Goal: Transaction & Acquisition: Purchase product/service

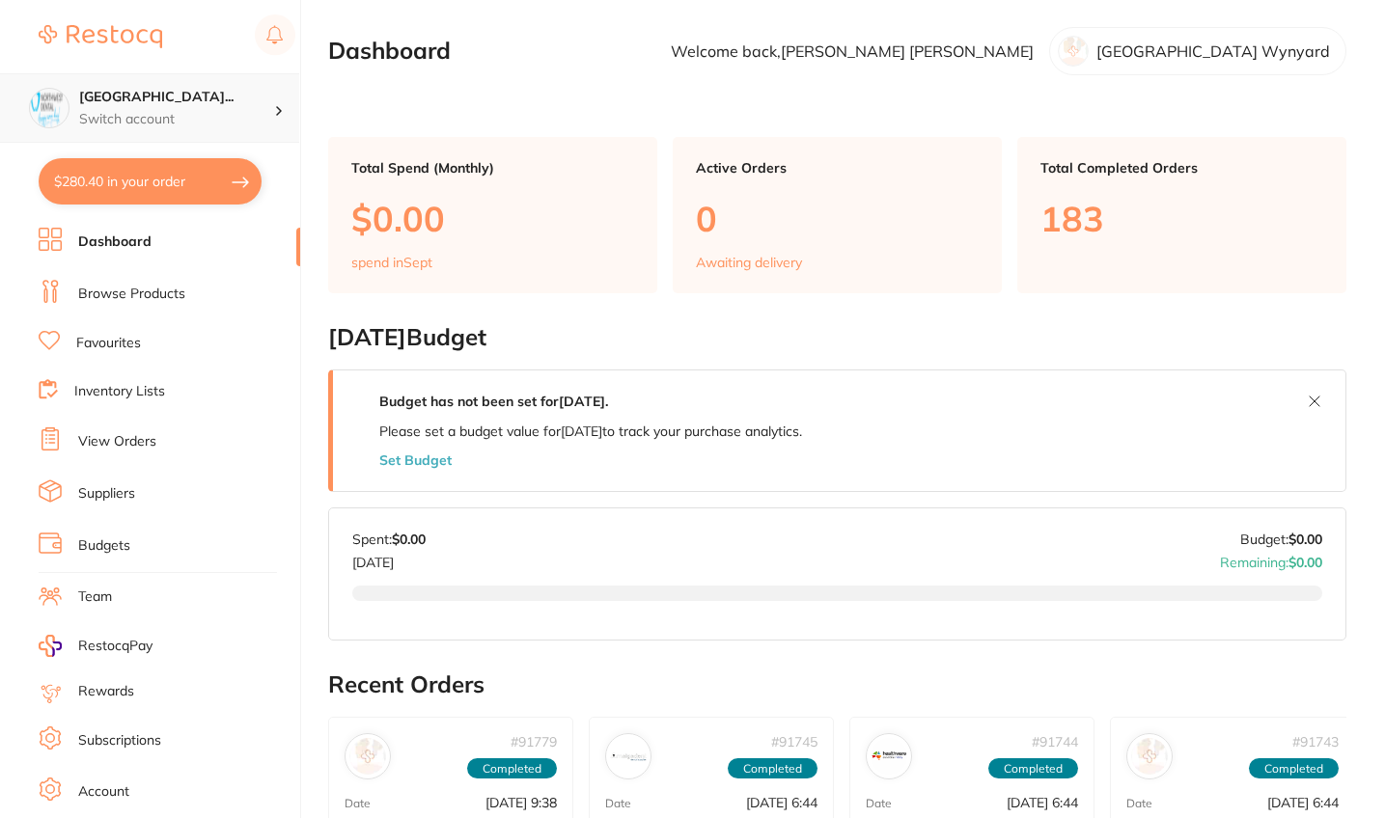
click at [193, 101] on h4 "[GEOGRAPHIC_DATA]..." at bounding box center [176, 97] width 195 height 19
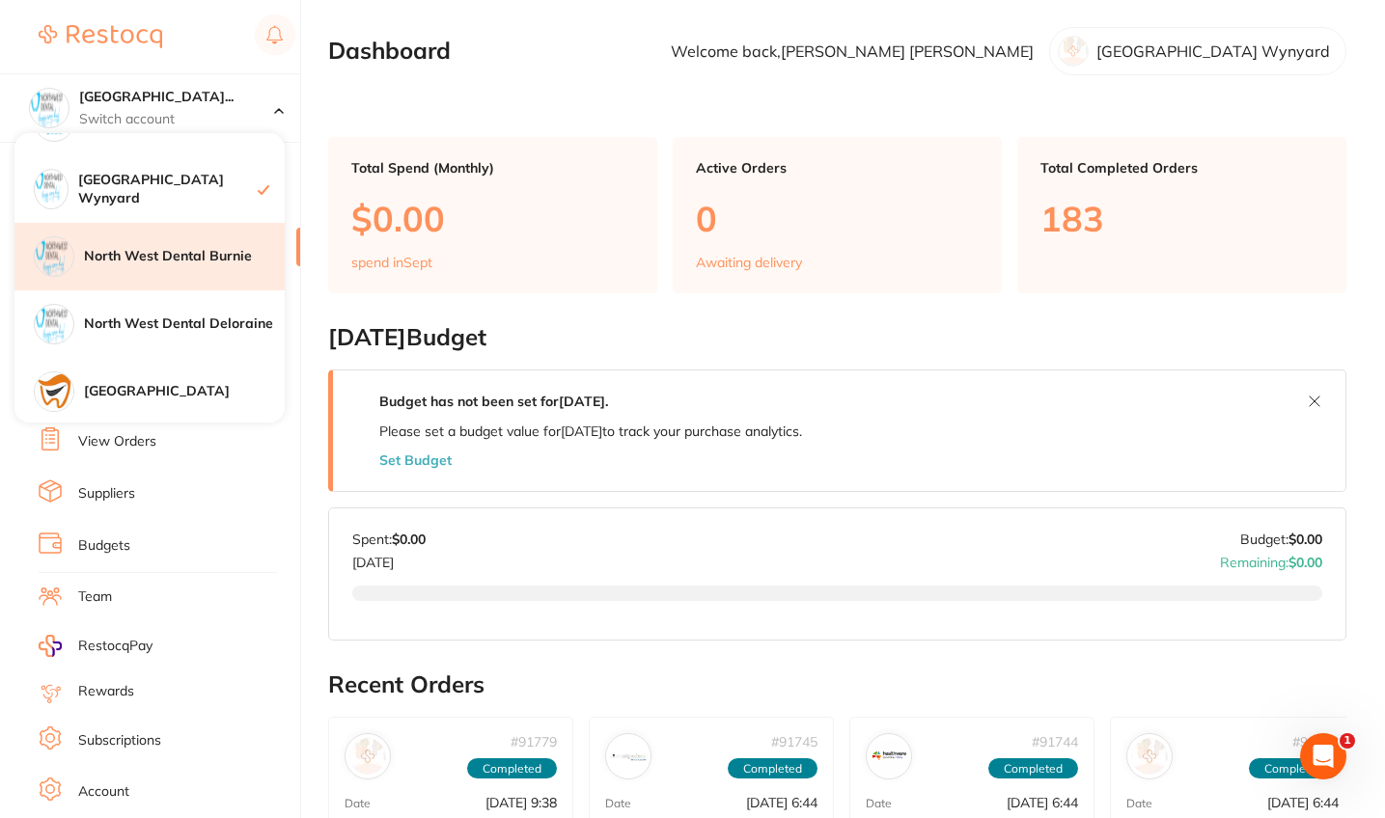
scroll to position [365, 0]
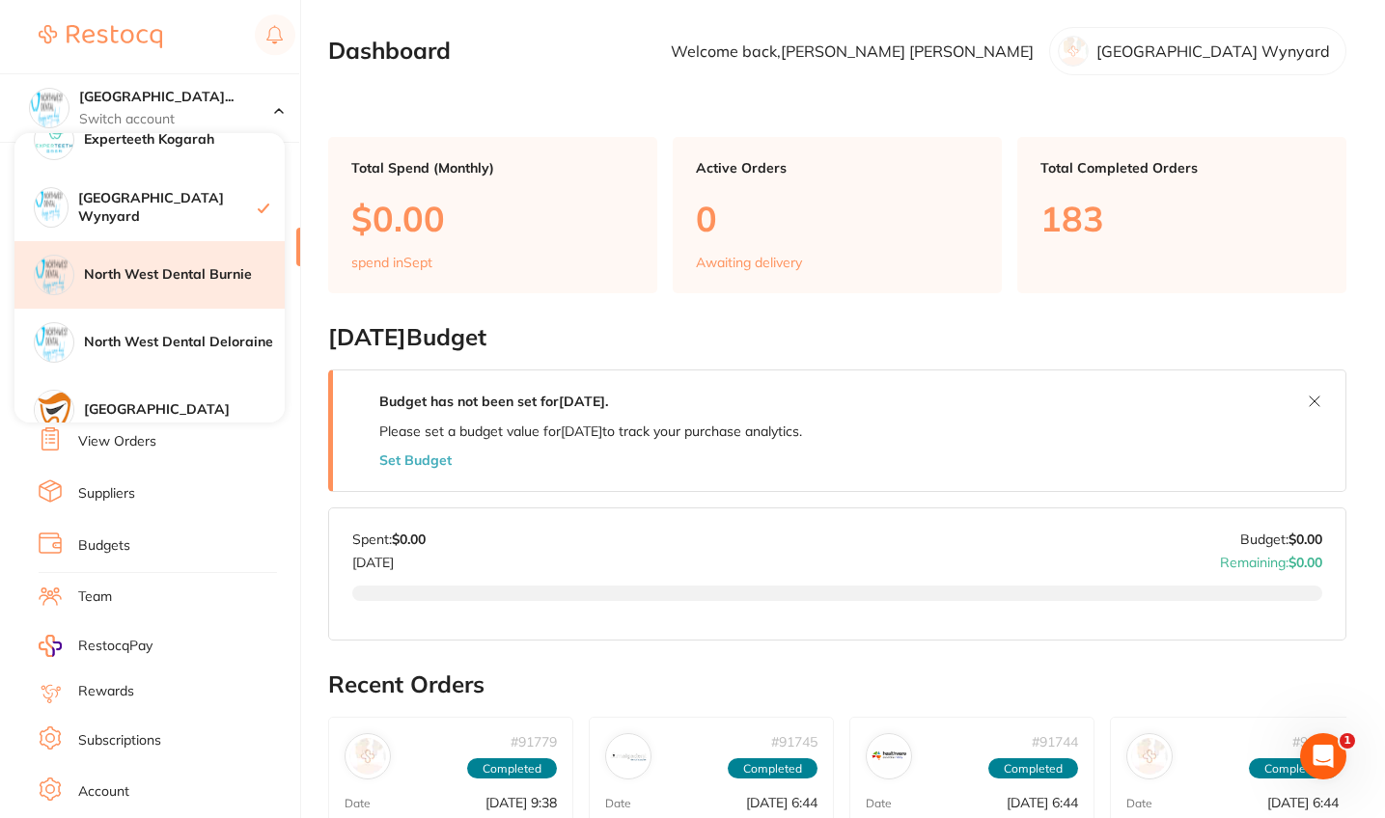
click at [193, 289] on div "North West Dental Burnie" at bounding box center [149, 275] width 270 height 68
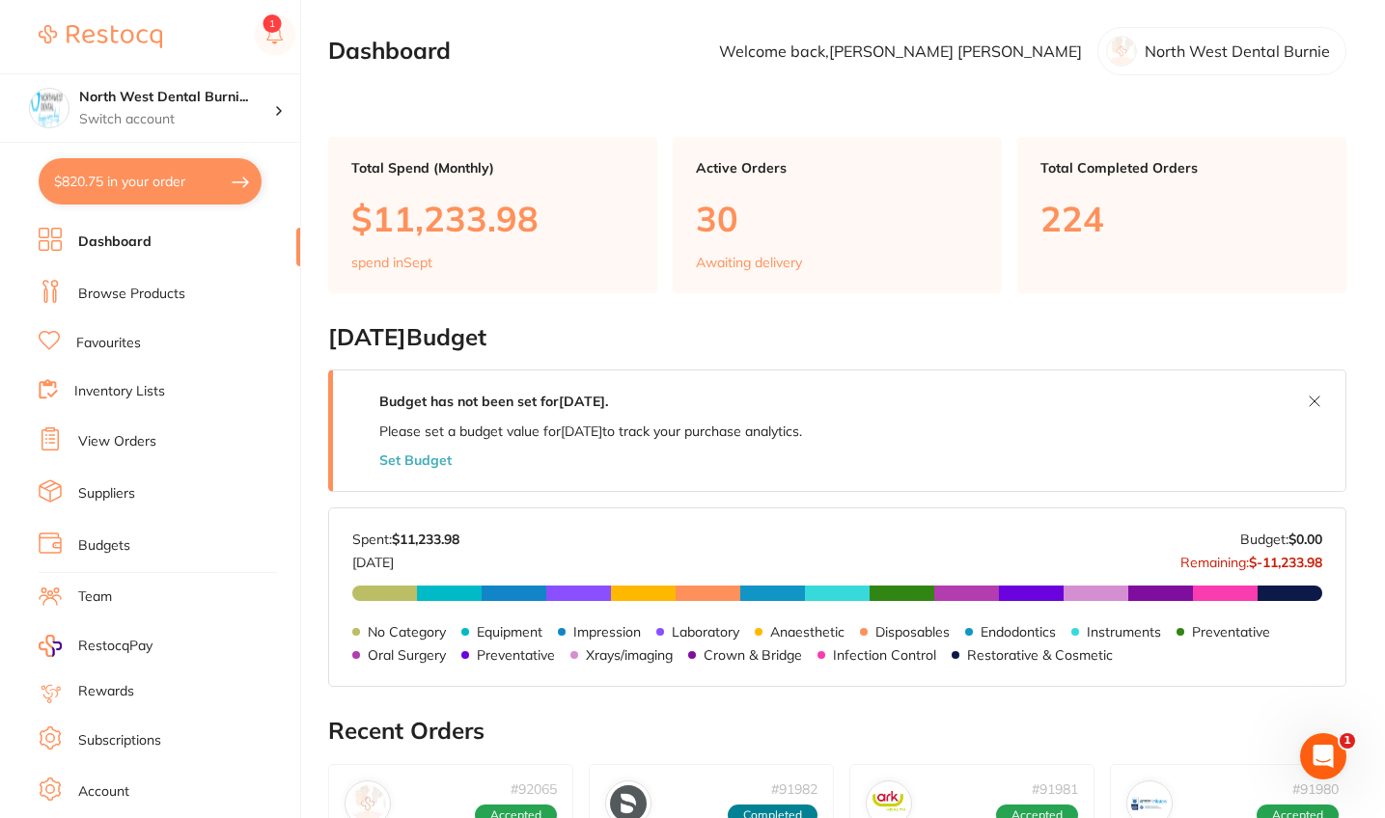
click at [146, 281] on li "Browse Products" at bounding box center [170, 294] width 262 height 29
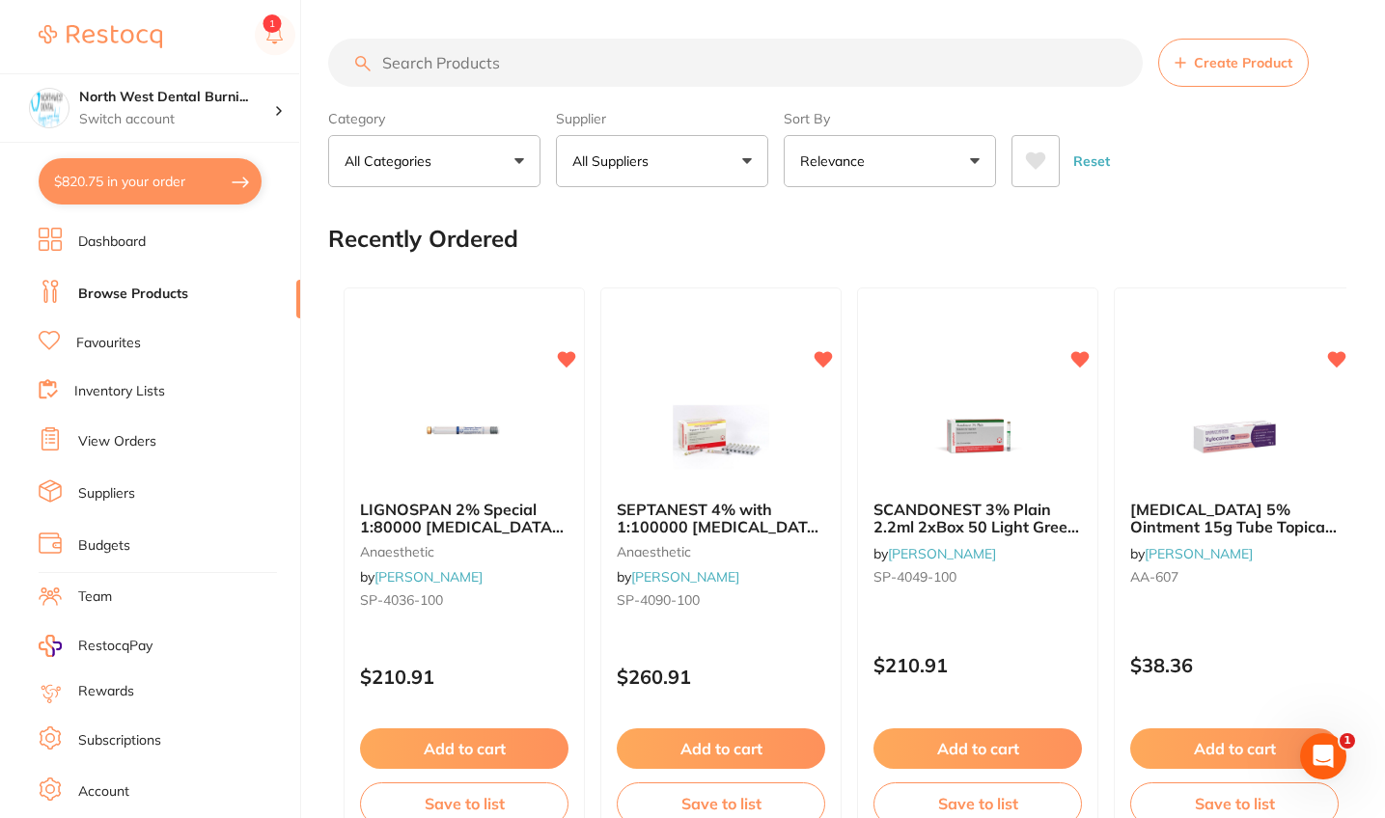
click at [172, 173] on button "$820.75 in your order" at bounding box center [150, 181] width 223 height 46
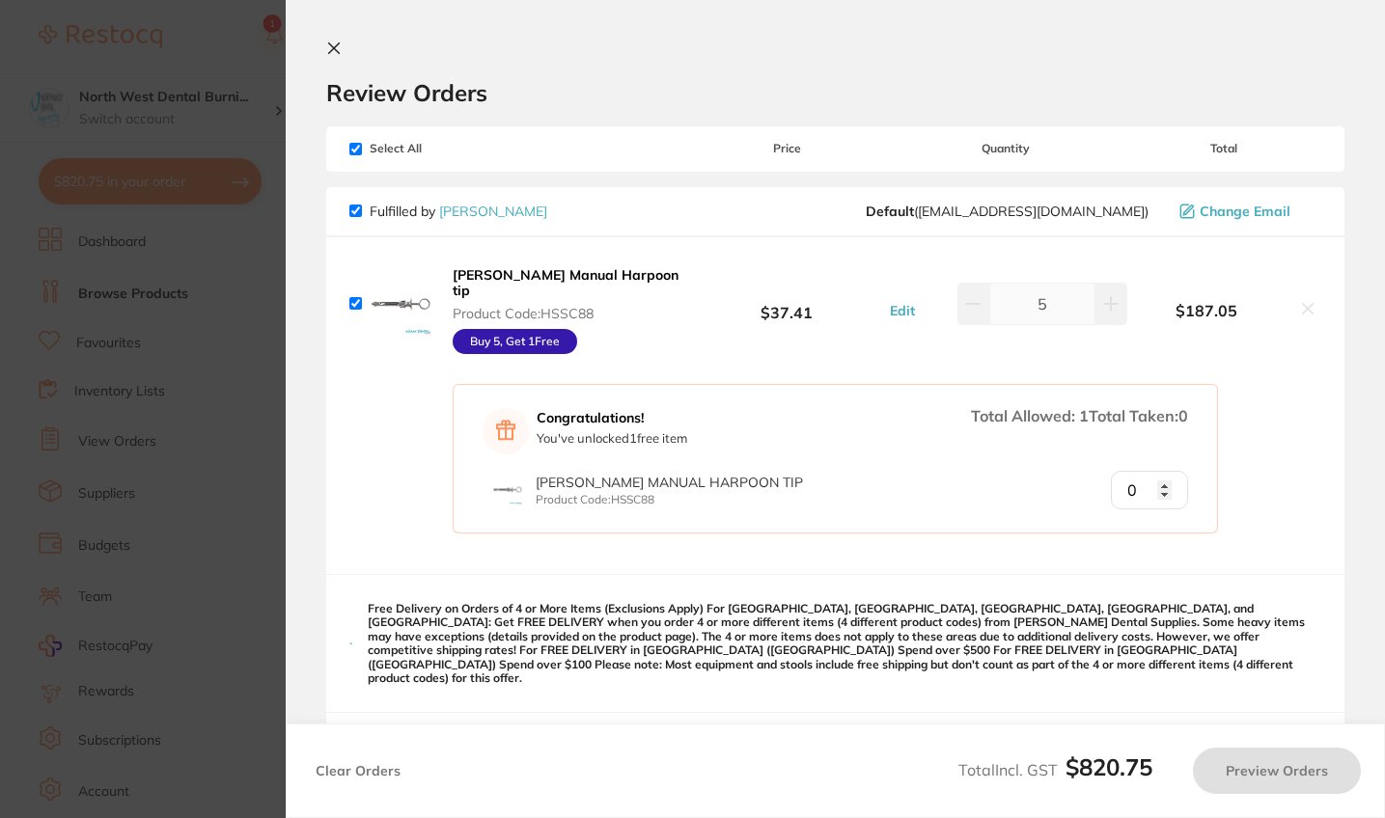
checkbox input "true"
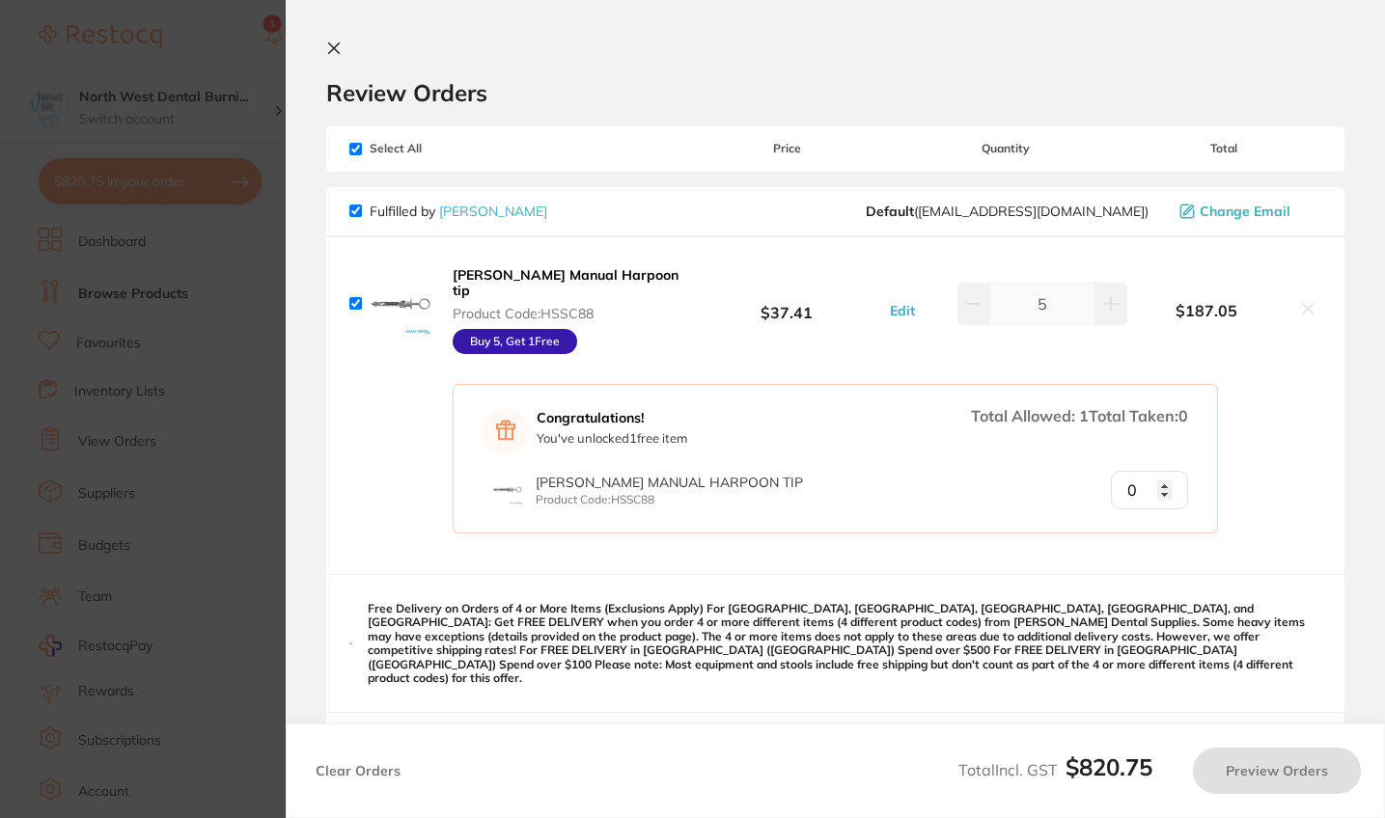
checkbox input "true"
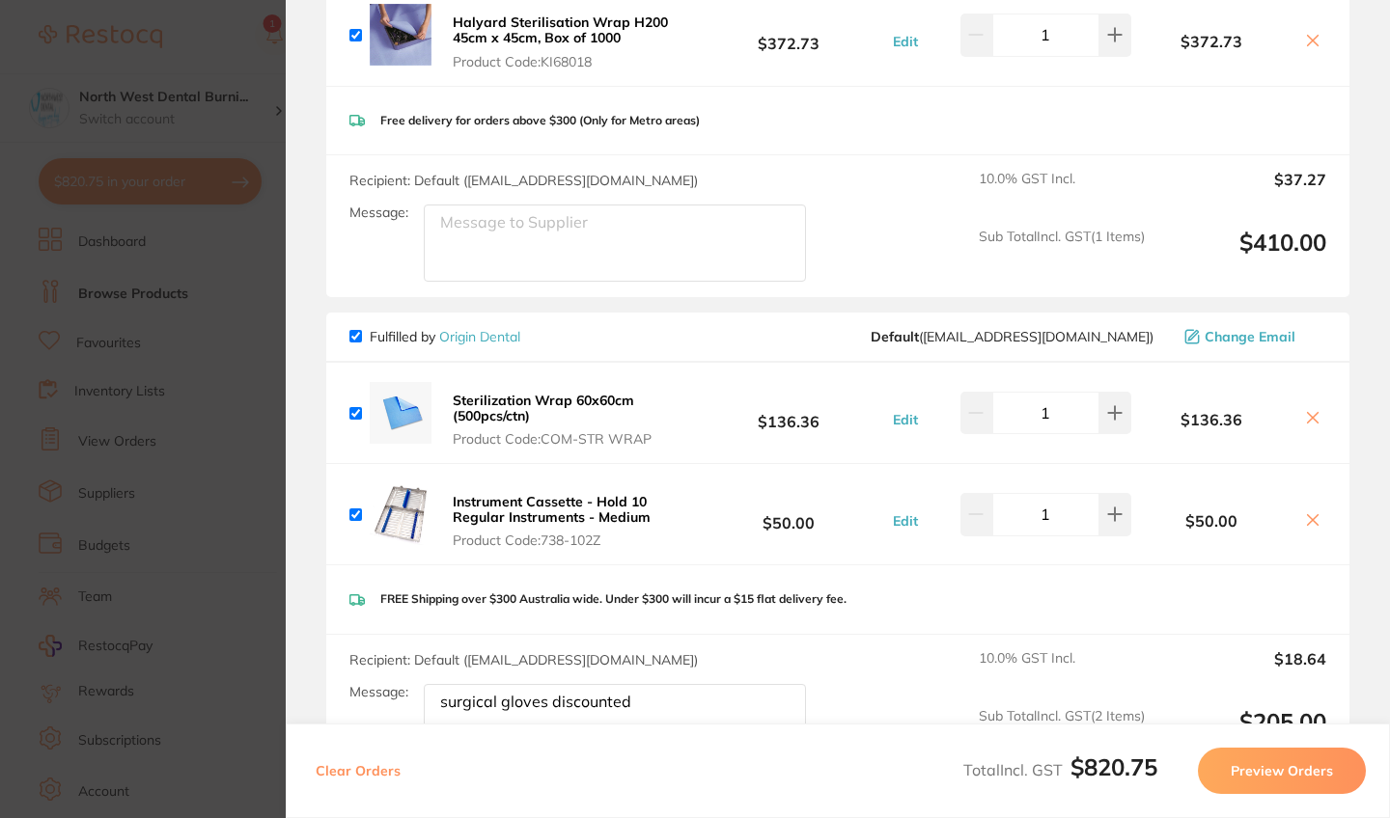
scroll to position [881, 0]
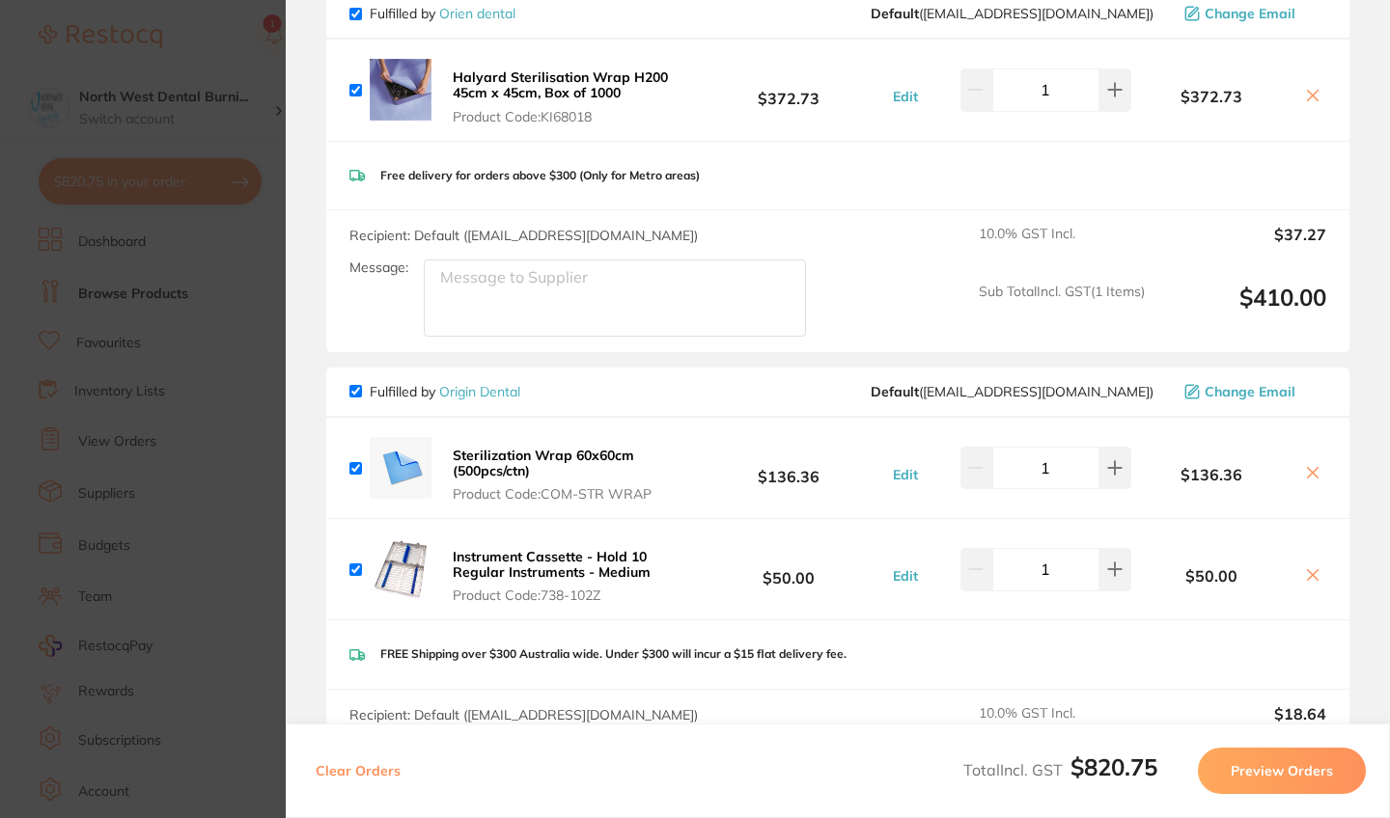
click at [1311, 91] on icon at bounding box center [1313, 96] width 11 height 11
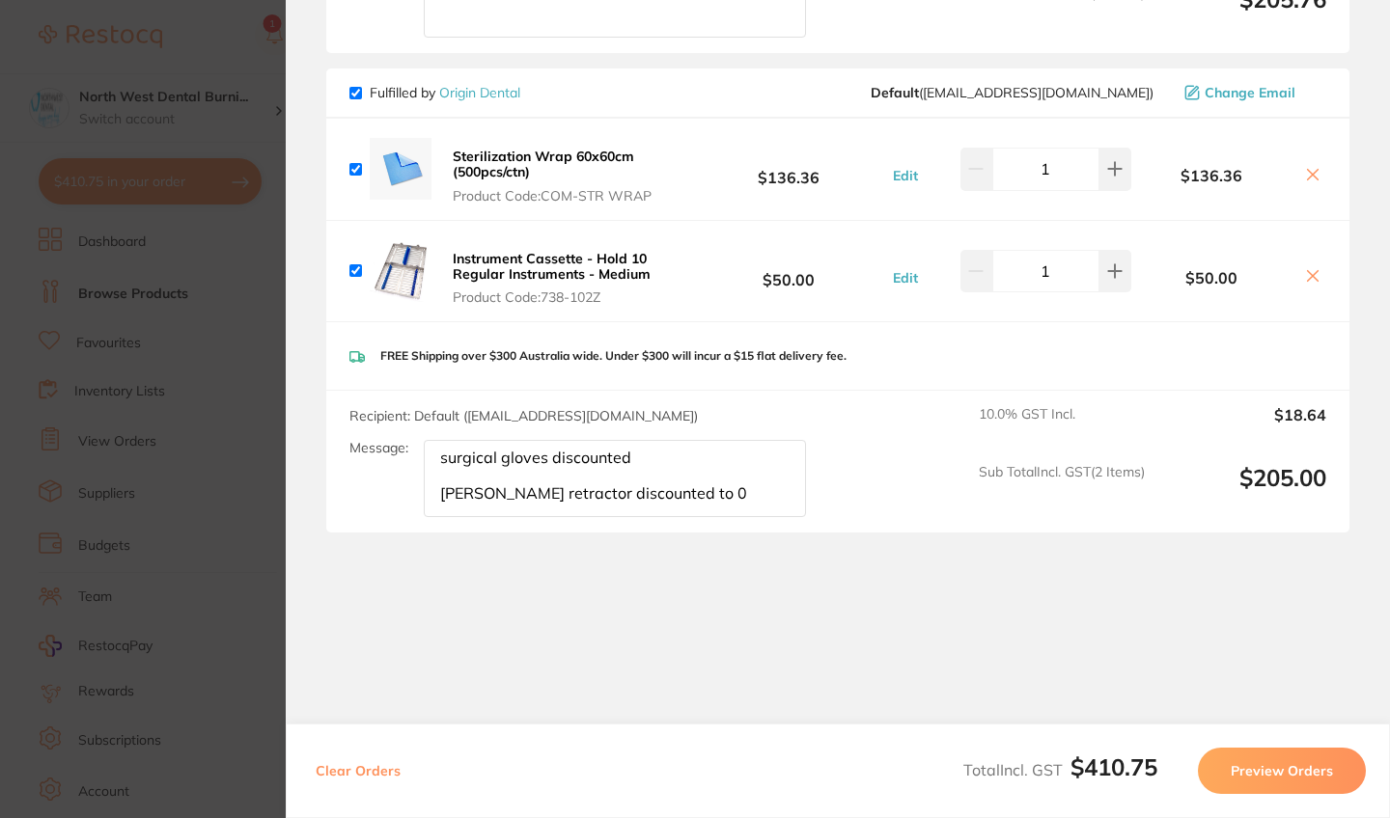
scroll to position [782, 0]
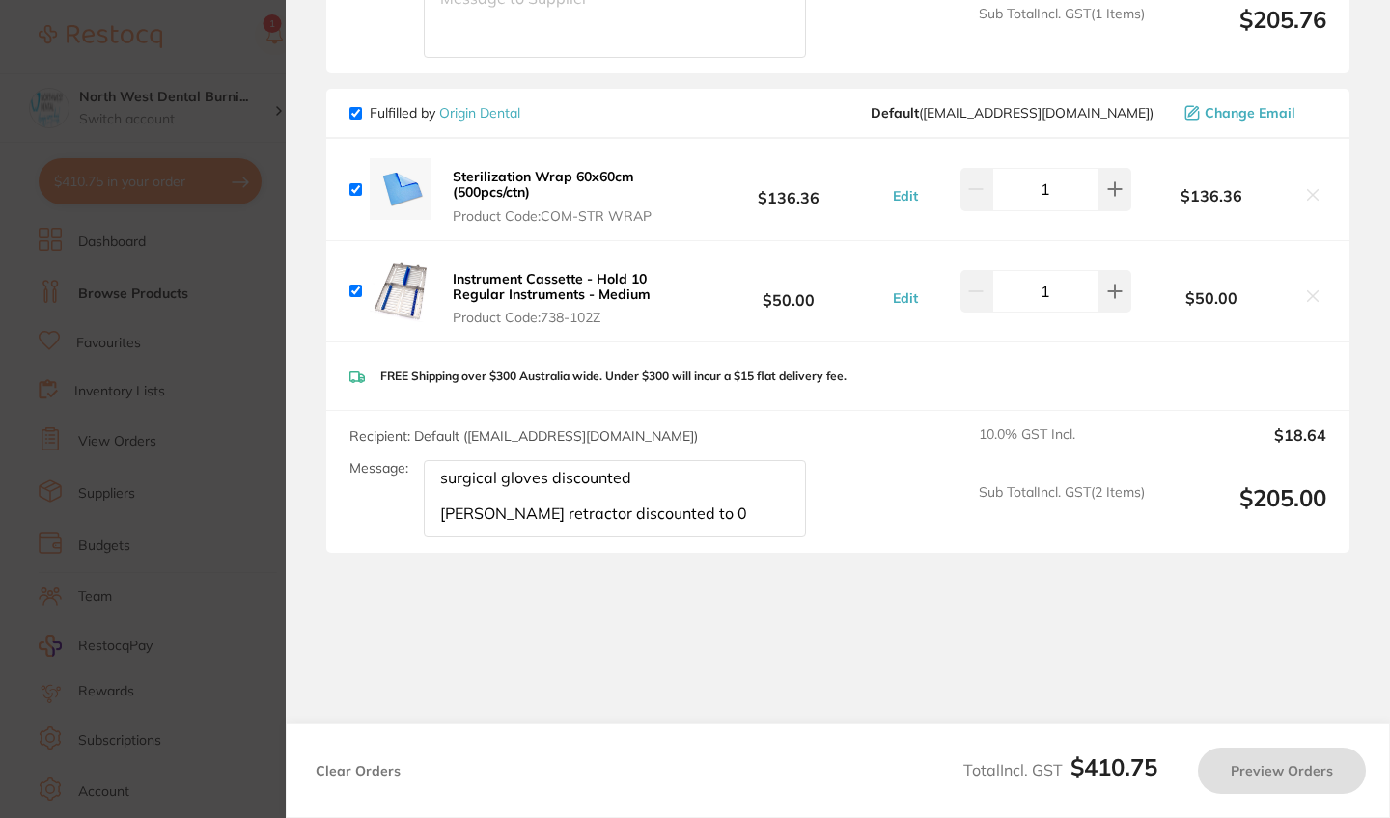
checkbox input "true"
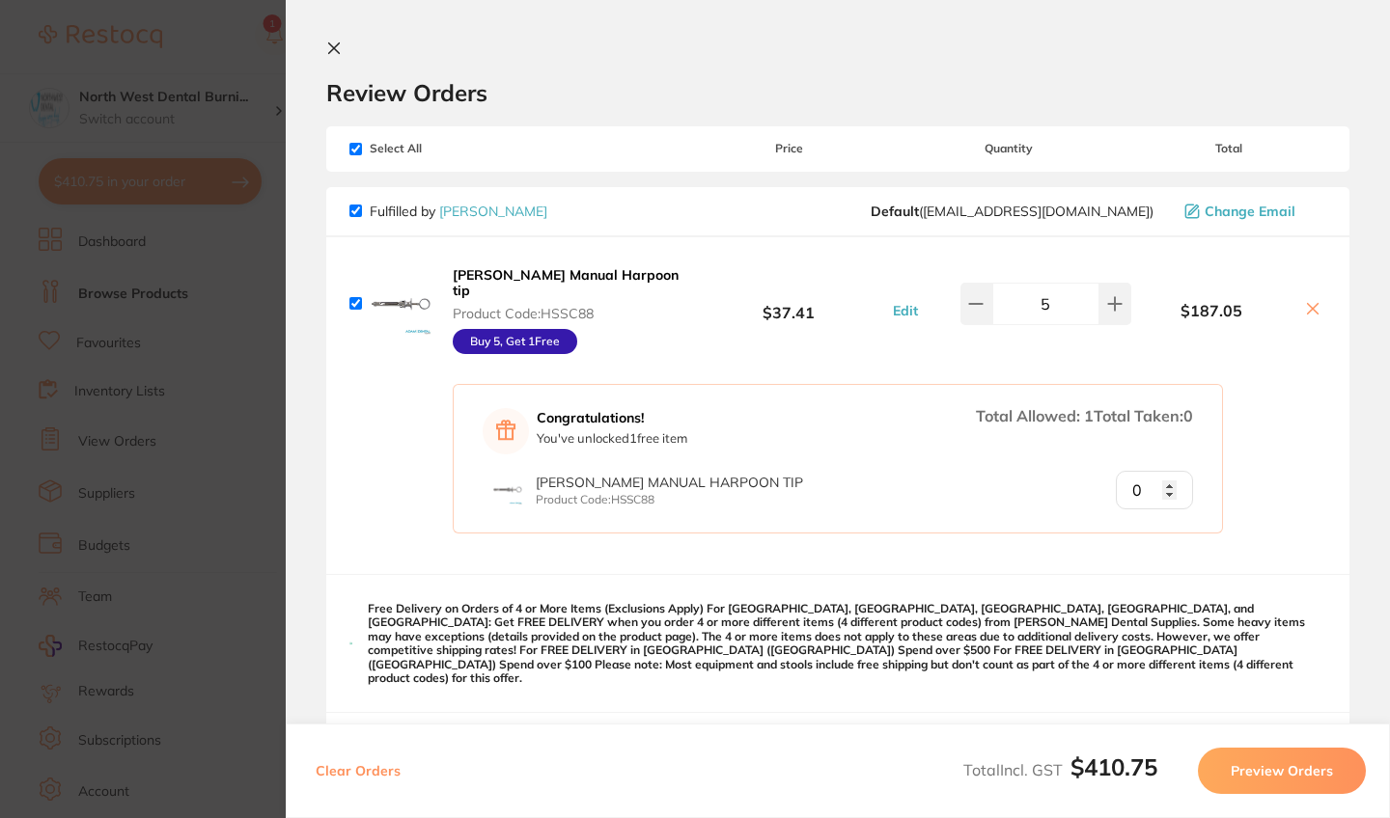
scroll to position [0, 0]
click at [262, 376] on section "Update RRP Set your pre negotiated price for this item. Item Agreed RRP (excl. …" at bounding box center [695, 409] width 1390 height 818
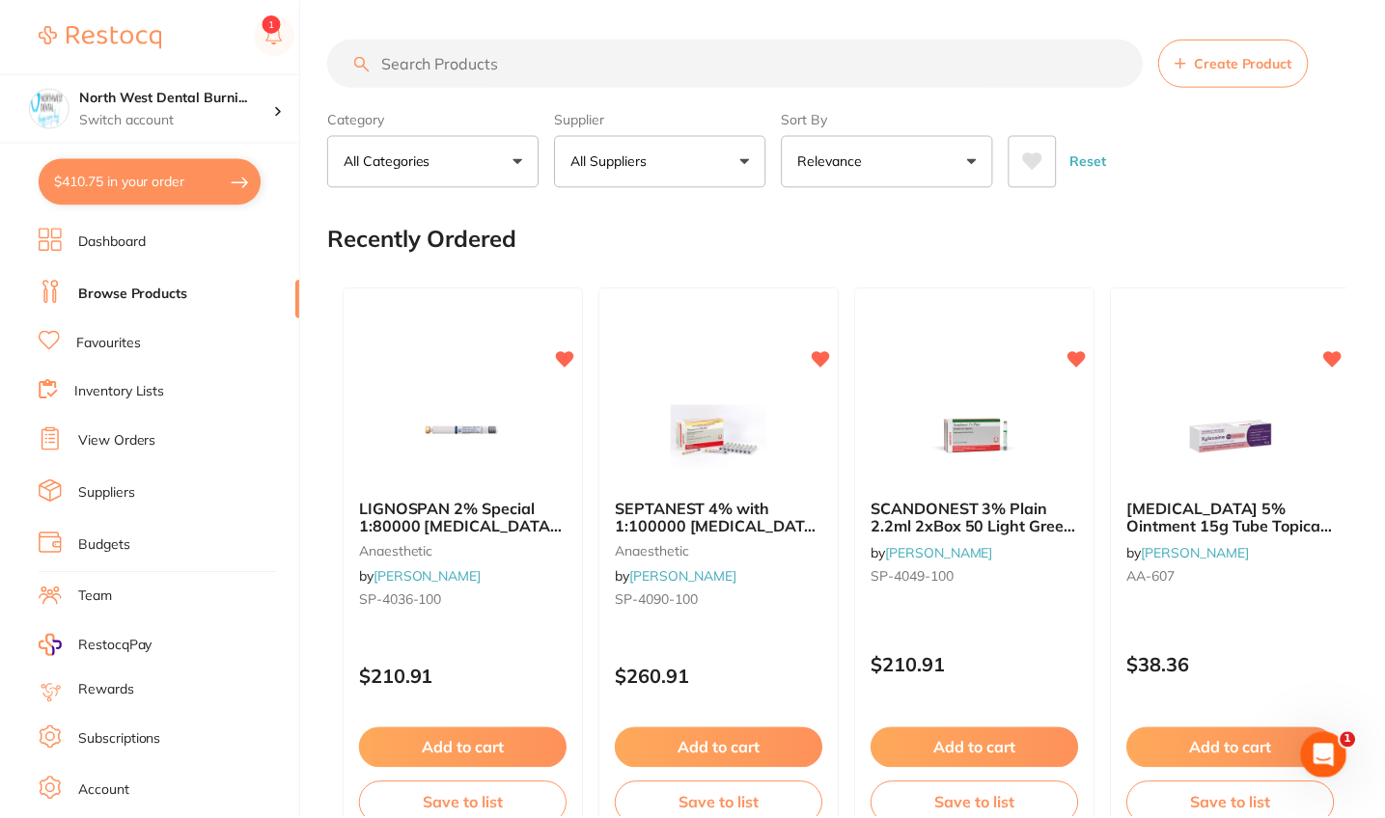
scroll to position [1, 0]
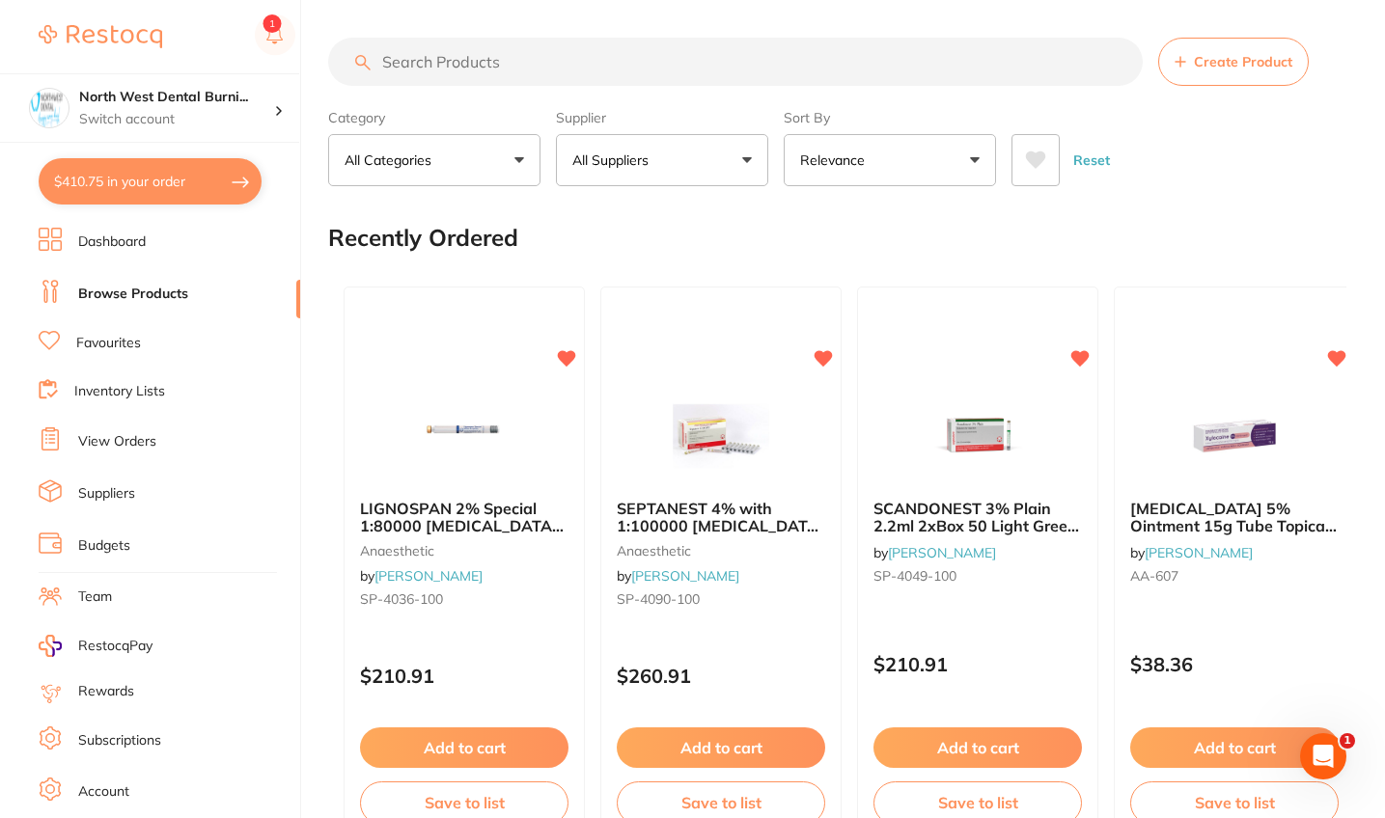
click at [543, 54] on input "search" at bounding box center [735, 62] width 814 height 48
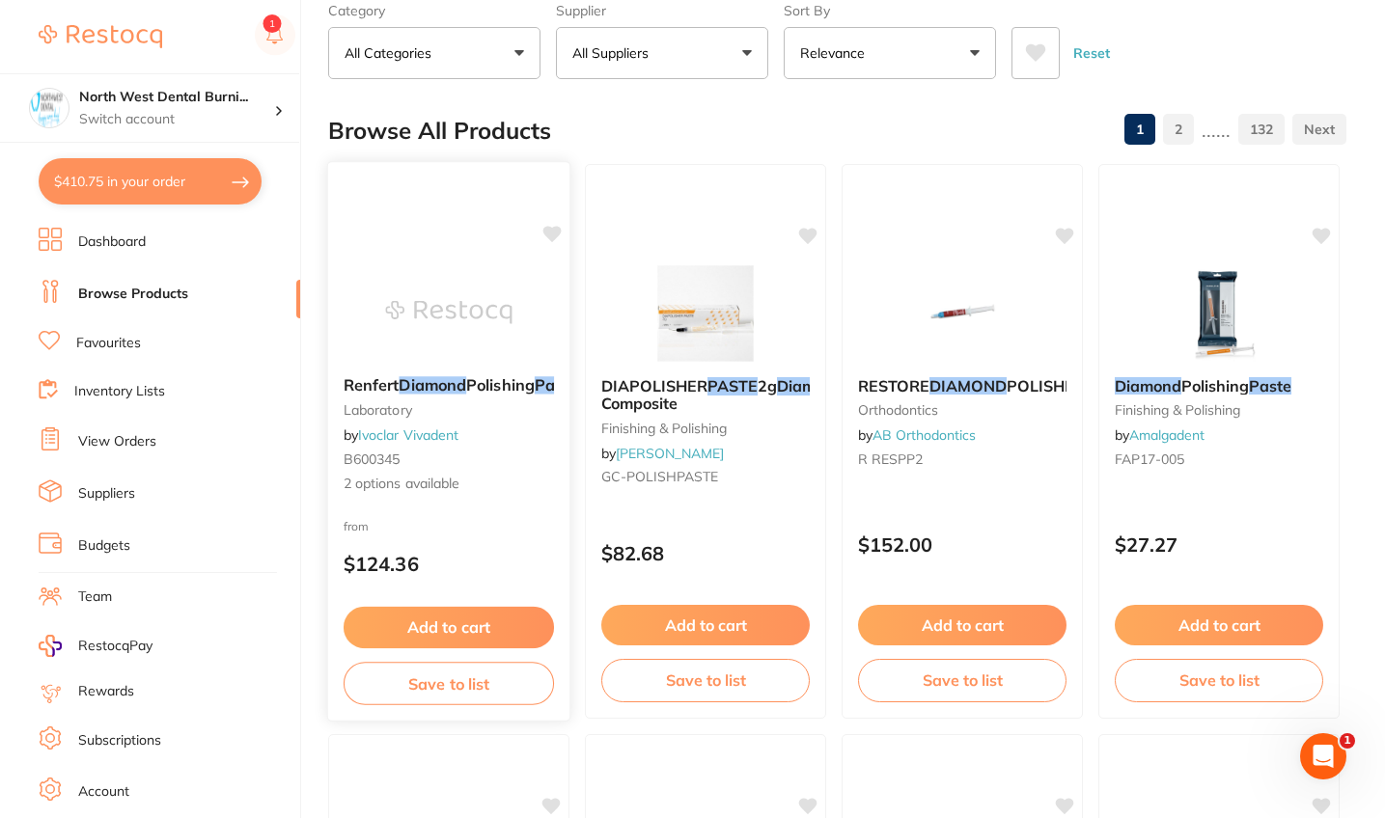
scroll to position [0, 0]
click at [529, 494] on span "2 options available" at bounding box center [449, 484] width 210 height 19
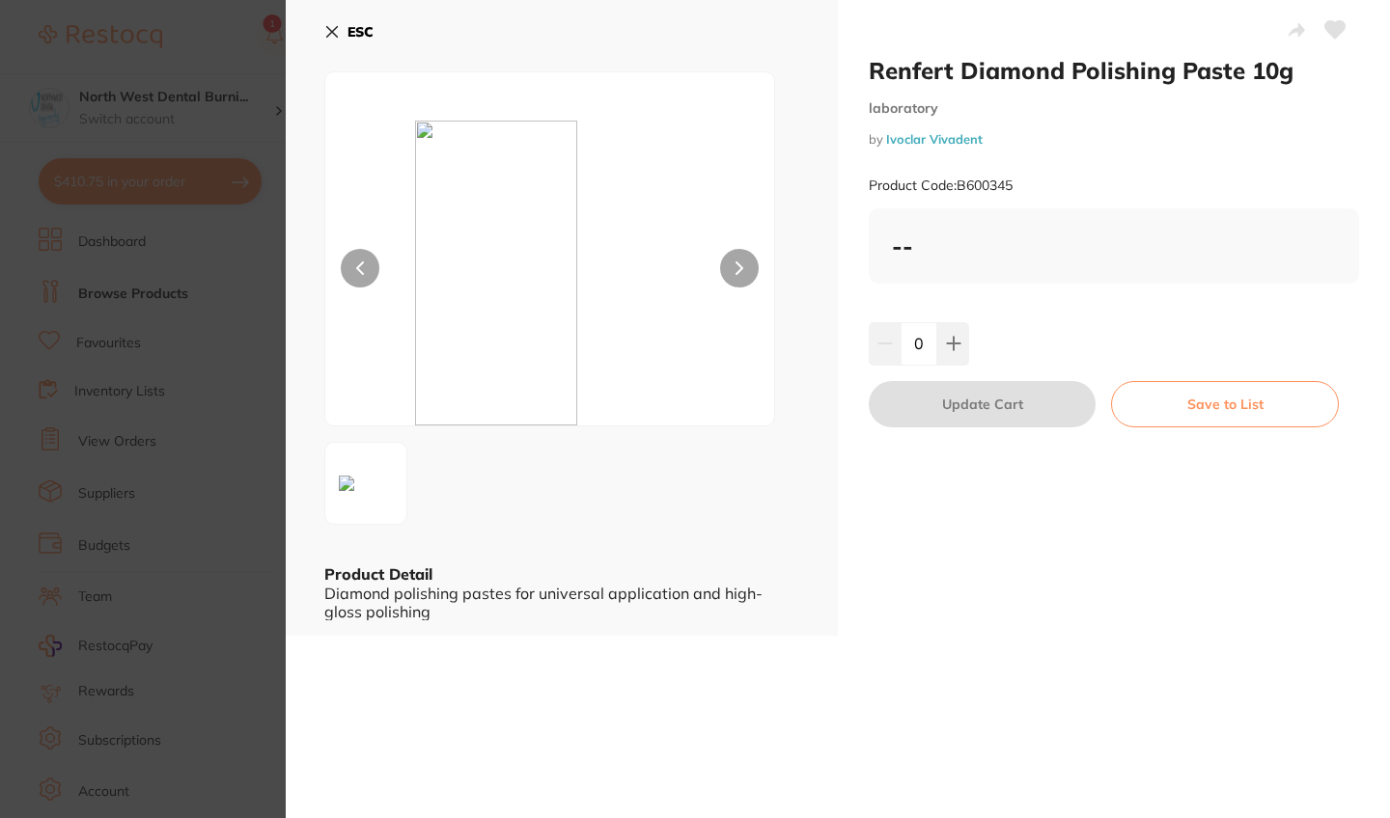
click at [151, 299] on section "Renfert Diamond Polishing Paste 10g laboratory by Ivoclar Vivadent Product Code…" at bounding box center [695, 409] width 1390 height 818
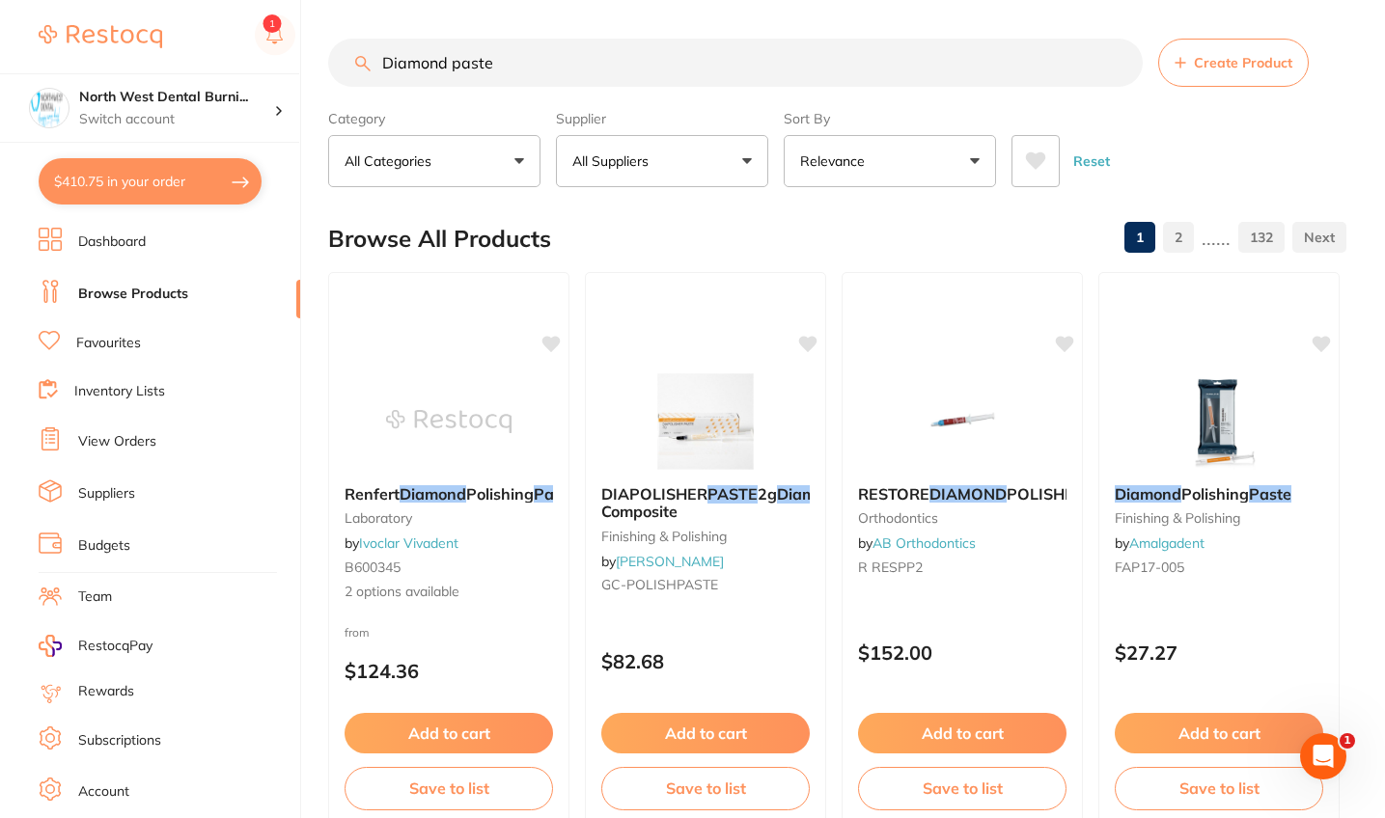
drag, startPoint x: 510, startPoint y: 58, endPoint x: 310, endPoint y: 47, distance: 200.0
click at [310, 47] on div "$410.75 North West Dental Burni... Switch account Riaz Dental Surgery Experteet…" at bounding box center [692, 409] width 1385 height 818
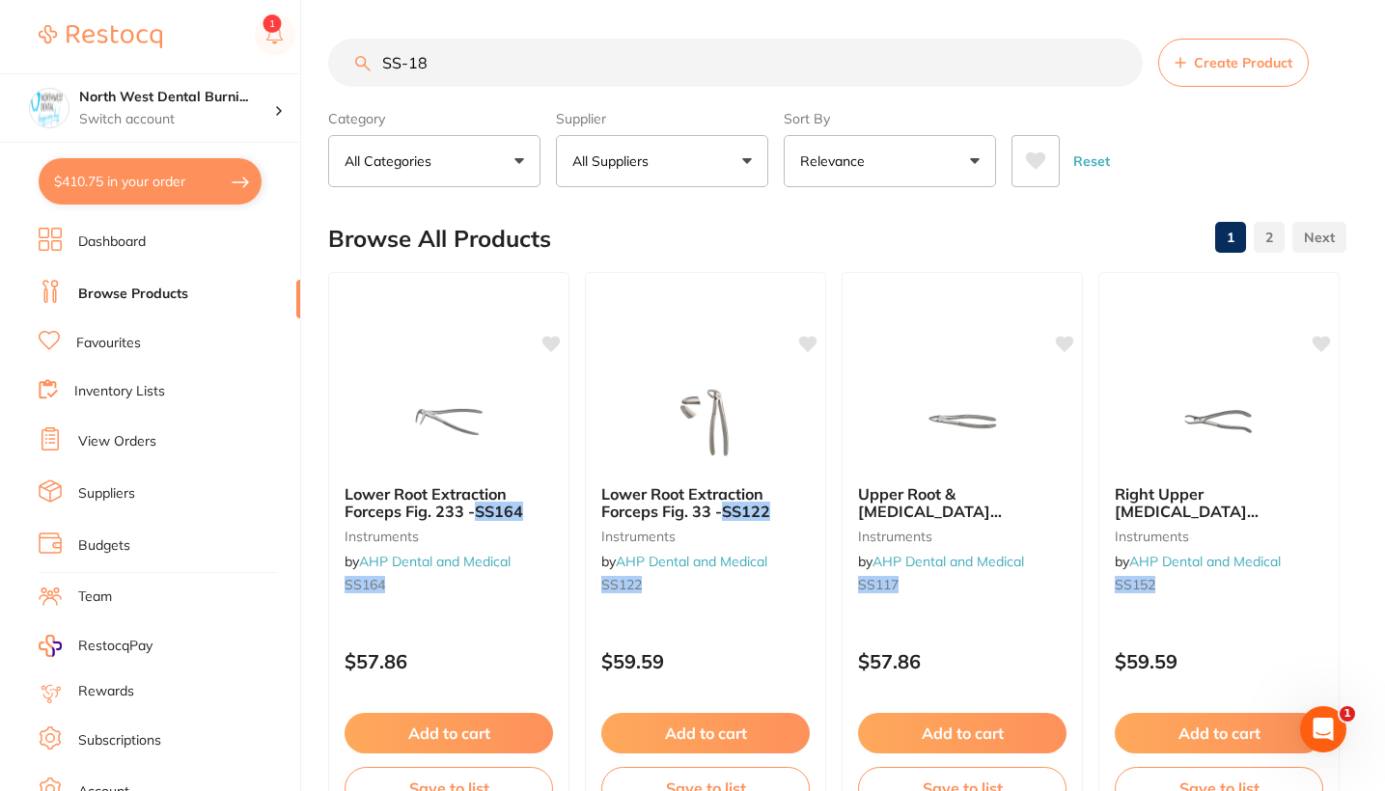
drag, startPoint x: 458, startPoint y: 65, endPoint x: 325, endPoint y: 51, distance: 133.8
click at [325, 51] on div "$410.75 North West Dental Burni... Switch account Riaz Dental Surgery Experteet…" at bounding box center [692, 395] width 1385 height 791
type input "wedjet"
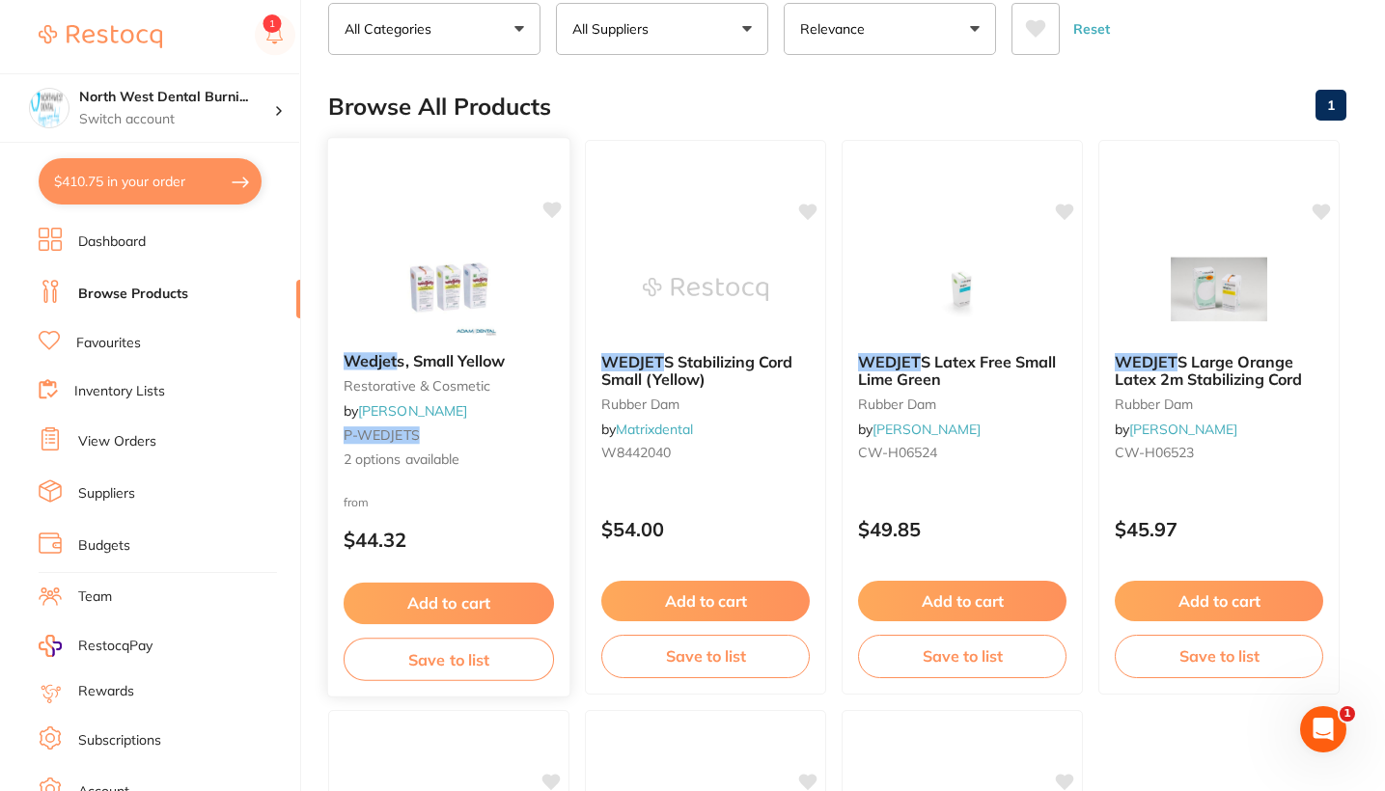
click at [506, 452] on div "Wedjet s, Small Yellow restorative & cosmetic by Adam Dental P-WEDJETS 2 option…" at bounding box center [448, 411] width 241 height 149
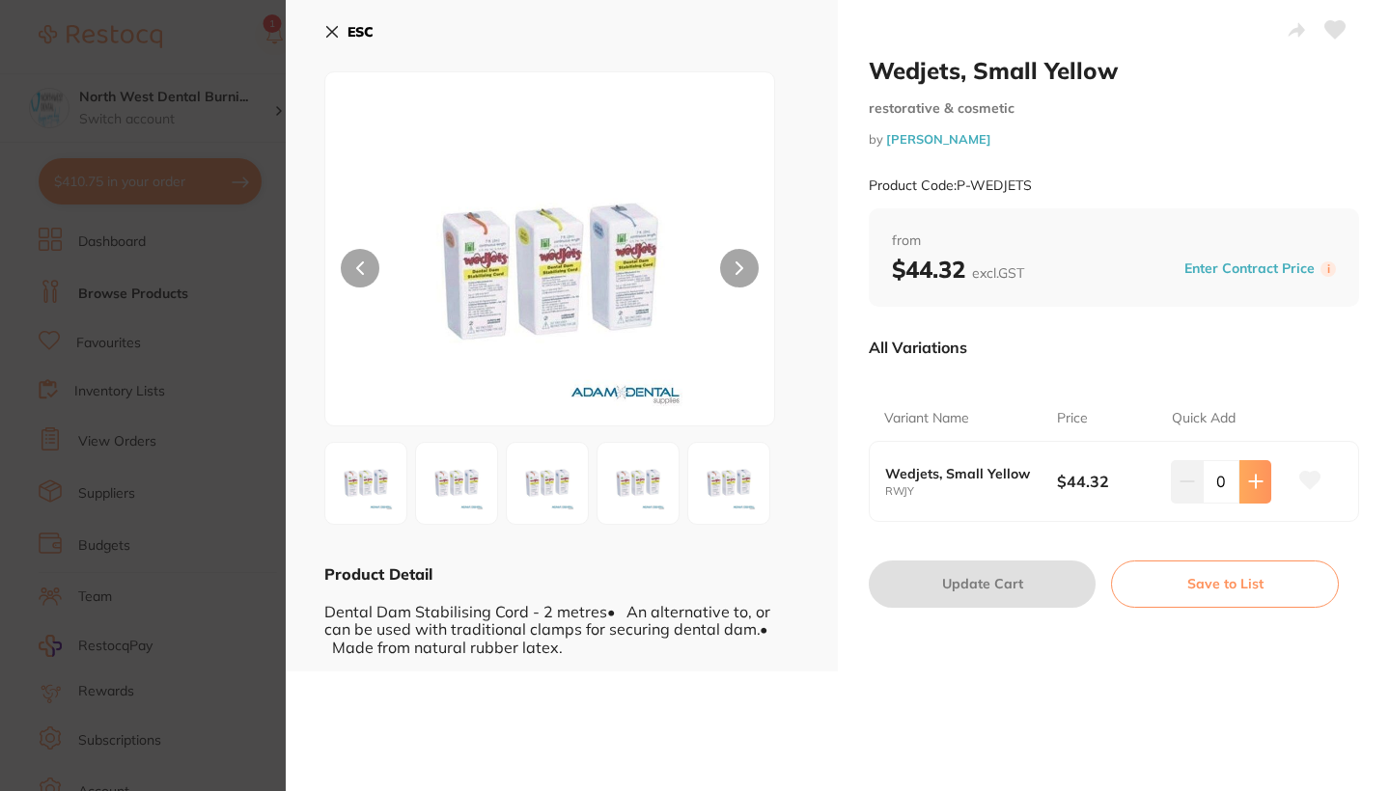
click at [1259, 478] on button at bounding box center [1255, 481] width 32 height 42
type input "2"
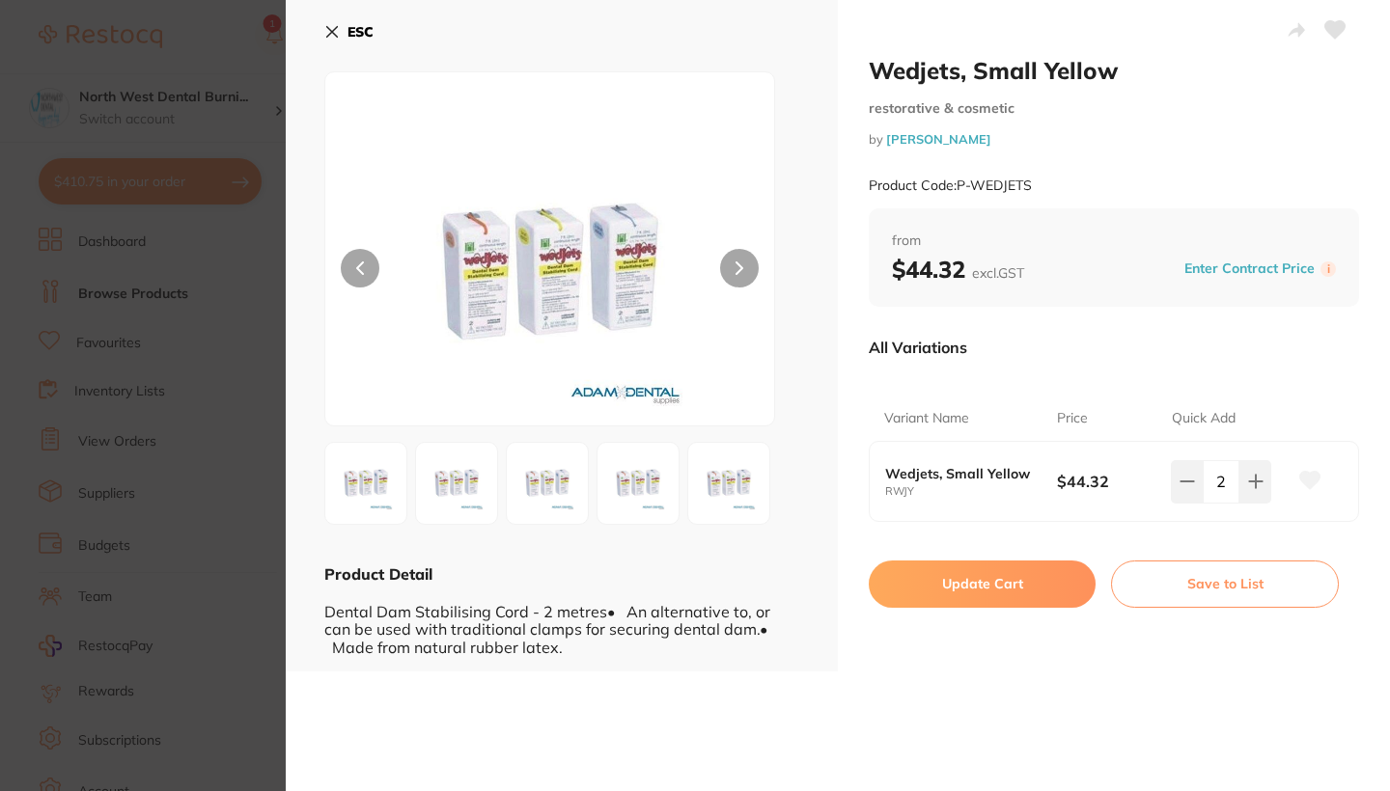
click at [1048, 582] on button "Update Cart" at bounding box center [981, 584] width 227 height 46
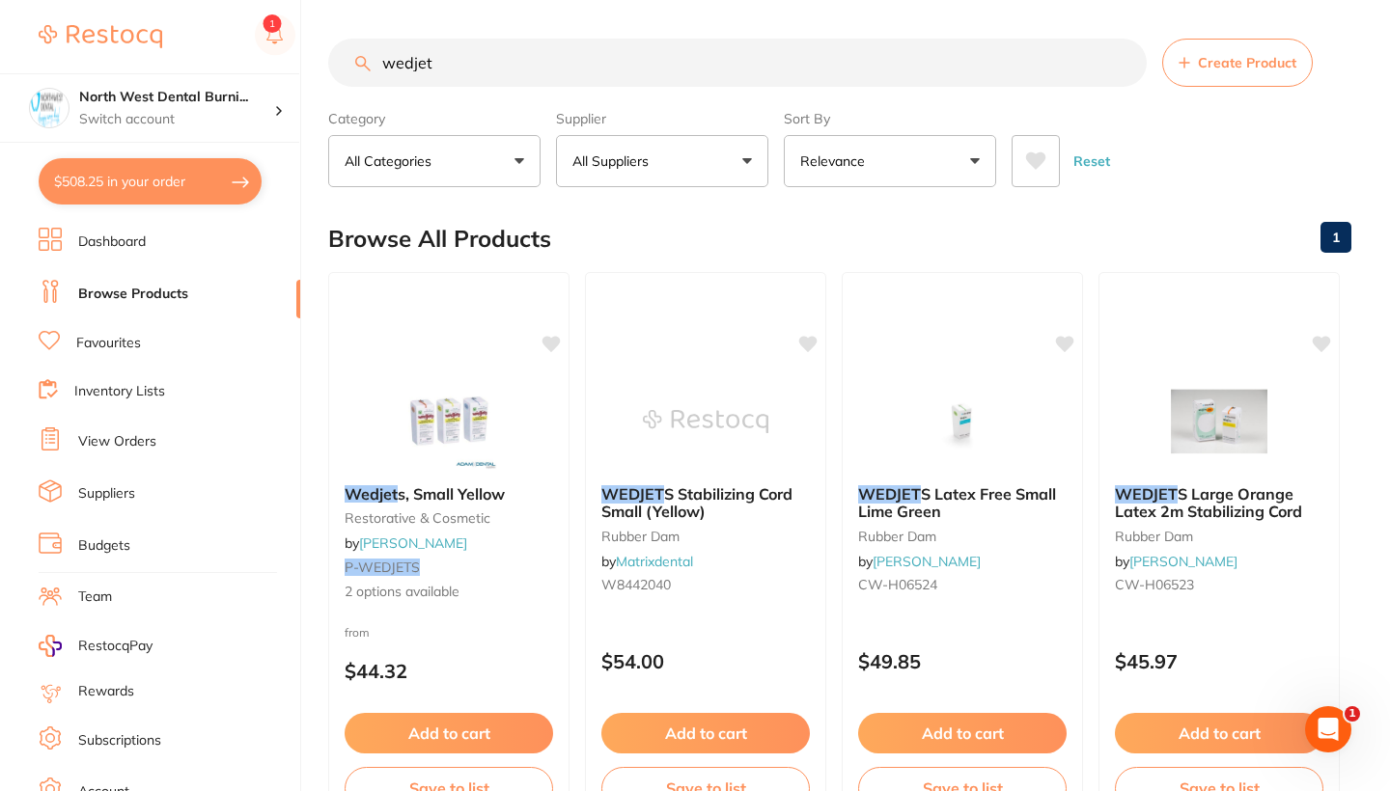
checkbox input "false"
drag, startPoint x: 440, startPoint y: 61, endPoint x: 322, endPoint y: 59, distance: 117.7
click at [322, 59] on div "$508.25 North West Dental Burni... Switch account Riaz Dental Surgery Experteet…" at bounding box center [692, 395] width 1385 height 791
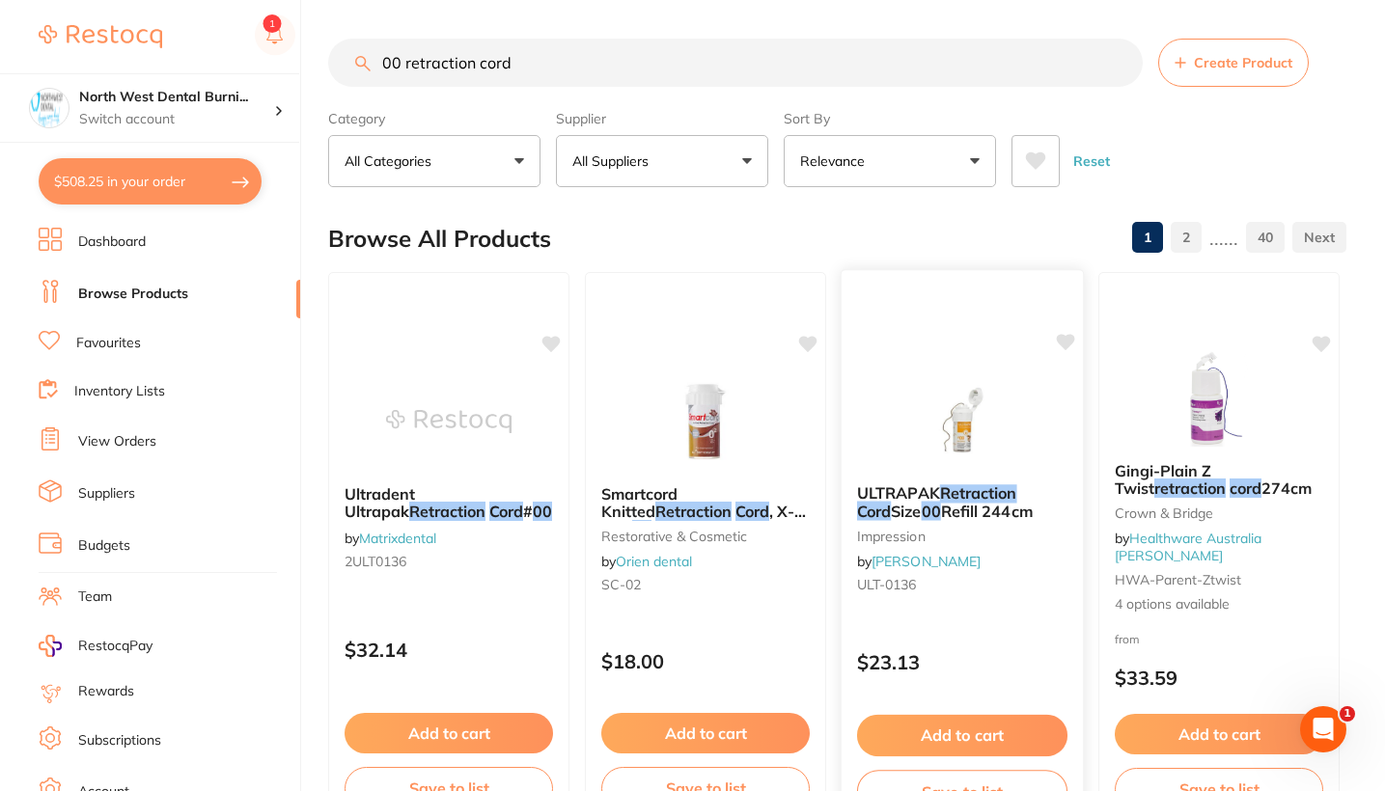
type input "00 retraction cord"
click at [987, 630] on div "ULTRAPAK Retraction Cord Size 00 Refill 244cm impression by Henry Schein Halas …" at bounding box center [962, 549] width 244 height 561
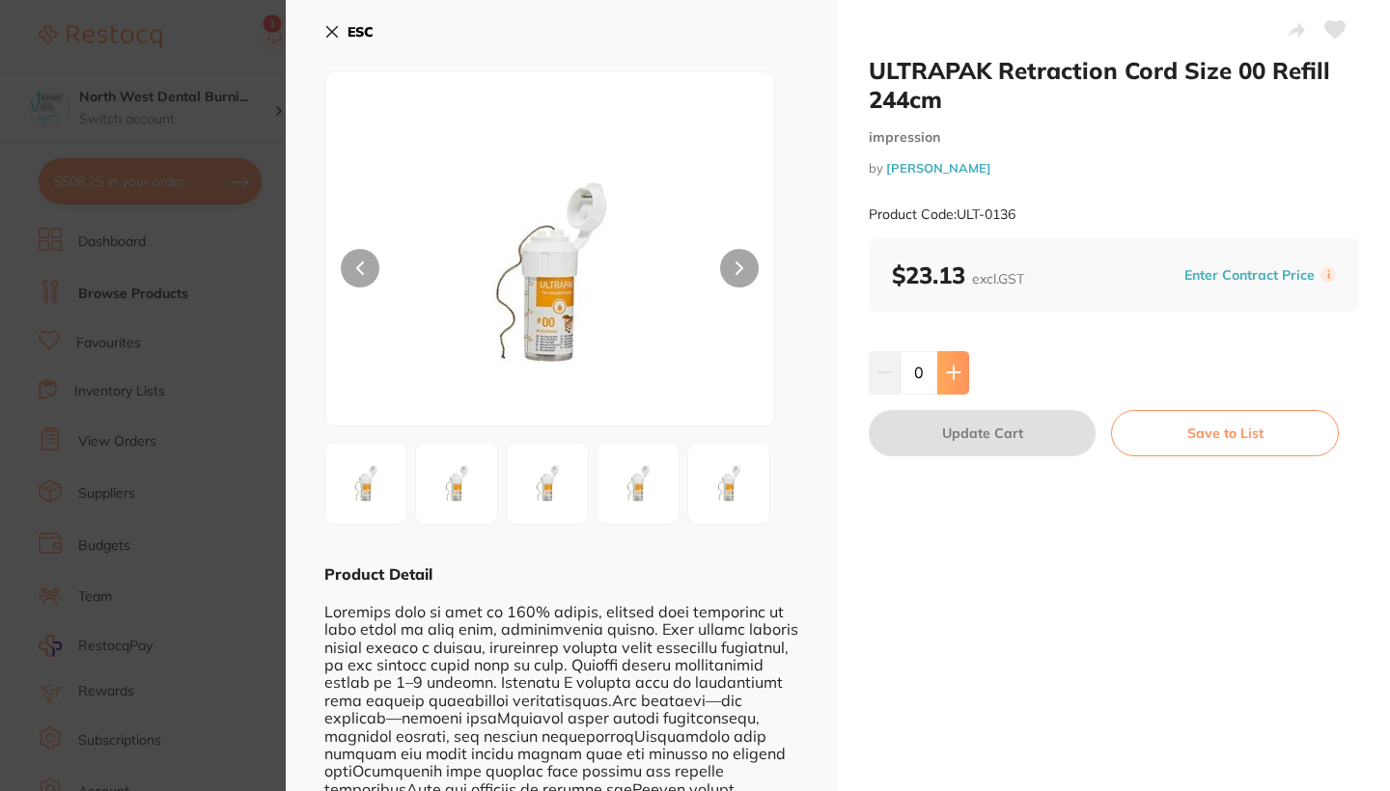
click at [955, 371] on icon at bounding box center [953, 373] width 13 height 13
click at [955, 369] on icon at bounding box center [953, 372] width 15 height 15
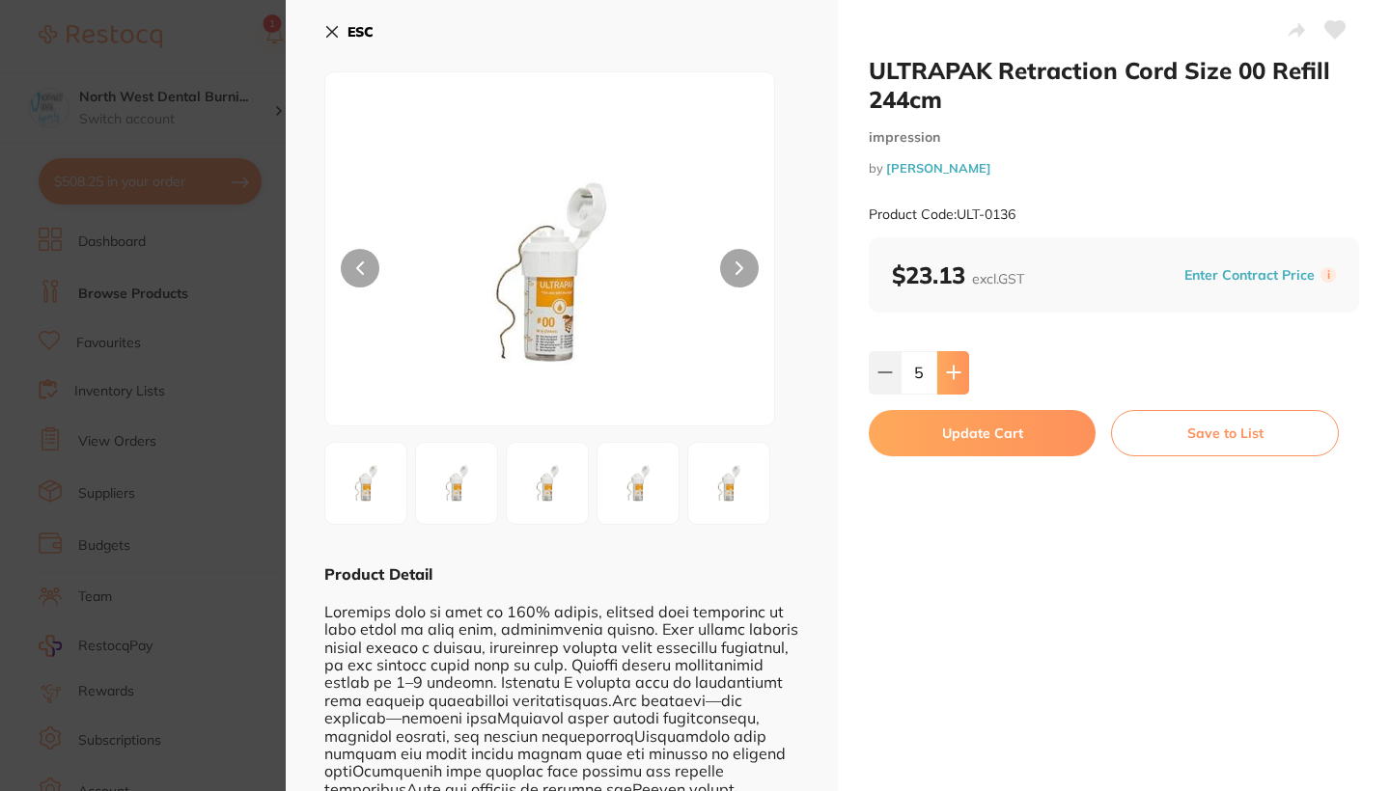
click at [955, 369] on icon at bounding box center [953, 372] width 15 height 15
type input "6"
click at [958, 442] on button "Update Cart" at bounding box center [981, 433] width 227 height 46
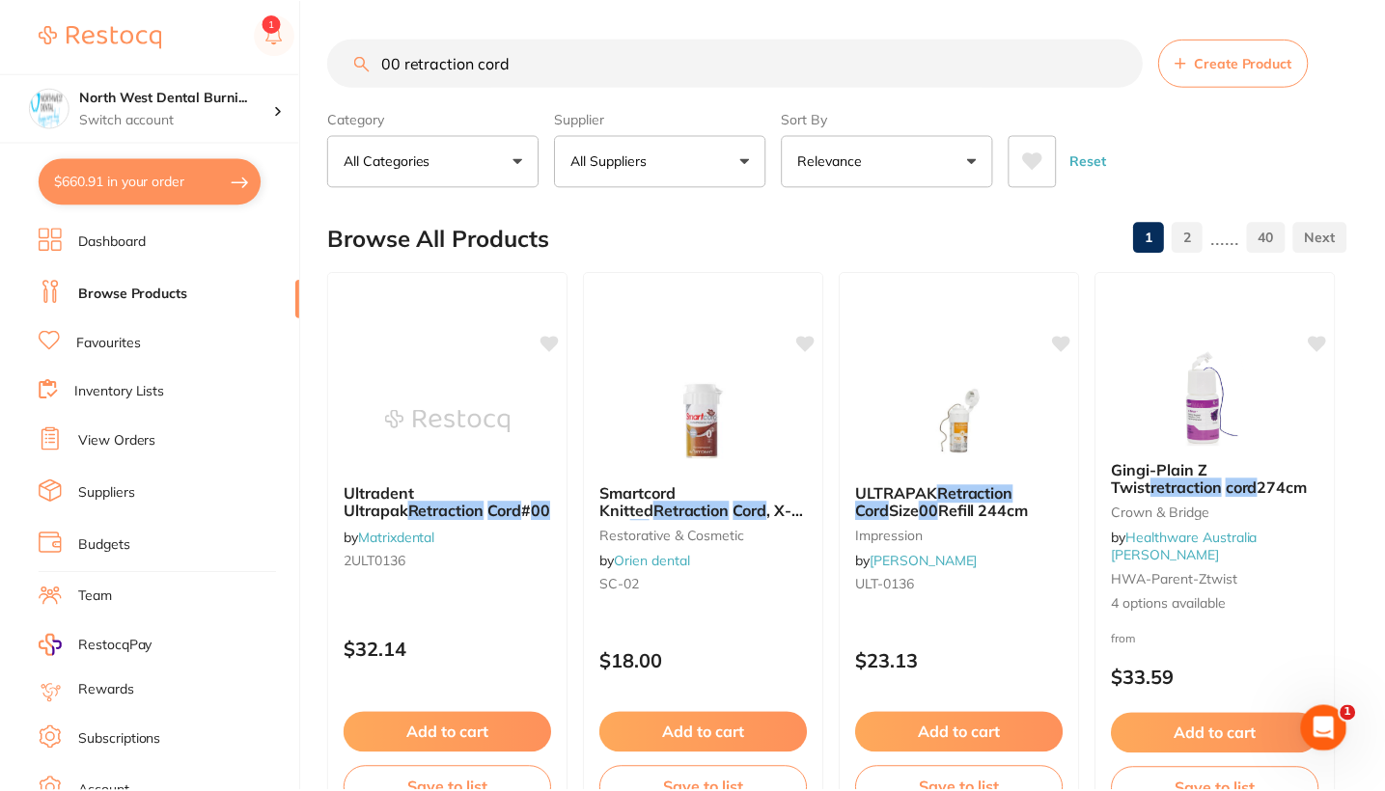
scroll to position [4, 0]
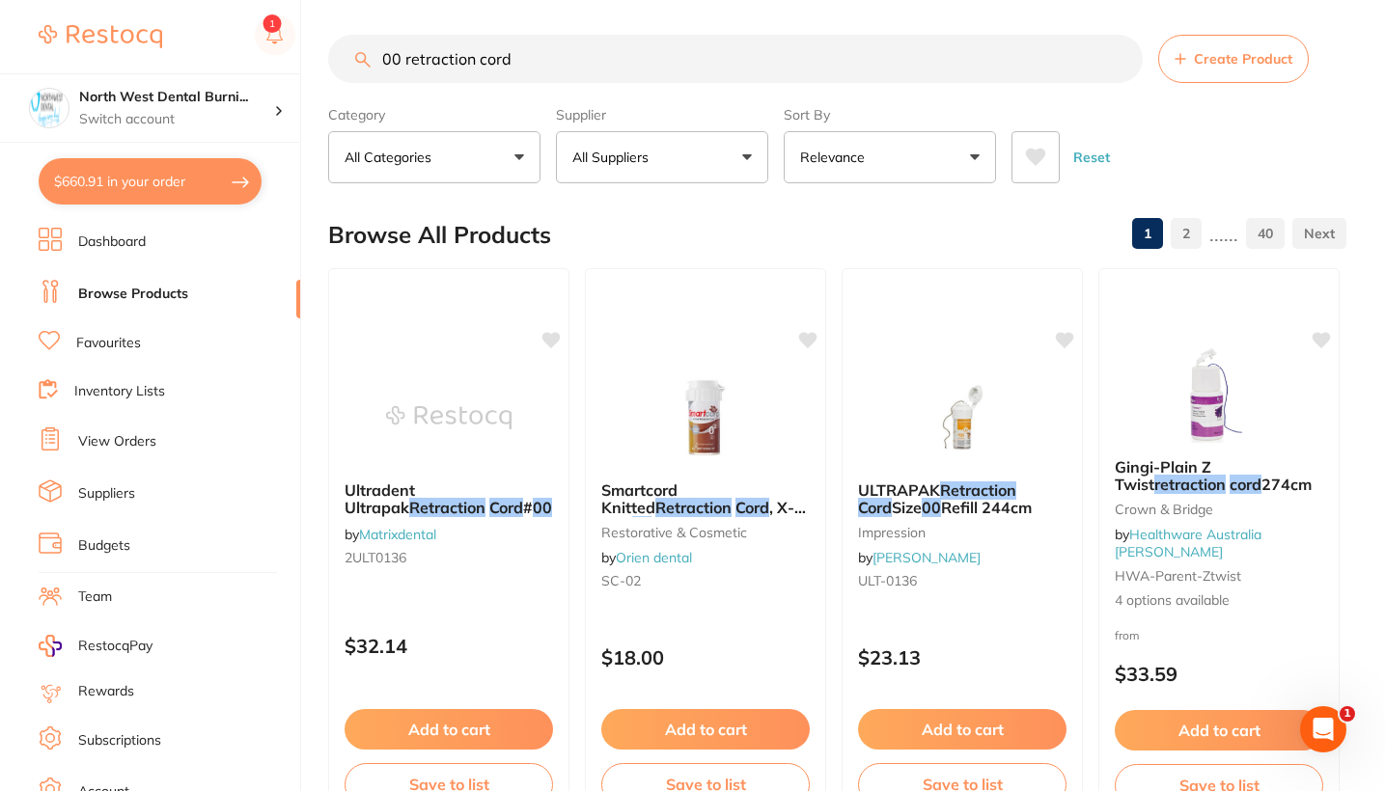
drag, startPoint x: 567, startPoint y: 63, endPoint x: 258, endPoint y: 66, distance: 309.8
click at [258, 66] on div "$660.91 North West Dental Burni... Switch account Riaz Dental Surgery Experteet…" at bounding box center [692, 391] width 1385 height 791
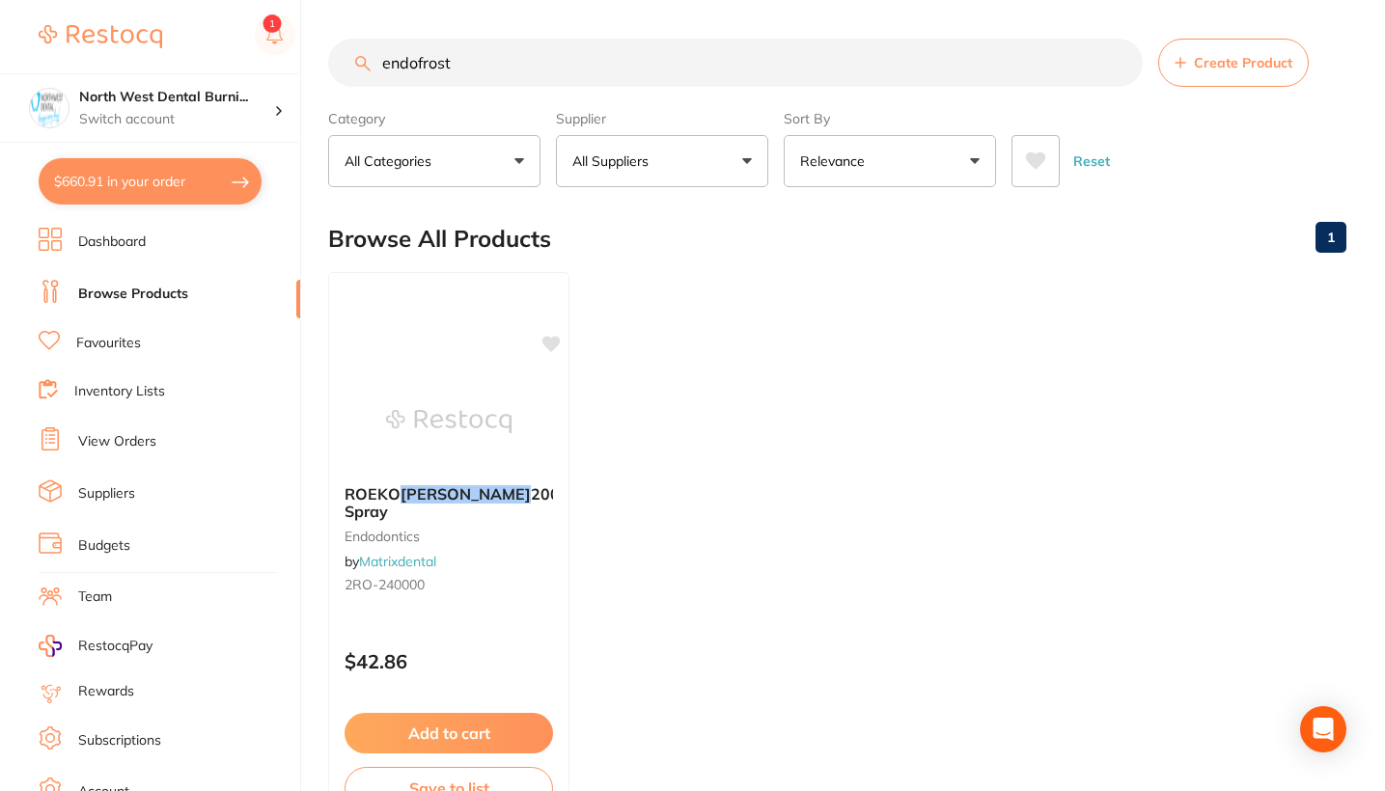
type input "end-frost"
drag, startPoint x: 727, startPoint y: 78, endPoint x: 536, endPoint y: 533, distance: 493.0
click at [536, 533] on small "endodontics" at bounding box center [449, 535] width 210 height 15
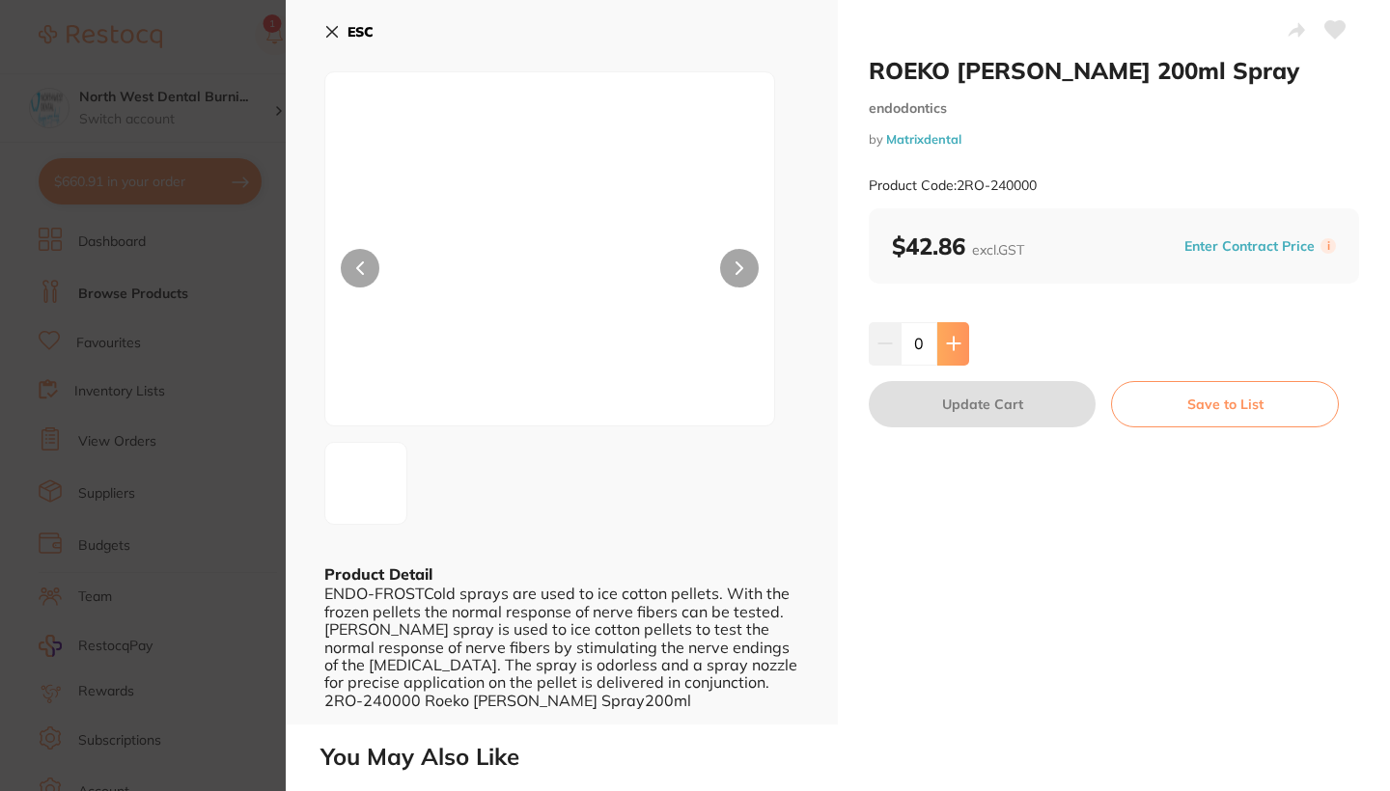
click at [957, 351] on button at bounding box center [953, 343] width 32 height 42
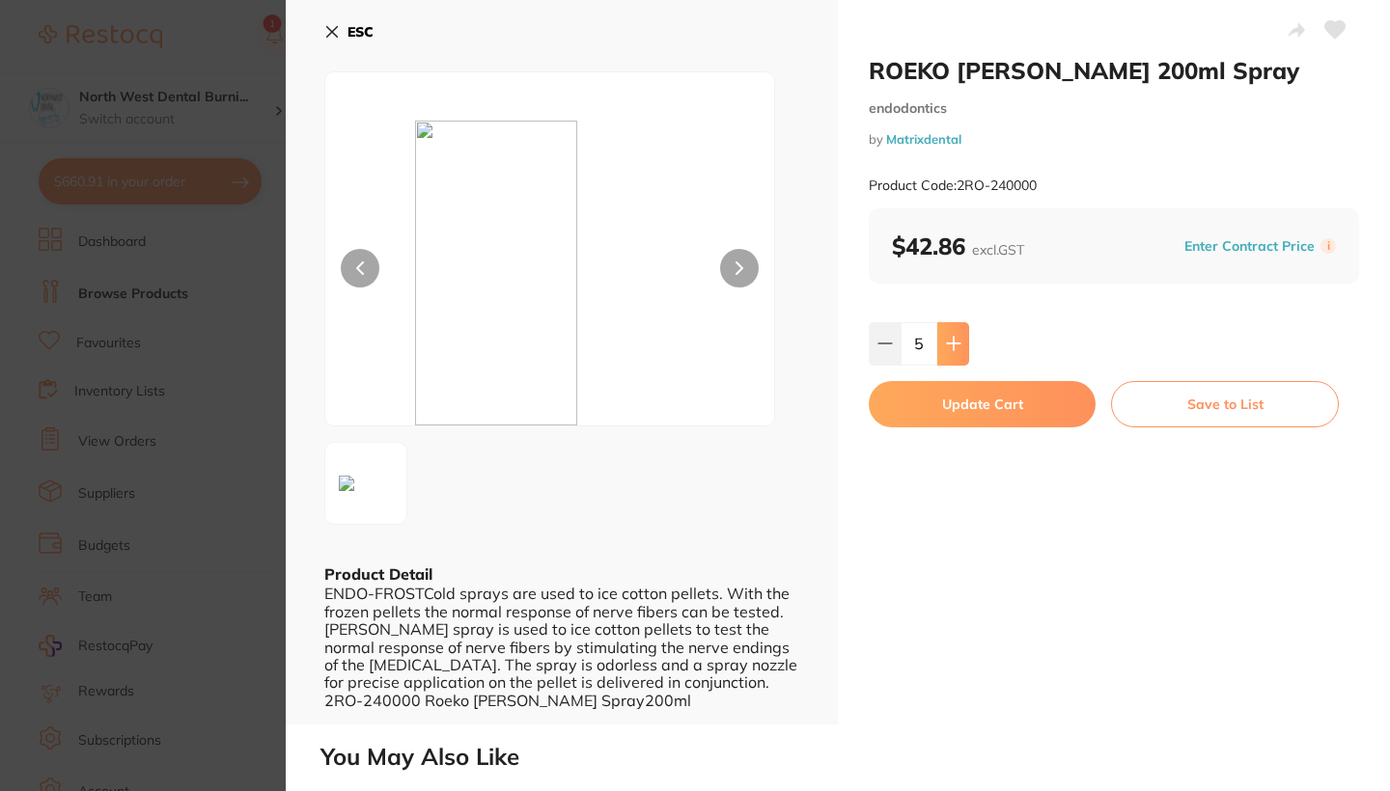
click at [957, 351] on button at bounding box center [953, 343] width 32 height 42
click at [956, 350] on button at bounding box center [953, 343] width 32 height 42
type input "8"
click at [958, 409] on button "Update Cart" at bounding box center [981, 404] width 227 height 46
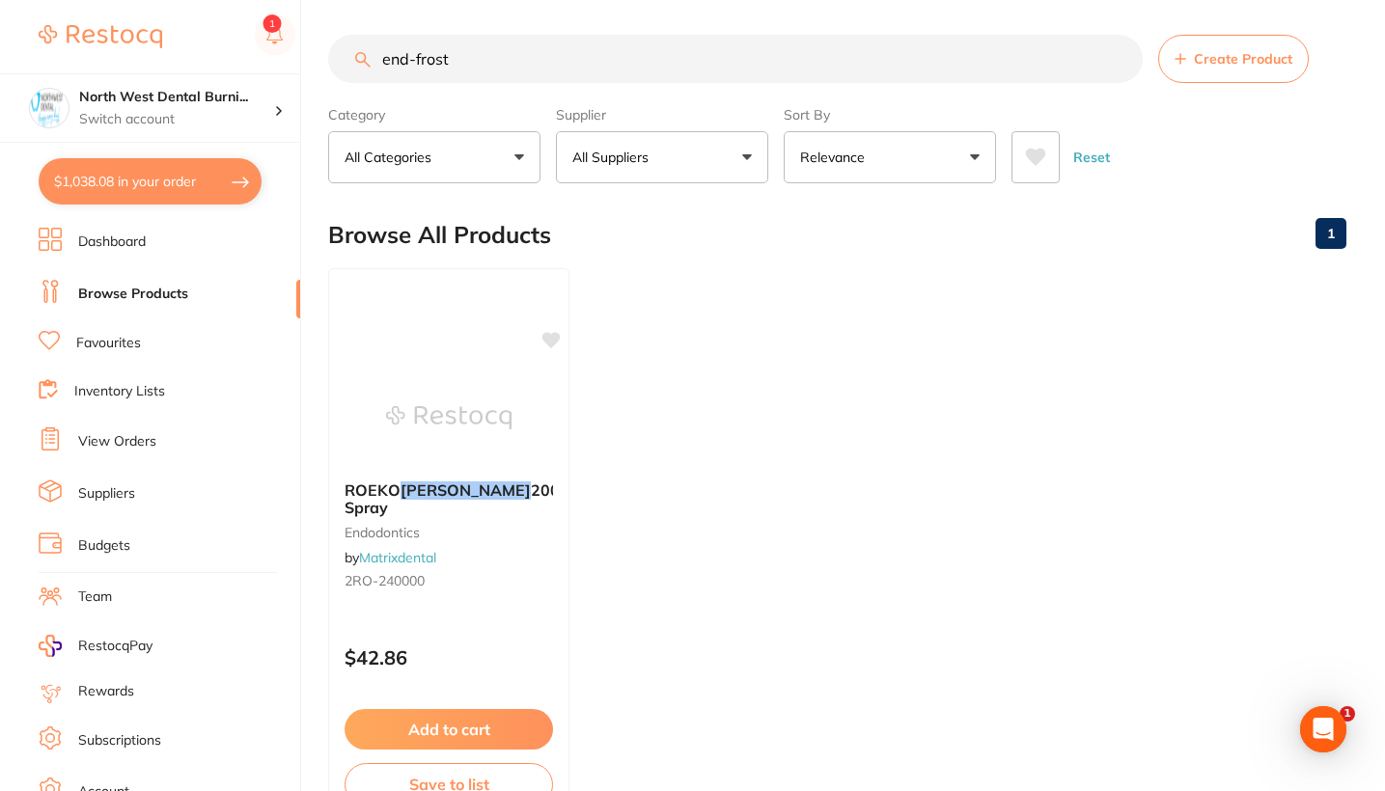
drag, startPoint x: 468, startPoint y: 73, endPoint x: 308, endPoint y: 72, distance: 160.2
click at [308, 72] on div "$1,038.08 North West Dental Burni... Switch account Riaz Dental Surgery Experte…" at bounding box center [692, 391] width 1385 height 791
drag, startPoint x: 443, startPoint y: 61, endPoint x: 345, endPoint y: 59, distance: 97.5
click at [345, 59] on input "end-frost" at bounding box center [735, 59] width 814 height 48
click at [505, 41] on input "end-frost" at bounding box center [735, 59] width 814 height 48
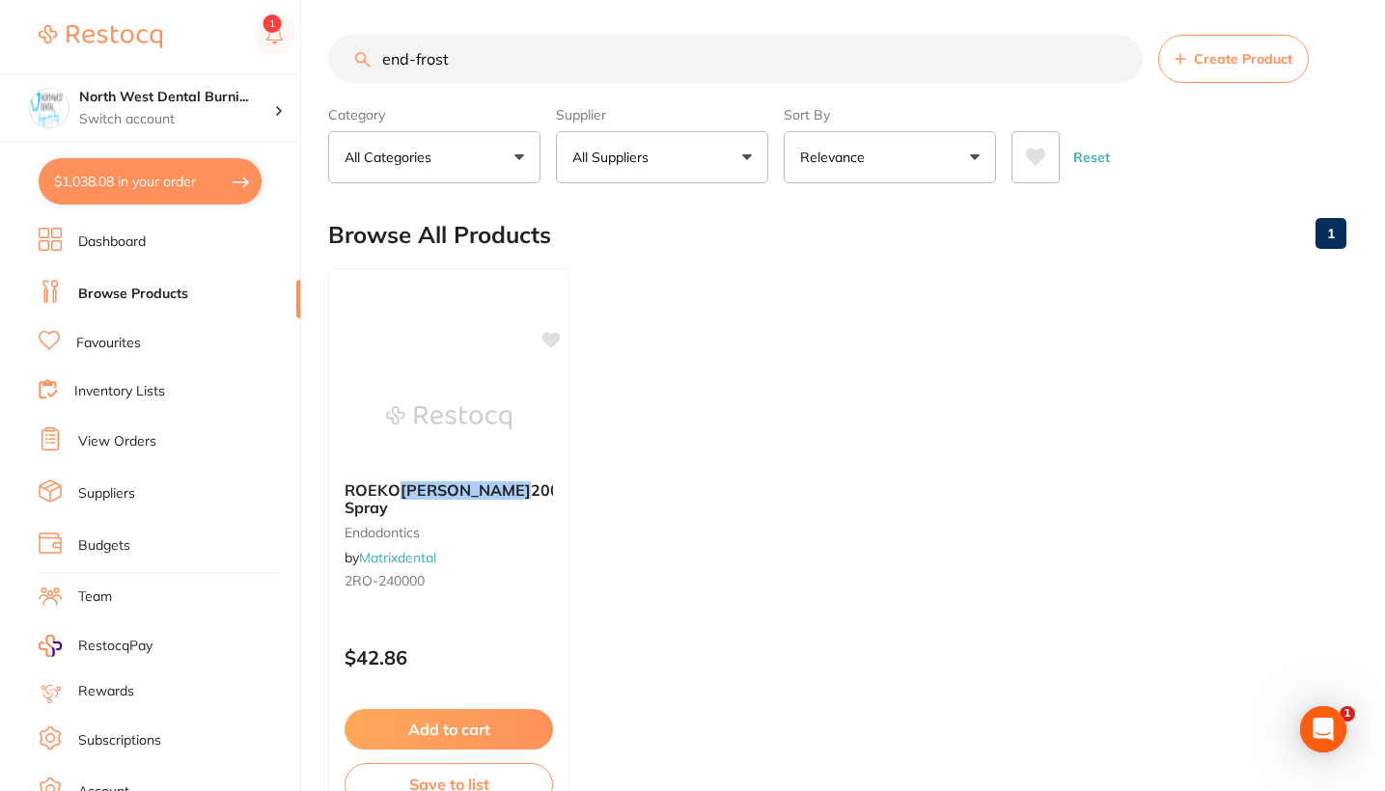
drag, startPoint x: 480, startPoint y: 60, endPoint x: 359, endPoint y: 55, distance: 120.7
click at [359, 55] on div "end-frost Create Product" at bounding box center [837, 59] width 1018 height 48
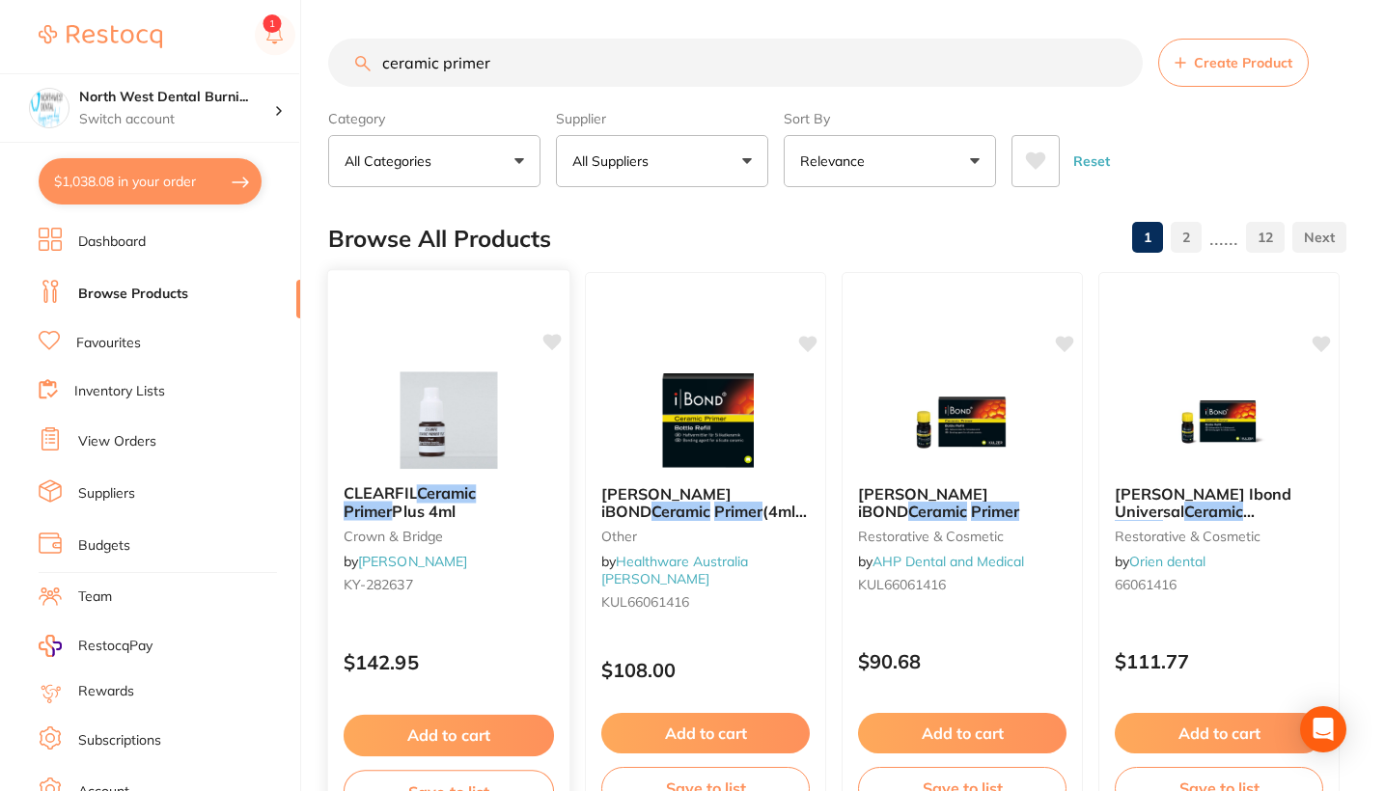
type input "ceramic primer"
click at [527, 626] on div "CLEARFIL Ceramic Primer Plus 4ml crown & bridge by Henry Schein Halas KY-282637…" at bounding box center [449, 549] width 244 height 561
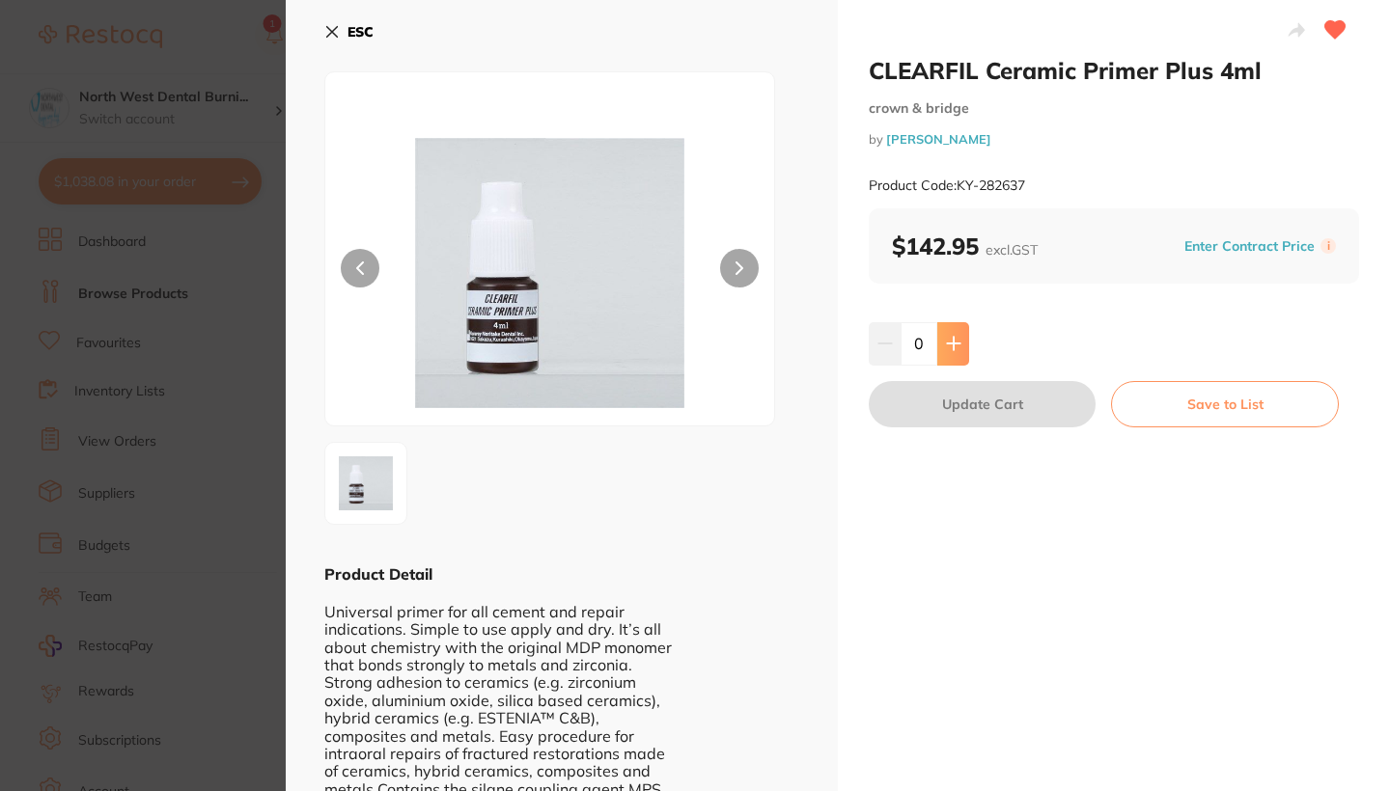
click at [942, 340] on button at bounding box center [953, 343] width 32 height 42
type input "2"
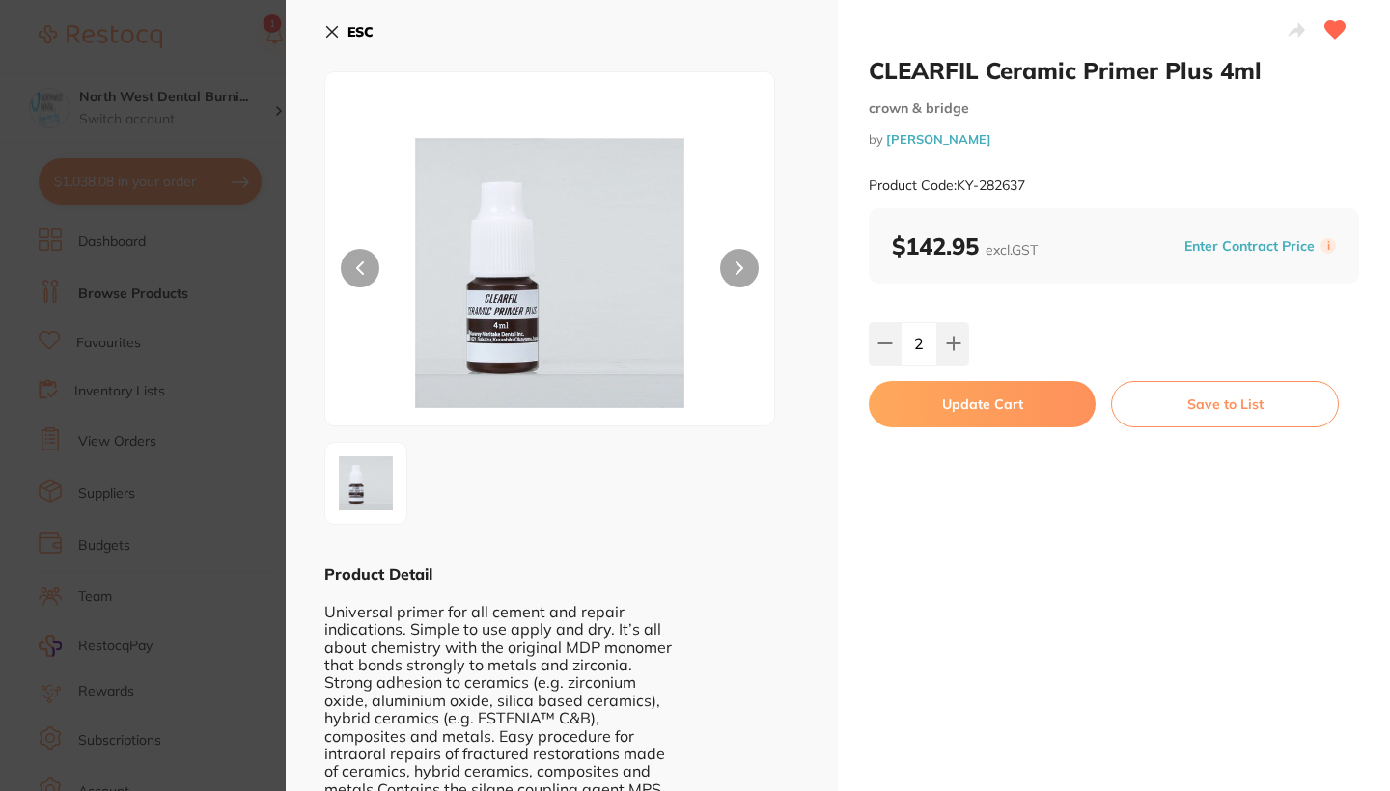
click at [971, 400] on button "Update Cart" at bounding box center [981, 404] width 227 height 46
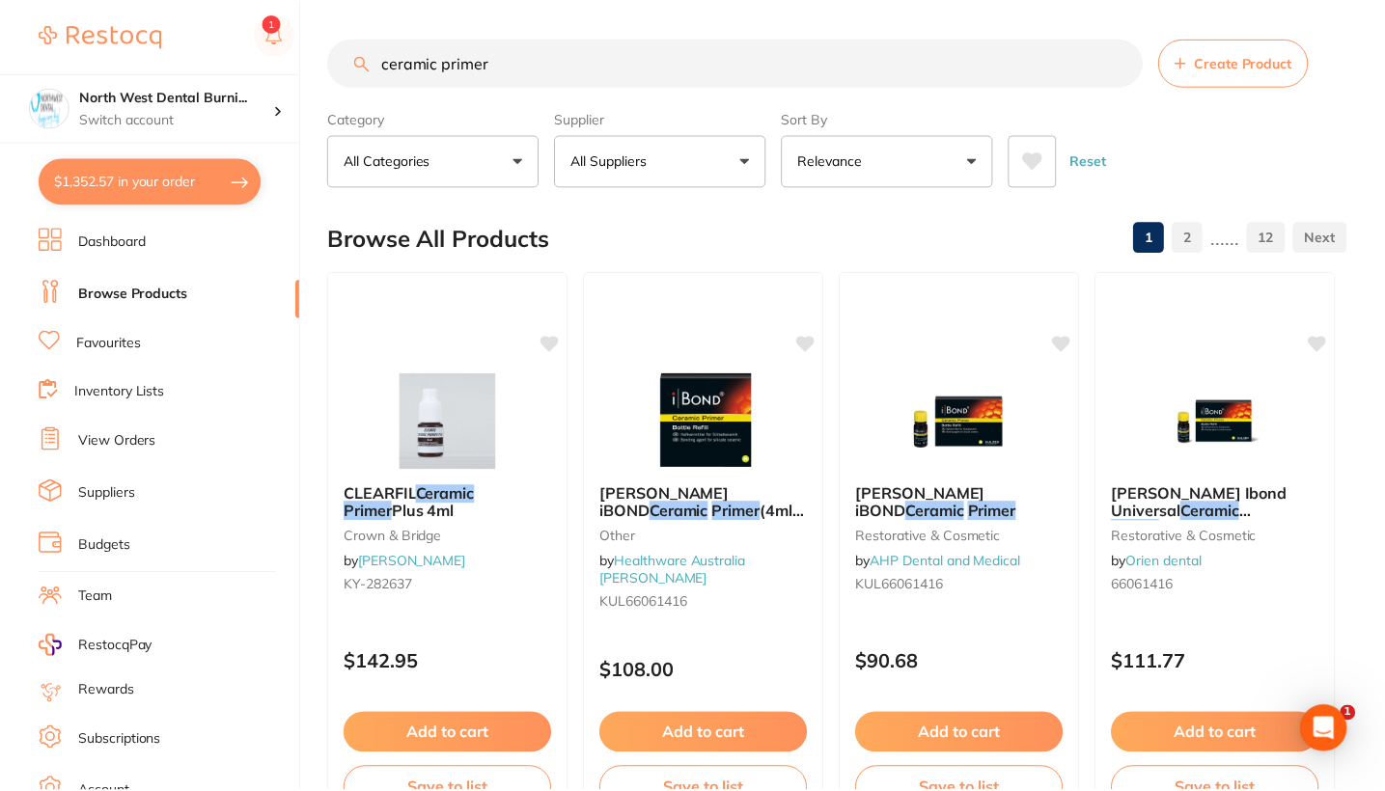
scroll to position [4, 0]
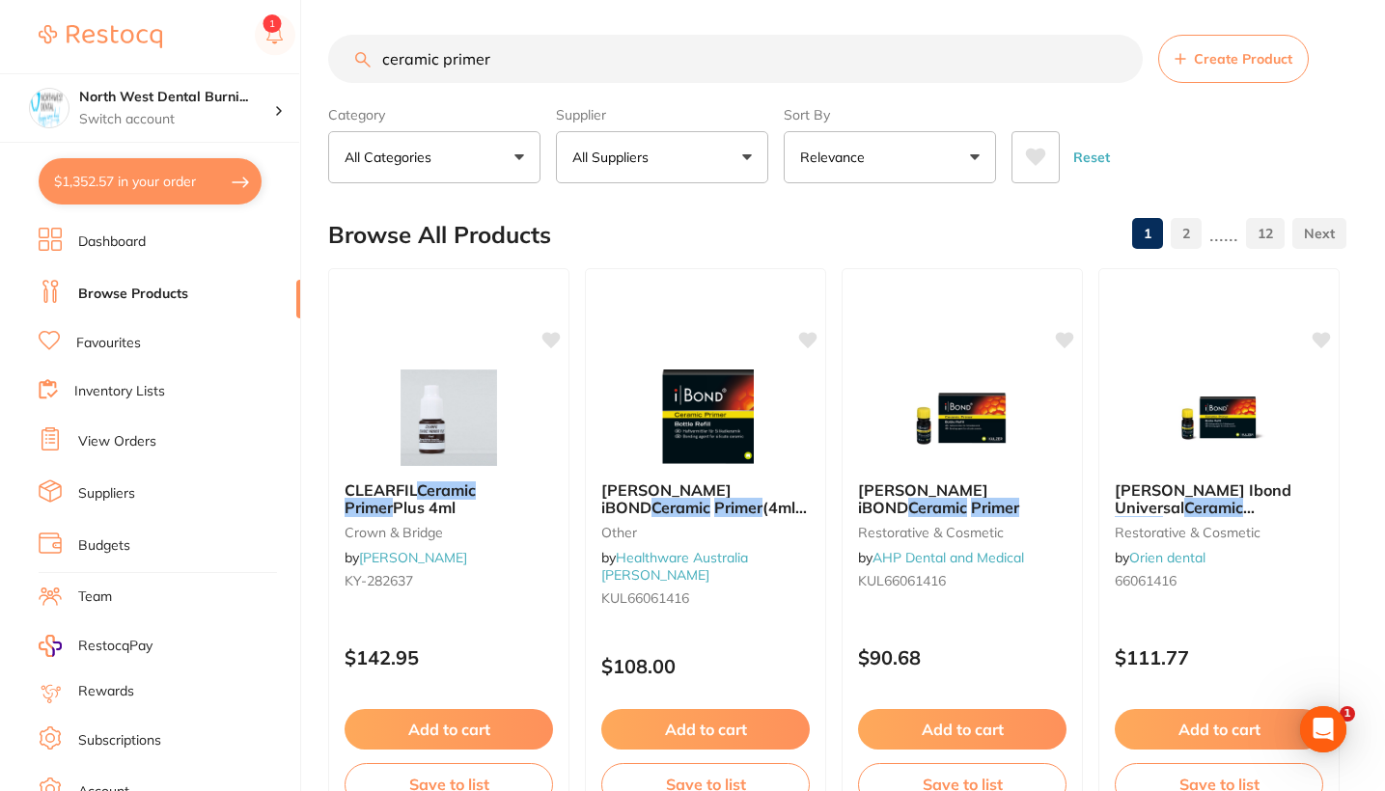
drag, startPoint x: 570, startPoint y: 67, endPoint x: 316, endPoint y: 68, distance: 254.8
click at [316, 68] on div "$1,352.57 North West Dental Burni... Switch account Riaz Dental Surgery Experte…" at bounding box center [692, 391] width 1385 height 791
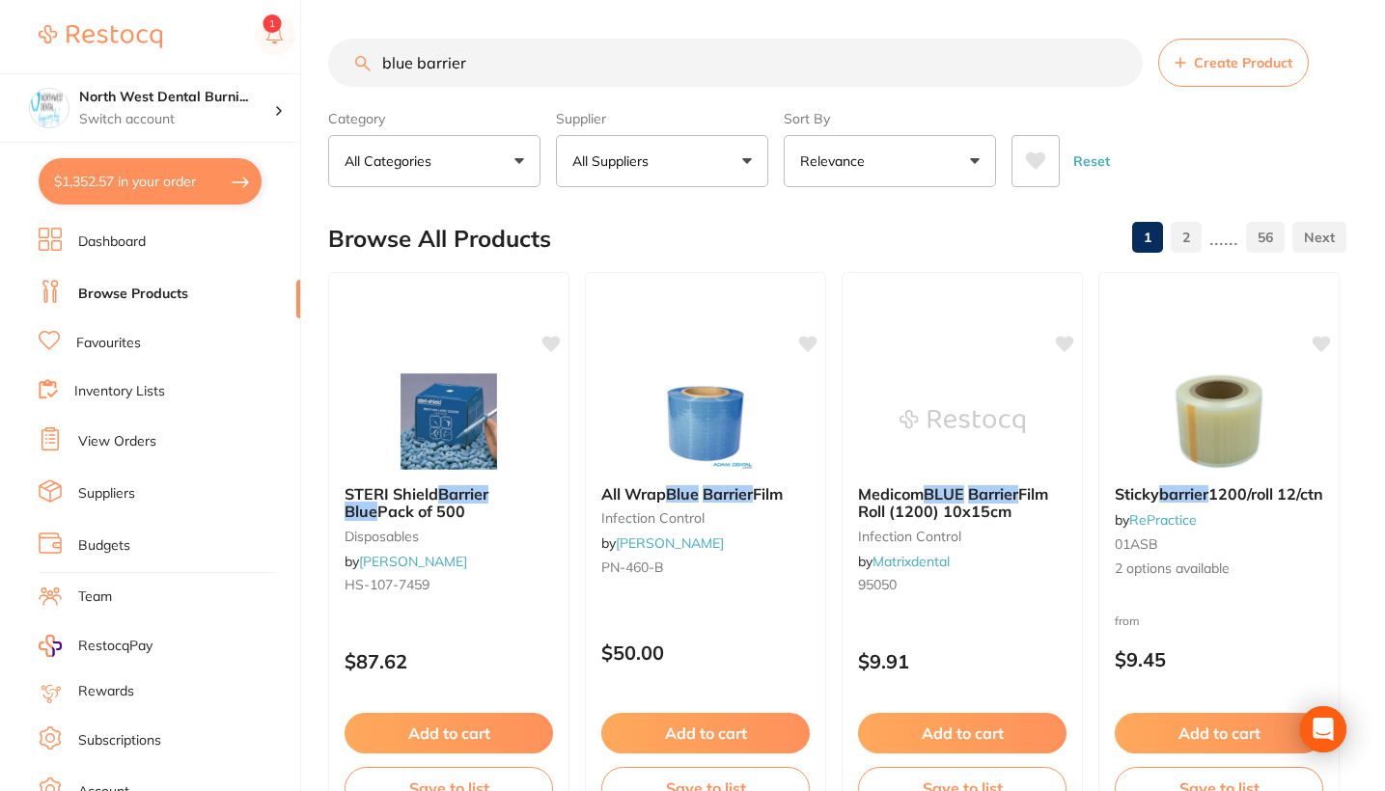
type input "blue barrier"
click at [184, 339] on li "Favourites" at bounding box center [170, 343] width 262 height 25
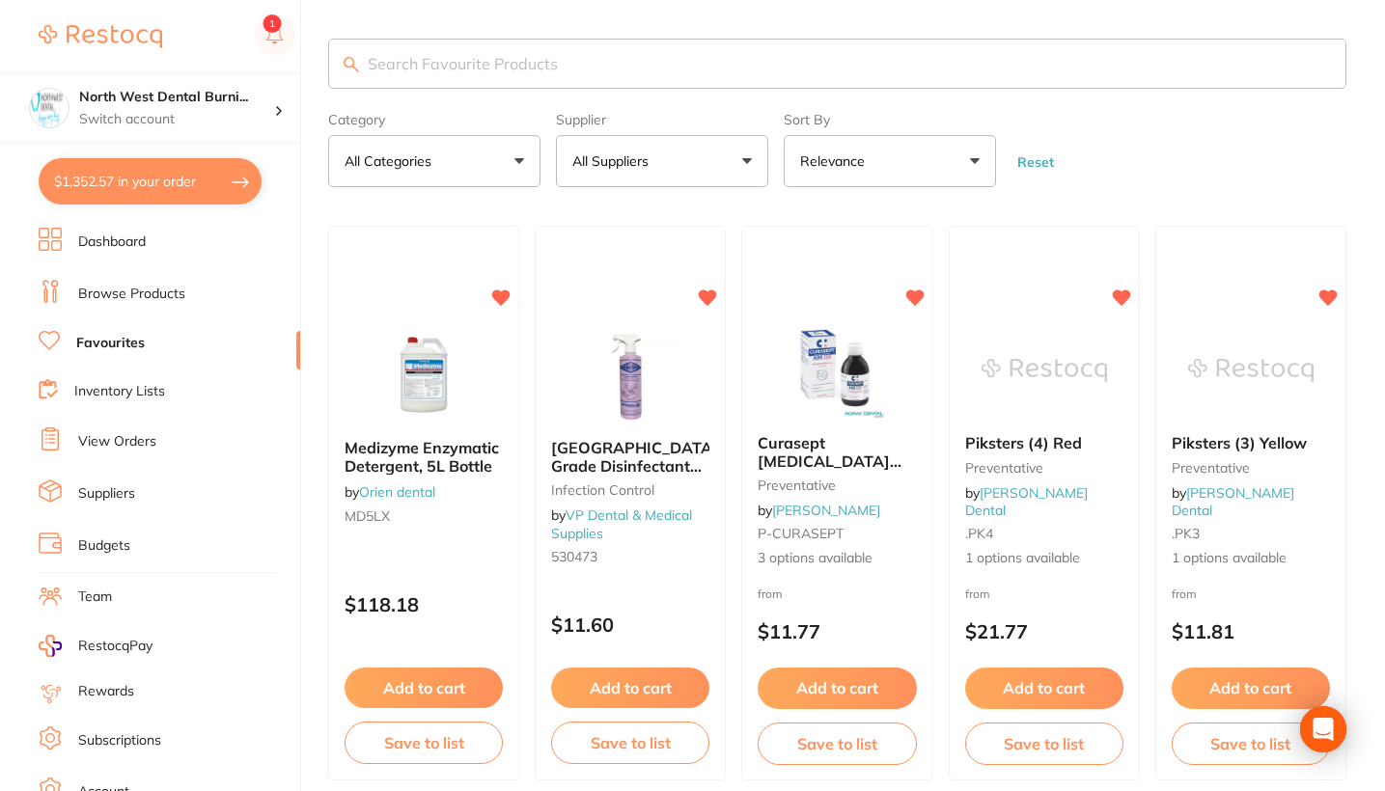
click at [490, 52] on input "search" at bounding box center [837, 64] width 1018 height 50
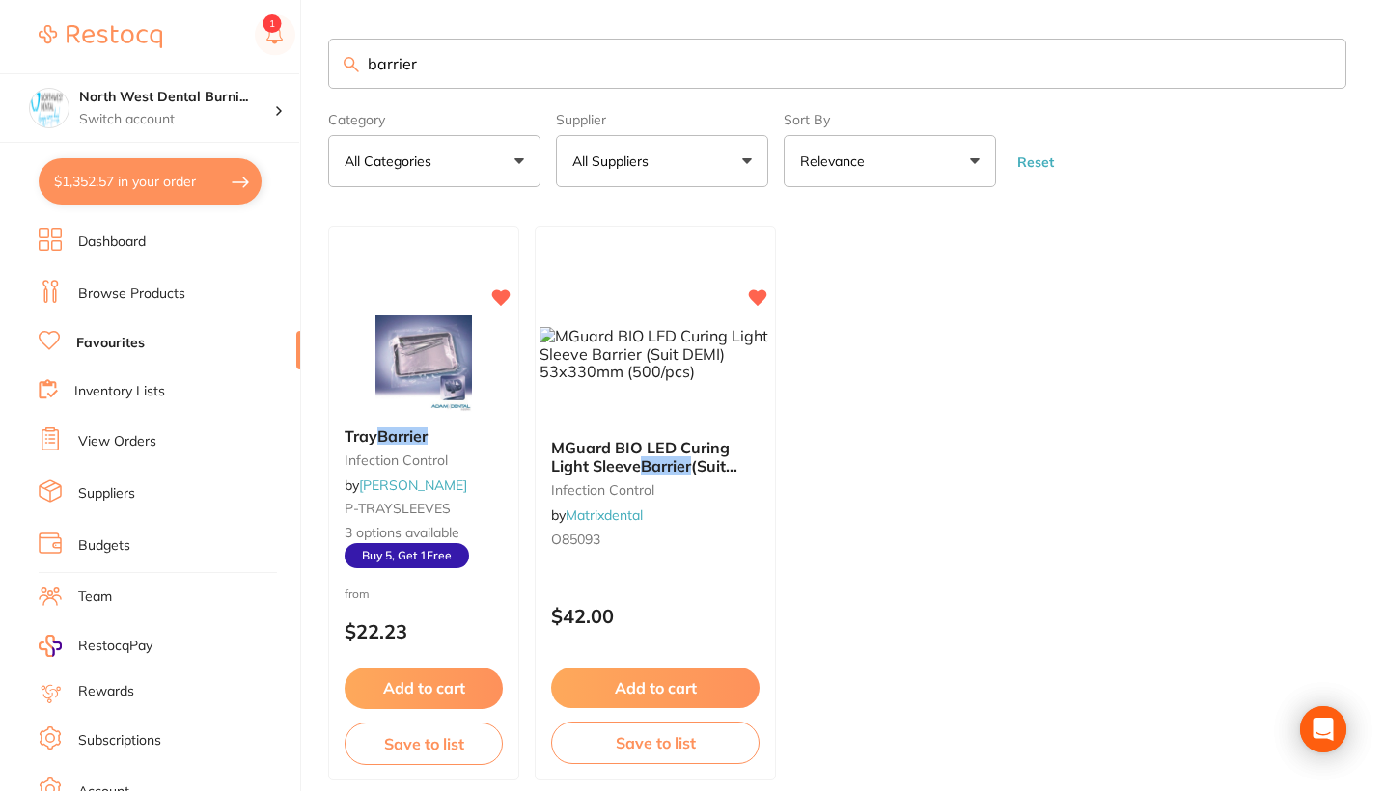
type input "barrier"
click at [169, 293] on link "Browse Products" at bounding box center [131, 294] width 107 height 19
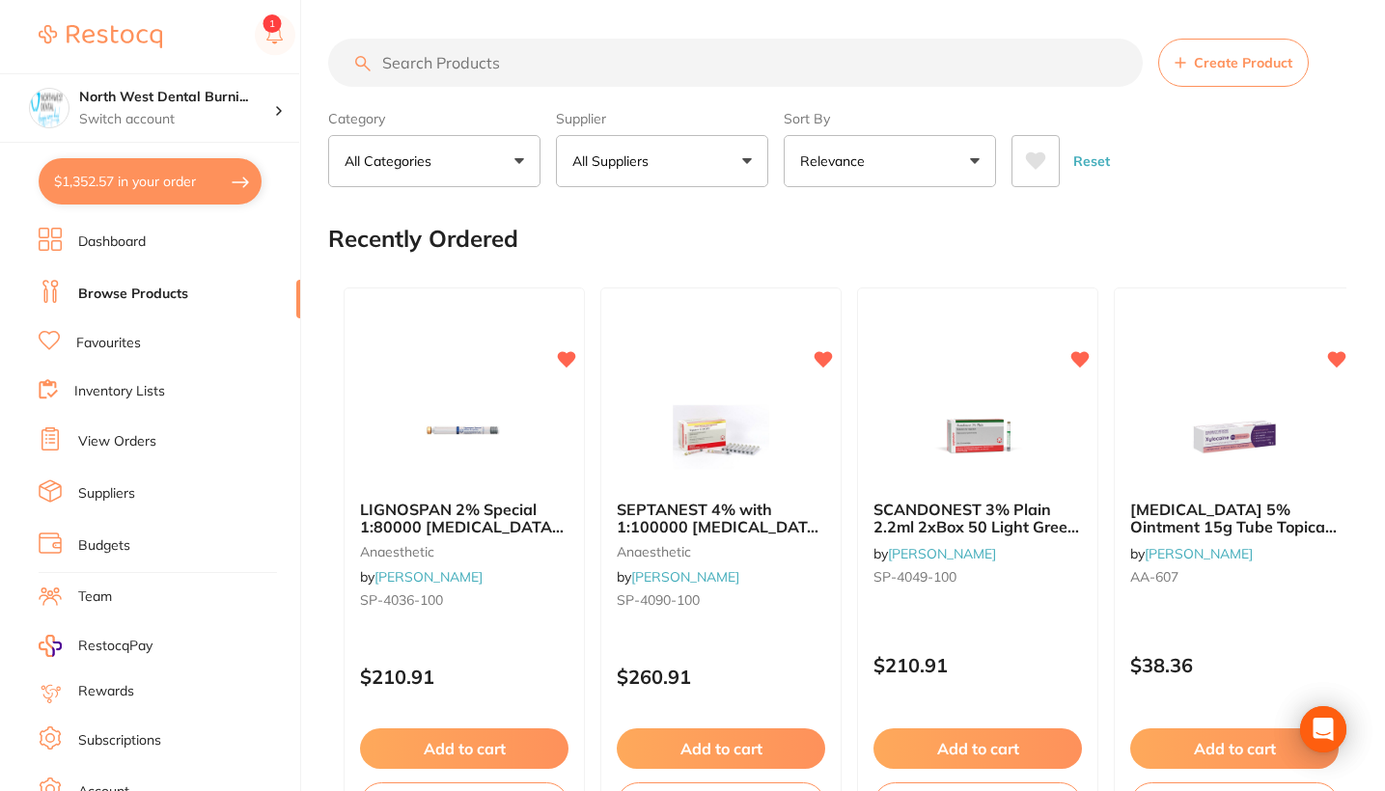
click at [476, 69] on input "search" at bounding box center [735, 63] width 814 height 48
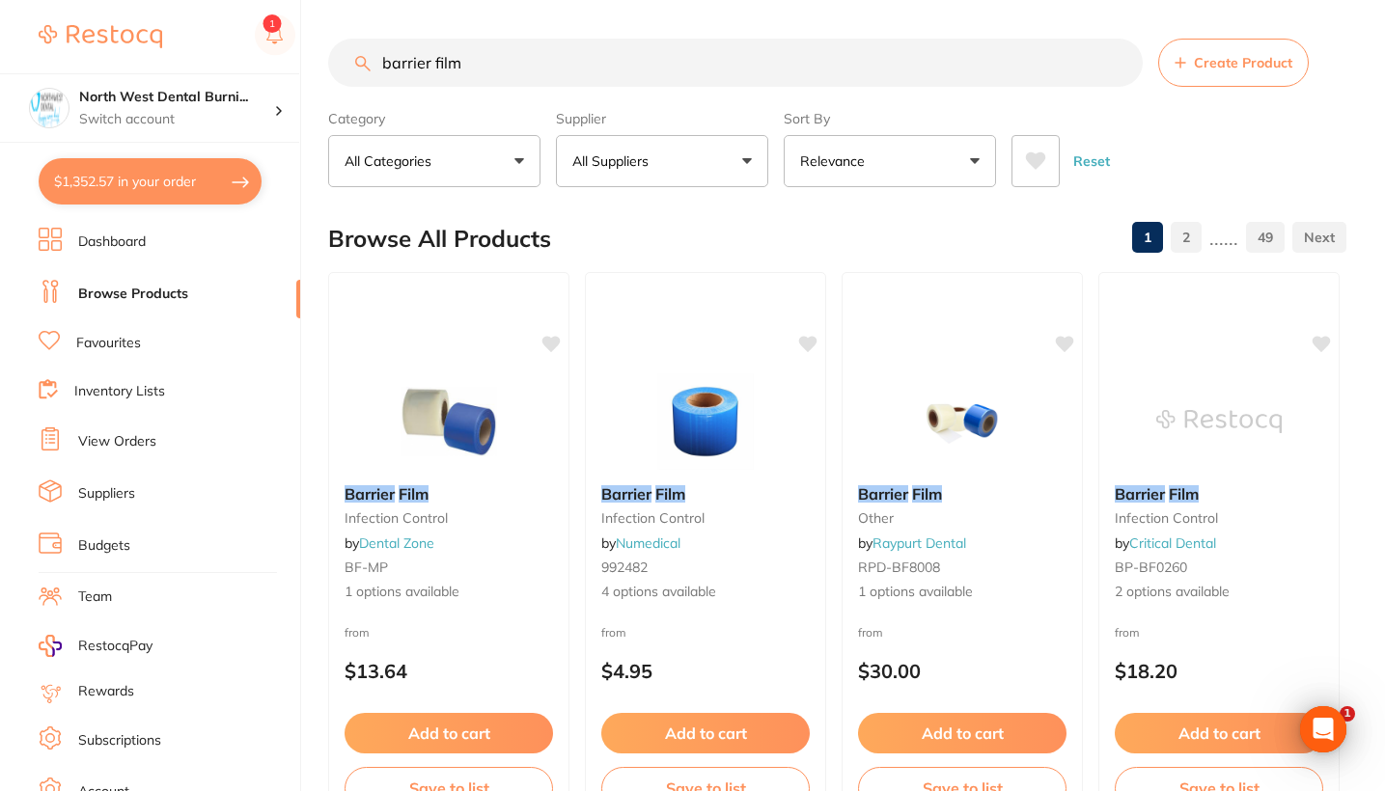
type input "barrier film"
click at [622, 179] on button "All Suppliers" at bounding box center [662, 161] width 212 height 52
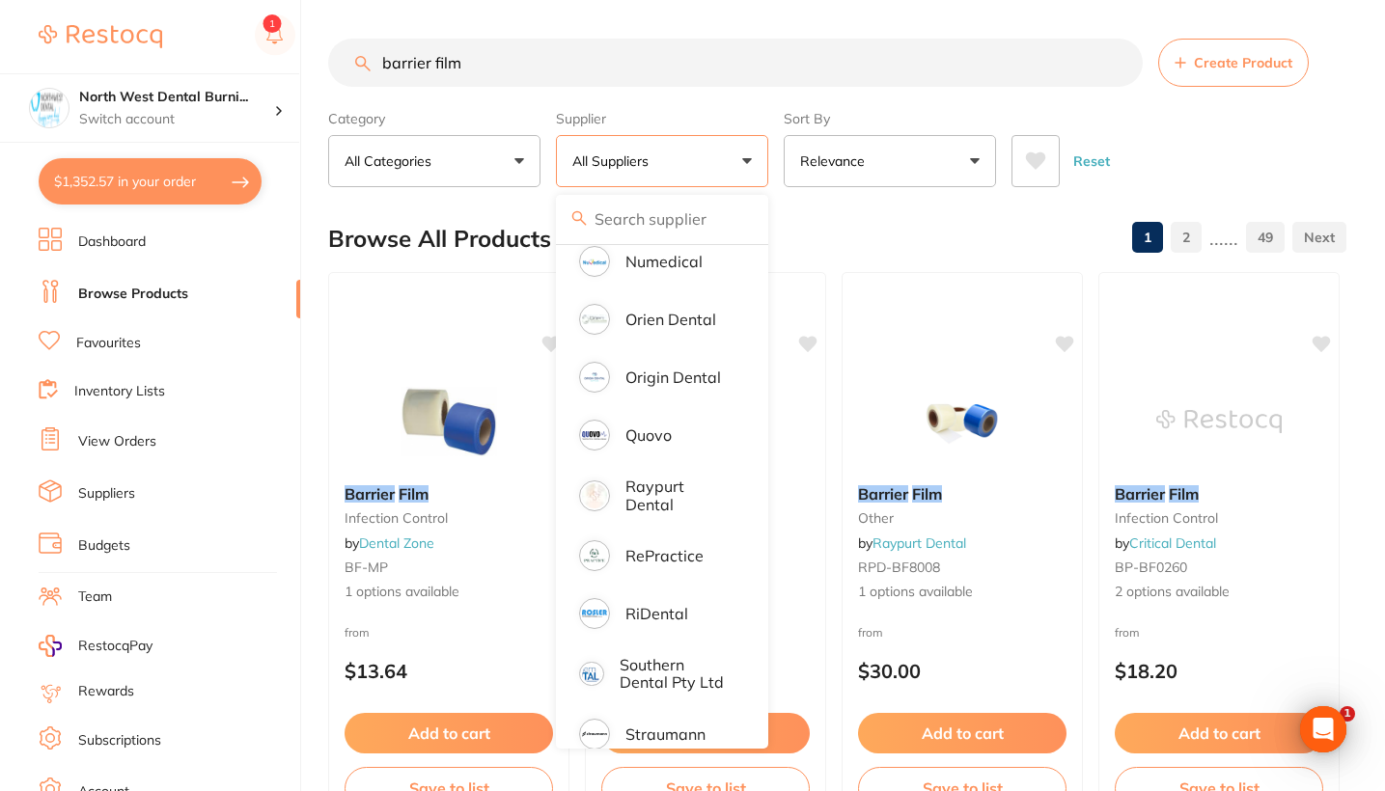
scroll to position [1627, 0]
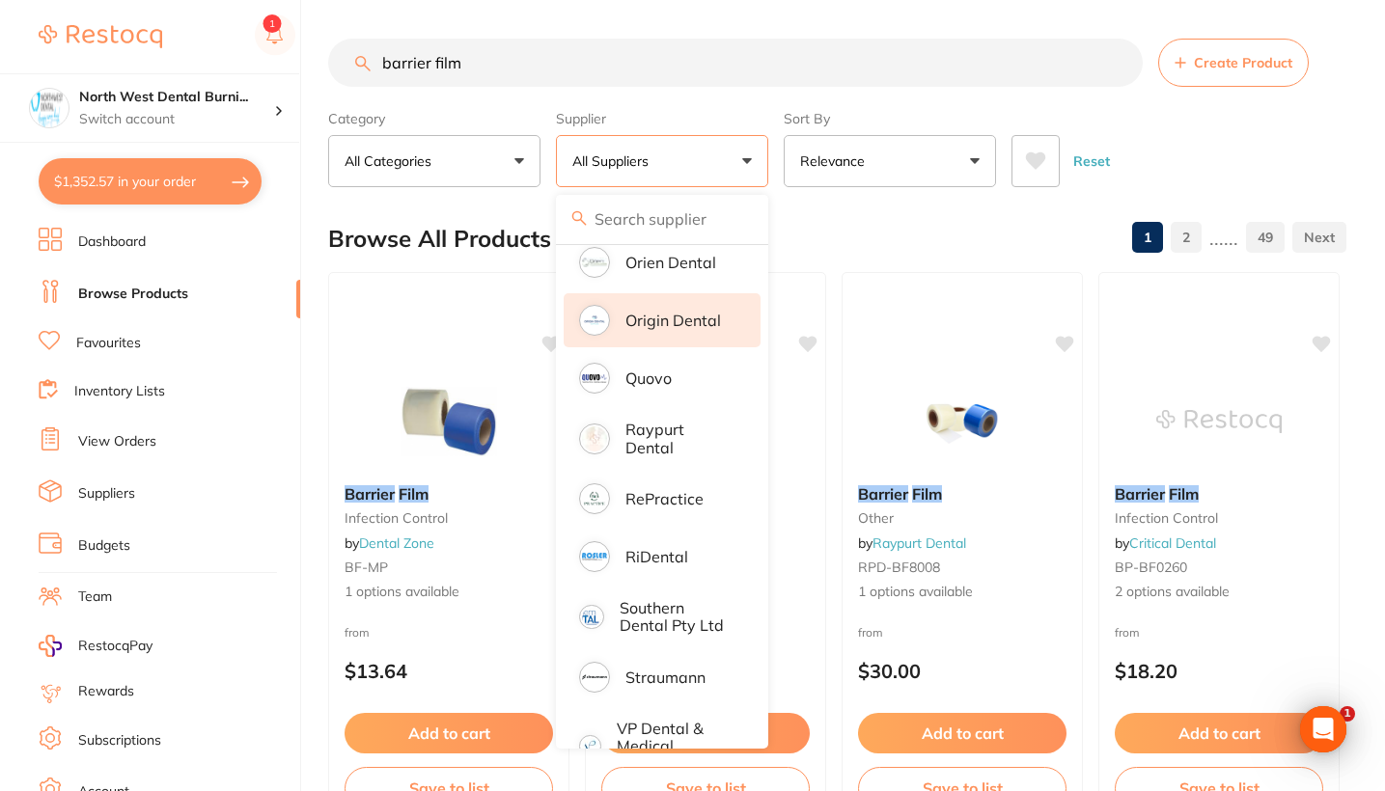
click at [674, 329] on p "Origin Dental" at bounding box center [673, 320] width 96 height 17
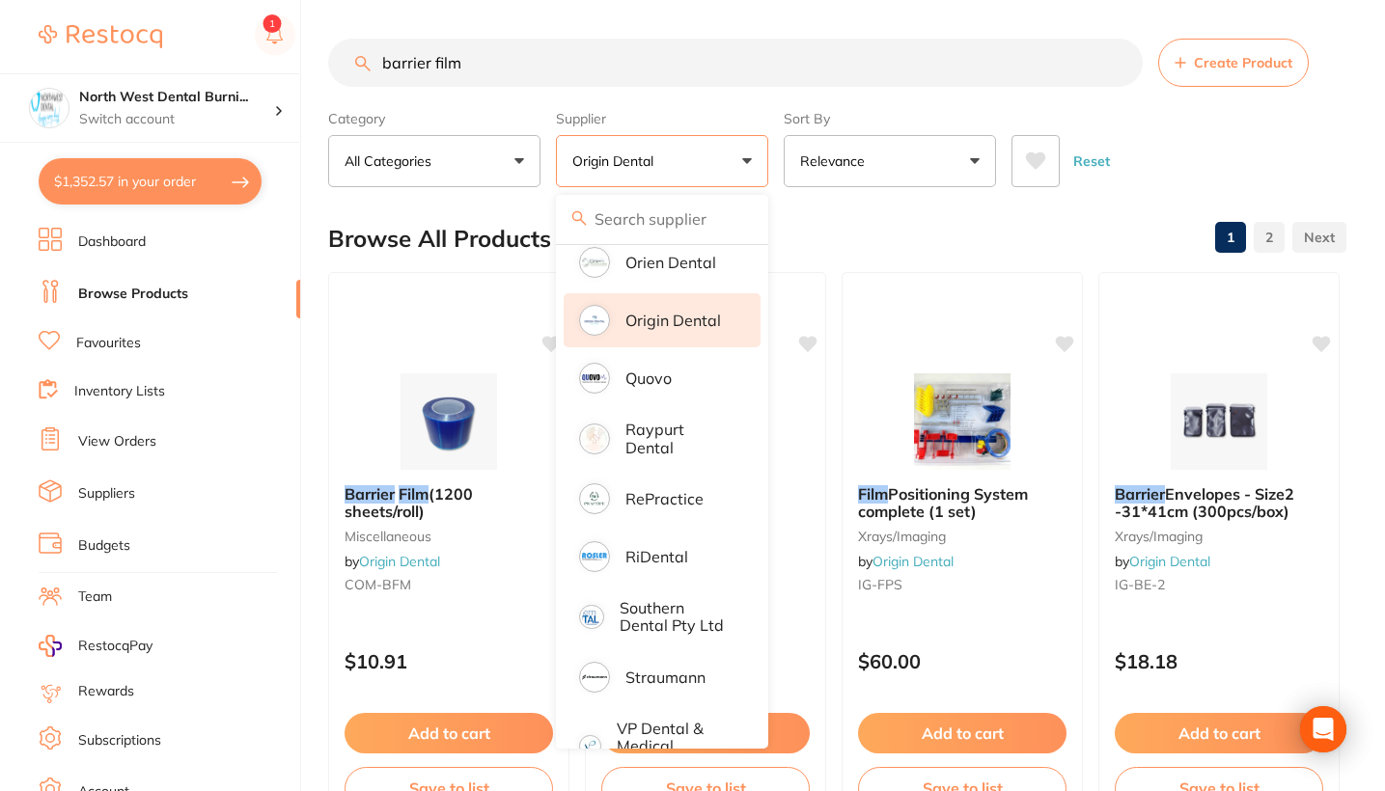
click at [1138, 154] on div "Reset" at bounding box center [1170, 154] width 319 height 68
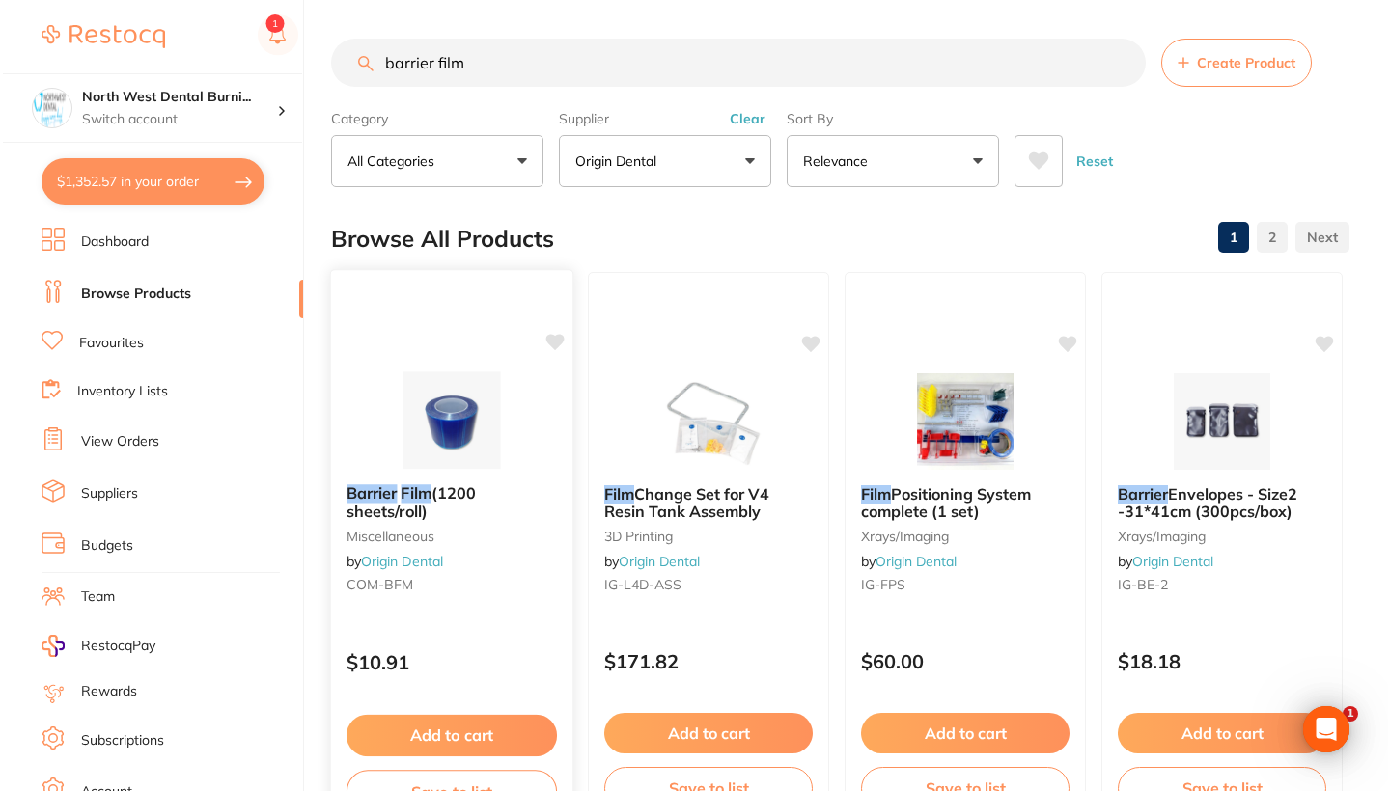
scroll to position [0, 0]
click at [526, 541] on small "miscellaneous" at bounding box center [449, 535] width 210 height 15
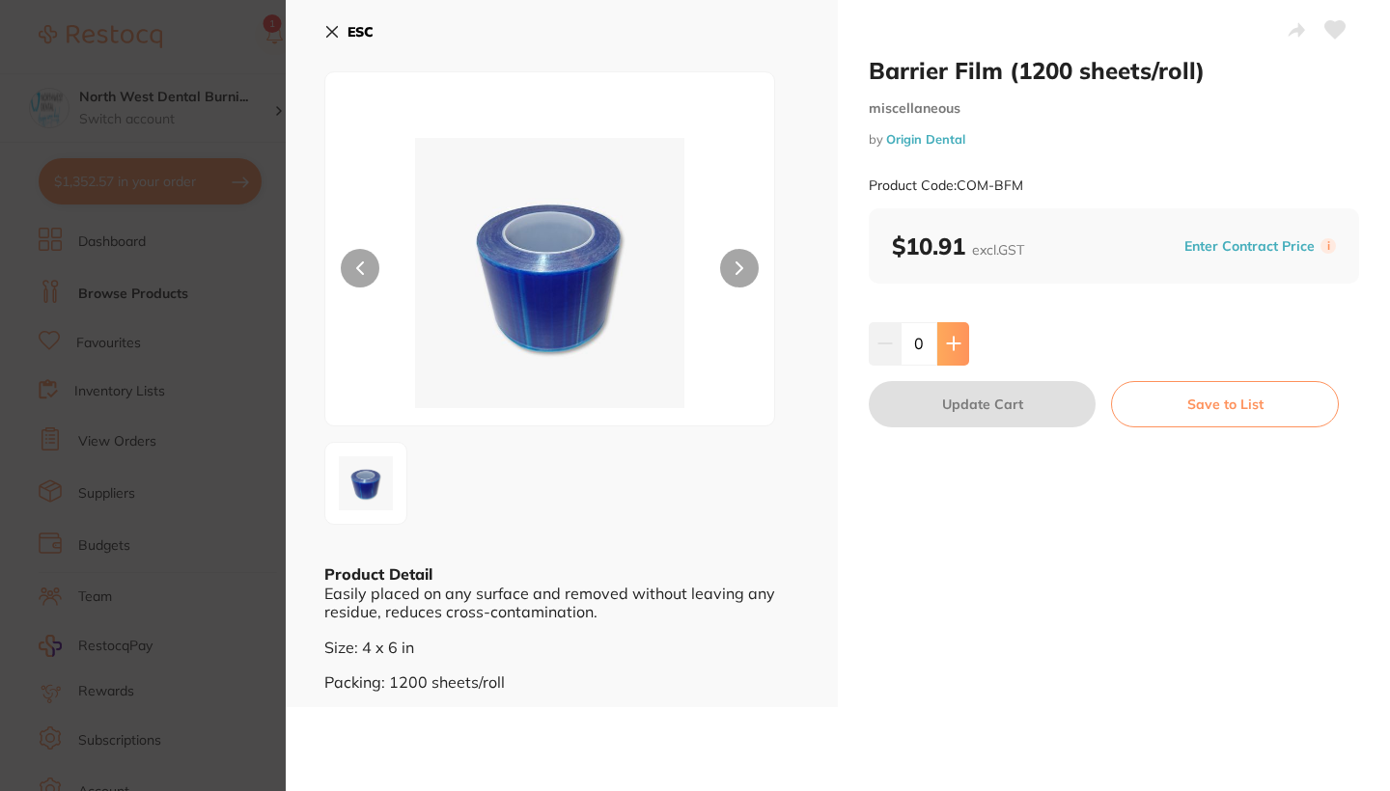
click at [949, 346] on icon at bounding box center [953, 343] width 15 height 15
type input "4"
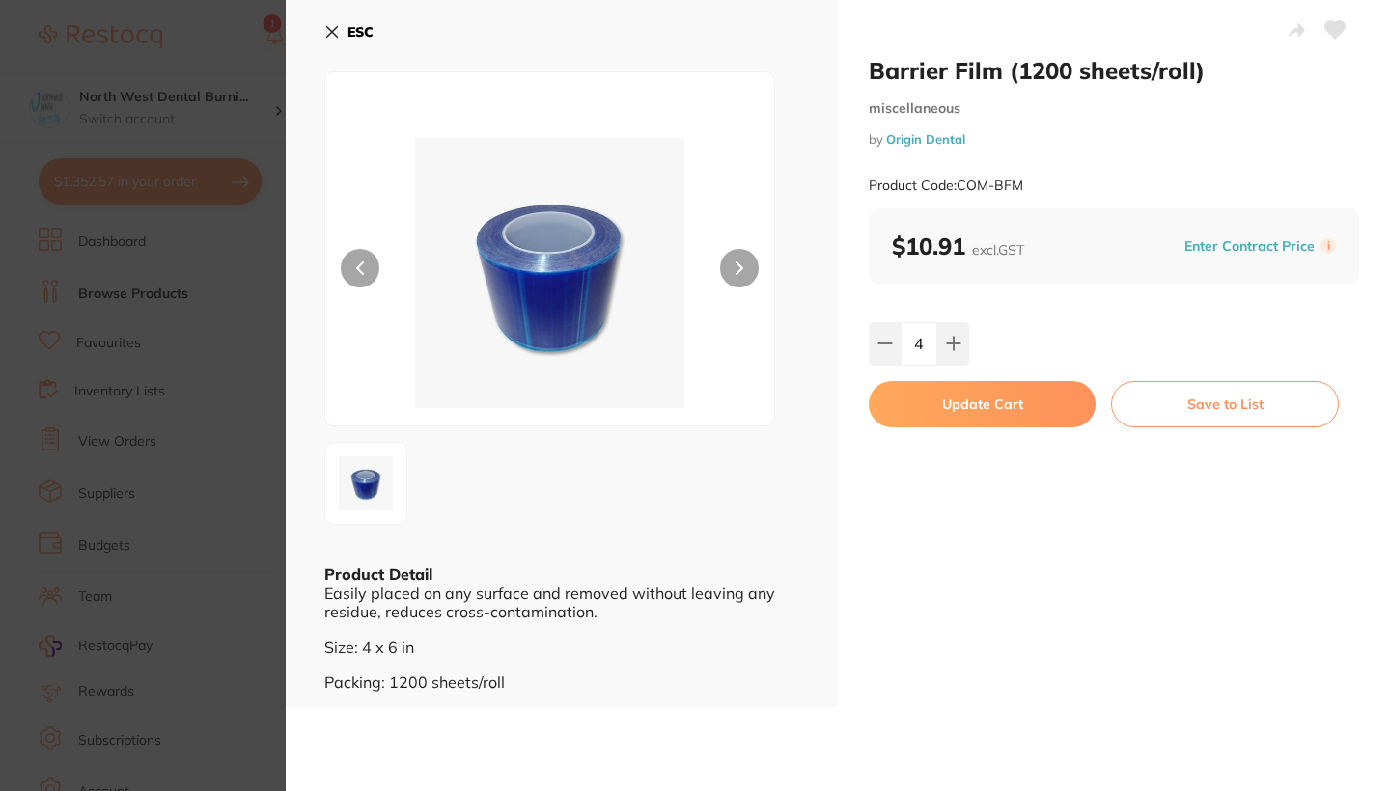
click at [941, 408] on button "Update Cart" at bounding box center [981, 404] width 227 height 46
checkbox input "false"
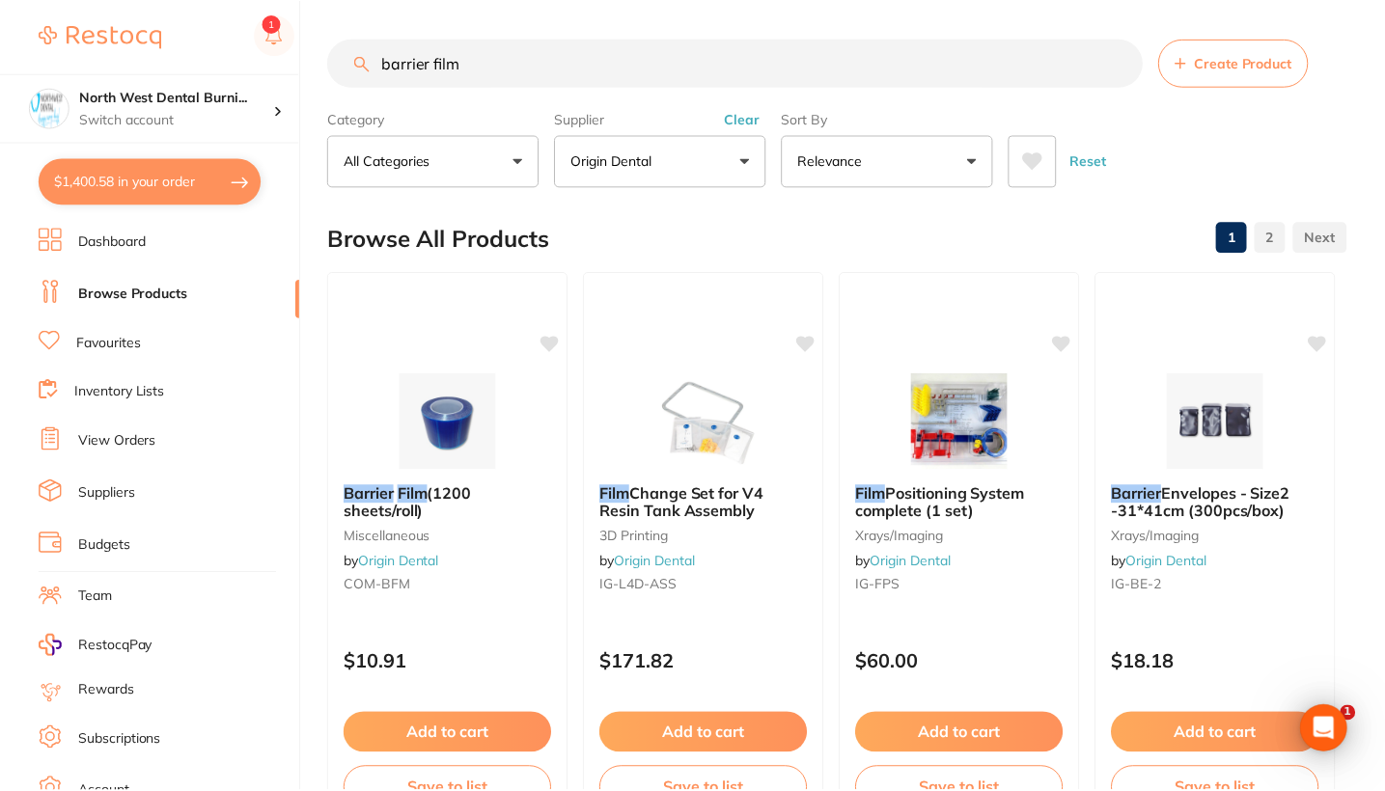
scroll to position [55, 0]
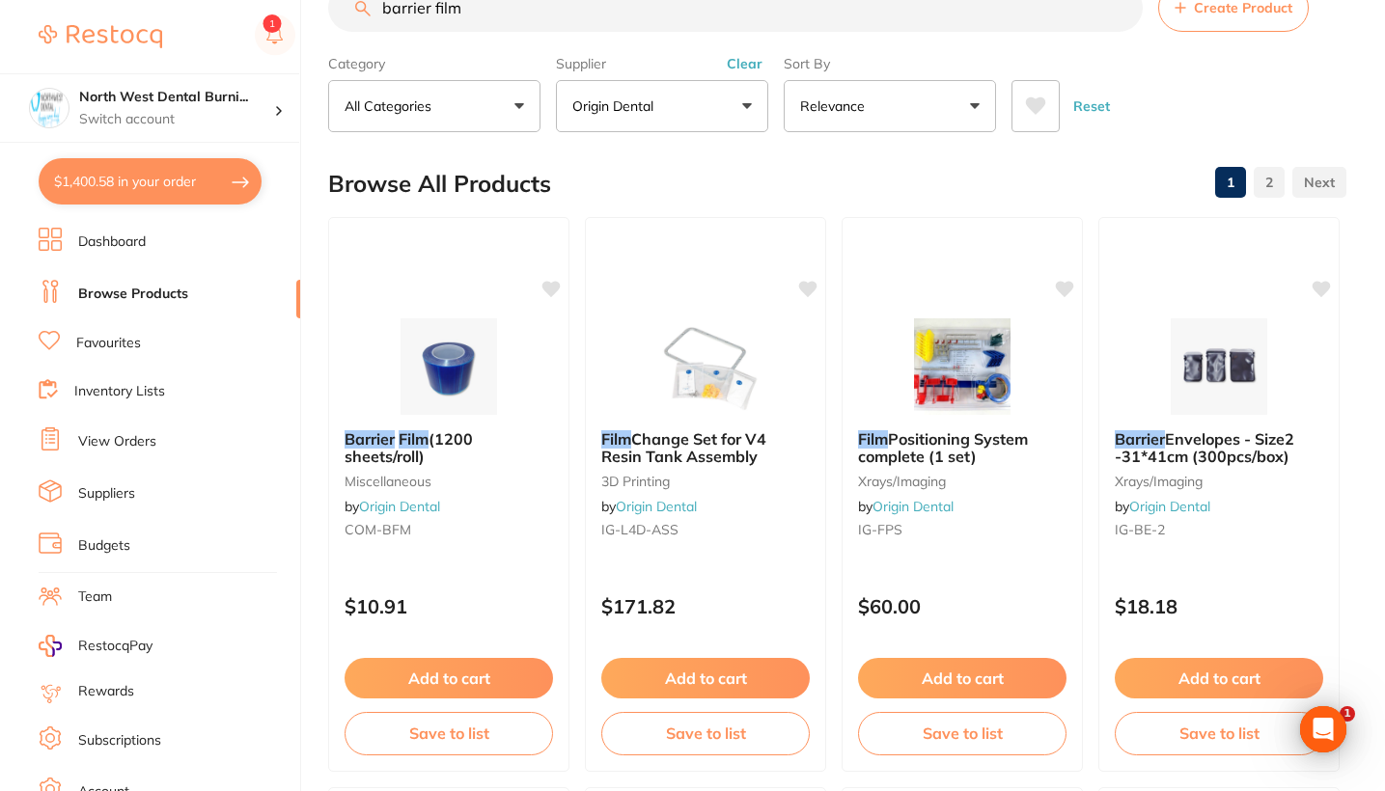
scroll to position [1627, 0]
click at [746, 71] on button "Clear" at bounding box center [744, 63] width 47 height 17
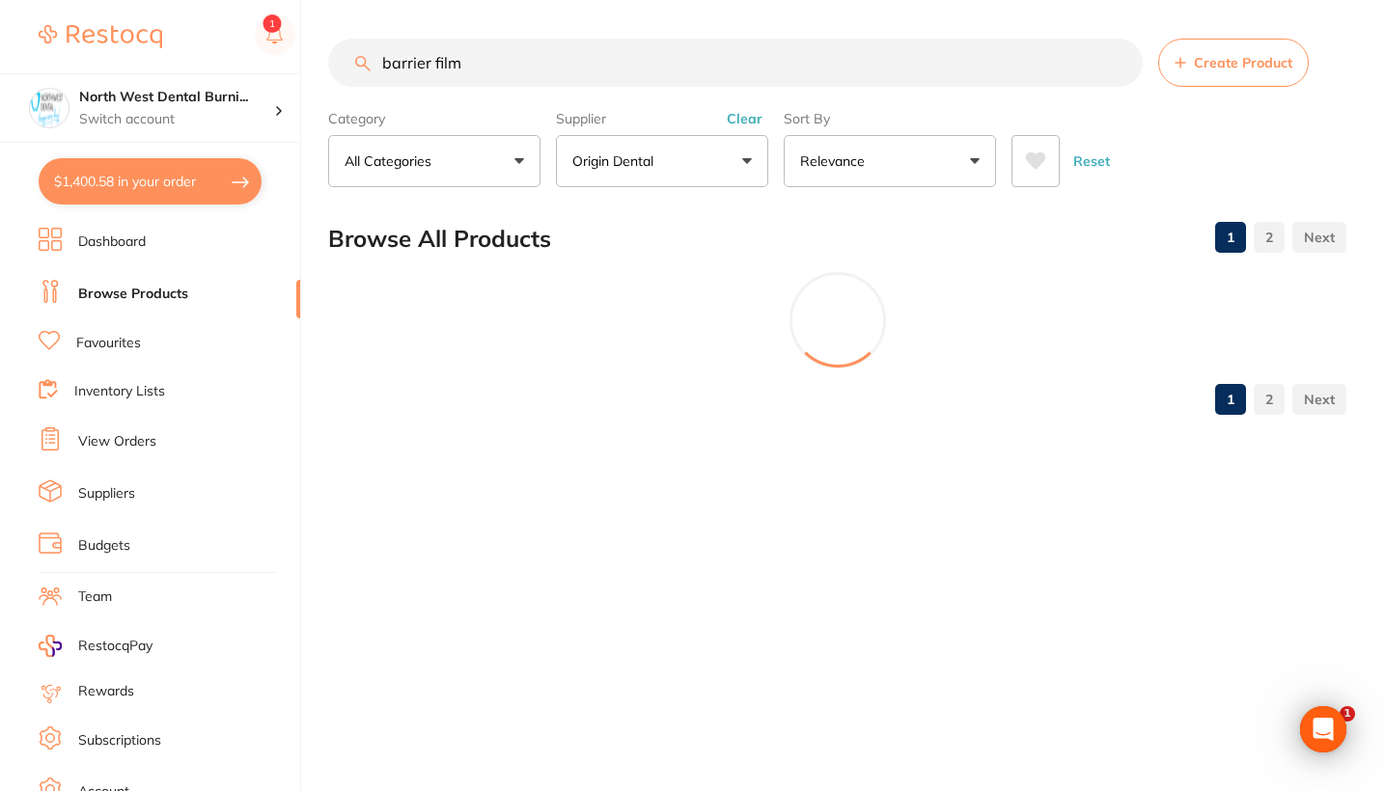
scroll to position [0, 0]
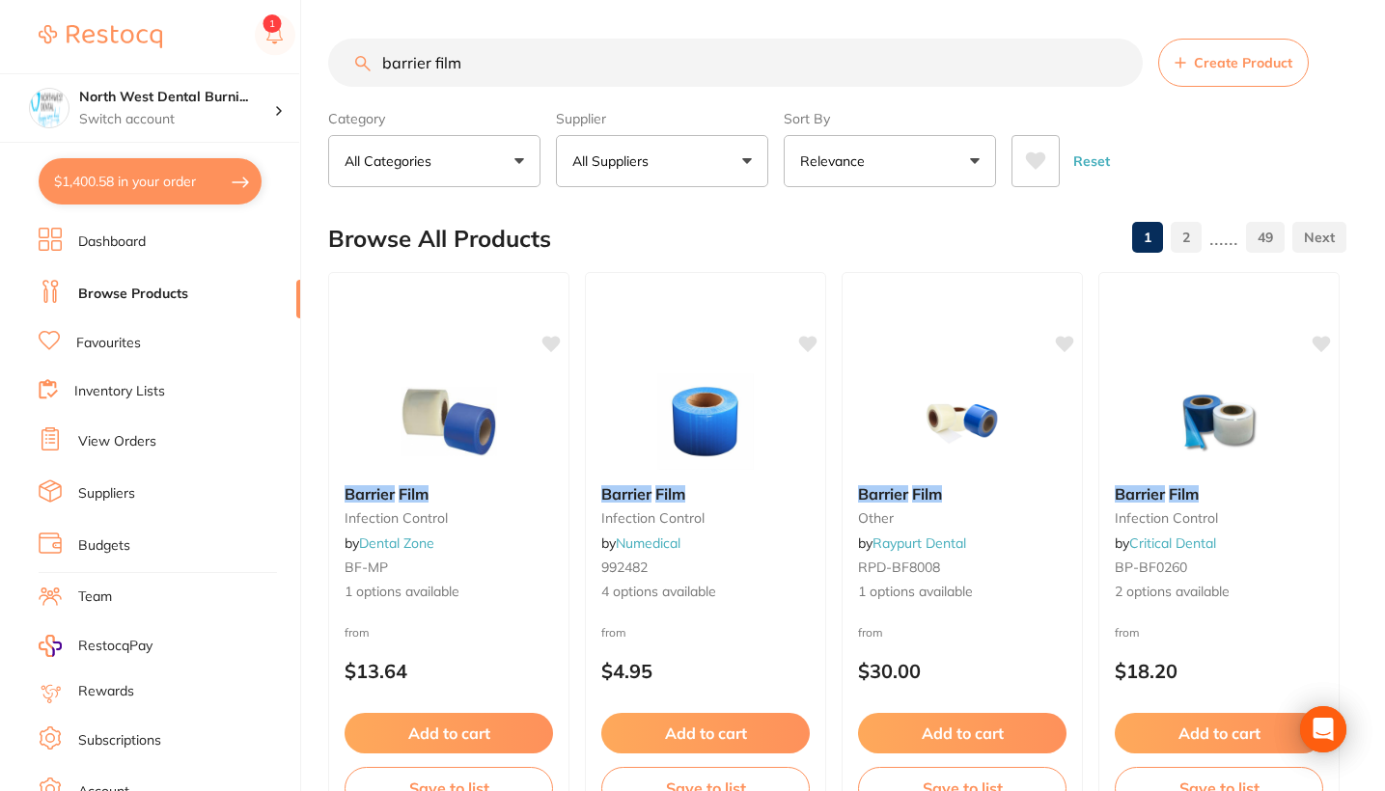
drag, startPoint x: 532, startPoint y: 64, endPoint x: 316, endPoint y: 60, distance: 216.2
click at [316, 60] on div "$1,400.58 North West Dental Burni... Switch account Riaz Dental Surgery Experte…" at bounding box center [692, 395] width 1385 height 791
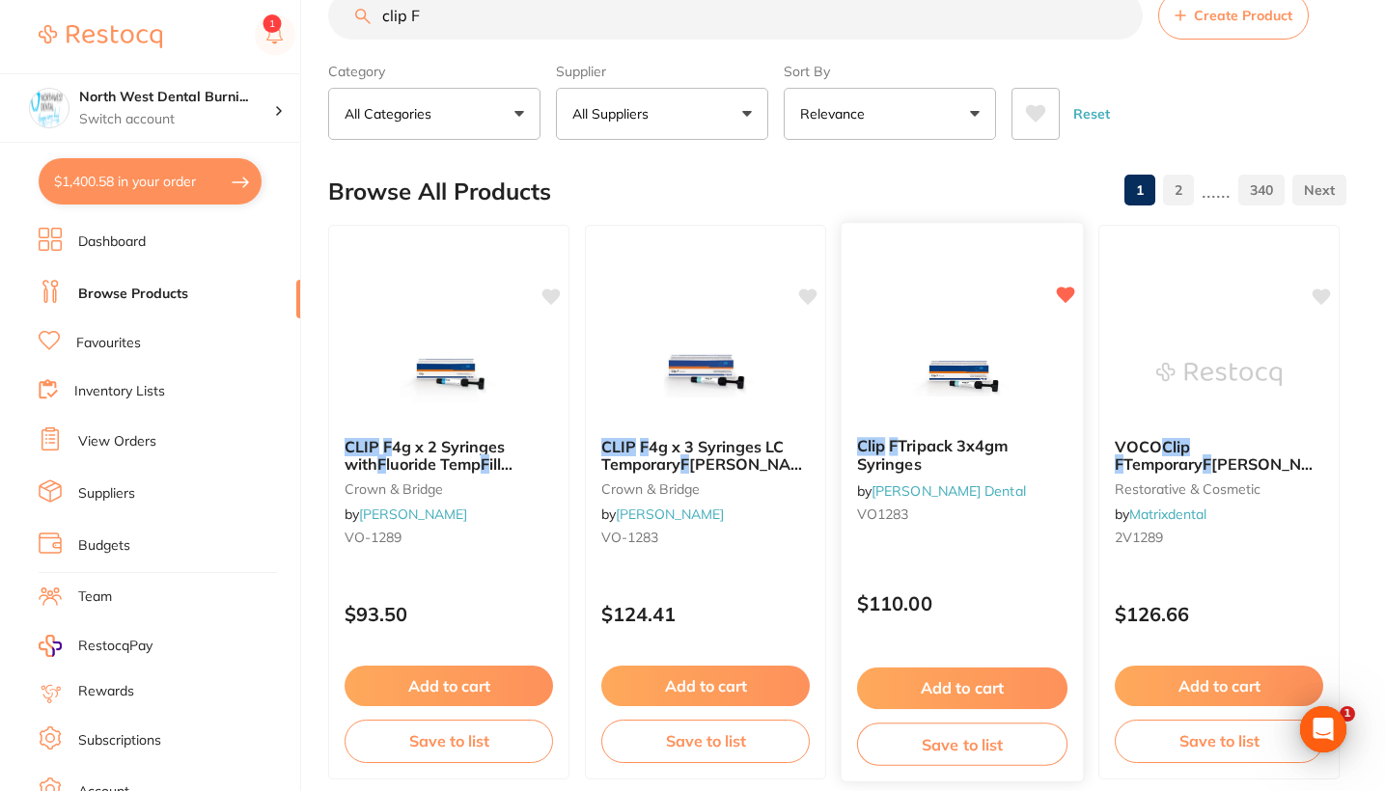
scroll to position [61, 0]
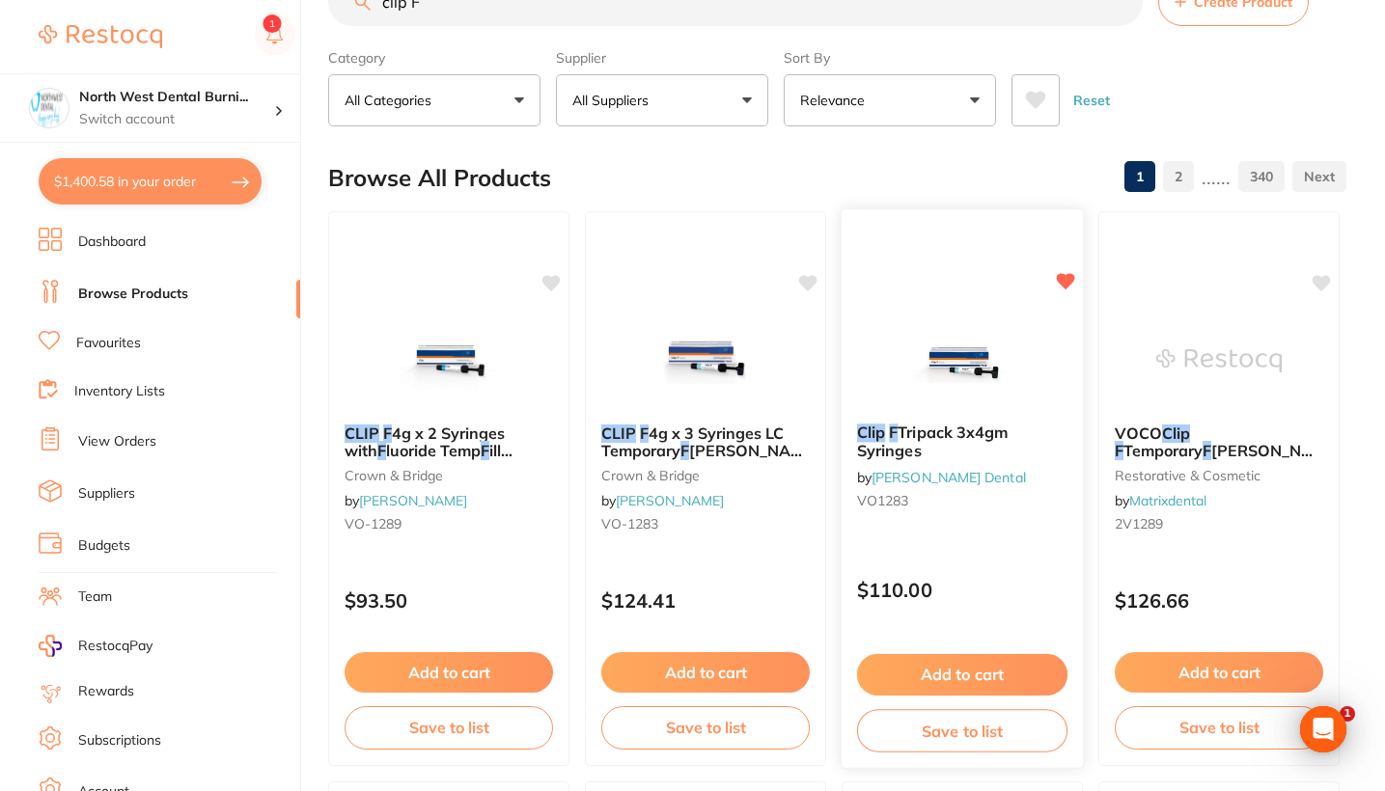
type input "clip F"
click at [996, 559] on div "Clip F Tripack 3x4gm Syringes by Erskine Dental VO1283 $110.00 Add to cart Save…" at bounding box center [962, 488] width 244 height 561
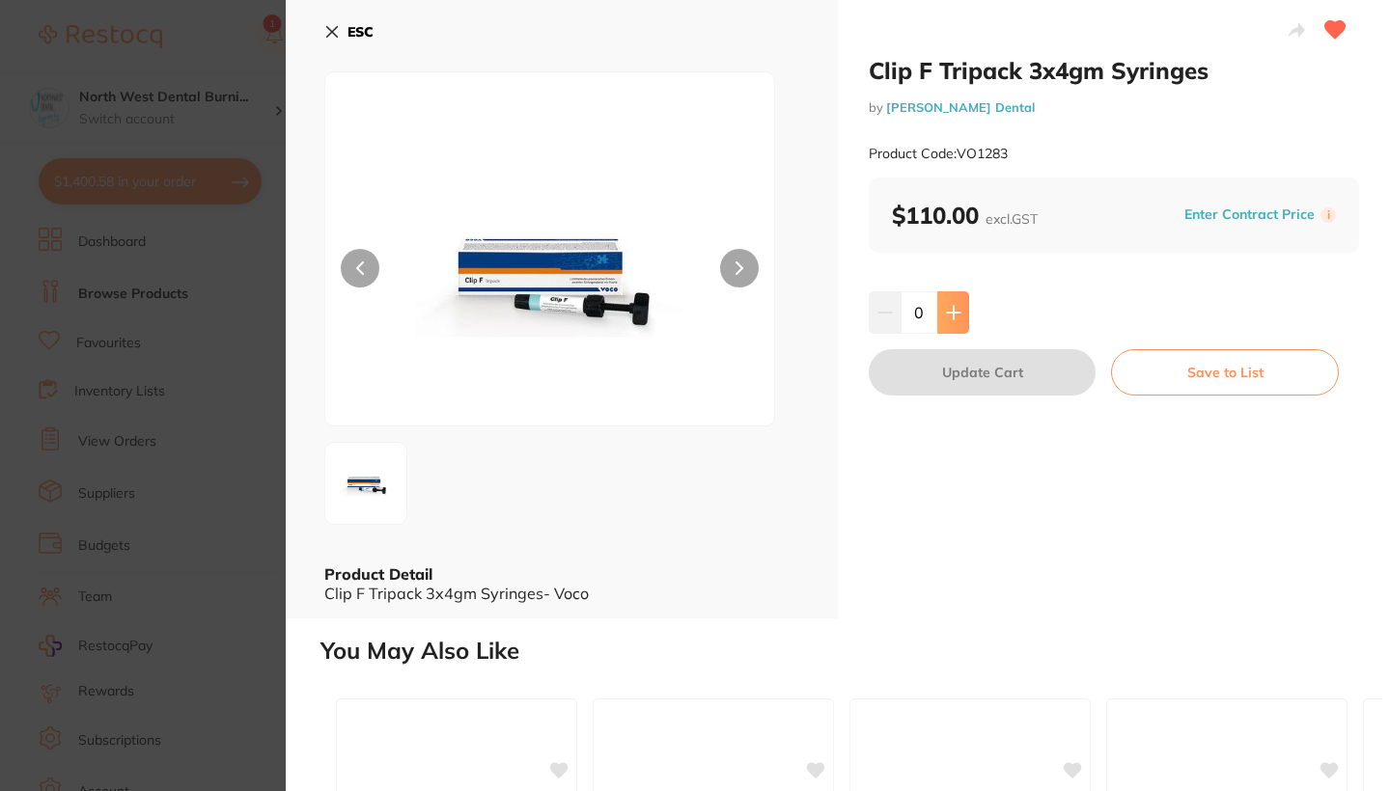
click at [946, 317] on icon at bounding box center [953, 312] width 15 height 15
type input "2"
click at [957, 368] on button "Update Cart" at bounding box center [981, 372] width 227 height 46
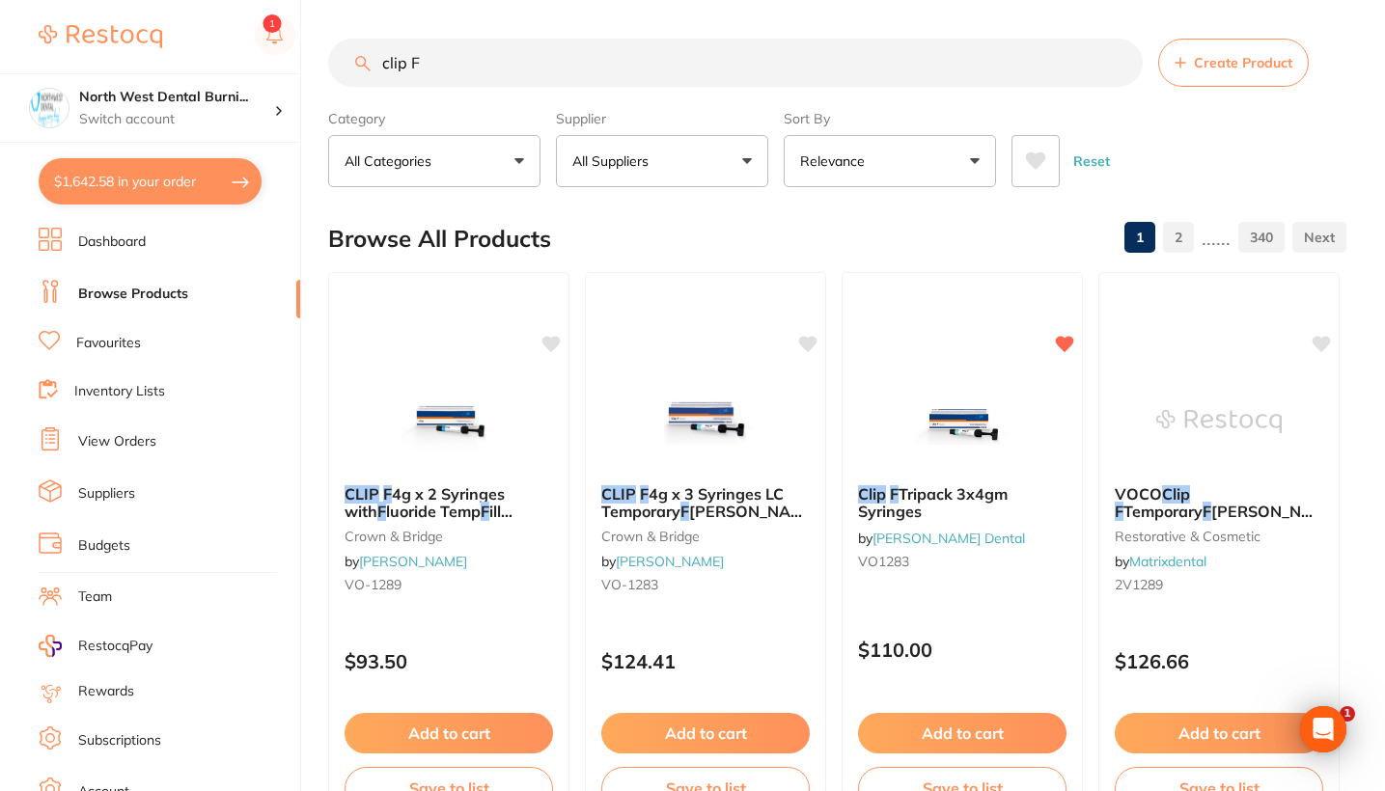
drag, startPoint x: 441, startPoint y: 66, endPoint x: 291, endPoint y: 66, distance: 149.6
click at [291, 66] on div "$1,642.58 North West Dental Burni... Switch account Riaz Dental Surgery Experte…" at bounding box center [692, 395] width 1385 height 791
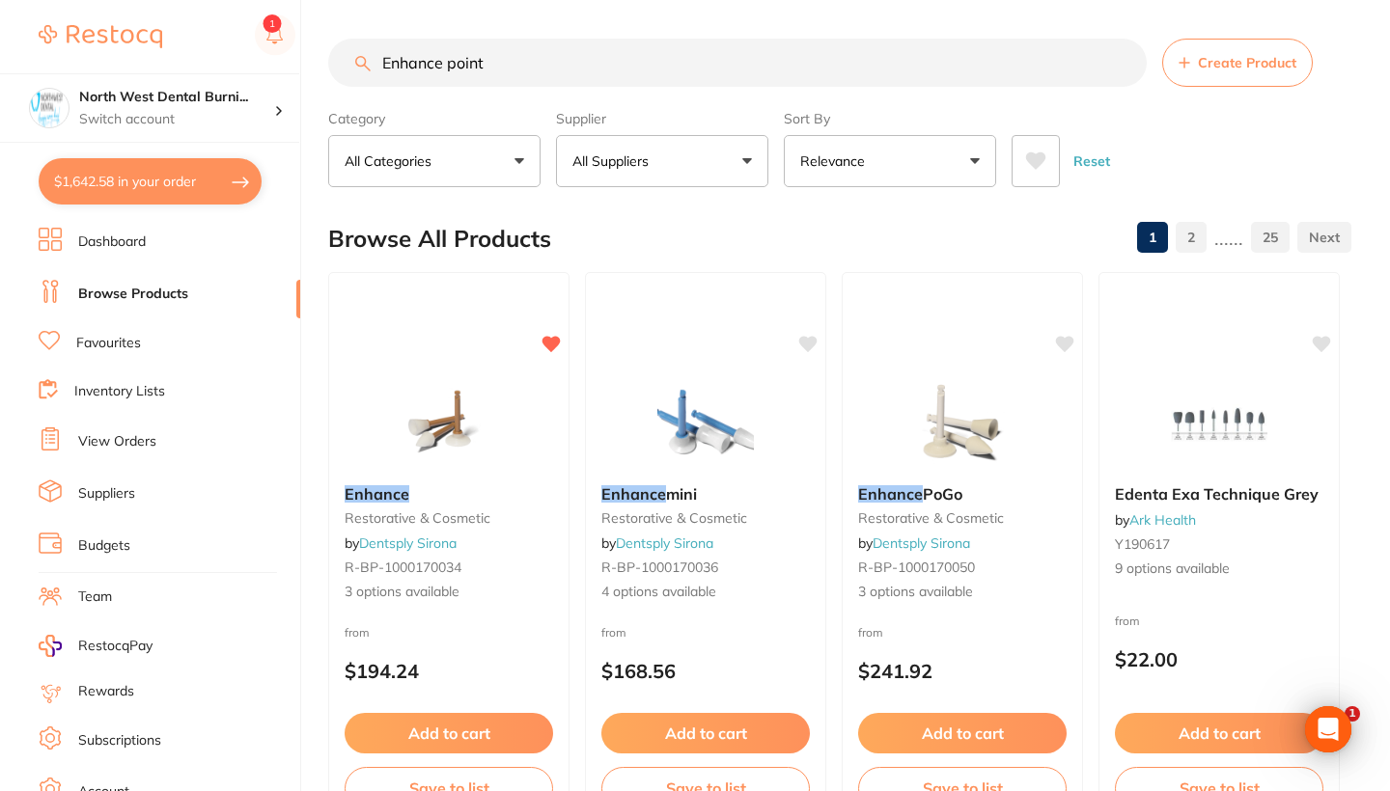
scroll to position [1336, 0]
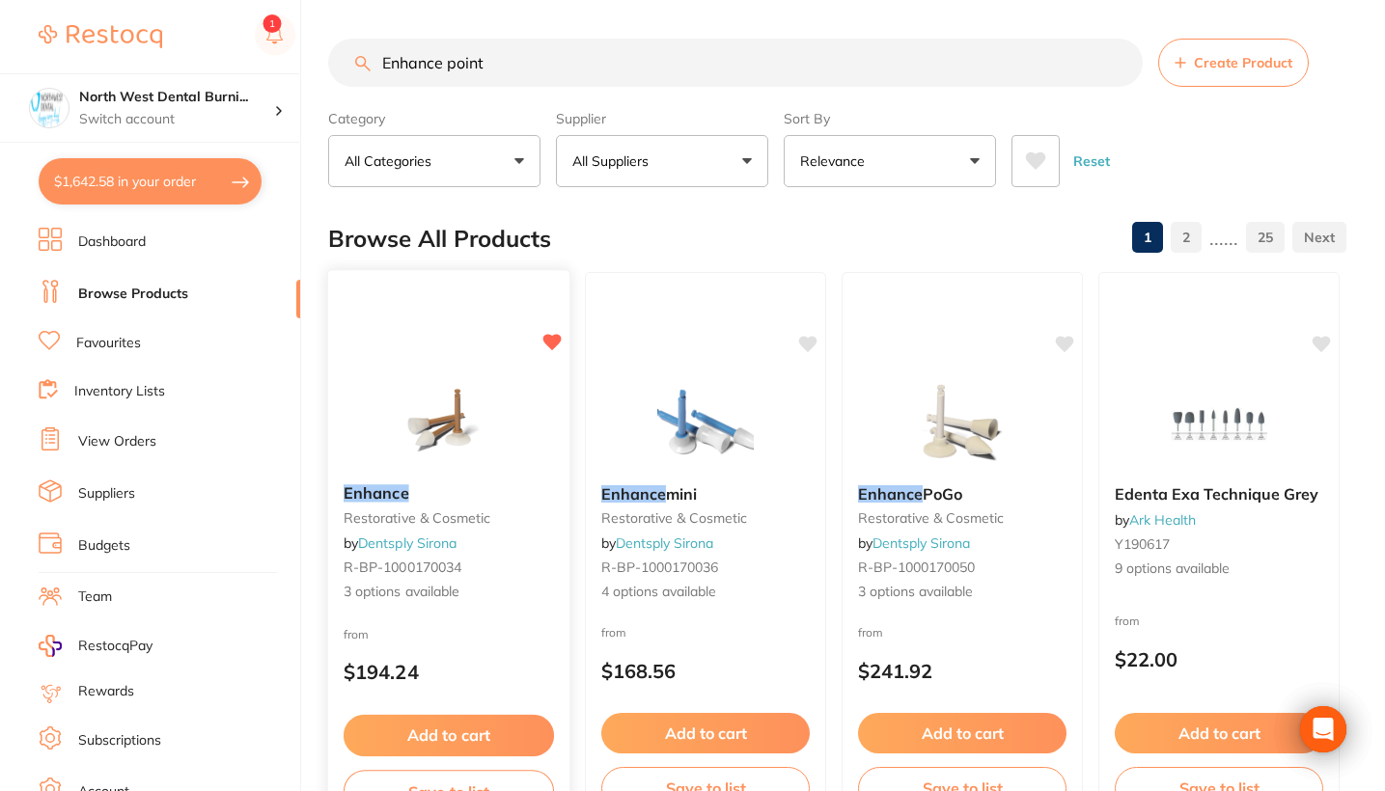
type input "Enhance point"
click at [503, 611] on div "Enhance restorative & cosmetic by Dentsply Sirona R-BP-1000170034 3 options ava…" at bounding box center [448, 543] width 241 height 149
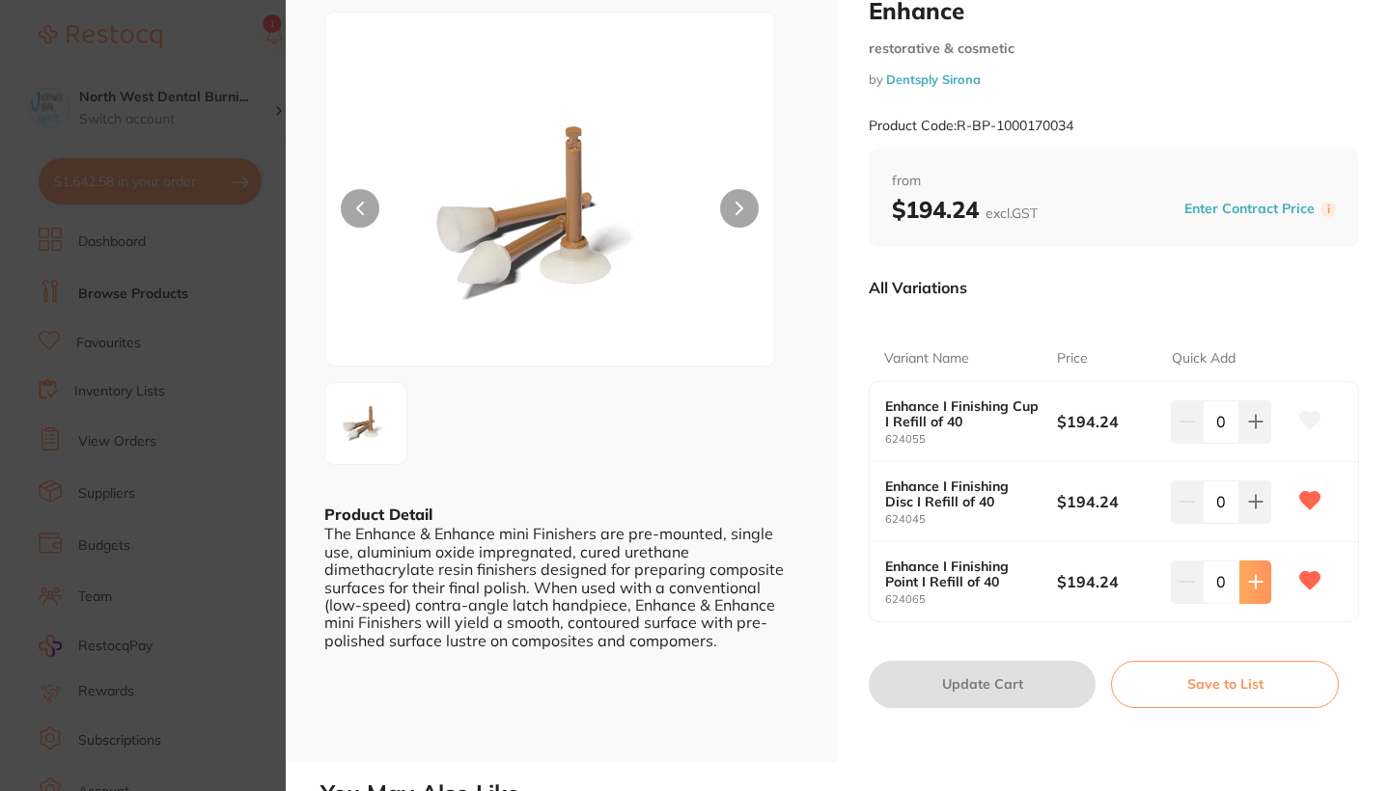
click at [1250, 576] on icon at bounding box center [1255, 581] width 15 height 15
type input "1"
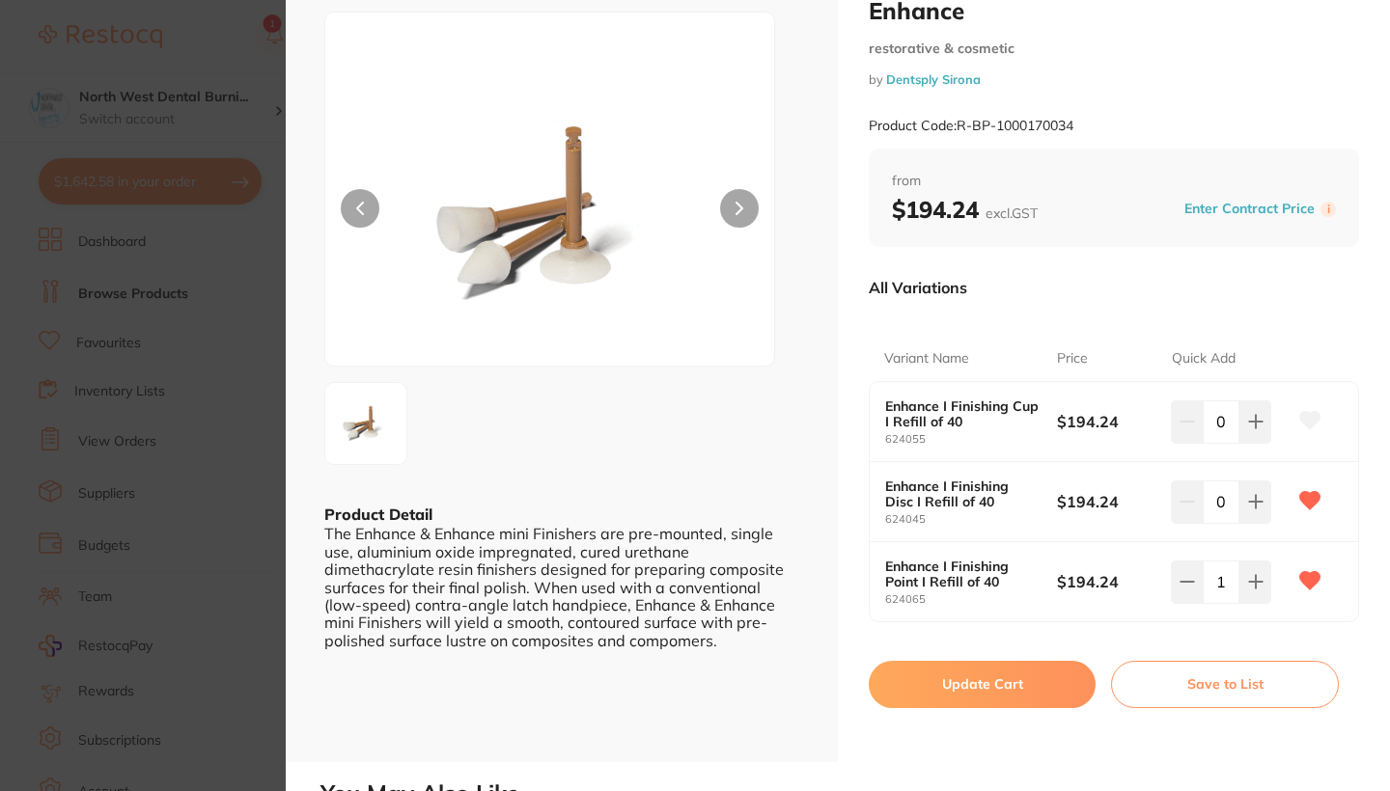
click at [1024, 687] on button "Update Cart" at bounding box center [981, 684] width 227 height 46
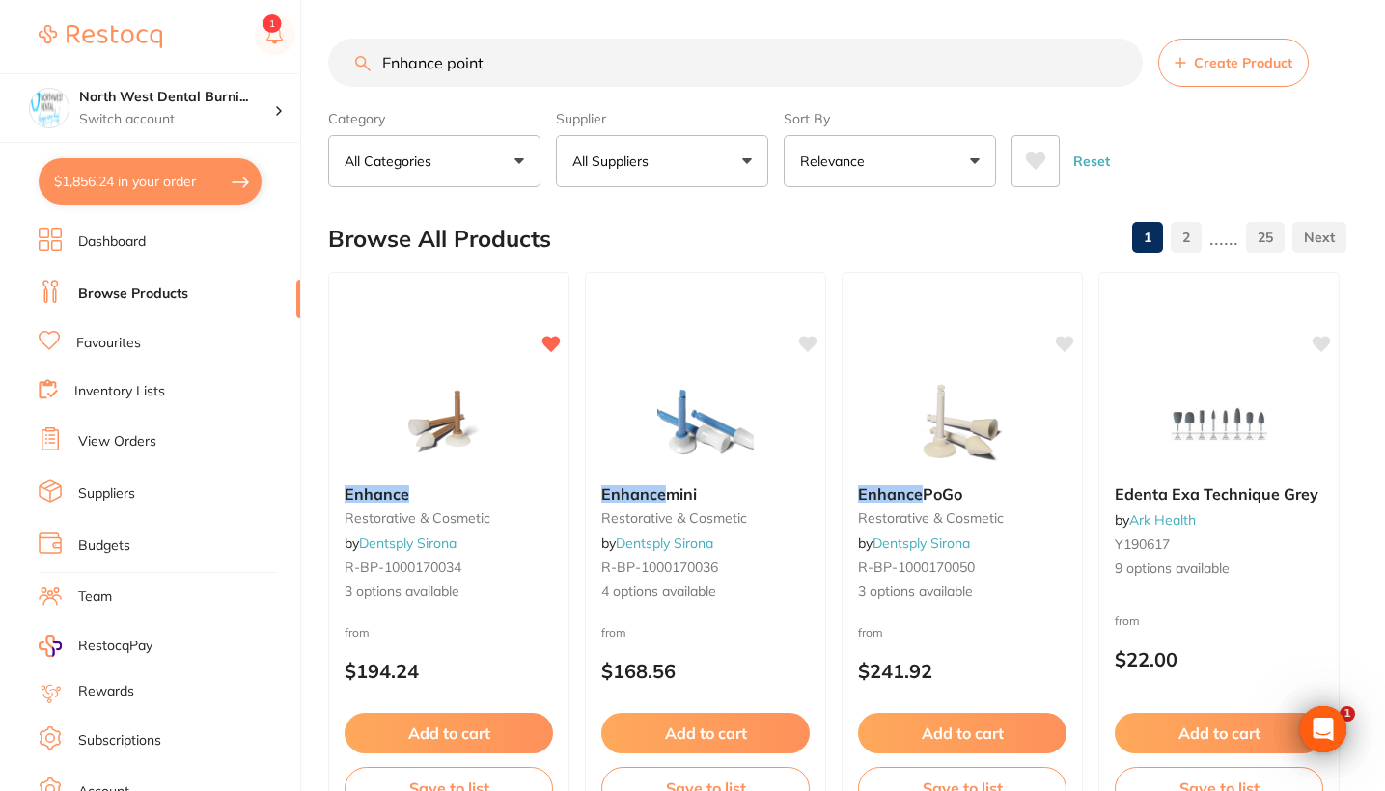
drag, startPoint x: 560, startPoint y: 60, endPoint x: 325, endPoint y: 57, distance: 234.5
click at [325, 57] on div "$1,856.24 North West Dental Burni... Switch account Riaz Dental Surgery Experte…" at bounding box center [692, 395] width 1385 height 791
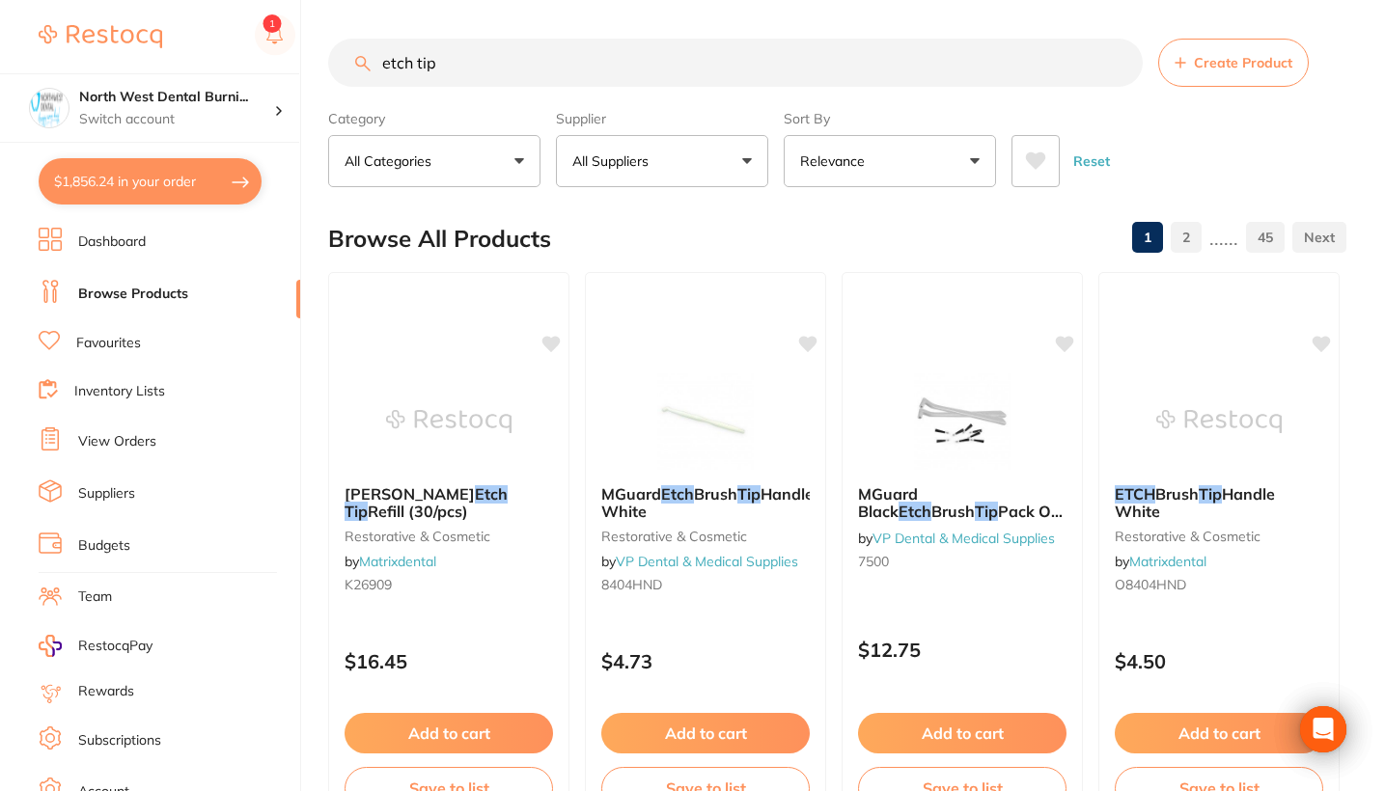
click at [719, 178] on button "All Suppliers" at bounding box center [662, 161] width 212 height 52
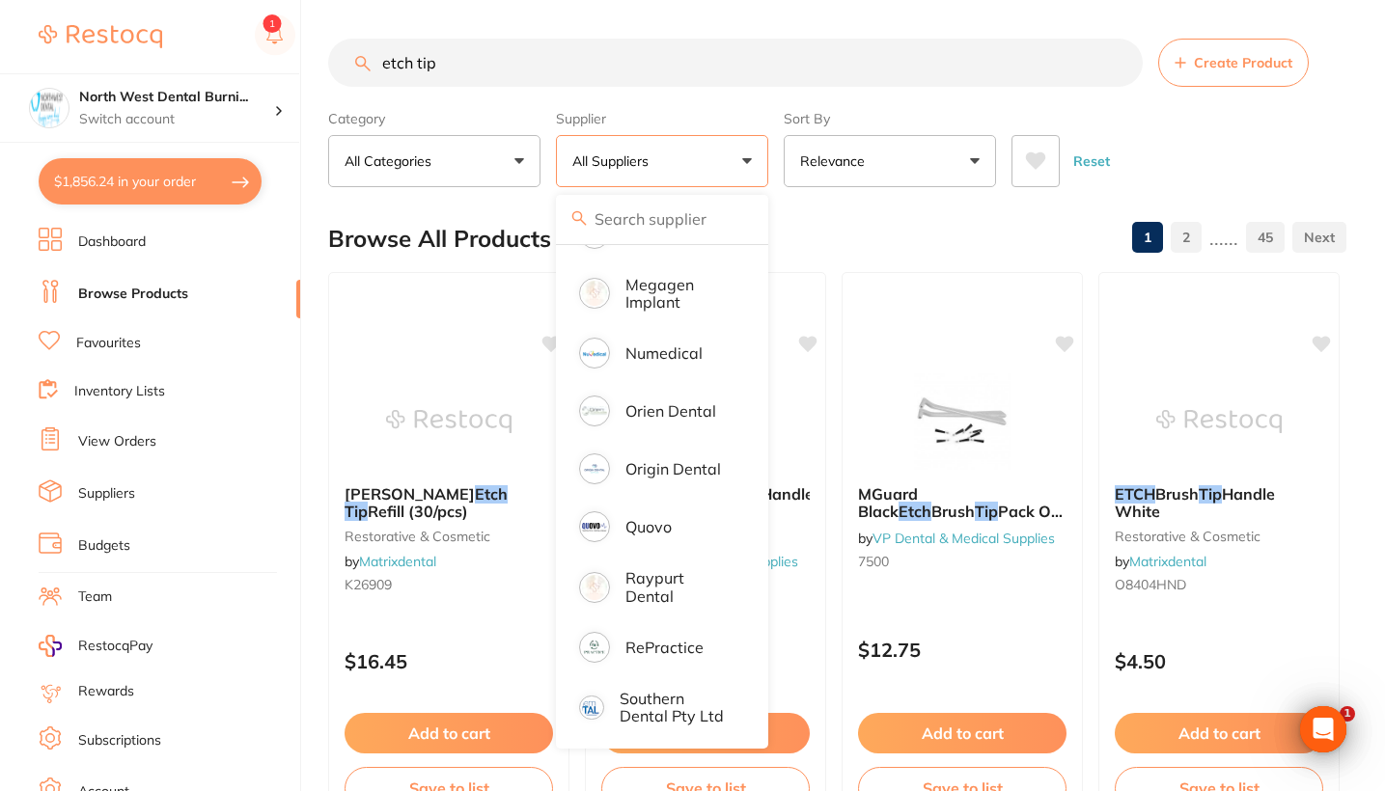
scroll to position [1301, 0]
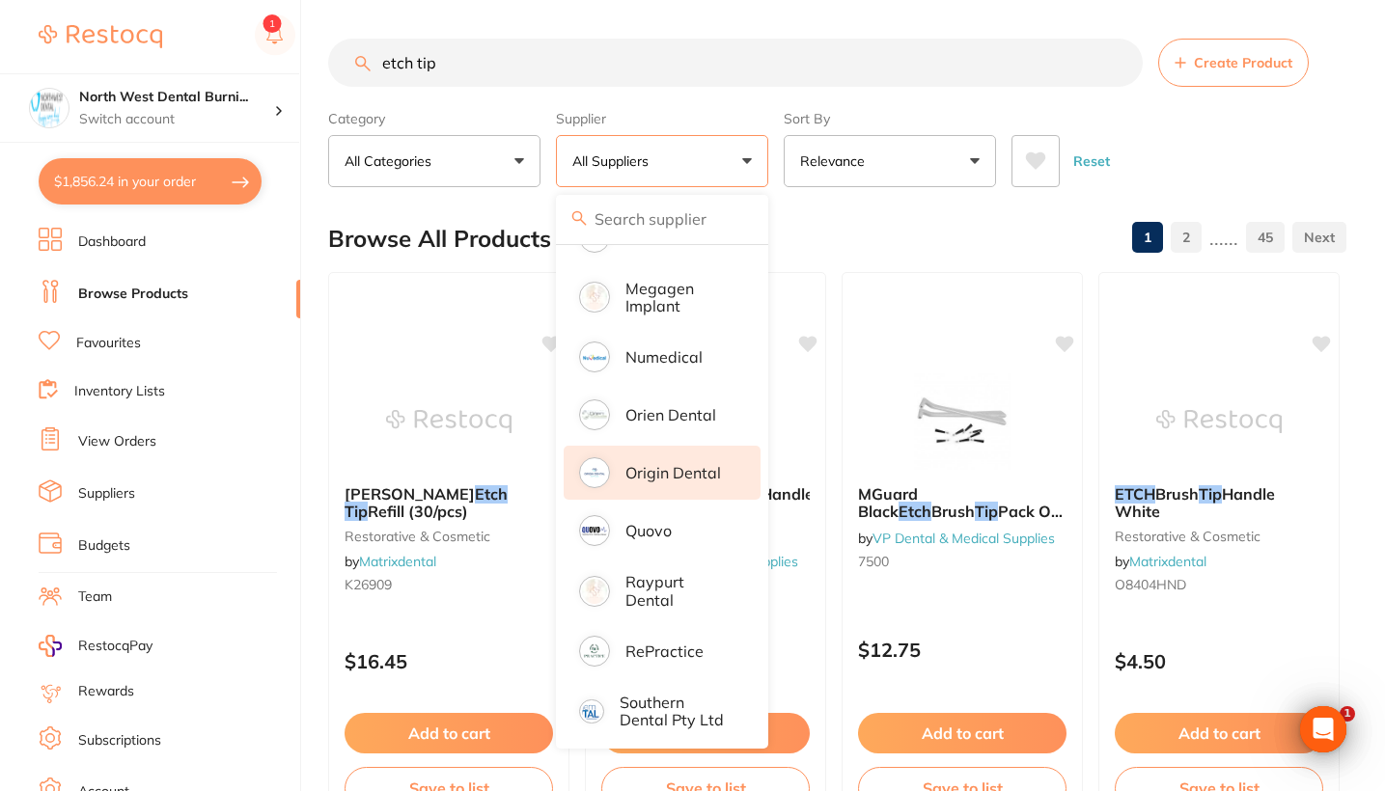
click at [685, 482] on p "Origin Dental" at bounding box center [673, 472] width 96 height 17
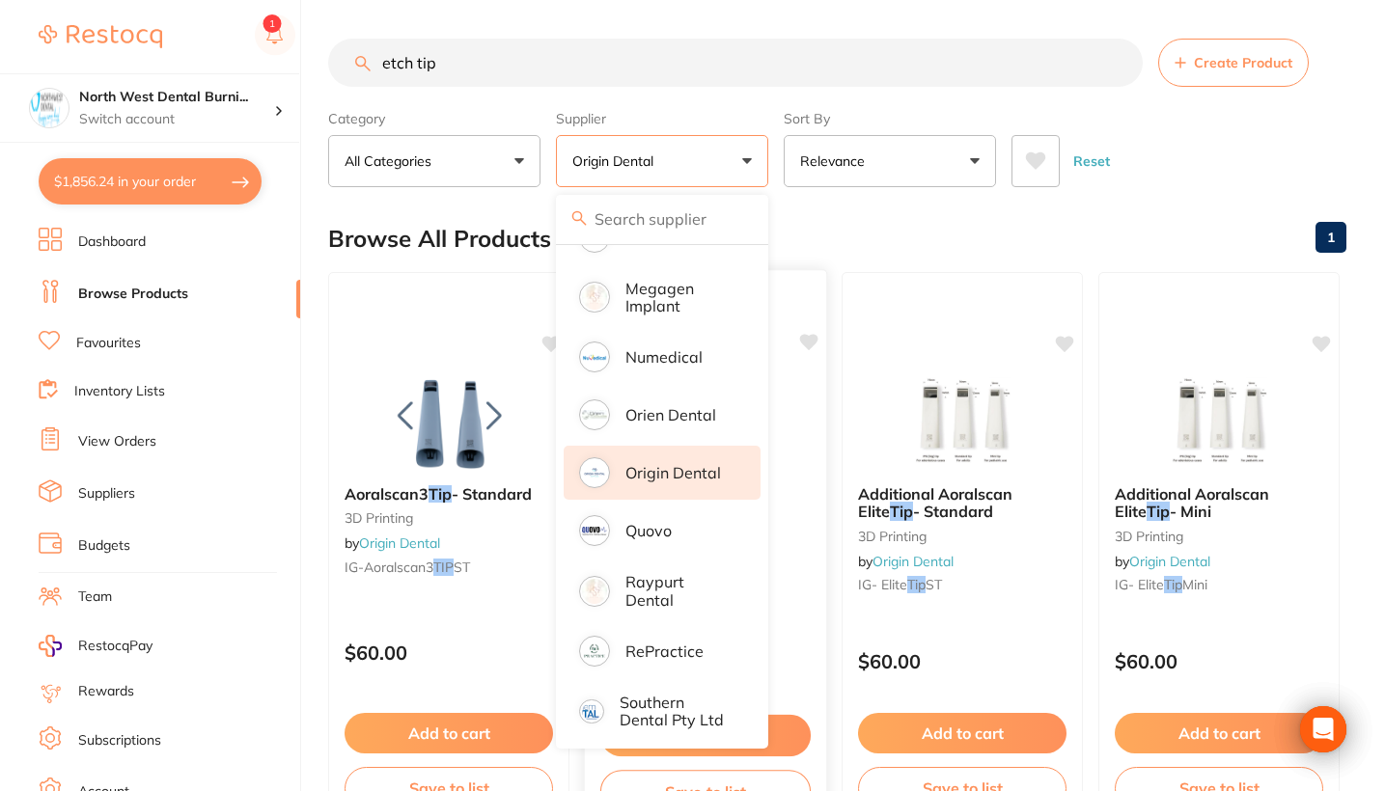
click at [1222, 147] on div "Reset" at bounding box center [1170, 154] width 319 height 68
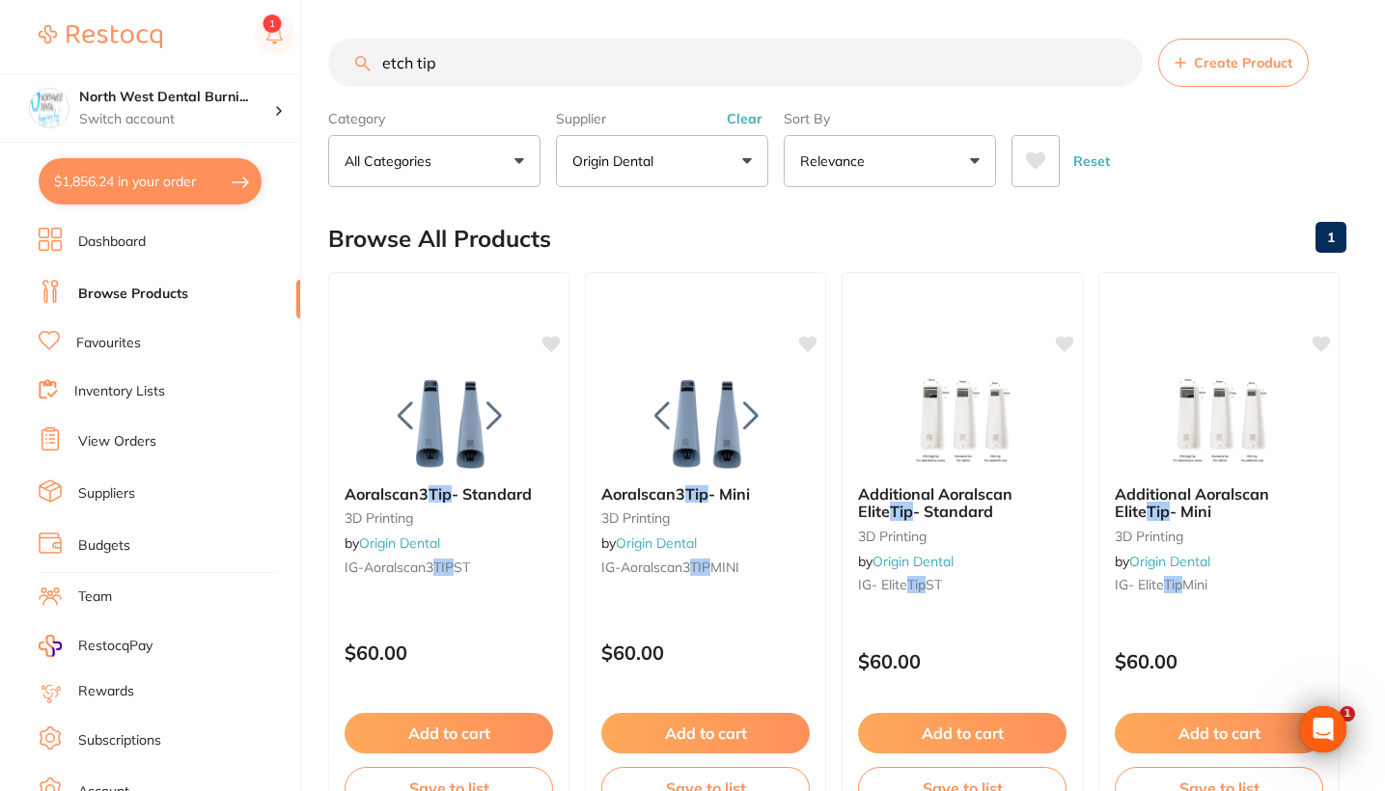
scroll to position [0, 0]
drag, startPoint x: 412, startPoint y: 66, endPoint x: 339, endPoint y: 55, distance: 74.1
click at [339, 55] on input "etch tip" at bounding box center [735, 63] width 814 height 48
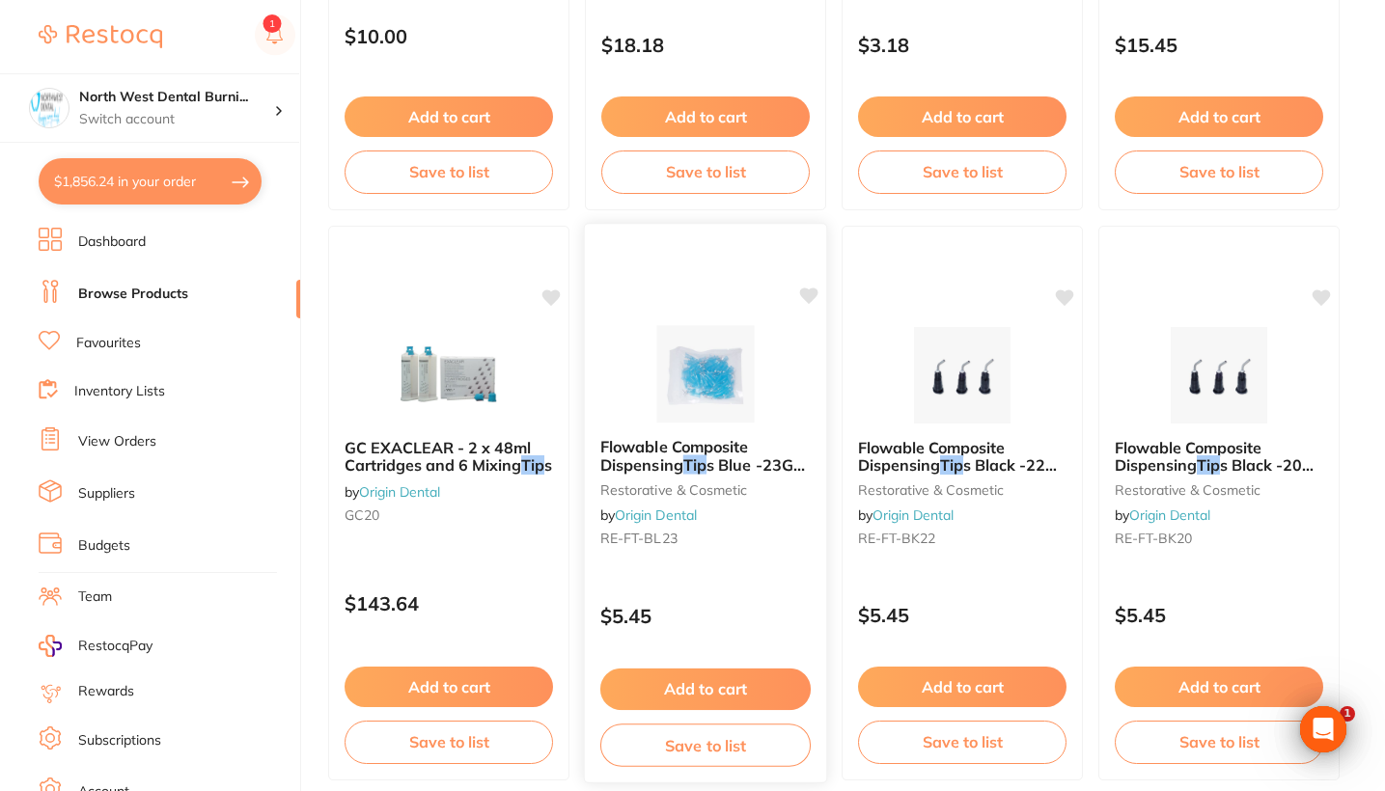
type input "tip"
click at [760, 592] on div "$5.45" at bounding box center [705, 612] width 241 height 52
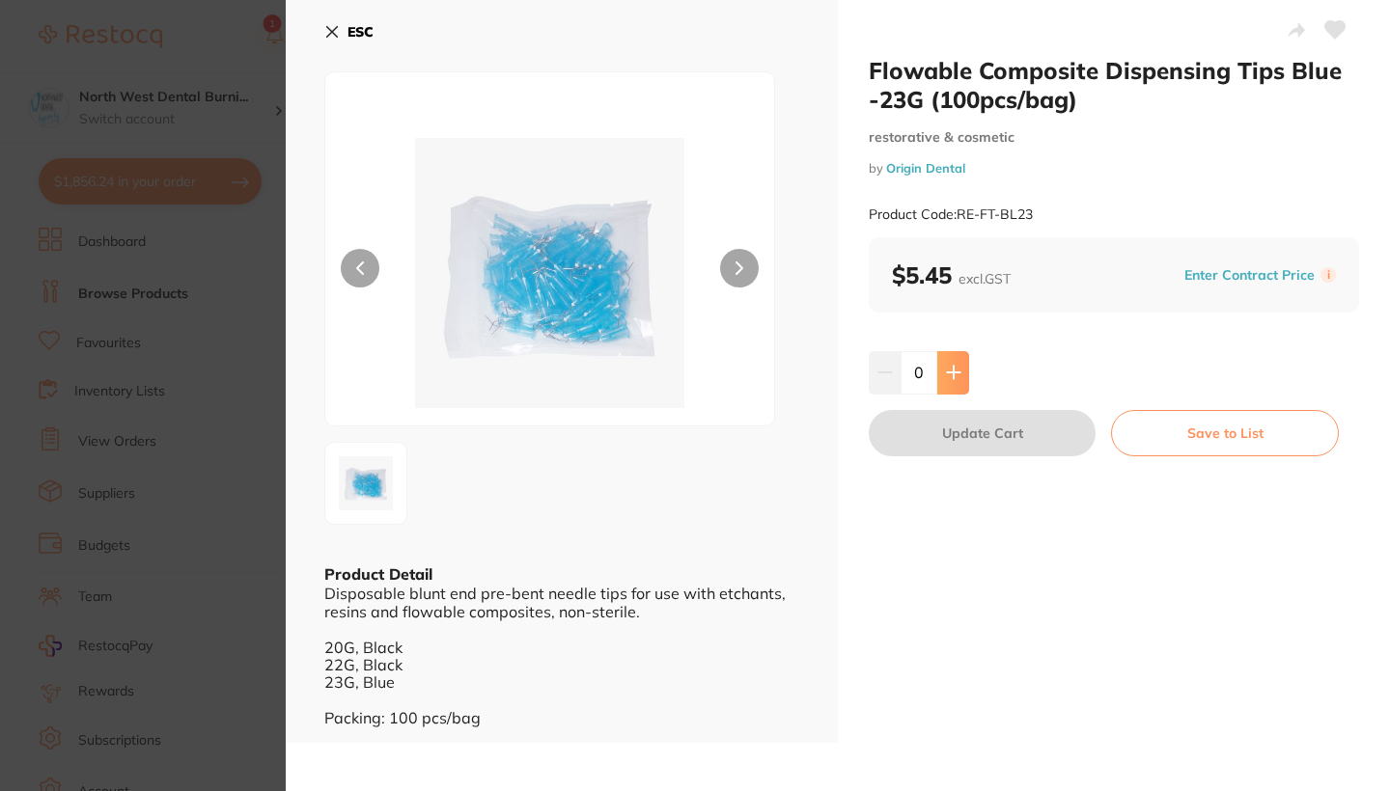
click at [957, 360] on button at bounding box center [953, 372] width 32 height 42
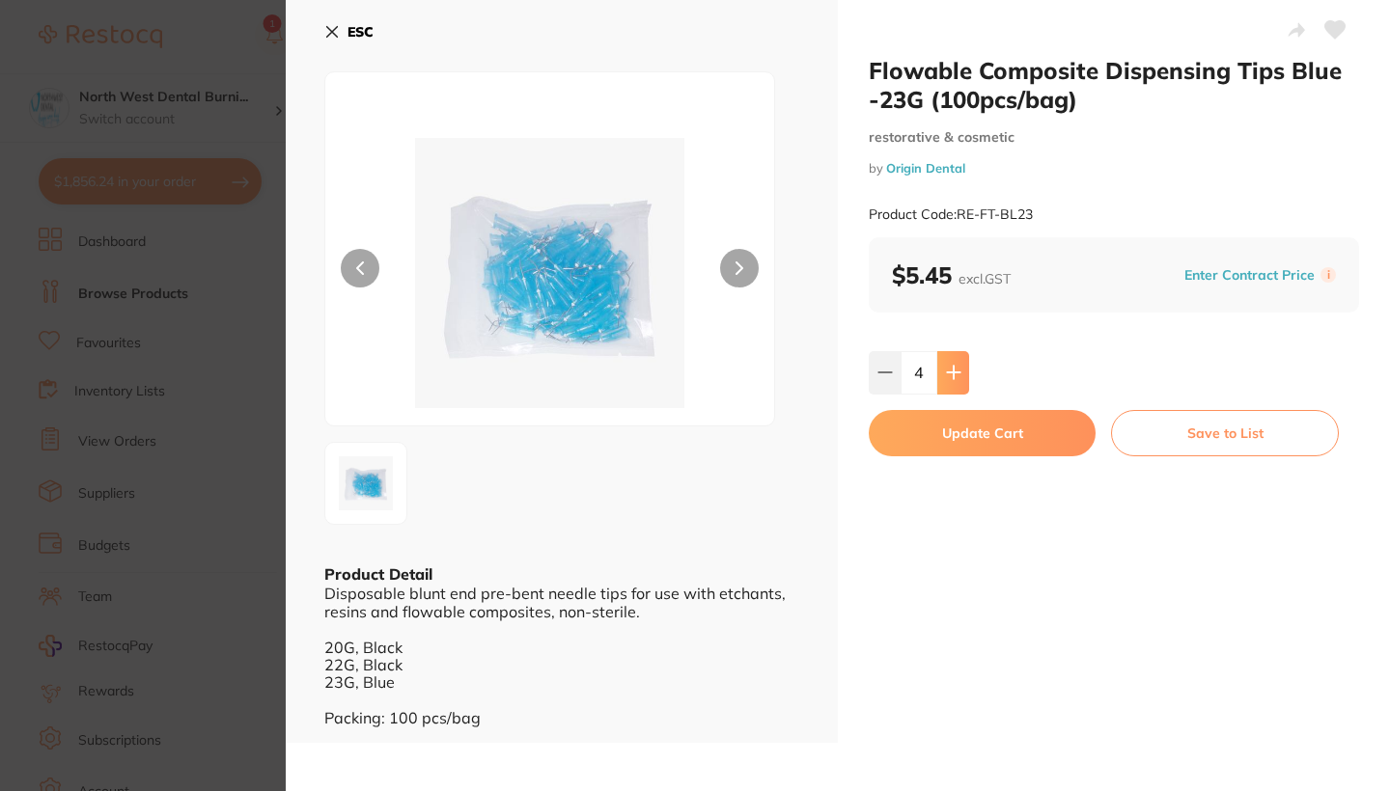
type input "5"
click at [960, 451] on button "Update Cart" at bounding box center [981, 433] width 227 height 46
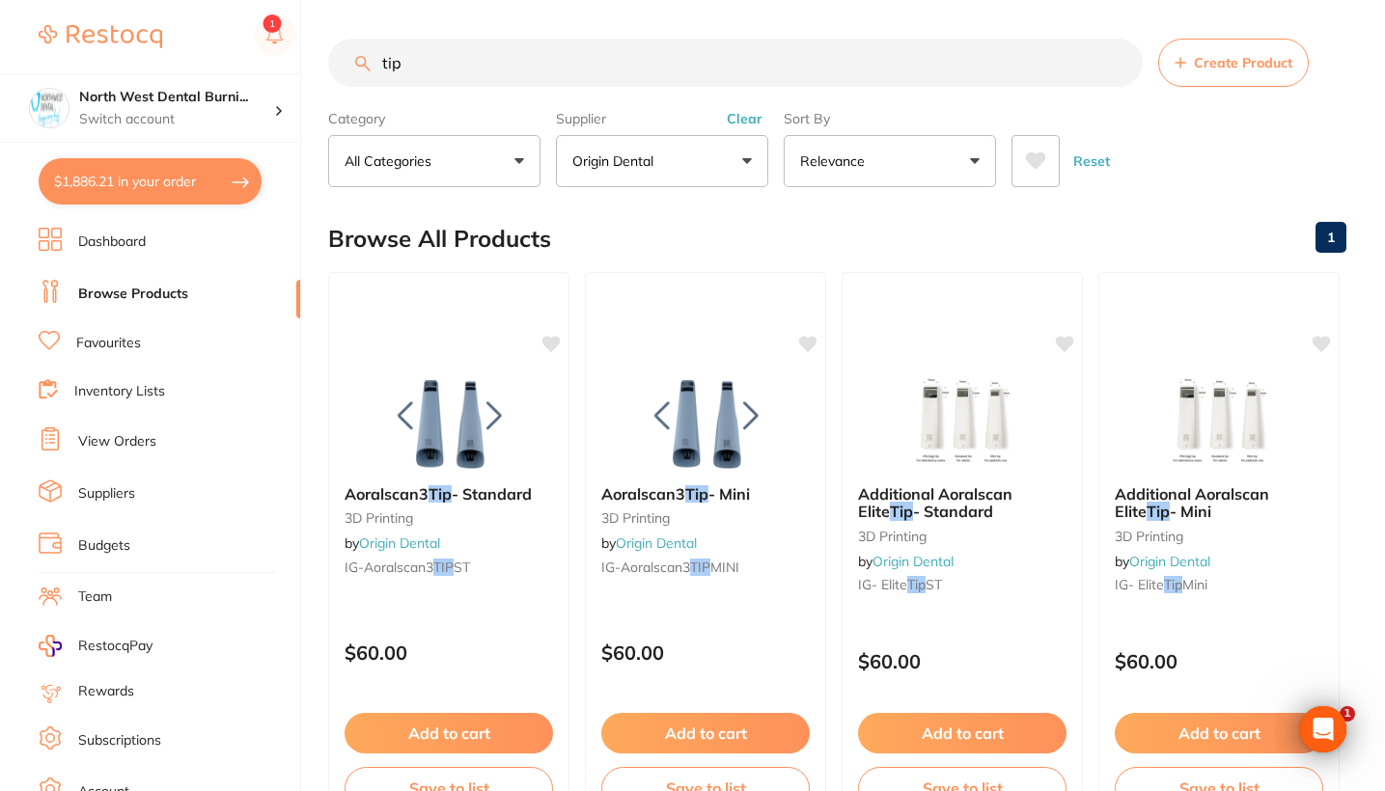
click at [747, 125] on button "Clear" at bounding box center [744, 118] width 47 height 17
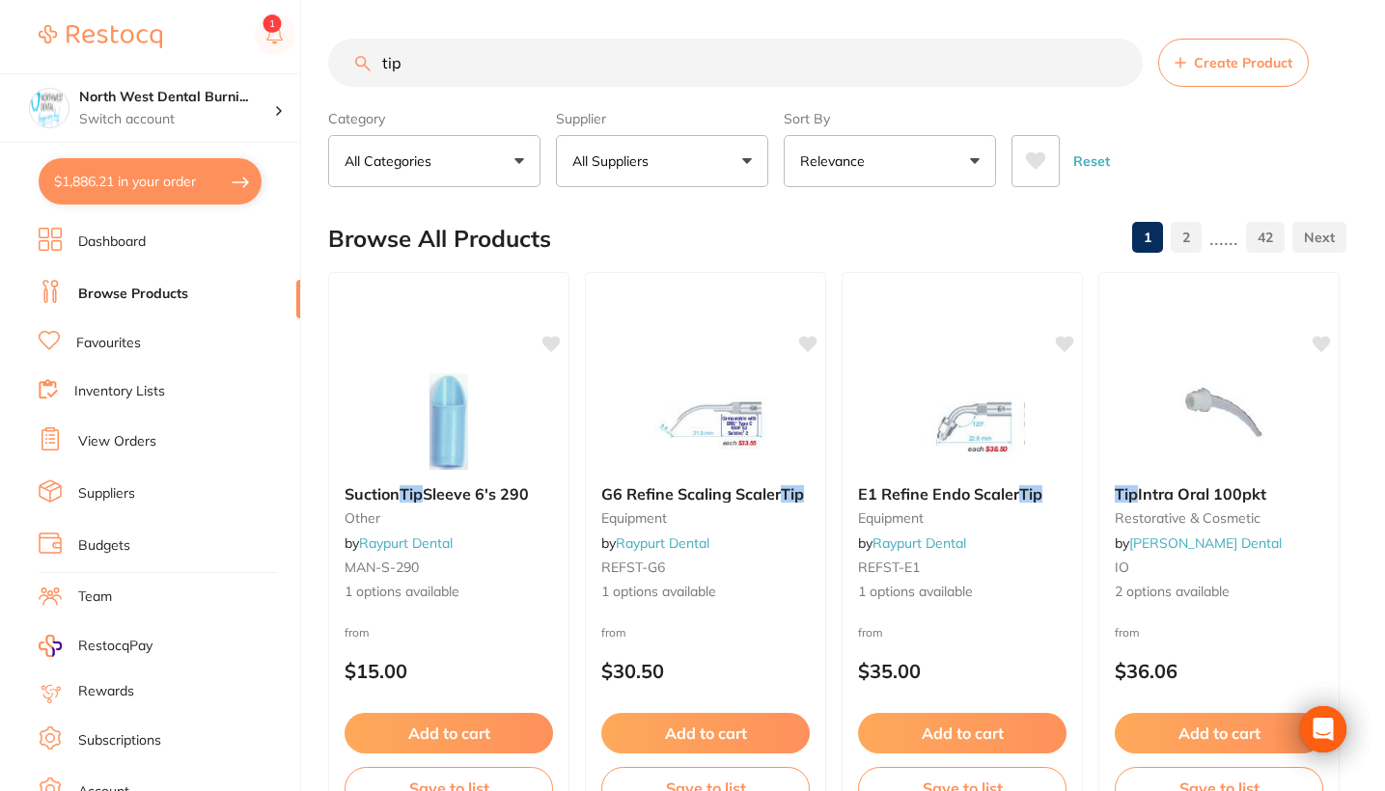
drag, startPoint x: 445, startPoint y: 65, endPoint x: 313, endPoint y: 62, distance: 132.2
click at [313, 62] on div "$1,886.21 North West Dental Burni... Switch account Riaz Dental Surgery Experte…" at bounding box center [692, 395] width 1385 height 791
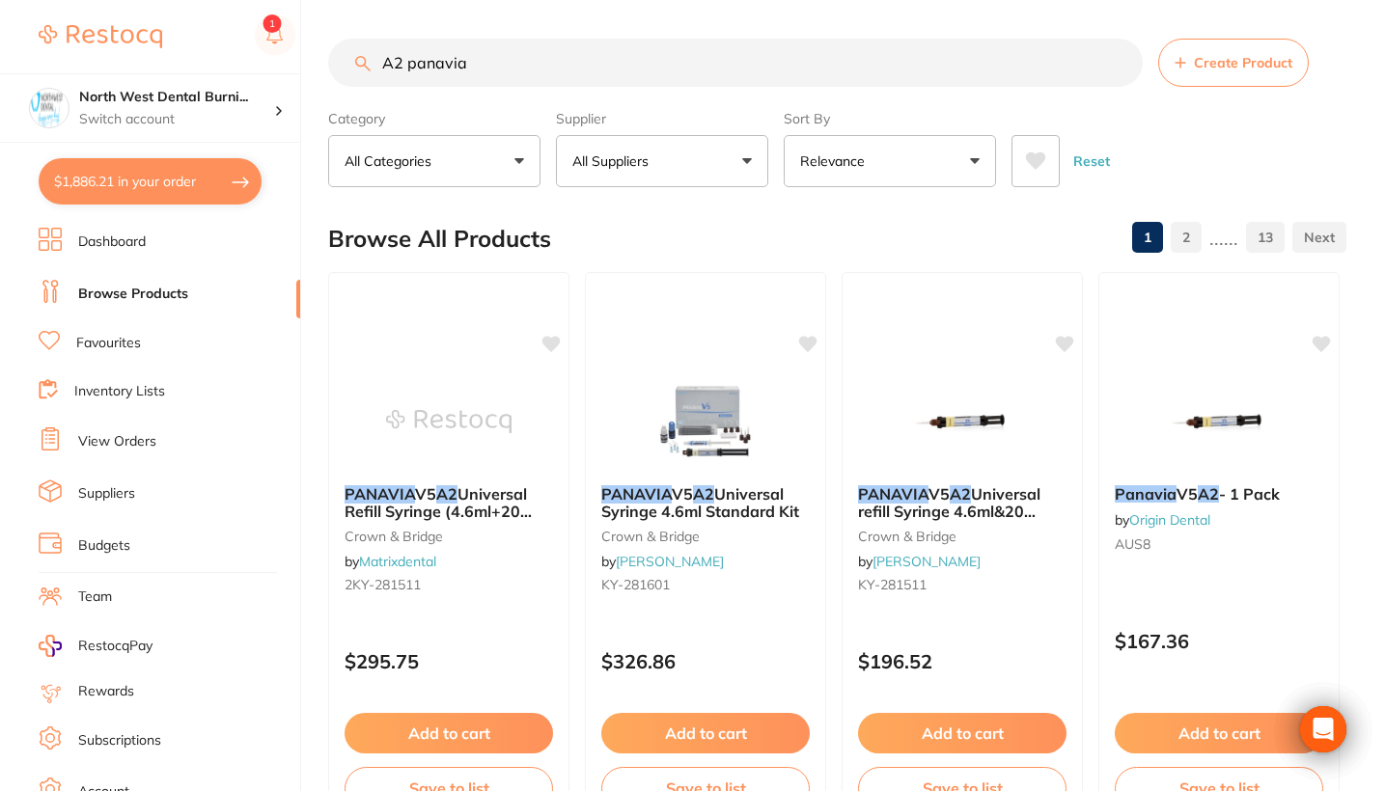
type input "A2 panacea"
drag, startPoint x: 465, startPoint y: 75, endPoint x: 470, endPoint y: 575, distance: 499.9
click at [470, 575] on div "PANAVIA V5 A2 Universal Refill Syringe (4.6ml+20 tips) #3611-WD crown & bridge …" at bounding box center [448, 543] width 241 height 148
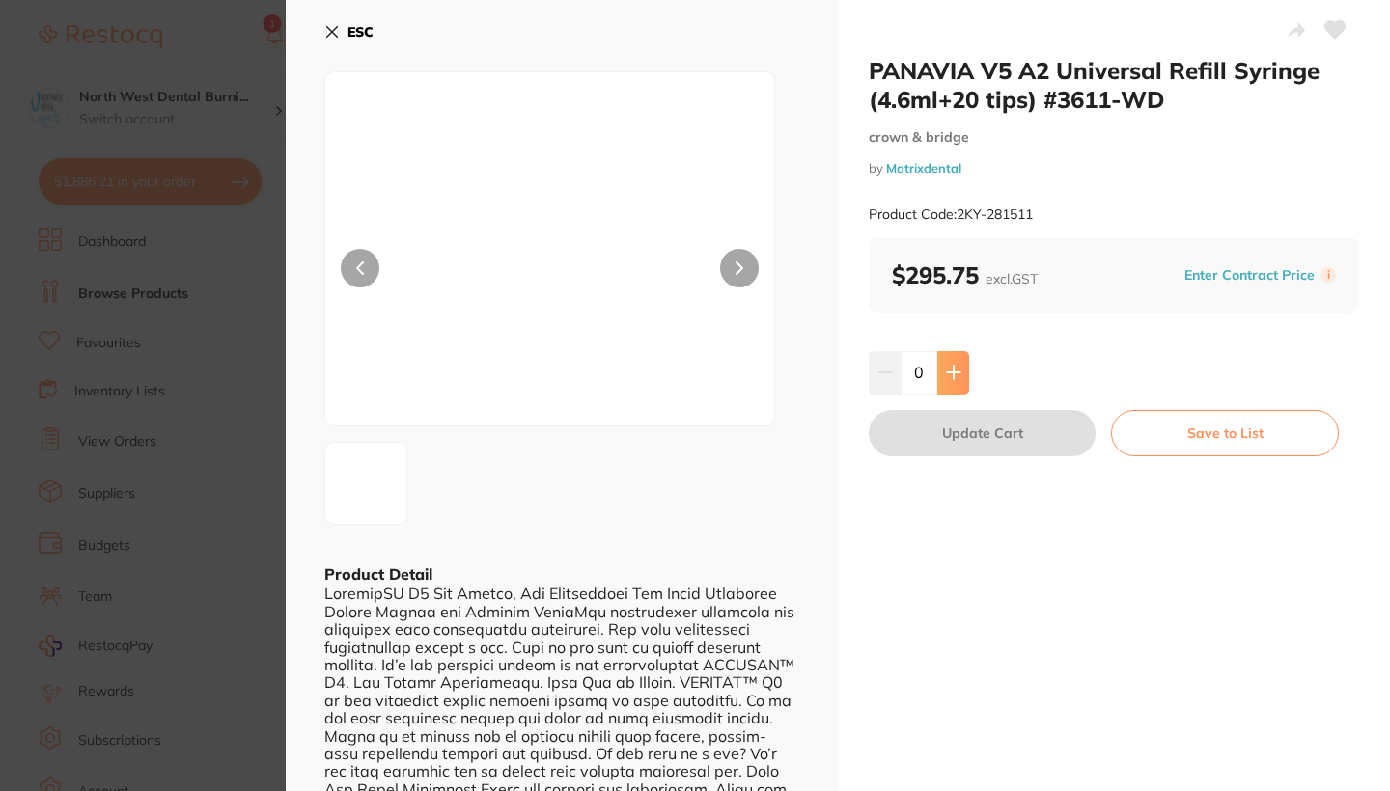
click at [955, 367] on icon at bounding box center [953, 372] width 15 height 15
type input "2"
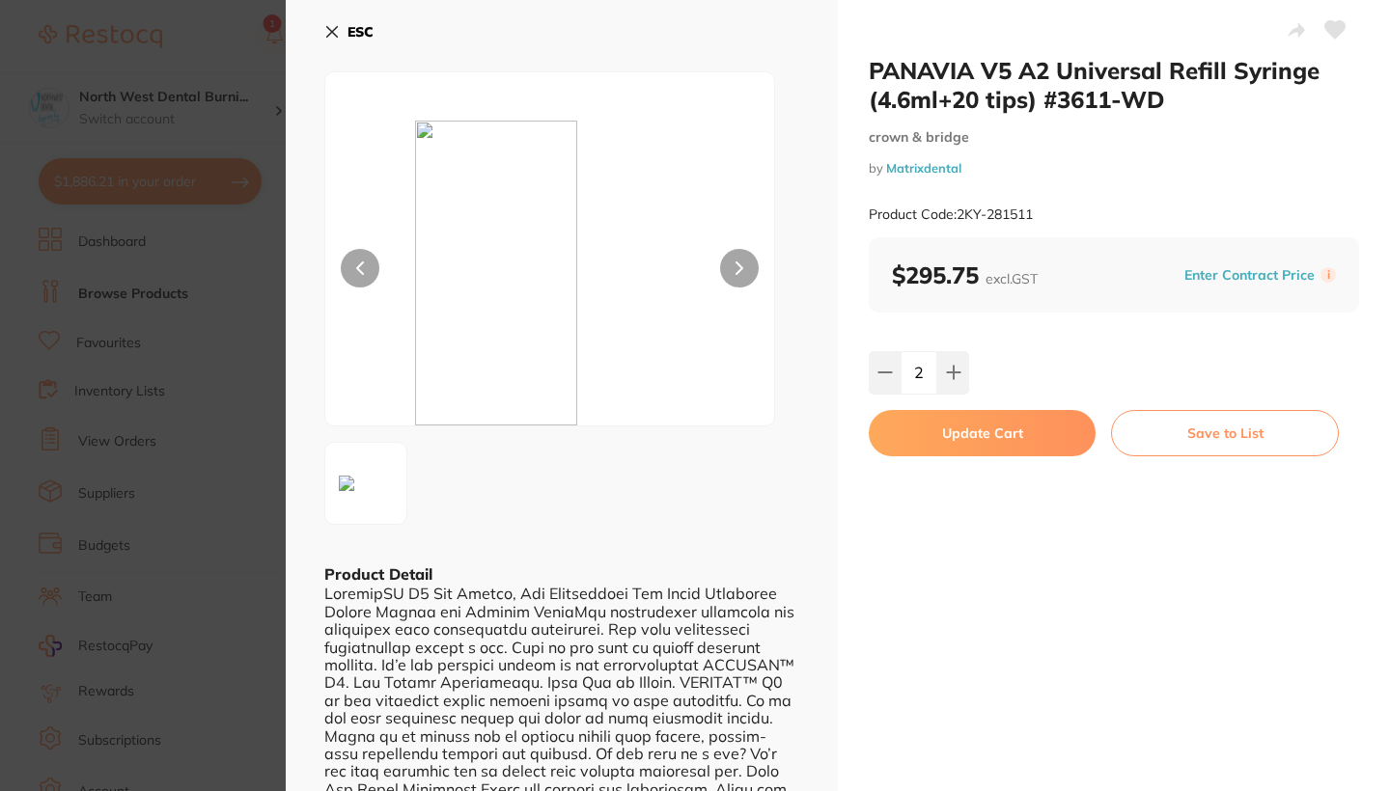
click at [963, 425] on button "Update Cart" at bounding box center [981, 433] width 227 height 46
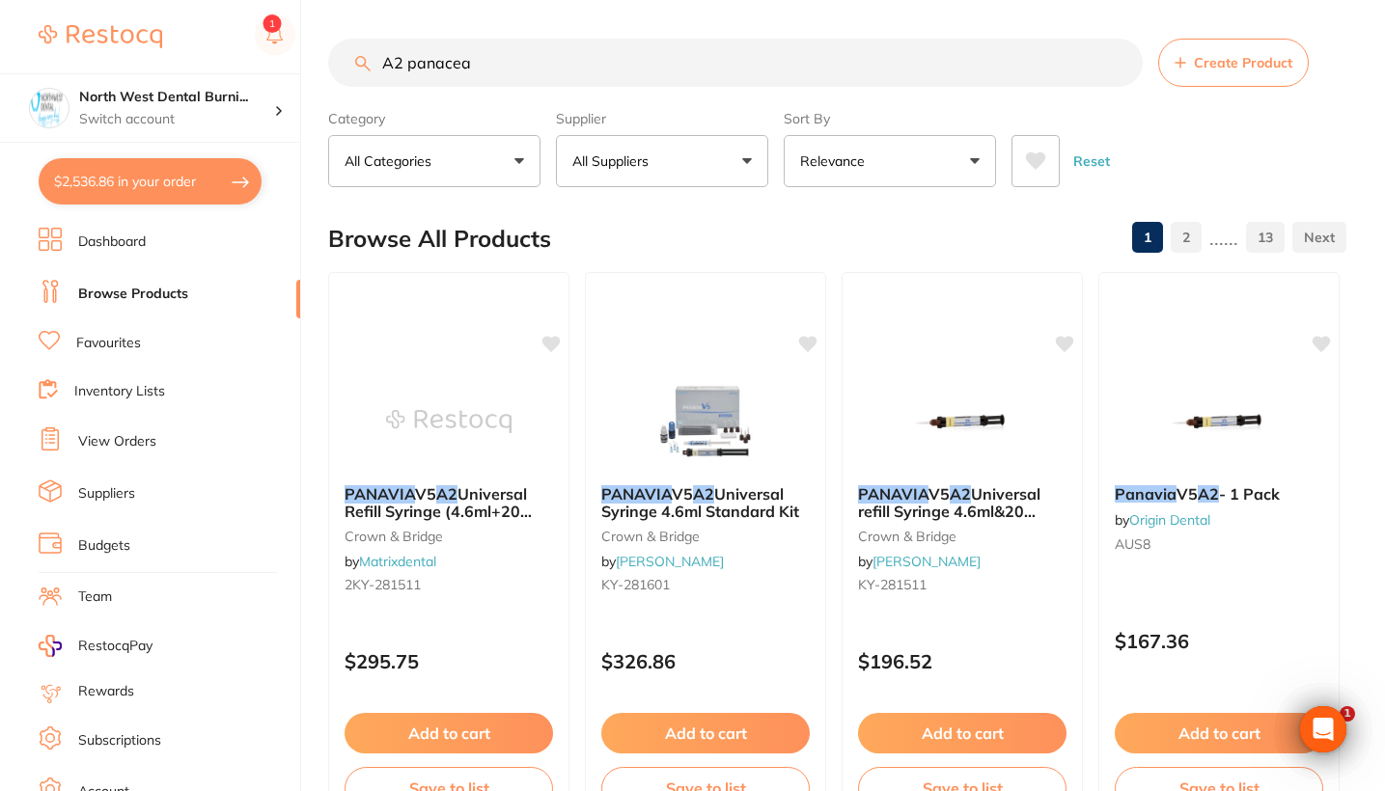
drag, startPoint x: 491, startPoint y: 73, endPoint x: 237, endPoint y: 69, distance: 253.8
click at [237, 69] on div "$2,536.86 North West Dental Burni... Switch account Riaz Dental Surgery Experte…" at bounding box center [692, 395] width 1385 height 791
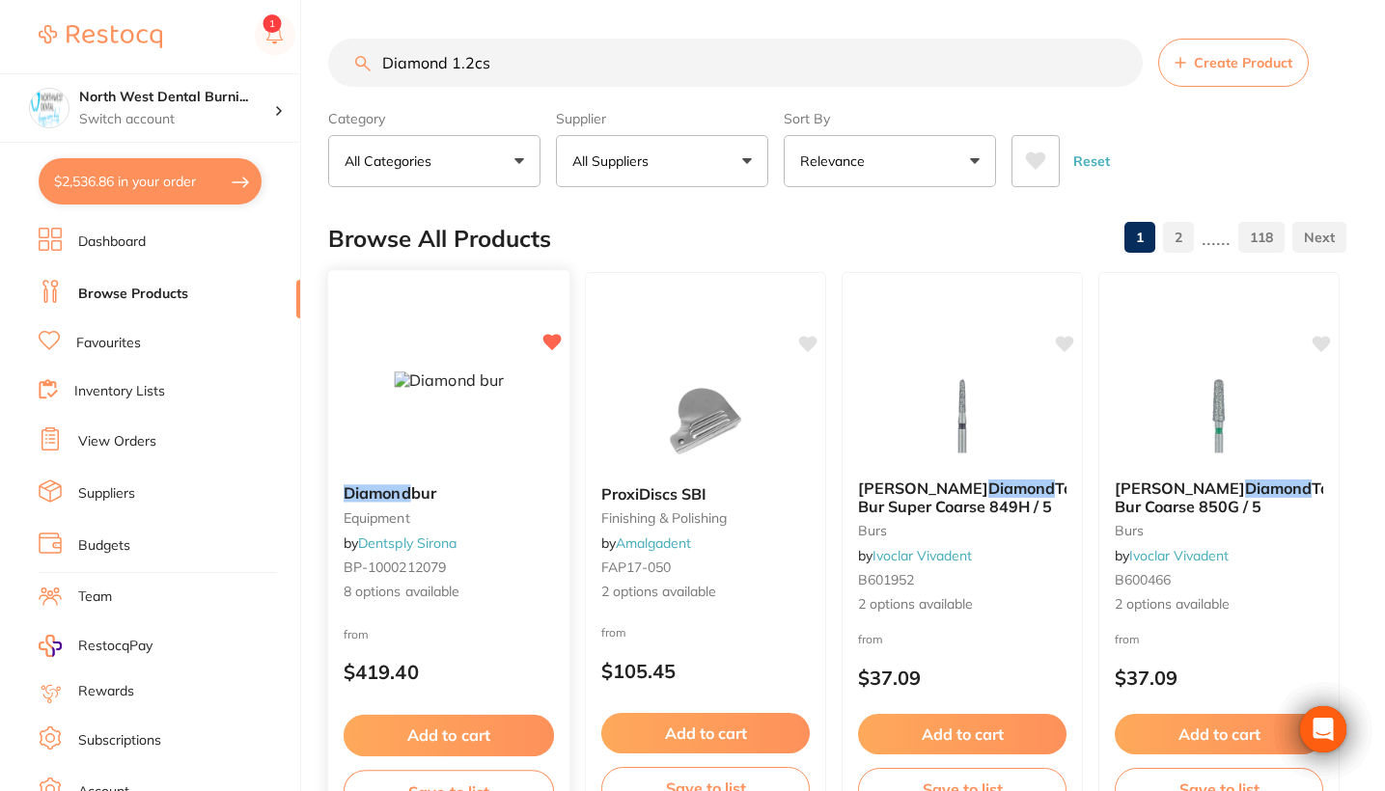
type input "Diamond 1.2cs"
click at [519, 532] on div "Diamond bur equipment by Dentsply Sirona BP-1000212079 8 options available" at bounding box center [448, 543] width 241 height 149
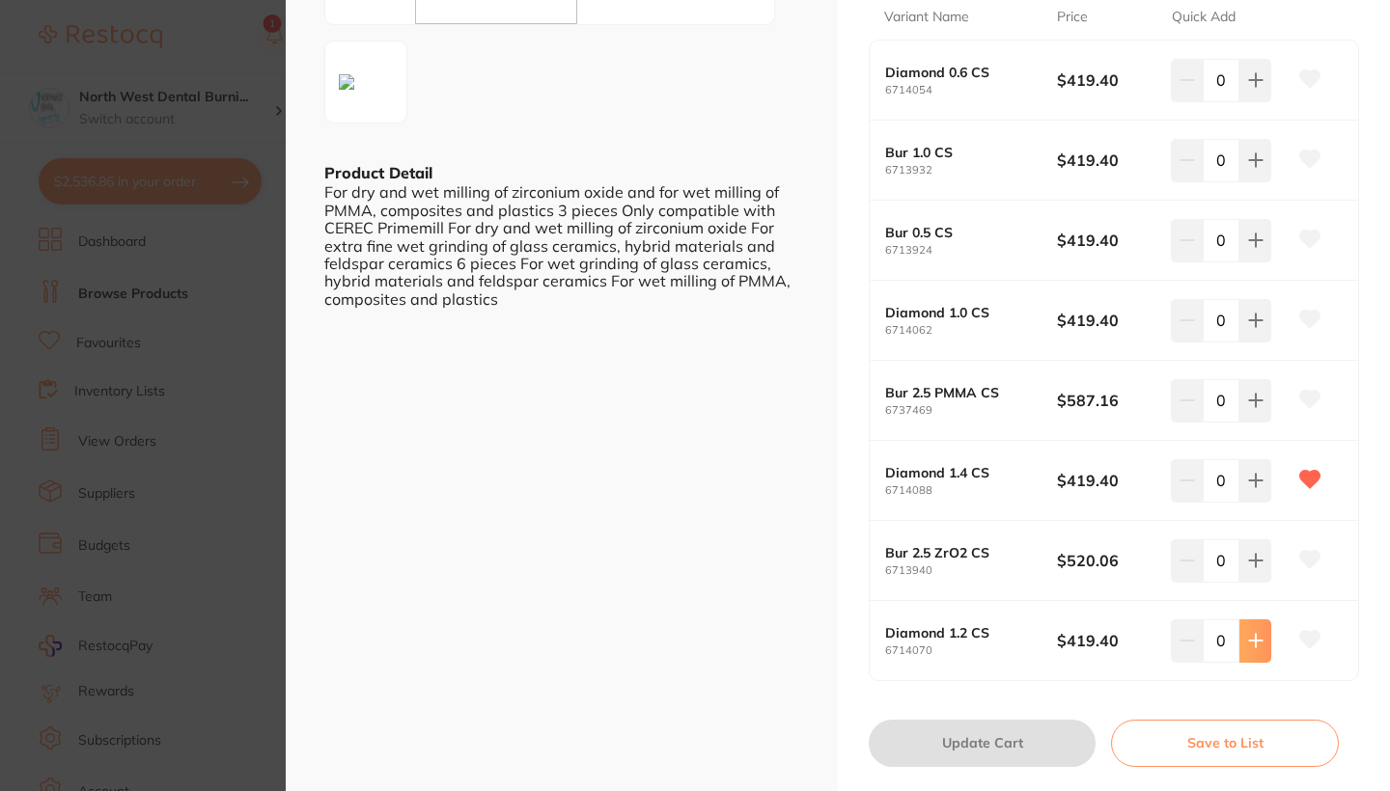
click at [1264, 635] on button at bounding box center [1255, 641] width 32 height 42
type input "1"
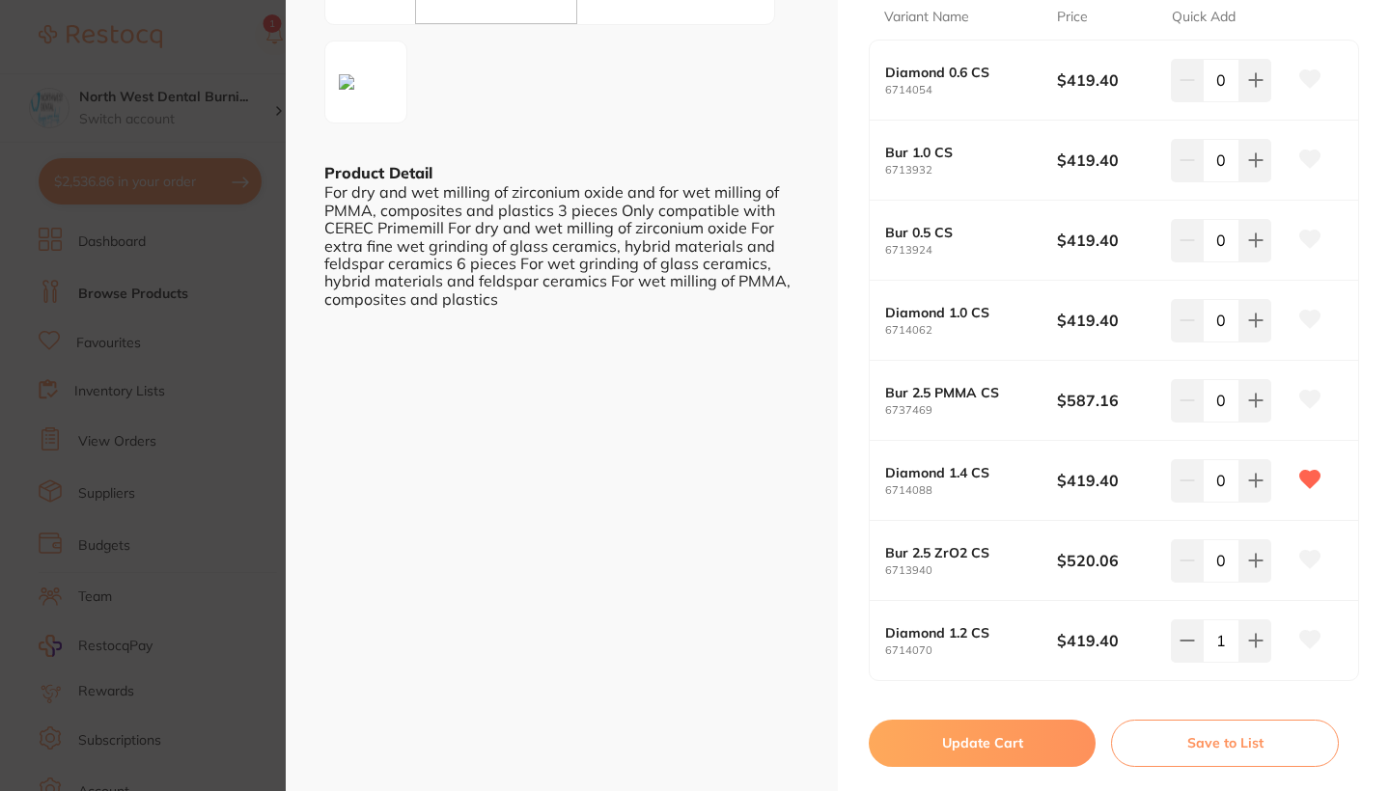
click at [1023, 742] on button "Update Cart" at bounding box center [981, 743] width 227 height 46
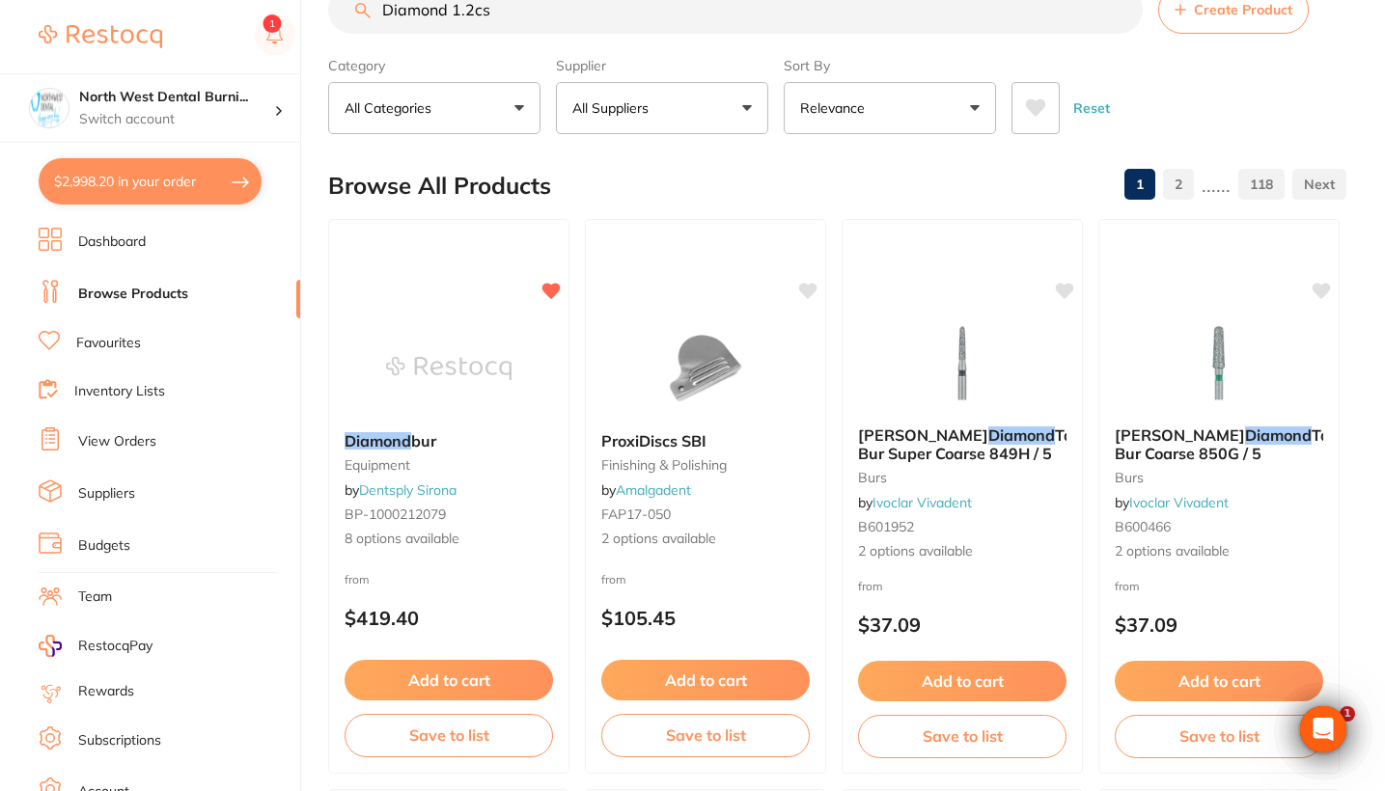
click at [469, 511] on small "BP-1000212079" at bounding box center [448, 514] width 208 height 15
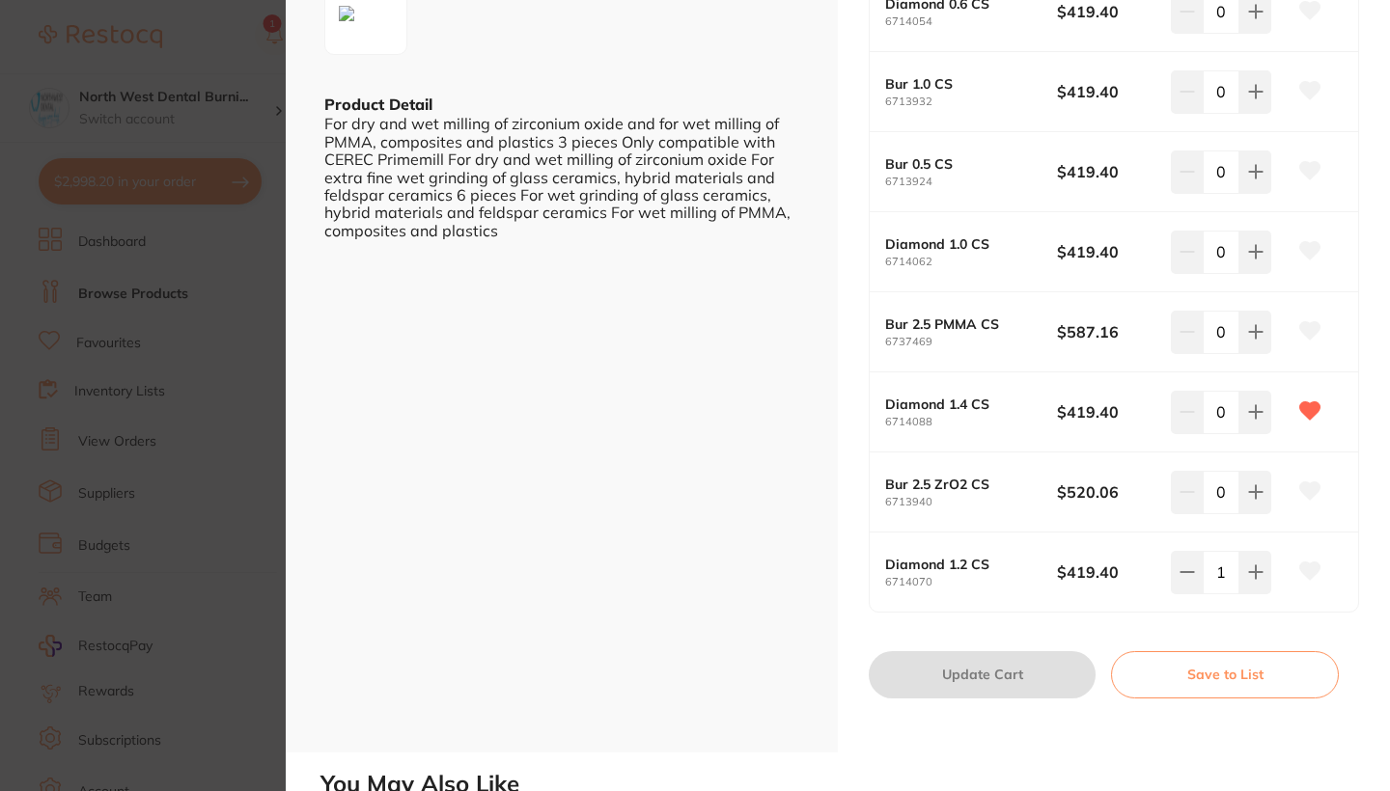
click at [179, 365] on section "Diamond bur equipment by Dentsply Sirona Product Code: BP-1000212079 ESC Produc…" at bounding box center [695, 395] width 1390 height 791
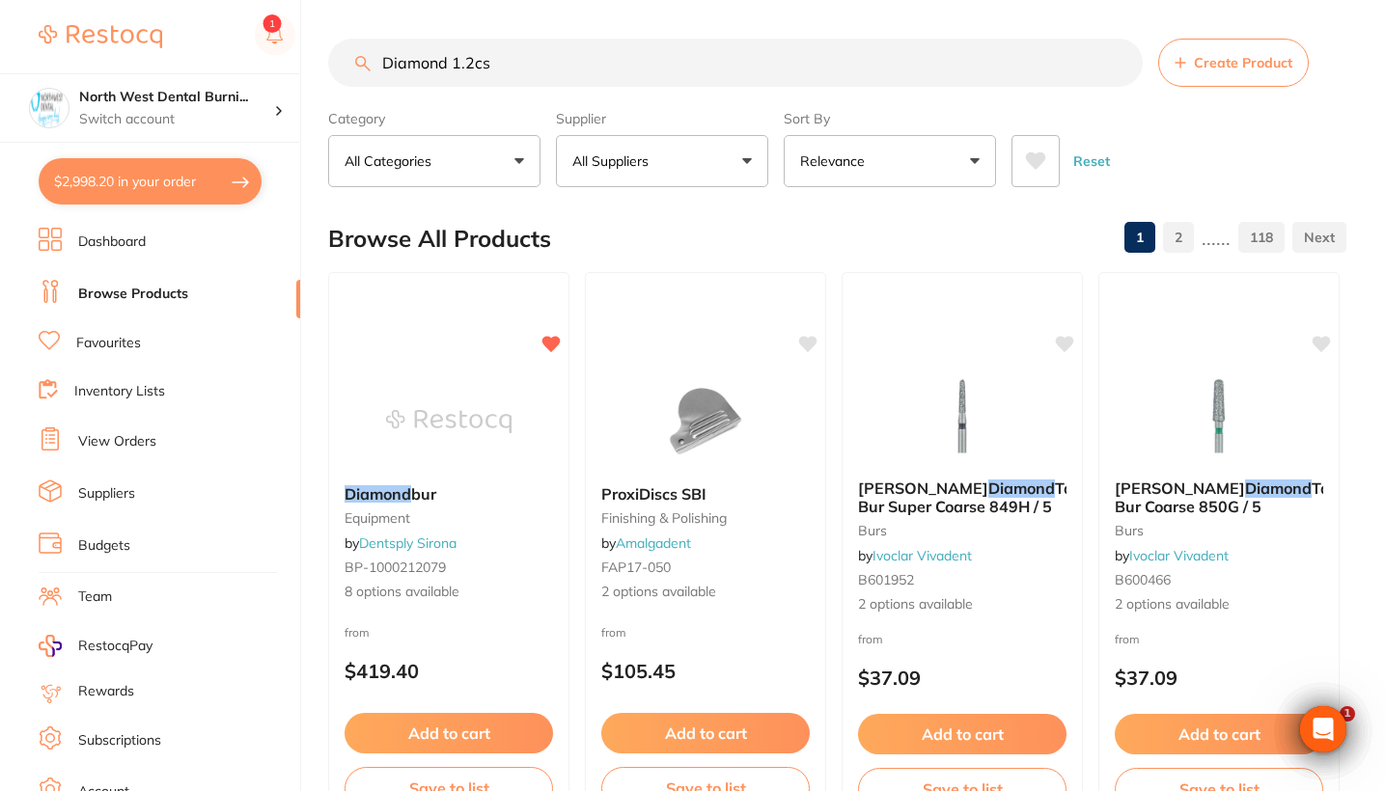
drag, startPoint x: 510, startPoint y: 59, endPoint x: 343, endPoint y: 55, distance: 167.0
click at [343, 55] on input "Diamond 1.2cs" at bounding box center [735, 63] width 814 height 48
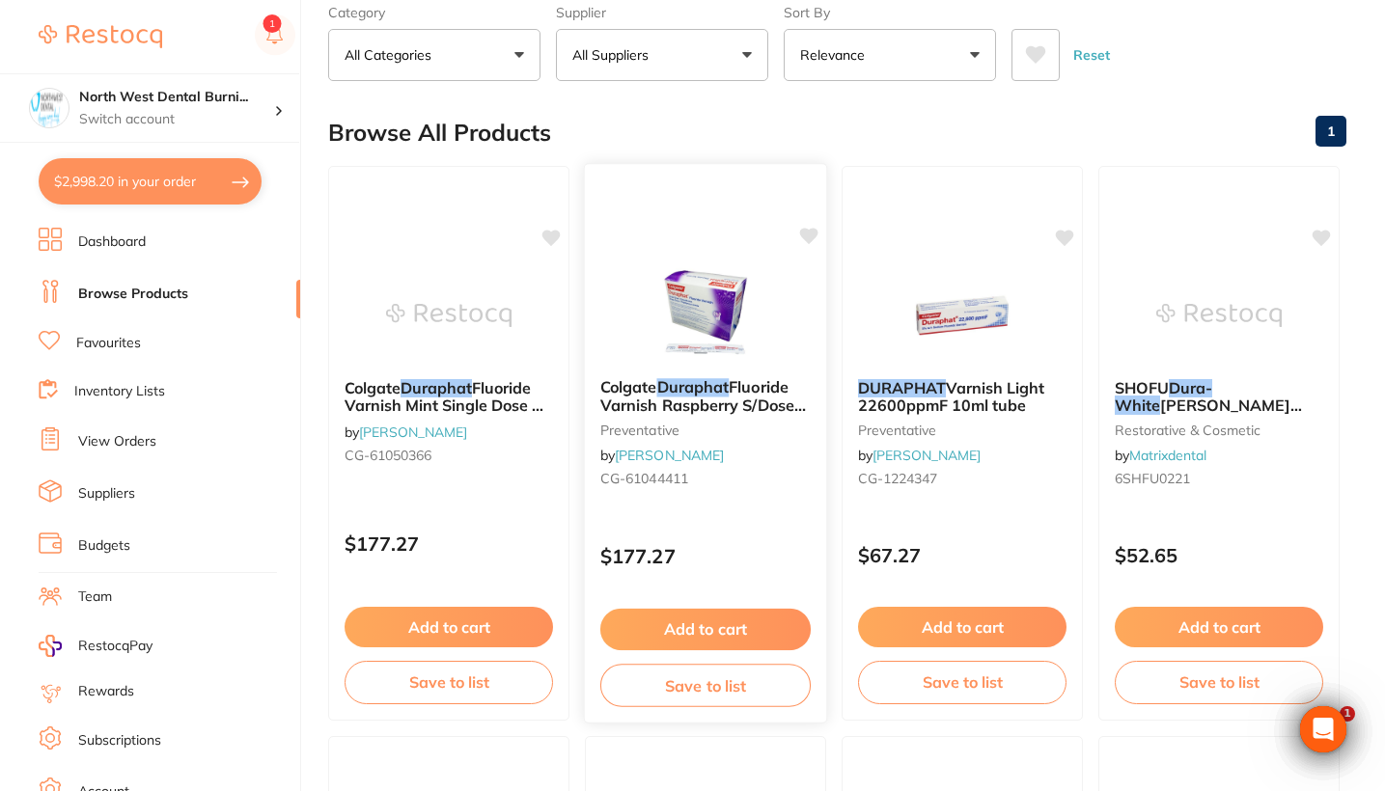
scroll to position [141, 0]
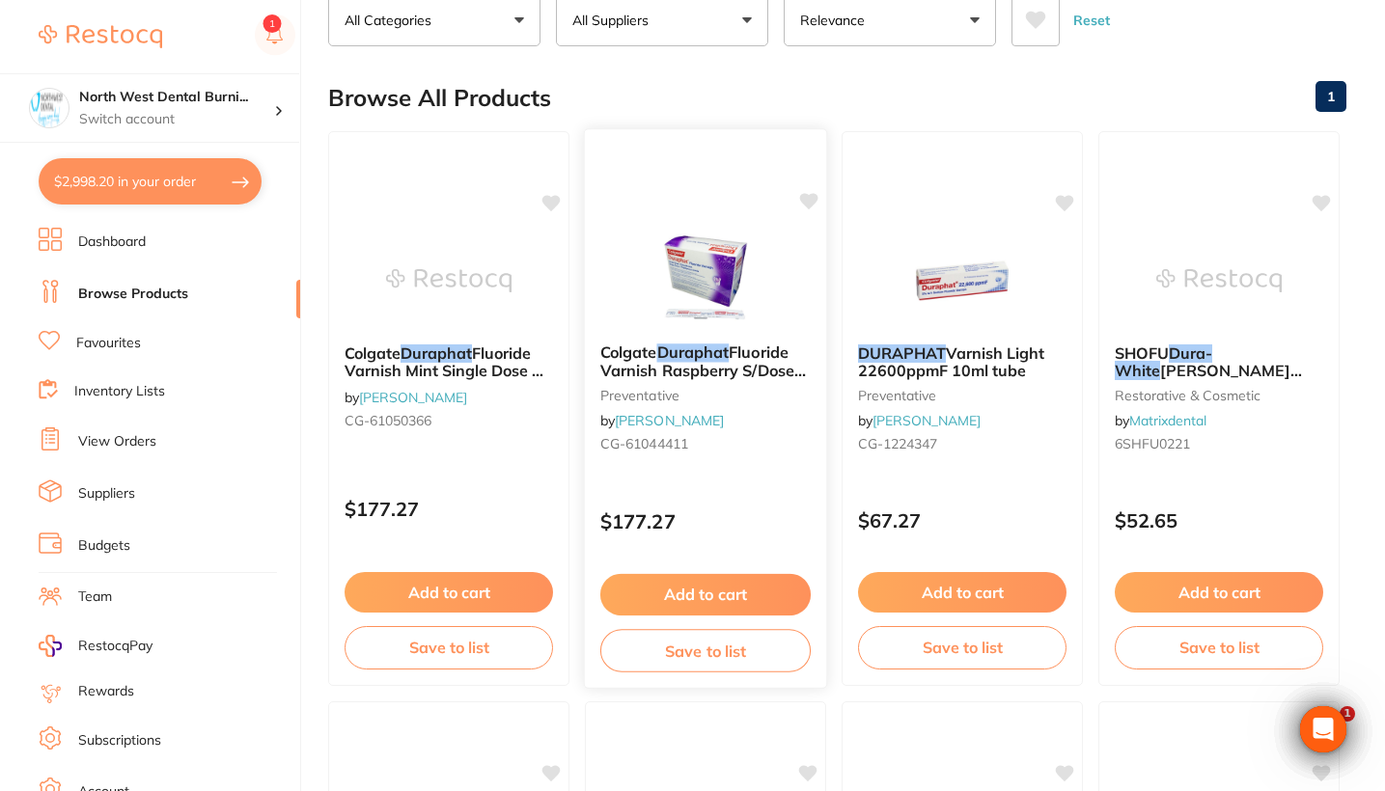
type input "duraphat"
click at [784, 478] on div "Colgate Duraphat Fluoride Varnish Raspberry S/Dose 50Pk preventative by Henry S…" at bounding box center [706, 408] width 244 height 561
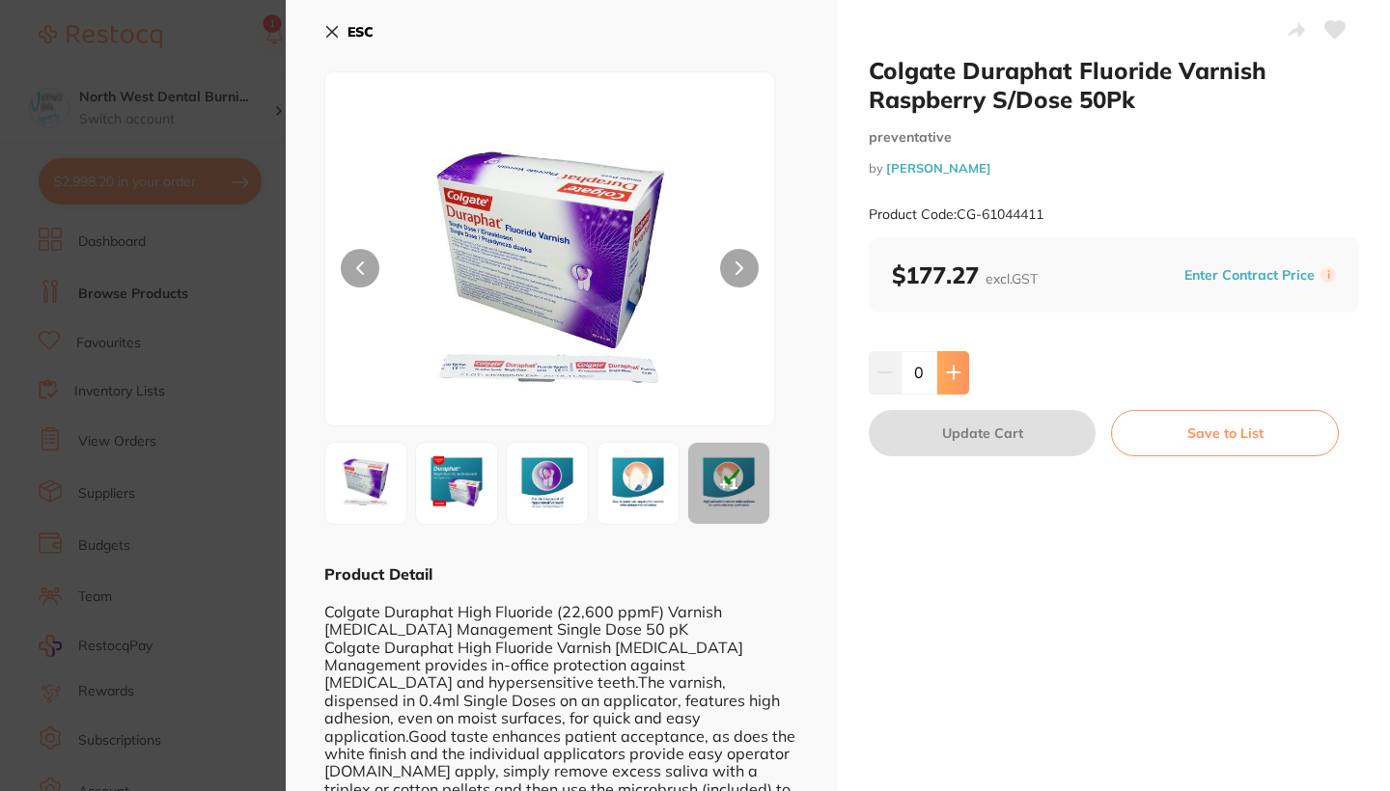
click at [955, 361] on button at bounding box center [953, 372] width 32 height 42
type input "1"
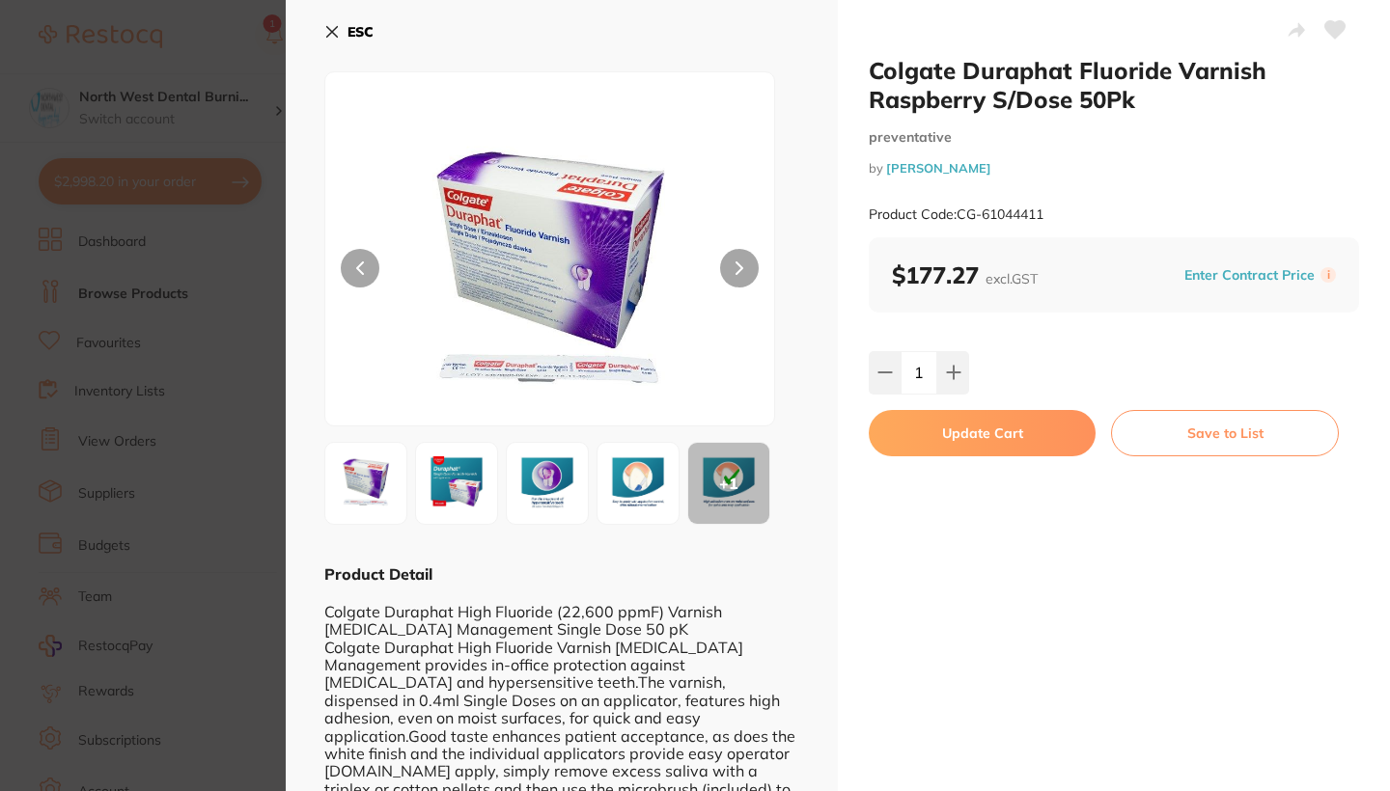
click at [964, 430] on button "Update Cart" at bounding box center [981, 433] width 227 height 46
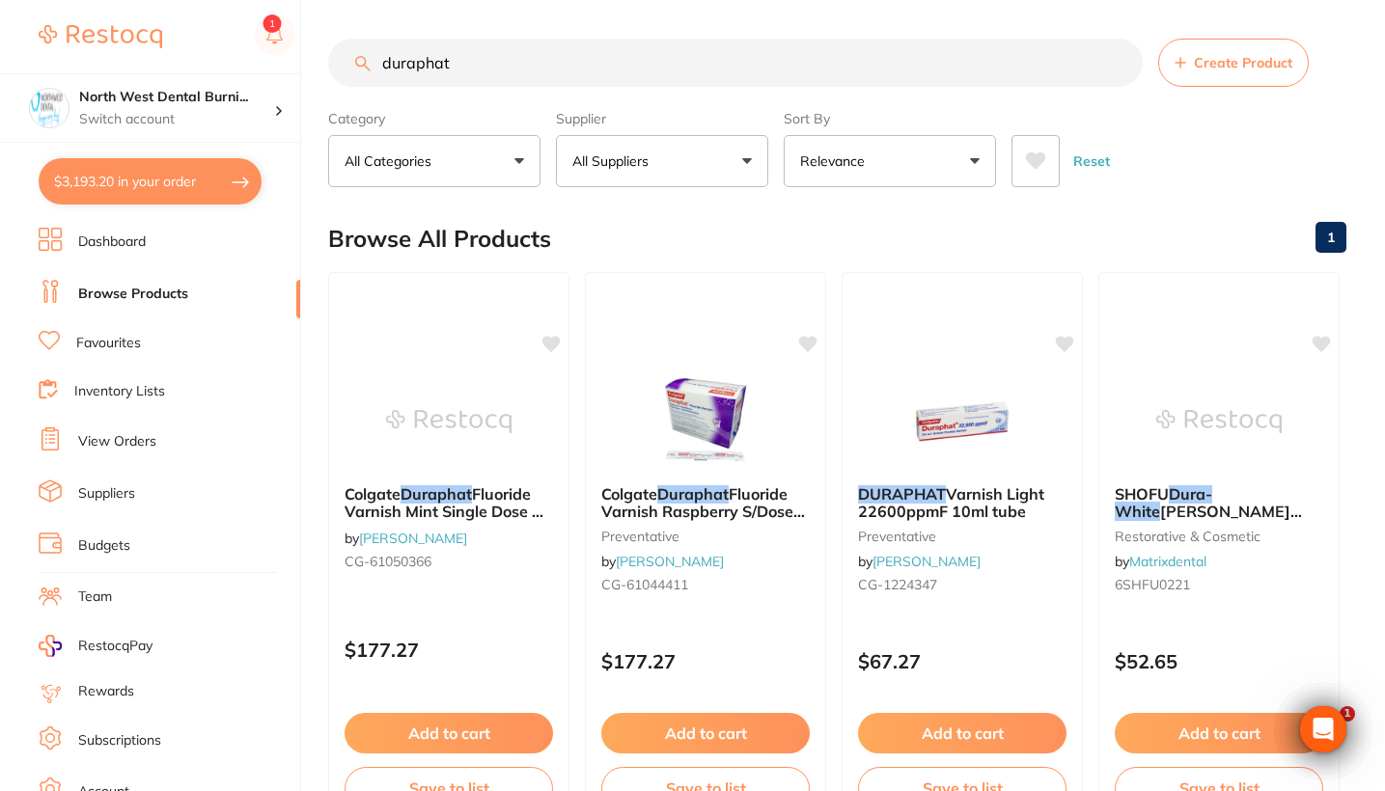
drag, startPoint x: 484, startPoint y: 67, endPoint x: 323, endPoint y: 67, distance: 161.1
click at [323, 67] on div "$3,193.20 North West Dental Burni... Switch account Riaz Dental Surgery Experte…" at bounding box center [692, 395] width 1385 height 791
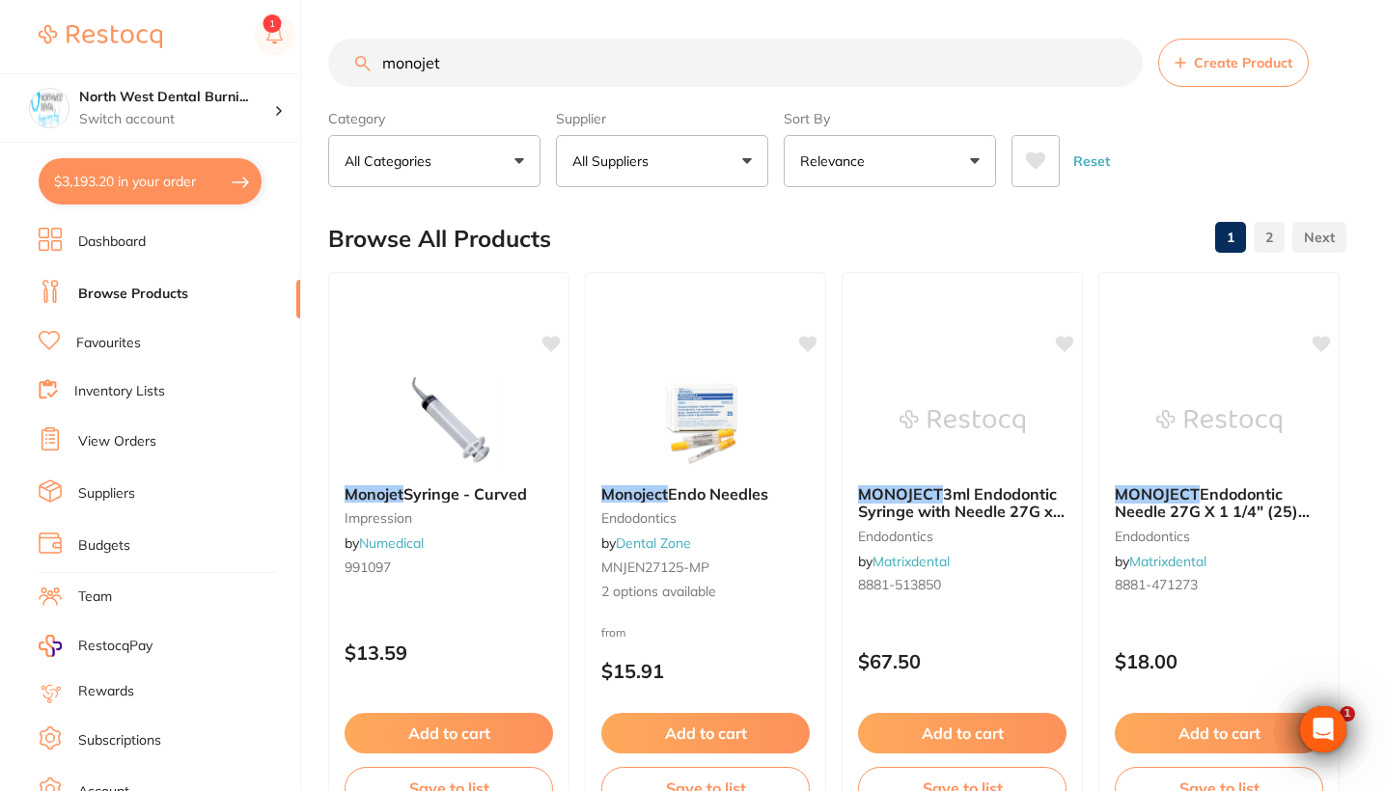
type input "monojet"
click at [662, 177] on button "All Suppliers" at bounding box center [662, 161] width 212 height 52
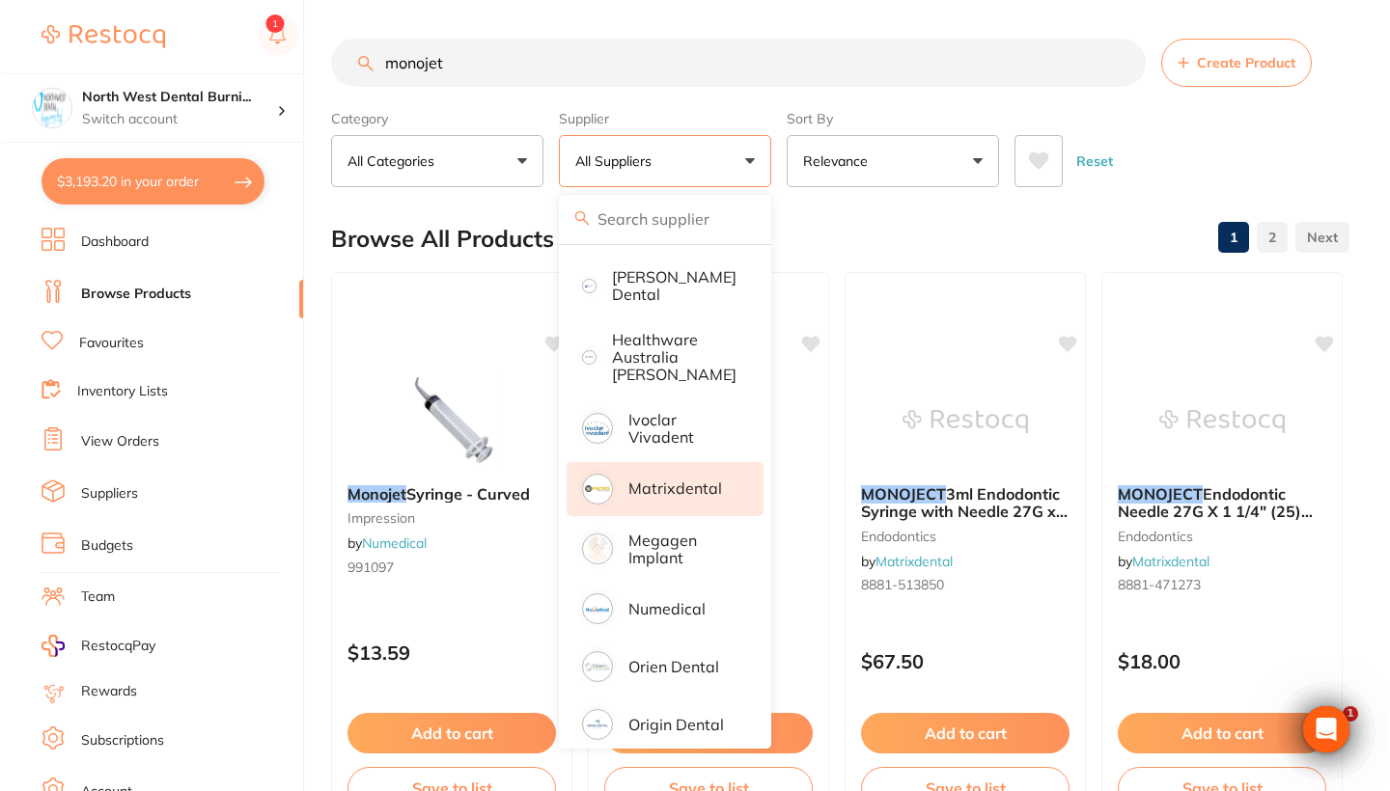
scroll to position [461, 0]
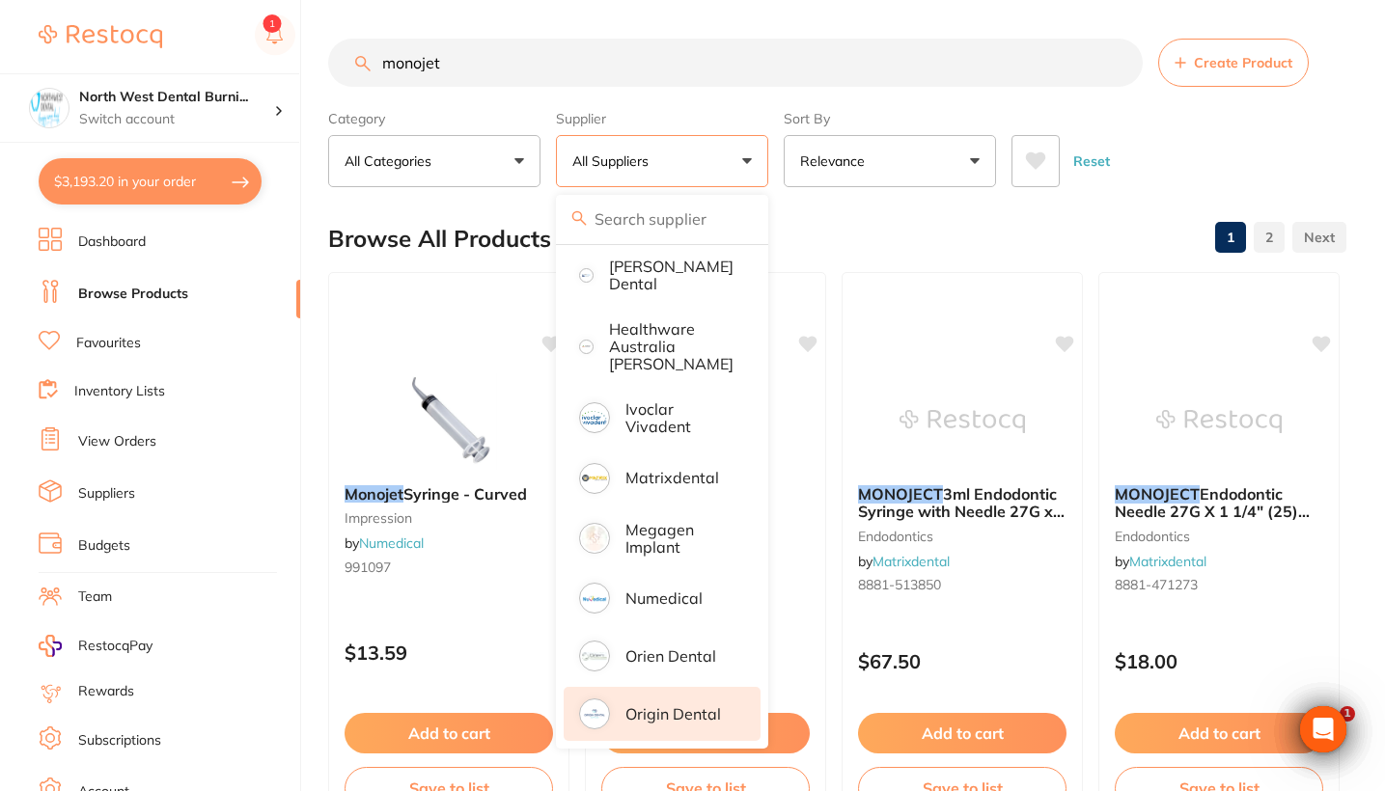
click at [683, 710] on p "Origin Dental" at bounding box center [673, 713] width 96 height 17
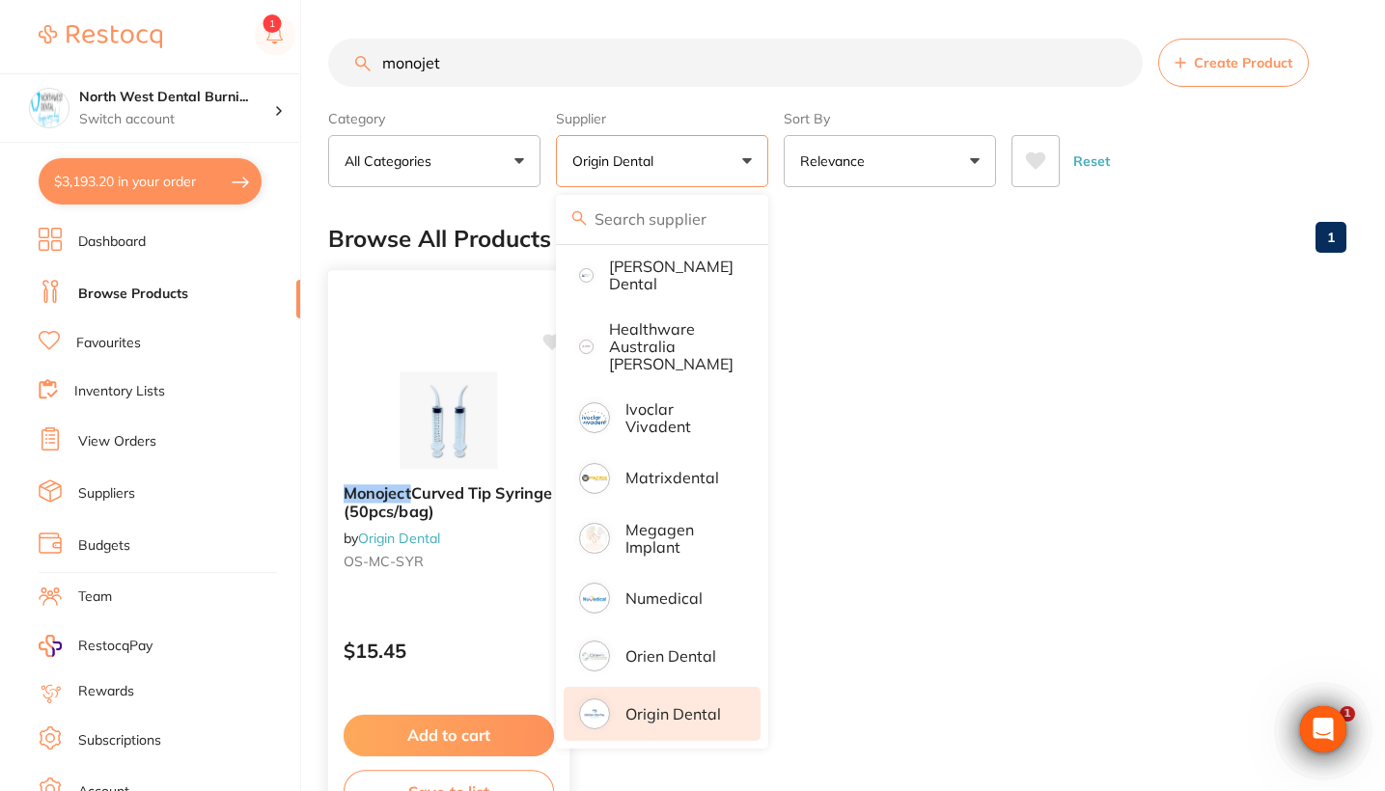
click at [495, 526] on div "Monoject Curved Tip Syringe (50pcs/bag) by Origin Dental OS-MC-SYR" at bounding box center [448, 531] width 241 height 124
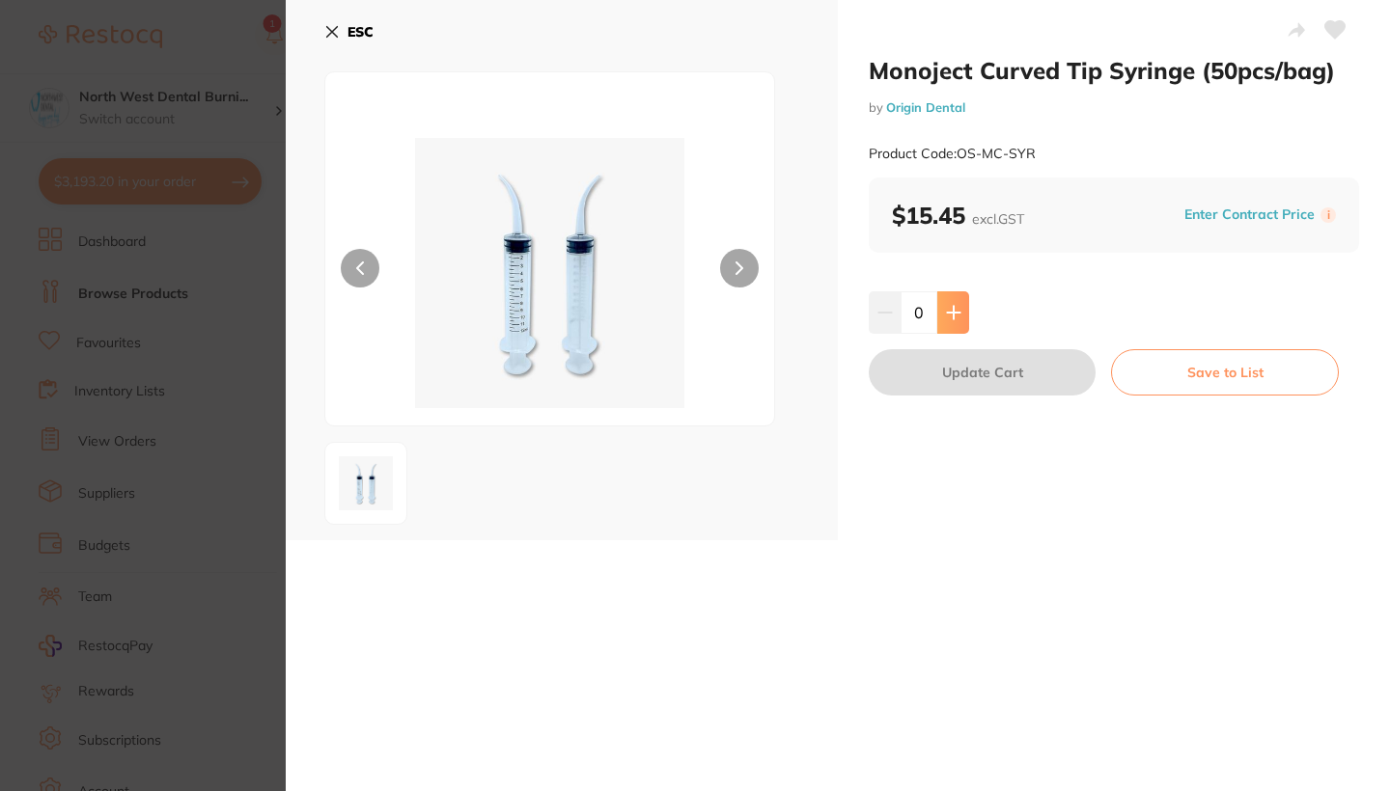
click at [953, 313] on icon at bounding box center [953, 312] width 13 height 13
type input "3"
click at [956, 360] on button "Update Cart" at bounding box center [981, 372] width 227 height 46
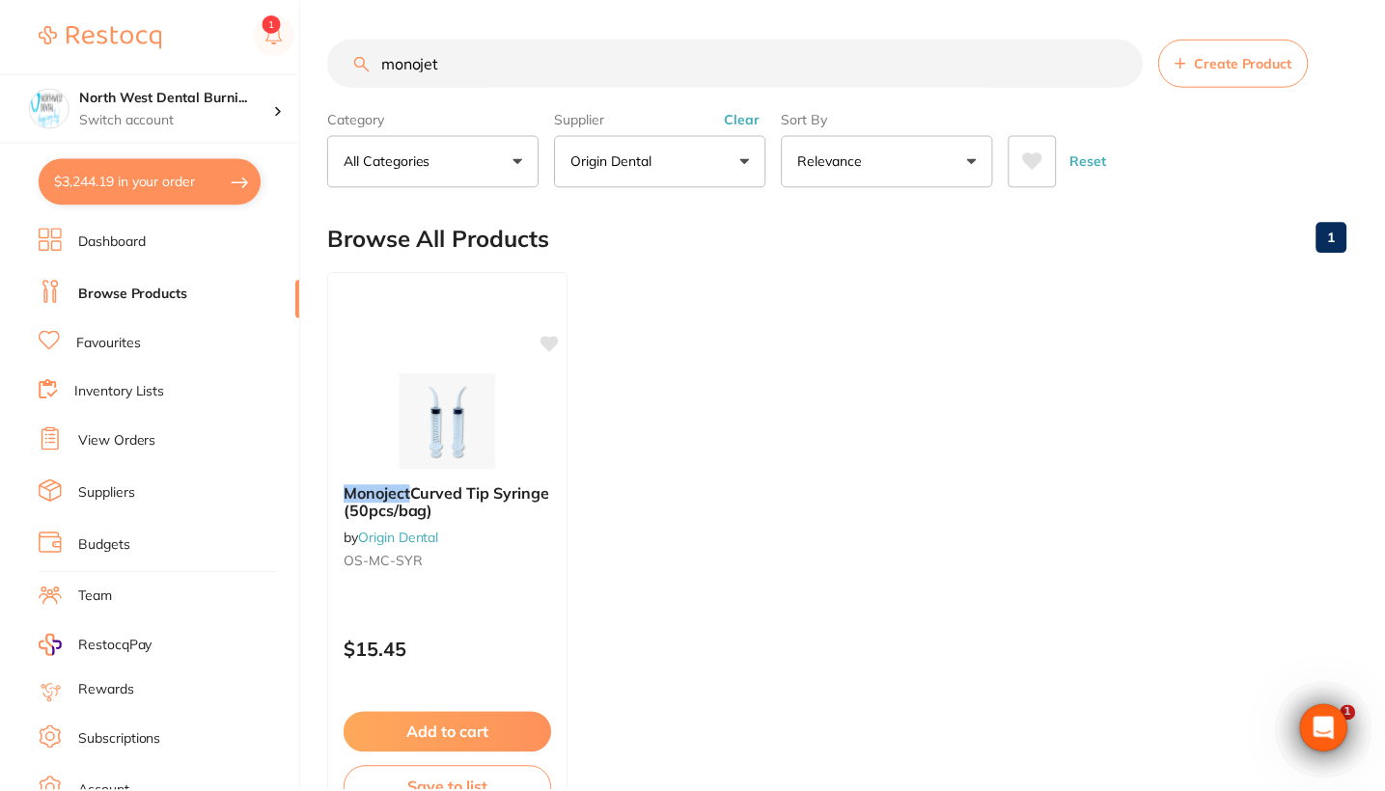
scroll to position [9, 0]
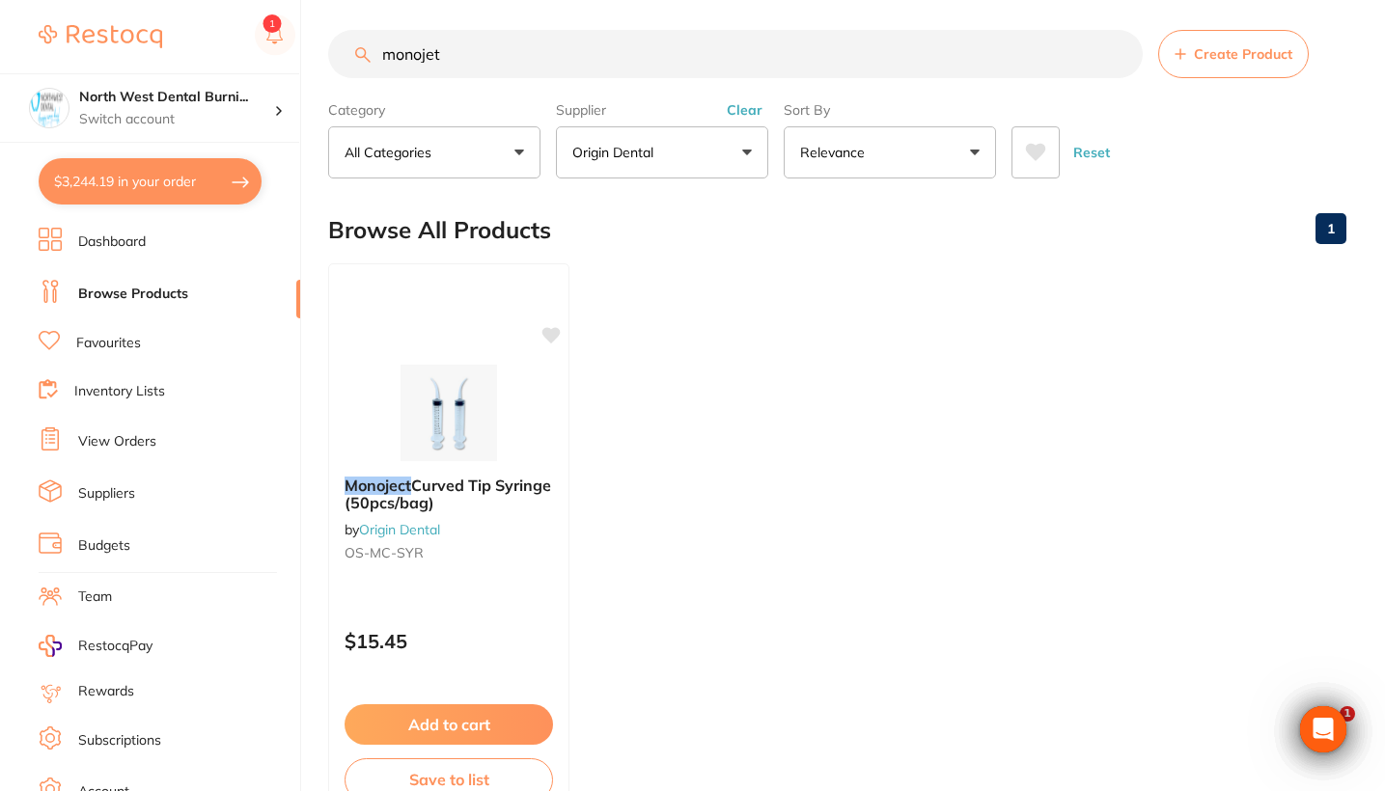
scroll to position [461, 0]
drag, startPoint x: 0, startPoint y: 0, endPoint x: 289, endPoint y: 51, distance: 293.0
click at [289, 51] on div "$3,244.19 North West Dental Burni... Switch account Riaz [MEDICAL_DATA] Experte…" at bounding box center [692, 386] width 1385 height 791
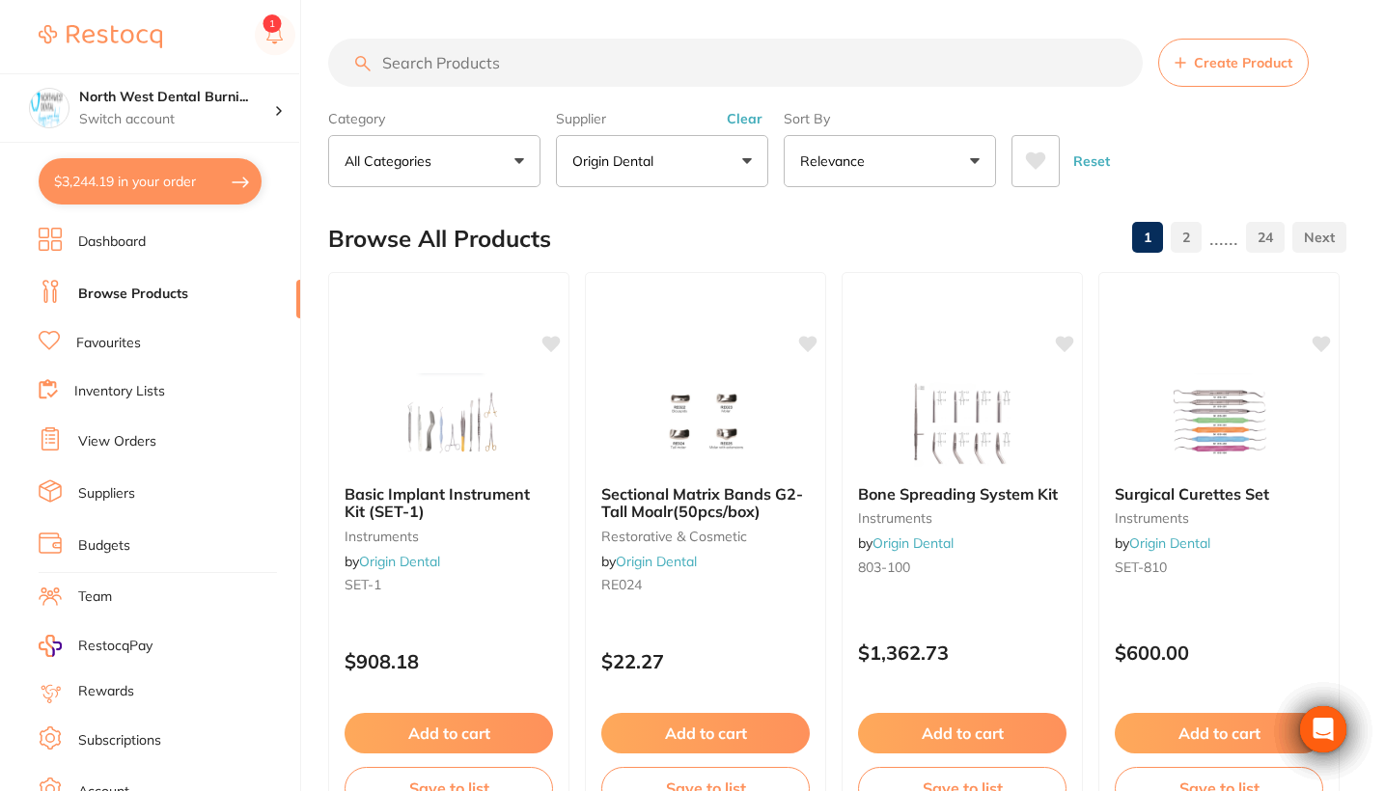
click at [739, 110] on div "Supplier Origin Dental All Suppliers Dentsply Sirona AB Orthodontics [PERSON_NA…" at bounding box center [662, 144] width 212 height 85
click at [740, 120] on button "Clear" at bounding box center [744, 118] width 47 height 17
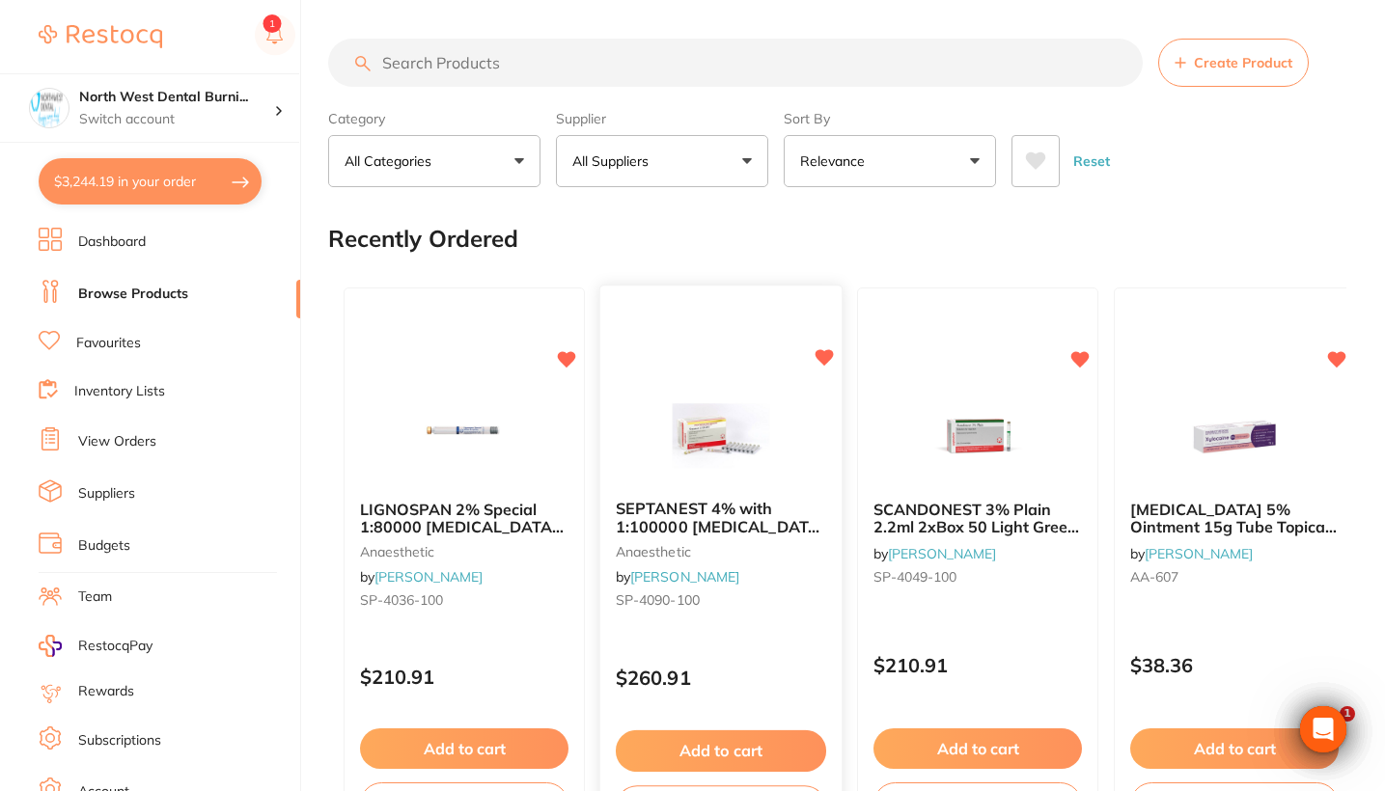
click at [736, 558] on small "anaesthetic" at bounding box center [721, 550] width 210 height 15
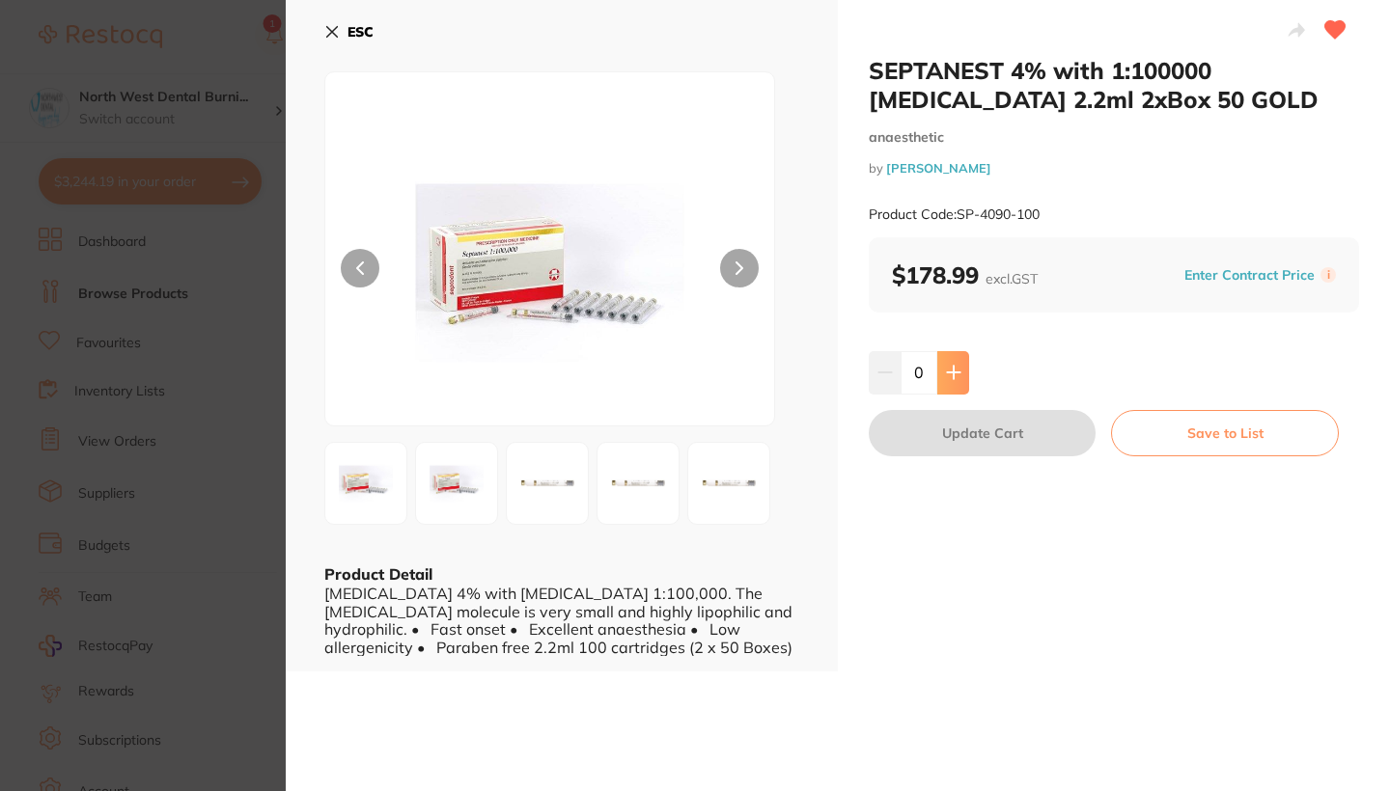
click at [954, 373] on icon at bounding box center [953, 372] width 15 height 15
click at [949, 372] on icon at bounding box center [953, 373] width 13 height 13
type input "4"
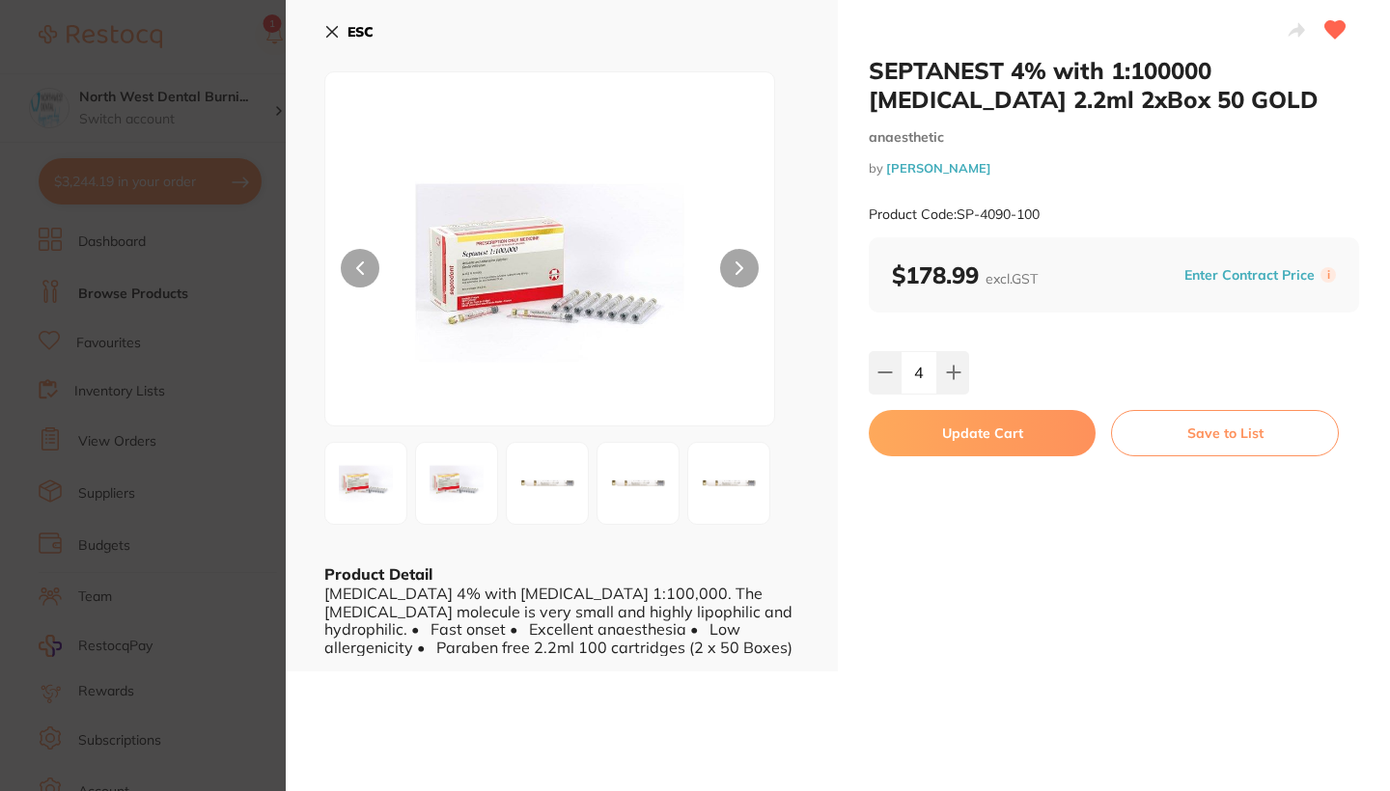
click at [965, 432] on button "Update Cart" at bounding box center [981, 433] width 227 height 46
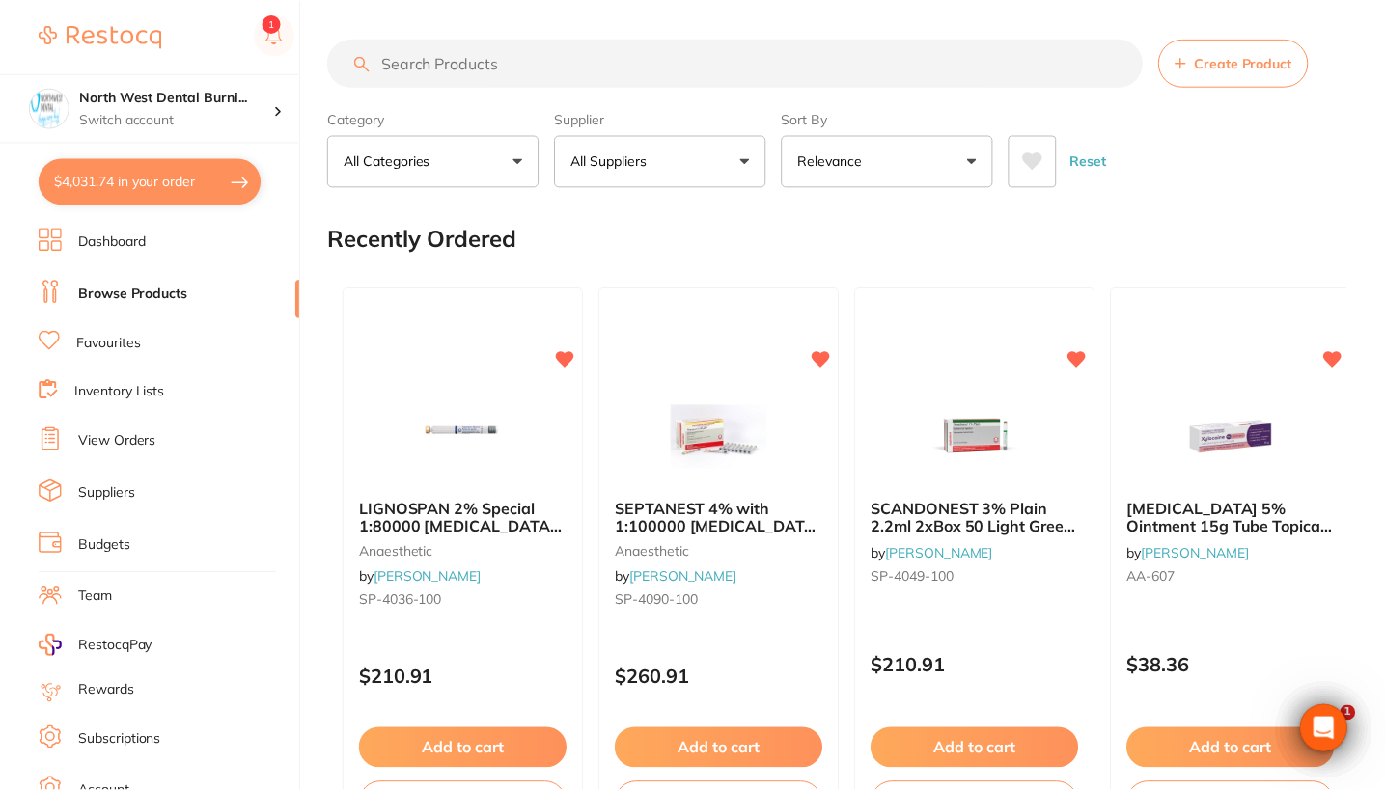
scroll to position [9, 0]
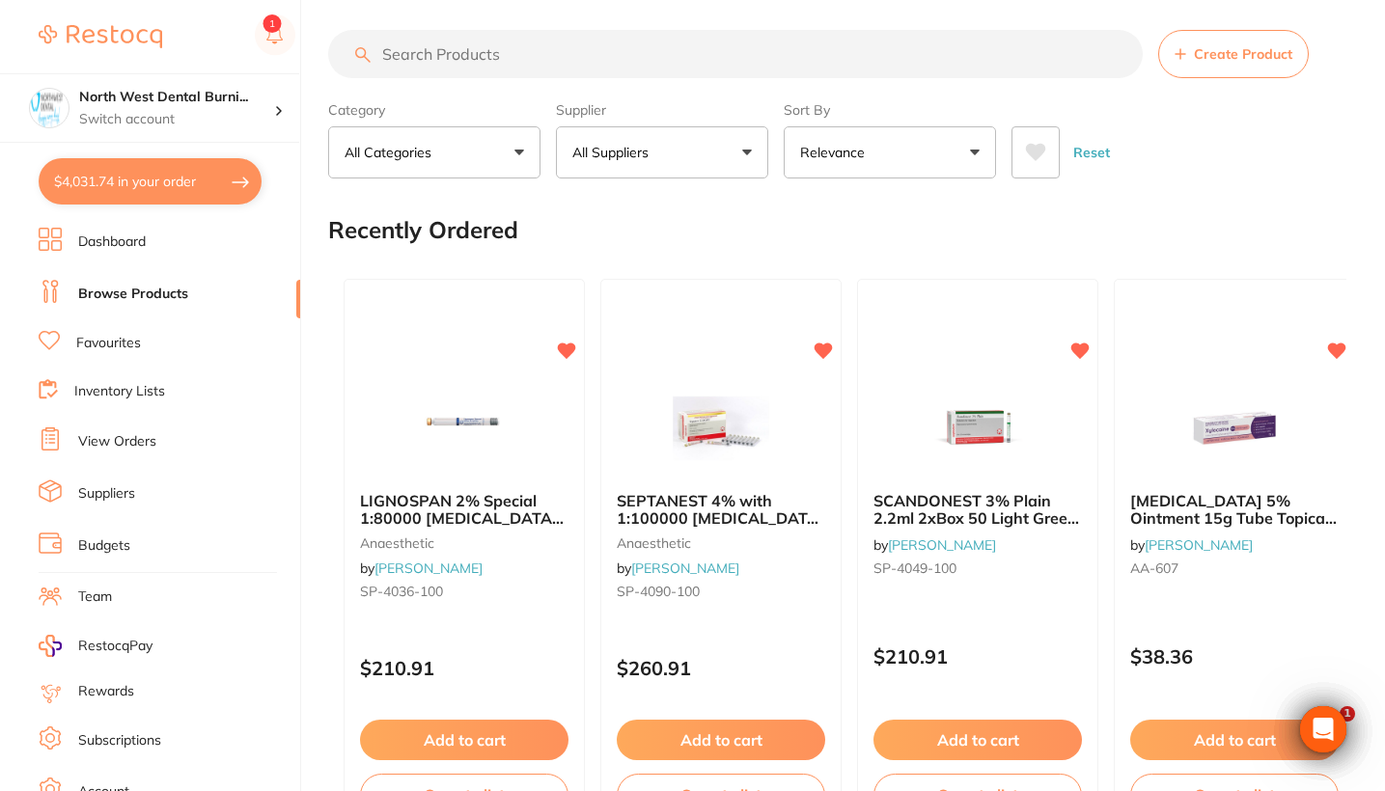
click at [524, 93] on section "Create Product Category All Categories All Categories 3D Printing anaesthetic a…" at bounding box center [837, 104] width 1018 height 149
click at [535, 71] on input "search" at bounding box center [735, 54] width 814 height 48
click at [484, 590] on small "SP-4036-100" at bounding box center [464, 591] width 210 height 15
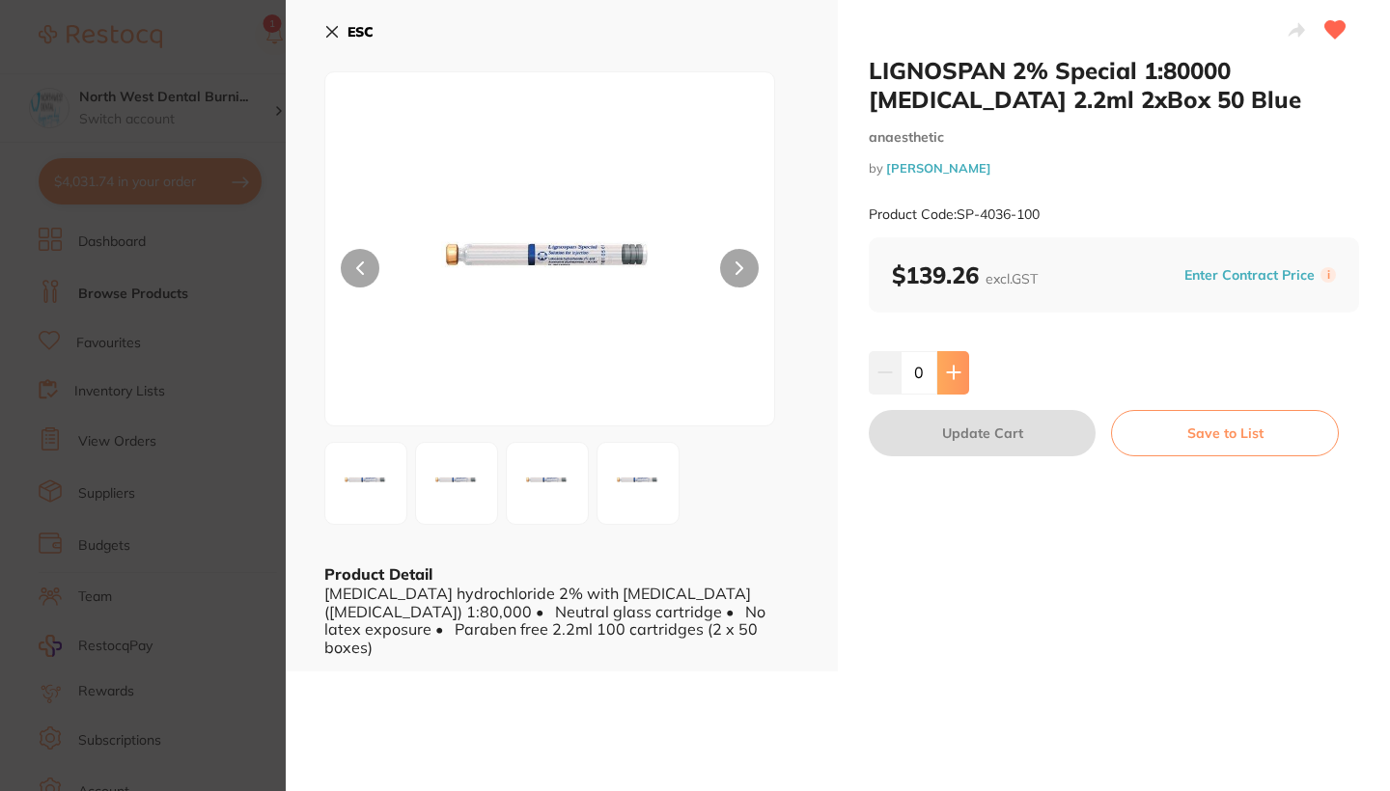
click at [964, 383] on button at bounding box center [953, 372] width 32 height 42
type input "2"
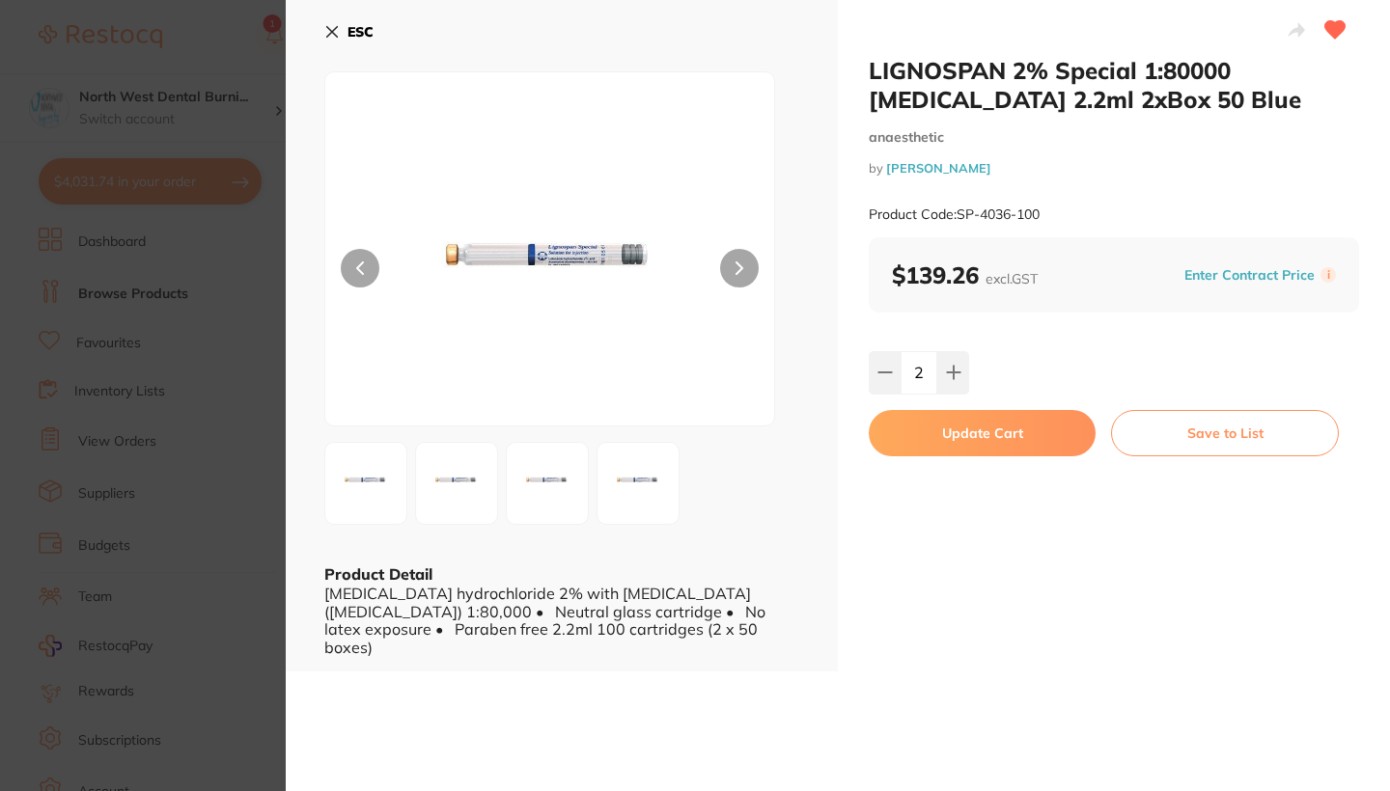
click at [960, 424] on button "Update Cart" at bounding box center [981, 433] width 227 height 46
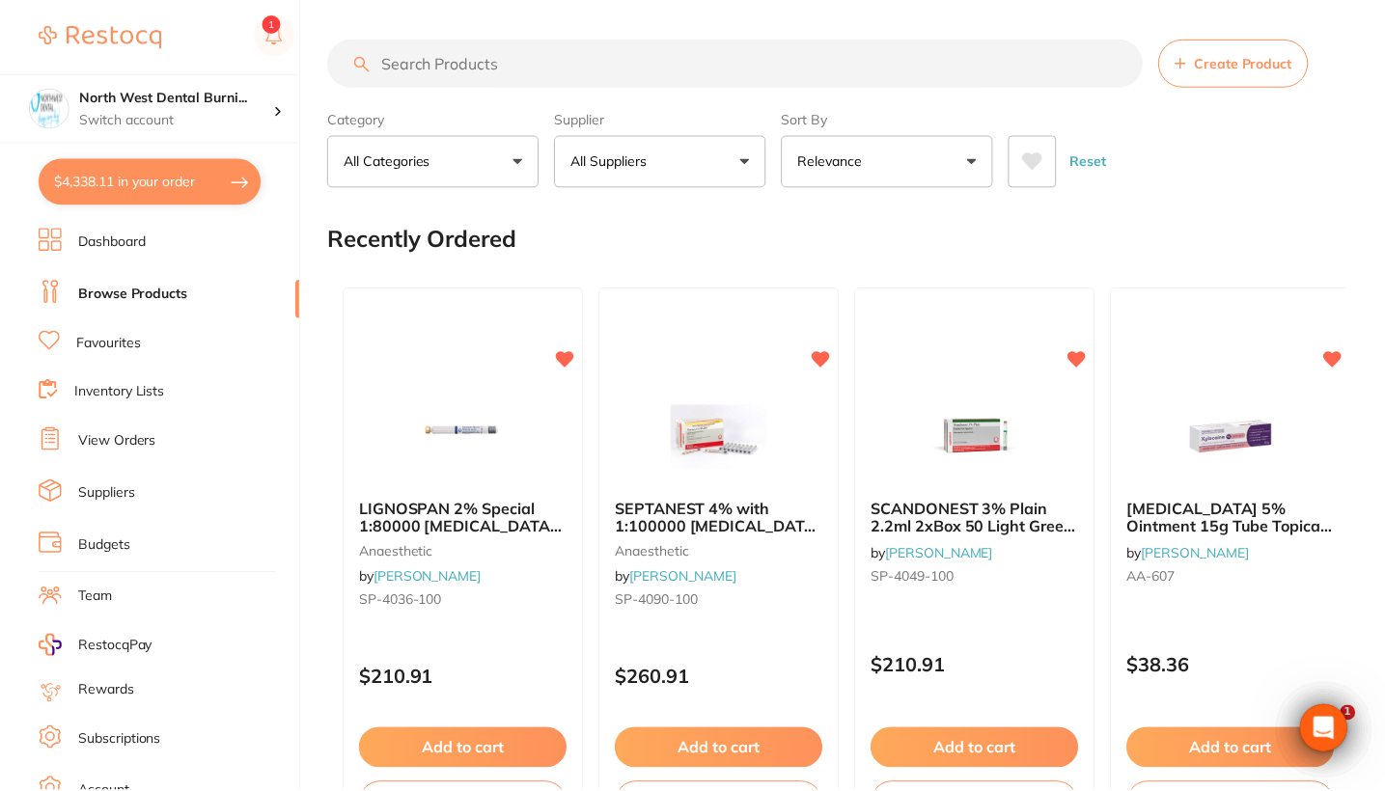
scroll to position [9, 0]
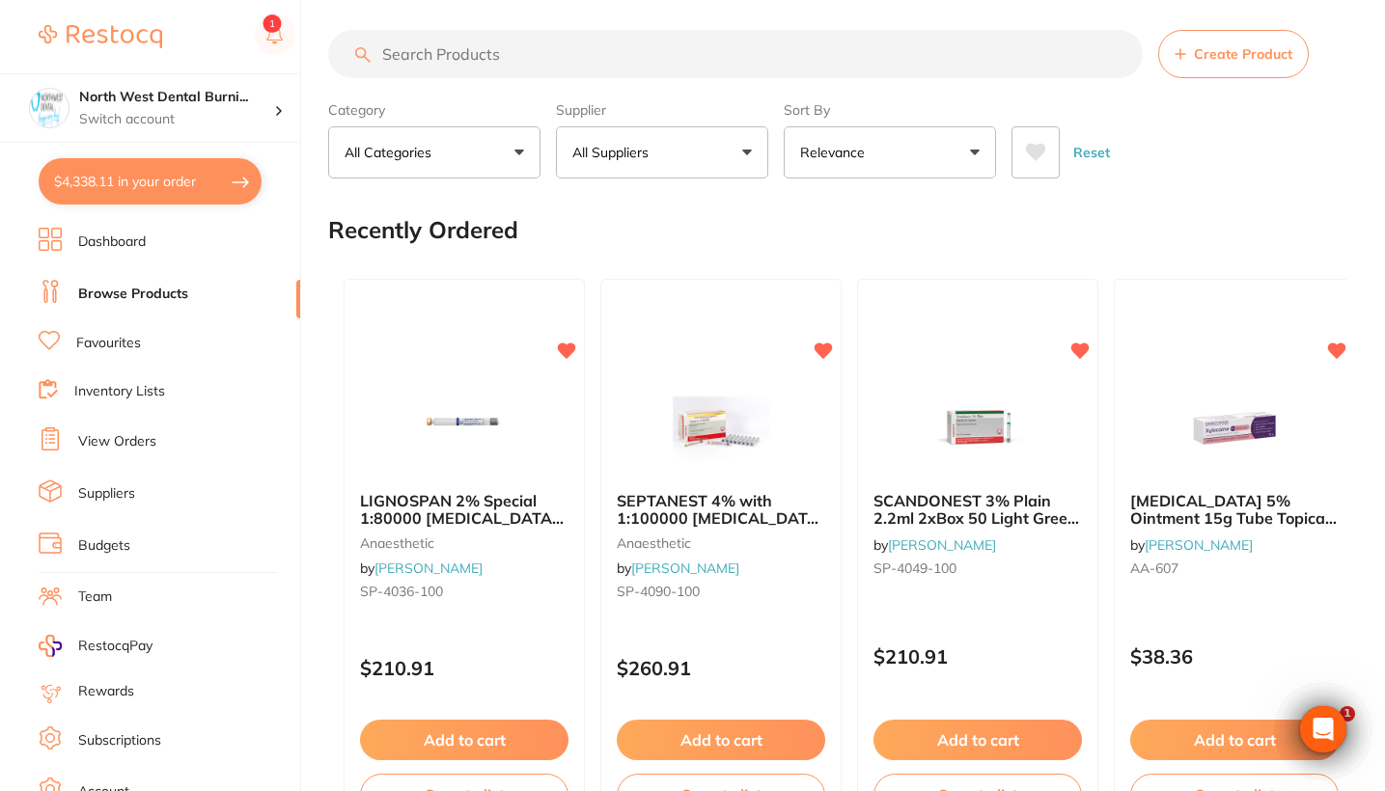
click at [572, 37] on input "search" at bounding box center [735, 54] width 814 height 48
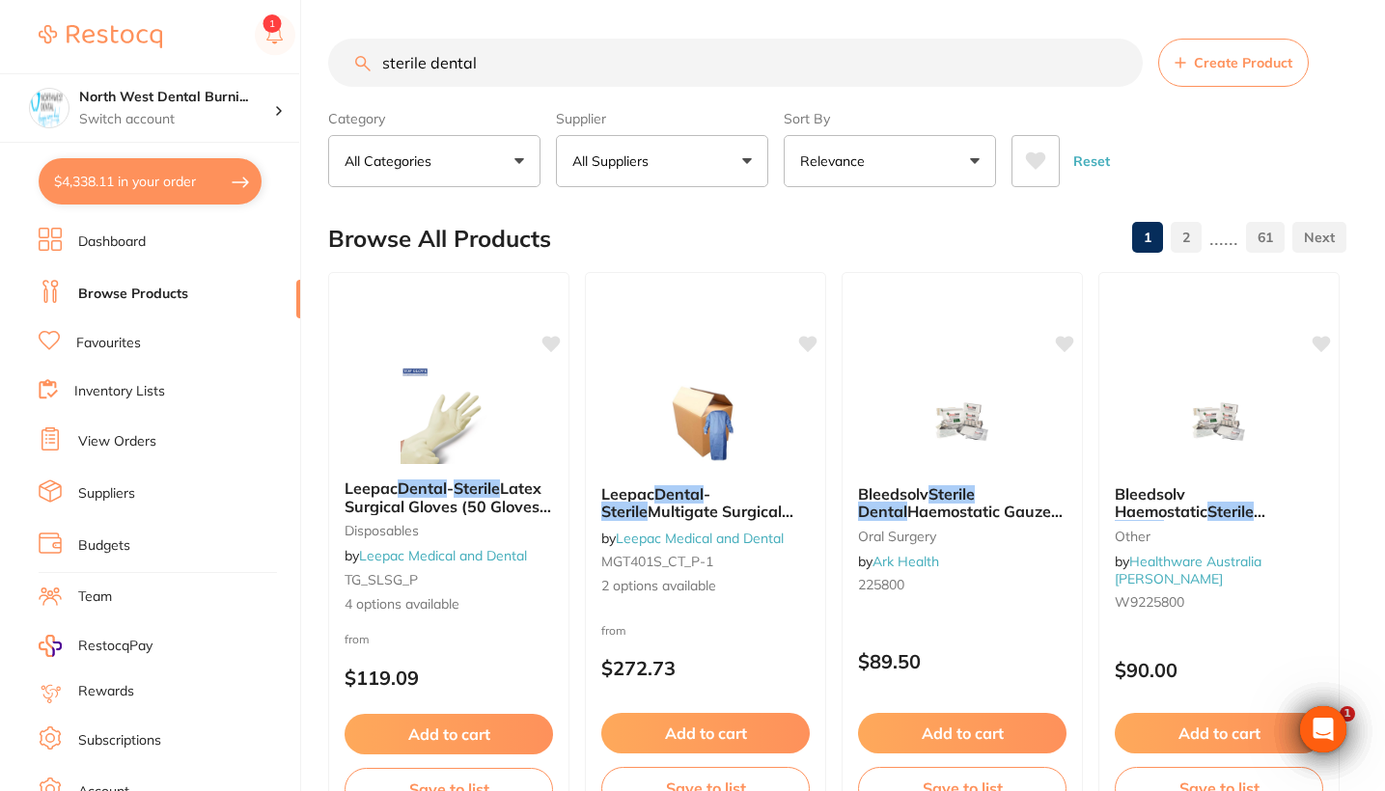
scroll to position [0, 0]
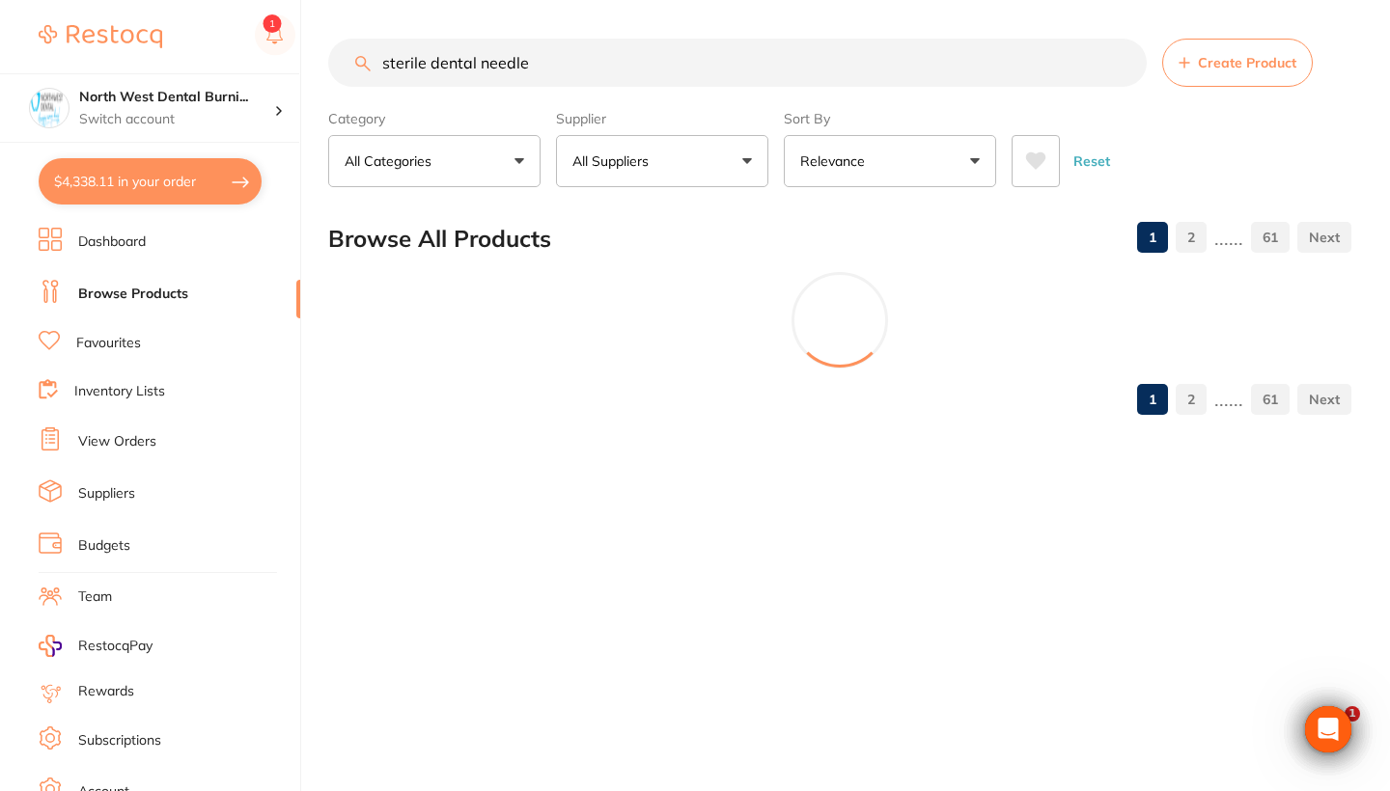
type input "sterile dental needle"
click at [683, 191] on main "sterile dental needle Create Product Category All Categories All Categories ana…" at bounding box center [858, 234] width 1061 height 469
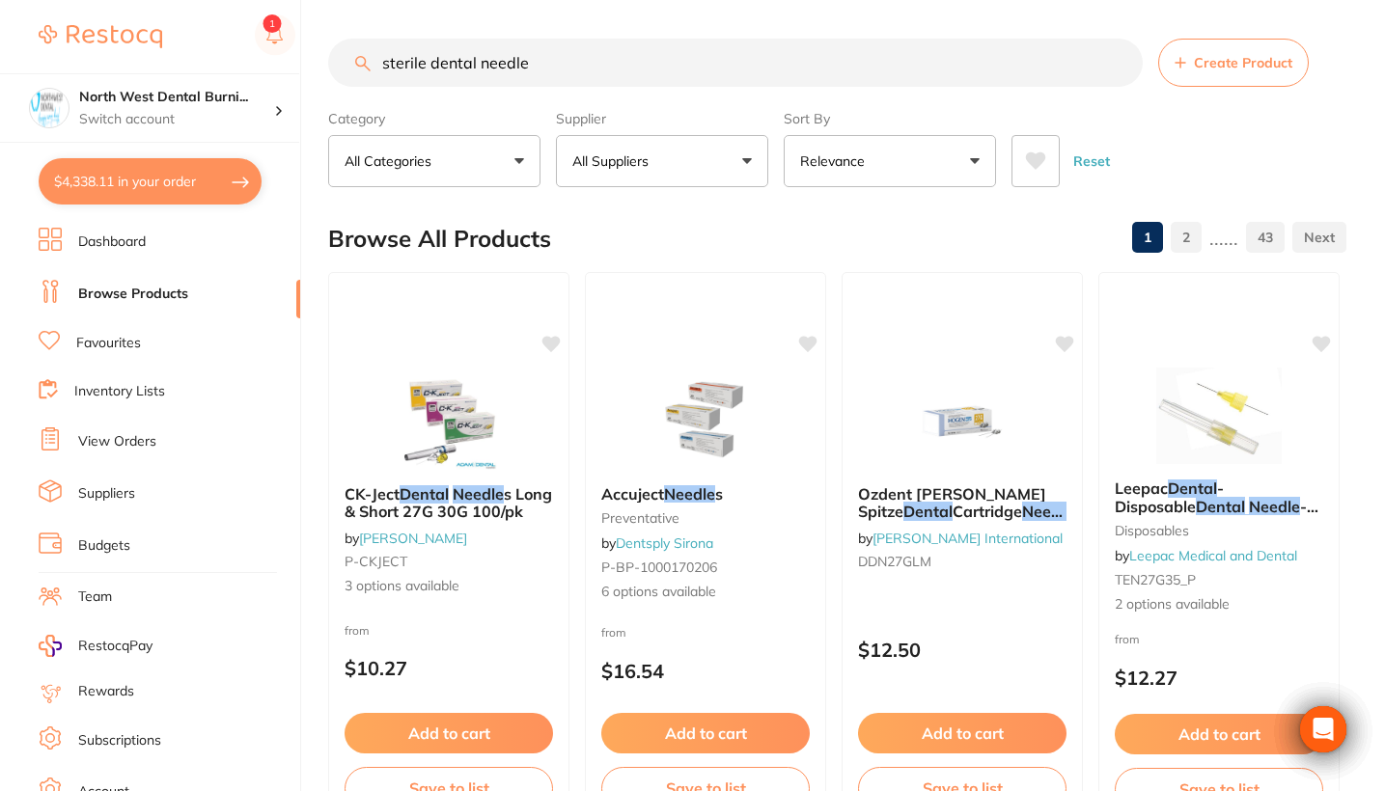
click at [690, 183] on button "All Suppliers" at bounding box center [662, 161] width 212 height 52
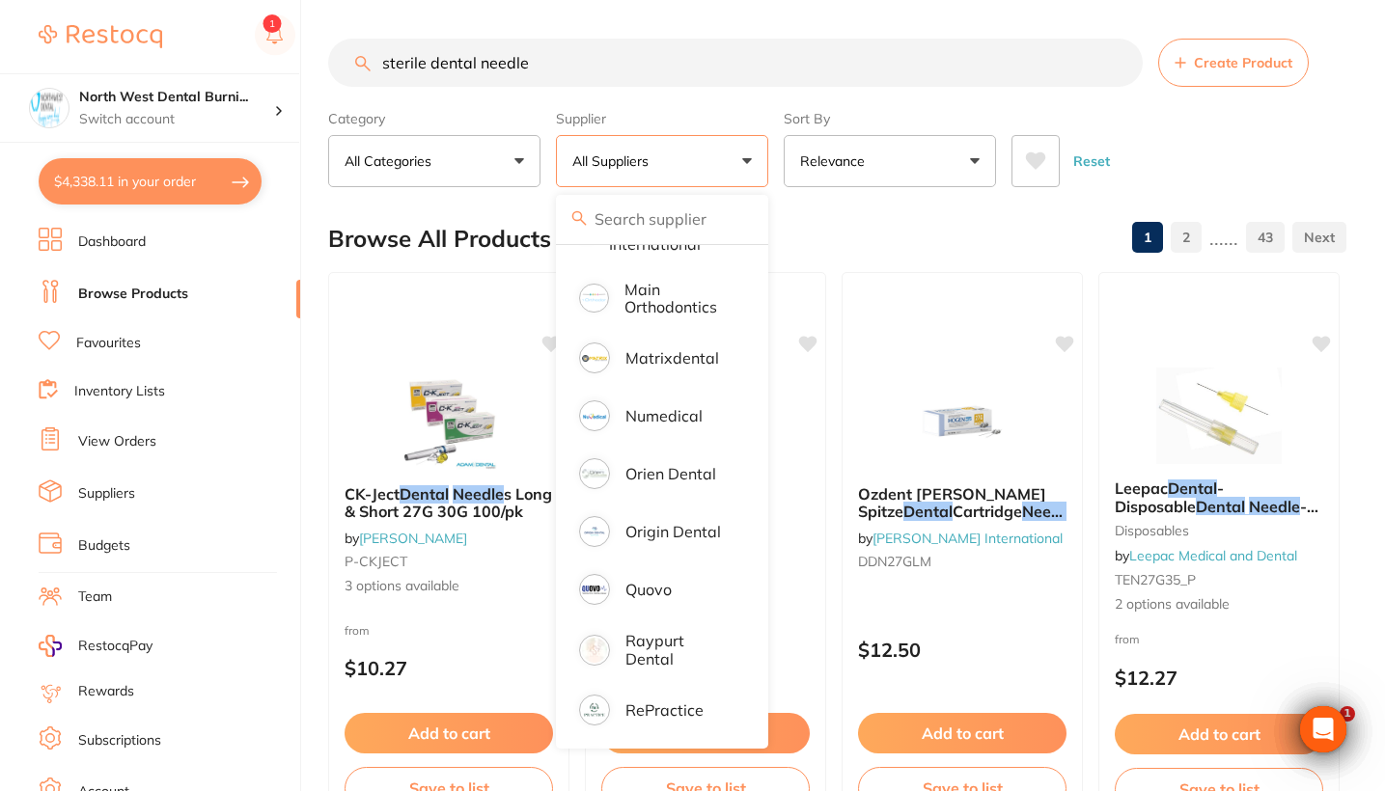
scroll to position [1095, 0]
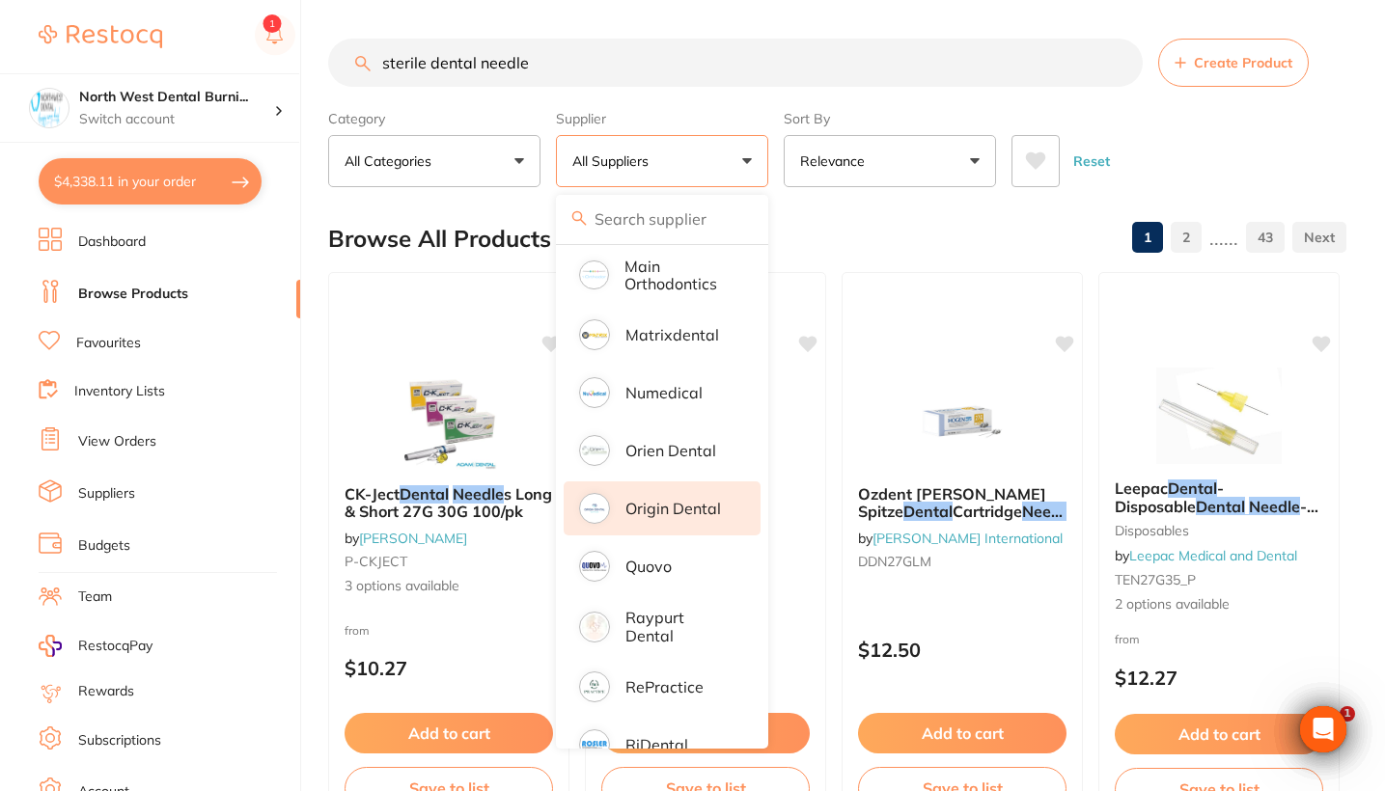
click at [677, 515] on p "Origin Dental" at bounding box center [673, 508] width 96 height 17
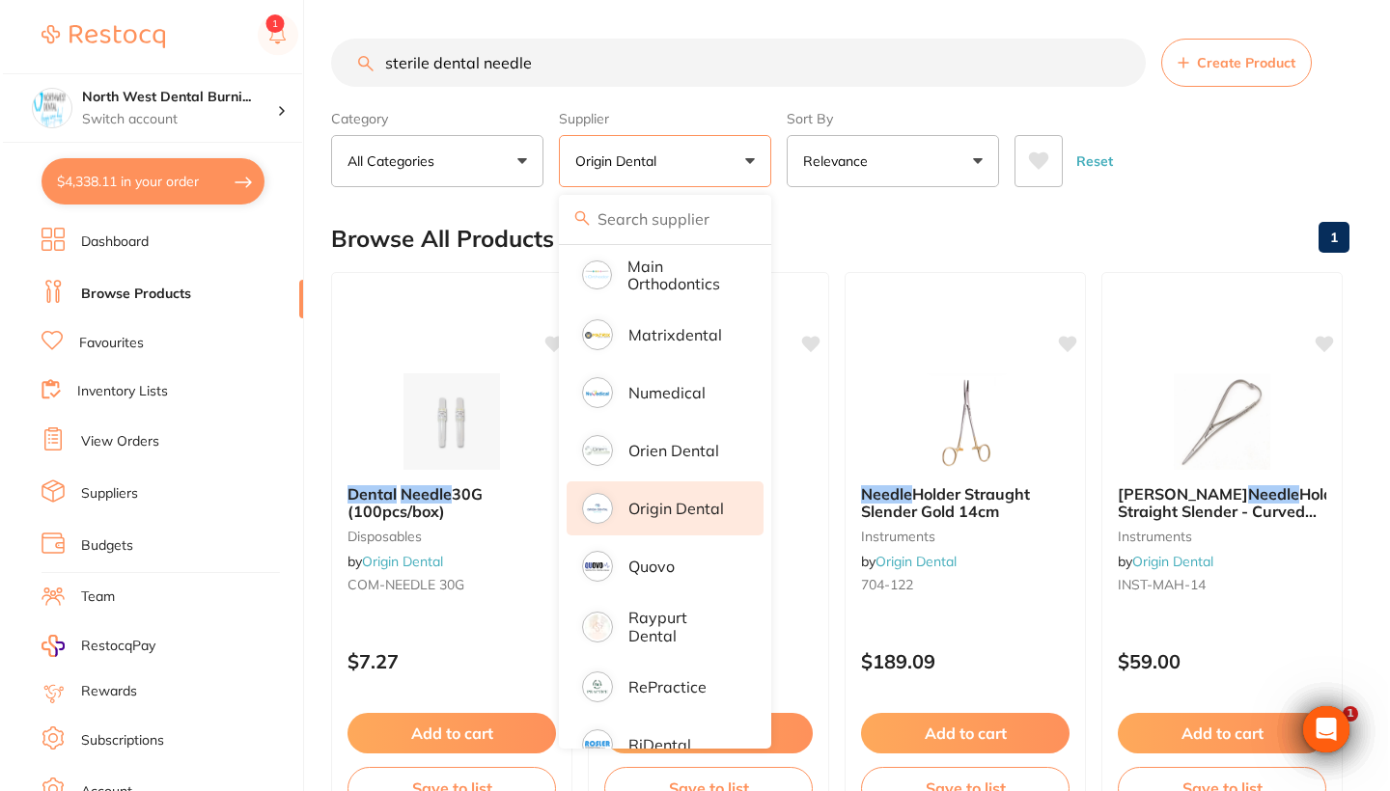
scroll to position [0, 0]
click at [483, 564] on div "Dental Needle 30G (100pcs/box) disposables by Origin Dental COM-NEEDLE 30G" at bounding box center [448, 543] width 241 height 148
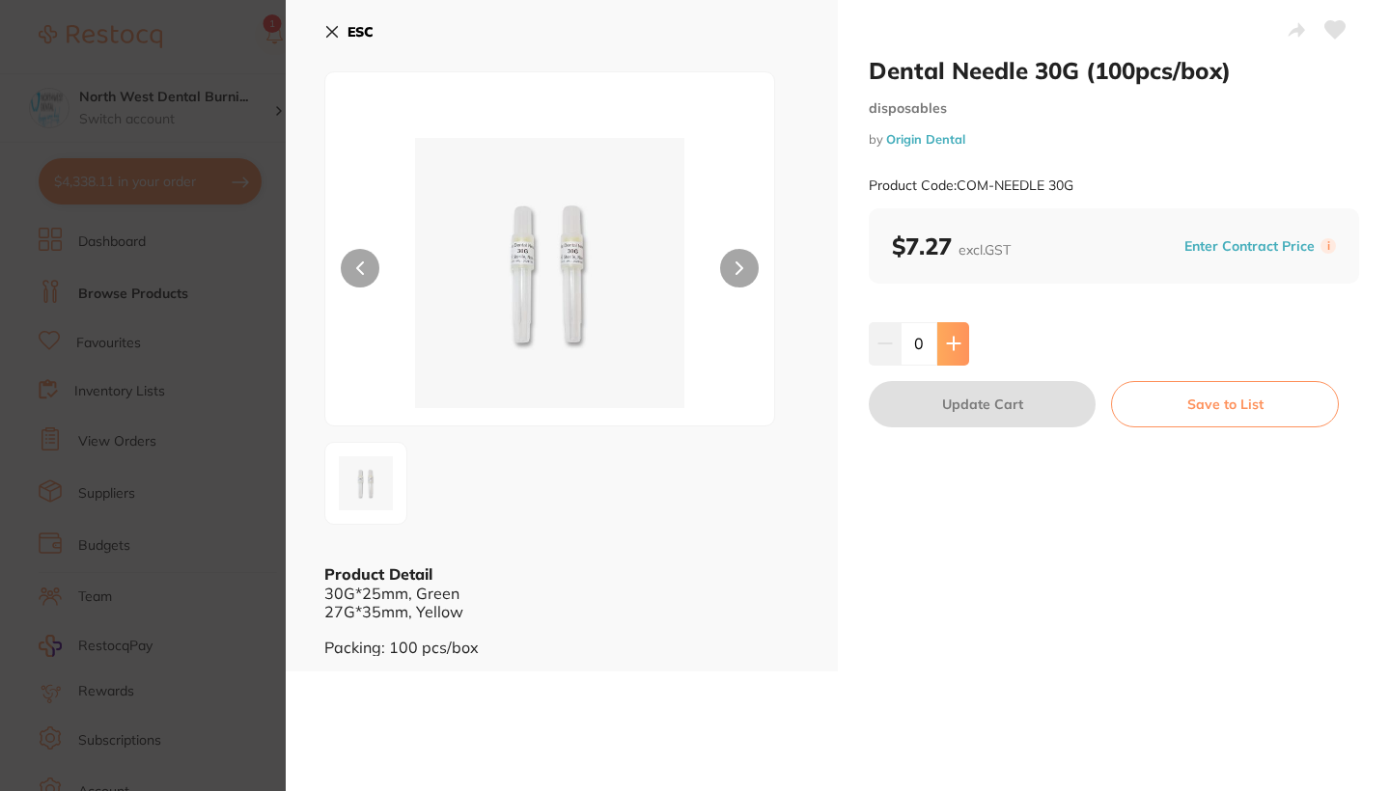
click at [953, 349] on icon at bounding box center [953, 343] width 15 height 15
type input "2"
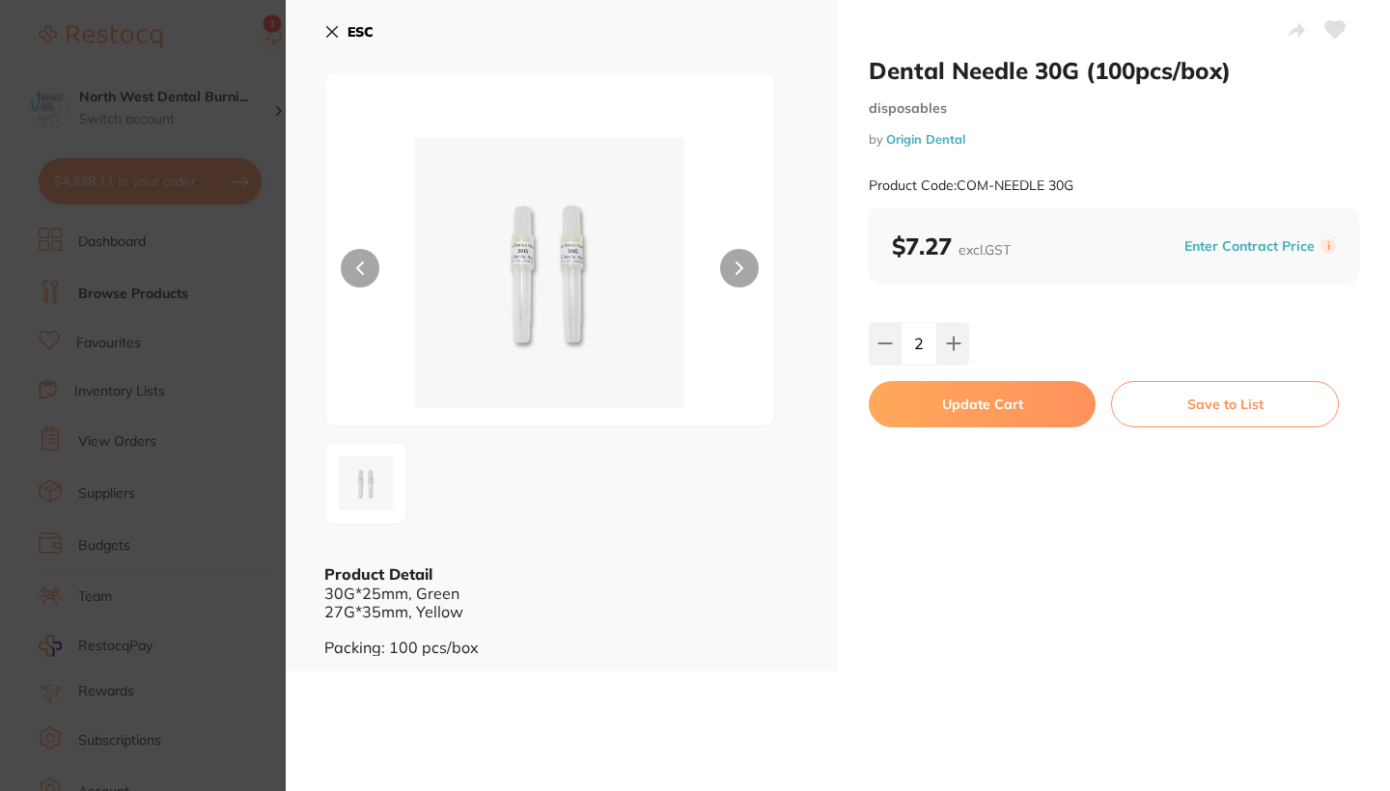
click at [954, 399] on button "Update Cart" at bounding box center [981, 404] width 227 height 46
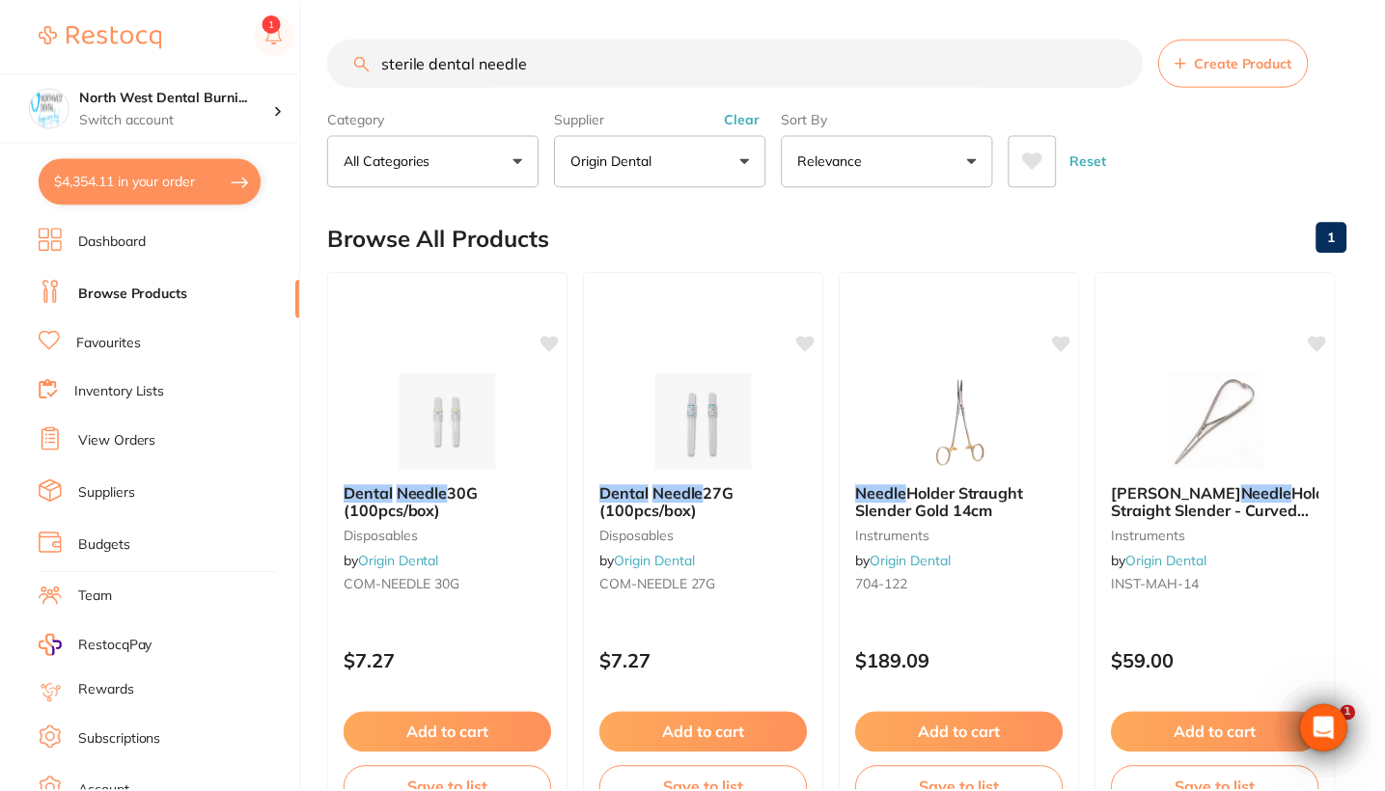
scroll to position [9, 0]
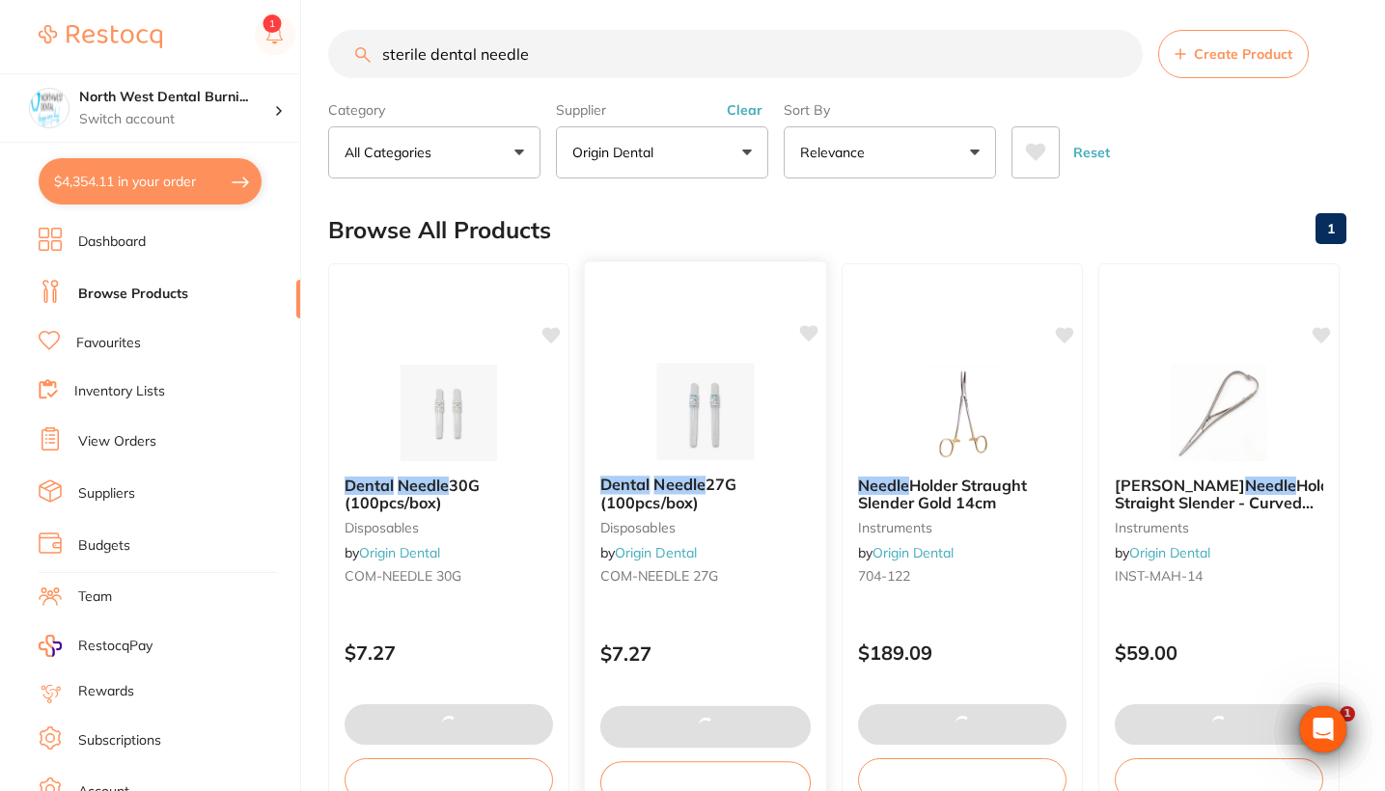
click at [758, 602] on div "Dental Needle 27G (100pcs/box) disposables by Origin Dental COM-NEEDLE 27G" at bounding box center [705, 534] width 241 height 148
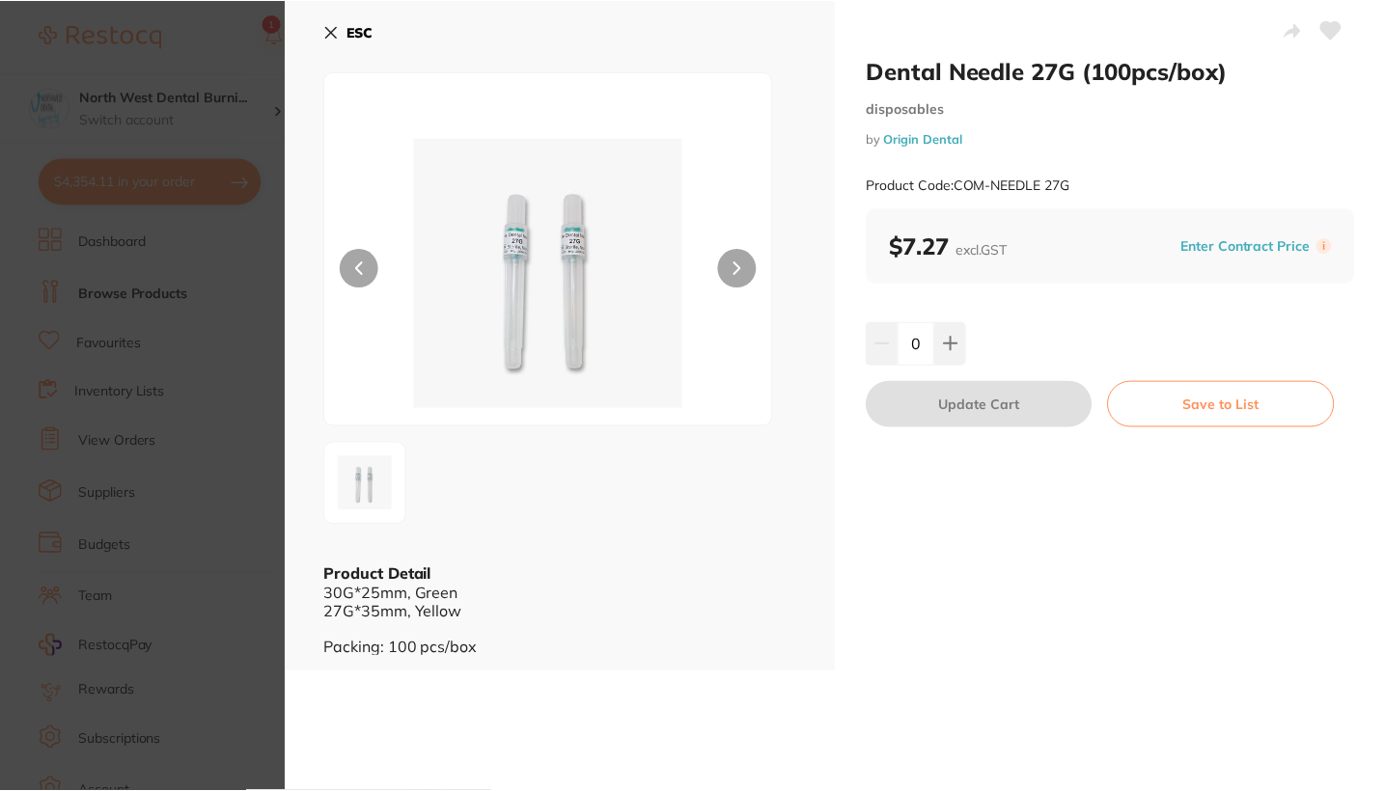
scroll to position [9, 0]
click at [950, 328] on button at bounding box center [951, 343] width 32 height 42
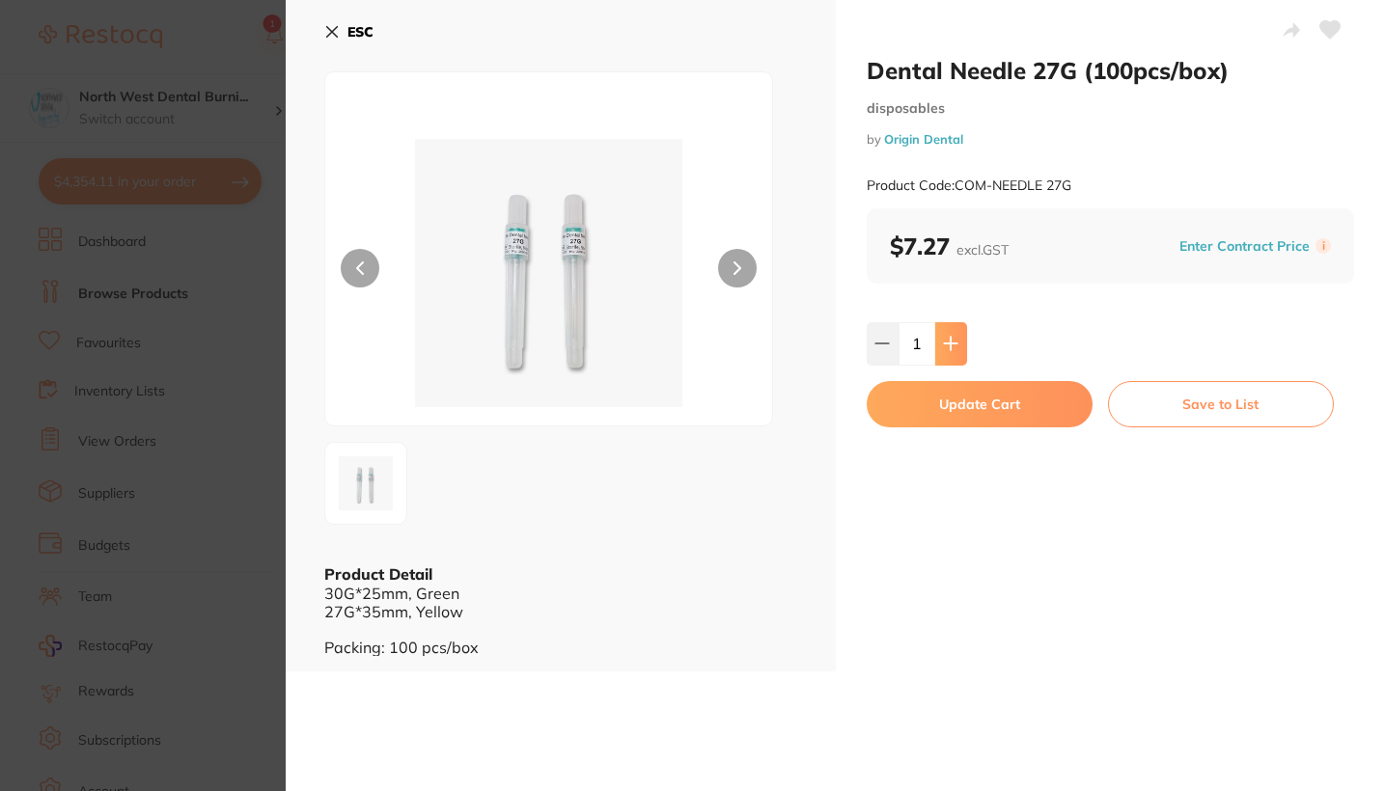
click at [950, 328] on button at bounding box center [951, 343] width 32 height 42
type input "4"
click at [950, 386] on button "Update Cart" at bounding box center [980, 404] width 226 height 46
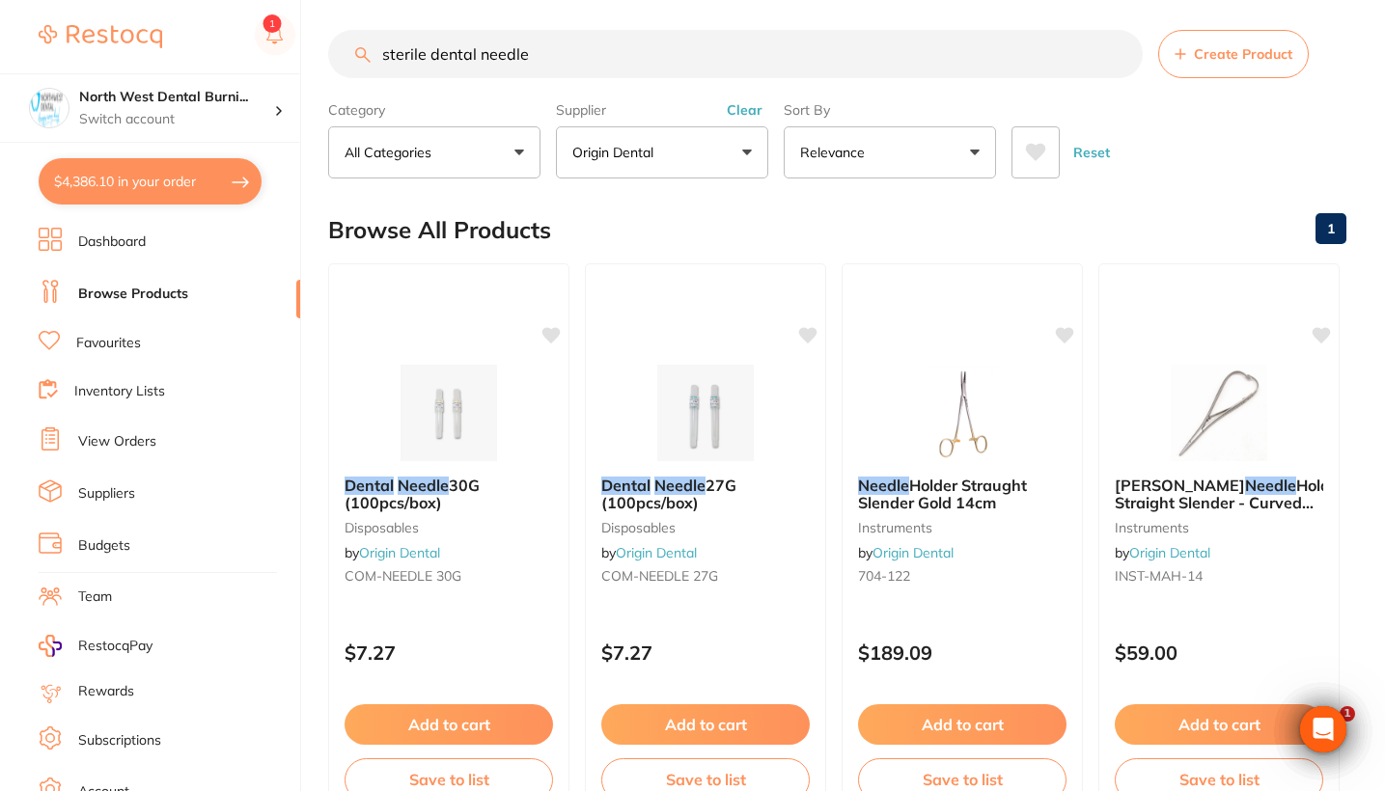
click at [747, 114] on button "Clear" at bounding box center [744, 109] width 47 height 17
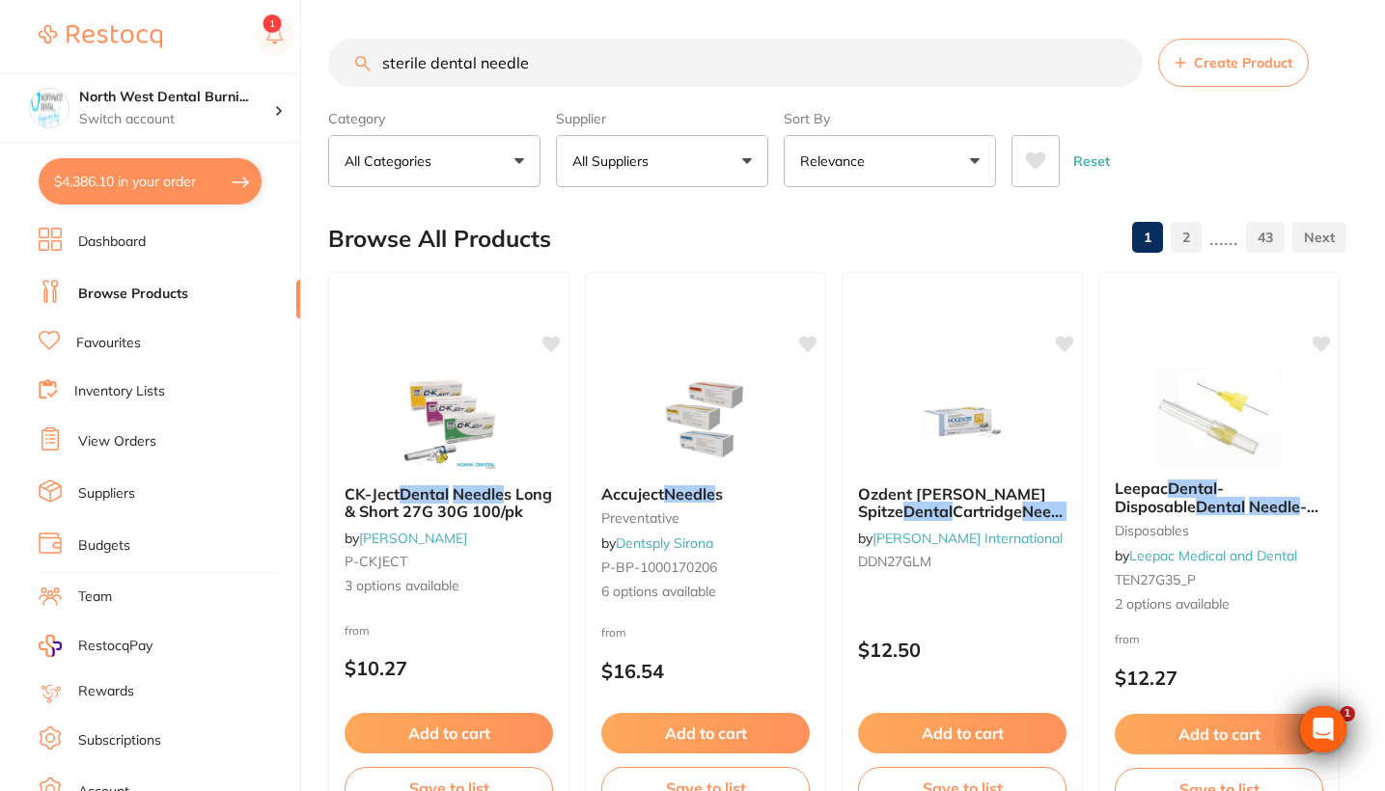
drag, startPoint x: 596, startPoint y: 63, endPoint x: 233, endPoint y: 57, distance: 363.8
click at [233, 57] on div "$4,386.10 North West Dental Burni... Switch account Riaz Dental Surgery Experte…" at bounding box center [692, 395] width 1385 height 791
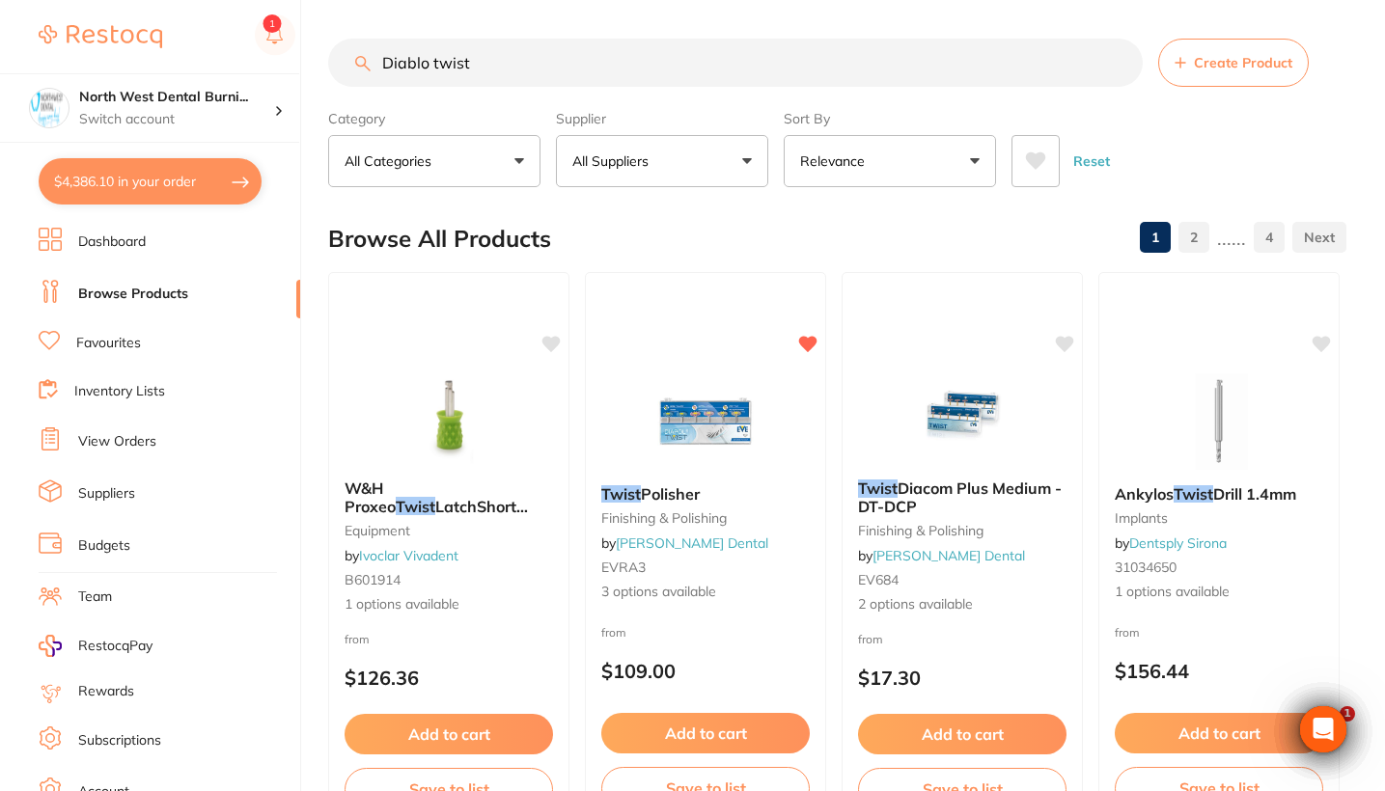
type input "Diablo twist"
click at [653, 161] on p "All Suppliers" at bounding box center [614, 160] width 84 height 19
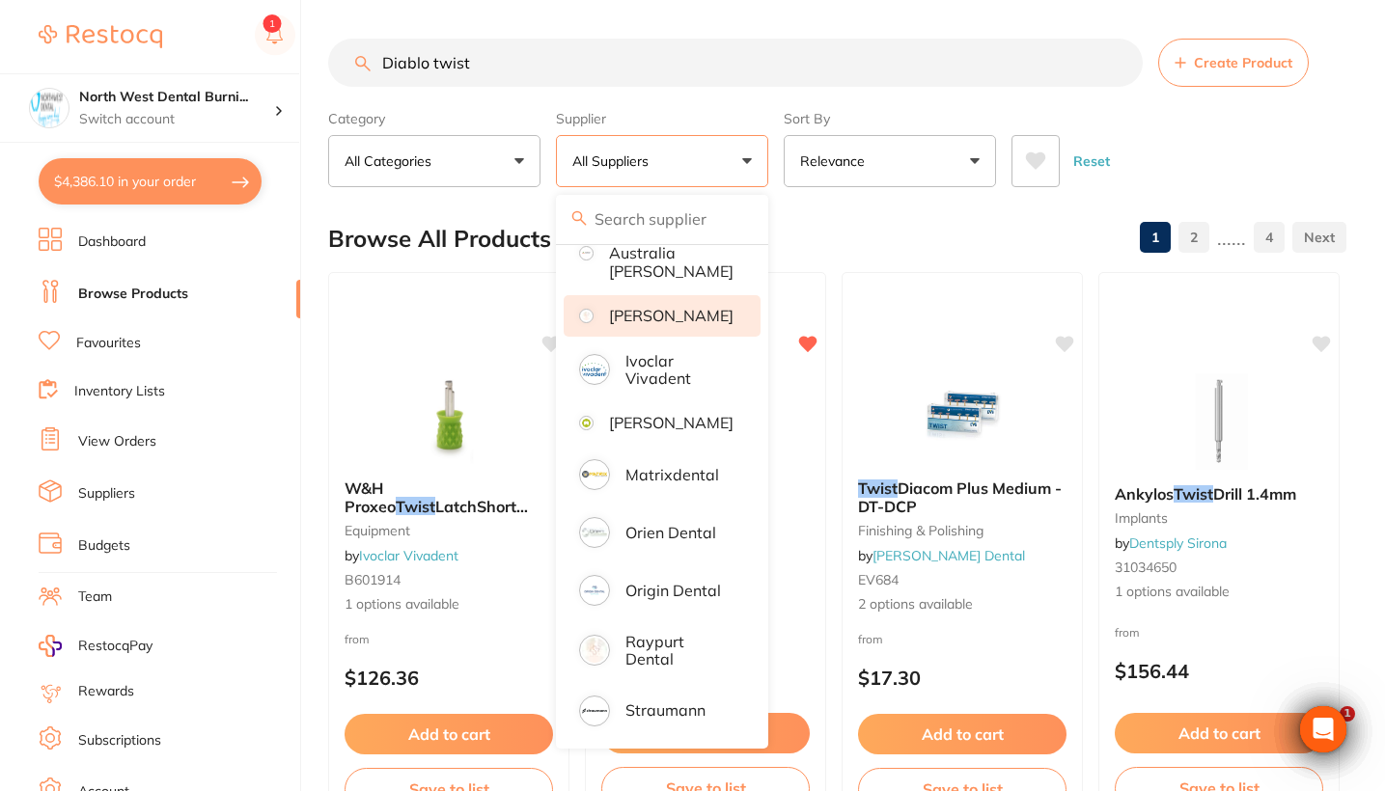
click at [676, 307] on p "[PERSON_NAME]" at bounding box center [671, 315] width 124 height 17
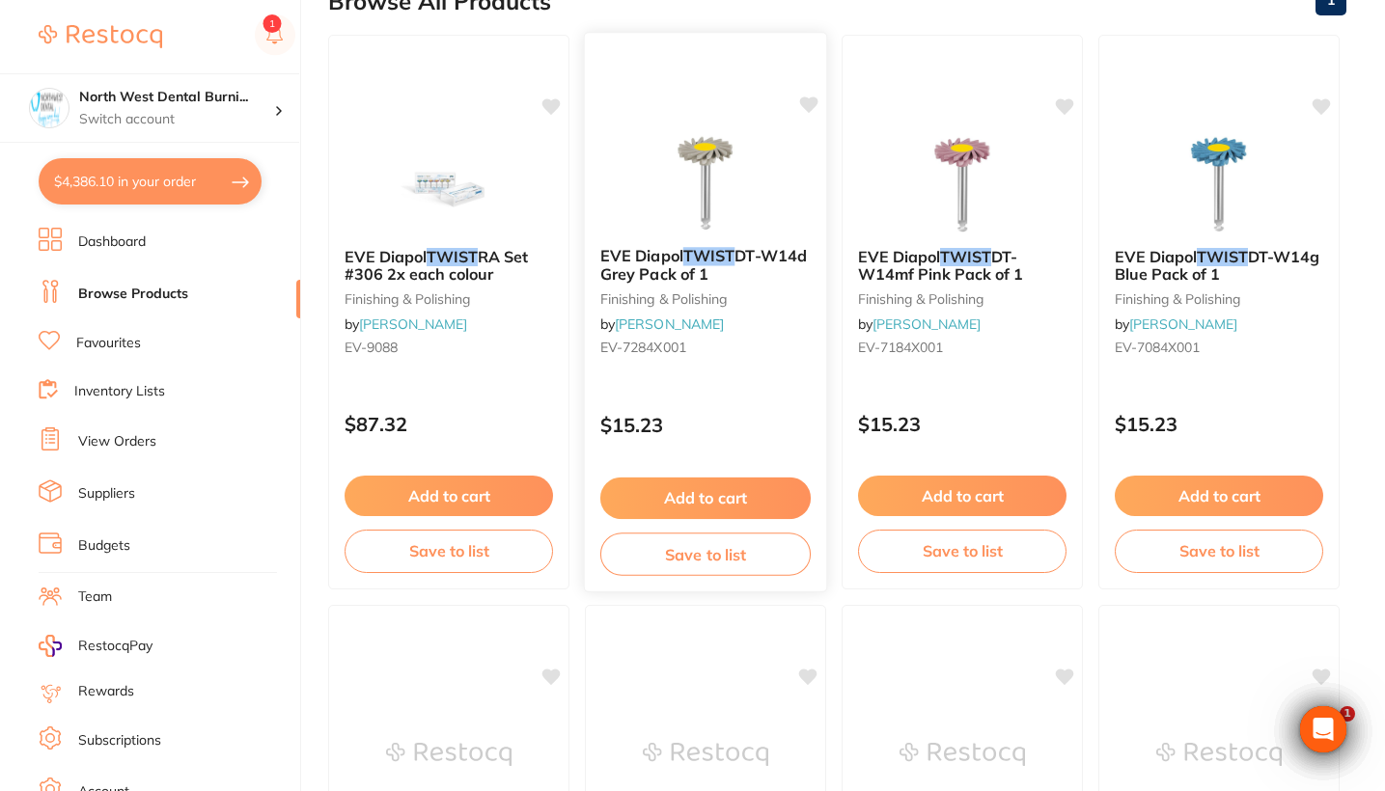
scroll to position [238, 0]
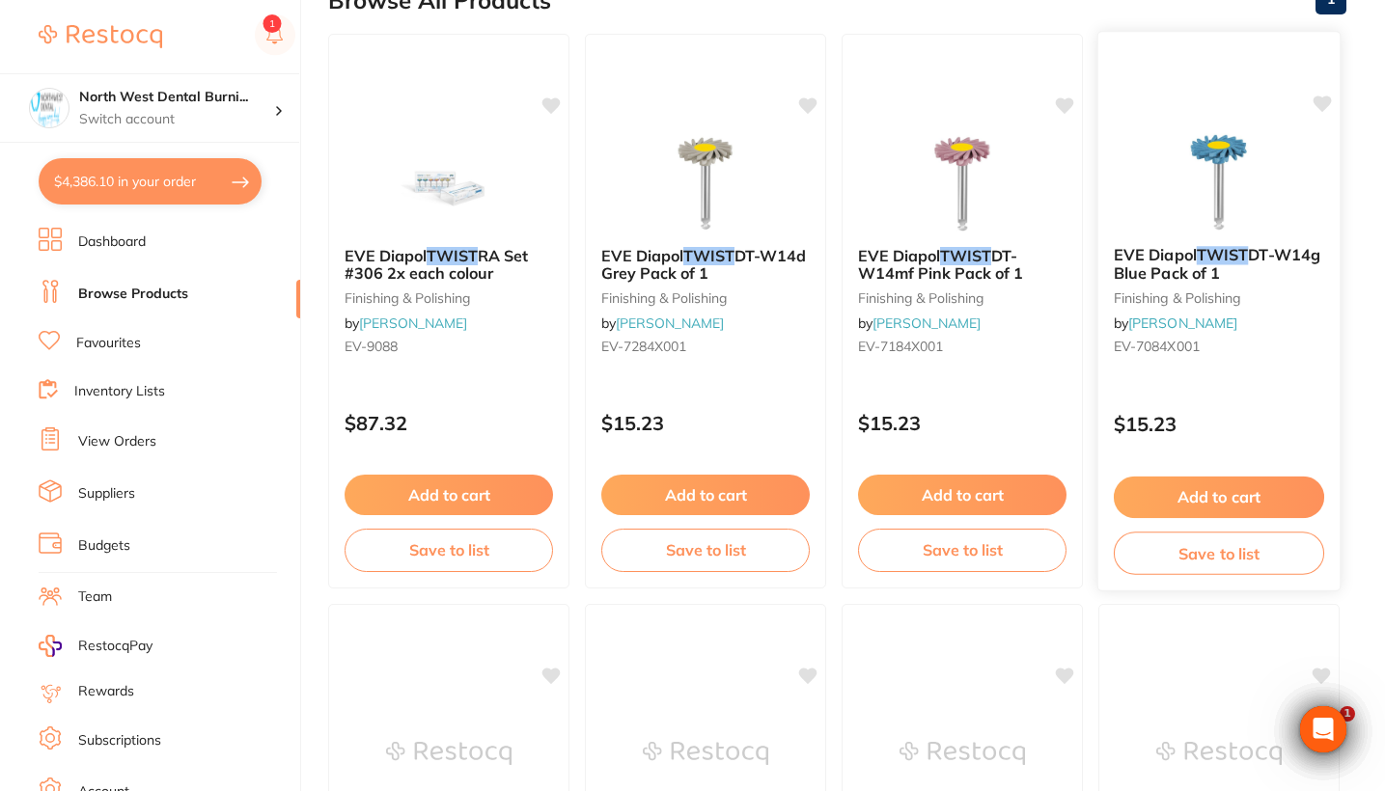
click at [1223, 390] on div "EVE Diapol TWIST DT-W14g Blue Pack of 1 finishing & polishing by Henry Schein H…" at bounding box center [1219, 311] width 244 height 561
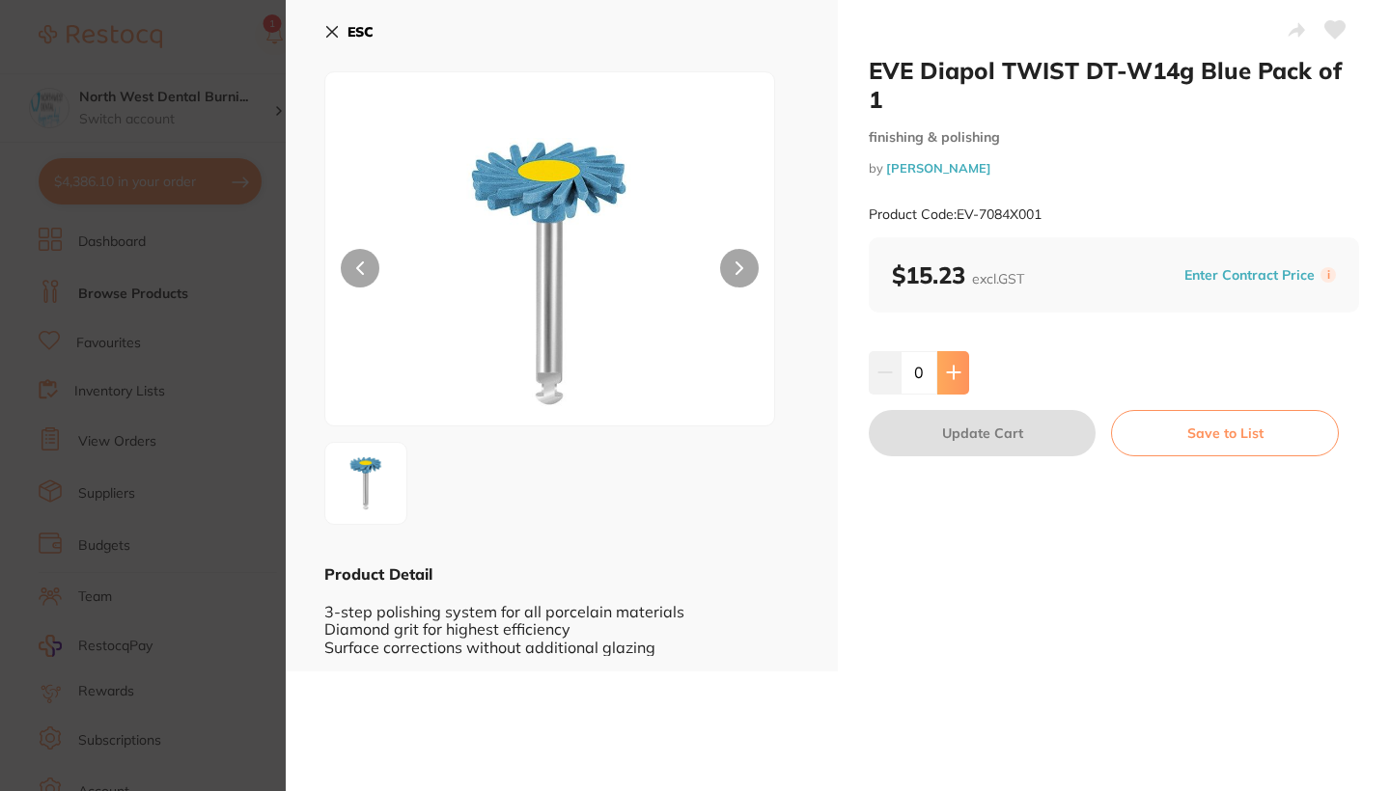
click at [954, 376] on icon at bounding box center [953, 372] width 15 height 15
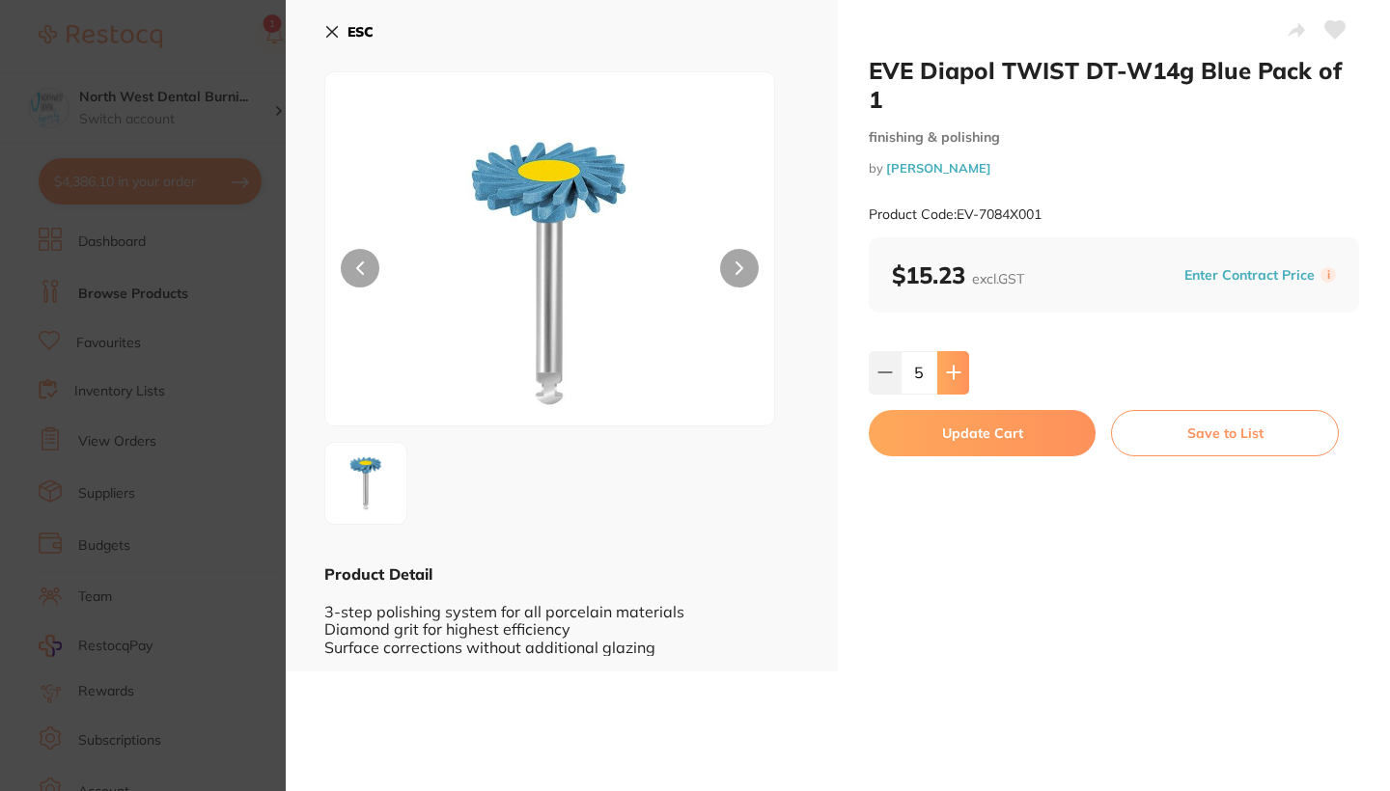
click at [954, 376] on icon at bounding box center [953, 372] width 15 height 15
type input "6"
click at [954, 422] on button "Update Cart" at bounding box center [981, 433] width 227 height 46
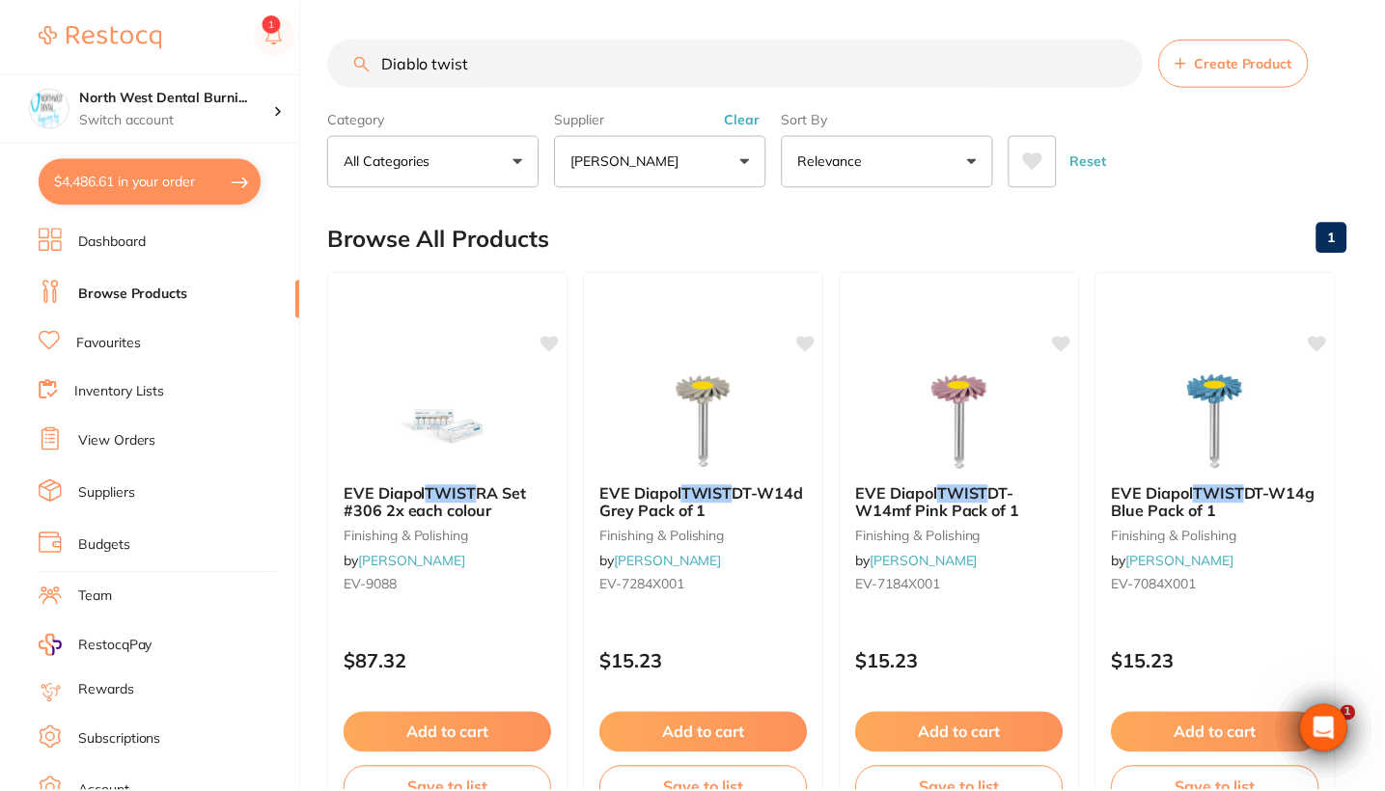
scroll to position [238, 0]
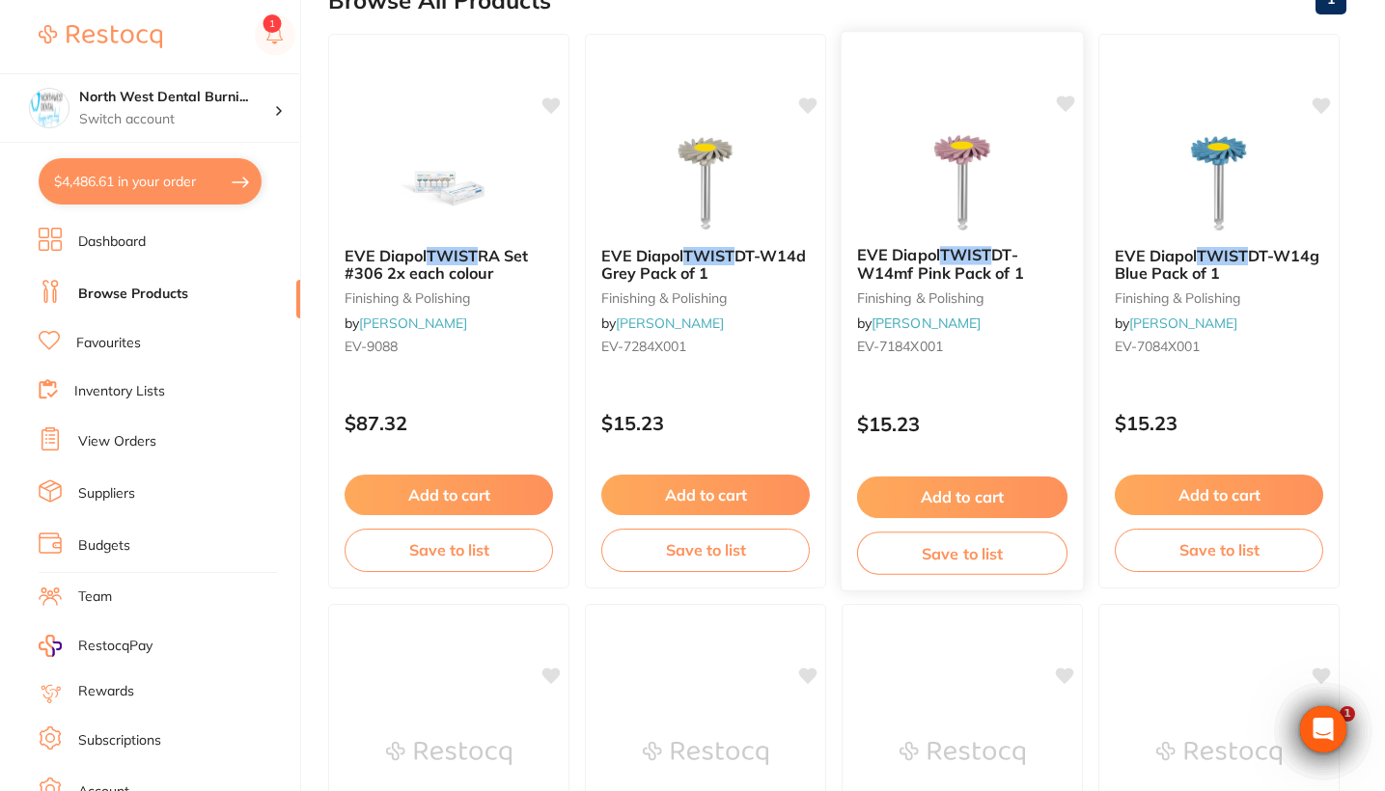
click at [981, 433] on p "$15.23" at bounding box center [962, 424] width 210 height 22
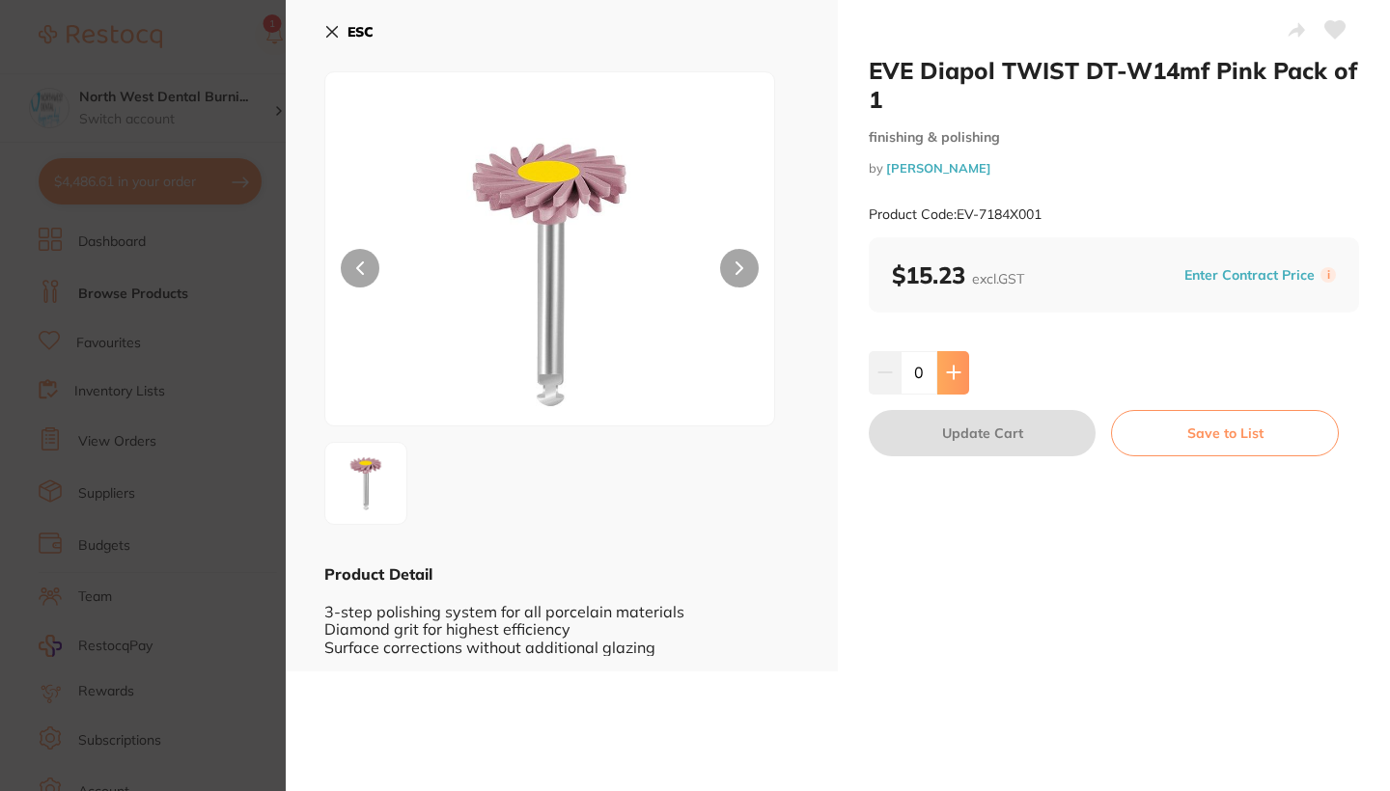
click at [955, 360] on button at bounding box center [953, 372] width 32 height 42
type input "4"
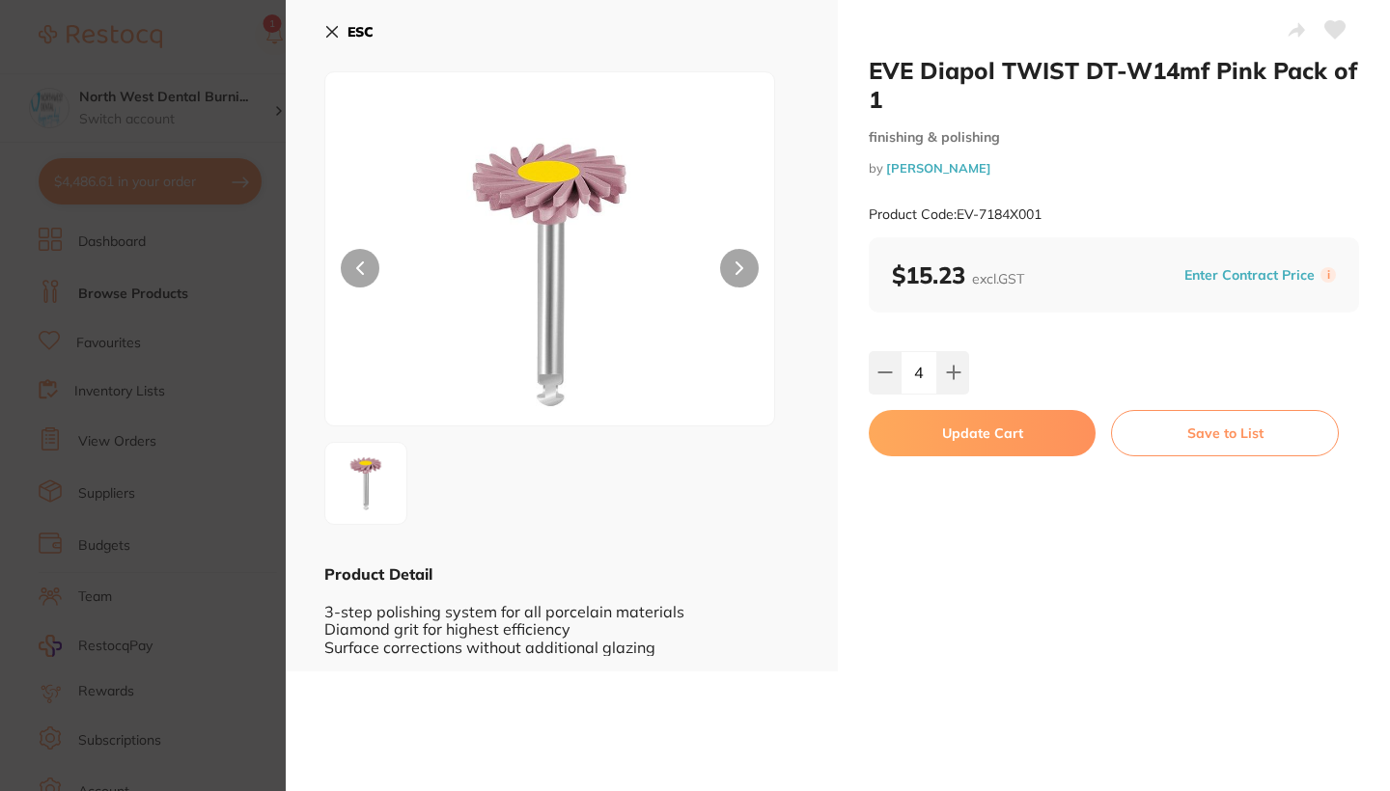
click at [966, 432] on button "Update Cart" at bounding box center [981, 433] width 227 height 46
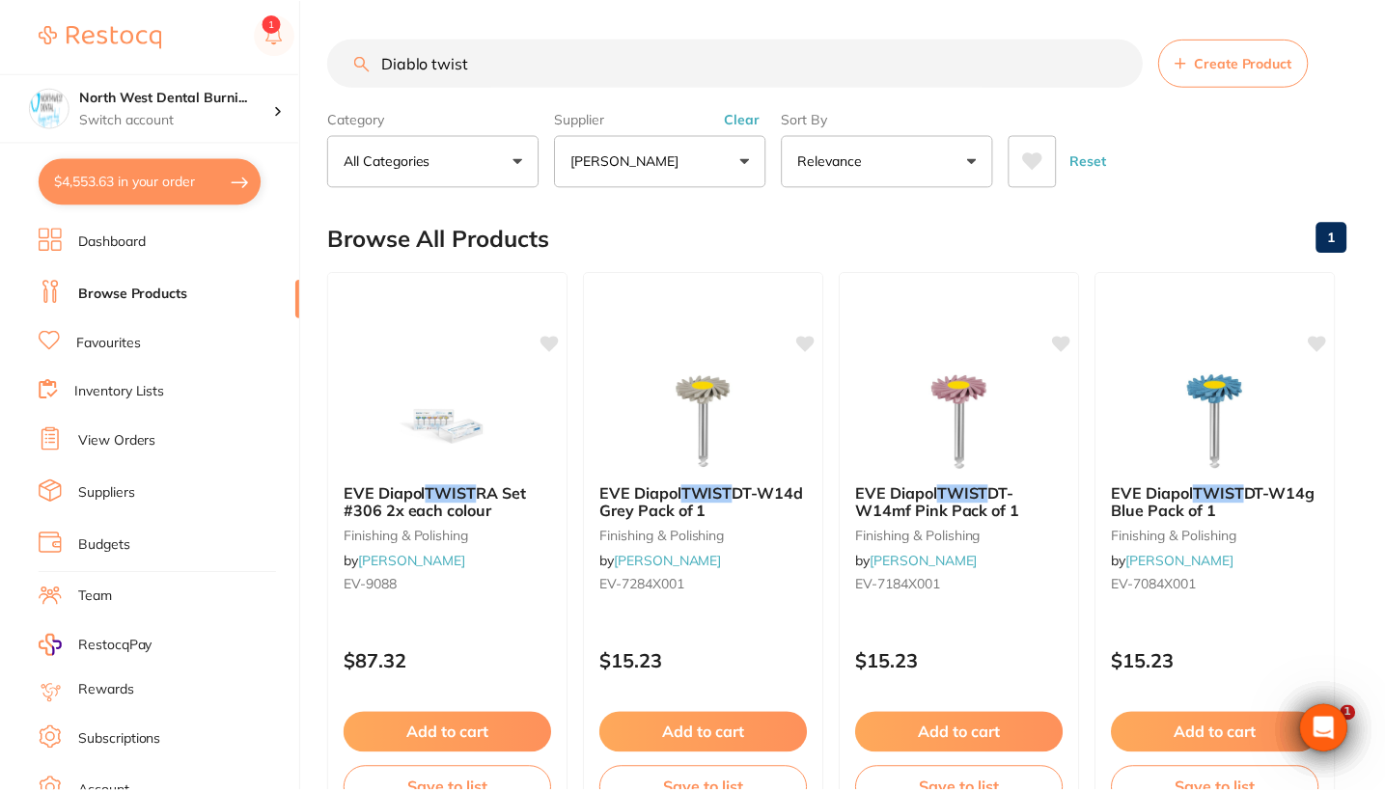
scroll to position [238, 0]
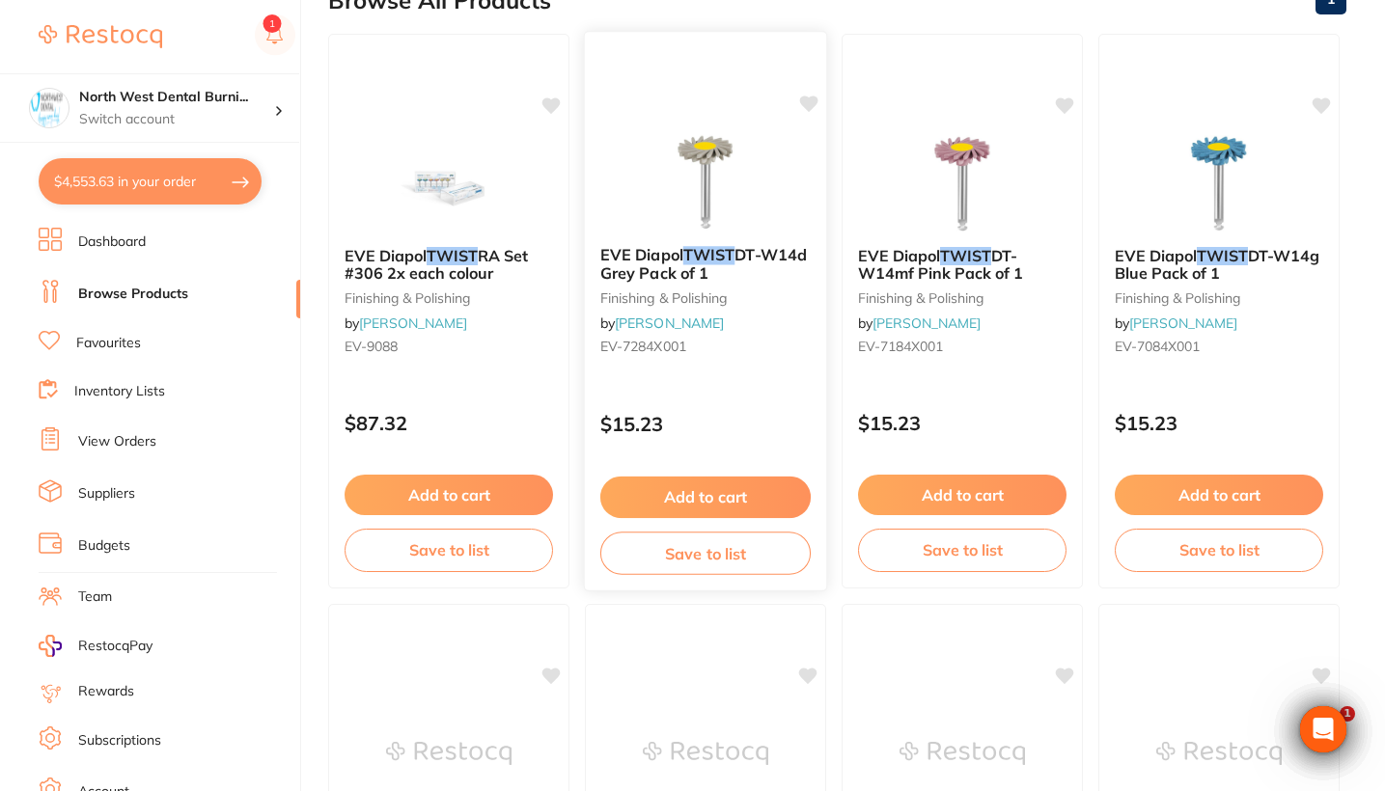
click at [770, 390] on div "EVE Diapol TWIST DT-W14d Grey Pack of 1 finishing & polishing by Henry Schein H…" at bounding box center [706, 311] width 244 height 561
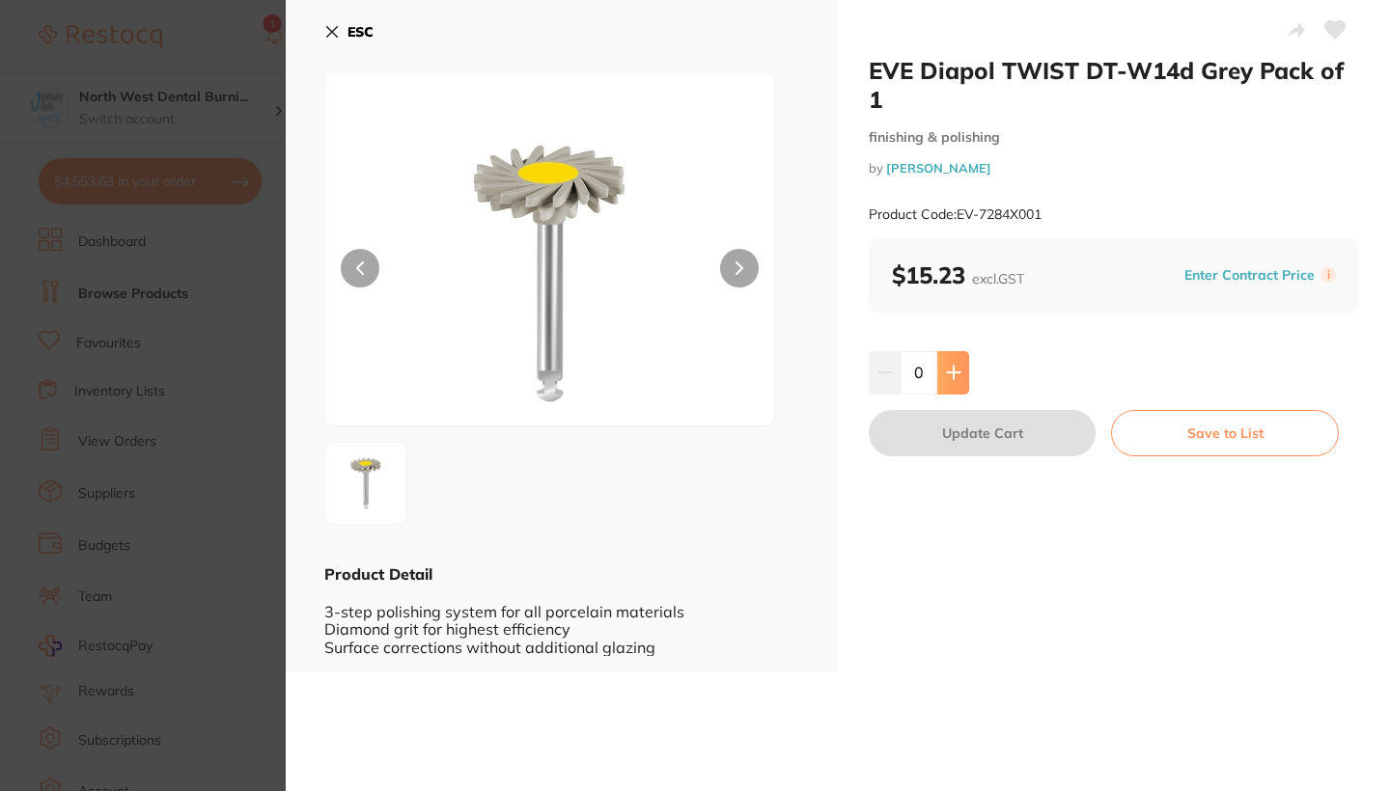
click at [947, 365] on icon at bounding box center [953, 372] width 15 height 15
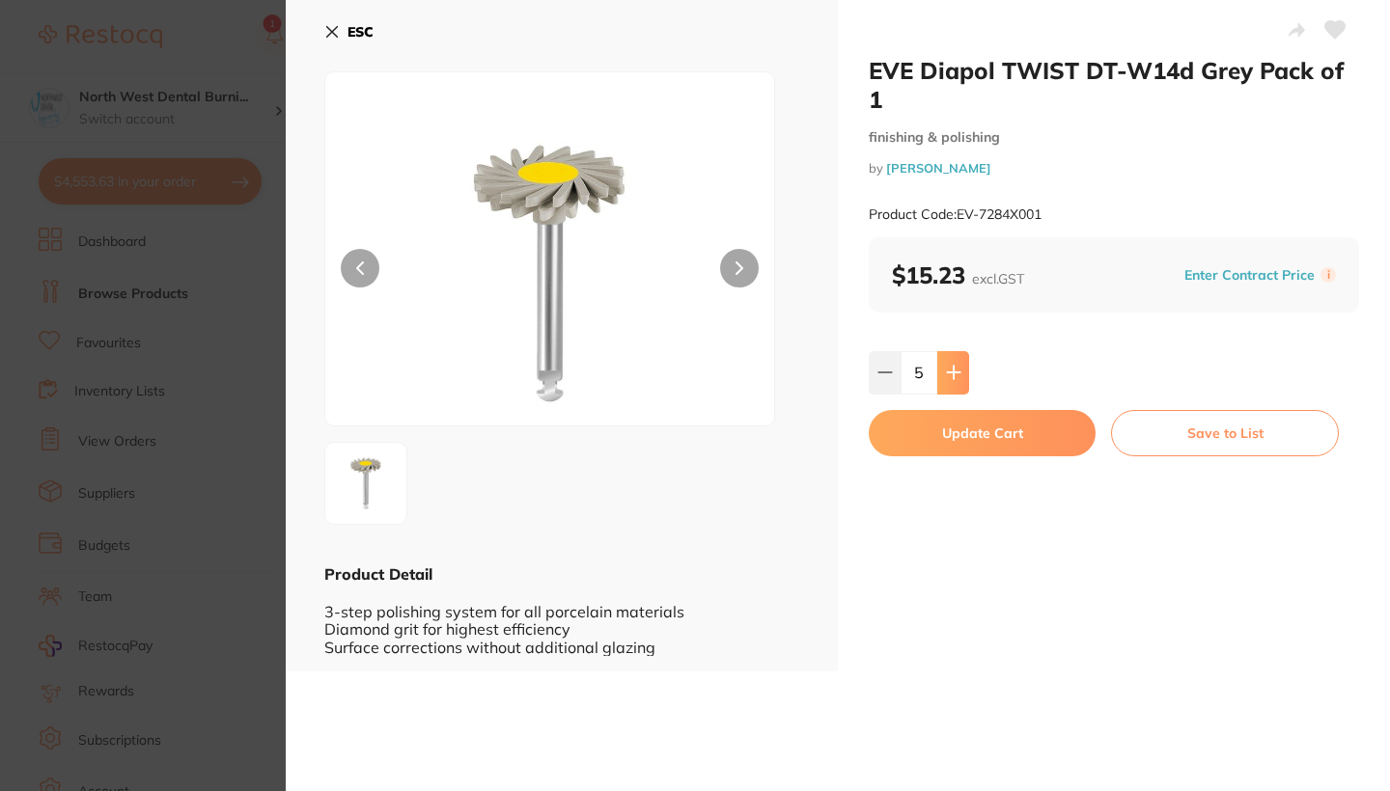
click at [947, 365] on icon at bounding box center [953, 372] width 15 height 15
type input "6"
click at [951, 435] on button "Update Cart" at bounding box center [981, 433] width 227 height 46
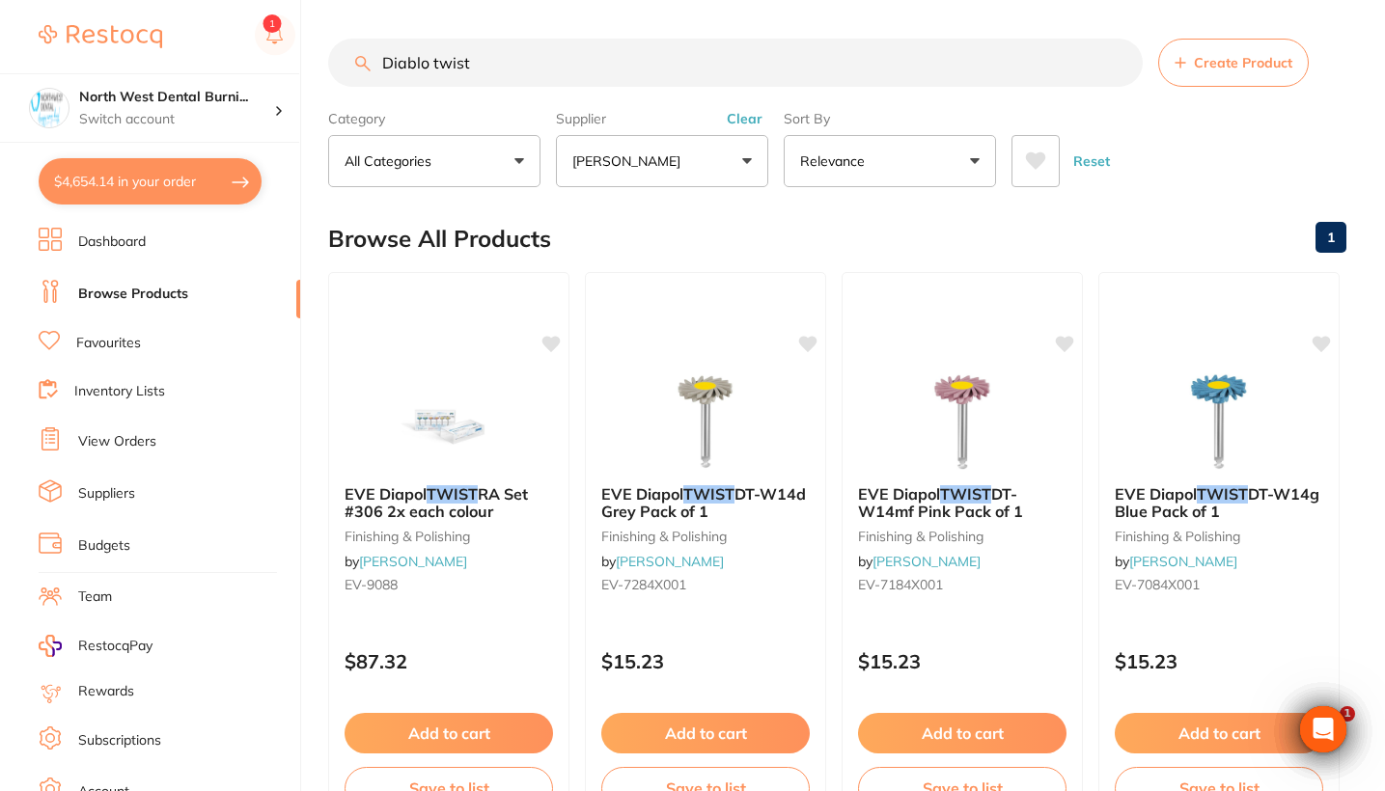
drag, startPoint x: 507, startPoint y: 67, endPoint x: 340, endPoint y: 66, distance: 166.9
click at [340, 66] on input "Diablo twist" at bounding box center [735, 63] width 814 height 48
click at [748, 124] on button "Clear" at bounding box center [744, 118] width 47 height 17
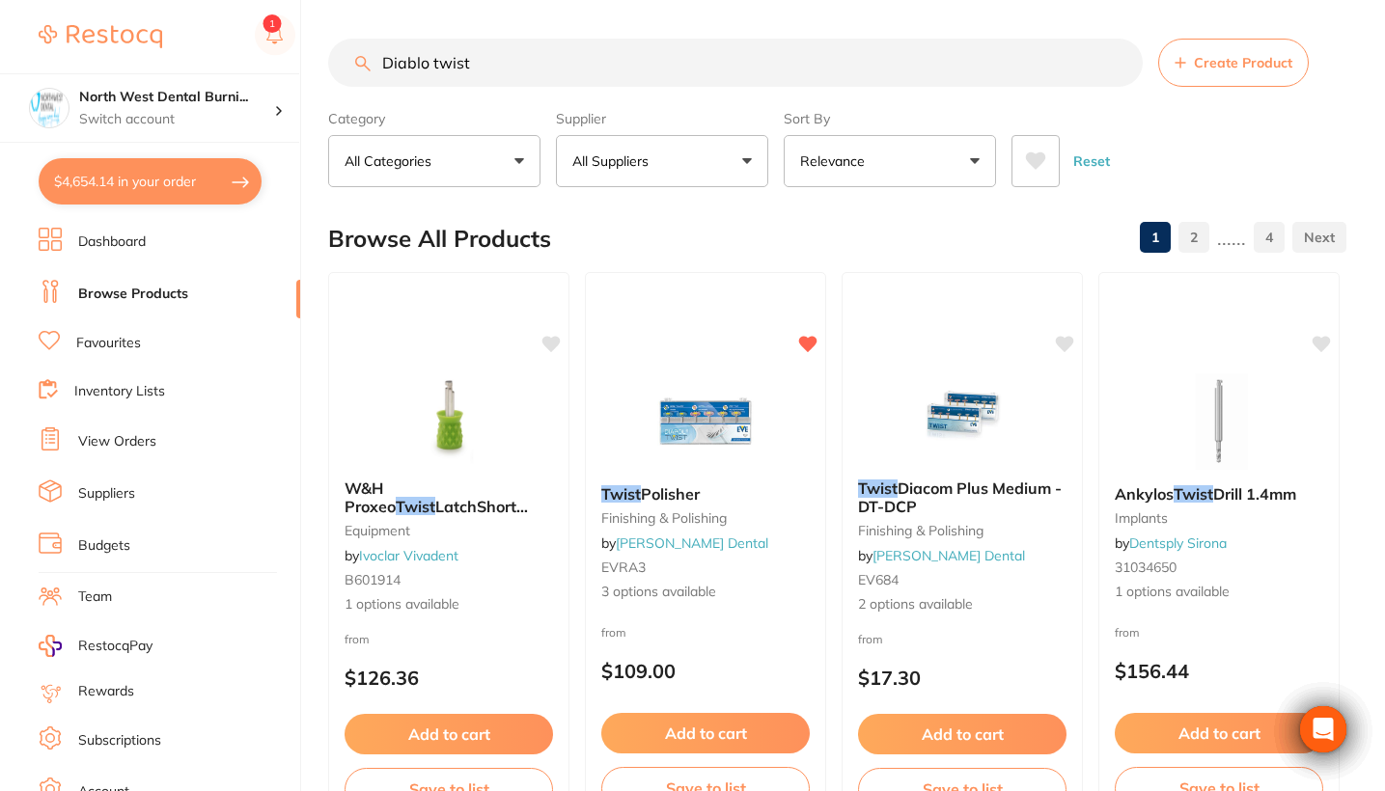
drag, startPoint x: 546, startPoint y: 64, endPoint x: 357, endPoint y: 66, distance: 189.1
click at [357, 66] on div "Diablo twist Create Product" at bounding box center [837, 63] width 1018 height 48
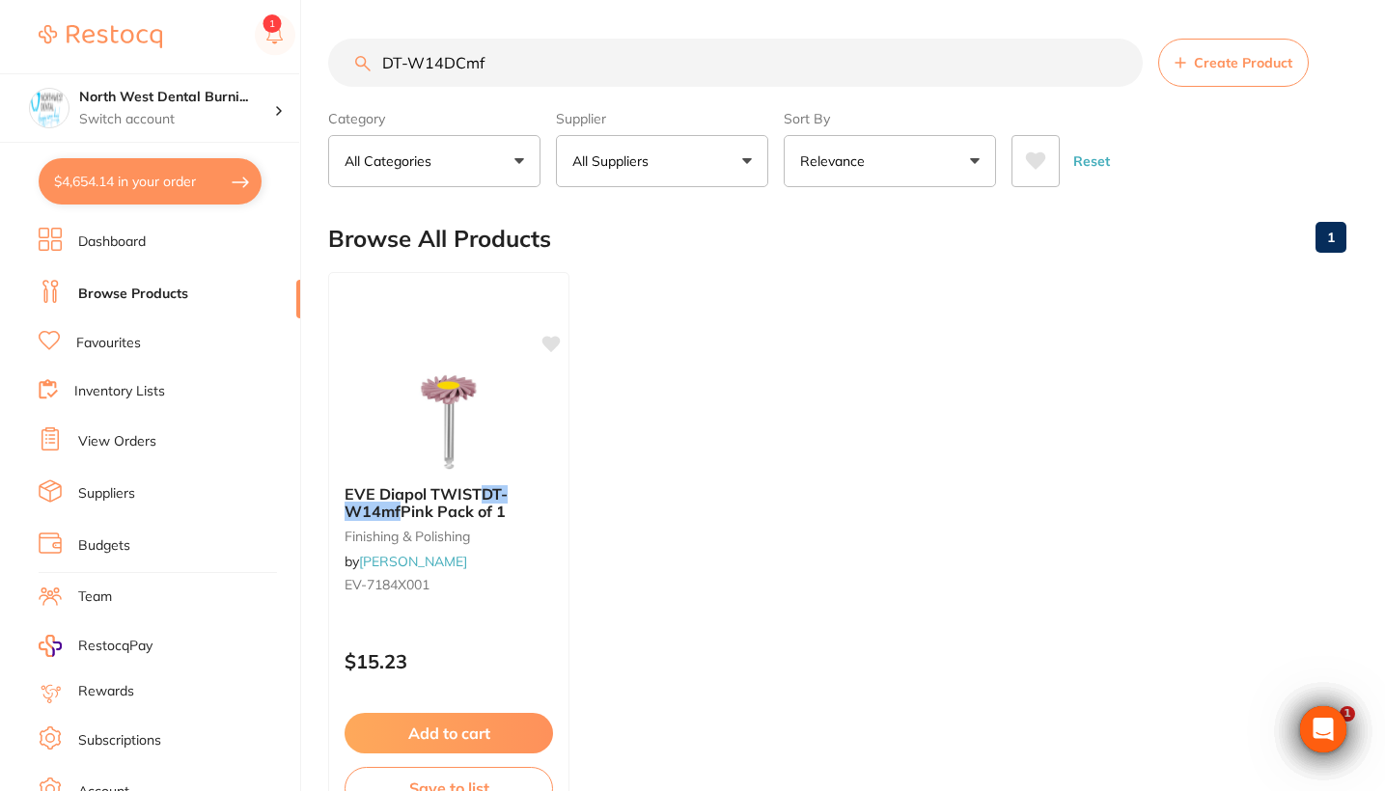
drag, startPoint x: 509, startPoint y: 63, endPoint x: 320, endPoint y: 66, distance: 188.2
click at [320, 66] on div "$4,654.14 North West Dental Burni... Switch account Riaz Dental Surgery Experte…" at bounding box center [692, 395] width 1385 height 791
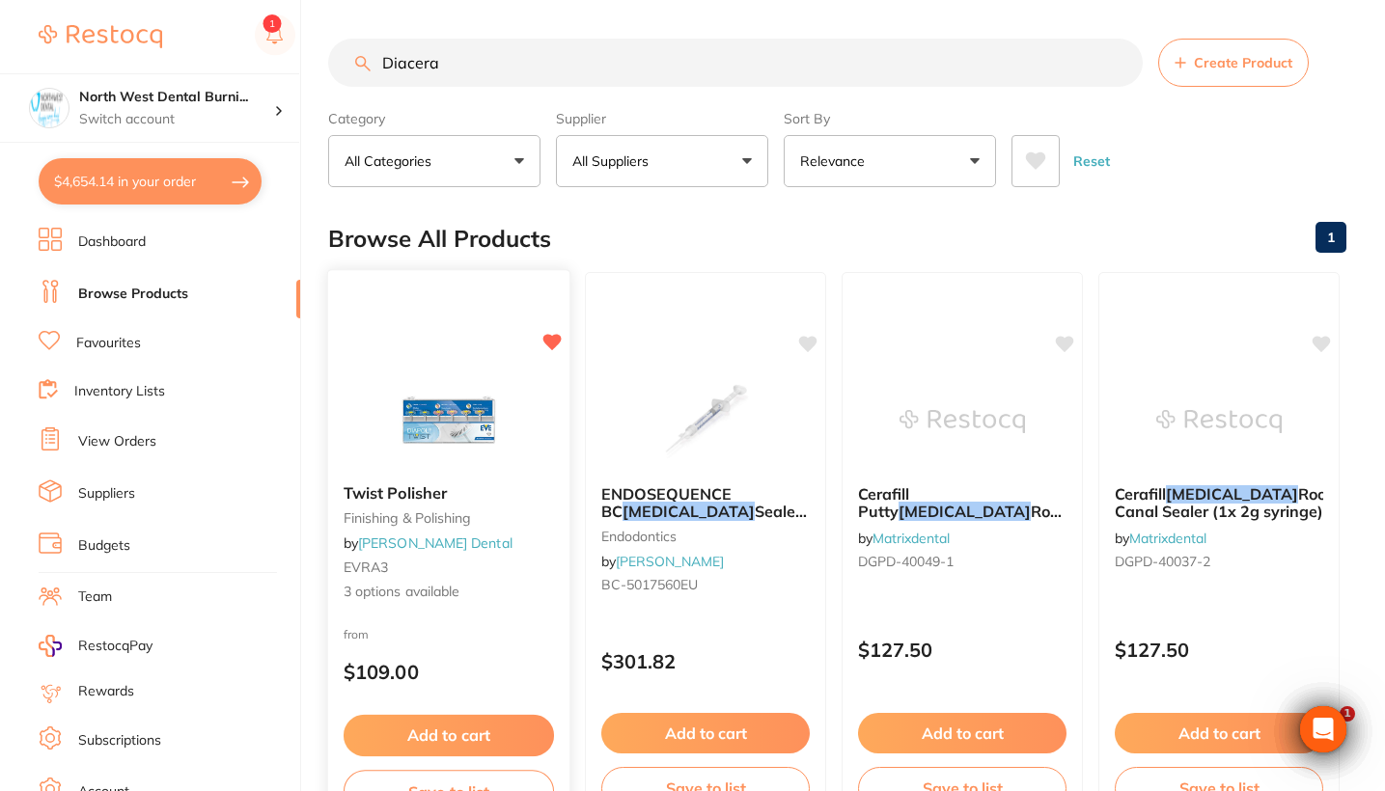
click at [548, 533] on div "Twist Polisher finishing & polishing by Erskine Dental EVRA3 3 options available" at bounding box center [448, 543] width 241 height 149
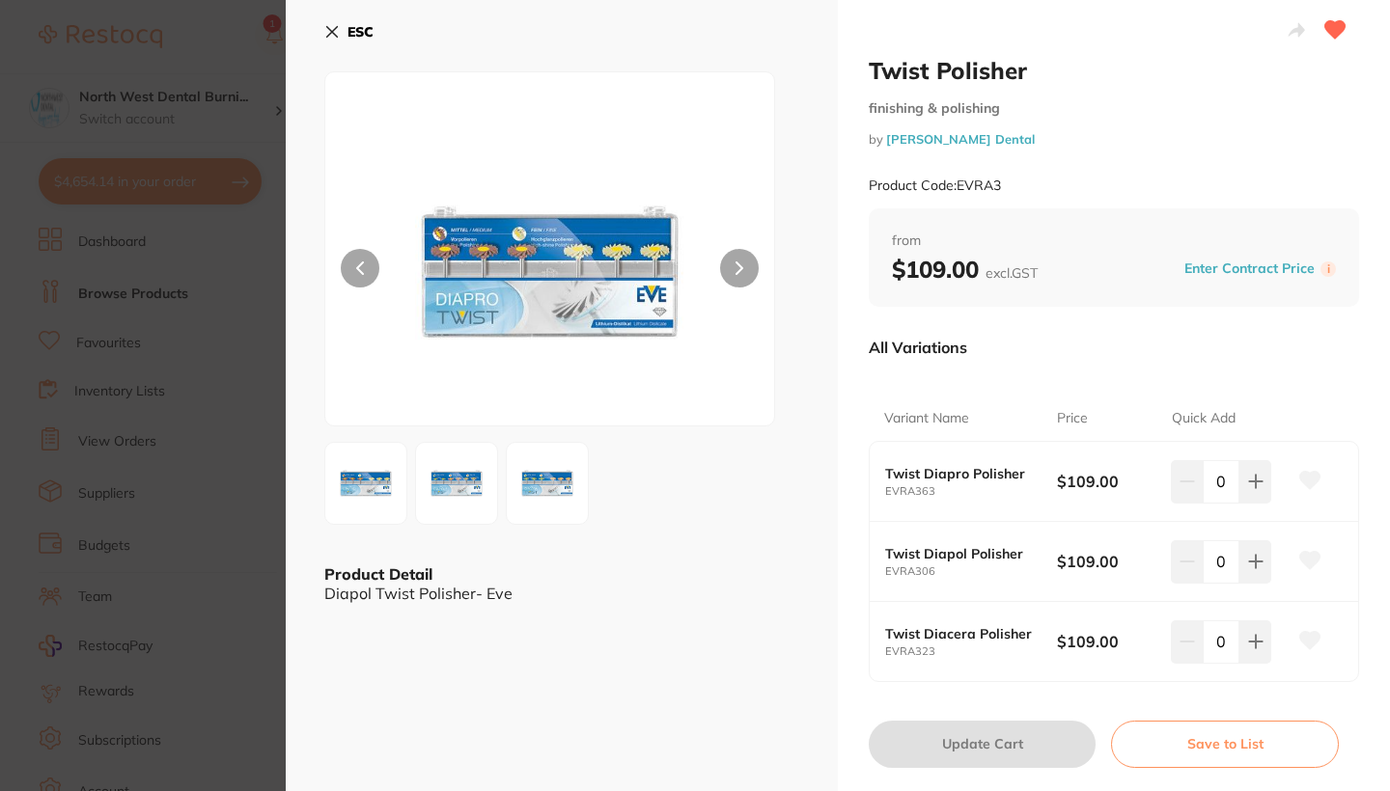
click at [237, 451] on section "Twist Polisher finishing & polishing by Erskine Dental Product Code: EVRA3 ESC …" at bounding box center [695, 395] width 1390 height 791
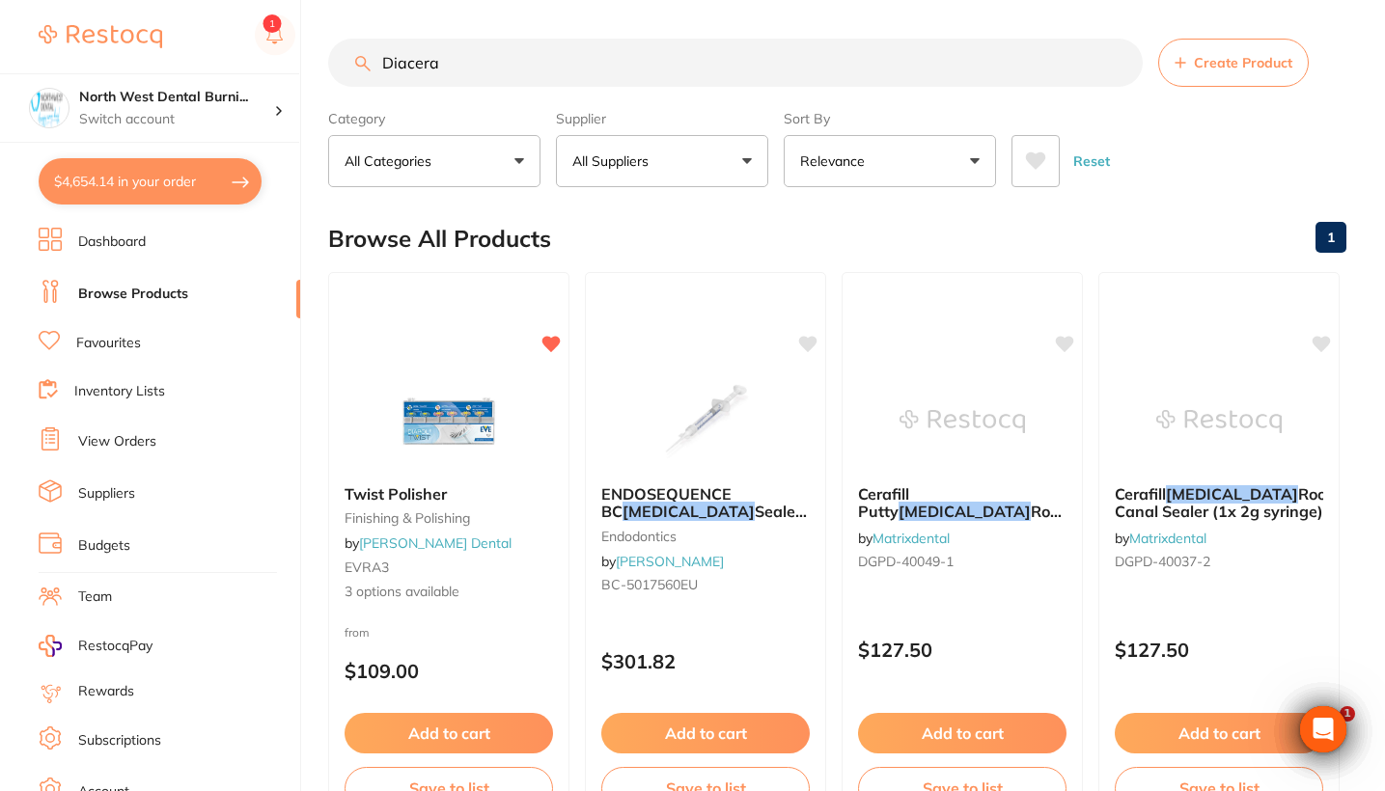
drag, startPoint x: 474, startPoint y: 68, endPoint x: 267, endPoint y: 66, distance: 206.5
click at [267, 66] on div "$4,654.14 North West Dental Burni... Switch account Riaz Dental Surgery Experte…" at bounding box center [692, 395] width 1385 height 791
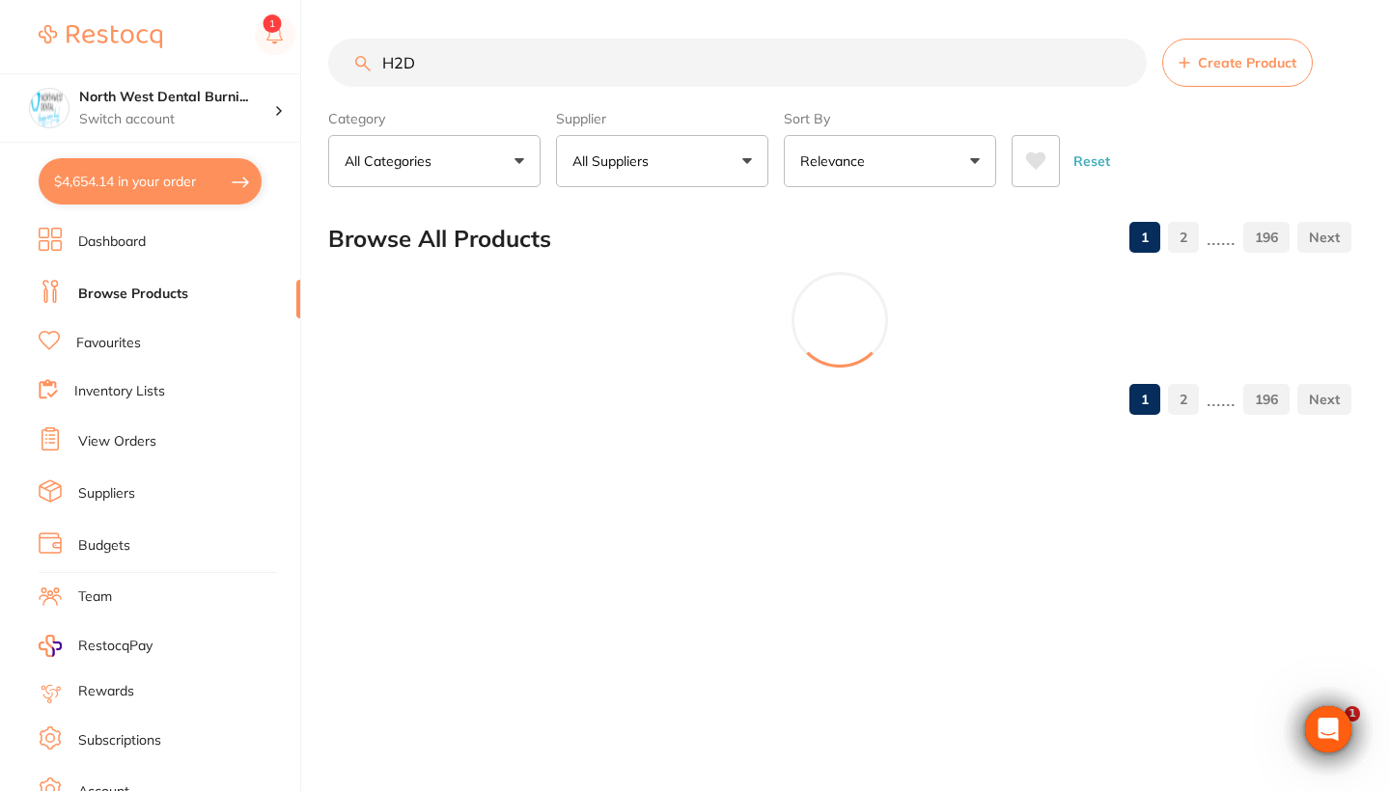
type input "H2DC"
drag, startPoint x: 491, startPoint y: 71, endPoint x: 334, endPoint y: 71, distance: 157.3
click at [334, 71] on input "H2DC" at bounding box center [737, 63] width 818 height 48
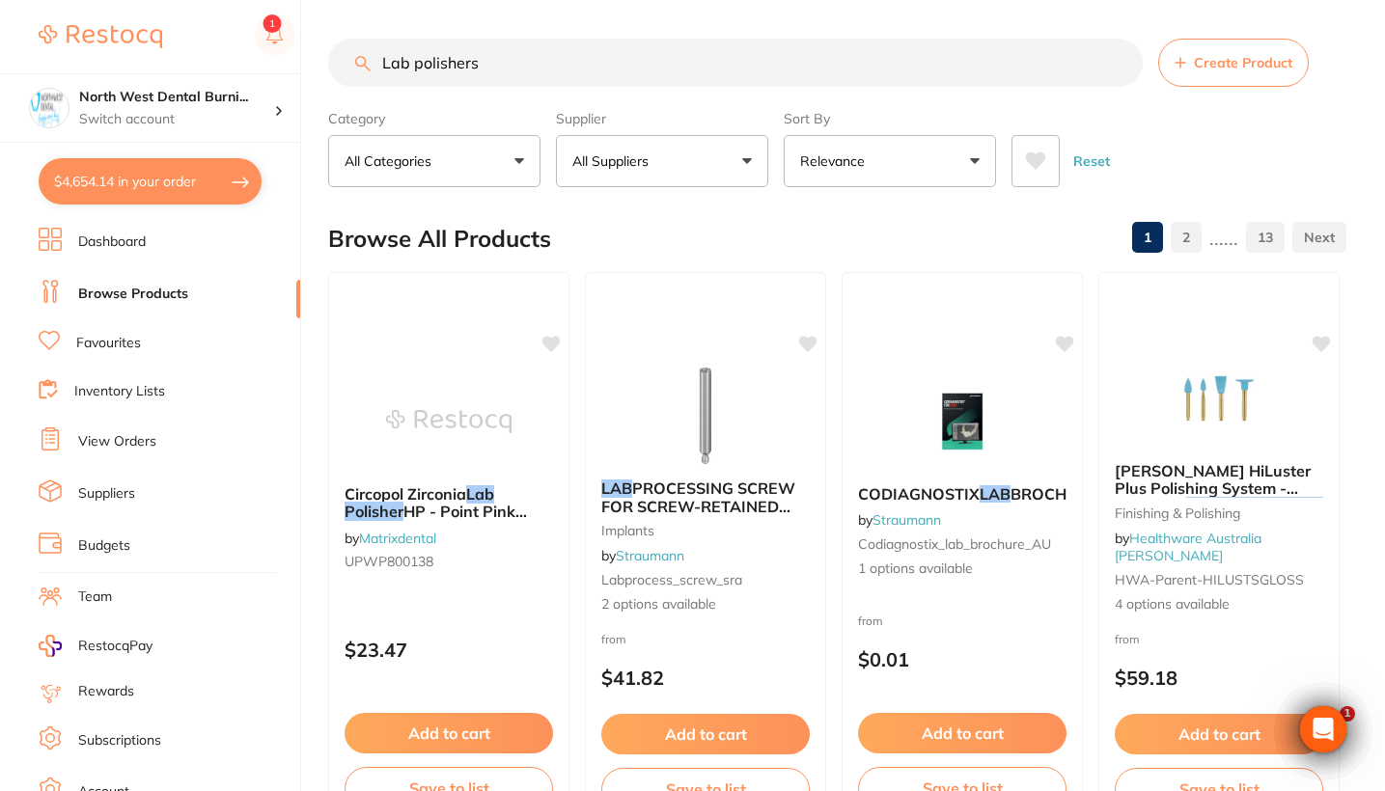
drag, startPoint x: 534, startPoint y: 74, endPoint x: 316, endPoint y: 74, distance: 218.1
click at [316, 74] on div "$4,654.14 North West Dental Burni... Switch account Riaz Dental Surgery Experte…" at bounding box center [692, 395] width 1385 height 791
drag, startPoint x: 577, startPoint y: 54, endPoint x: 399, endPoint y: 54, distance: 178.5
click at [399, 54] on input "Lab polishers" at bounding box center [735, 63] width 814 height 48
drag, startPoint x: 489, startPoint y: 63, endPoint x: 381, endPoint y: 57, distance: 108.2
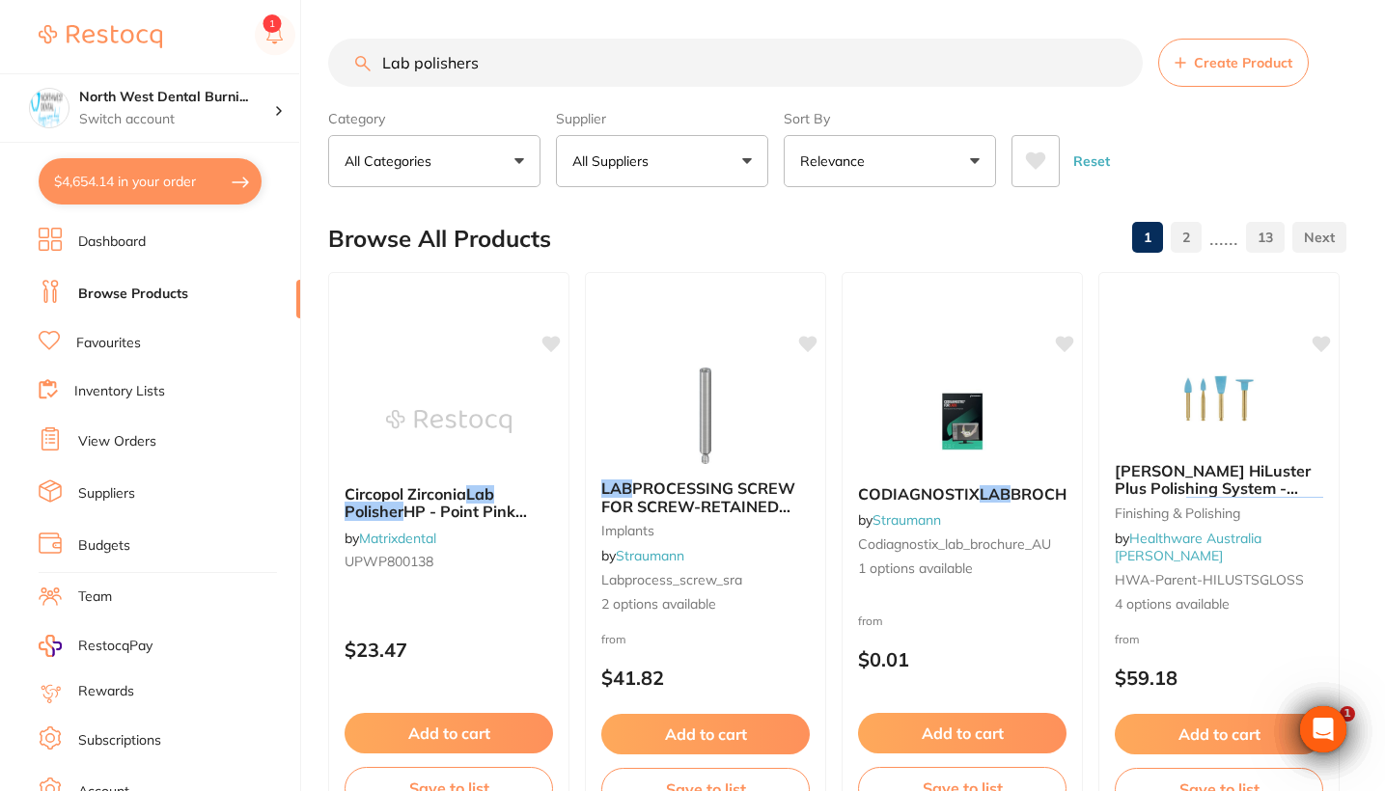
click at [381, 57] on input "Lab polishers" at bounding box center [735, 63] width 814 height 48
paste input "22mm Dental Lab Cotton Polishing White Buffing Wheel"
type input "22mm Dental Lab Cotton Polishing White Buffing Wheel"
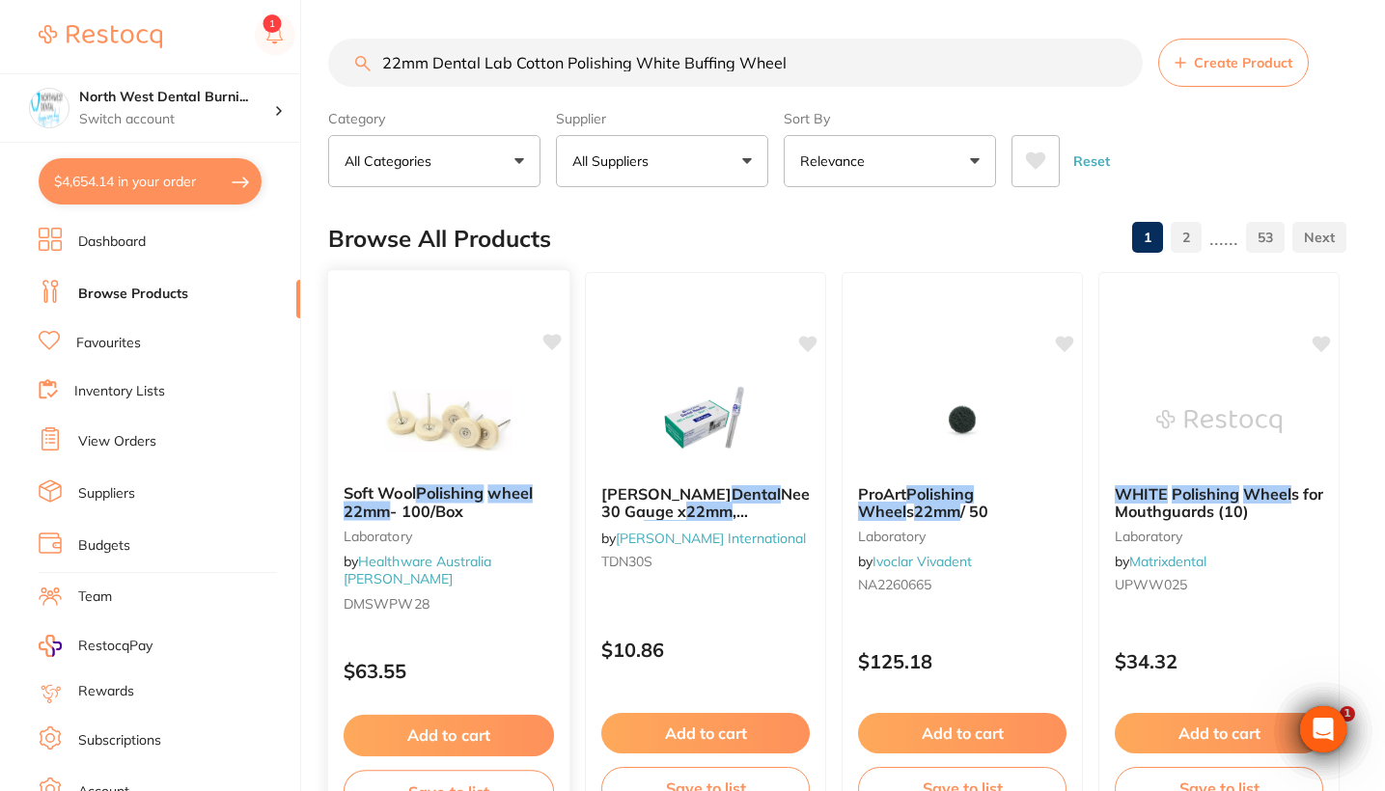
click at [476, 437] on img at bounding box center [448, 420] width 126 height 97
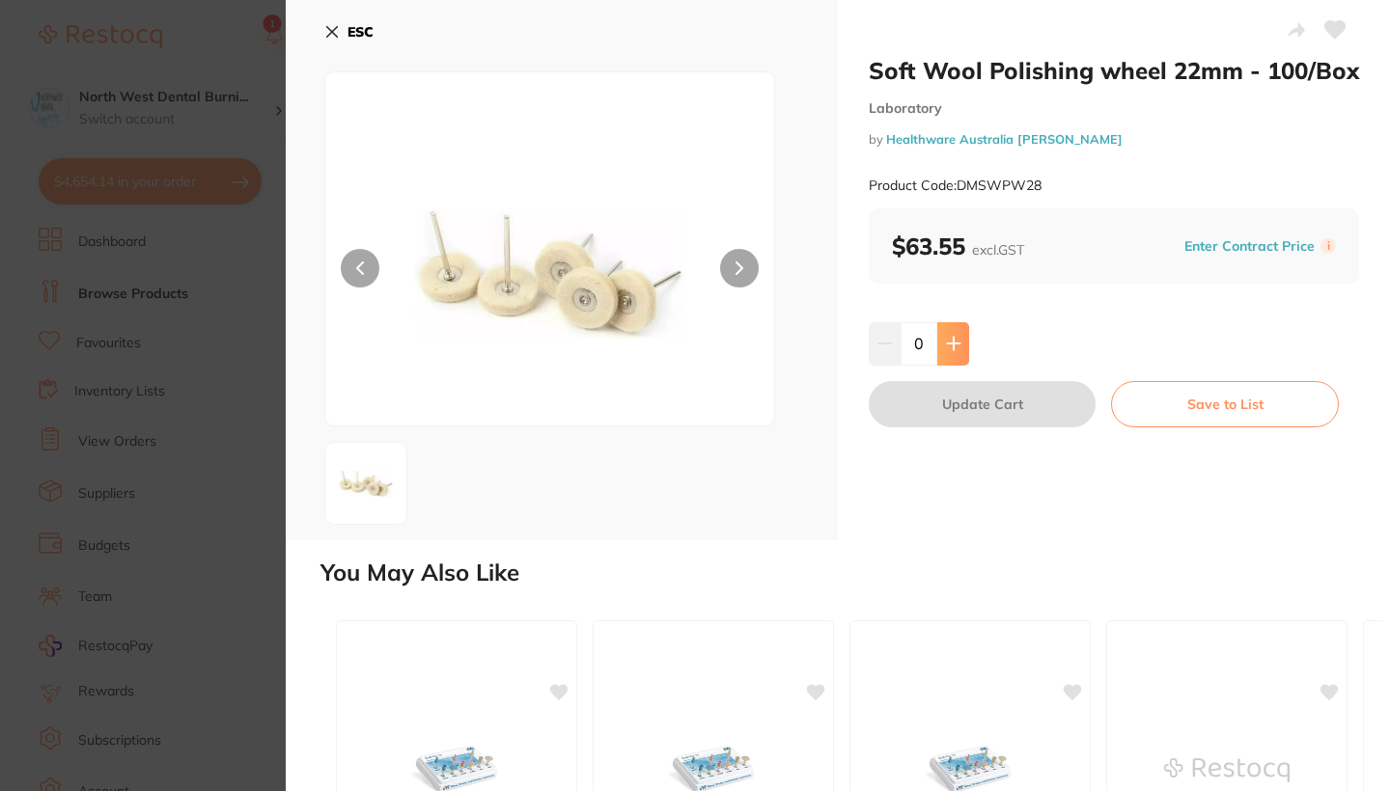
click at [951, 343] on icon at bounding box center [953, 344] width 13 height 13
type input "1"
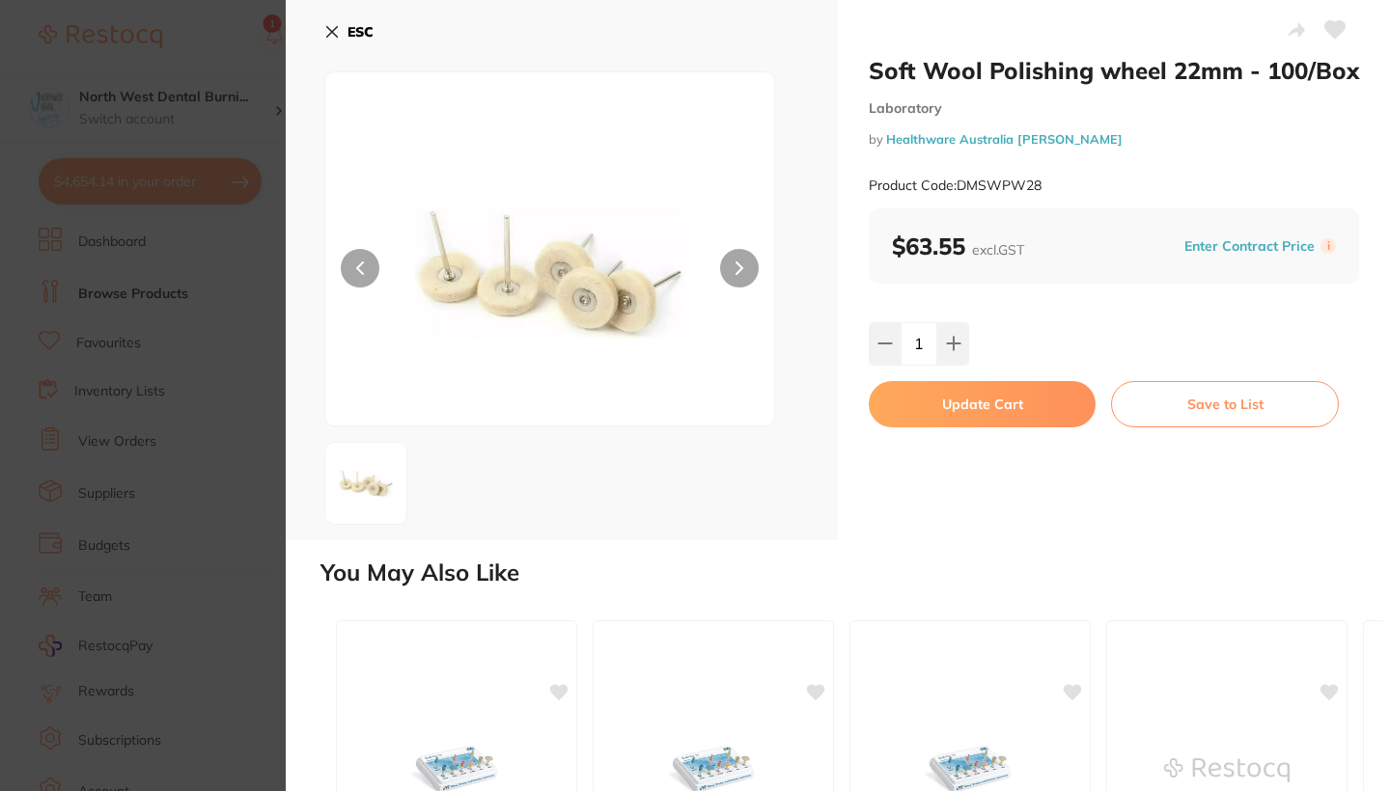
click at [951, 403] on button "Update Cart" at bounding box center [981, 404] width 227 height 46
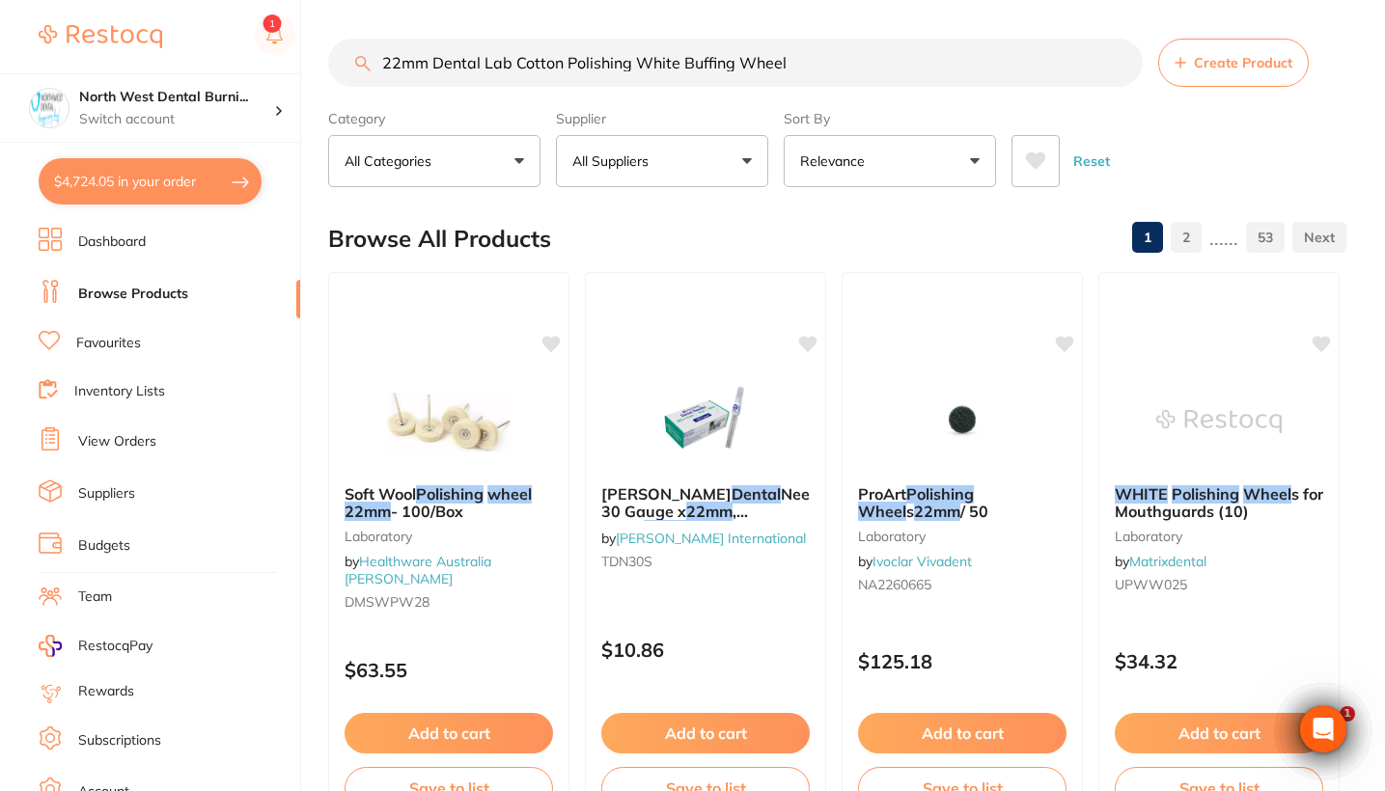
drag, startPoint x: 837, startPoint y: 68, endPoint x: 352, endPoint y: 60, distance: 484.5
click at [352, 60] on input "22mm Dental Lab Cotton Polishing White Buffing Wheel" at bounding box center [735, 63] width 814 height 48
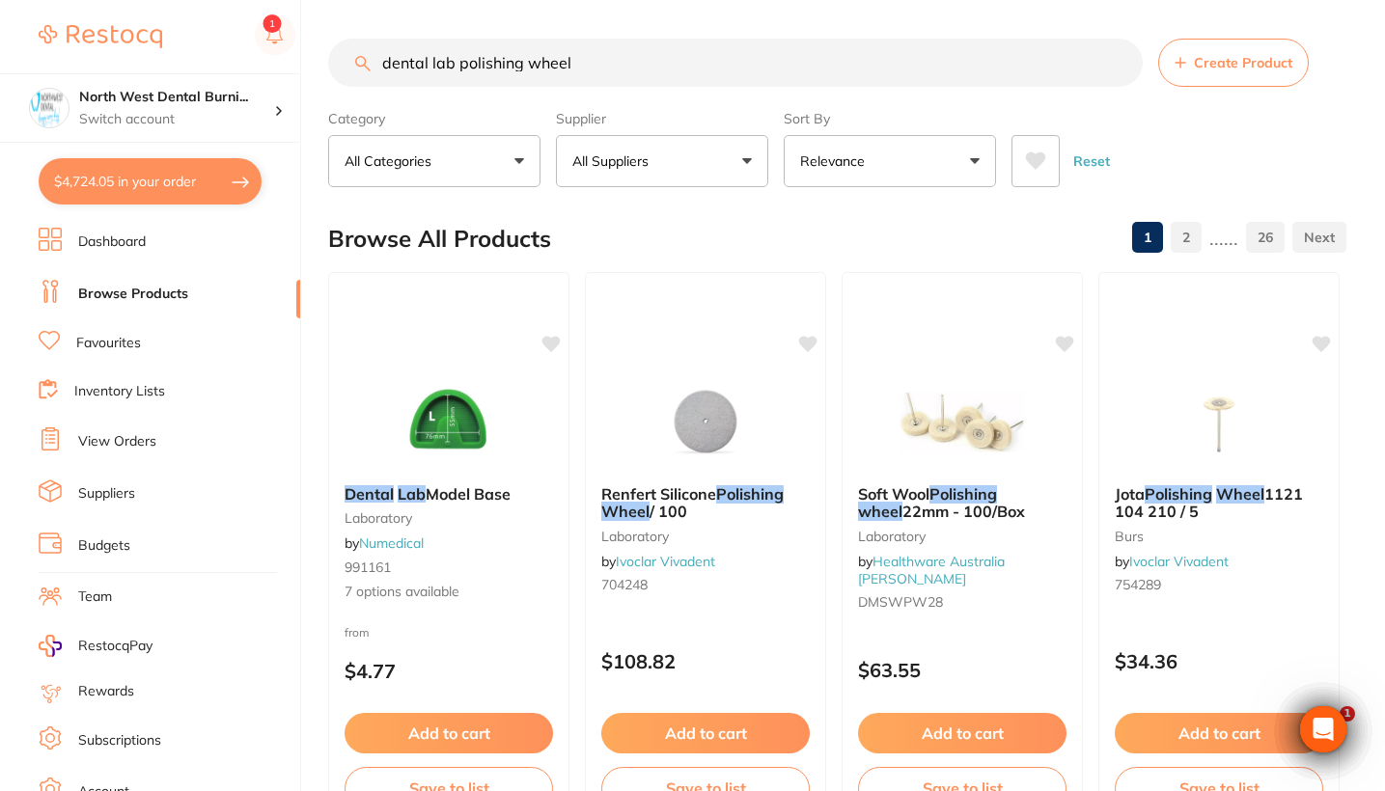
drag, startPoint x: 635, startPoint y: 88, endPoint x: 370, endPoint y: 58, distance: 267.0
click at [370, 58] on div "dental lab polishing wheel Create Product" at bounding box center [837, 63] width 1018 height 48
paste input "Hatho Scotch Wheel Mounted HP - Fine (1)"
type input "Hatho Scotch Wheel Mounted HP - Fine (1)"
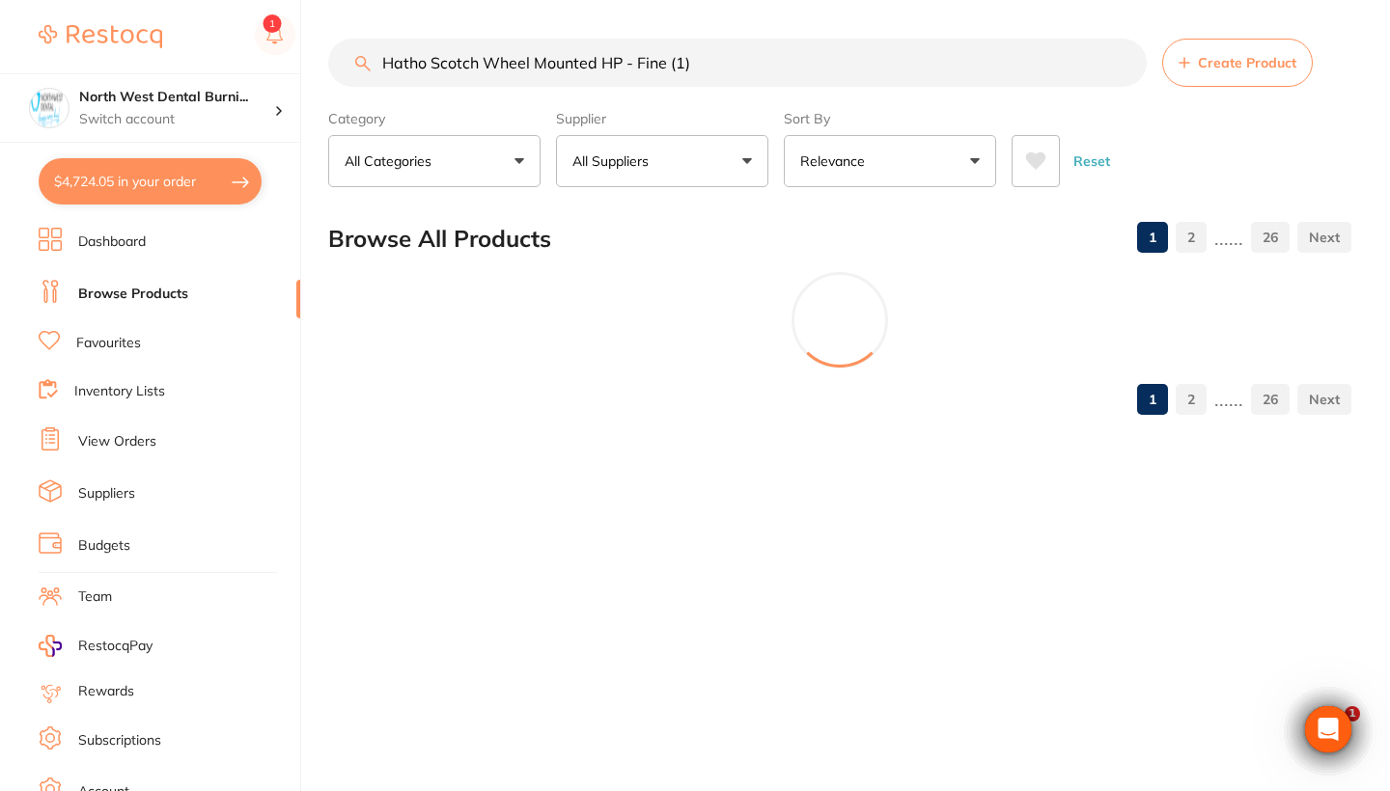
click at [691, 172] on button "All Suppliers" at bounding box center [662, 161] width 212 height 52
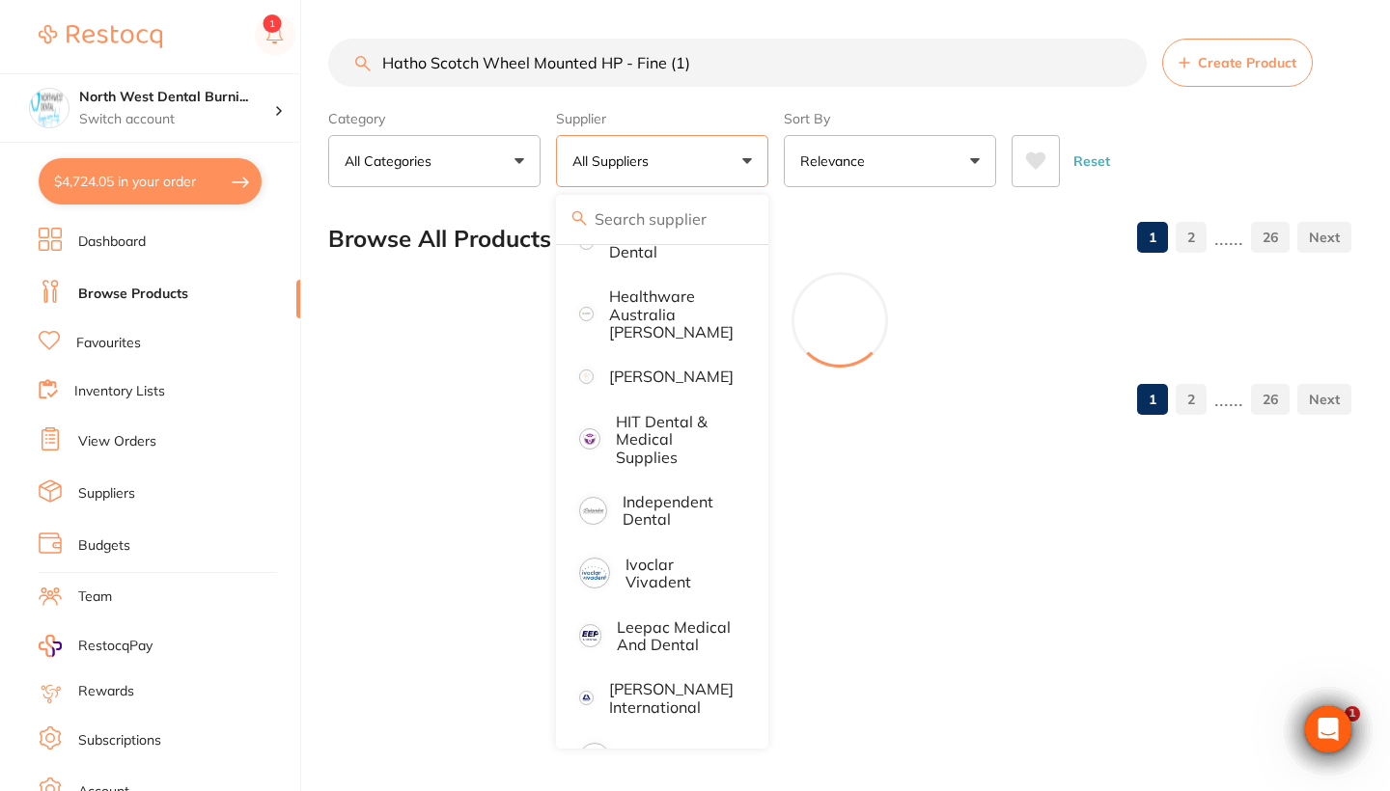
scroll to position [736, 0]
click at [652, 377] on p "[PERSON_NAME]" at bounding box center [671, 374] width 124 height 17
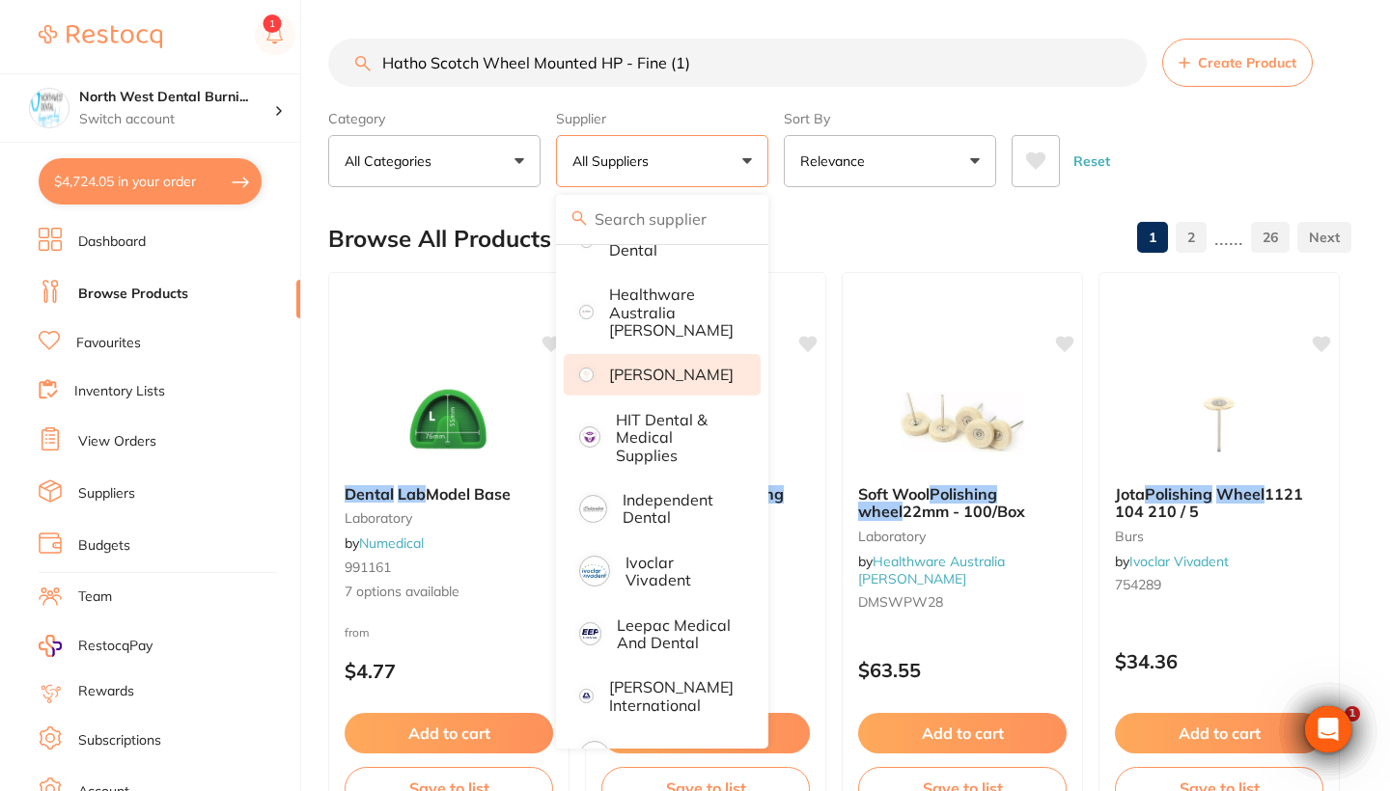
click at [678, 377] on p "[PERSON_NAME]" at bounding box center [671, 374] width 124 height 17
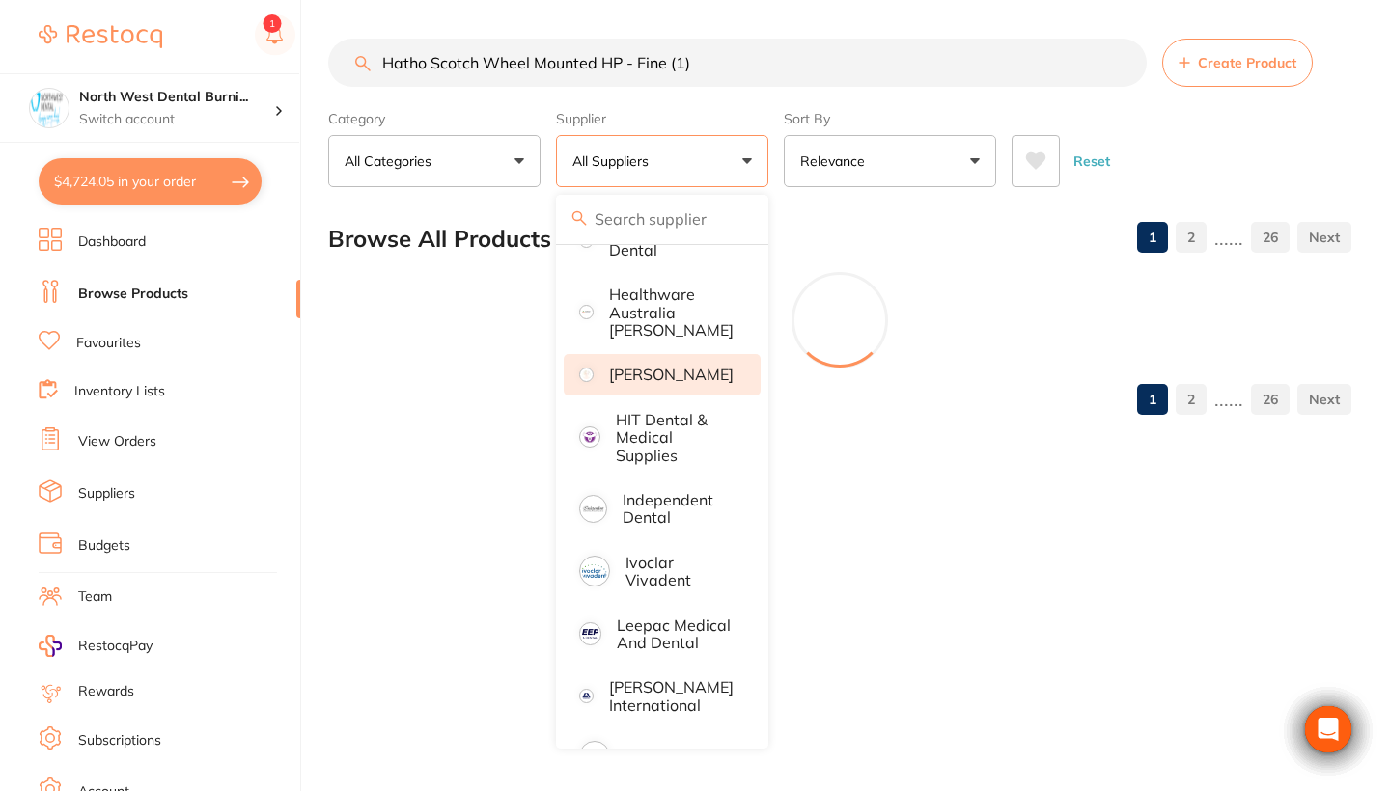
click at [678, 377] on p "[PERSON_NAME]" at bounding box center [671, 374] width 124 height 17
click at [646, 372] on p "[PERSON_NAME]" at bounding box center [671, 374] width 124 height 17
click at [757, 164] on button "All Suppliers" at bounding box center [662, 161] width 212 height 52
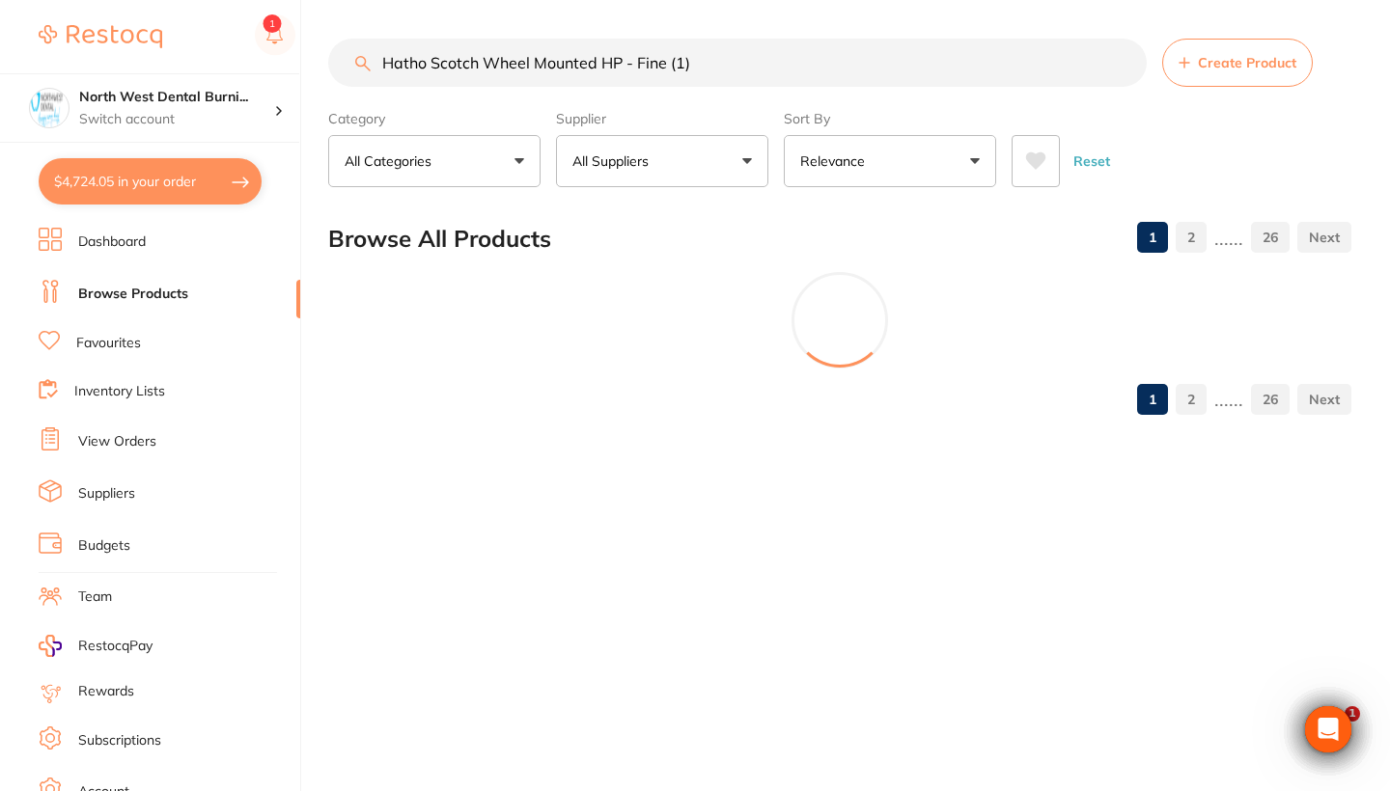
drag, startPoint x: 749, startPoint y: 50, endPoint x: 411, endPoint y: 54, distance: 337.8
click at [411, 54] on input "Hatho Scotch Wheel Mounted HP - Fine (1)" at bounding box center [737, 63] width 818 height 48
drag, startPoint x: 787, startPoint y: 63, endPoint x: 404, endPoint y: 50, distance: 383.3
click at [404, 50] on input "Hatho Scotch Wheel Mounted HP - Fine (1)" at bounding box center [737, 63] width 818 height 48
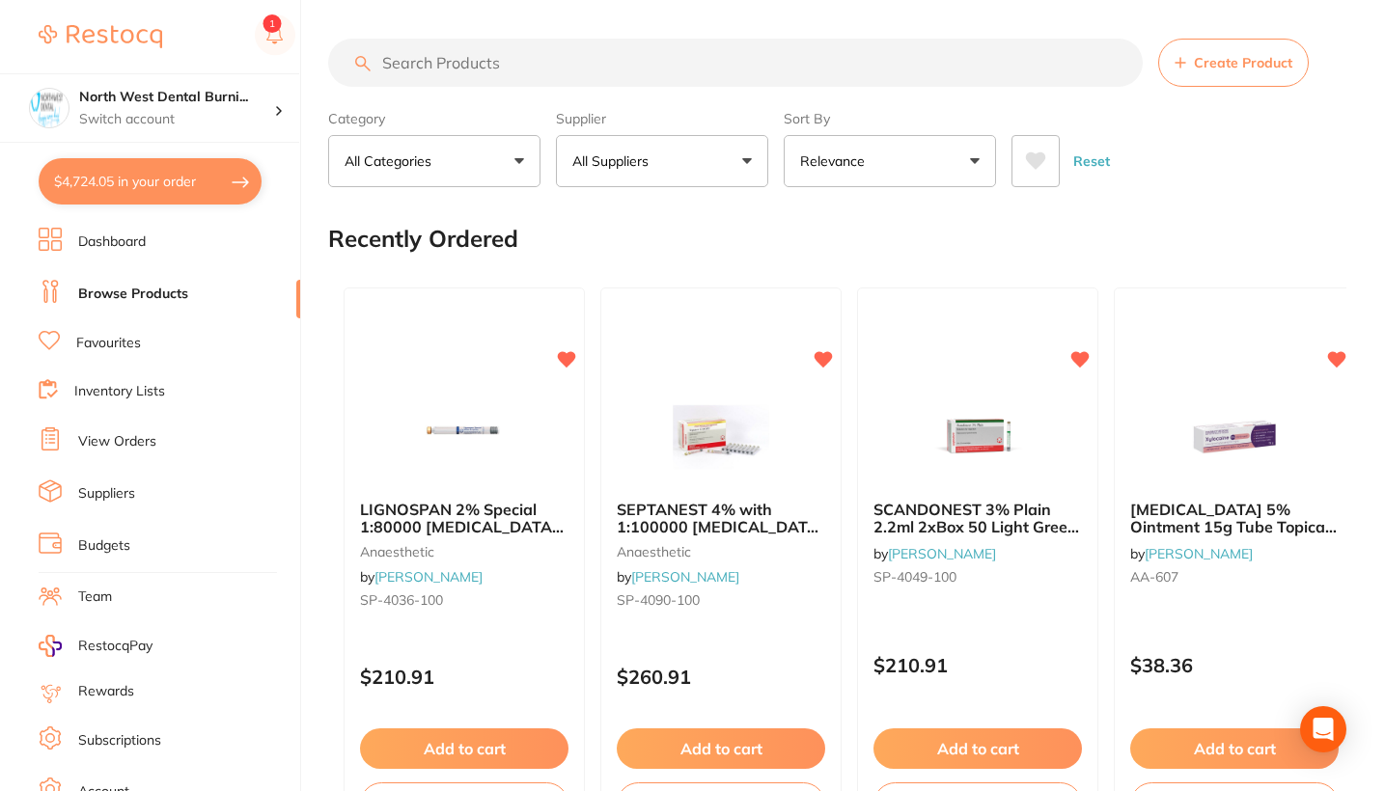
click at [484, 70] on input "search" at bounding box center [735, 63] width 814 height 48
paste input "Hatho Scotch Wheel Mounted HP - Fine (1)"
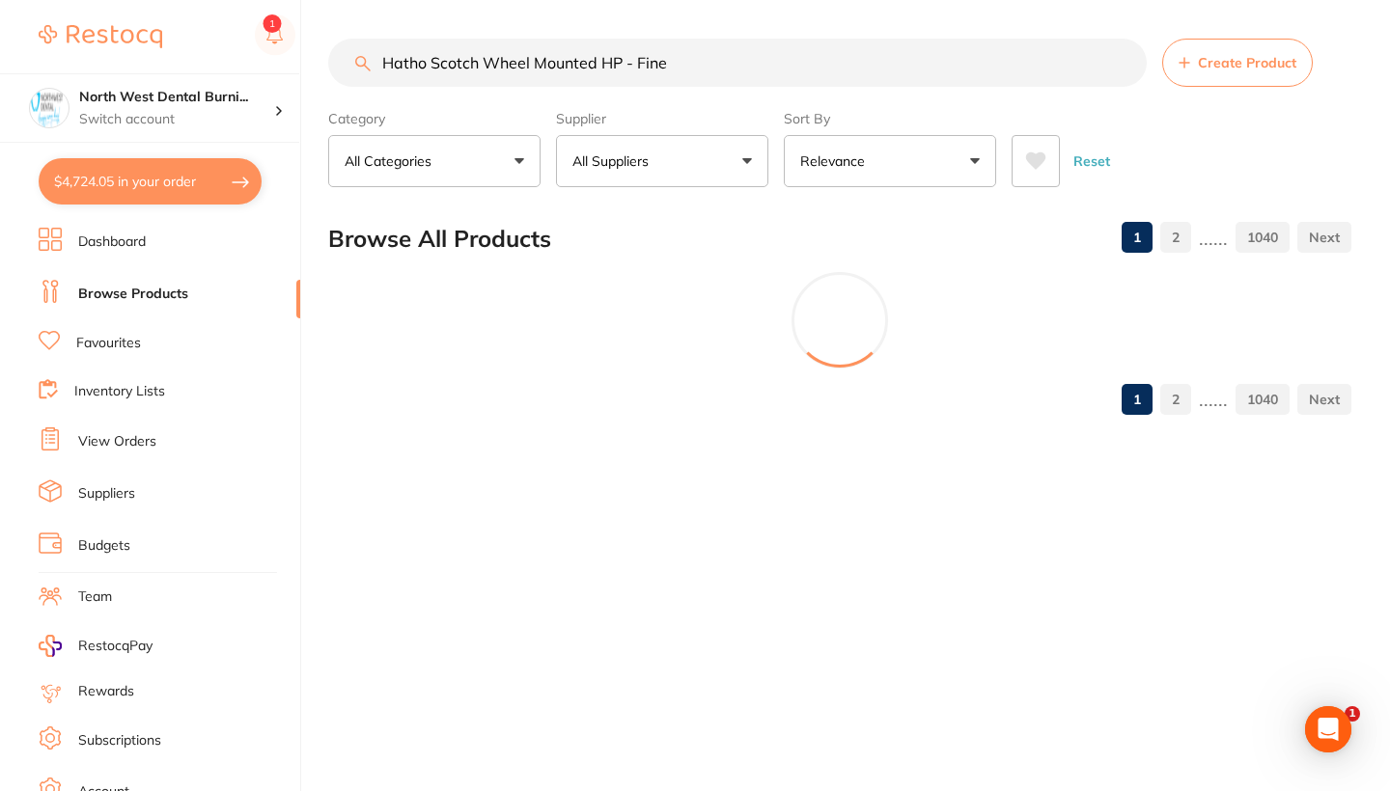
type input "Hatho Scotch Wheel Mounted HP - Fine"
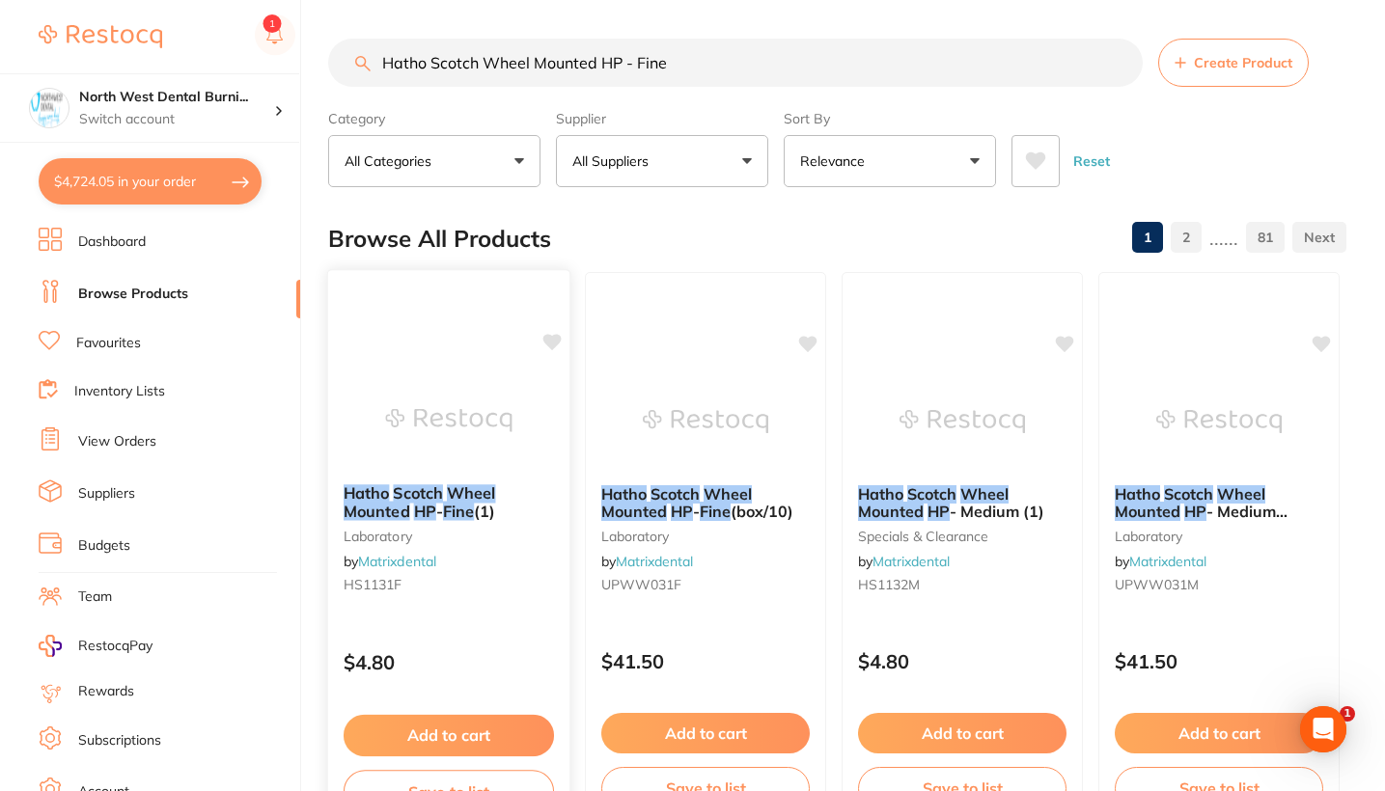
click at [460, 532] on small "laboratory" at bounding box center [449, 535] width 210 height 15
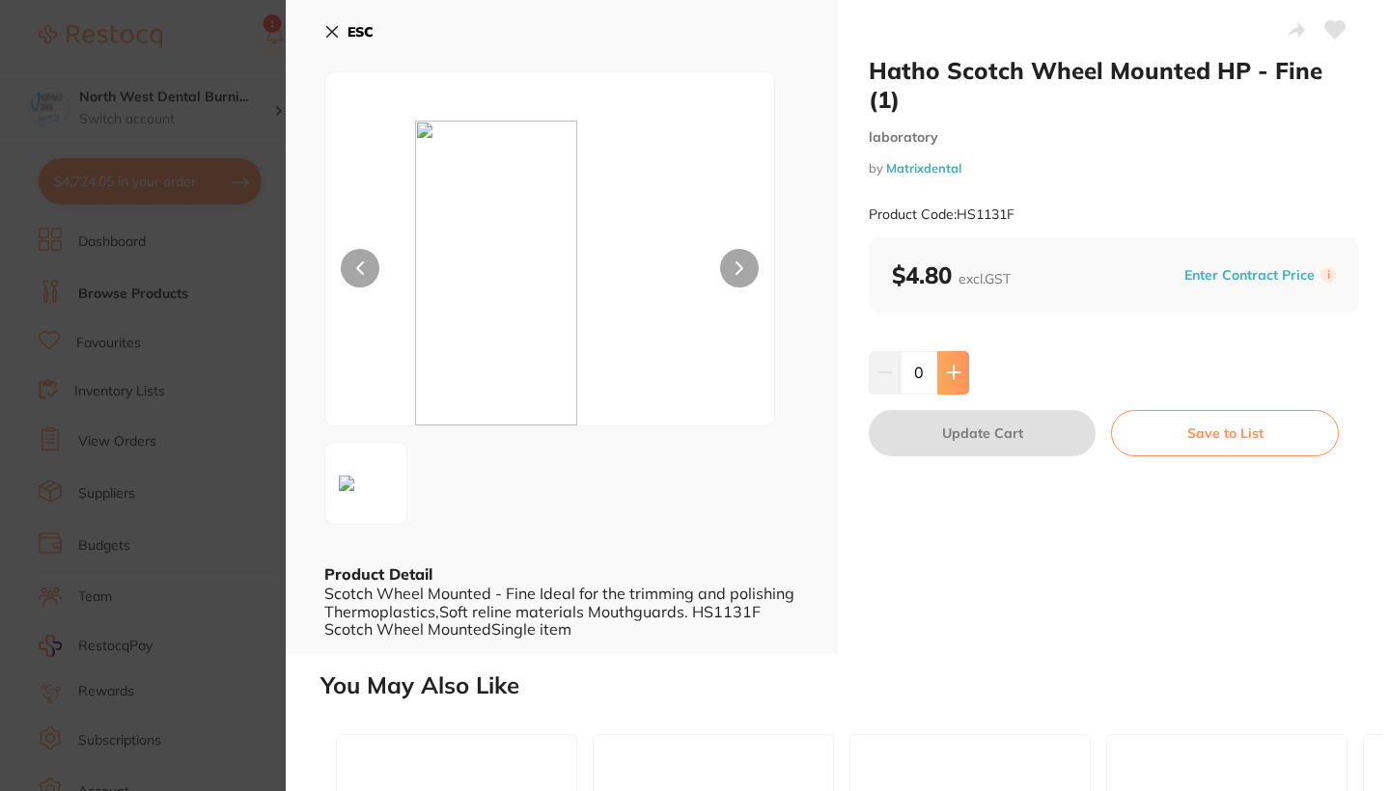
click at [957, 365] on icon at bounding box center [953, 372] width 15 height 15
type input "1"
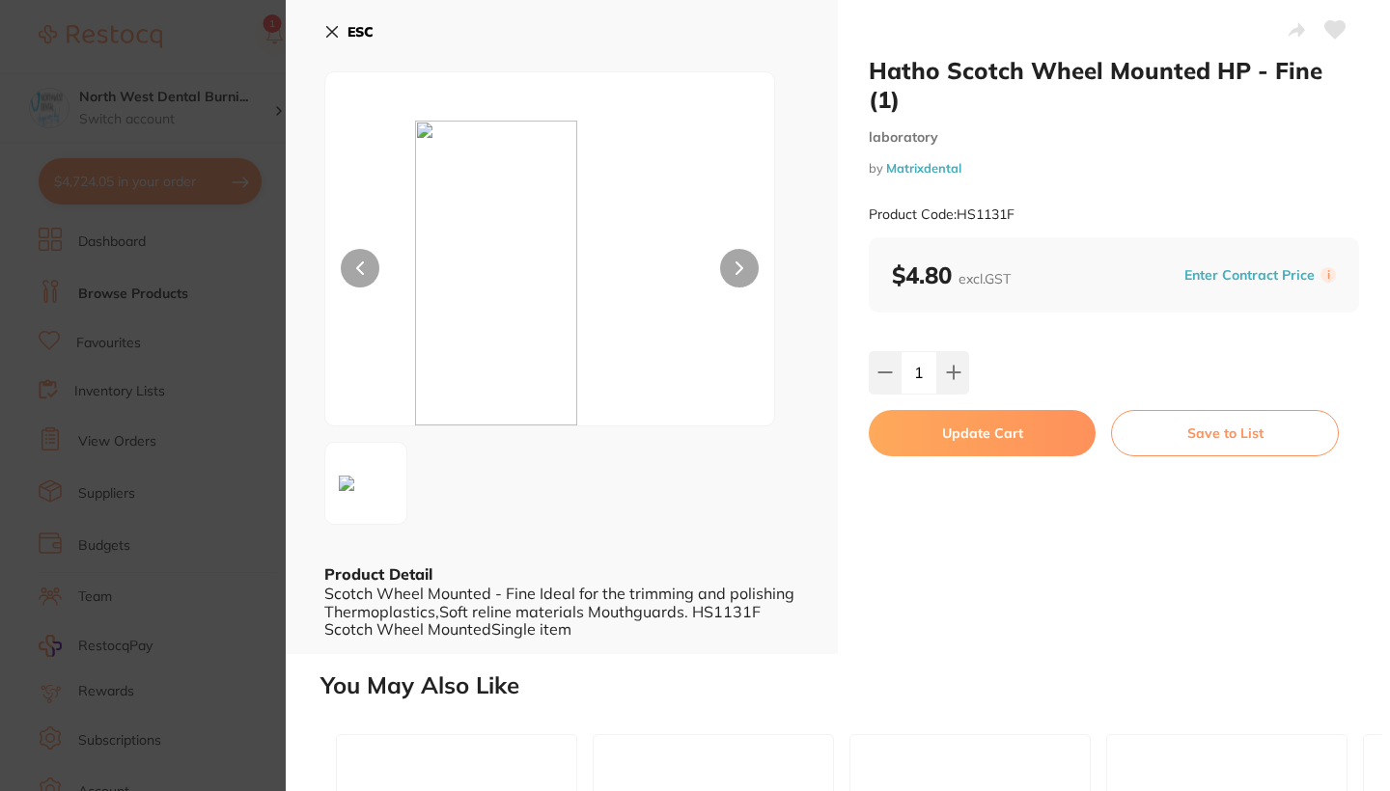
click at [962, 413] on button "Update Cart" at bounding box center [981, 433] width 227 height 46
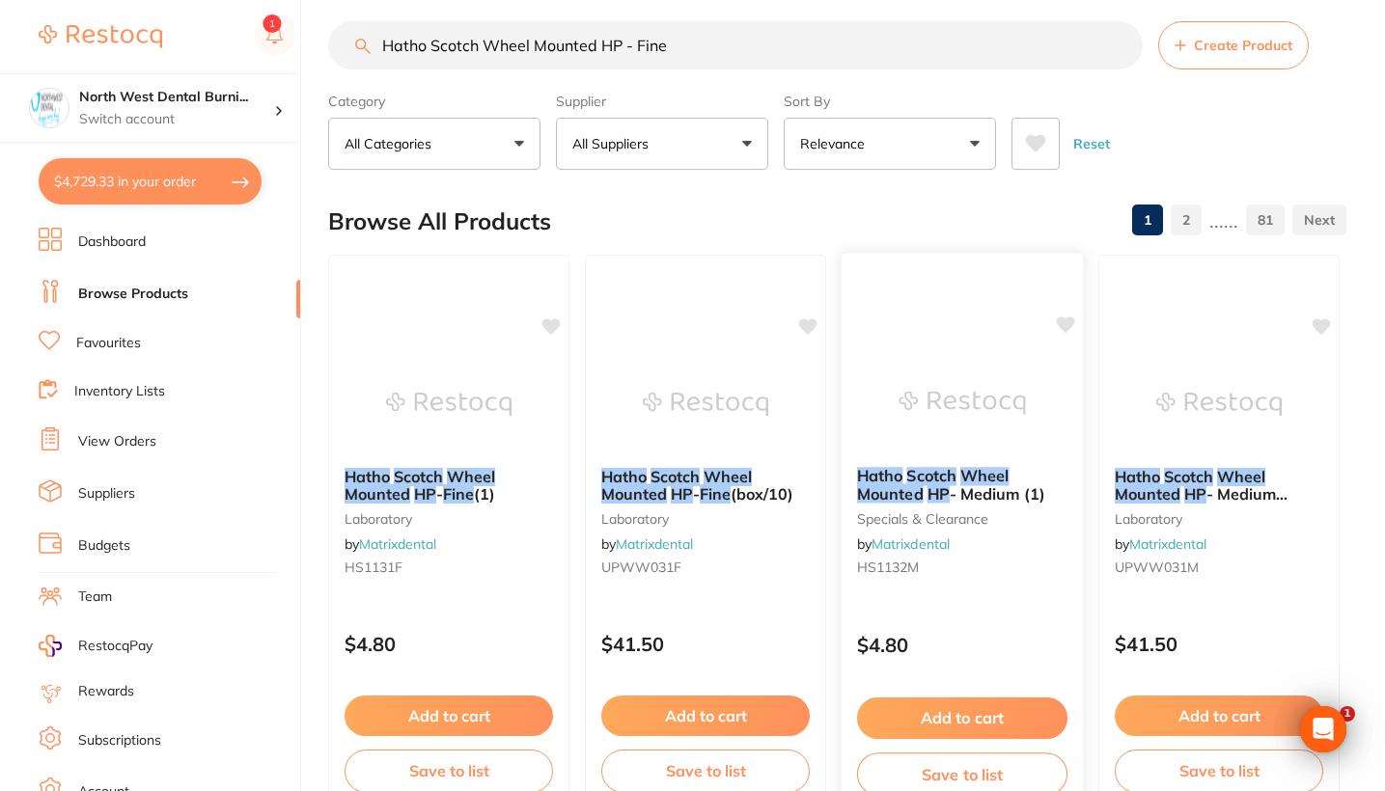
click at [960, 579] on div "Hatho Scotch Wheel Mounted HP - Medium (1) specials & clearance by Matrixdental…" at bounding box center [961, 526] width 241 height 148
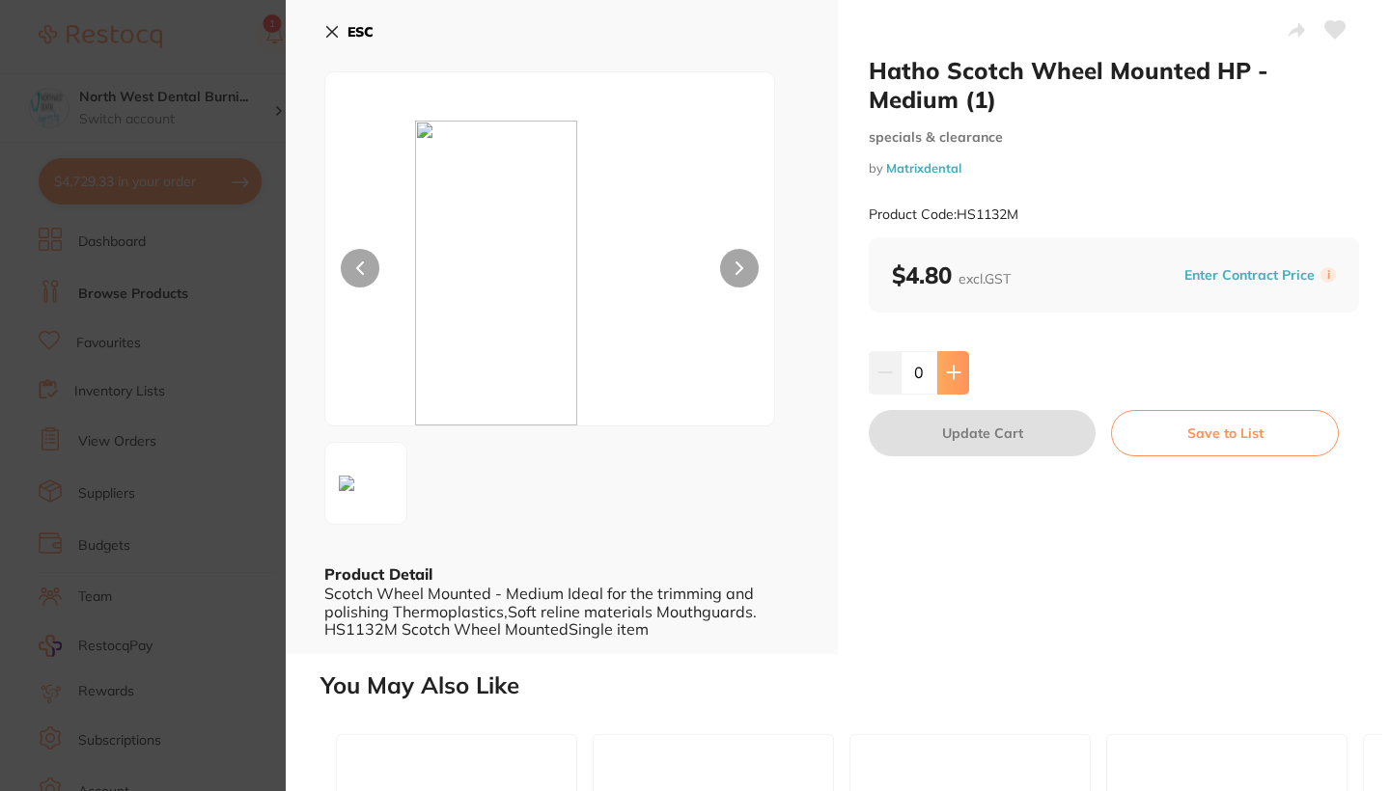
click at [949, 360] on button at bounding box center [953, 372] width 32 height 42
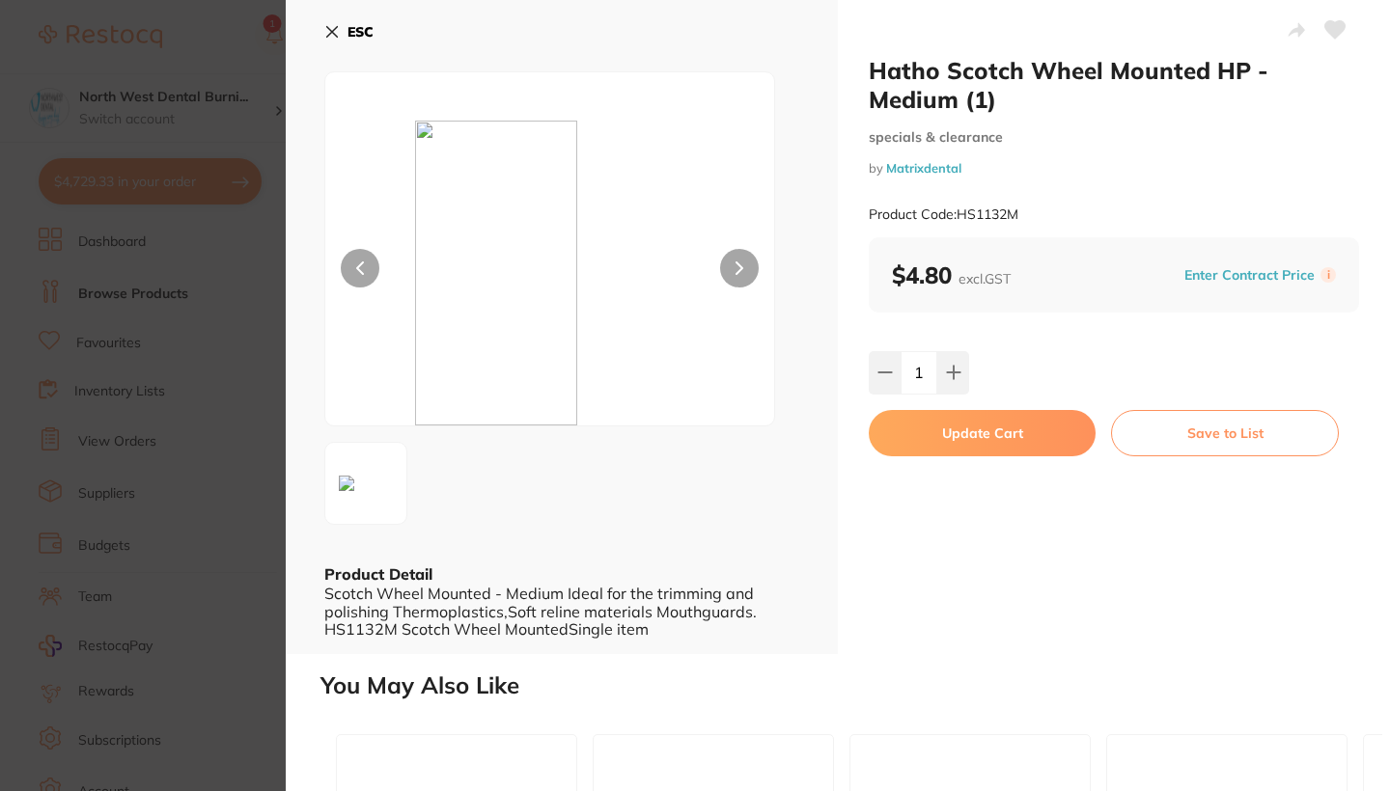
click at [967, 426] on button "Update Cart" at bounding box center [981, 433] width 227 height 46
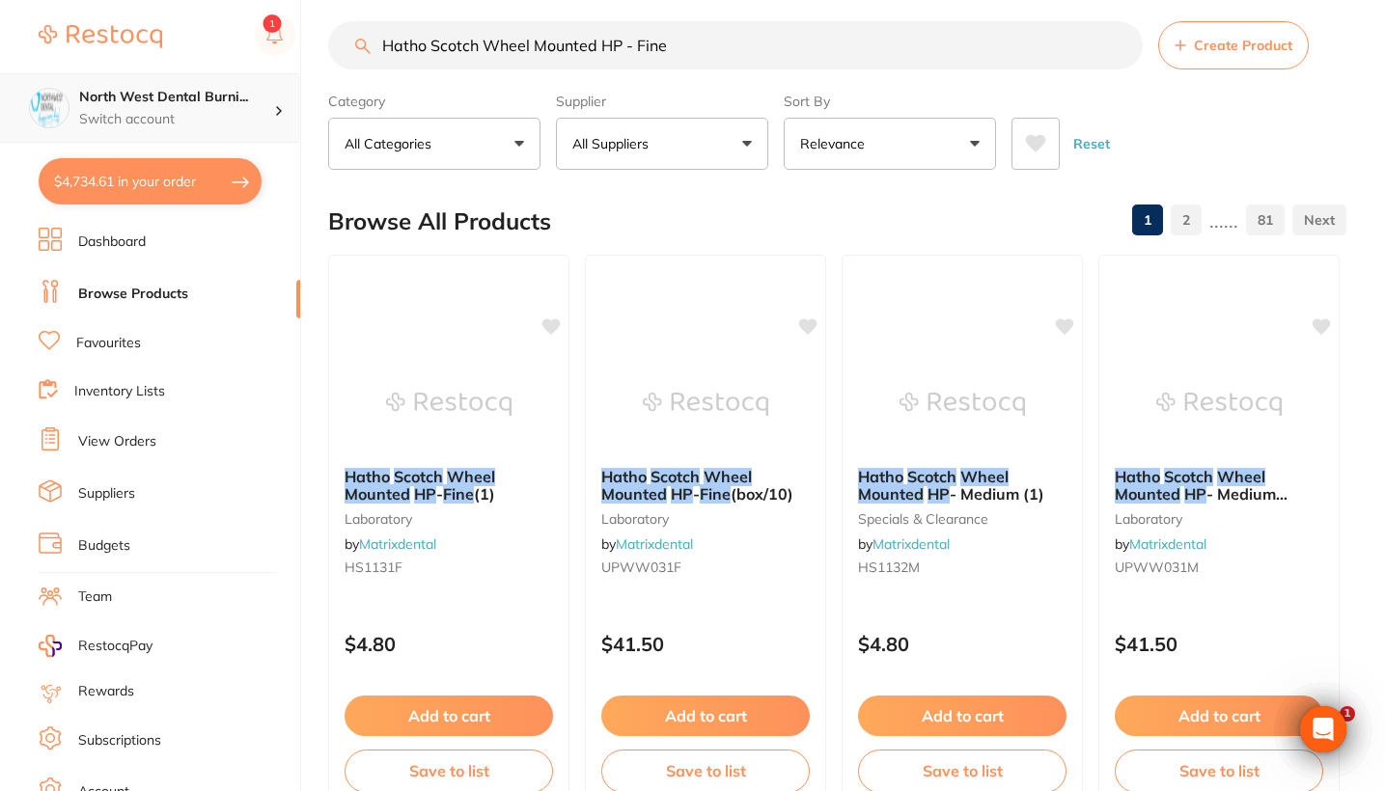
drag, startPoint x: 691, startPoint y: 35, endPoint x: 218, endPoint y: 75, distance: 474.6
click at [218, 75] on div "$4,734.61 North West Dental Burni... Switch account Riaz Dental Surgery Experte…" at bounding box center [692, 378] width 1385 height 791
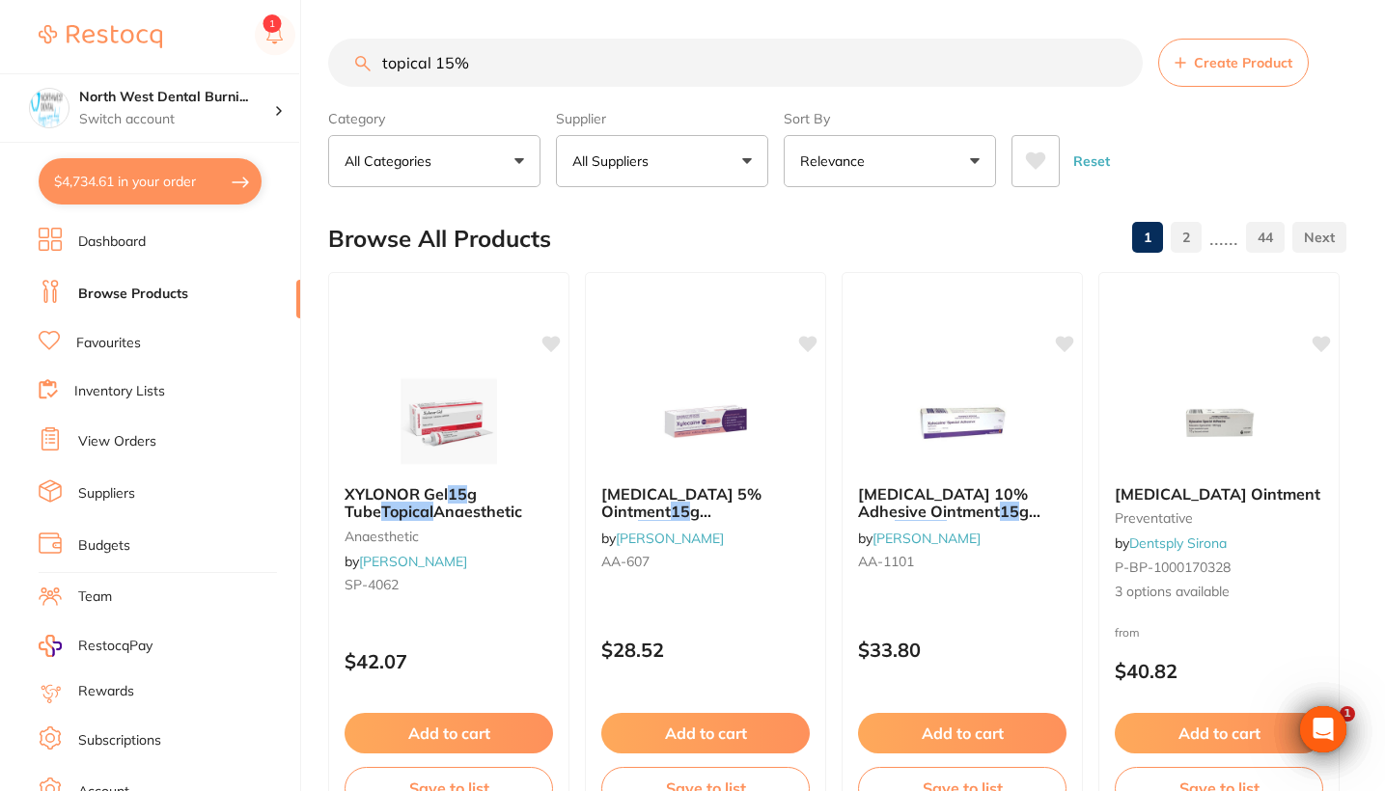
drag, startPoint x: 501, startPoint y: 64, endPoint x: 324, endPoint y: 72, distance: 176.8
click at [324, 72] on div "$4,734.61 North West Dental Burni... Switch account Riaz Dental Surgery Experte…" at bounding box center [692, 395] width 1385 height 791
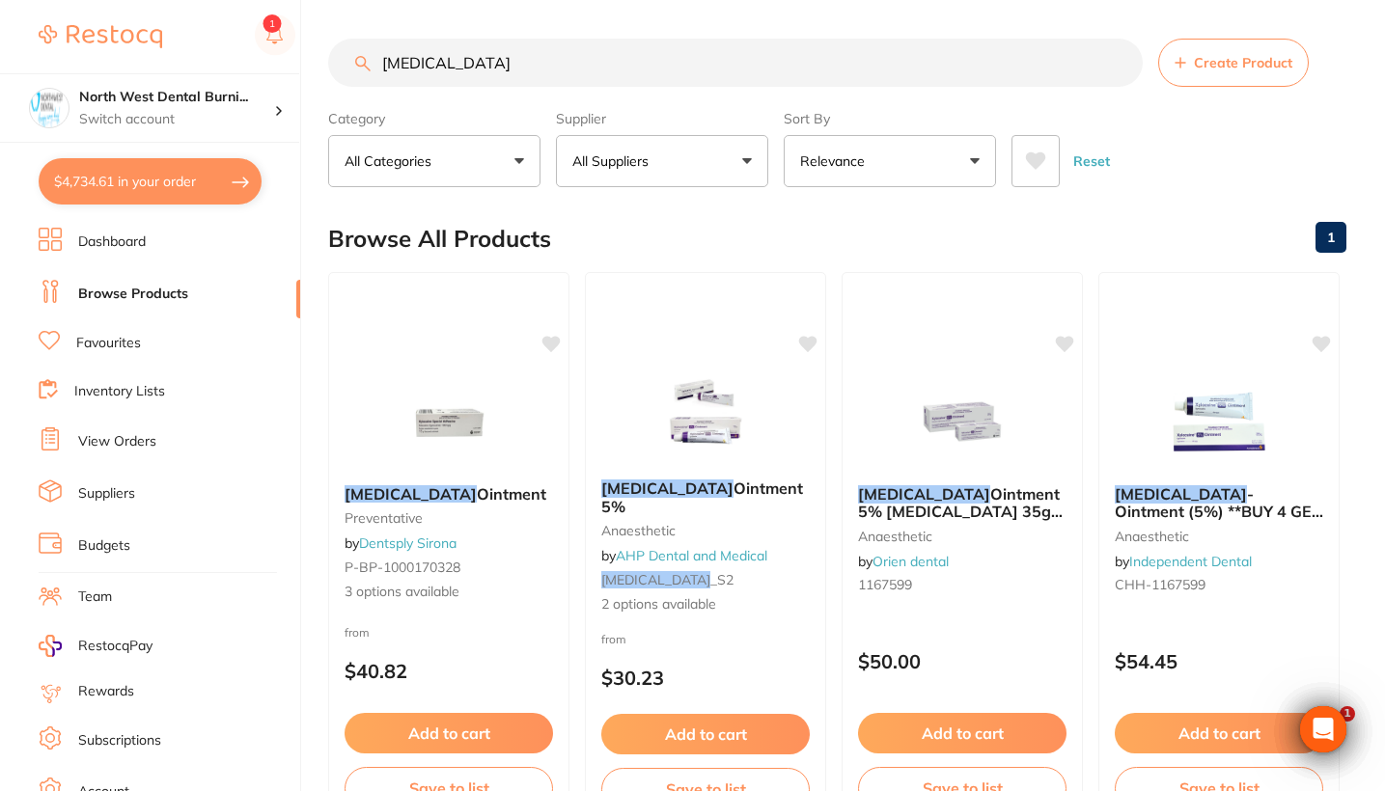
type input "xylocaine"
click at [877, 169] on button "Relevance" at bounding box center [890, 161] width 212 height 52
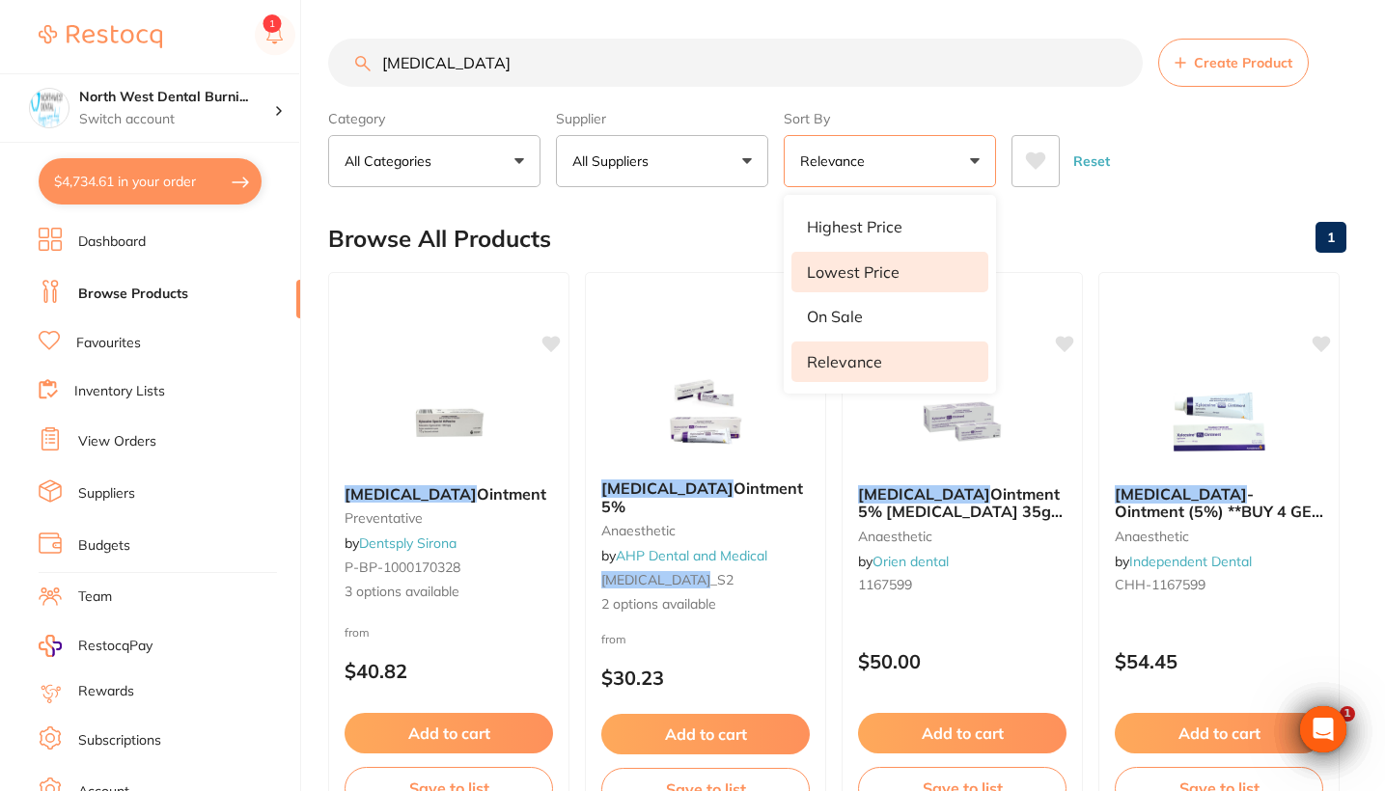
click at [883, 275] on p "Lowest Price" at bounding box center [853, 271] width 93 height 17
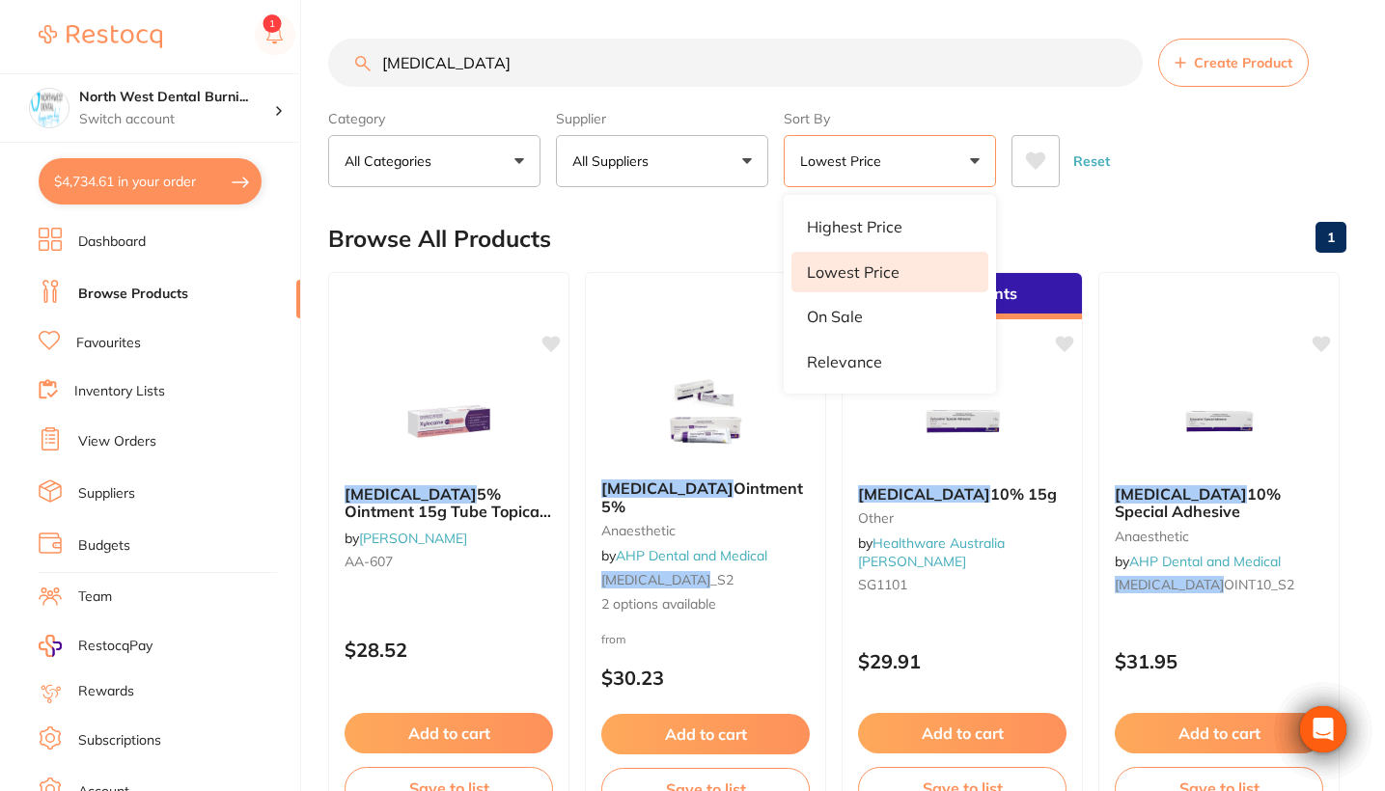
click at [1246, 163] on div "Reset" at bounding box center [1170, 154] width 319 height 68
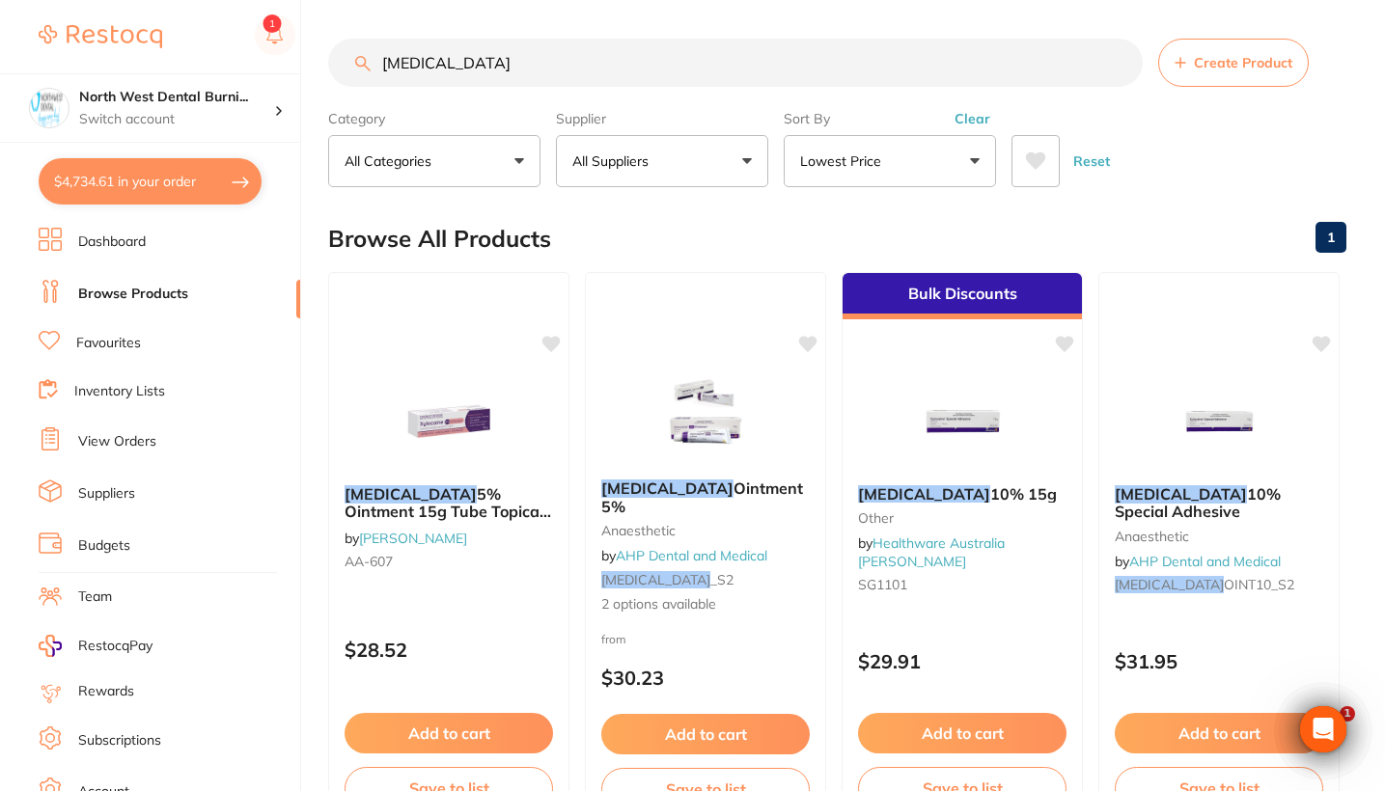
click at [664, 148] on button "All Suppliers" at bounding box center [662, 161] width 212 height 52
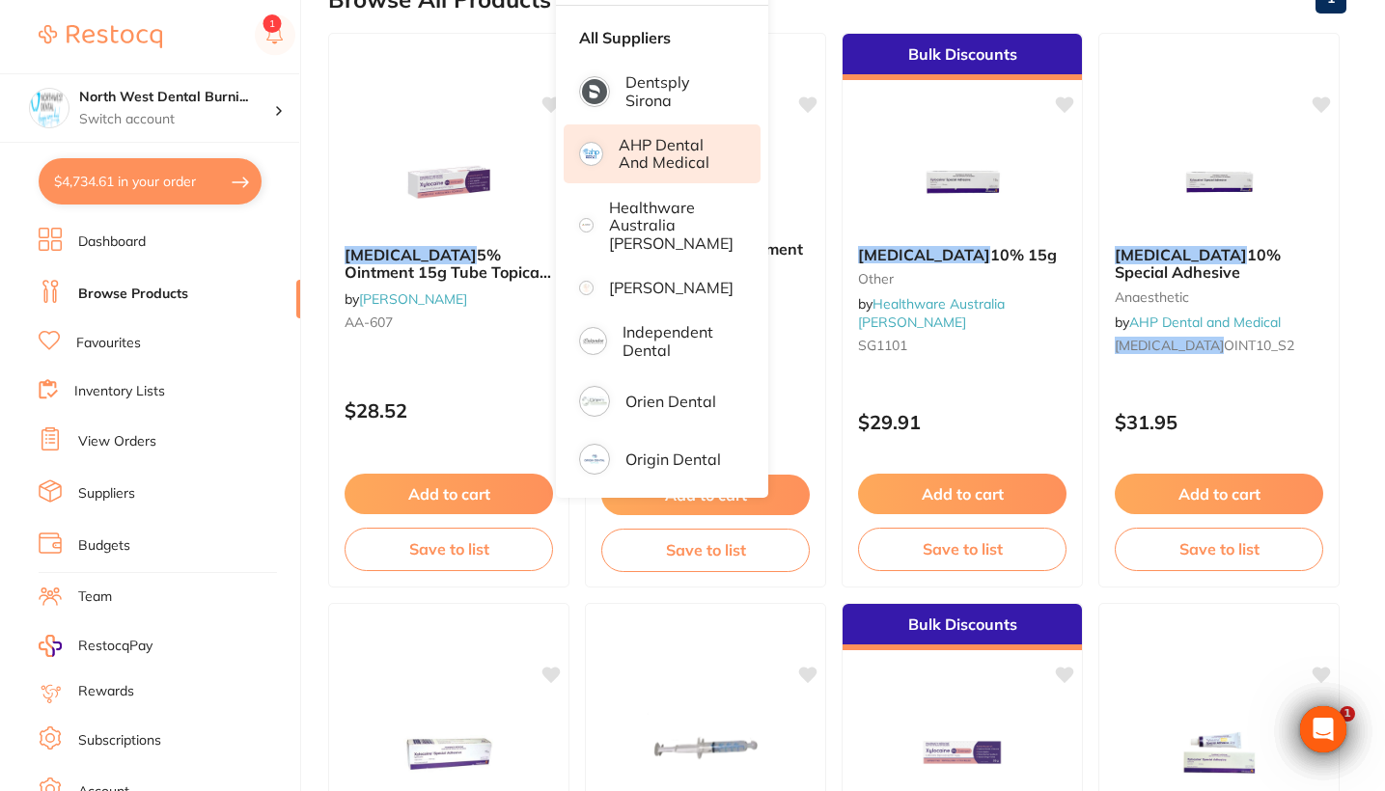
scroll to position [210, 0]
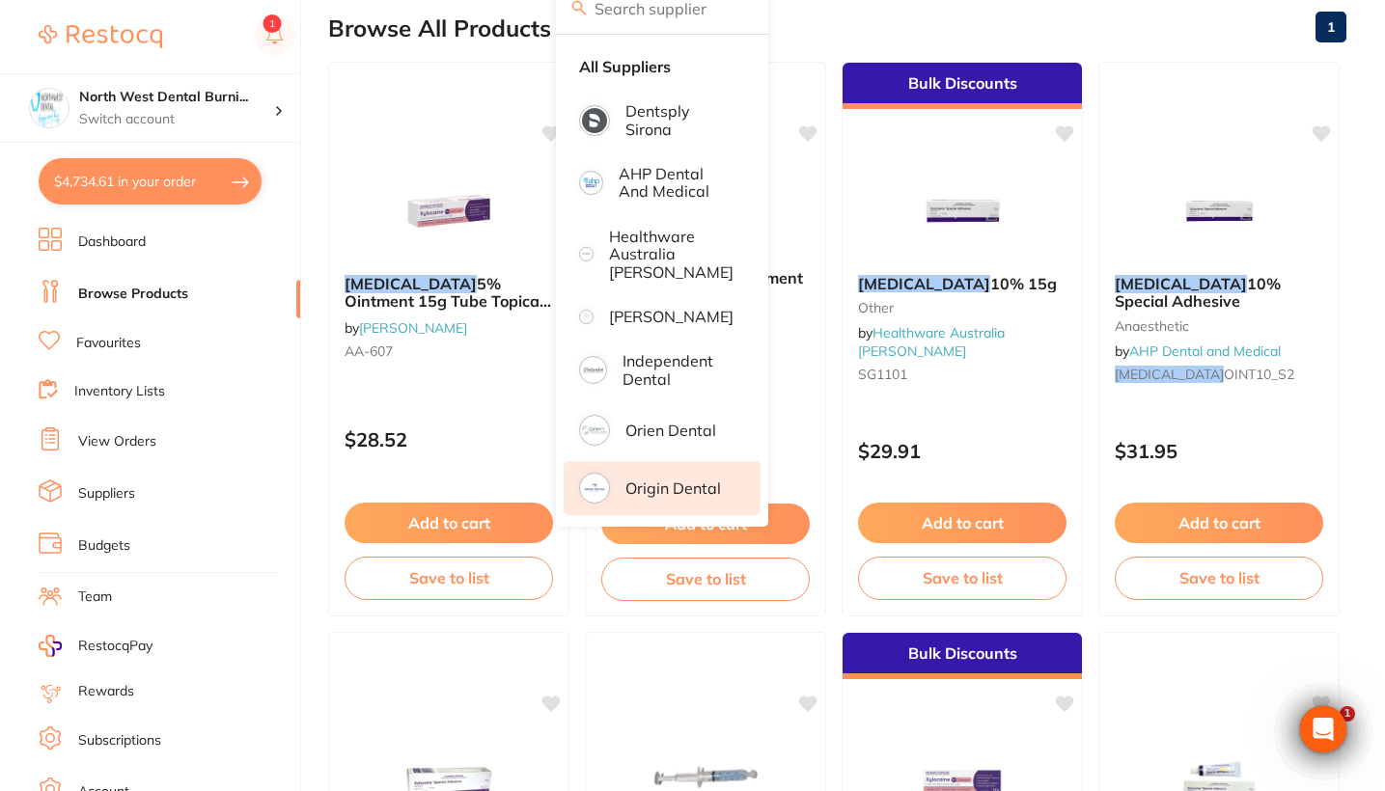
click at [669, 502] on li "Origin Dental" at bounding box center [662, 488] width 197 height 54
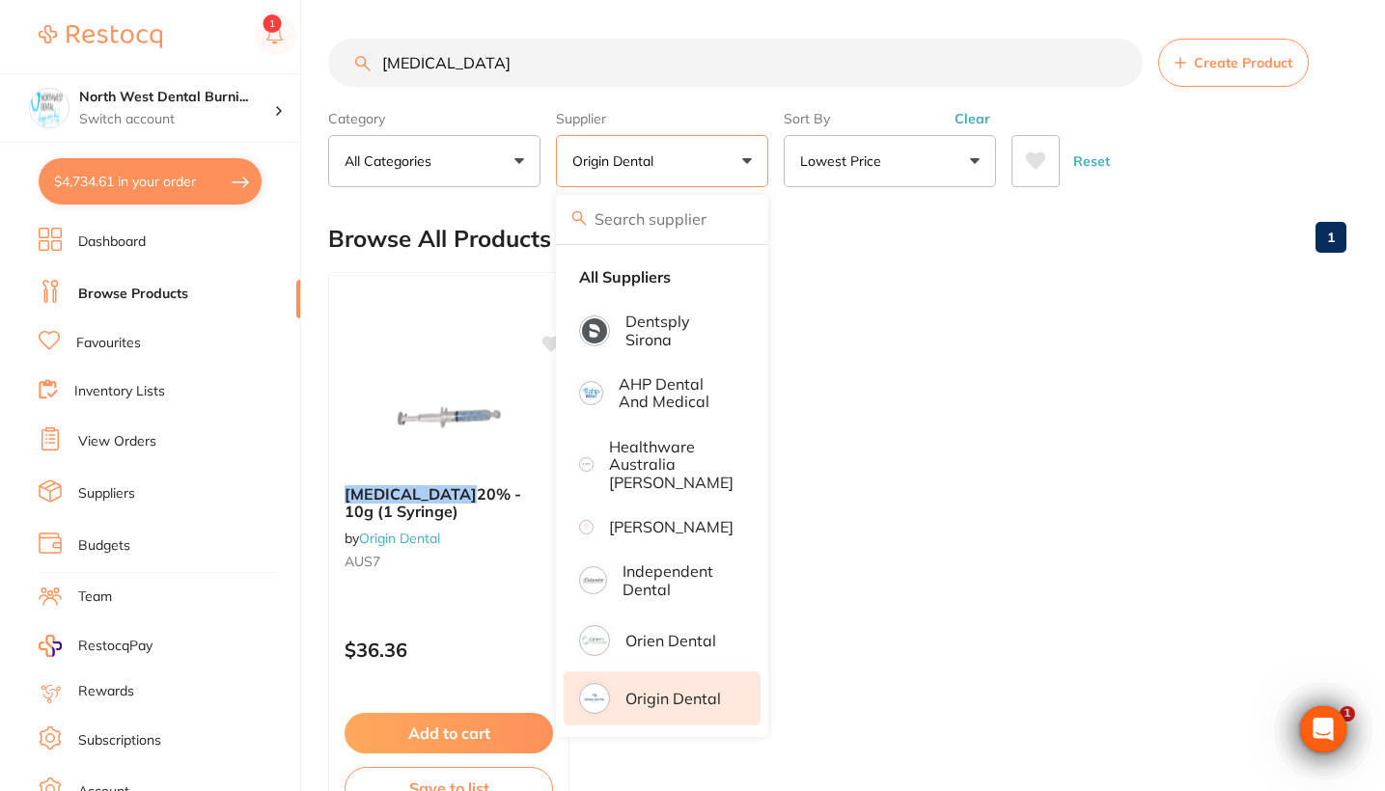
scroll to position [0, 0]
click at [962, 127] on button "Clear" at bounding box center [972, 118] width 47 height 17
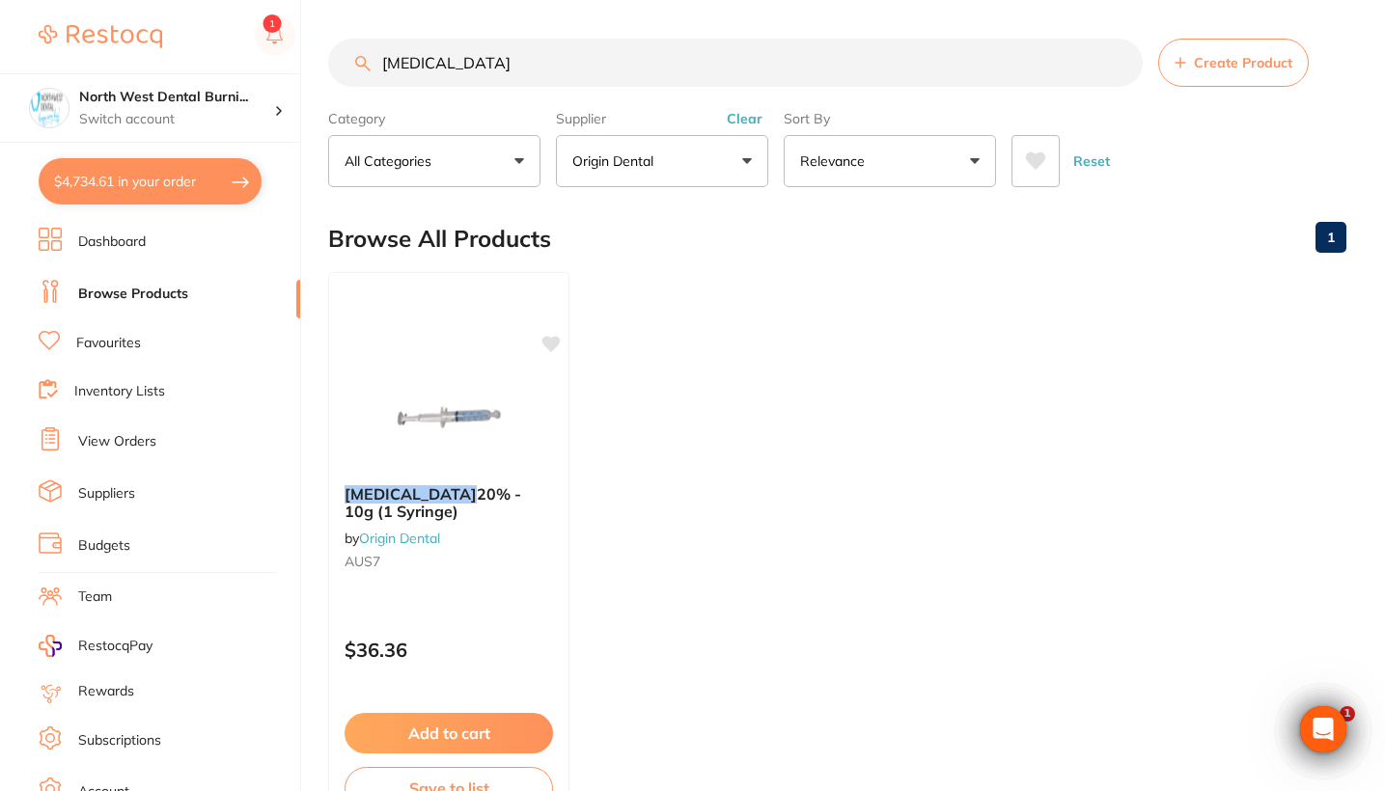
click at [751, 125] on button "Clear" at bounding box center [744, 118] width 47 height 17
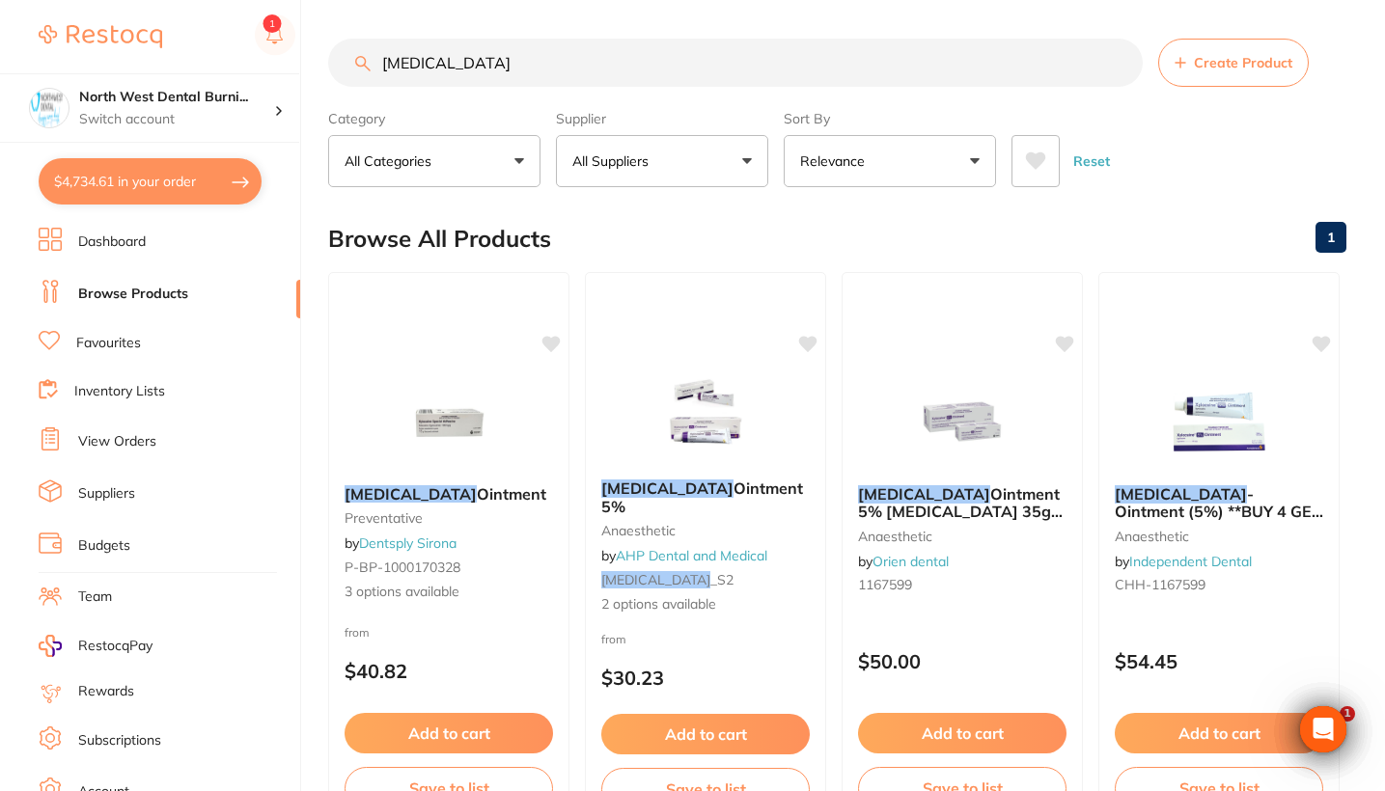
click at [938, 162] on button "Relevance" at bounding box center [890, 161] width 212 height 52
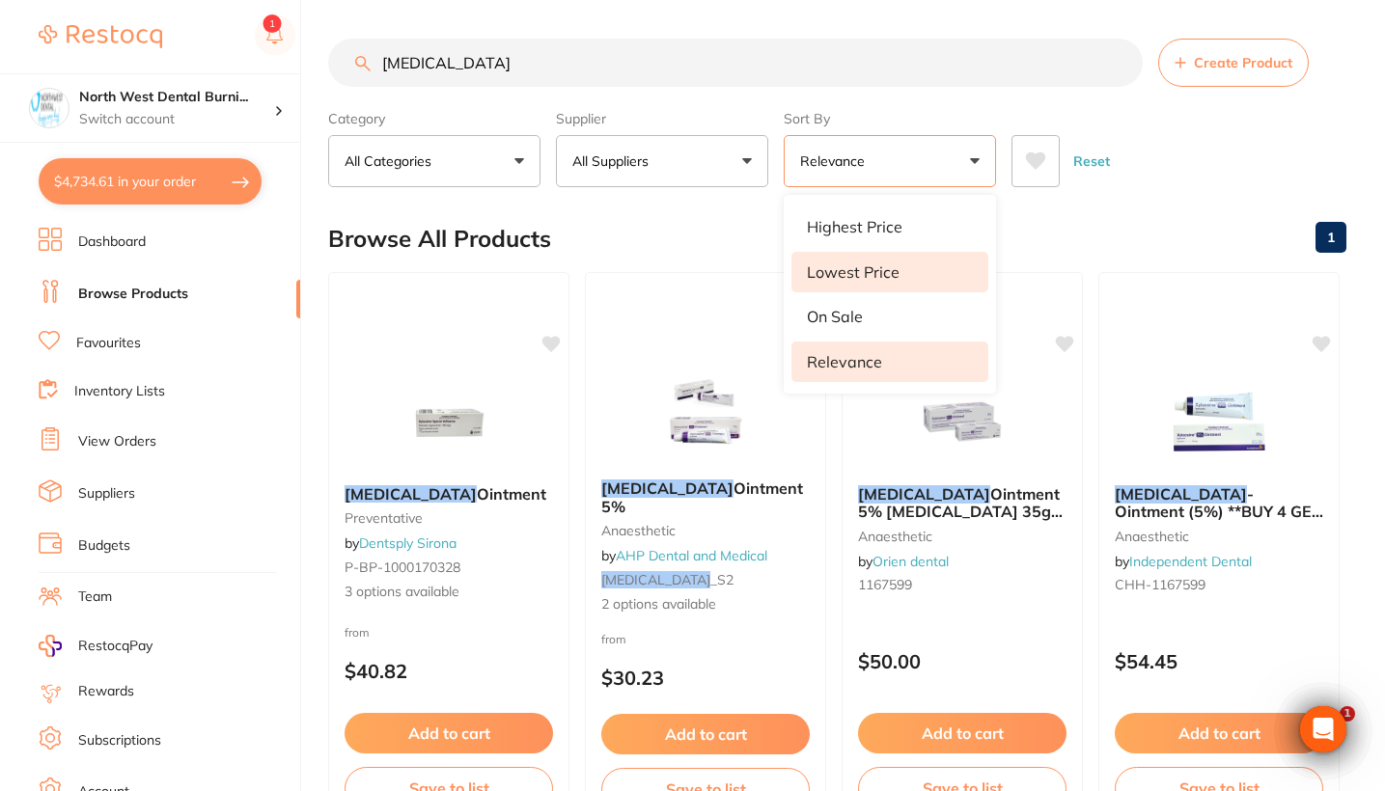
click at [891, 279] on p "Lowest Price" at bounding box center [853, 271] width 93 height 17
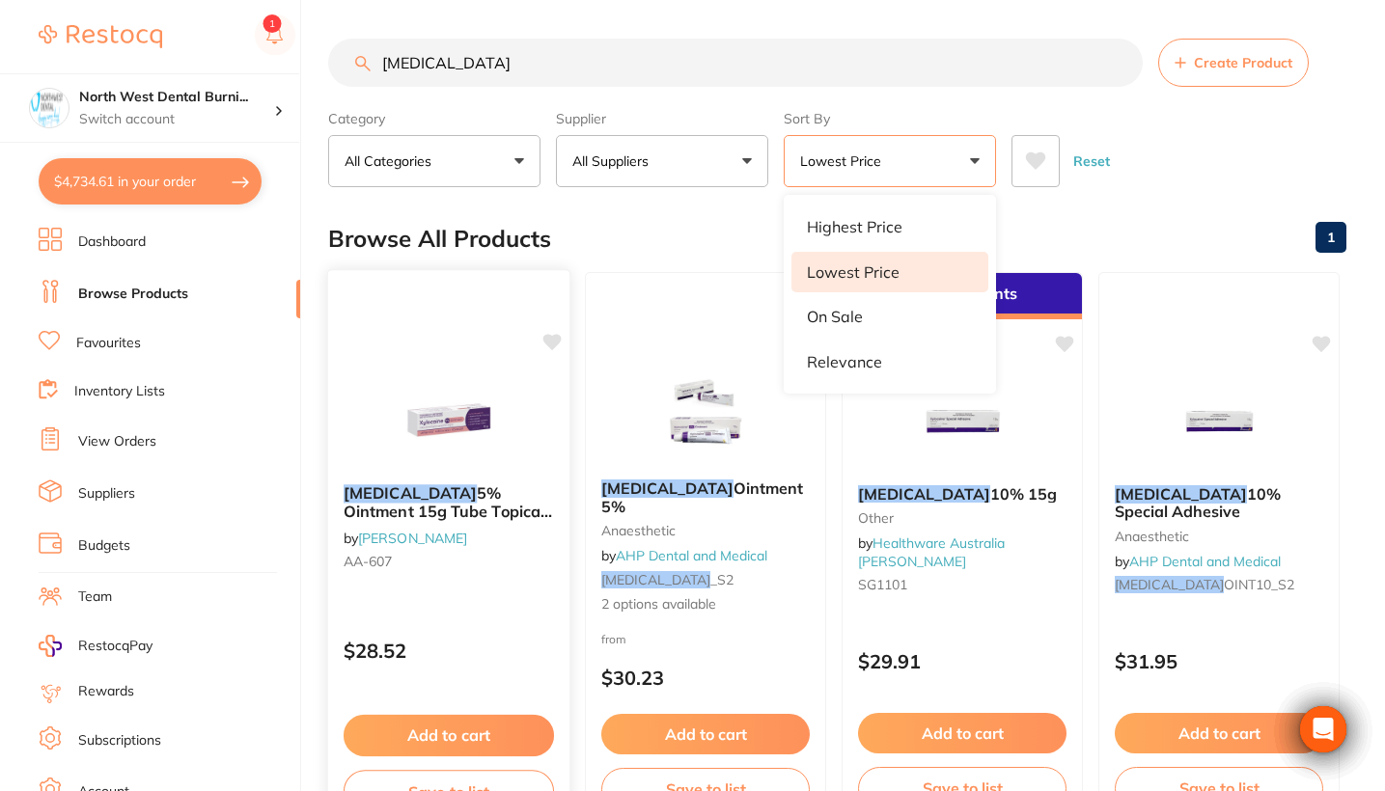
click at [473, 577] on div "XYLOCAINE 5% Ointment 15g Tube Topical Anaesthetic by Henry Schein Halas AA-607" at bounding box center [448, 531] width 241 height 124
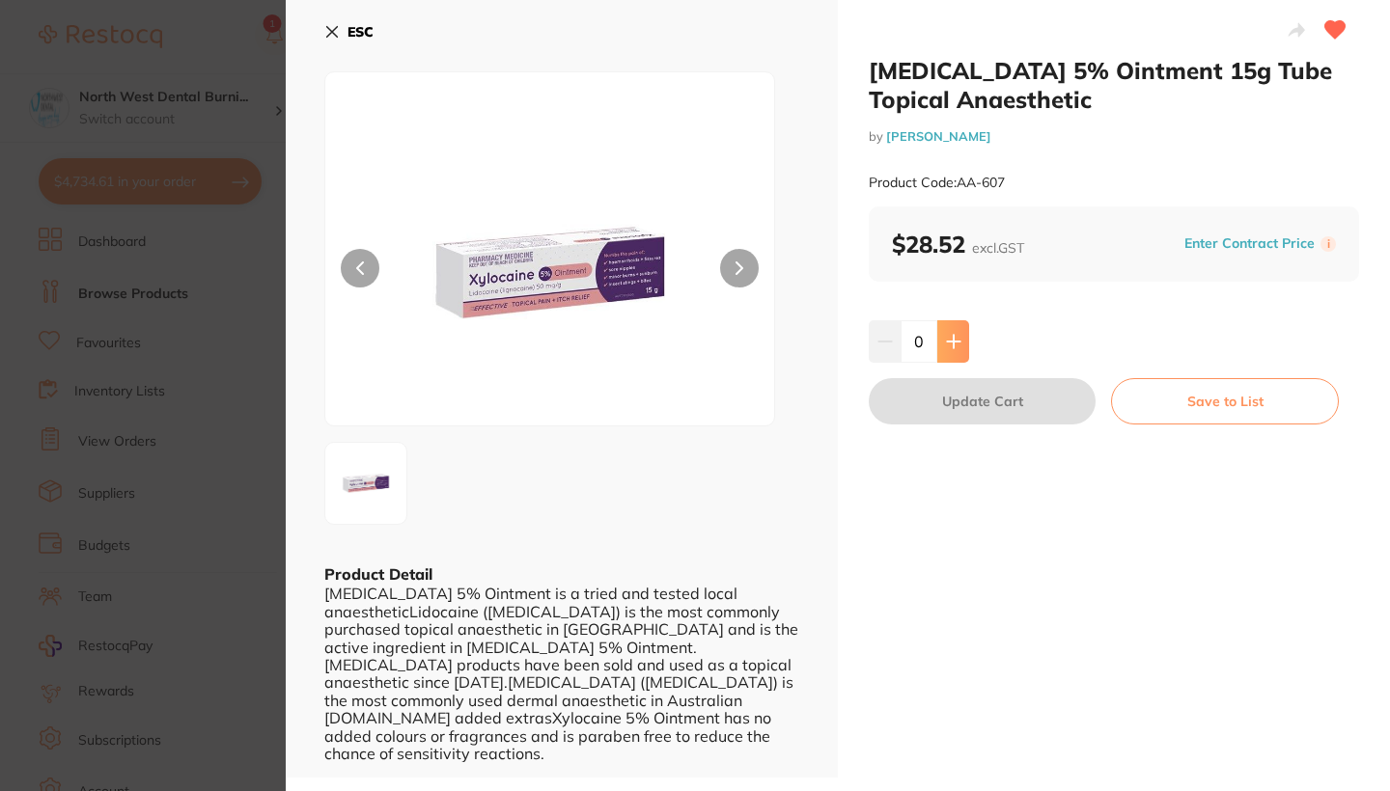
click at [947, 334] on icon at bounding box center [953, 341] width 15 height 15
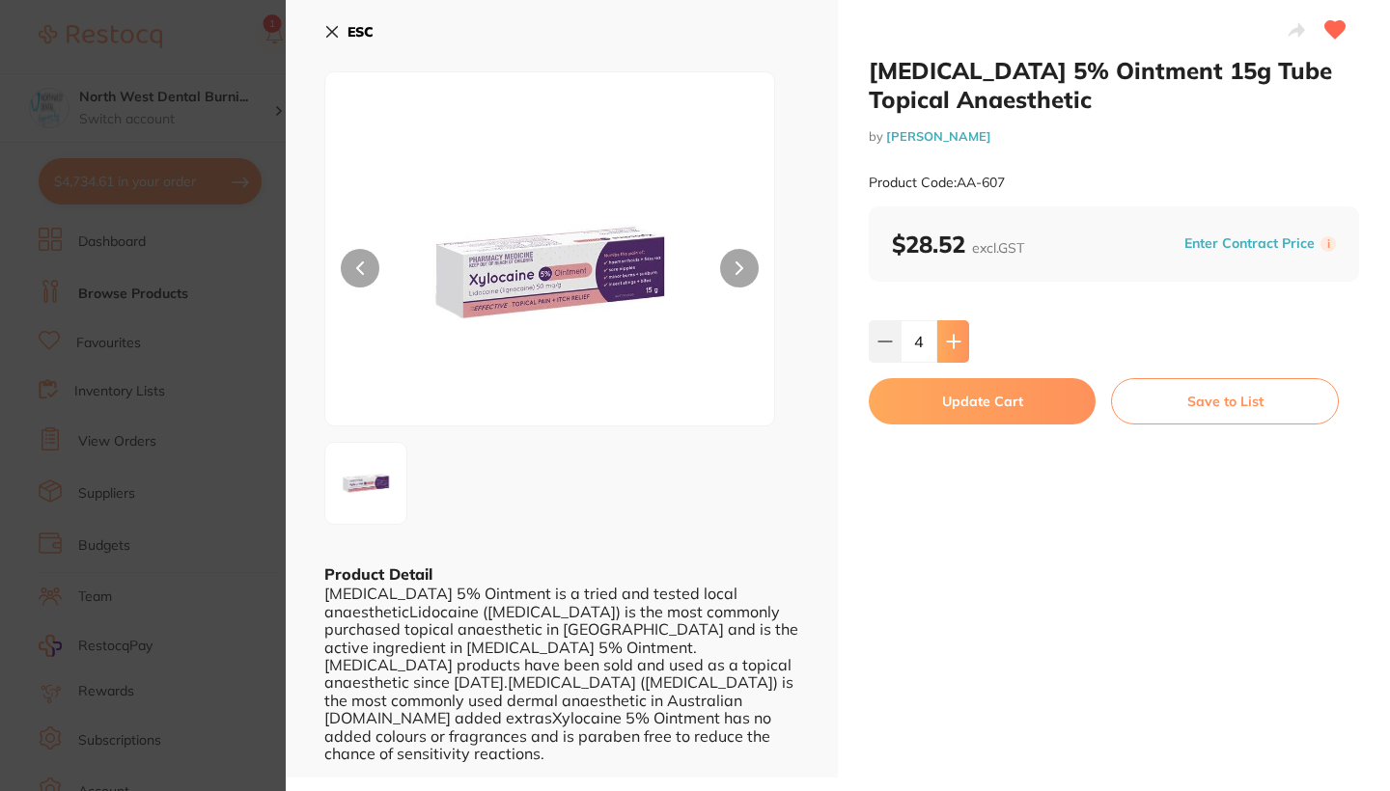
type input "5"
click at [942, 411] on button "Update Cart" at bounding box center [981, 401] width 227 height 46
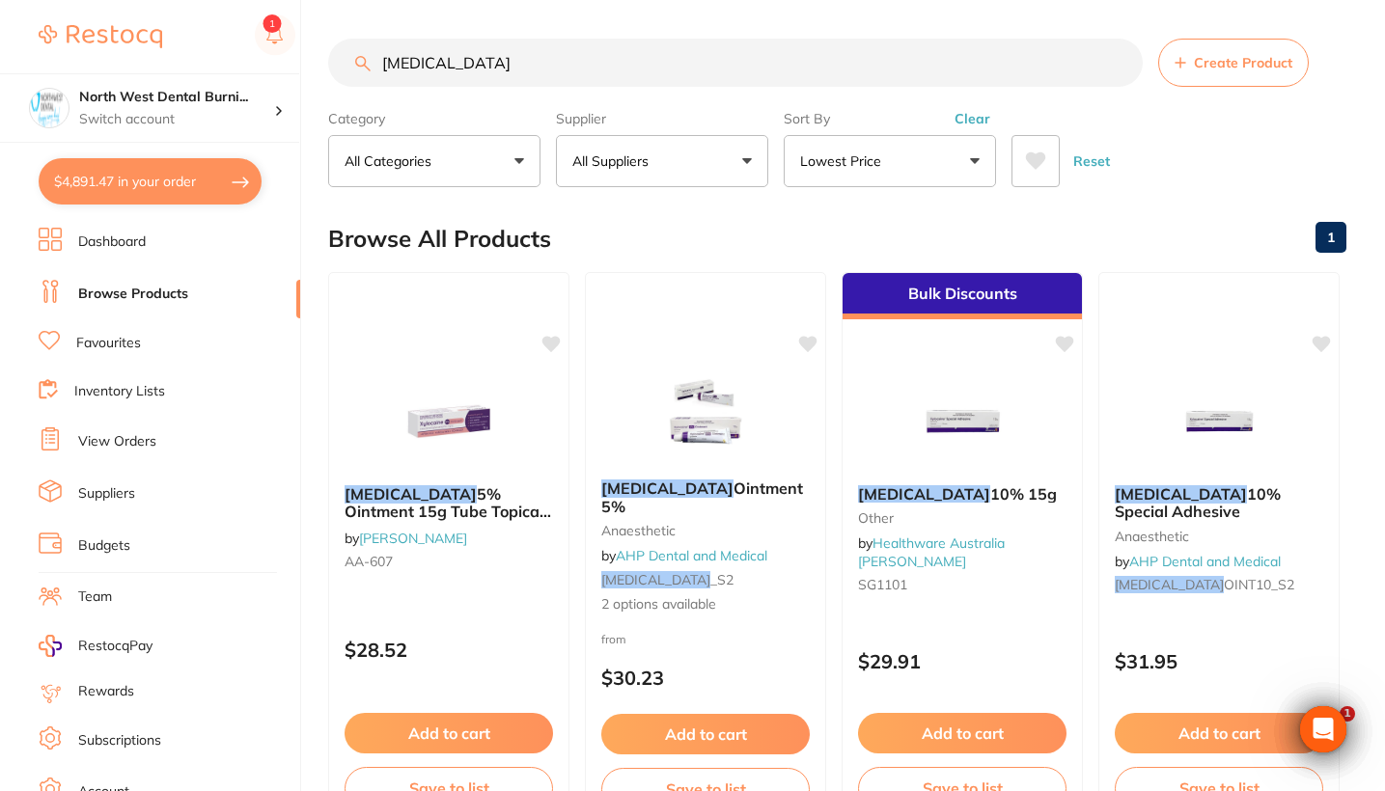
click at [975, 113] on div "Sort By Lowest Price Highest Price Lowest Price On Sale Relevance Clear" at bounding box center [890, 144] width 212 height 85
click at [969, 126] on button "Clear" at bounding box center [972, 118] width 47 height 17
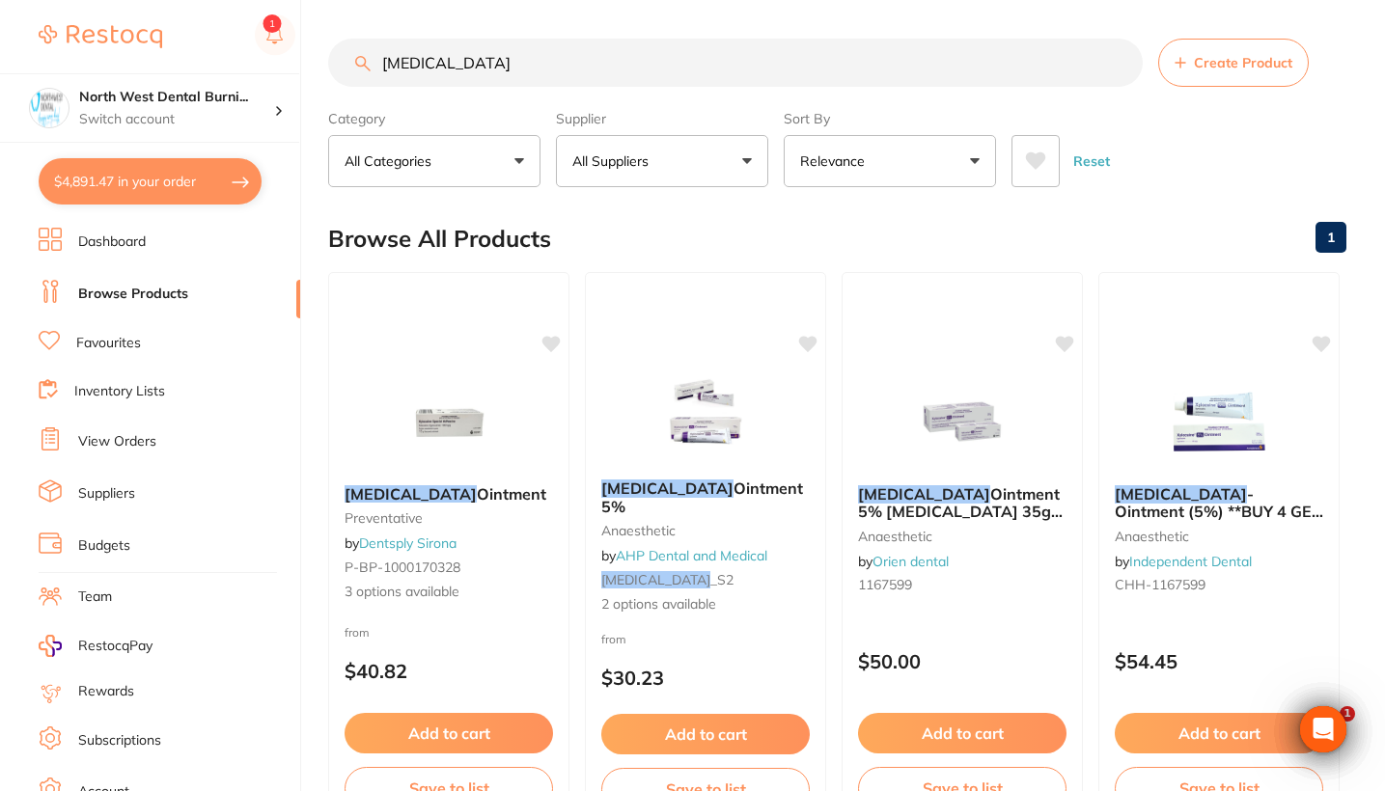
drag, startPoint x: 474, startPoint y: 68, endPoint x: 302, endPoint y: 64, distance: 171.8
click at [302, 64] on div "$4,891.47 North West Dental Burni... Switch account Riaz Dental Surgery Experte…" at bounding box center [692, 395] width 1385 height 791
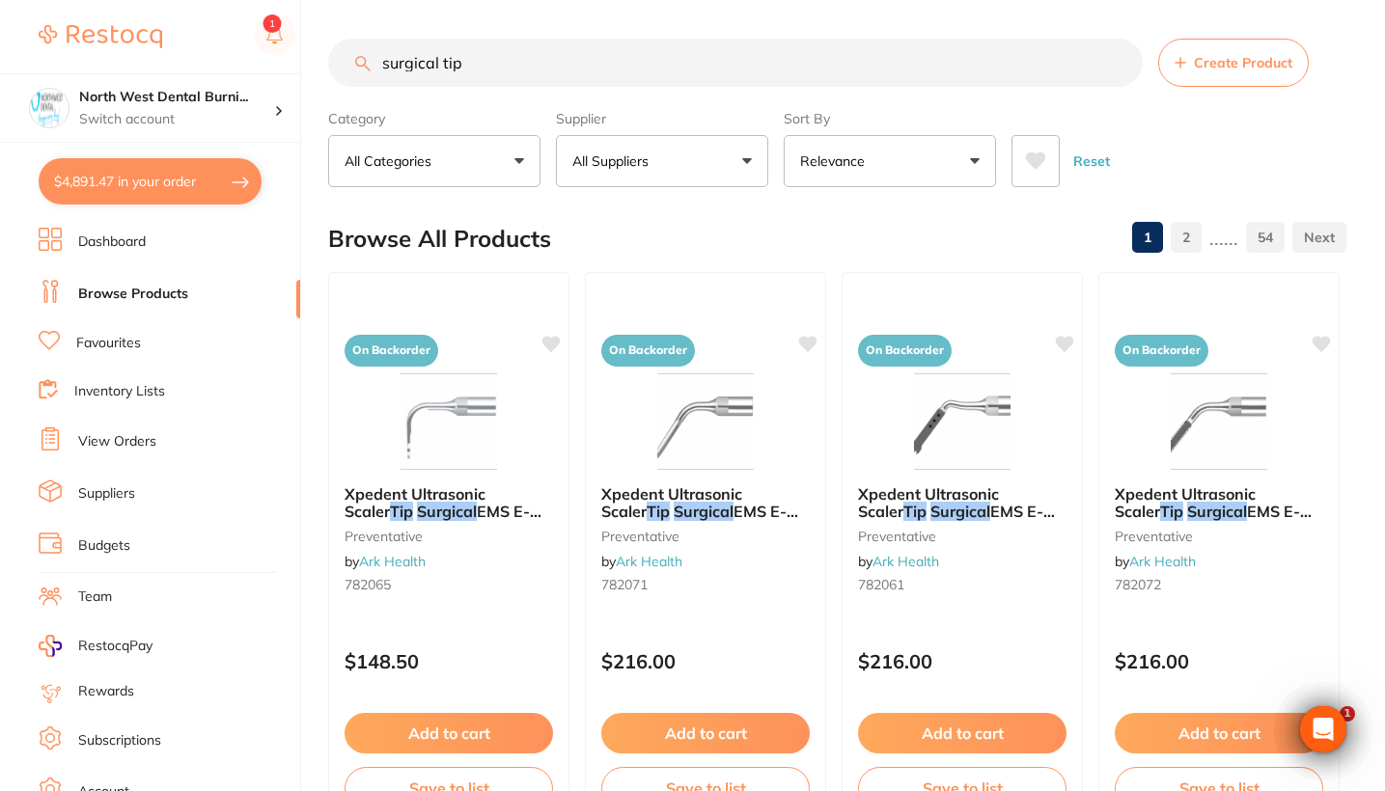
type input "surgical tip"
click at [680, 161] on button "All Suppliers" at bounding box center [662, 161] width 212 height 52
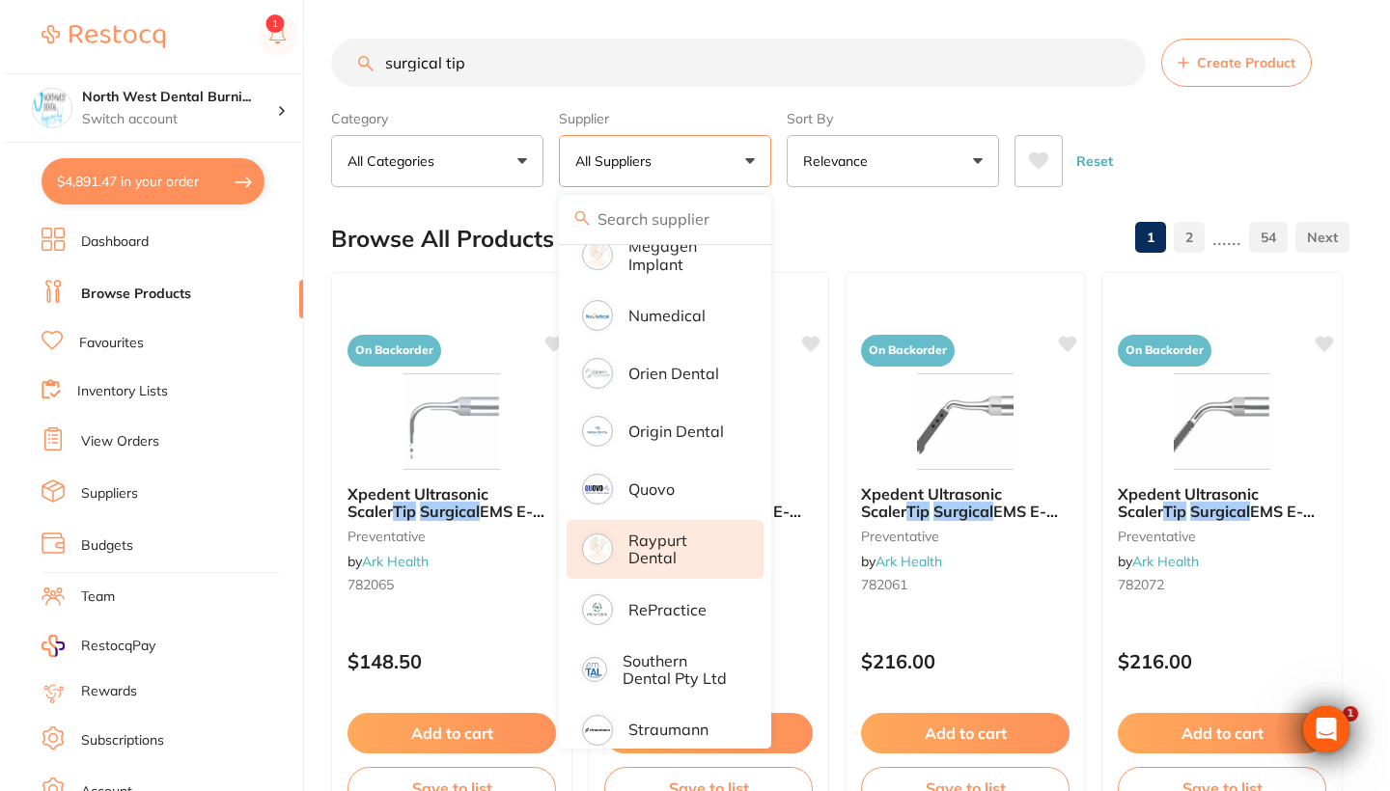
scroll to position [1411, 0]
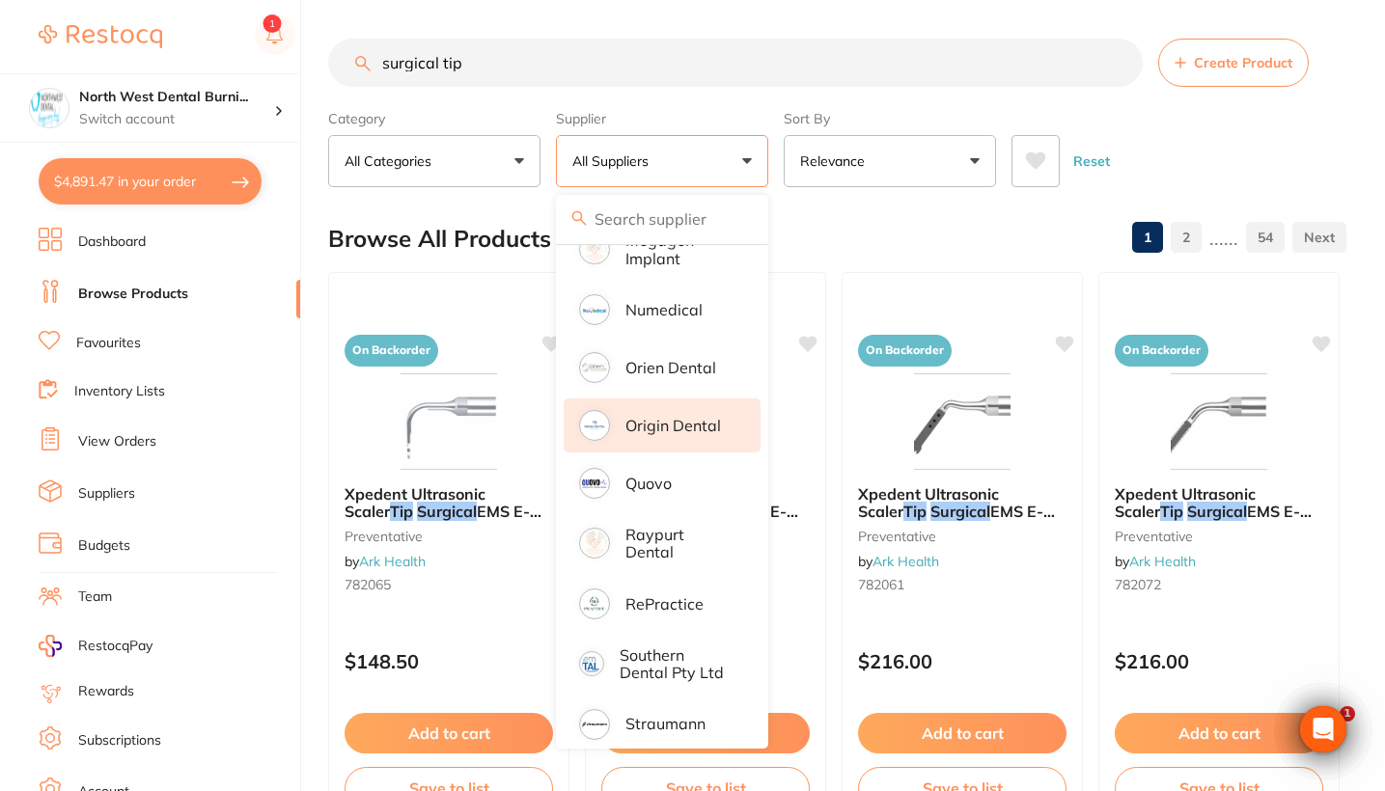
click at [690, 434] on p "Origin Dental" at bounding box center [673, 425] width 96 height 17
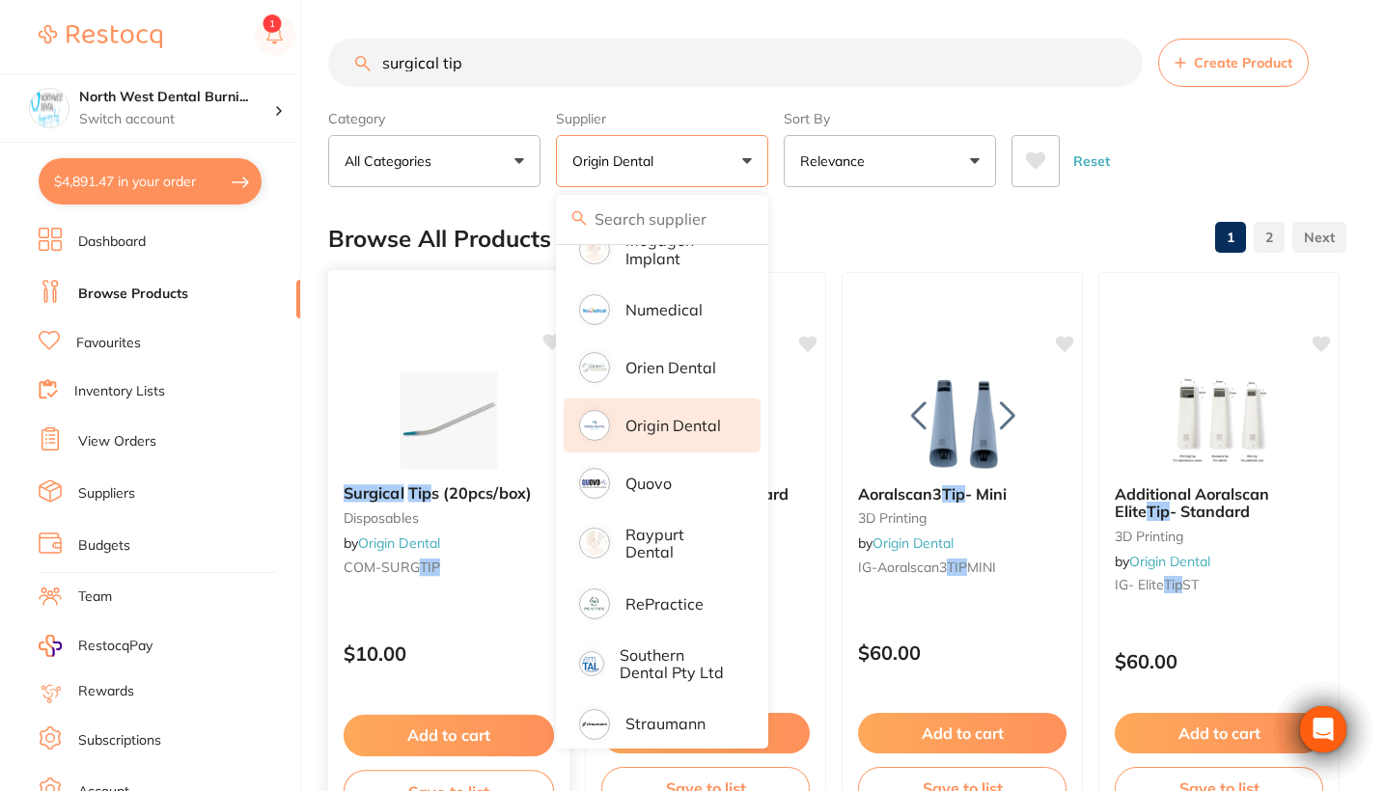
click at [458, 583] on div "Surgical Tip s (20pcs/box) disposables by Origin Dental COM-SURG TIP" at bounding box center [448, 533] width 241 height 129
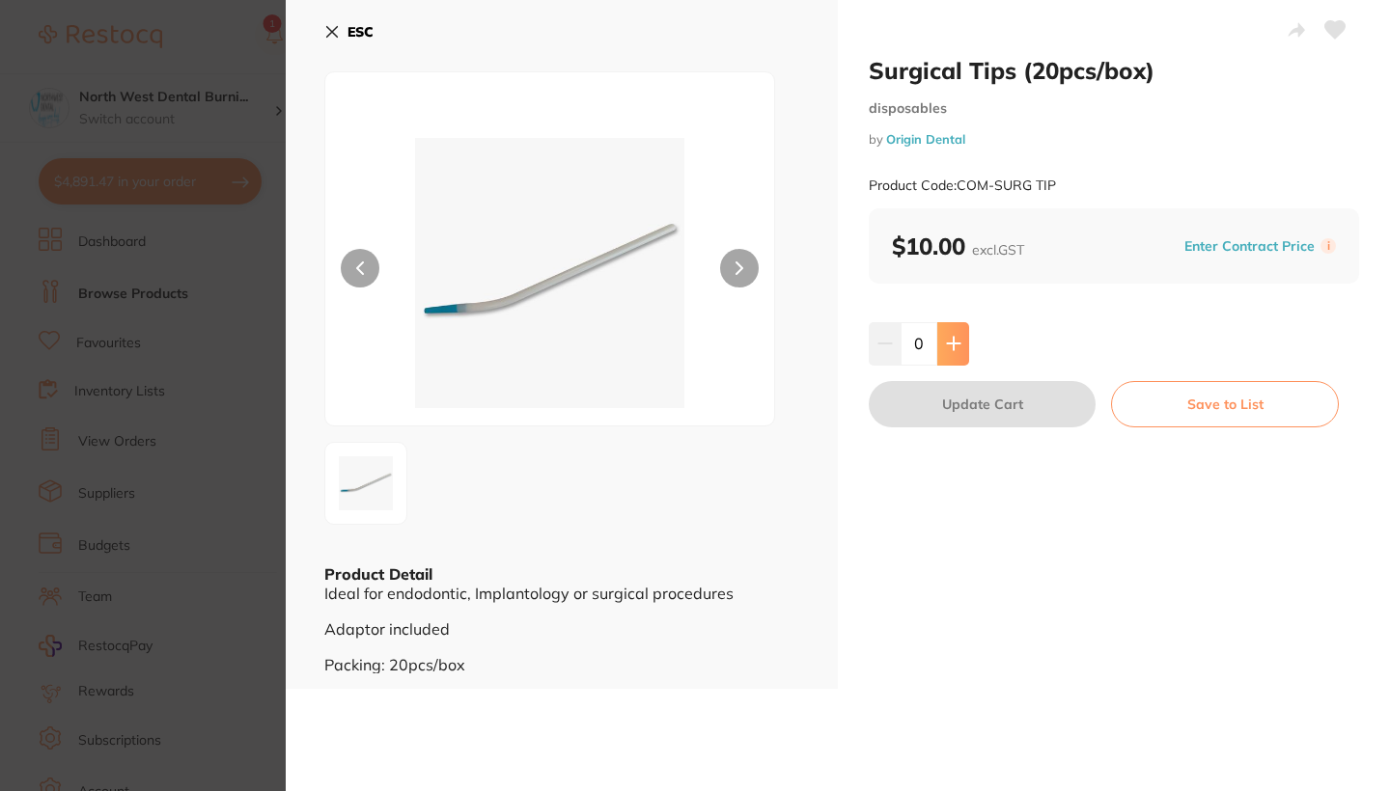
click at [946, 336] on icon at bounding box center [953, 343] width 15 height 15
type input "4"
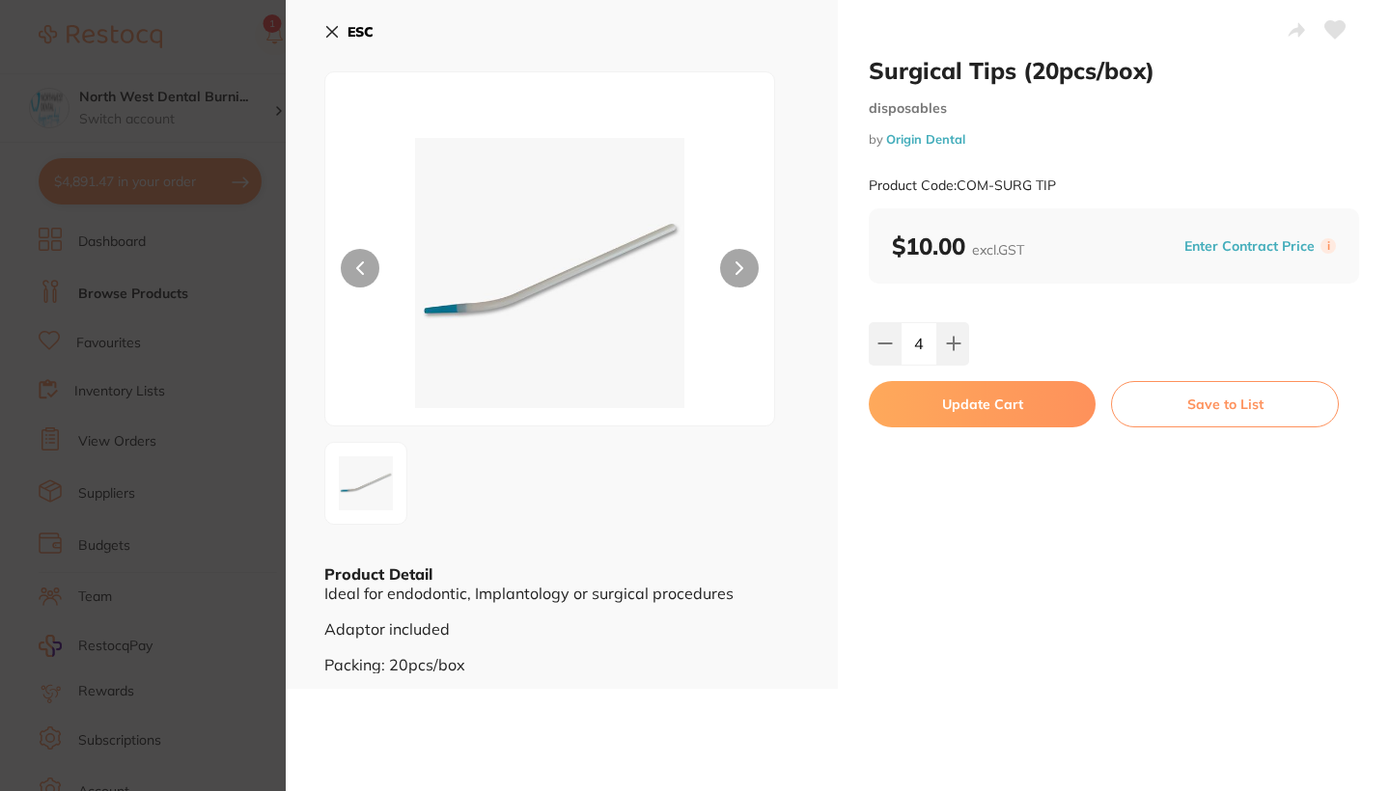
click at [962, 396] on button "Update Cart" at bounding box center [981, 404] width 227 height 46
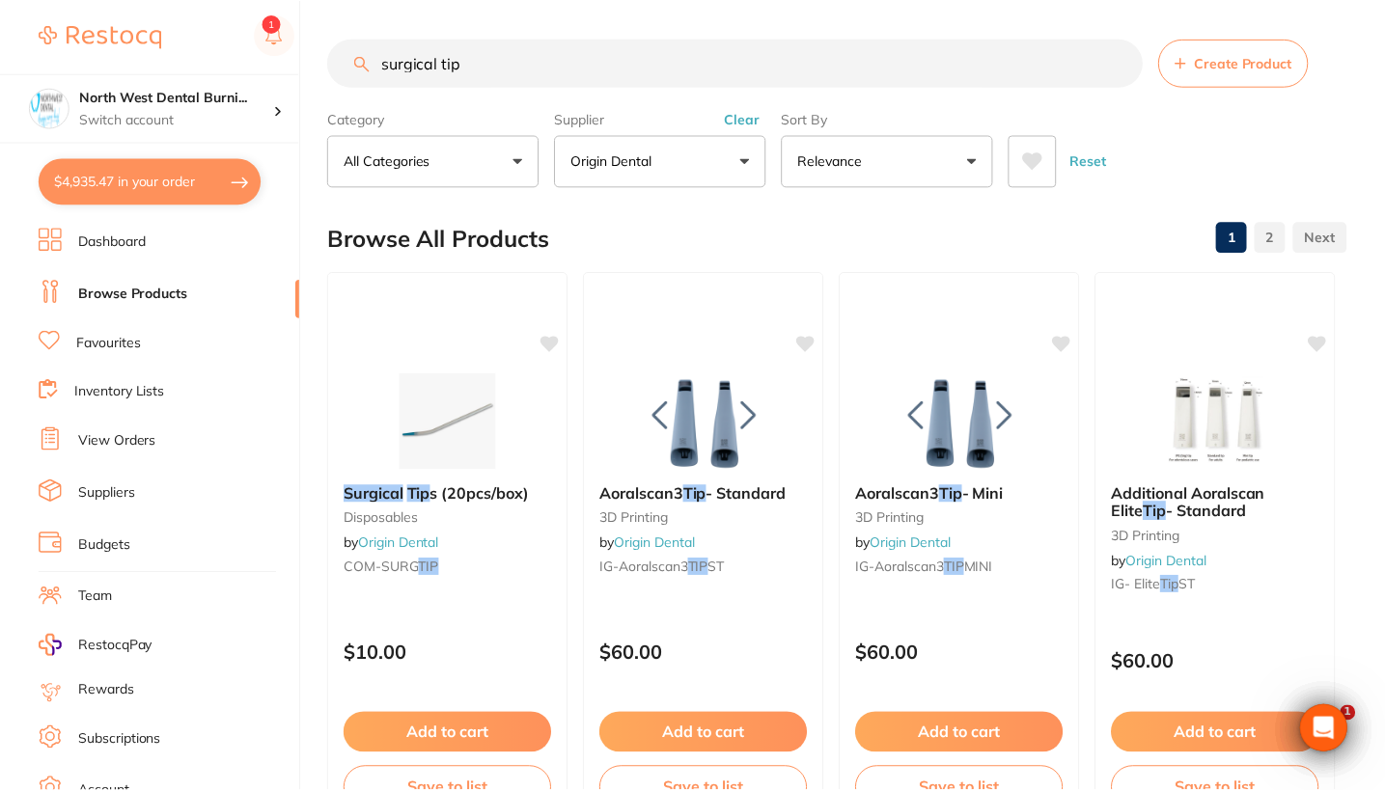
scroll to position [45, 0]
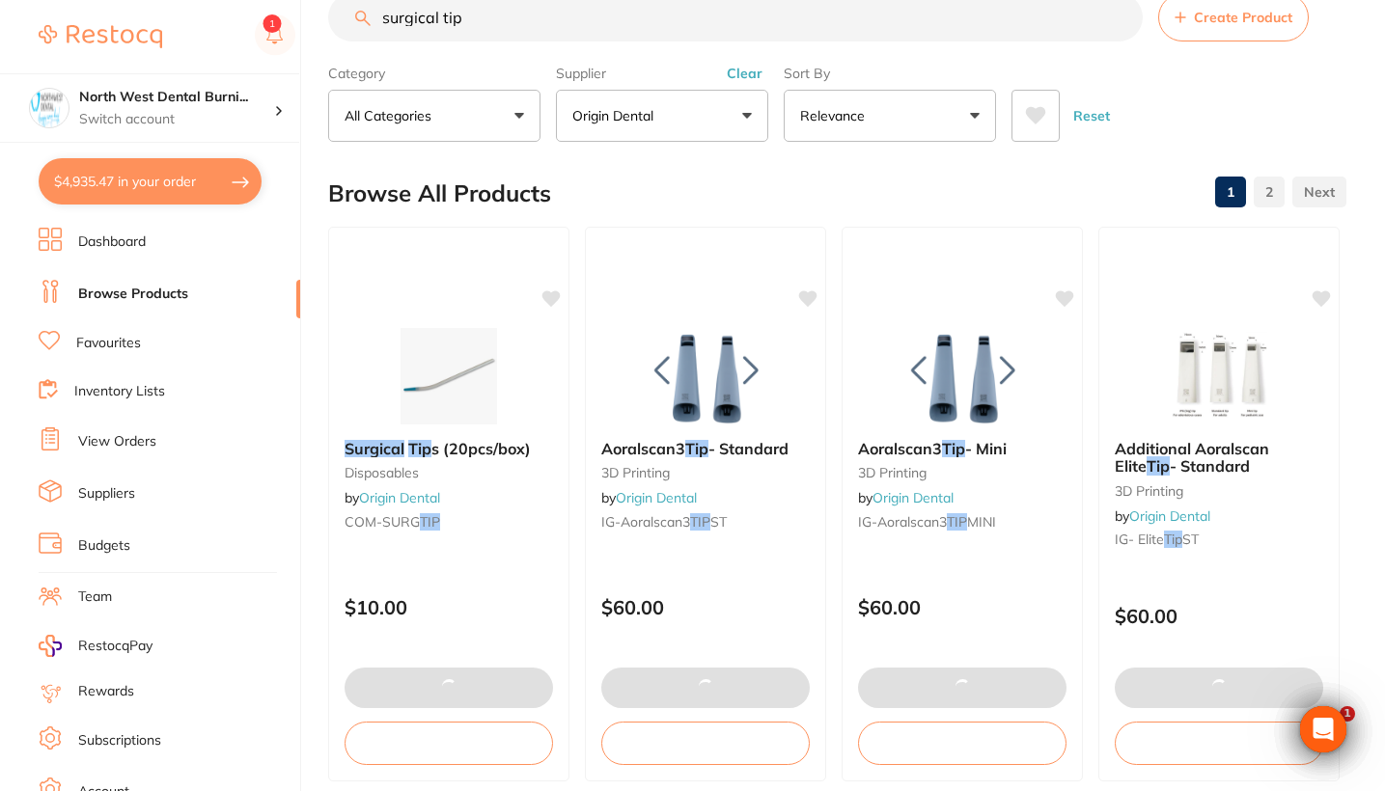
click at [748, 79] on button "Clear" at bounding box center [744, 73] width 47 height 17
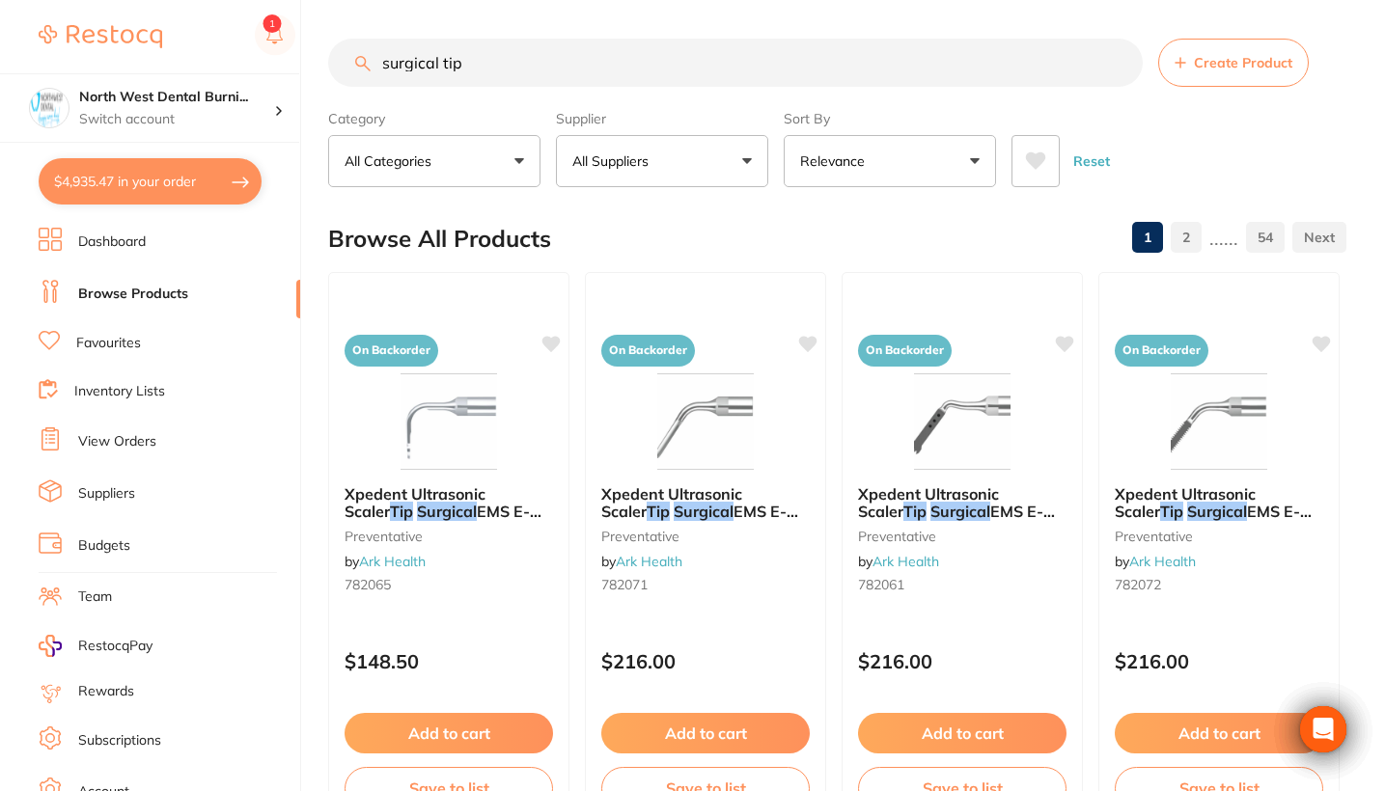
drag, startPoint x: 490, startPoint y: 63, endPoint x: 308, endPoint y: 53, distance: 182.6
click at [308, 53] on div "$4,935.47 North West Dental Burni... Switch account Riaz Dental Surgery Experte…" at bounding box center [692, 395] width 1385 height 791
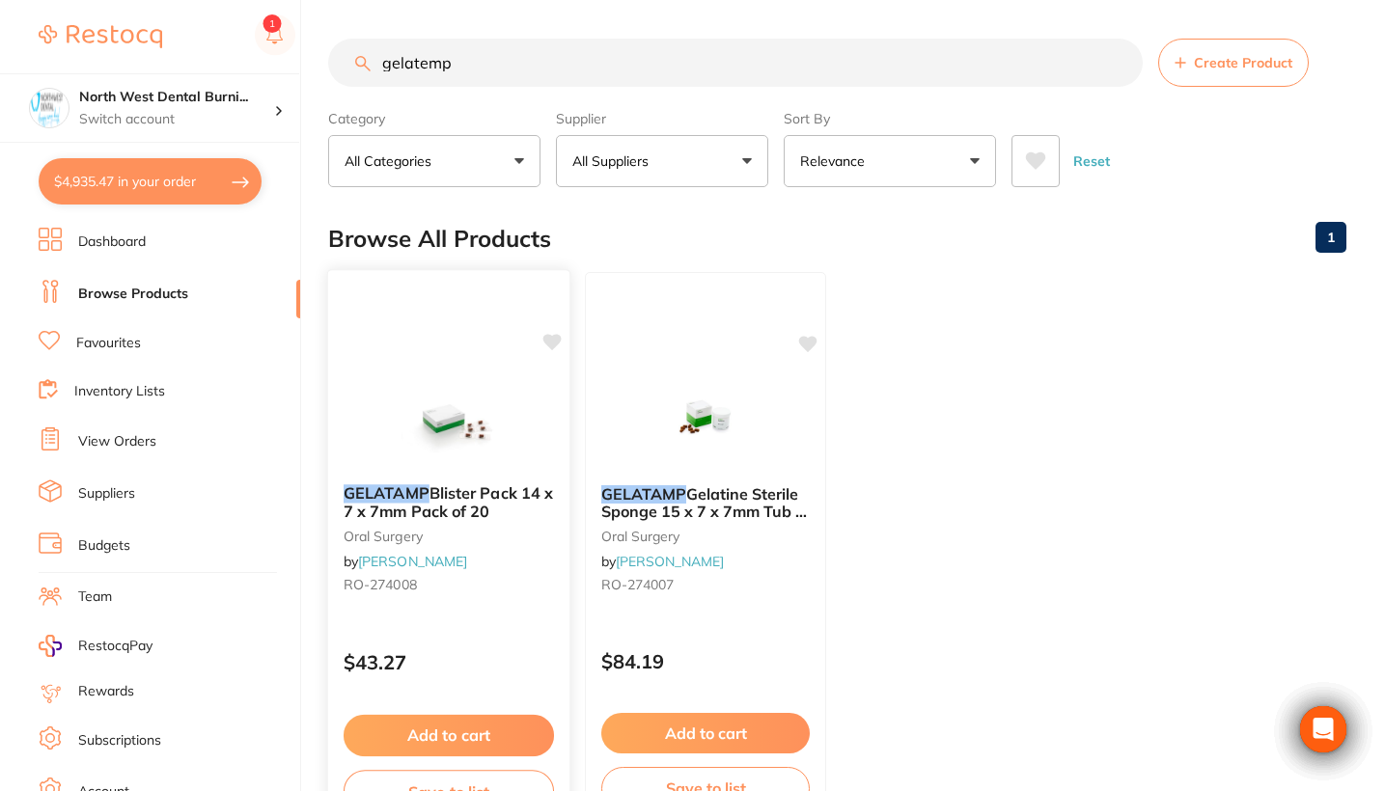
type input "gelatemp"
click at [545, 501] on b "GELATAMP Blister Pack 14 x 7 x 7mm Pack of 20" at bounding box center [449, 502] width 210 height 36
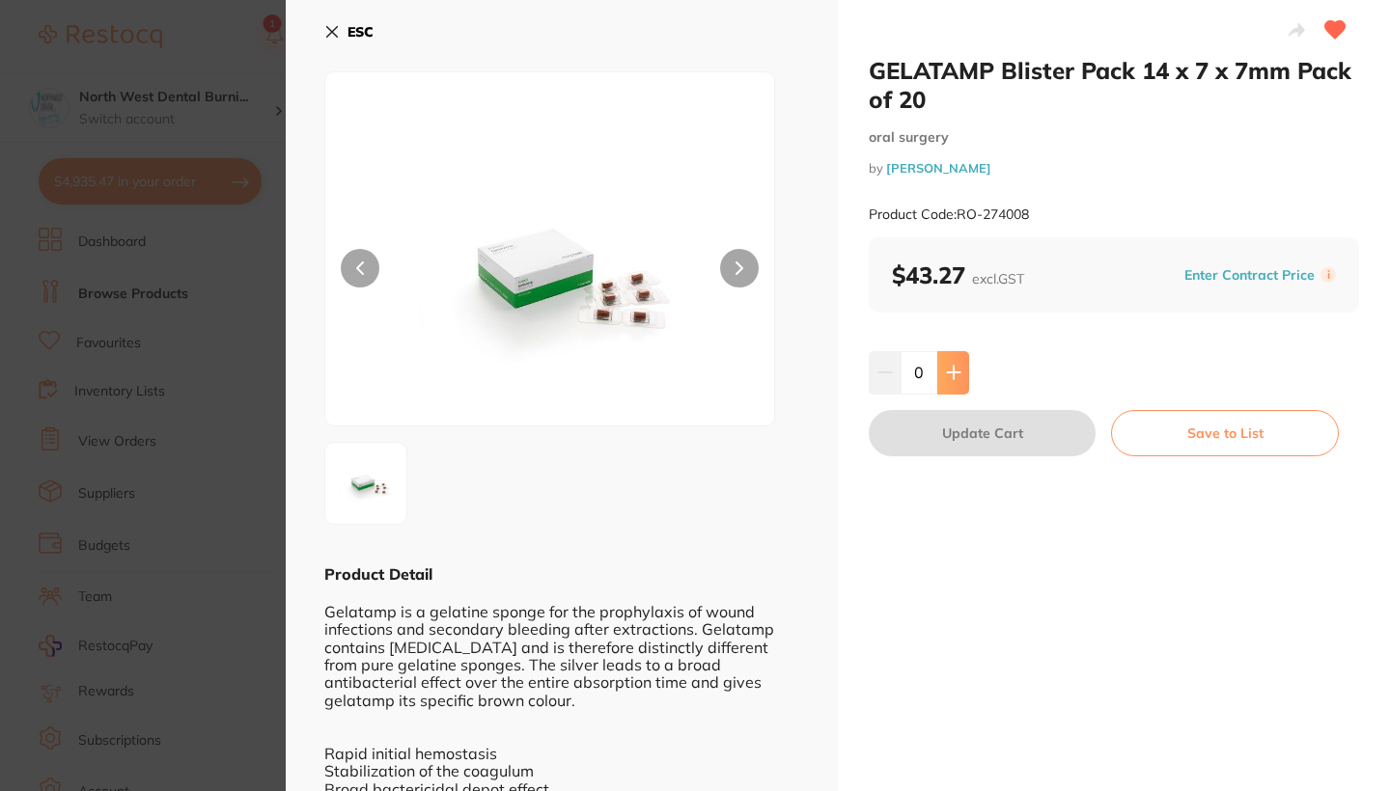
click at [963, 380] on button at bounding box center [953, 372] width 32 height 42
type input "2"
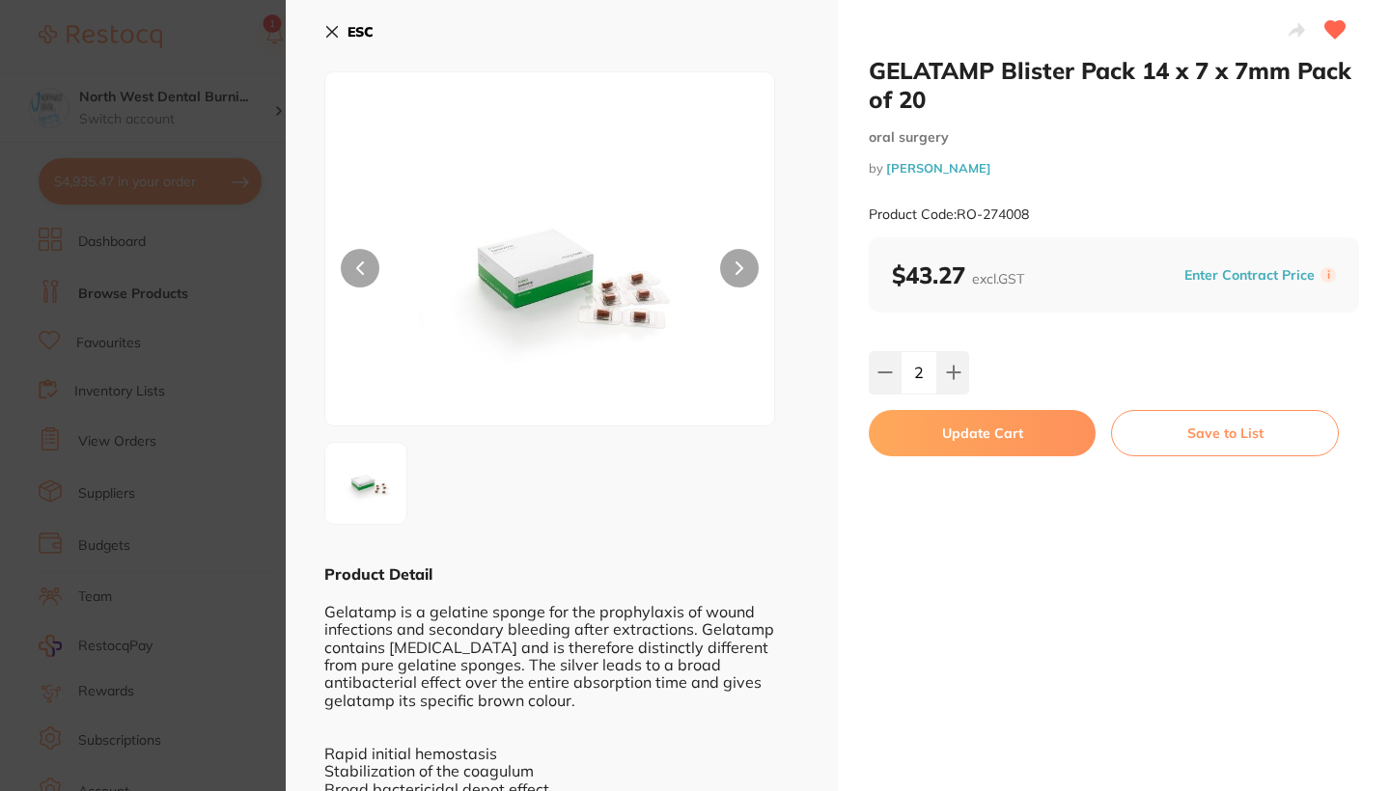
click at [961, 436] on button "Update Cart" at bounding box center [981, 433] width 227 height 46
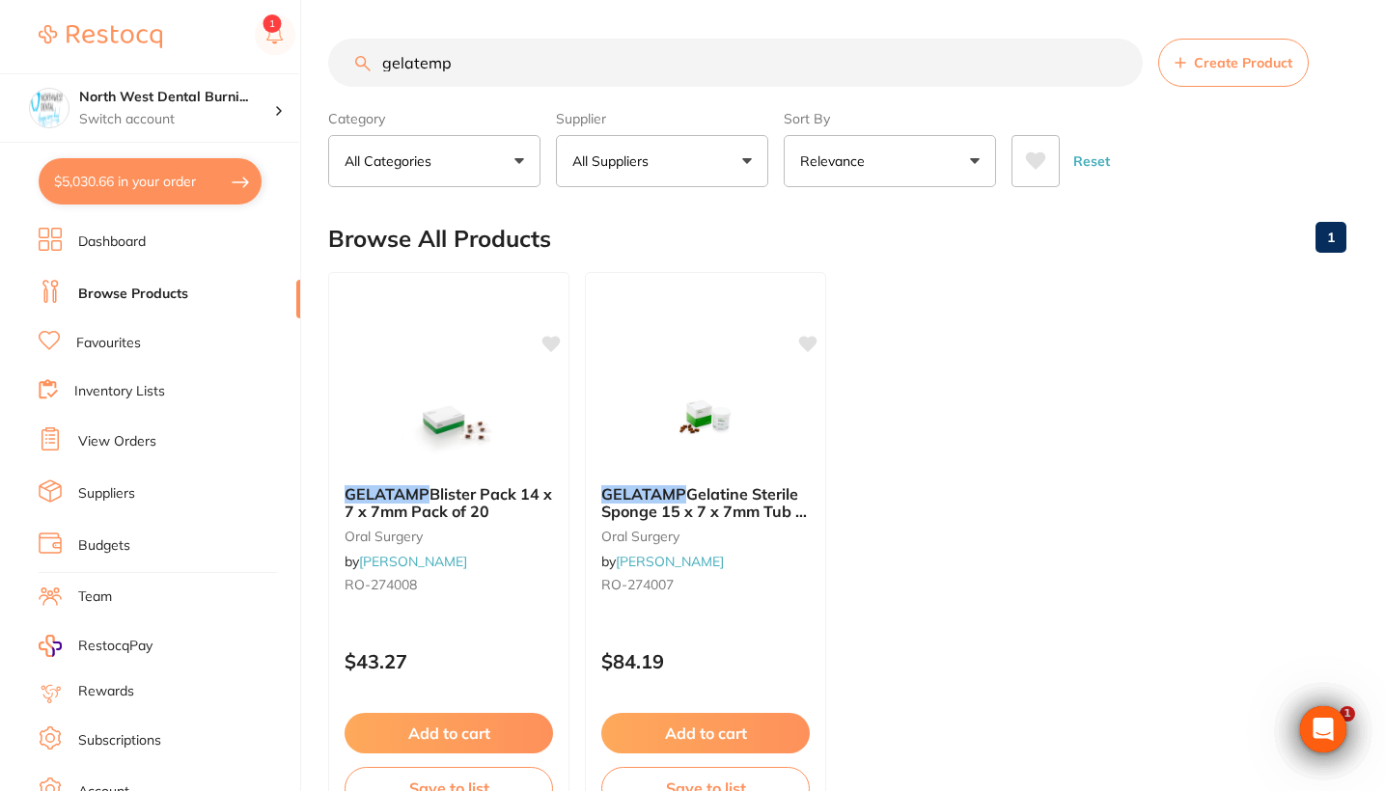
drag, startPoint x: 465, startPoint y: 53, endPoint x: 381, endPoint y: 60, distance: 84.2
click at [376, 60] on input "gelatemp" at bounding box center [735, 63] width 814 height 48
drag, startPoint x: 511, startPoint y: 61, endPoint x: 355, endPoint y: 53, distance: 156.5
click at [355, 53] on input "gelatemp" at bounding box center [735, 63] width 814 height 48
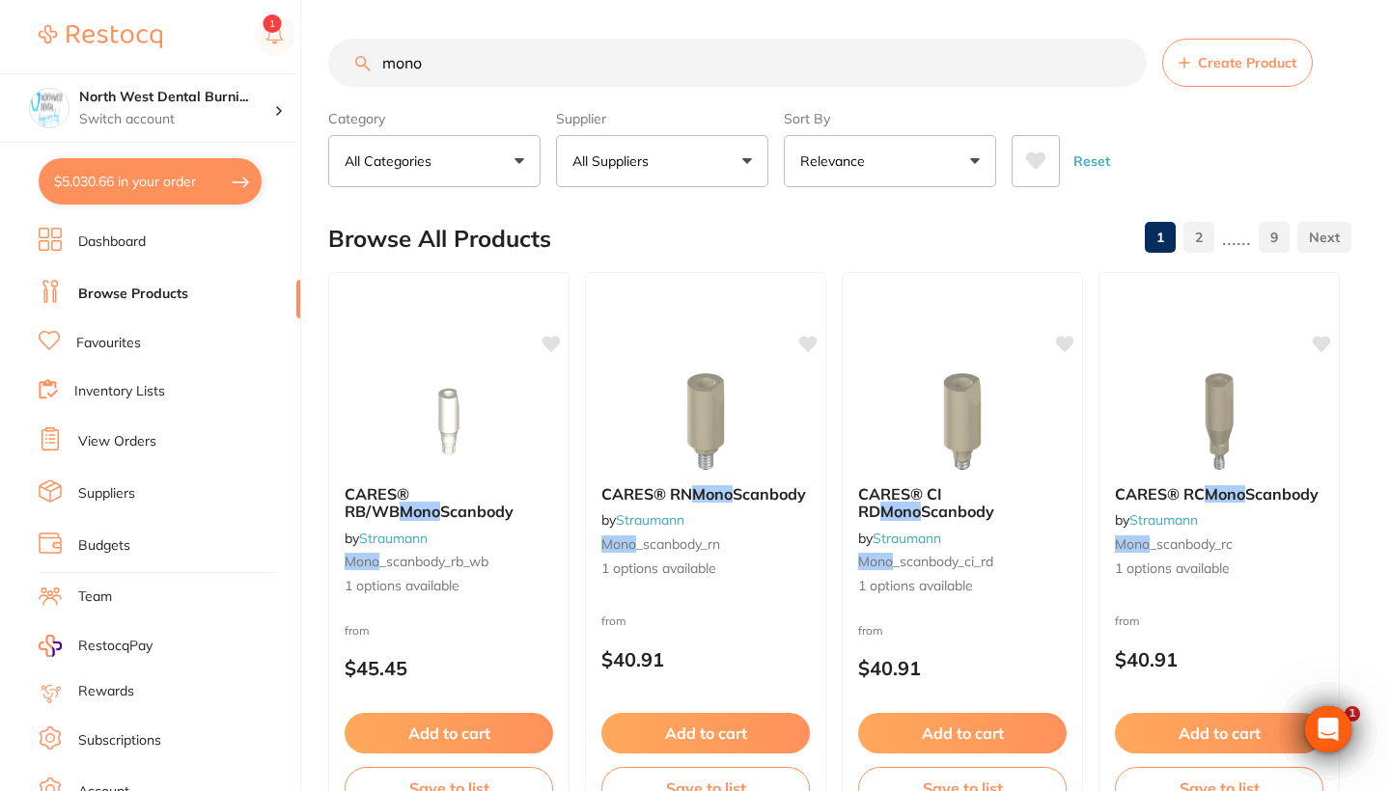
type input "mono"
click at [675, 155] on button "All Suppliers" at bounding box center [662, 161] width 212 height 52
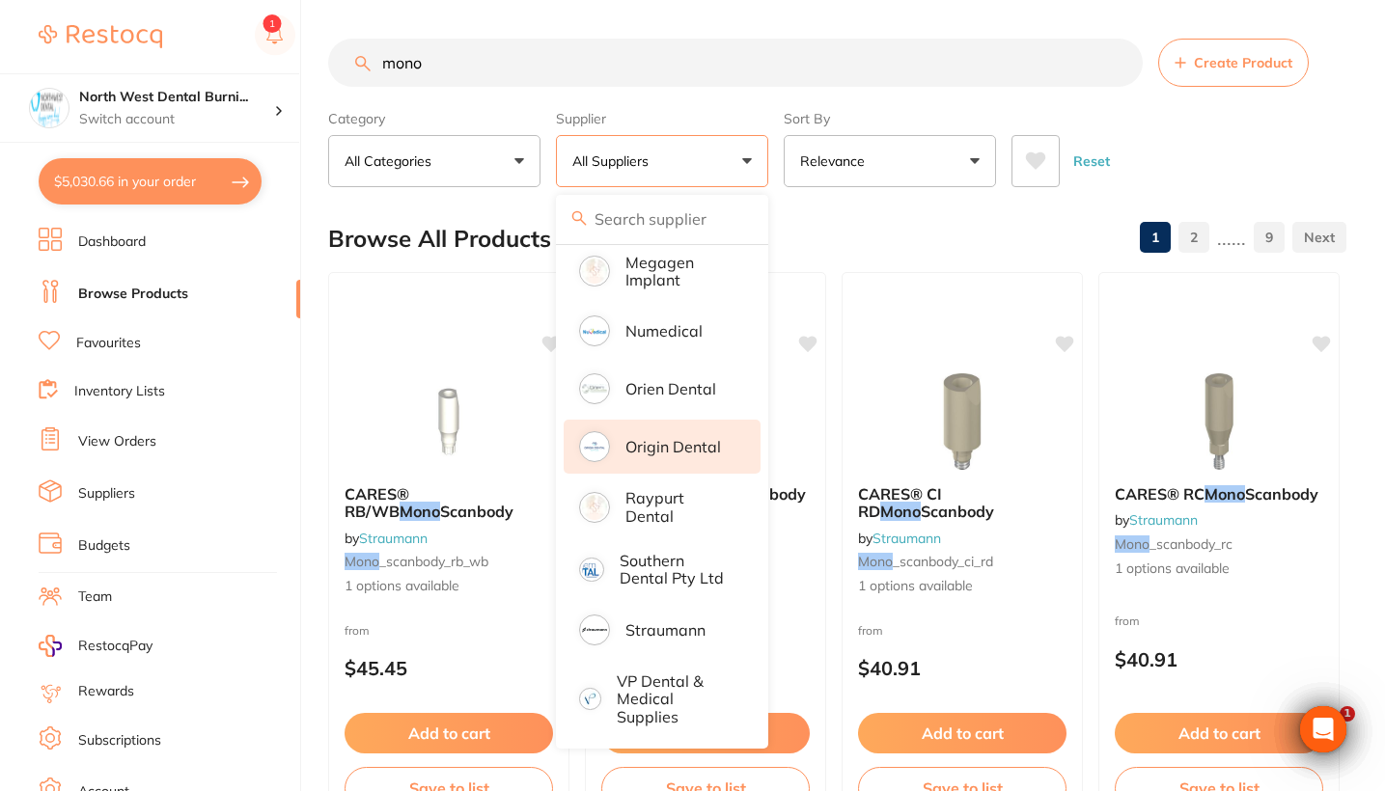
scroll to position [1343, 0]
click at [681, 454] on p "Origin Dental" at bounding box center [673, 446] width 96 height 17
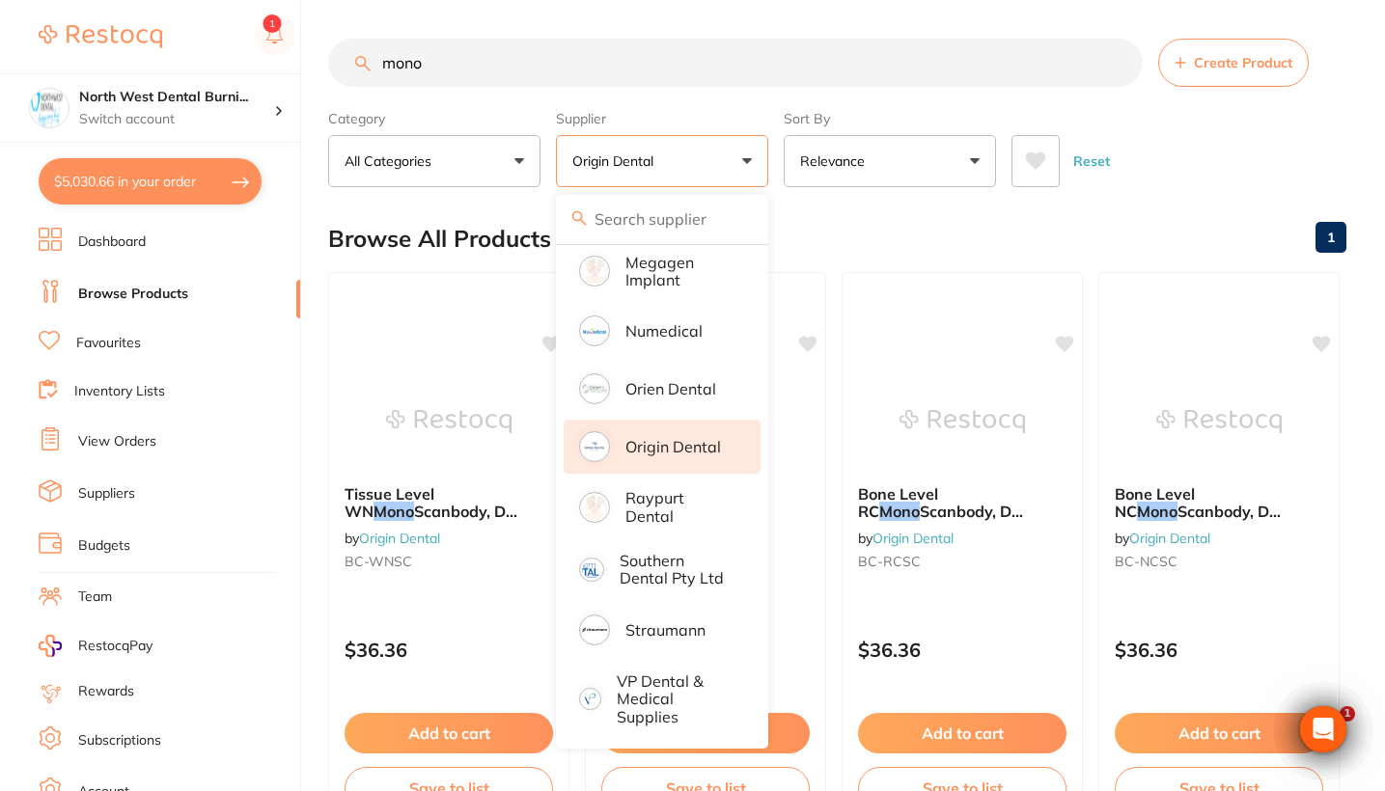
scroll to position [0, 0]
click at [1173, 184] on div "Reset" at bounding box center [1170, 154] width 319 height 68
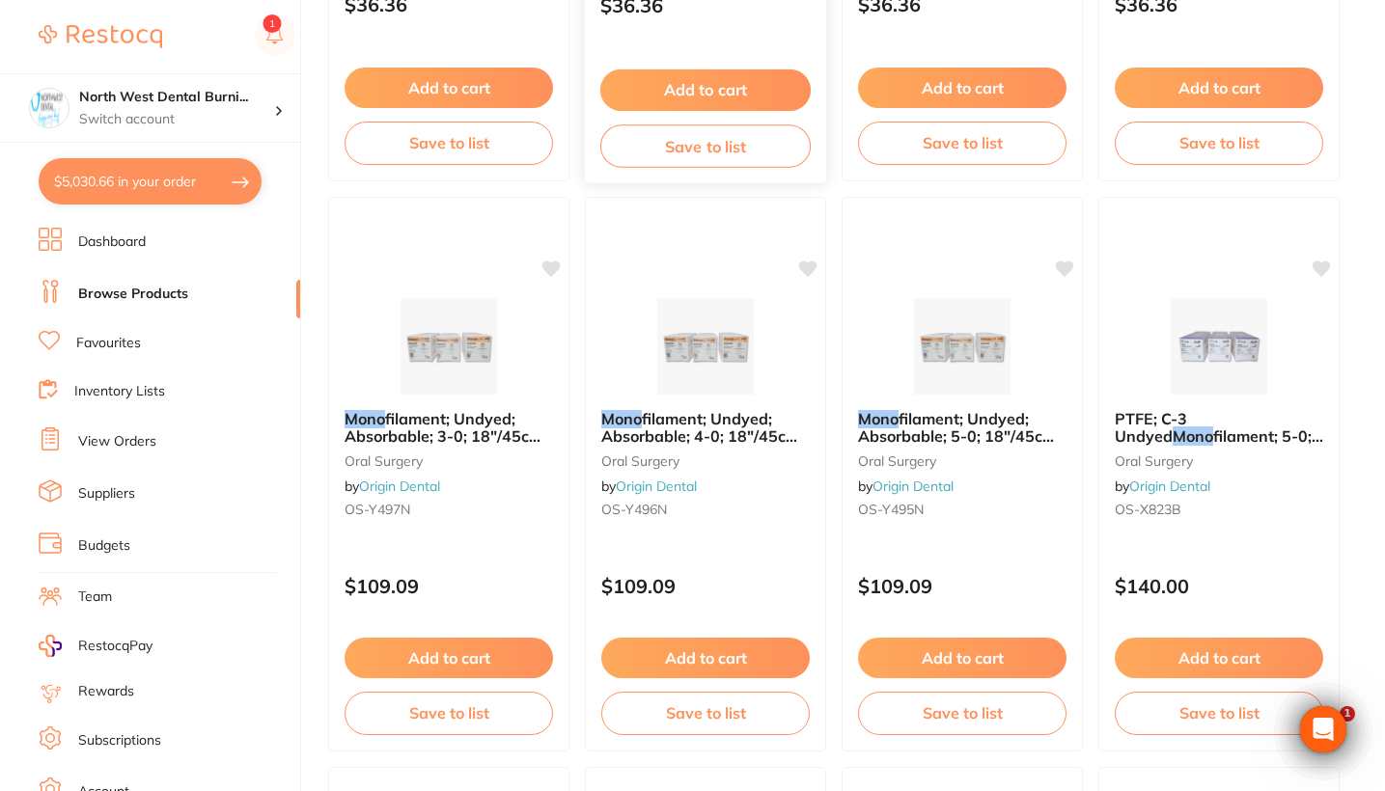
scroll to position [661, 0]
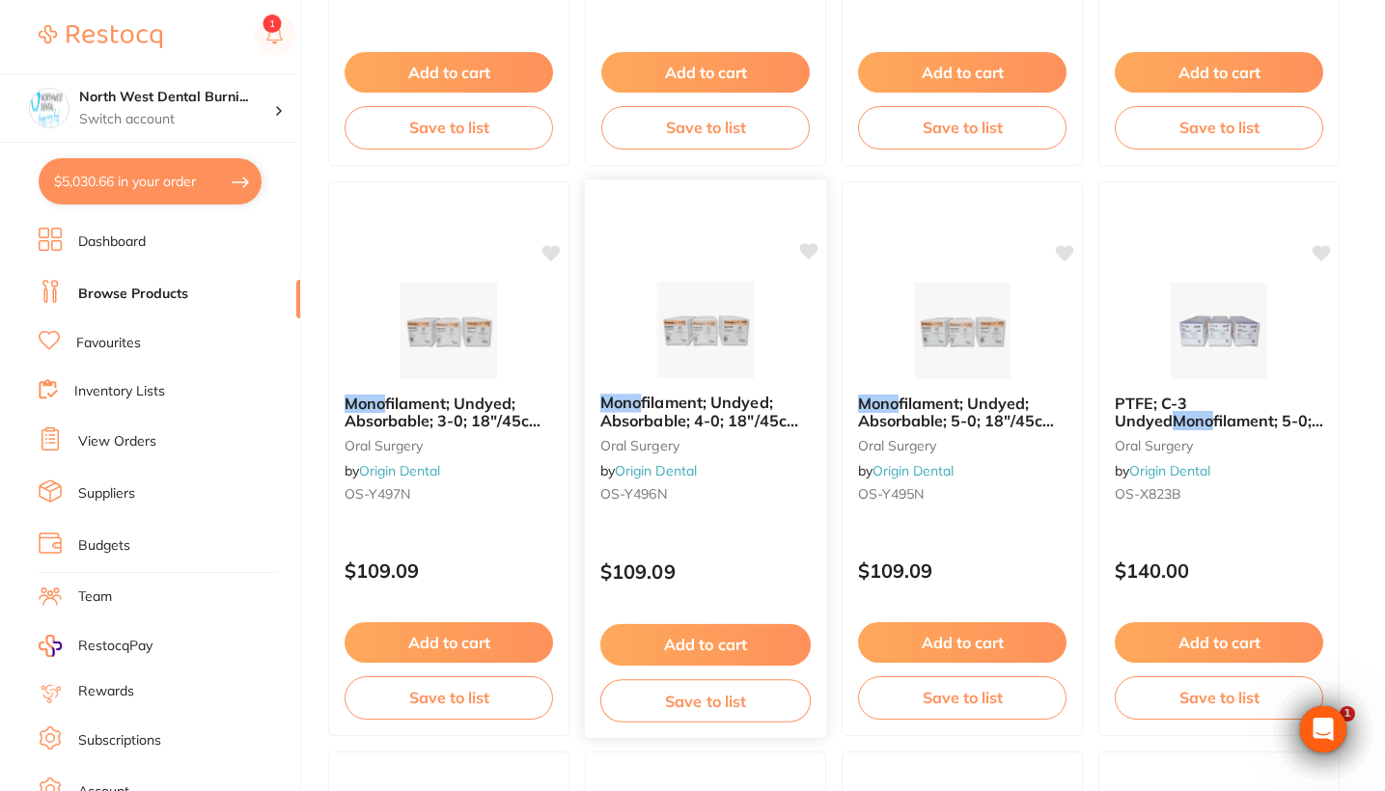
click at [765, 530] on div "Mono filament; Undyed; Absorbable; 4-0; 18″/45cm; 3/8 Circle Precision Reverse …" at bounding box center [706, 459] width 244 height 561
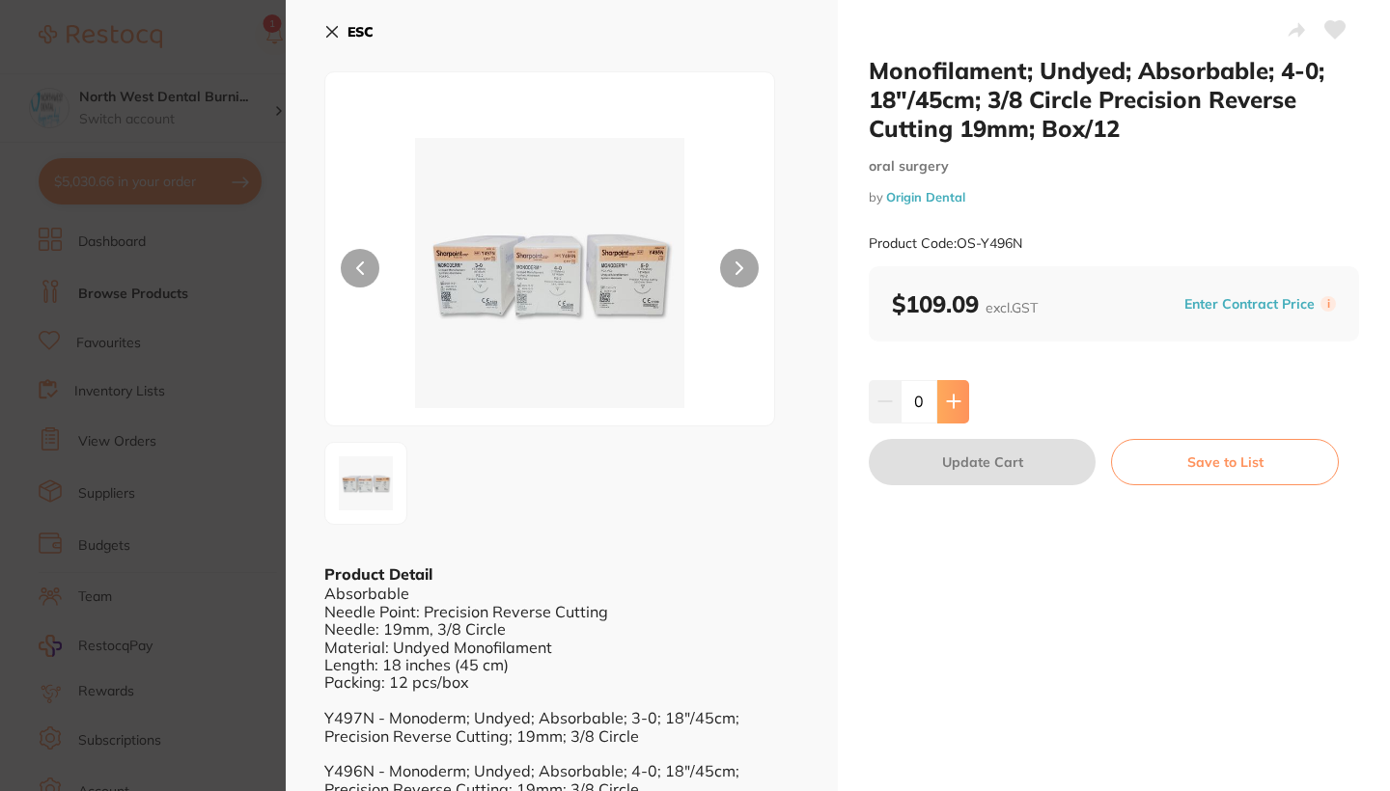
click at [951, 406] on icon at bounding box center [953, 402] width 13 height 13
type input "3"
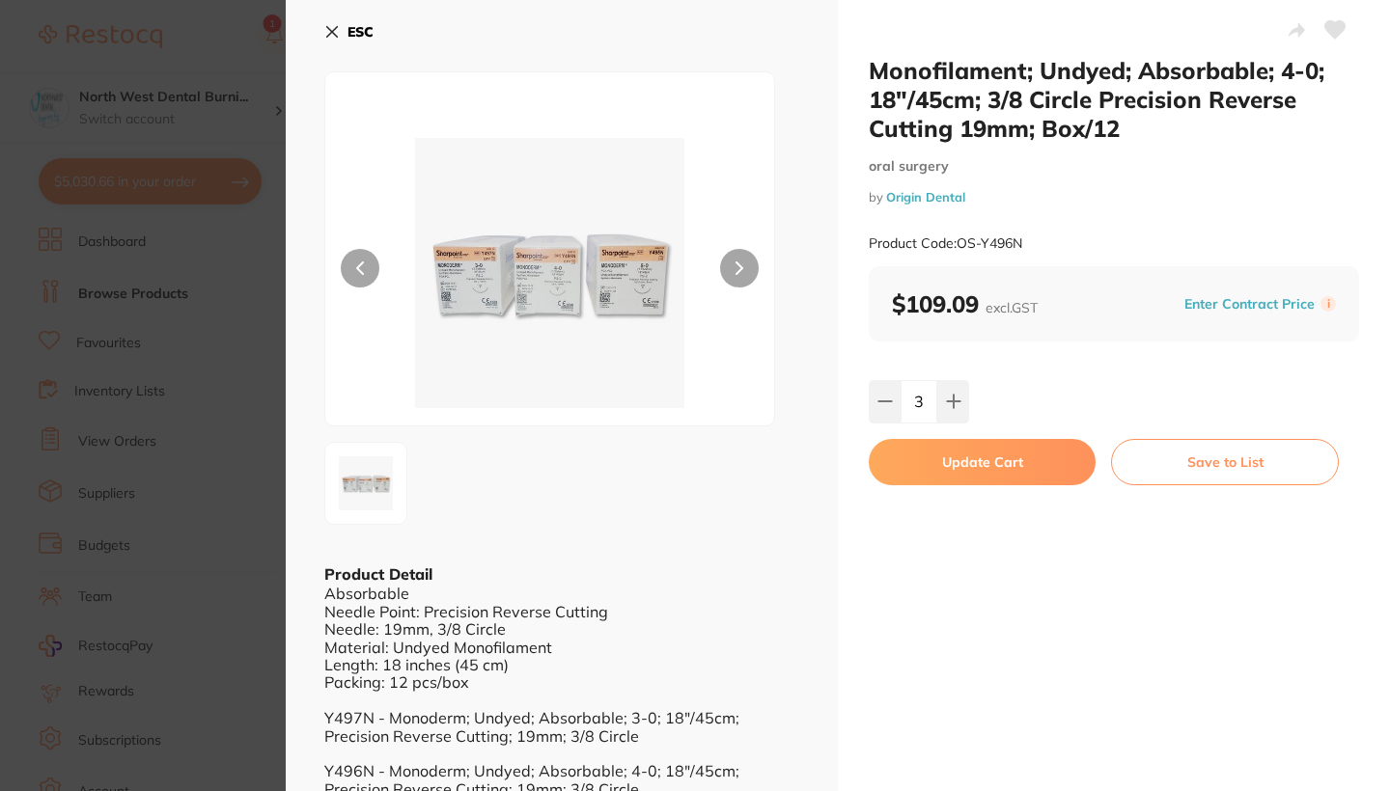
click at [950, 451] on button "Update Cart" at bounding box center [981, 462] width 227 height 46
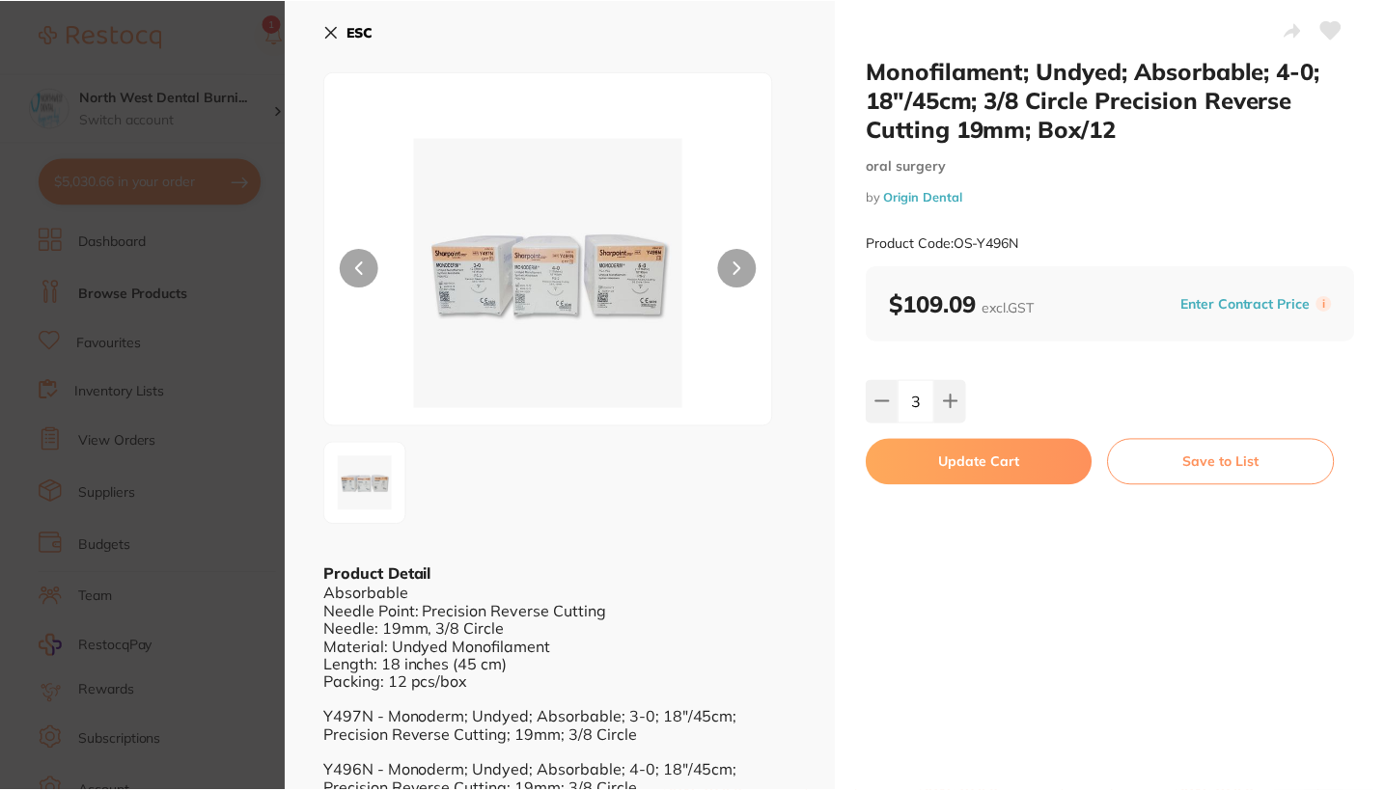
scroll to position [661, 0]
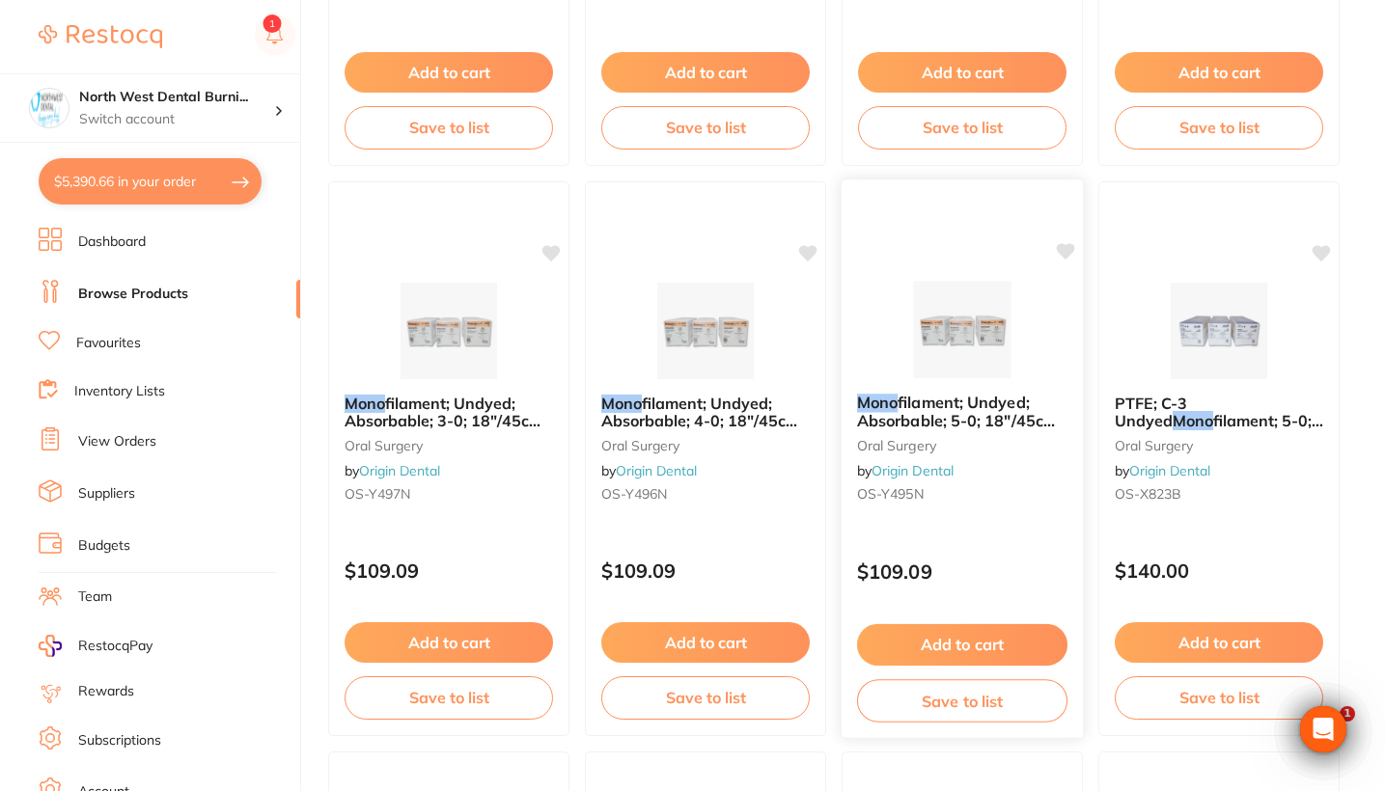
click at [990, 506] on div "Mono filament; Undyed; Absorbable; 5-0; 18″/45cm; 3/8 Circle Precision Reverse …" at bounding box center [961, 452] width 241 height 148
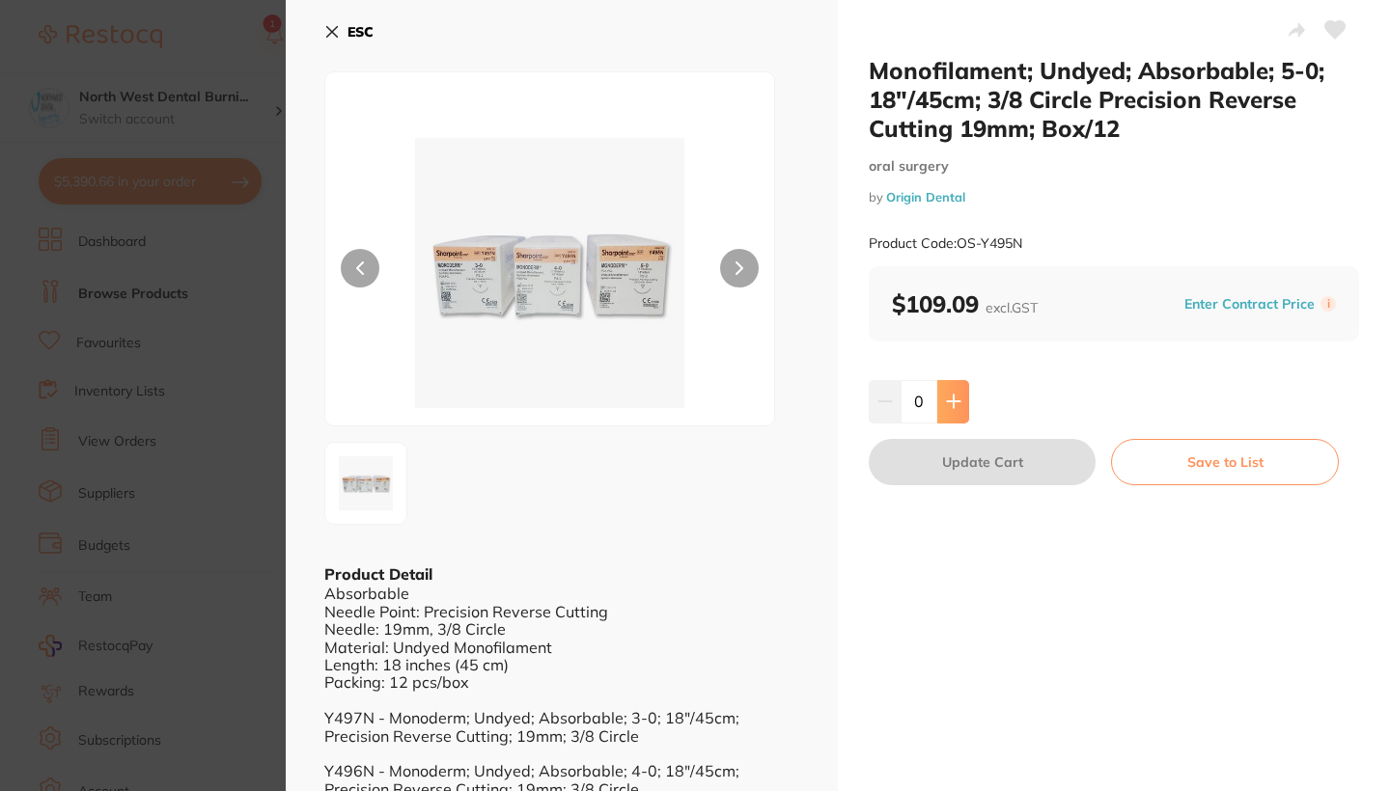
click at [952, 415] on button at bounding box center [953, 401] width 32 height 42
type input "3"
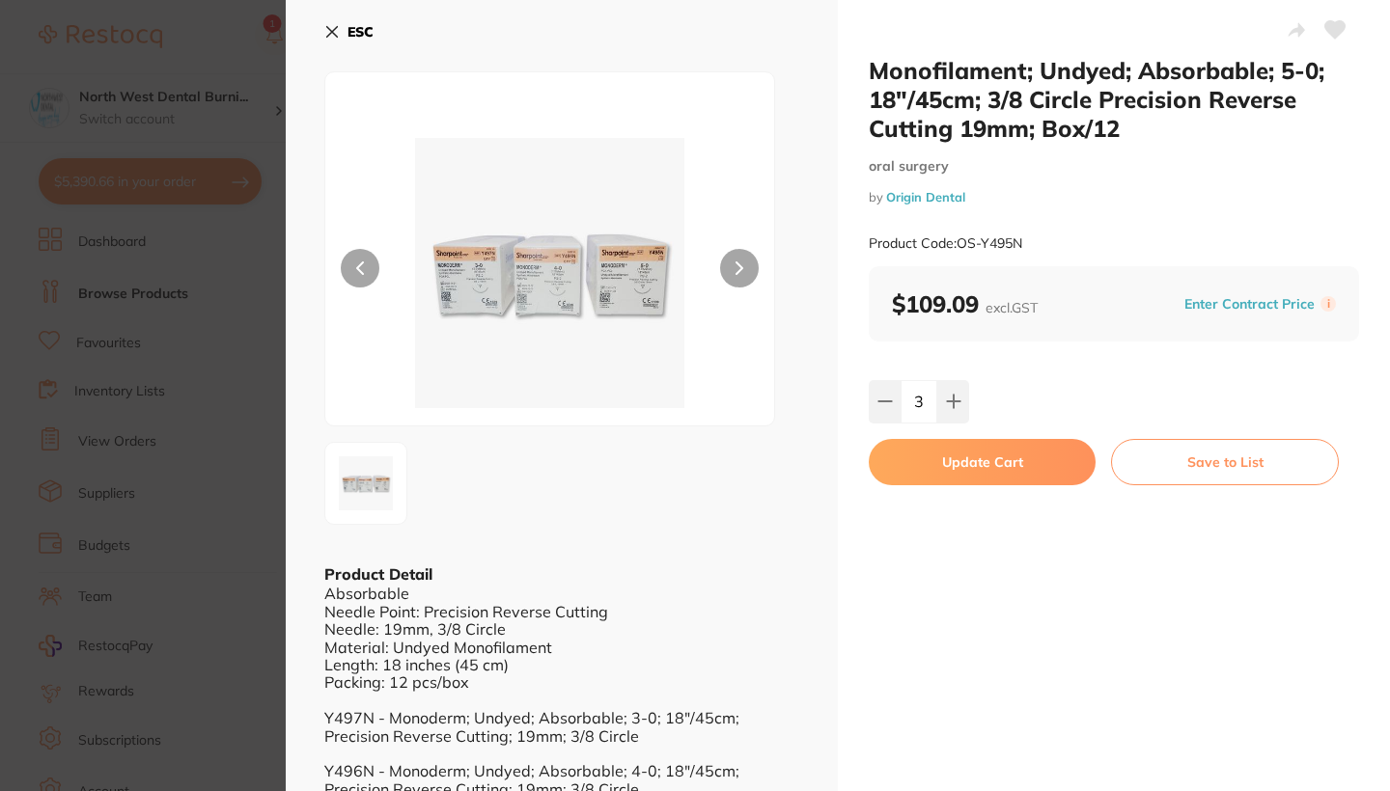
click at [956, 460] on button "Update Cart" at bounding box center [981, 462] width 227 height 46
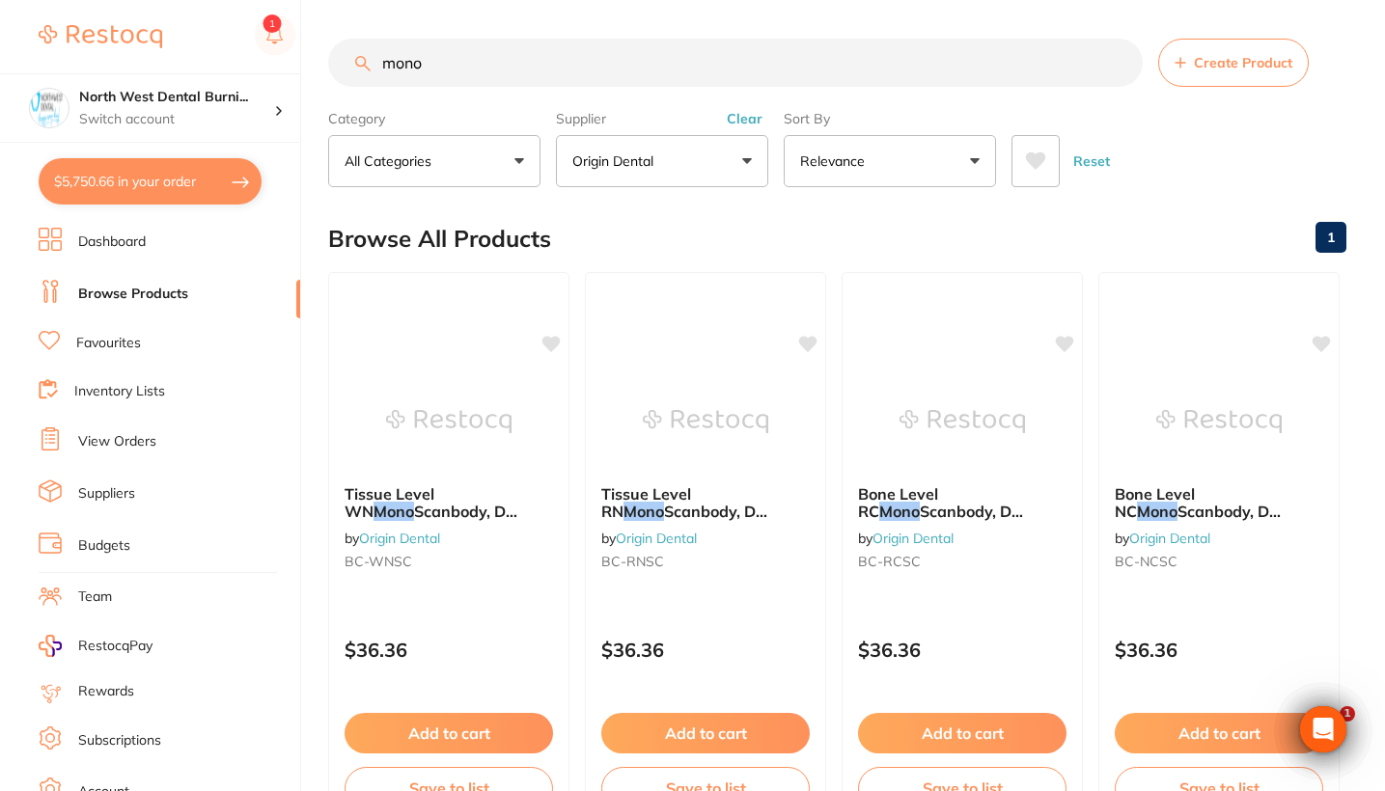
drag, startPoint x: 447, startPoint y: 69, endPoint x: 311, endPoint y: 66, distance: 136.1
click at [311, 66] on div "$5,750.66 North West Dental Burni... Switch account Riaz Dental Surgery Experte…" at bounding box center [692, 395] width 1385 height 791
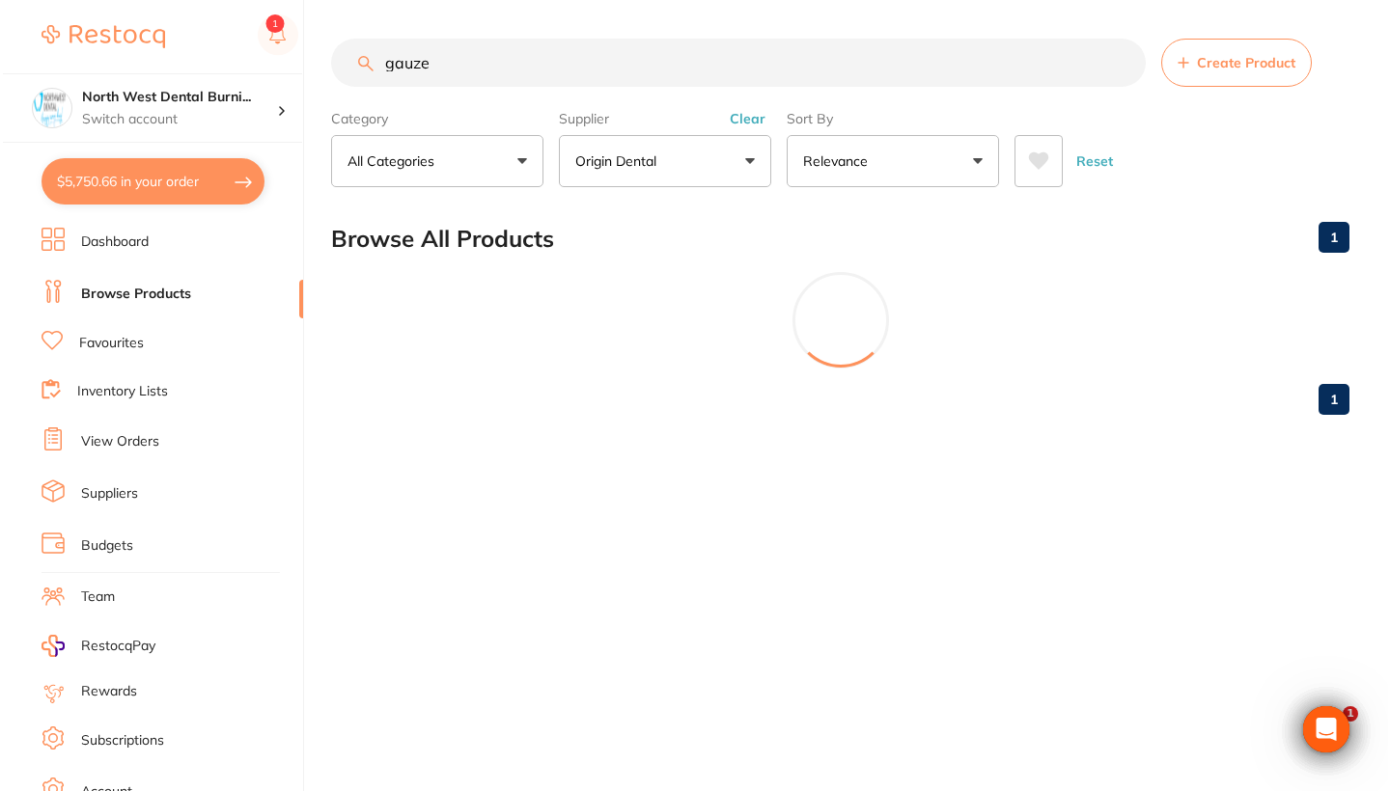
scroll to position [1096, 0]
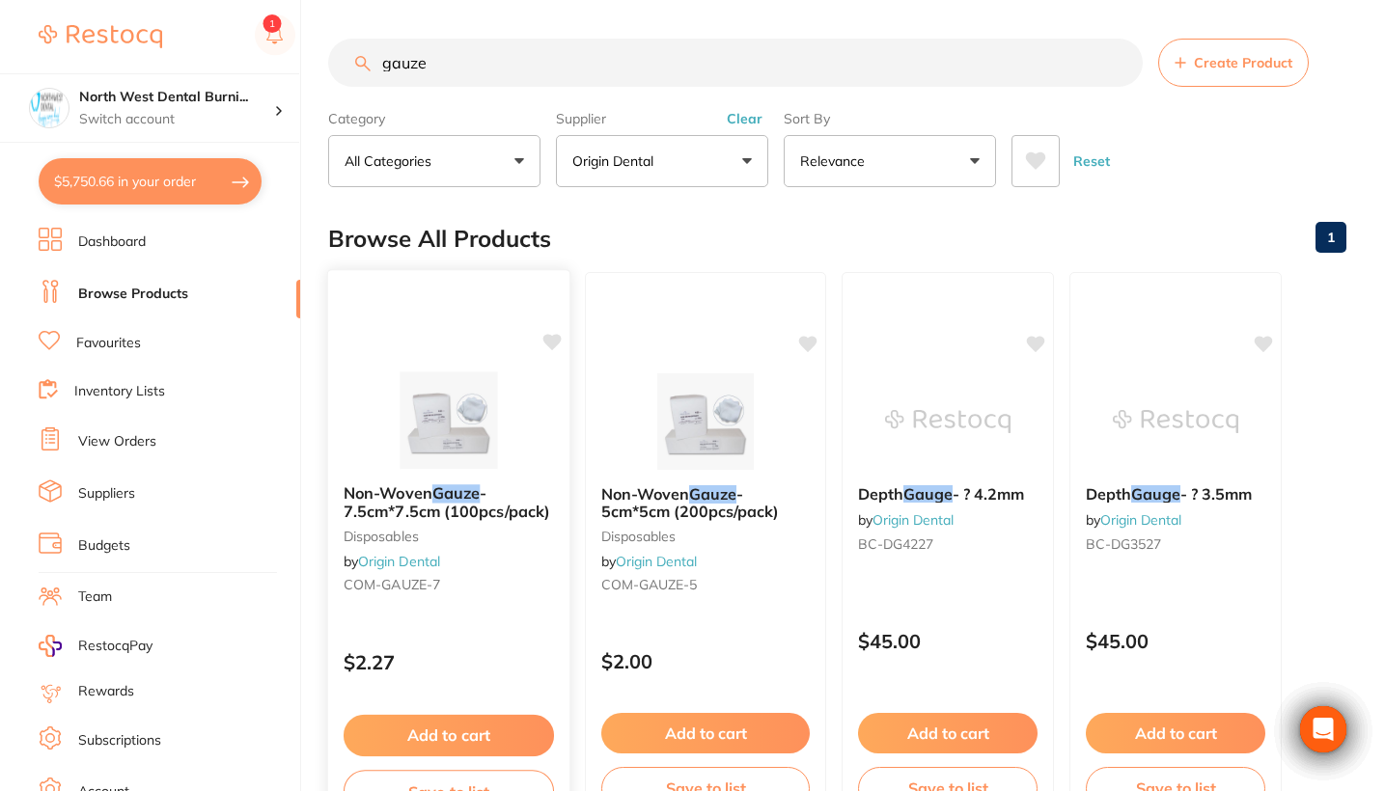
type input "gauze"
click at [497, 590] on small "COM-GAUZE-7" at bounding box center [449, 584] width 210 height 15
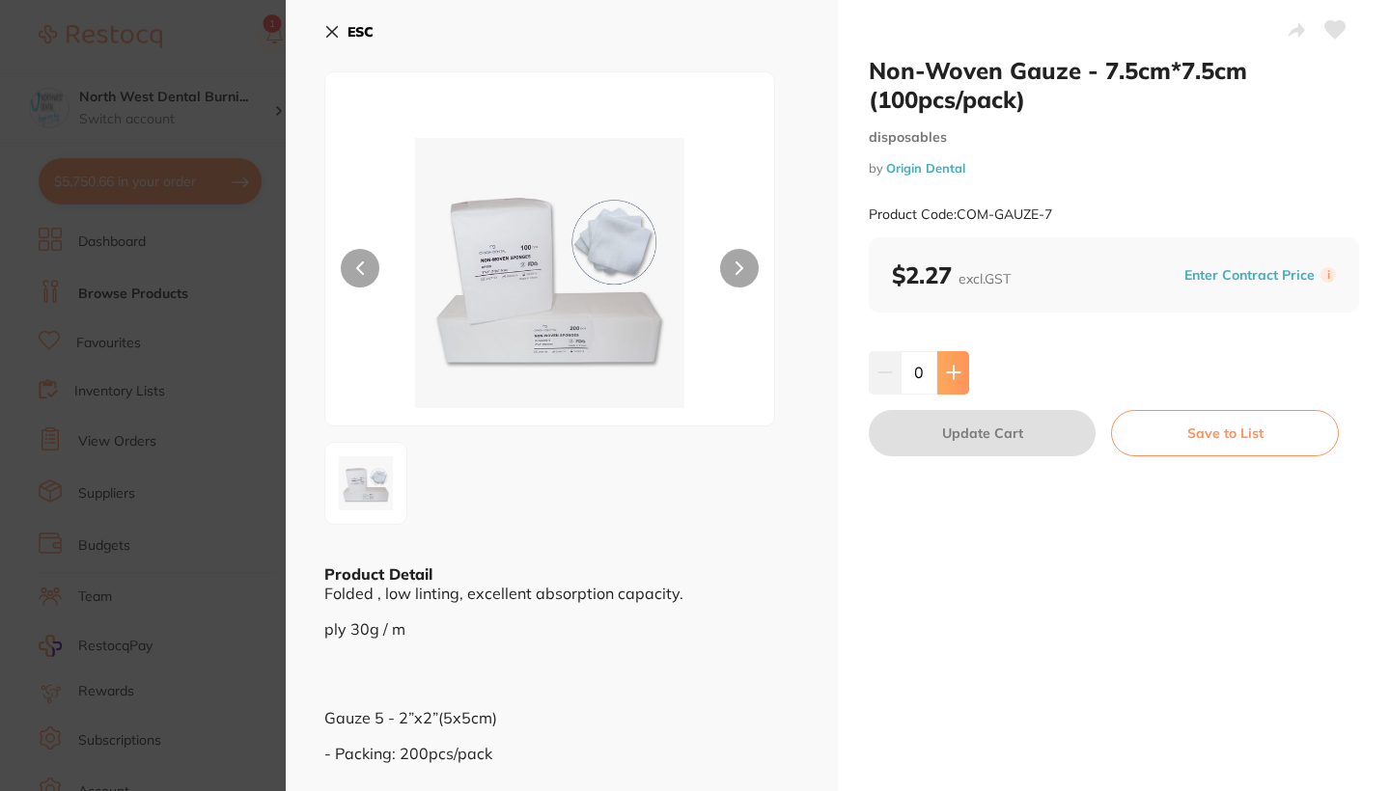
click at [950, 375] on icon at bounding box center [953, 373] width 13 height 13
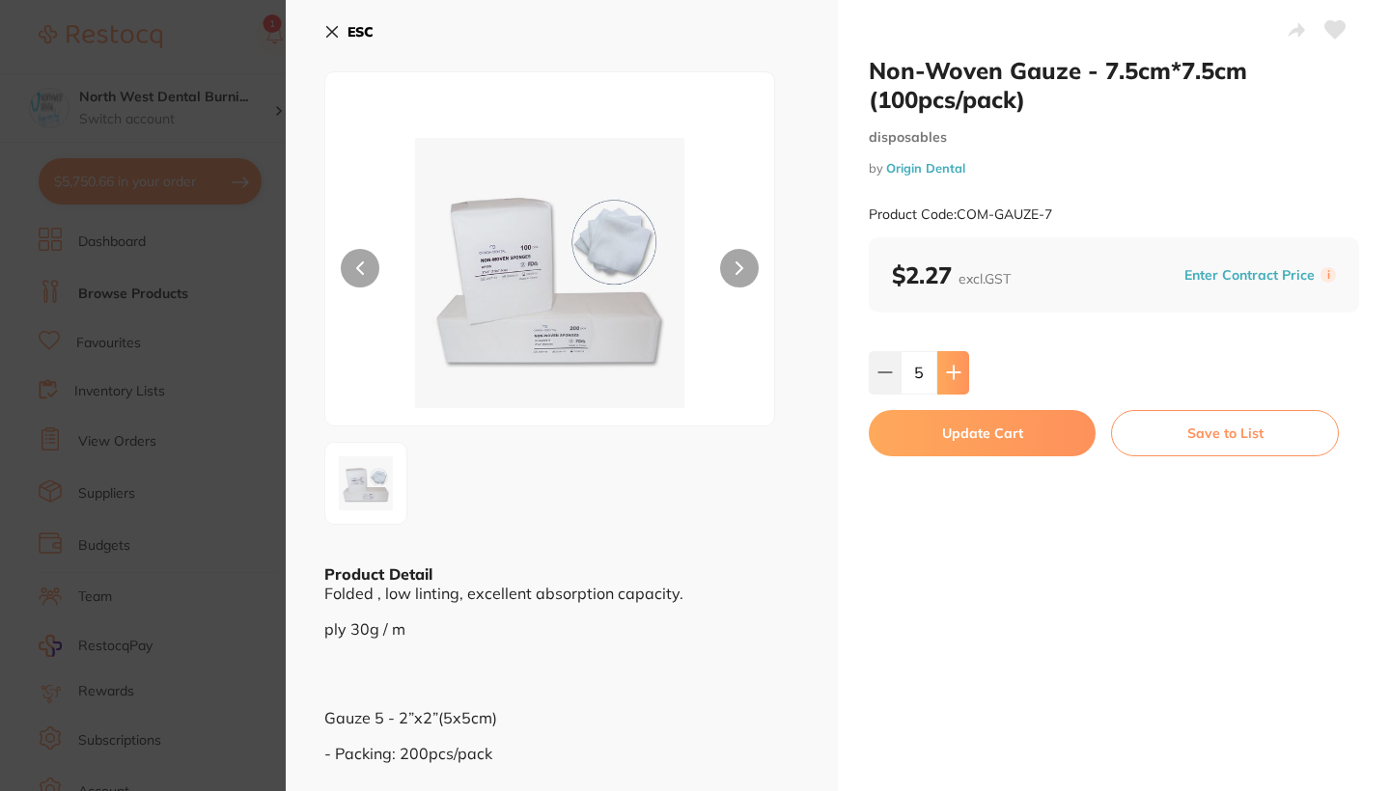
click at [950, 375] on icon at bounding box center [953, 373] width 13 height 13
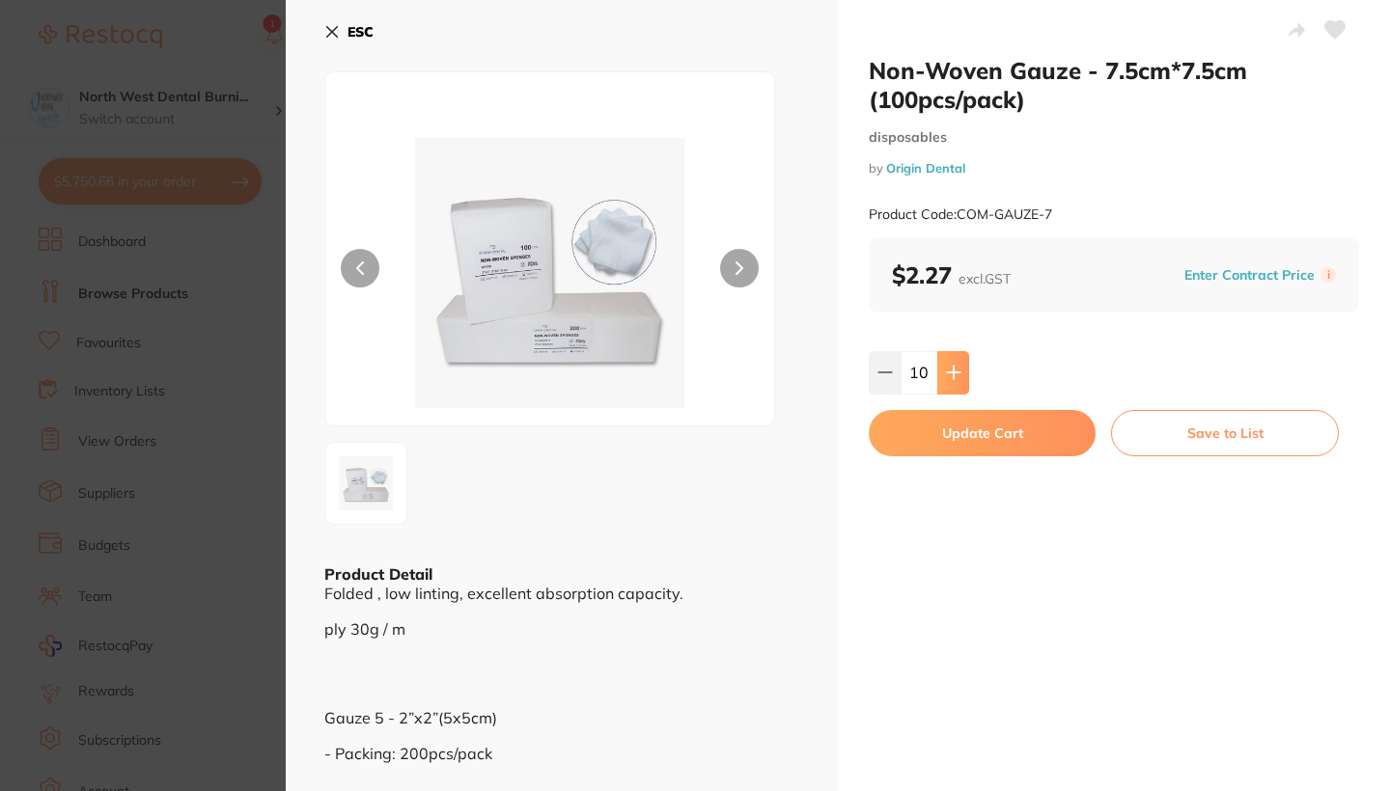
click at [950, 375] on icon at bounding box center [953, 373] width 13 height 13
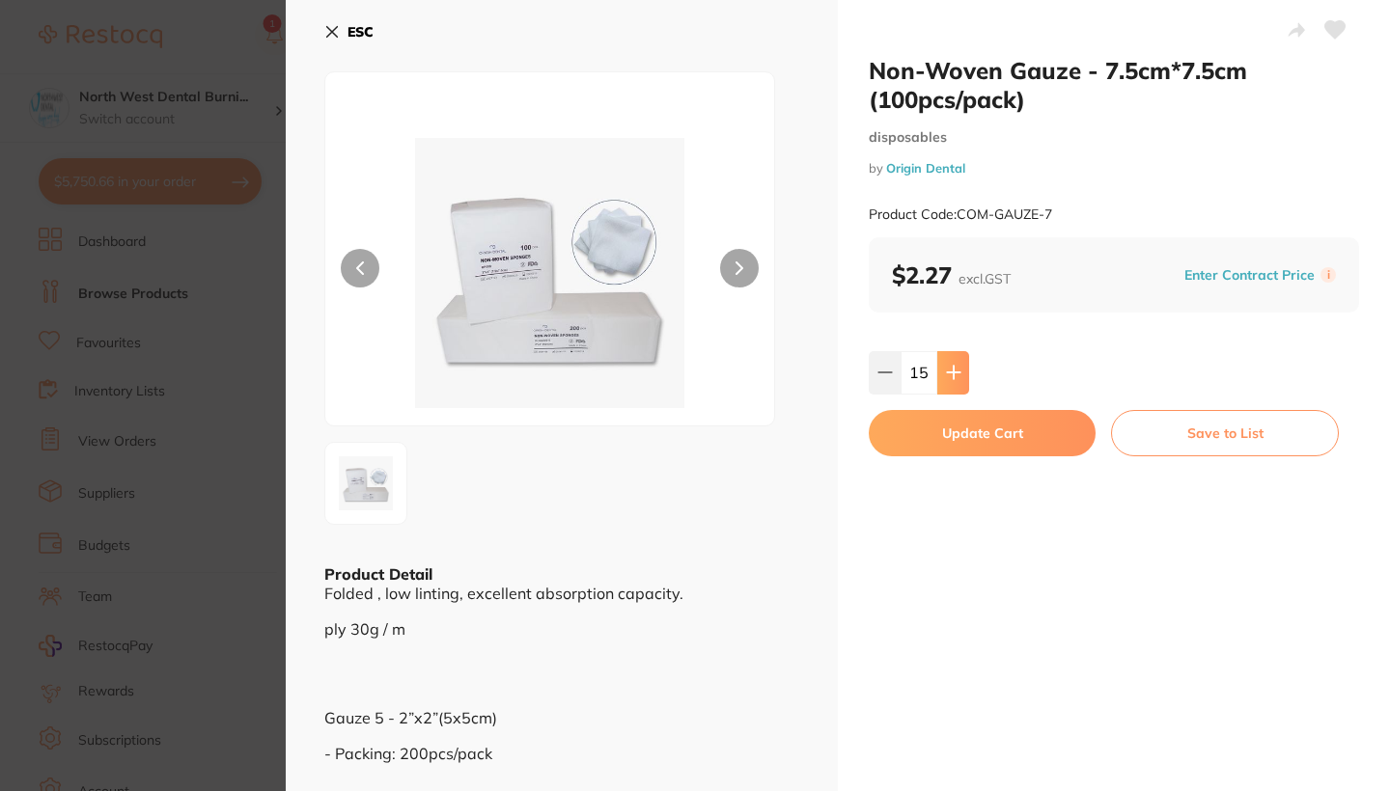
click at [950, 375] on icon at bounding box center [953, 373] width 13 height 13
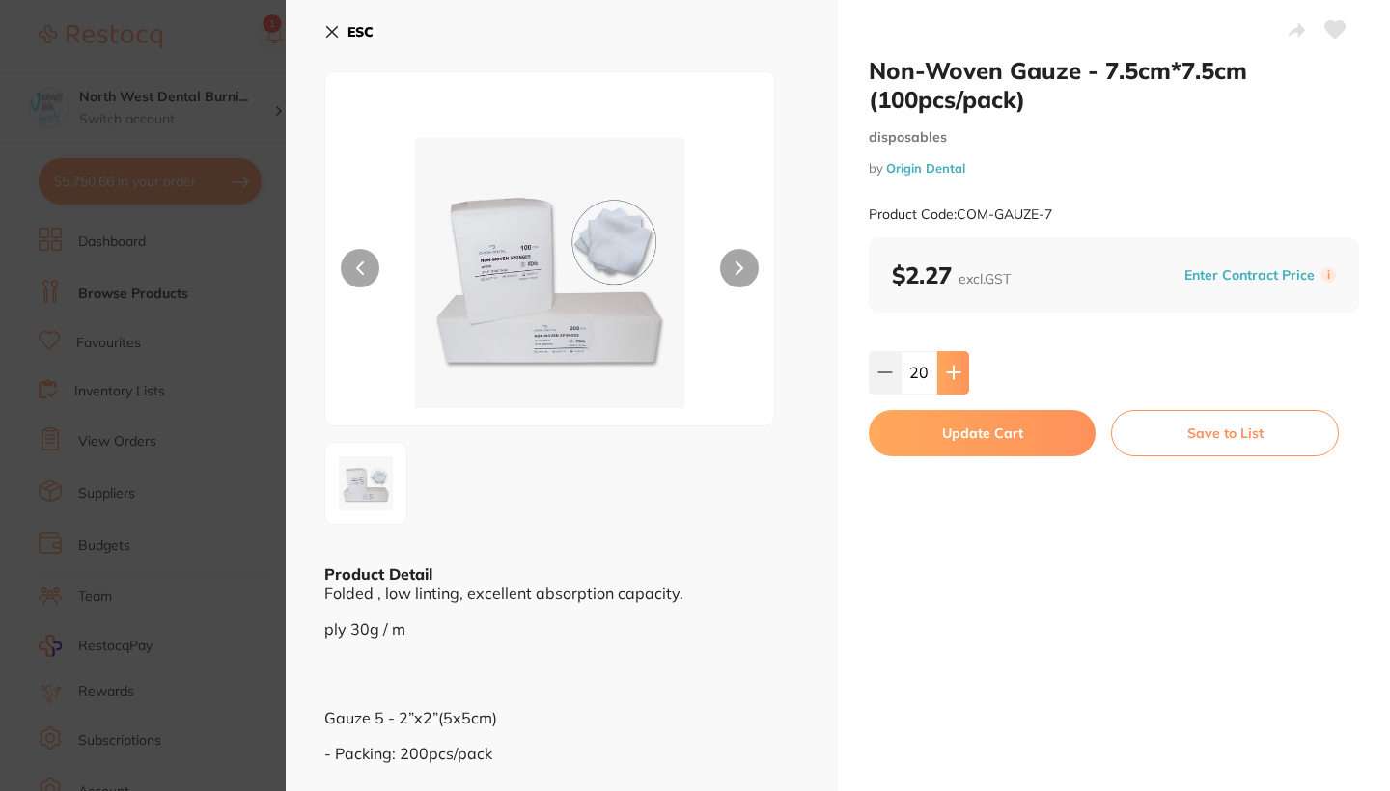
click at [950, 375] on icon at bounding box center [953, 373] width 13 height 13
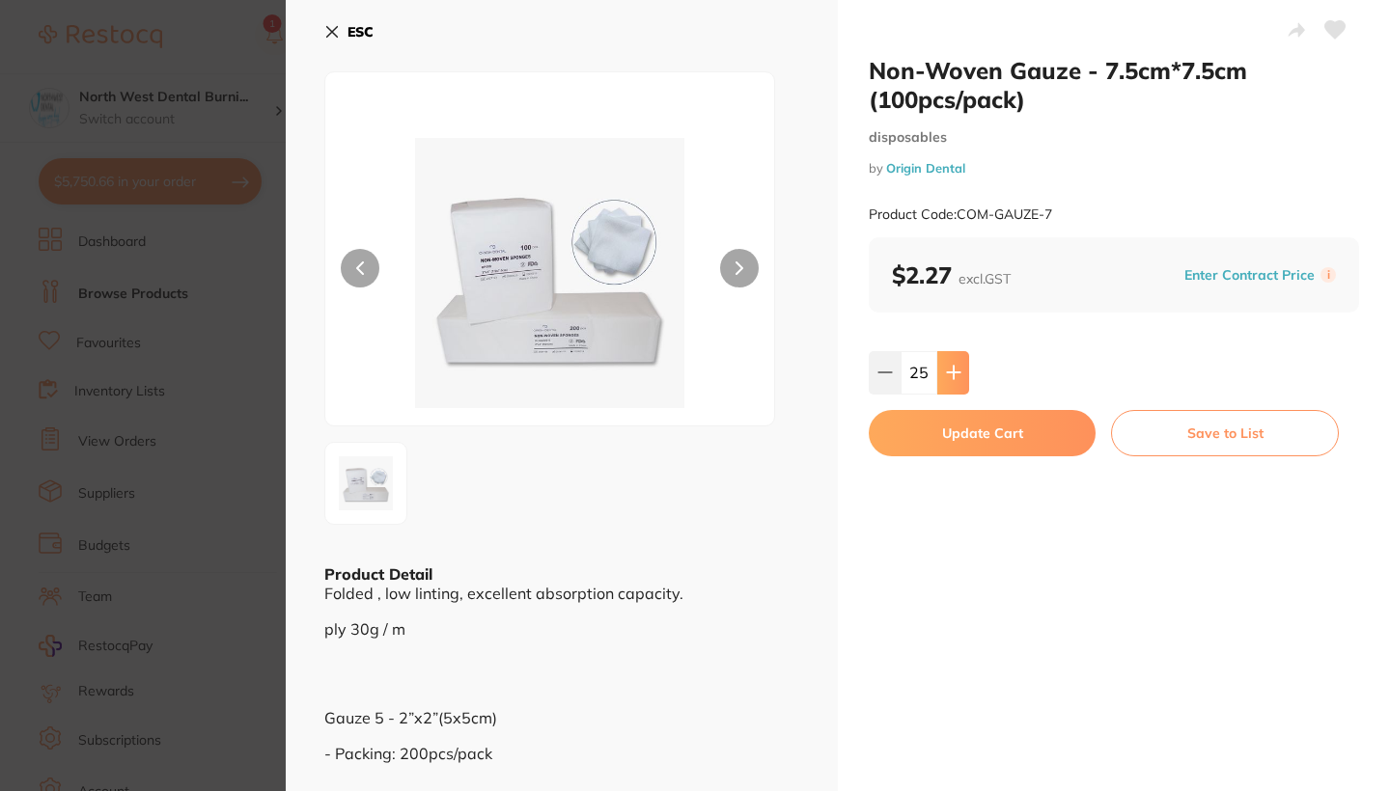
click at [950, 375] on icon at bounding box center [953, 373] width 13 height 13
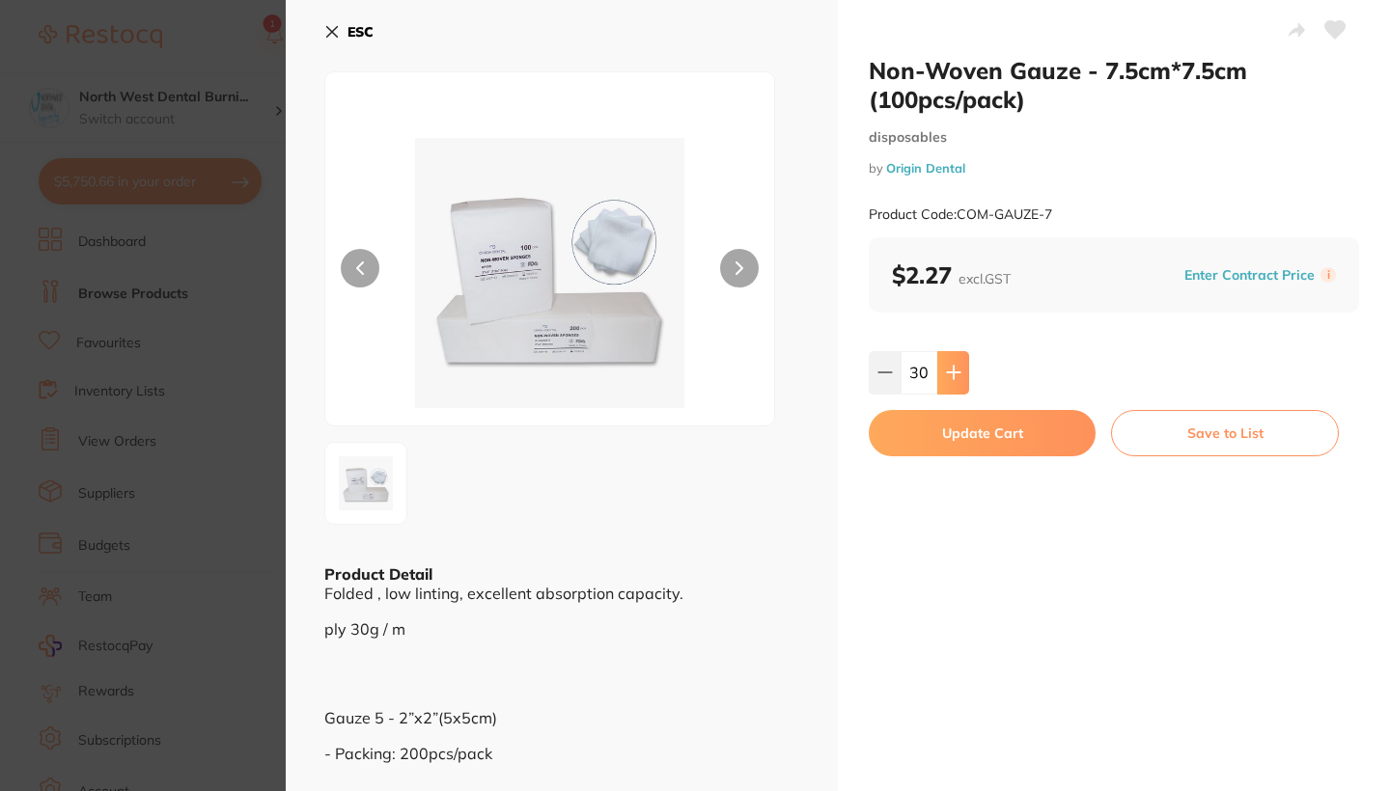
click at [950, 375] on icon at bounding box center [953, 373] width 13 height 13
click at [886, 370] on icon at bounding box center [884, 372] width 15 height 15
type input "30"
click at [922, 403] on div "Non-Woven Gauze - 7.5cm*7.5cm (100pcs/pack) disposables by Origin Dental Produc…" at bounding box center [1114, 451] width 552 height 902
click at [922, 423] on button "Update Cart" at bounding box center [981, 433] width 227 height 46
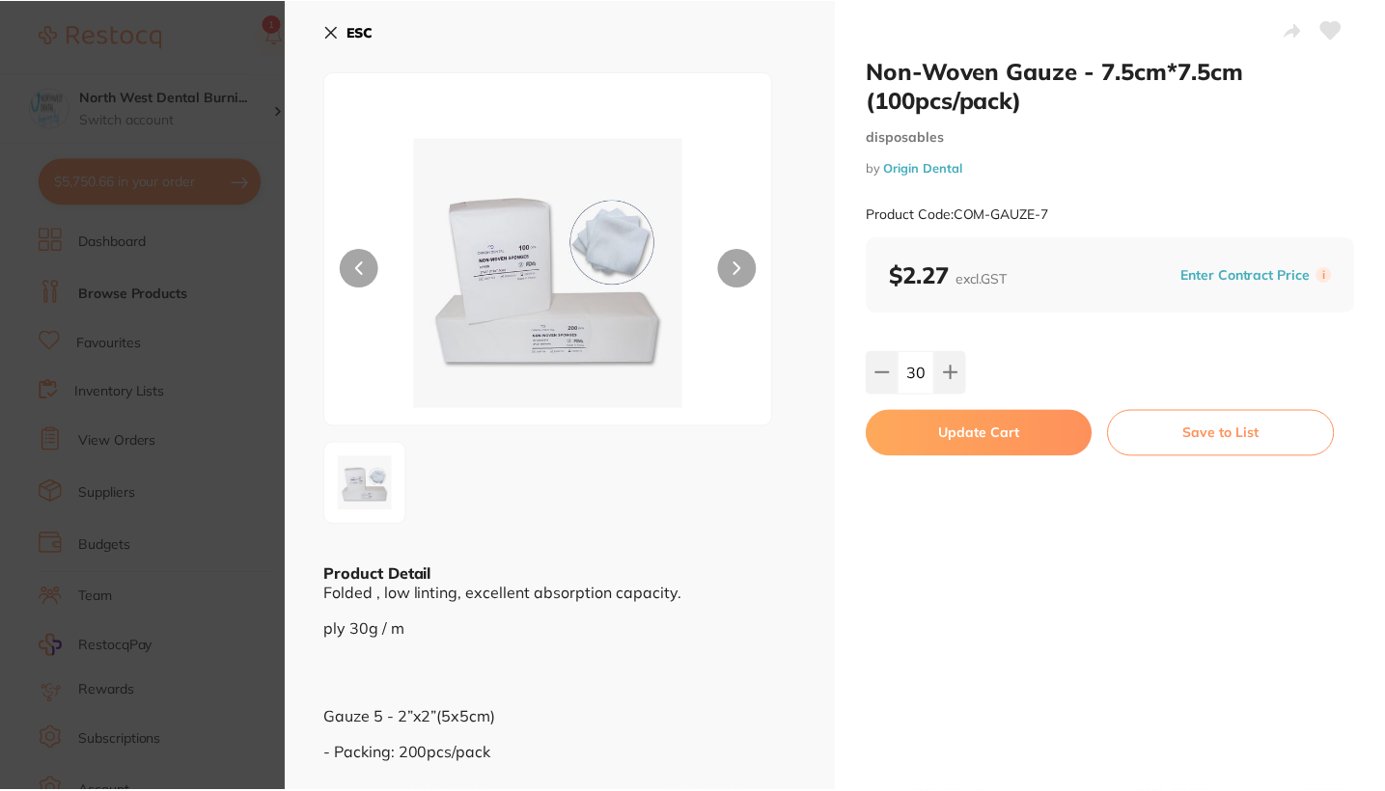
scroll to position [36, 0]
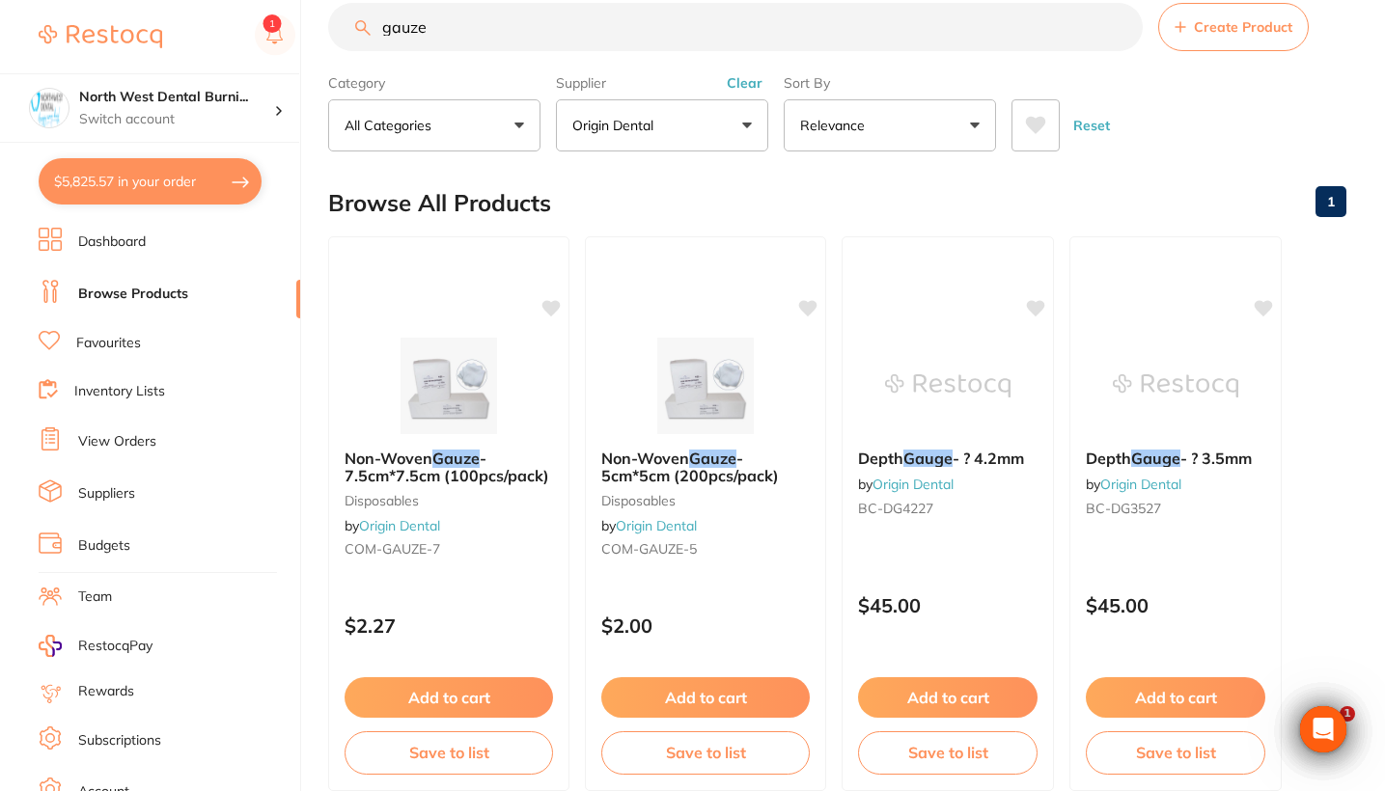
click at [753, 84] on button "Clear" at bounding box center [744, 82] width 47 height 17
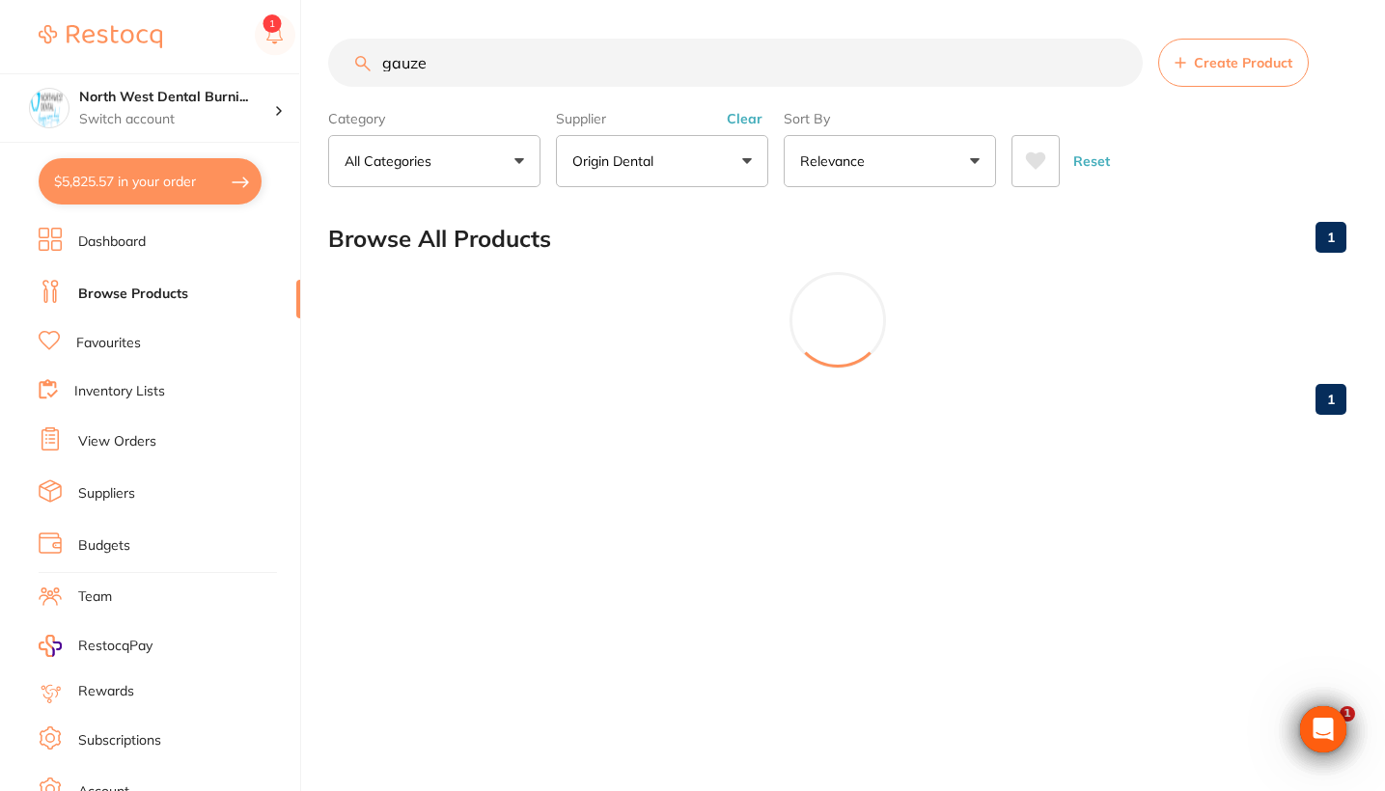
scroll to position [0, 0]
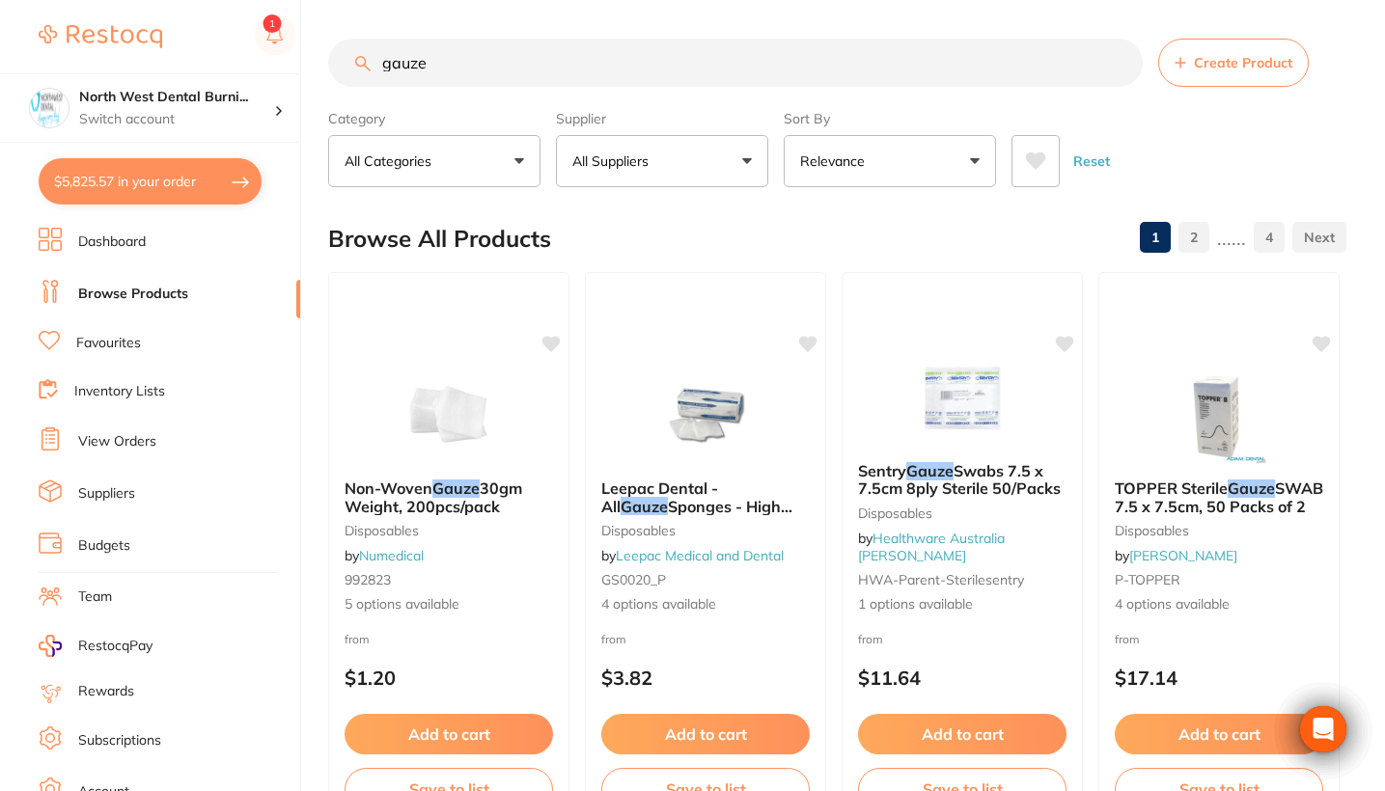
drag, startPoint x: 520, startPoint y: 66, endPoint x: 330, endPoint y: 73, distance: 190.3
click at [330, 73] on input "gauze" at bounding box center [735, 63] width 814 height 48
type input "x"
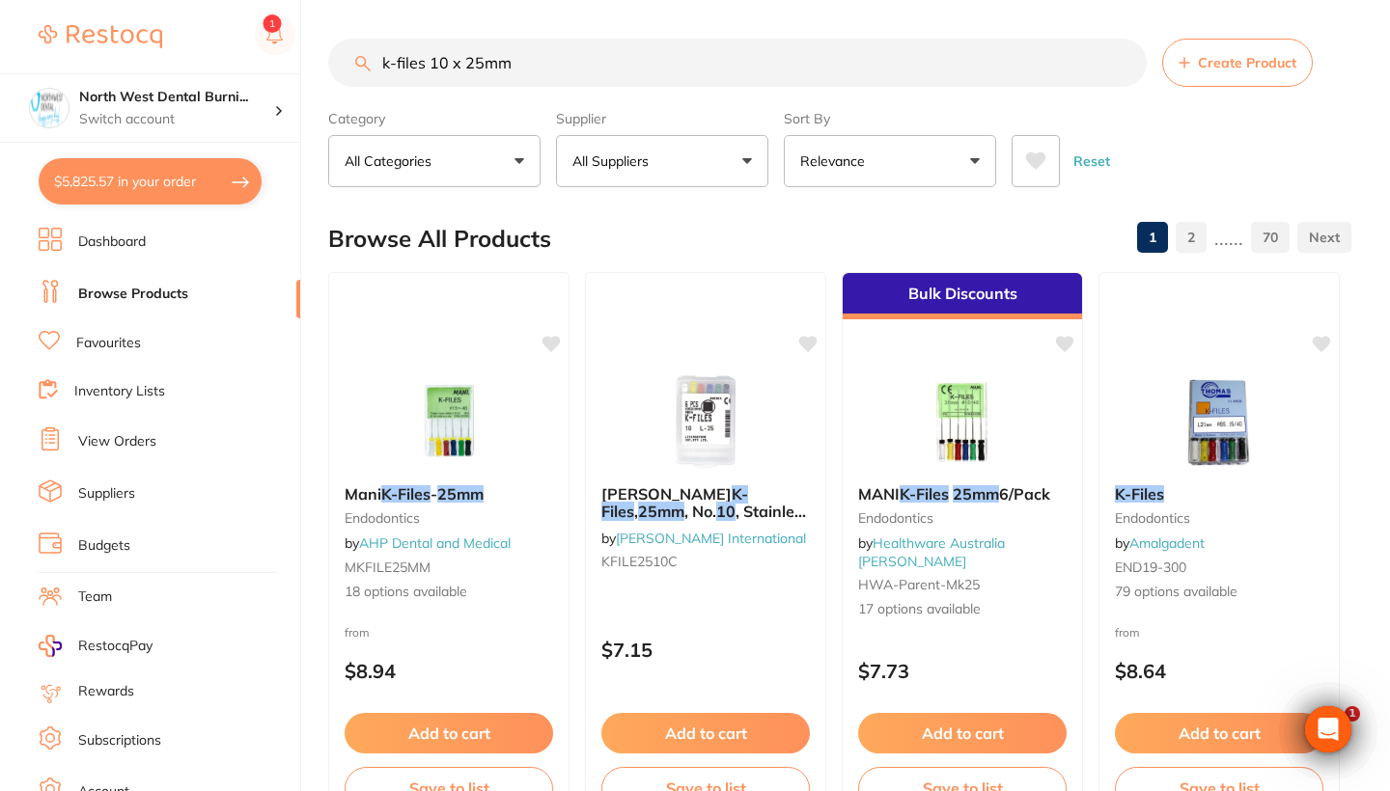
click at [721, 161] on button "All Suppliers" at bounding box center [662, 161] width 212 height 52
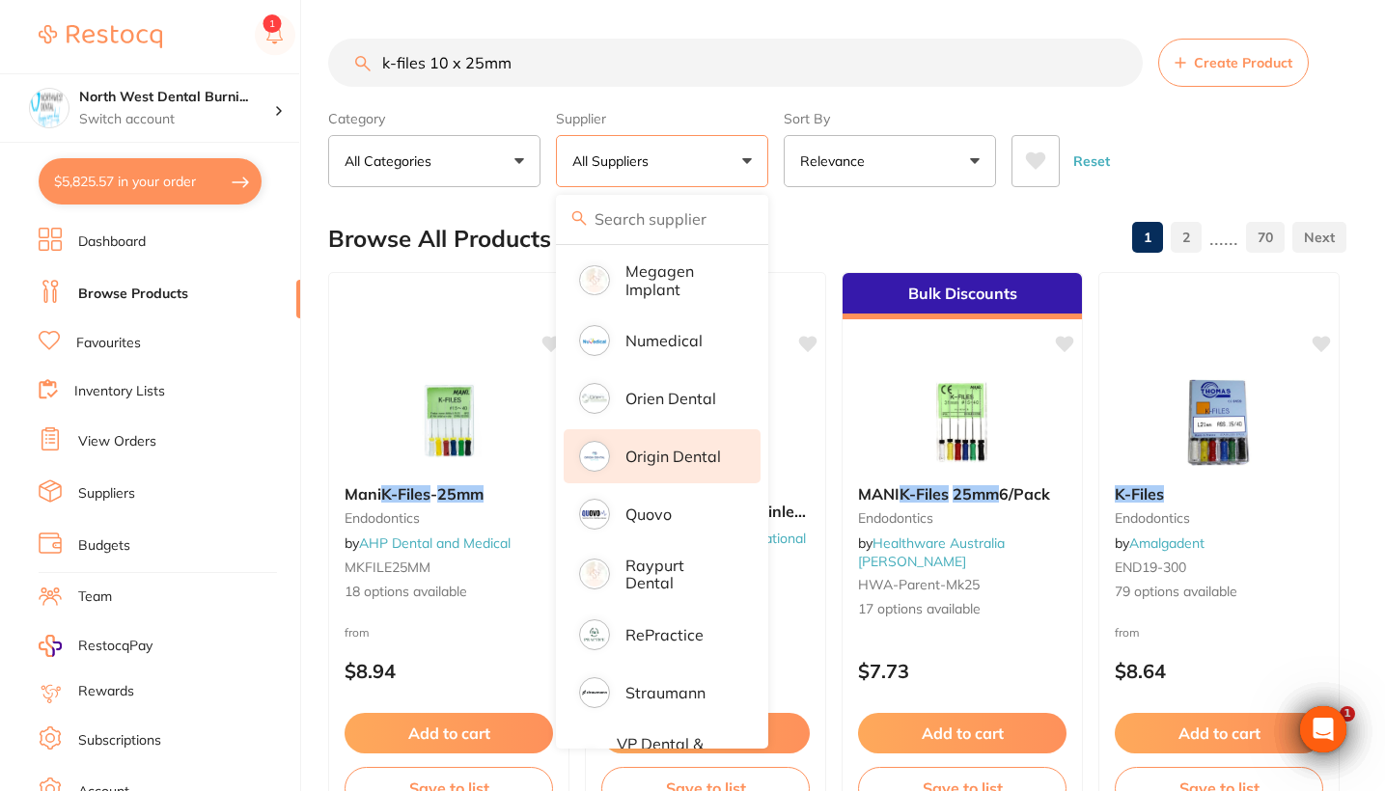
click at [678, 465] on p "Origin Dental" at bounding box center [673, 456] width 96 height 17
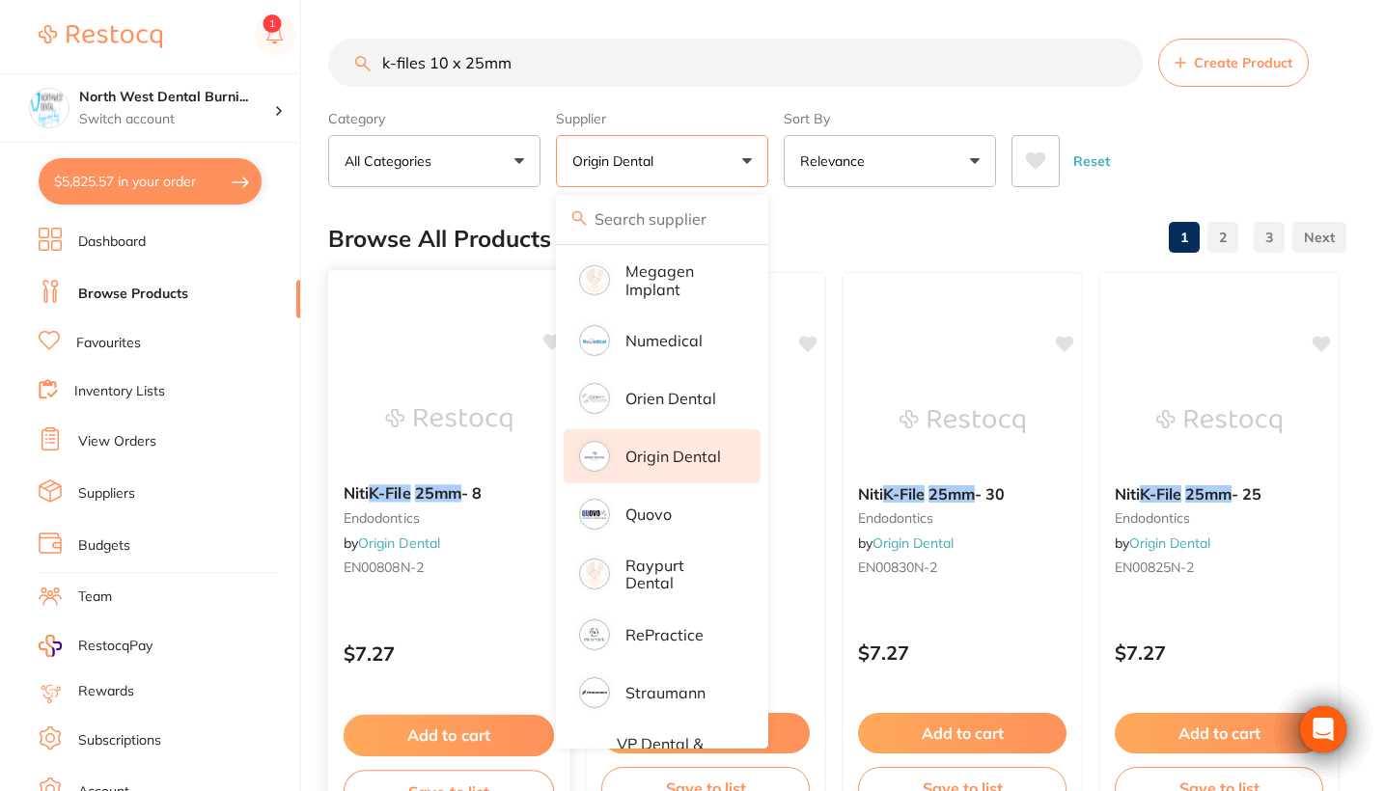
click at [1265, 168] on div "Reset" at bounding box center [1170, 154] width 319 height 68
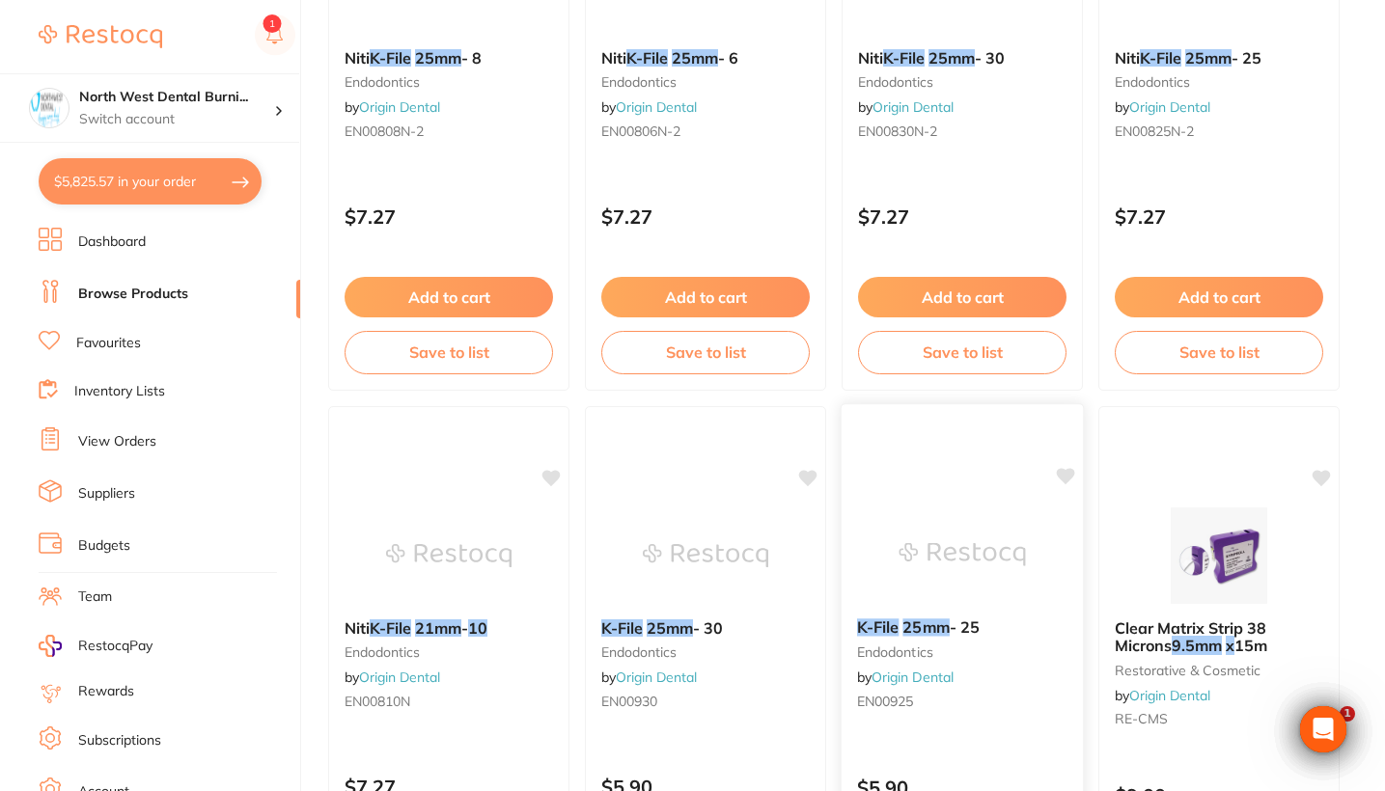
scroll to position [785, 0]
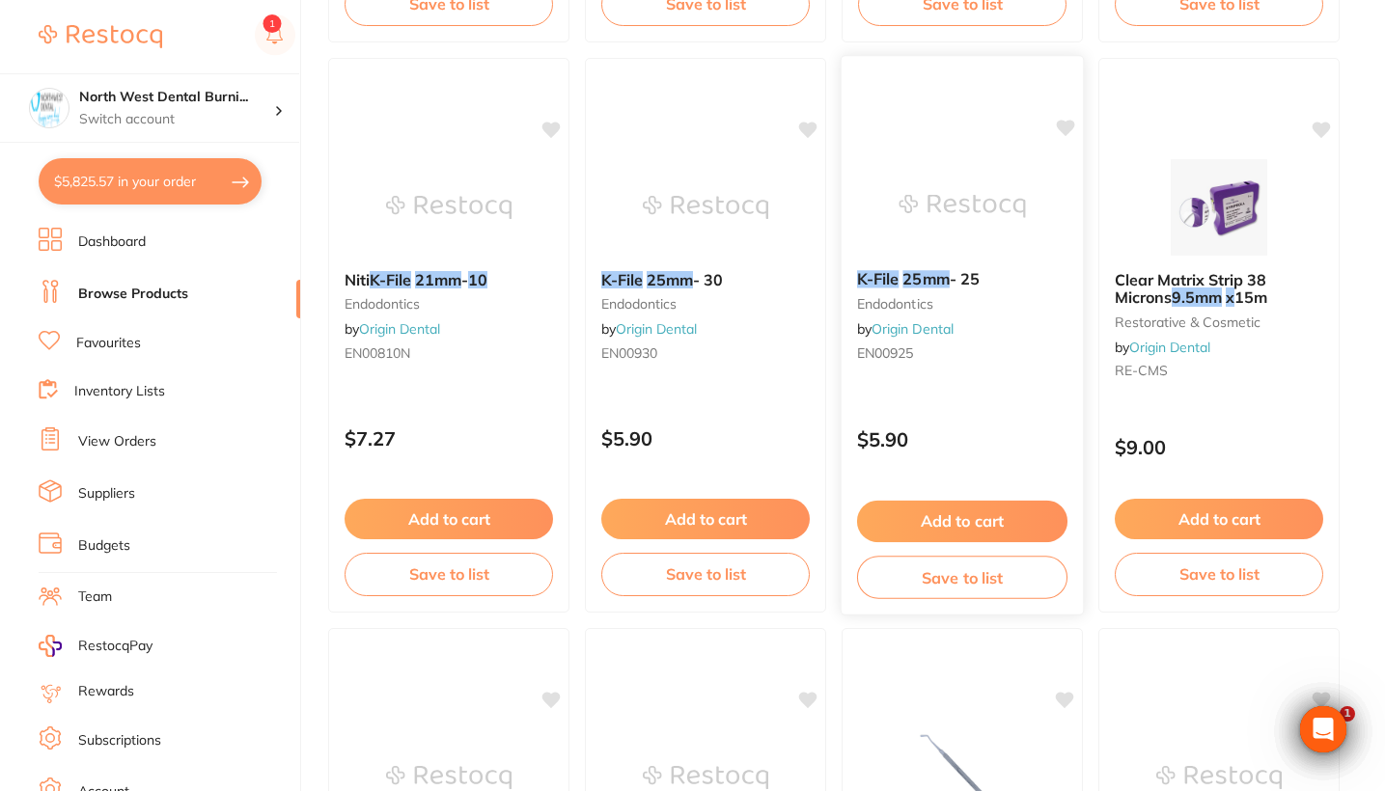
click at [1033, 428] on div "$5.90" at bounding box center [961, 435] width 241 height 52
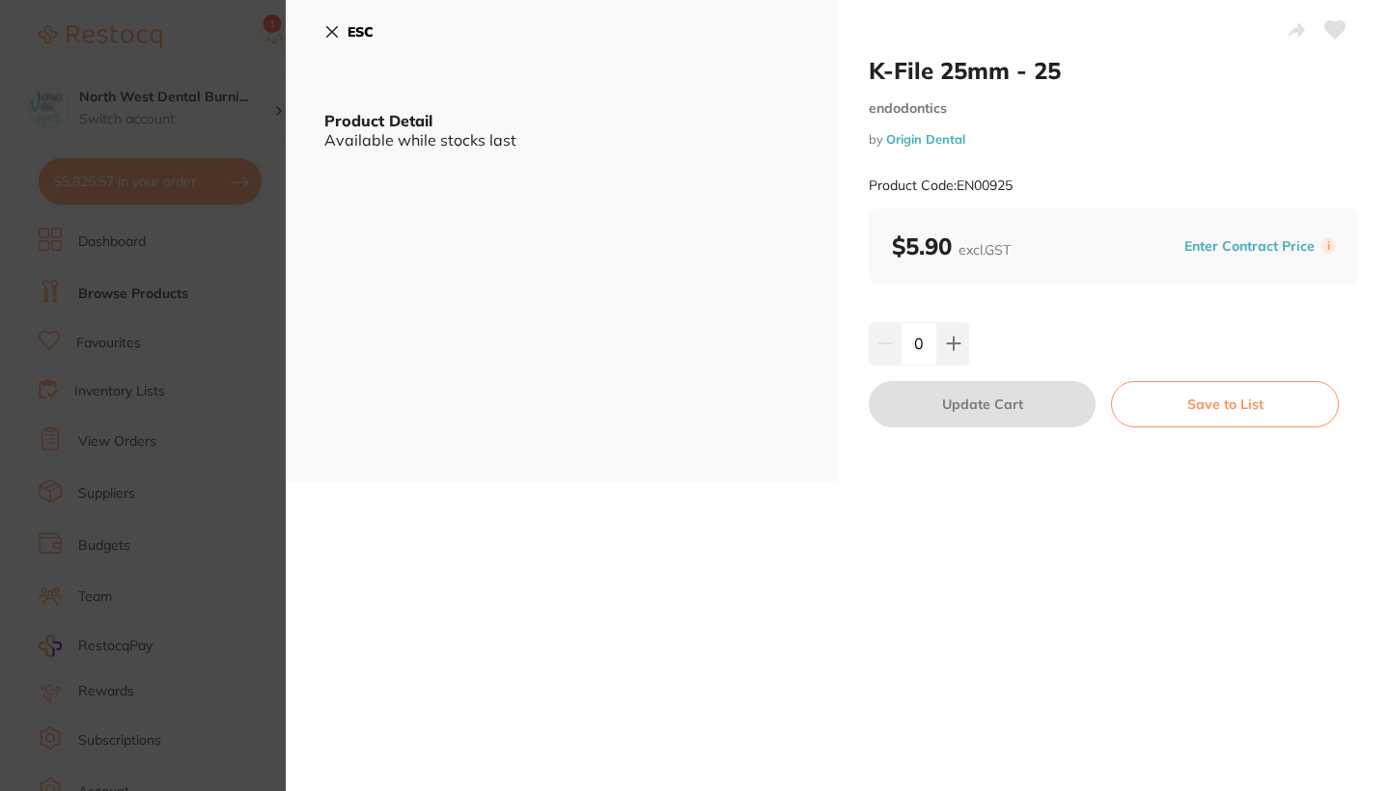
click at [81, 407] on section "K-File 25mm - 25 endodontics by Origin Dental Product Code: EN00925 ESC Product…" at bounding box center [695, 395] width 1390 height 791
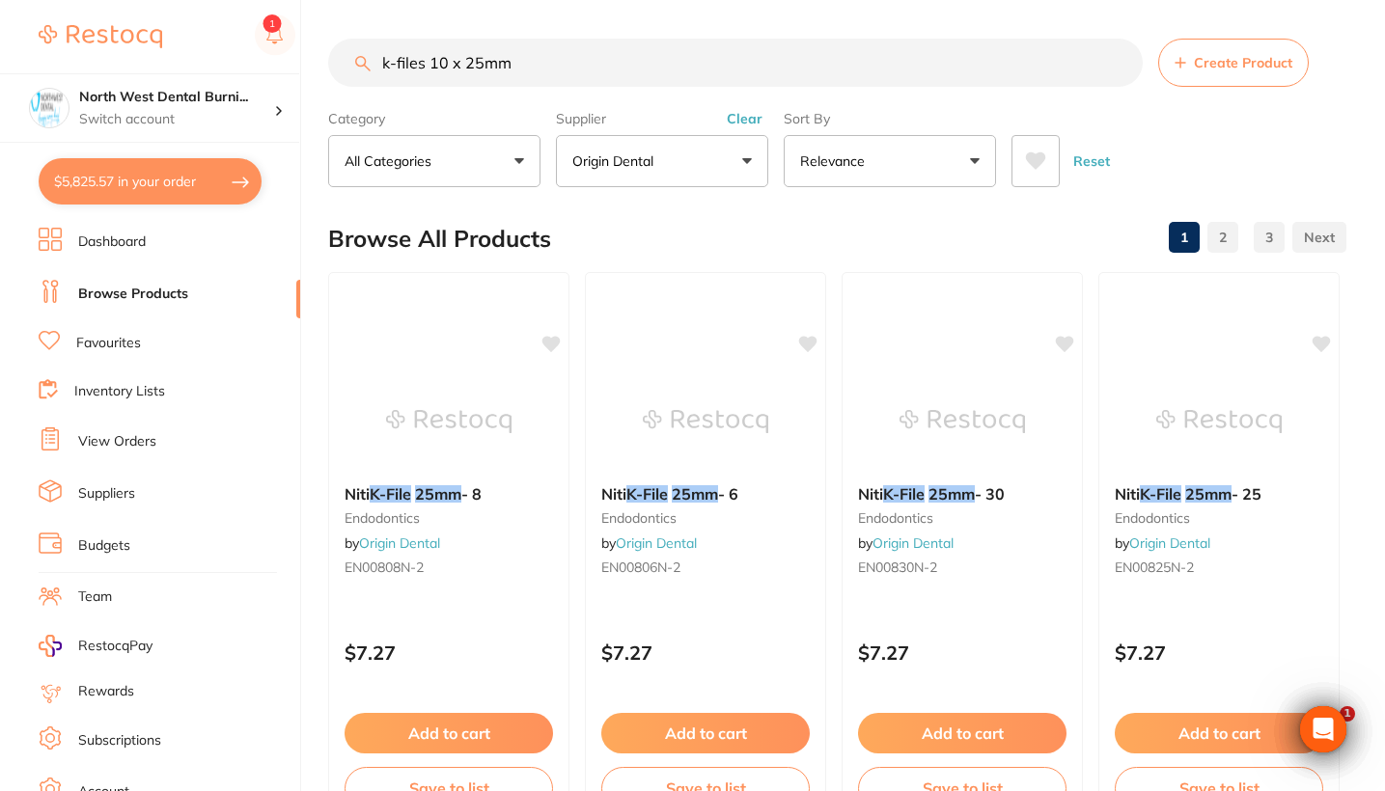
click at [524, 66] on input "k-files 10 x 25mm" at bounding box center [735, 63] width 814 height 48
click at [464, 66] on input "k-files 10 x 25mm" at bounding box center [735, 63] width 814 height 48
click at [750, 119] on button "Clear" at bounding box center [744, 118] width 47 height 17
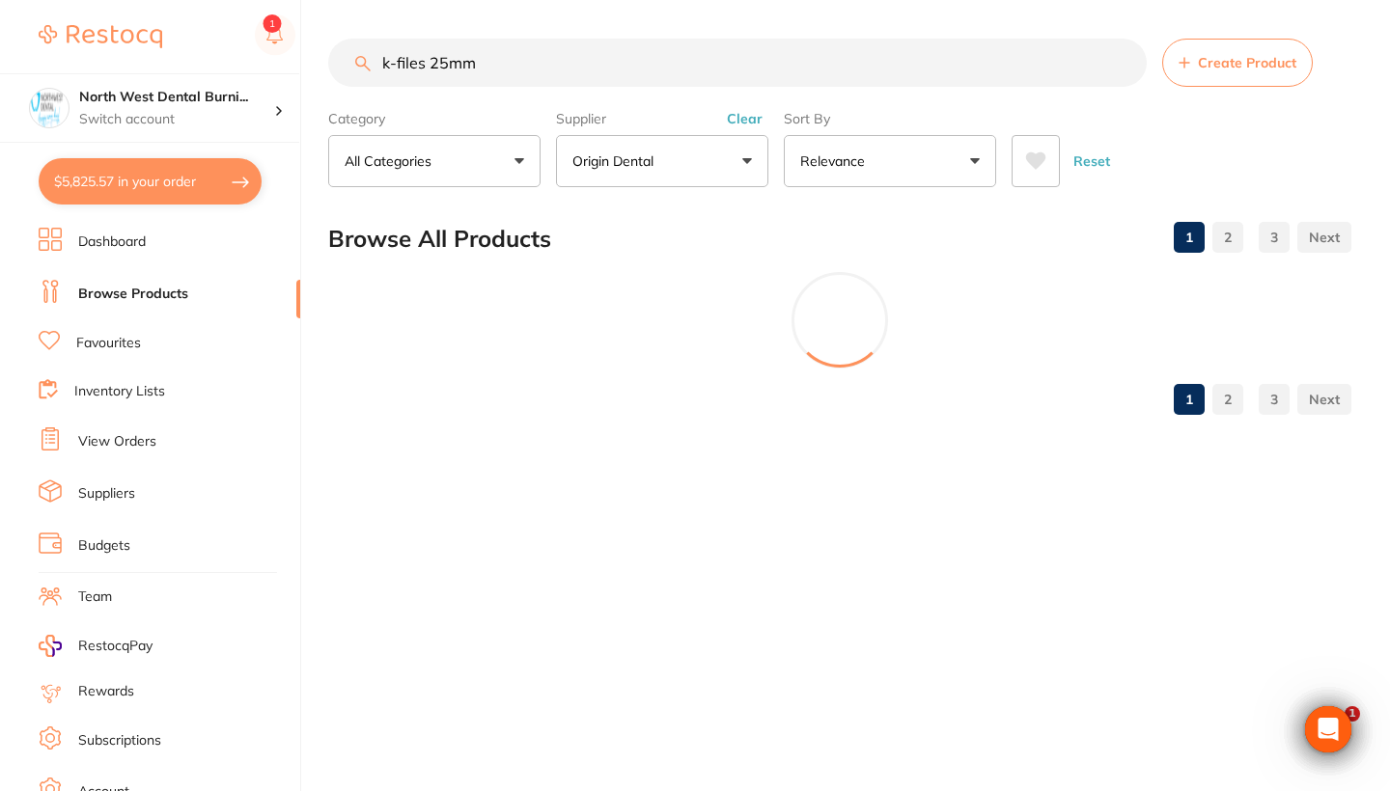
drag, startPoint x: 542, startPoint y: 69, endPoint x: 260, endPoint y: 66, distance: 282.7
click at [260, 66] on div "$5,825.57 North West Dental Burni... Switch account Riaz Dental Surgery Experte…" at bounding box center [695, 395] width 1390 height 791
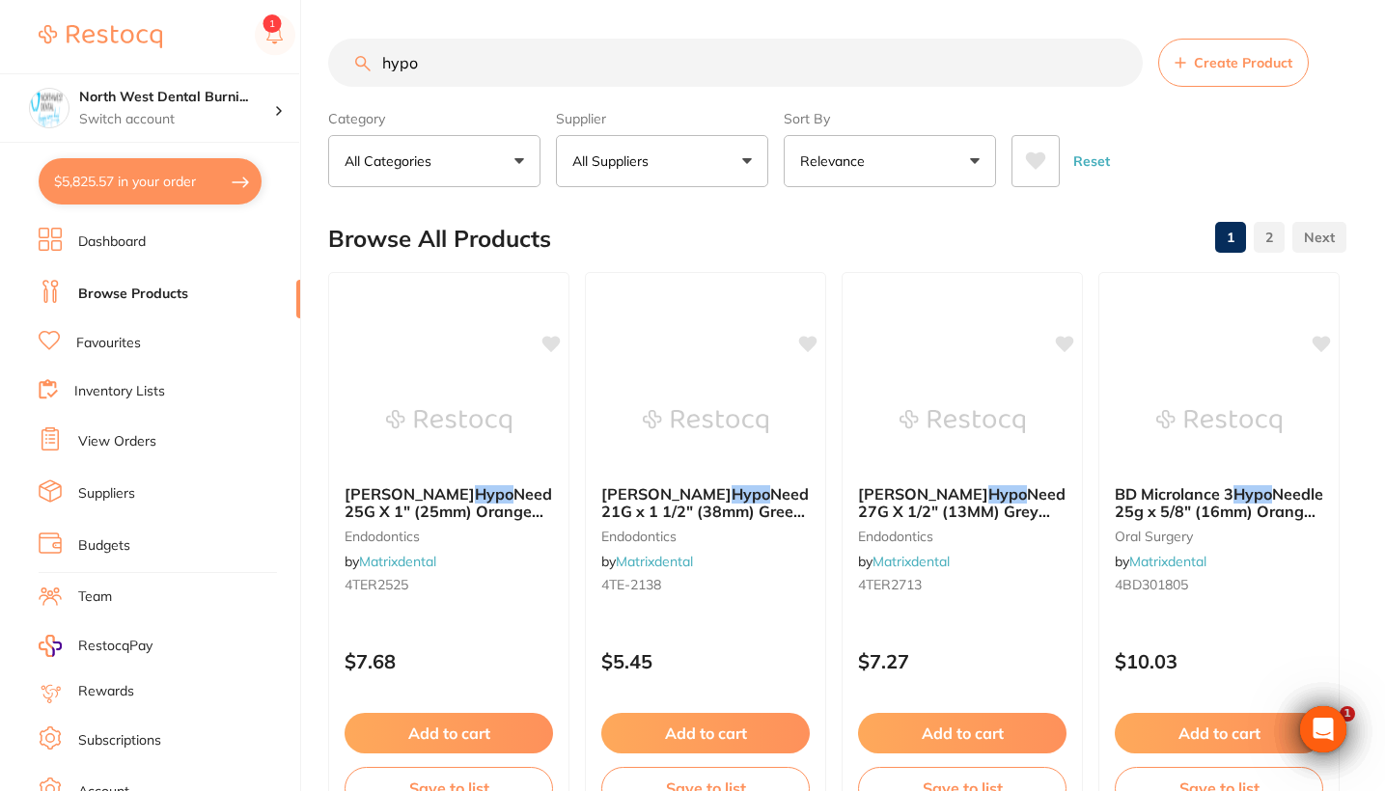
drag, startPoint x: 442, startPoint y: 64, endPoint x: 287, endPoint y: 61, distance: 155.4
click at [287, 61] on div "$5,825.57 North West Dental Burni... Switch account Riaz Dental Surgery Experte…" at bounding box center [692, 395] width 1385 height 791
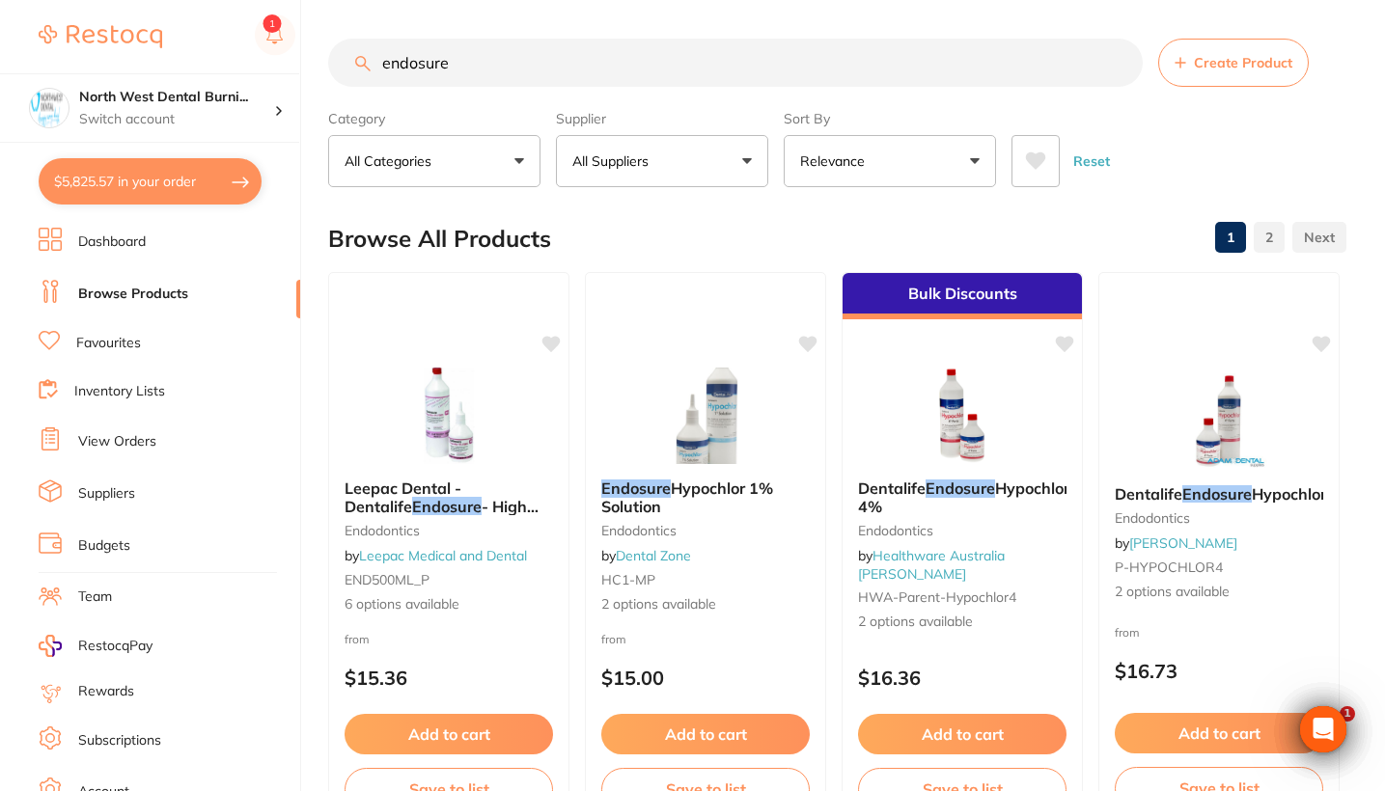
type input "enclosure"
drag, startPoint x: 287, startPoint y: 61, endPoint x: 1268, endPoint y: 601, distance: 1120.3
click at [1268, 601] on span "2 options available" at bounding box center [1219, 592] width 210 height 19
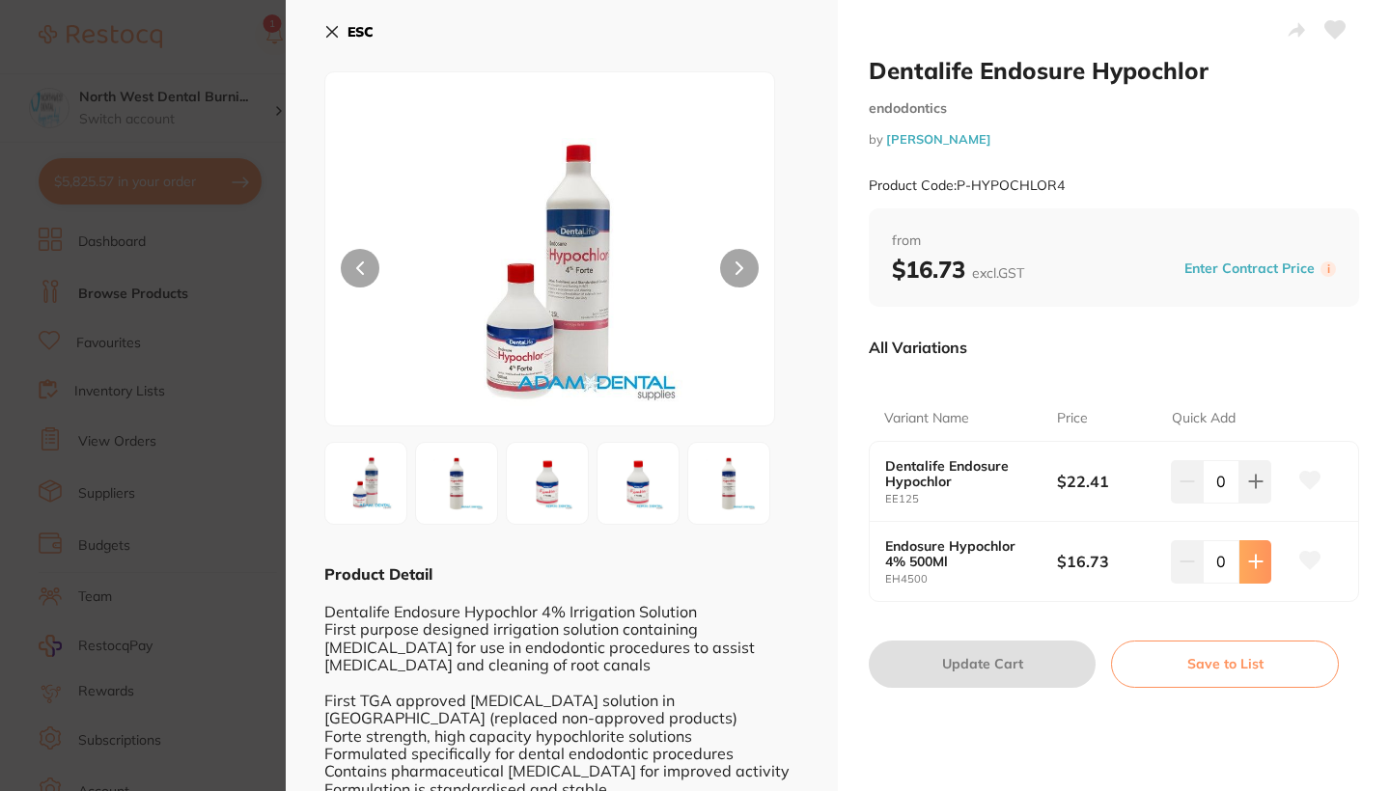
click at [1256, 554] on icon at bounding box center [1255, 561] width 15 height 15
type input "1"
click at [1028, 647] on button "Update Cart" at bounding box center [981, 664] width 227 height 46
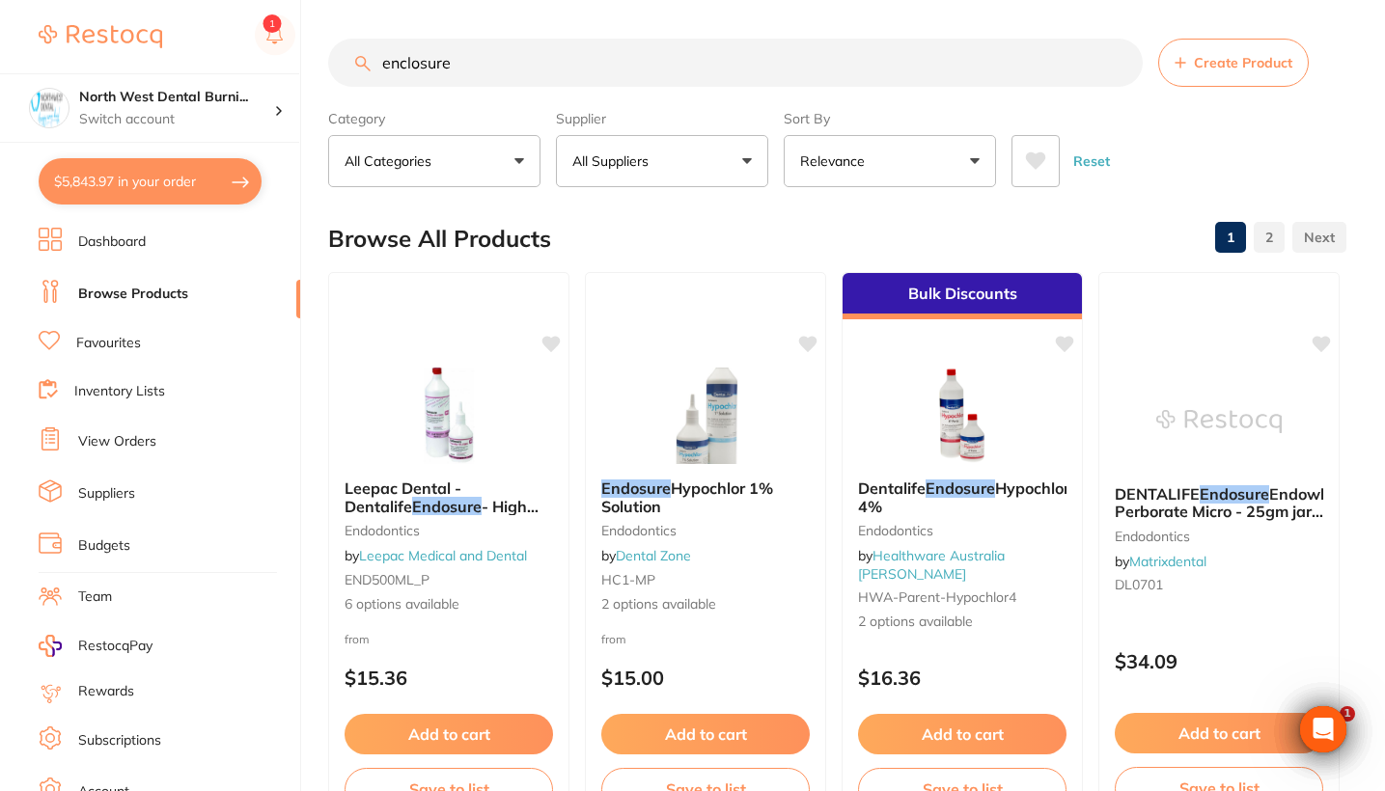
drag, startPoint x: 500, startPoint y: 63, endPoint x: 269, endPoint y: 68, distance: 230.7
click at [269, 68] on div "$5,843.97 North West Dental Burni... Switch account Riaz Dental Surgery Experte…" at bounding box center [692, 395] width 1385 height 791
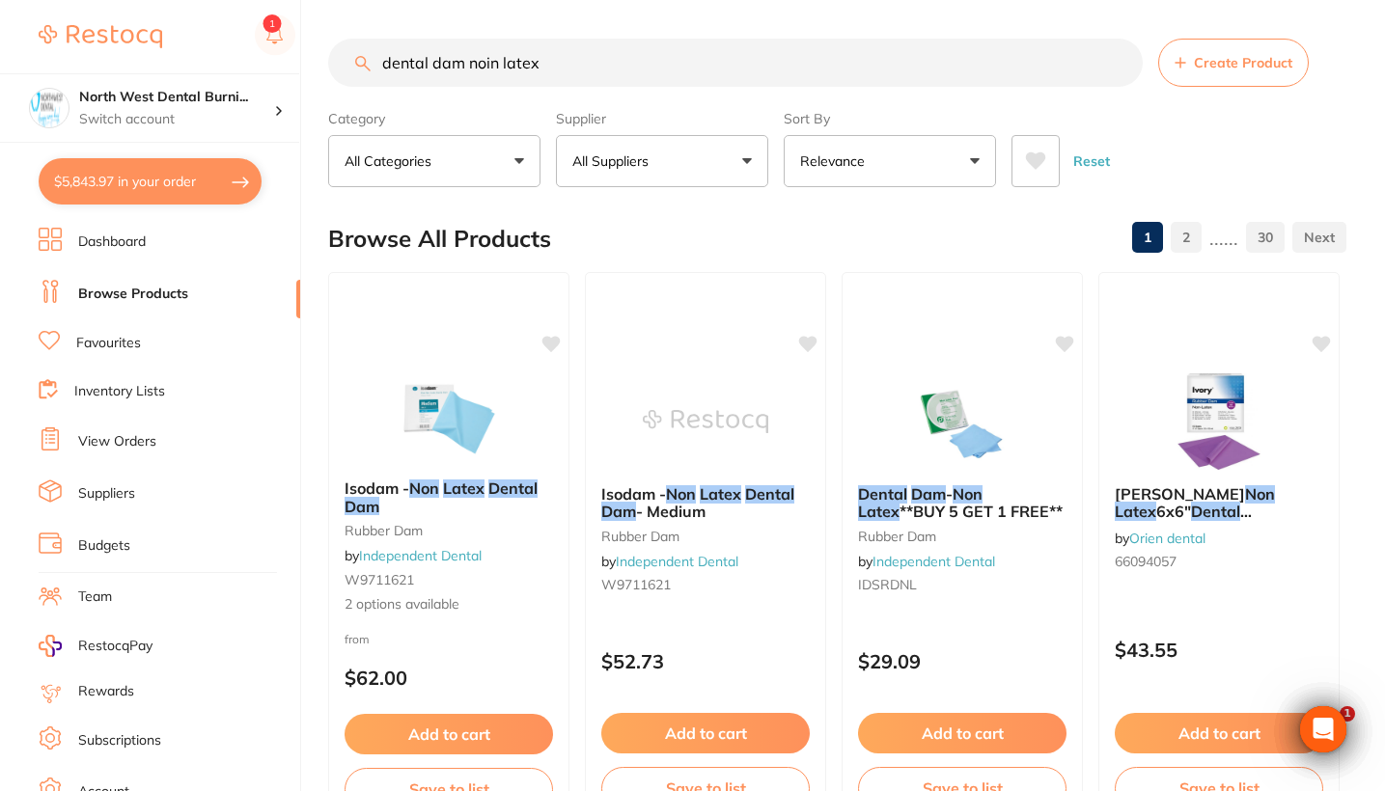
type input "dental dam noin latex"
click at [683, 171] on button "All Suppliers" at bounding box center [662, 161] width 212 height 52
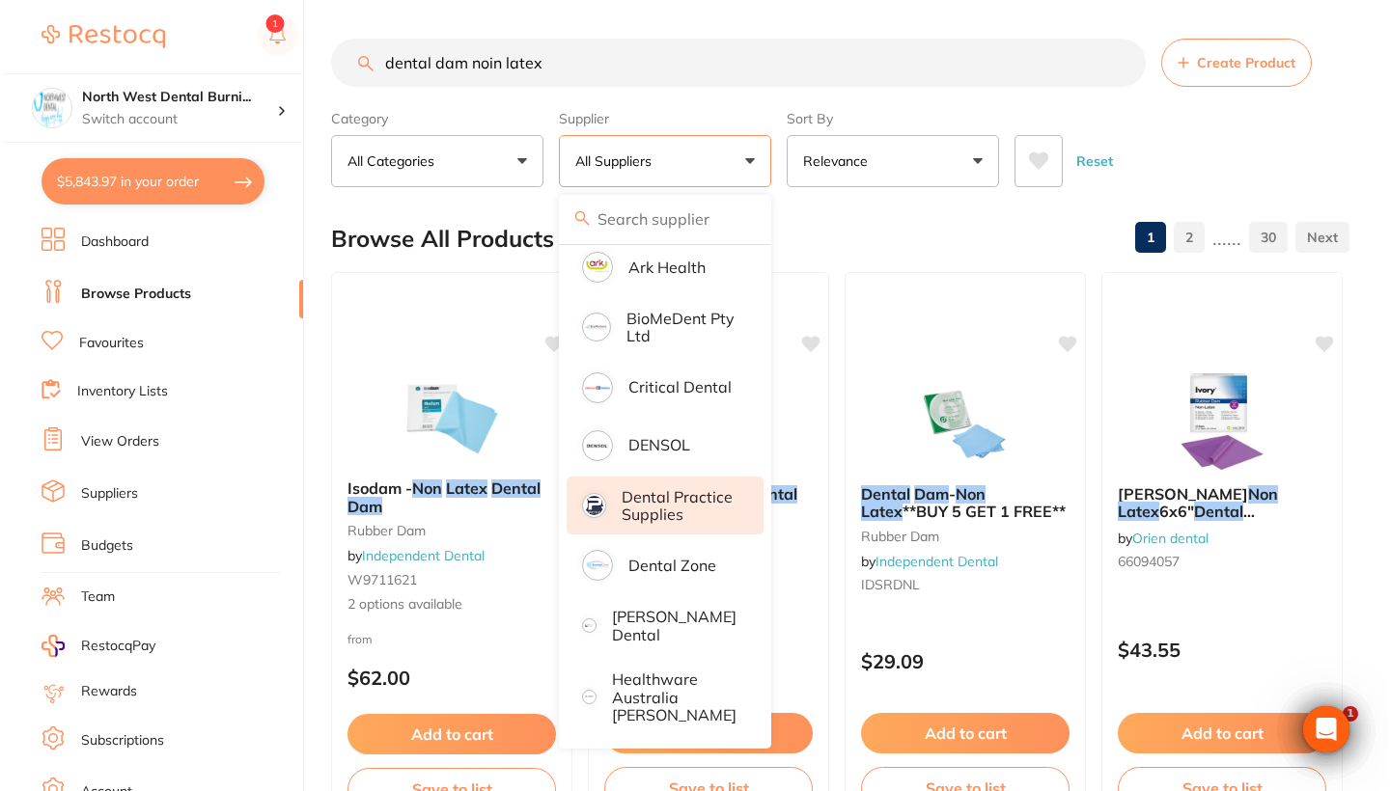
scroll to position [652, 0]
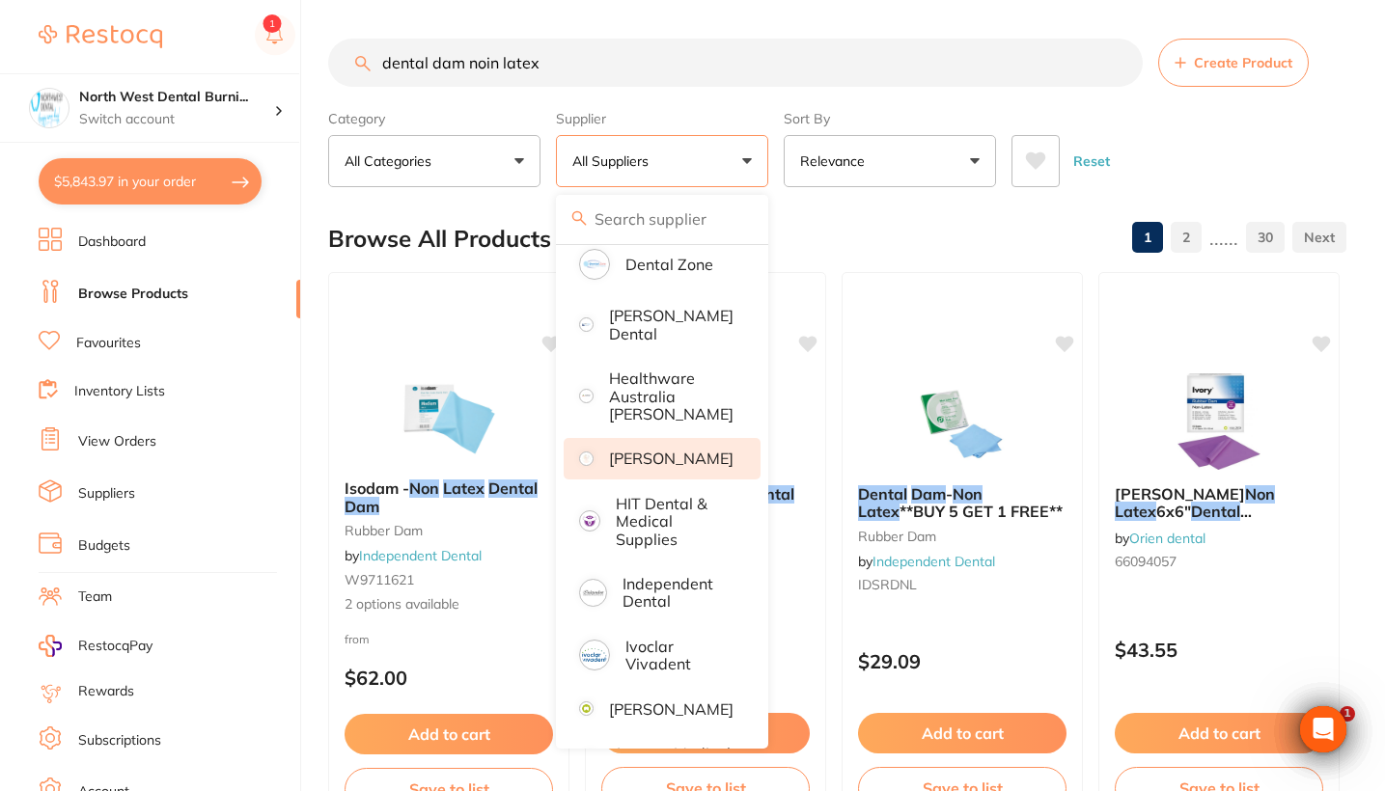
click at [666, 467] on p "[PERSON_NAME]" at bounding box center [671, 458] width 124 height 17
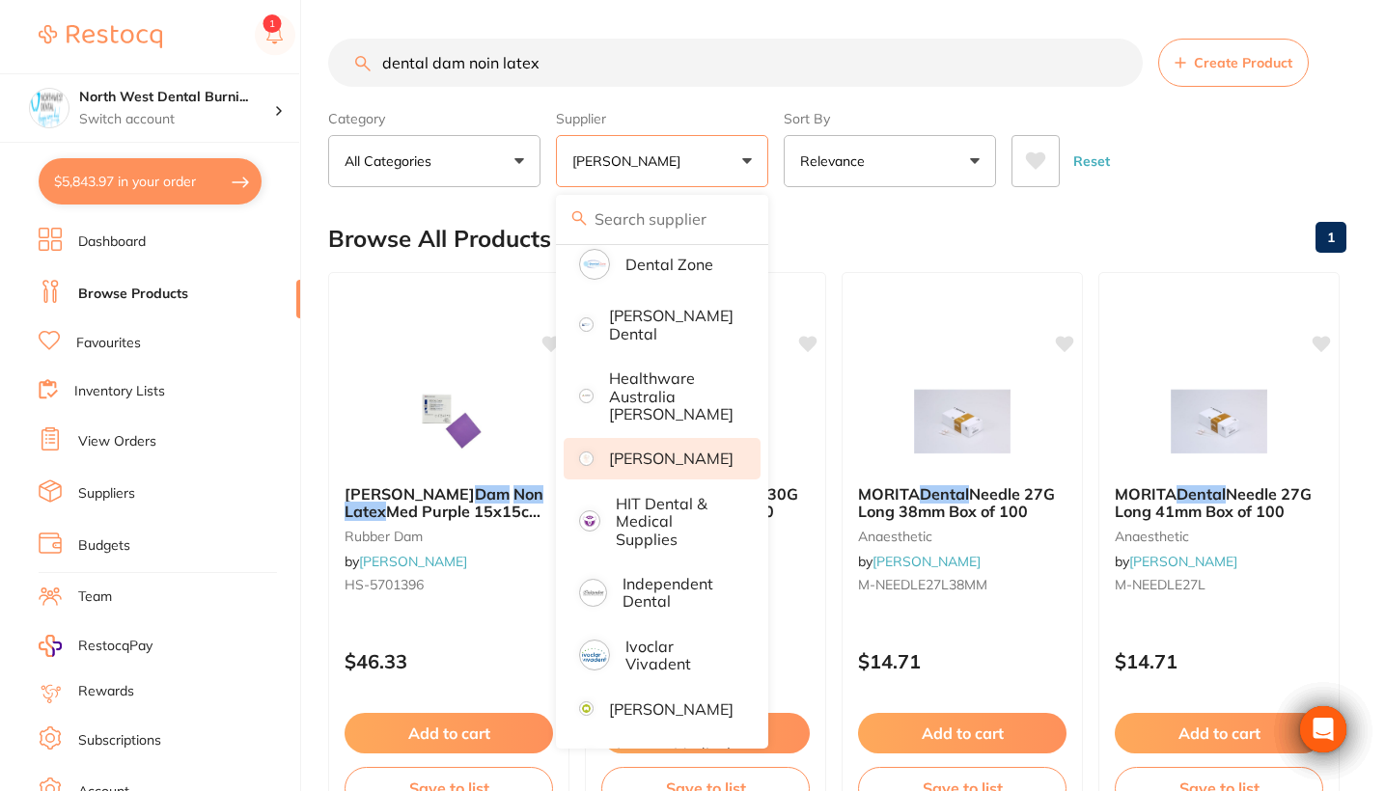
click at [1171, 149] on div "Reset" at bounding box center [1170, 154] width 319 height 68
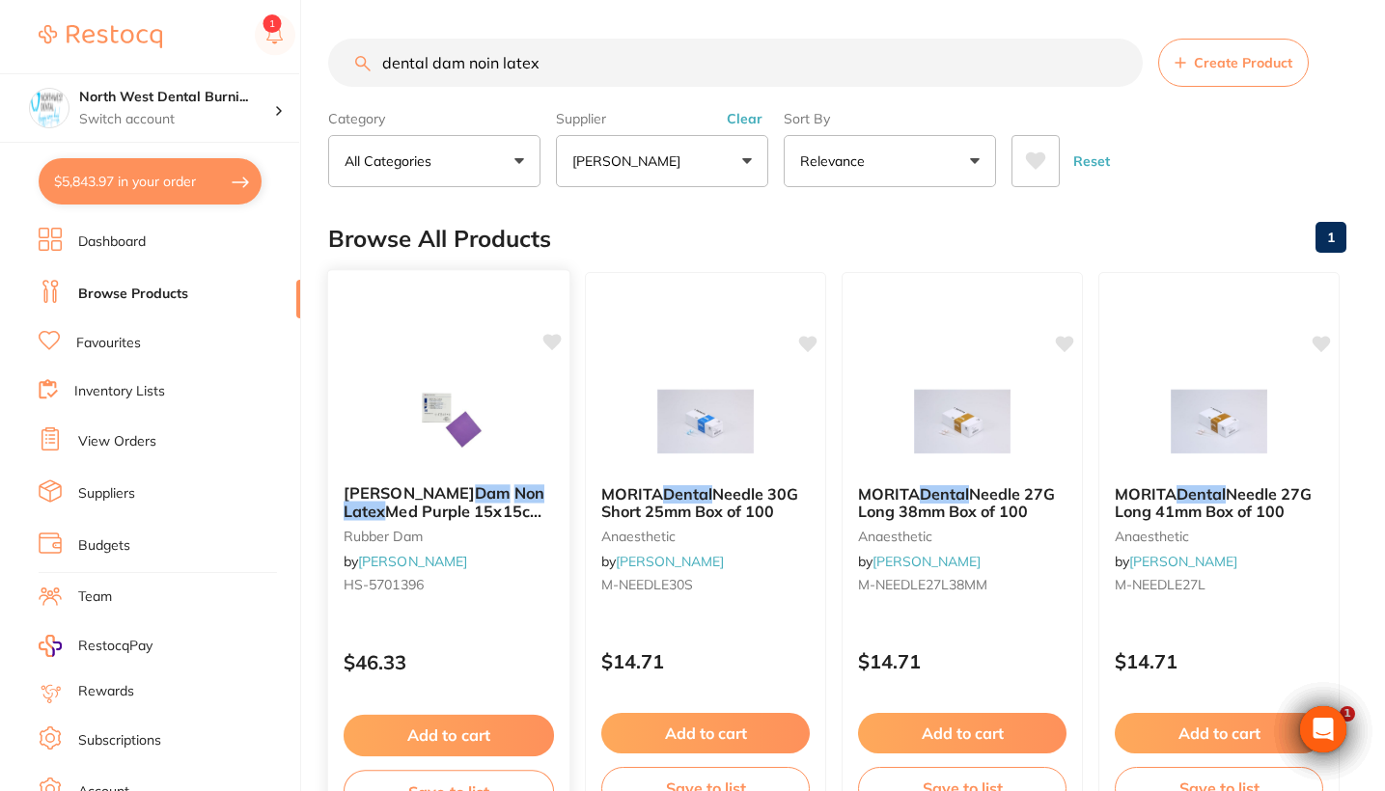
click at [444, 586] on small "HS-5701396" at bounding box center [449, 584] width 210 height 15
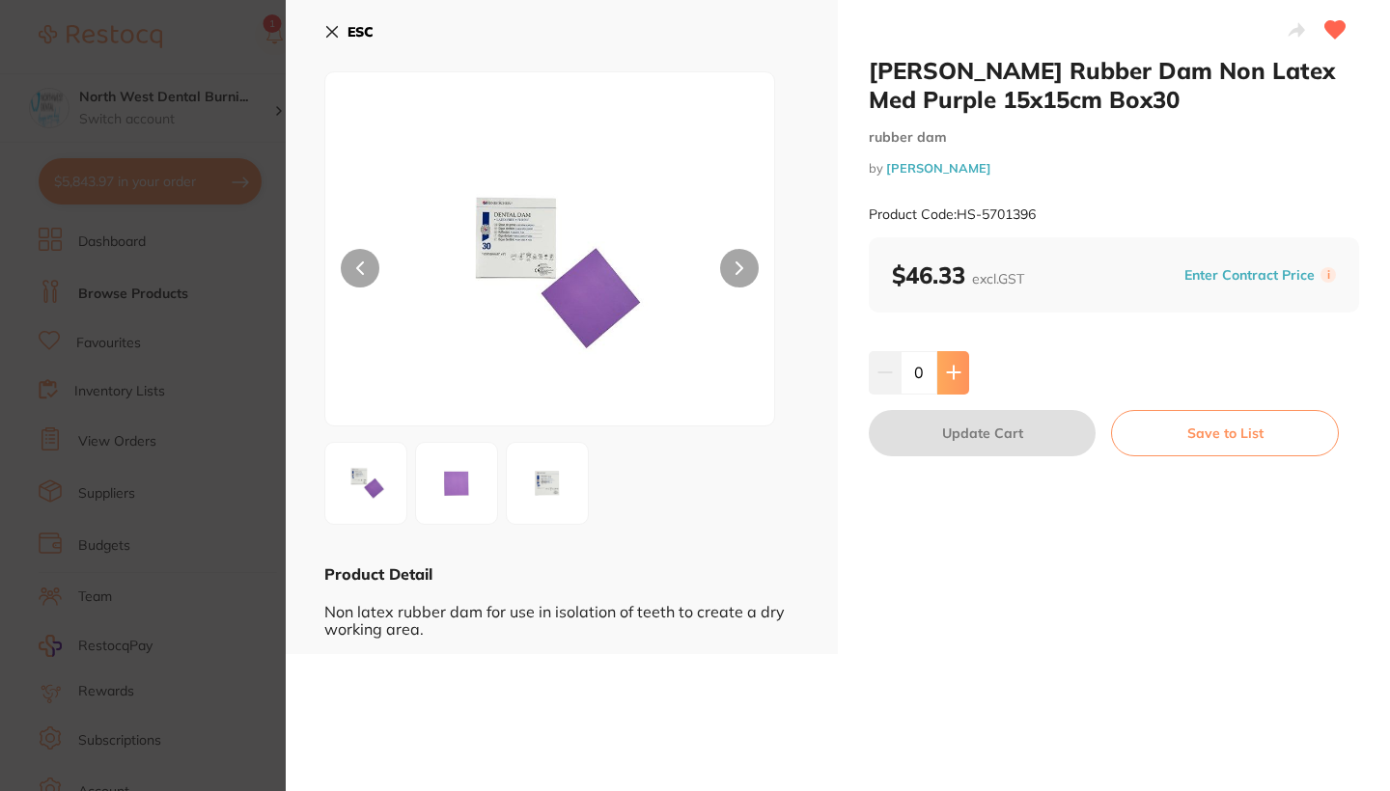
click at [952, 371] on icon at bounding box center [953, 373] width 13 height 13
type input "1"
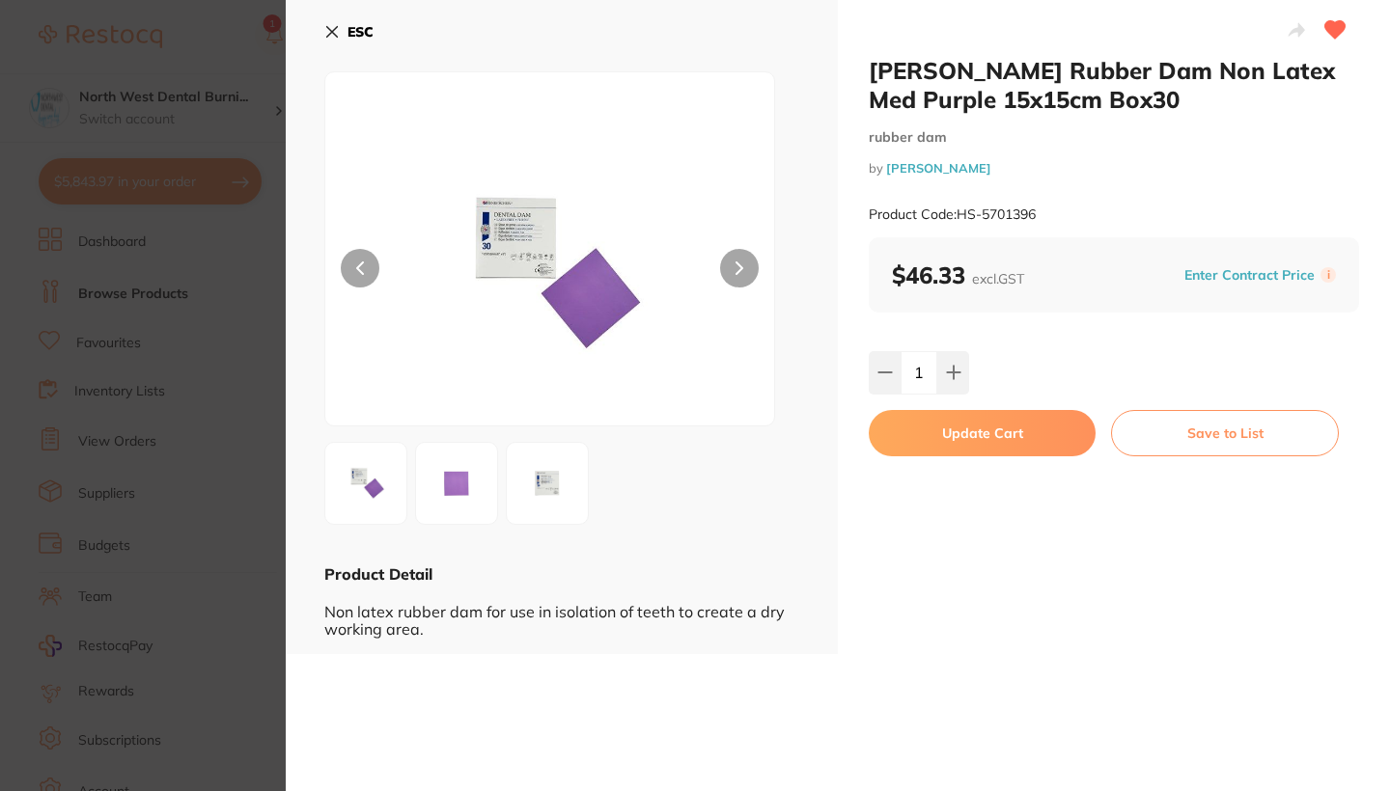
click at [963, 431] on button "Update Cart" at bounding box center [981, 433] width 227 height 46
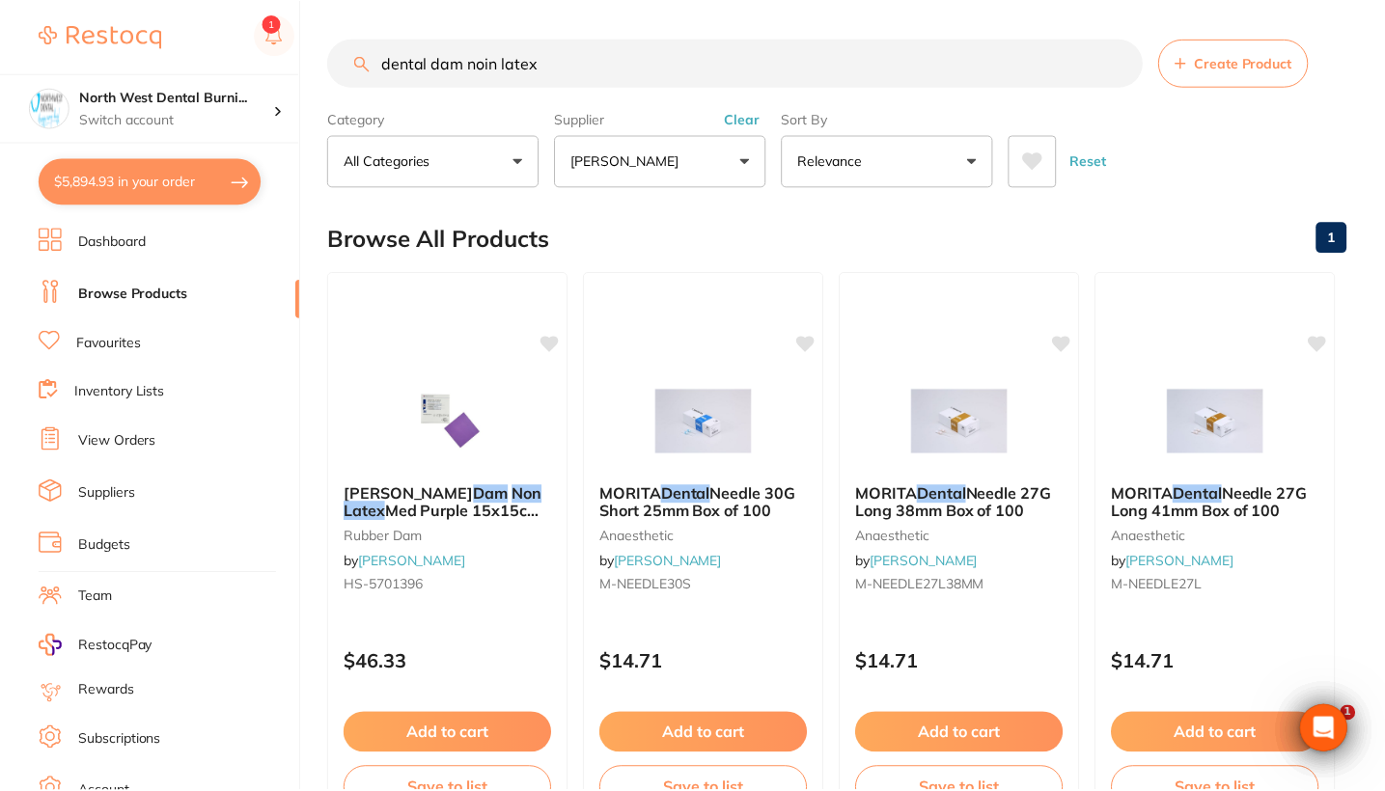
scroll to position [18, 0]
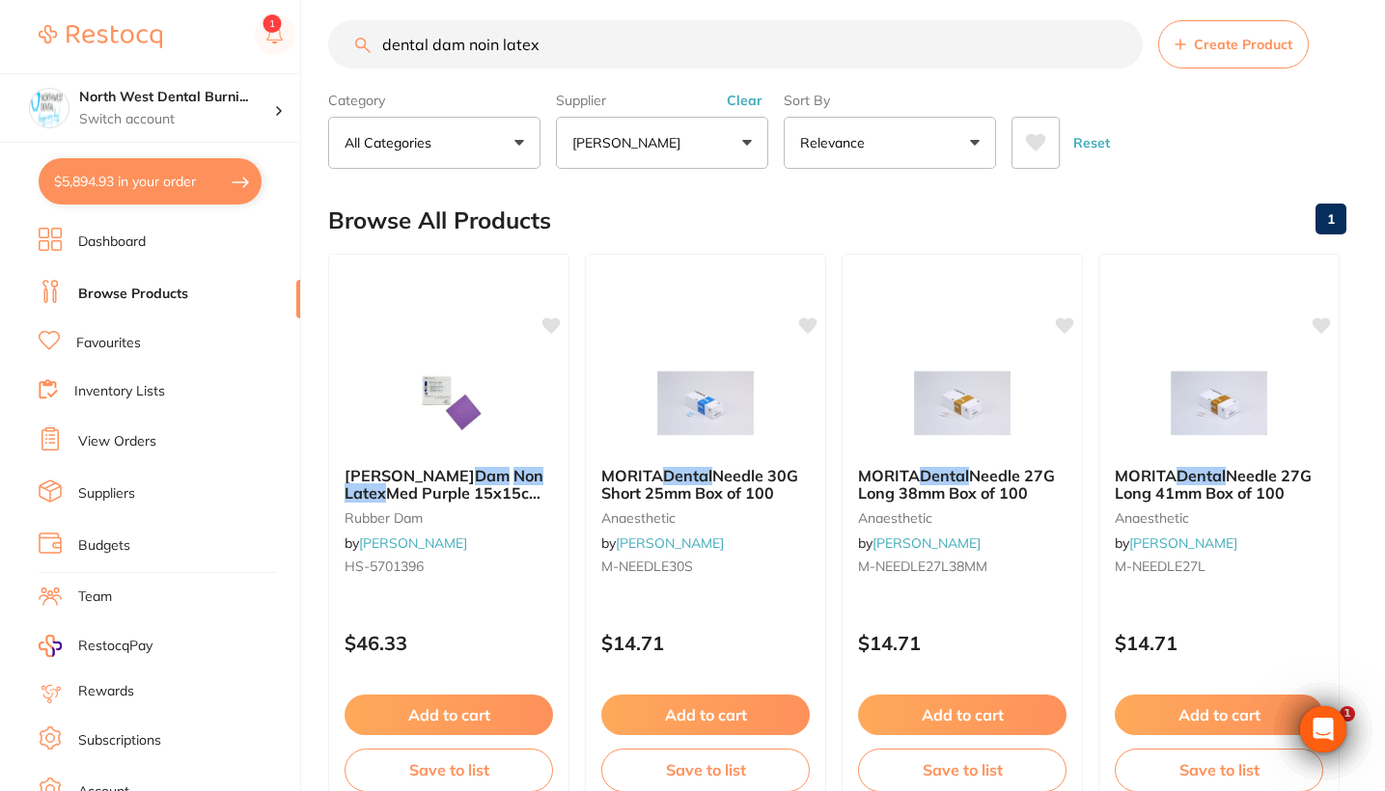
drag, startPoint x: 1114, startPoint y: 317, endPoint x: 739, endPoint y: 105, distance: 430.4
click at [739, 105] on button "Clear" at bounding box center [744, 100] width 47 height 17
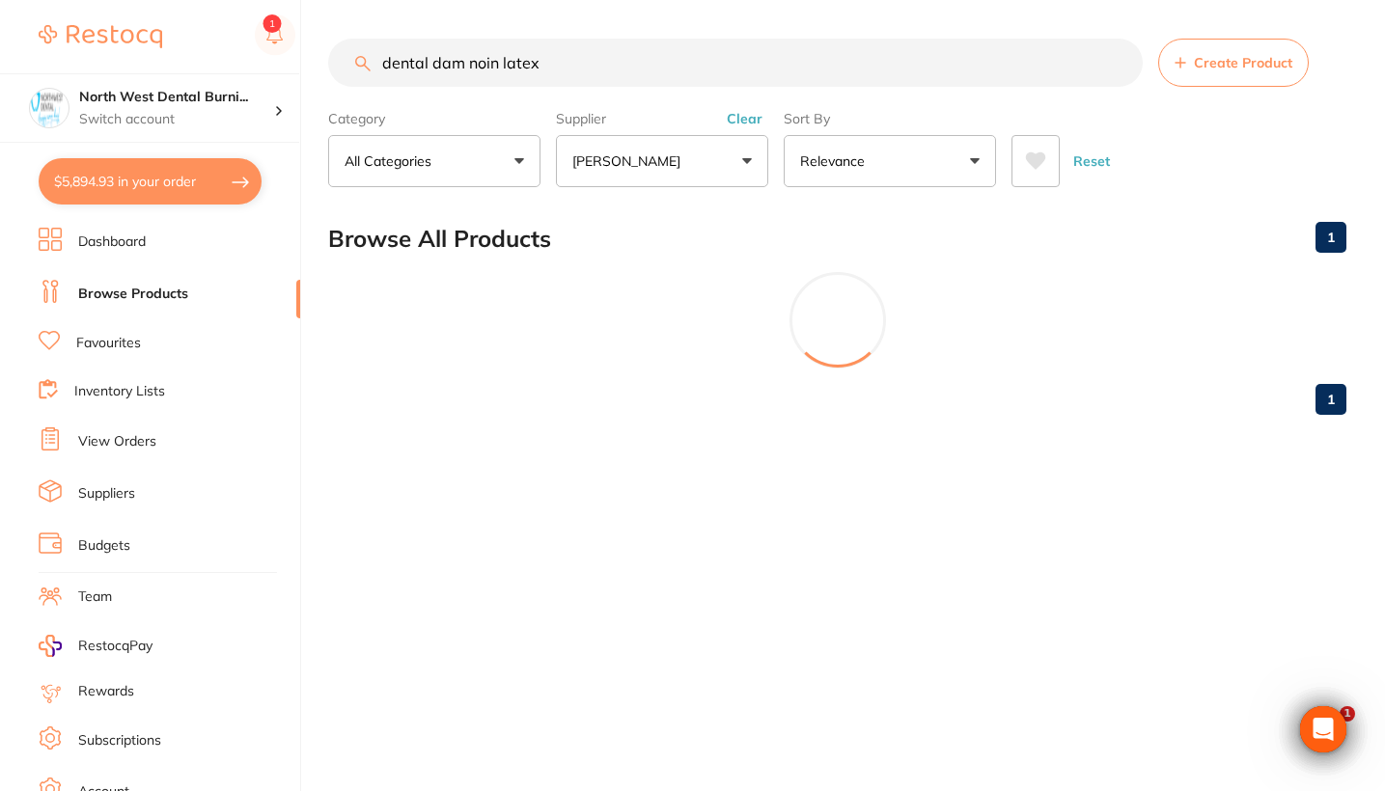
scroll to position [0, 0]
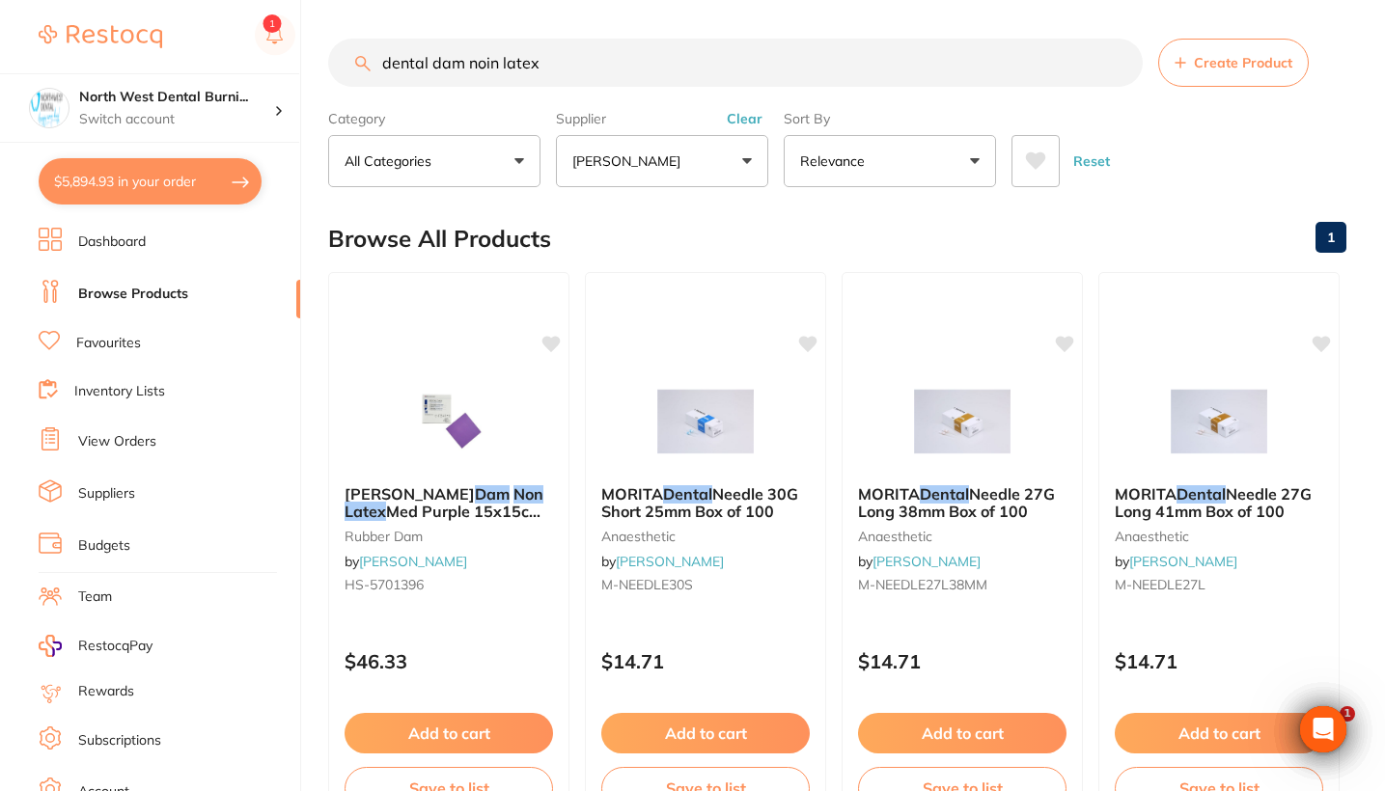
click at [746, 123] on button "Clear" at bounding box center [744, 118] width 47 height 17
drag, startPoint x: 565, startPoint y: 75, endPoint x: 242, endPoint y: 73, distance: 322.3
click at [242, 73] on div "$5,894.93 North West Dental Burni... Switch account Riaz Dental Surgery Experte…" at bounding box center [692, 395] width 1385 height 791
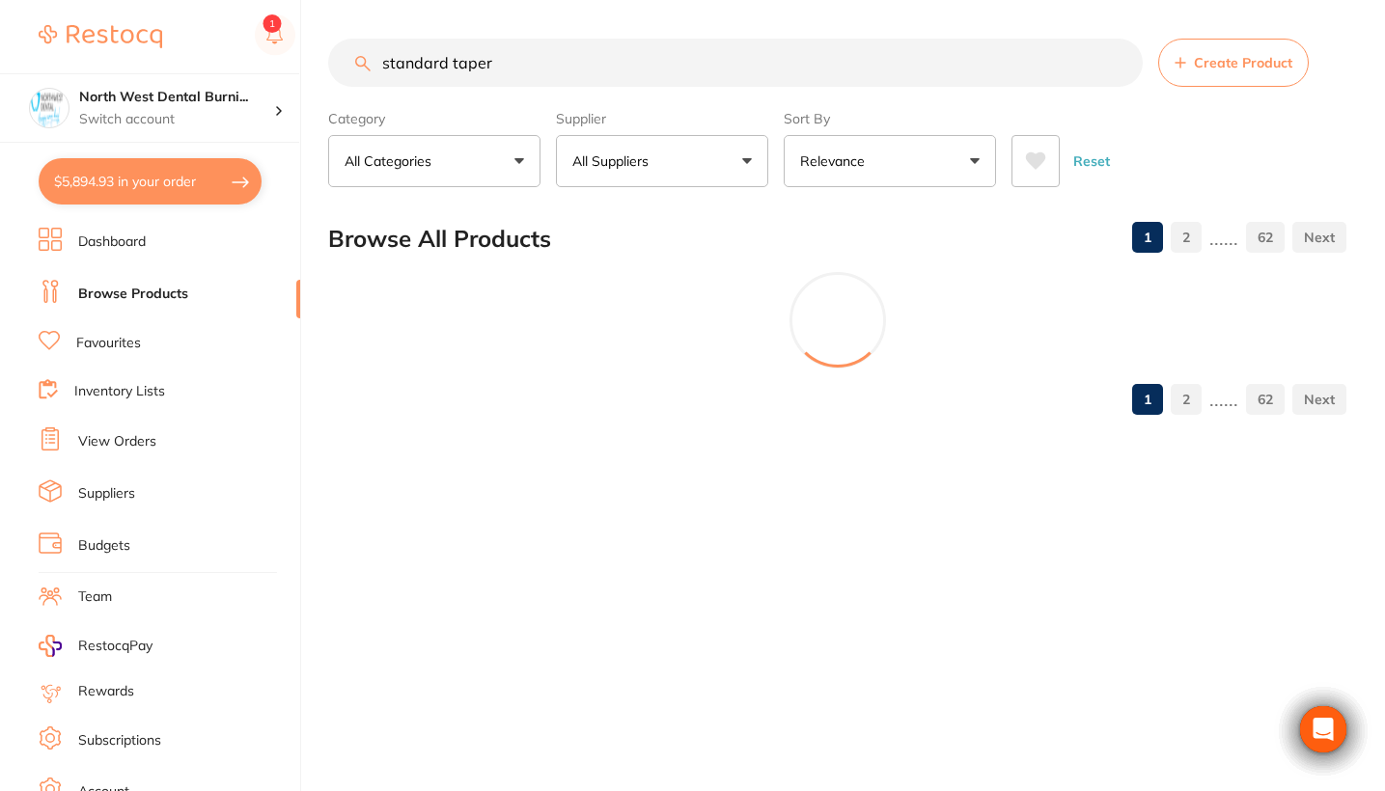
click at [688, 172] on button "All Suppliers" at bounding box center [662, 161] width 212 height 52
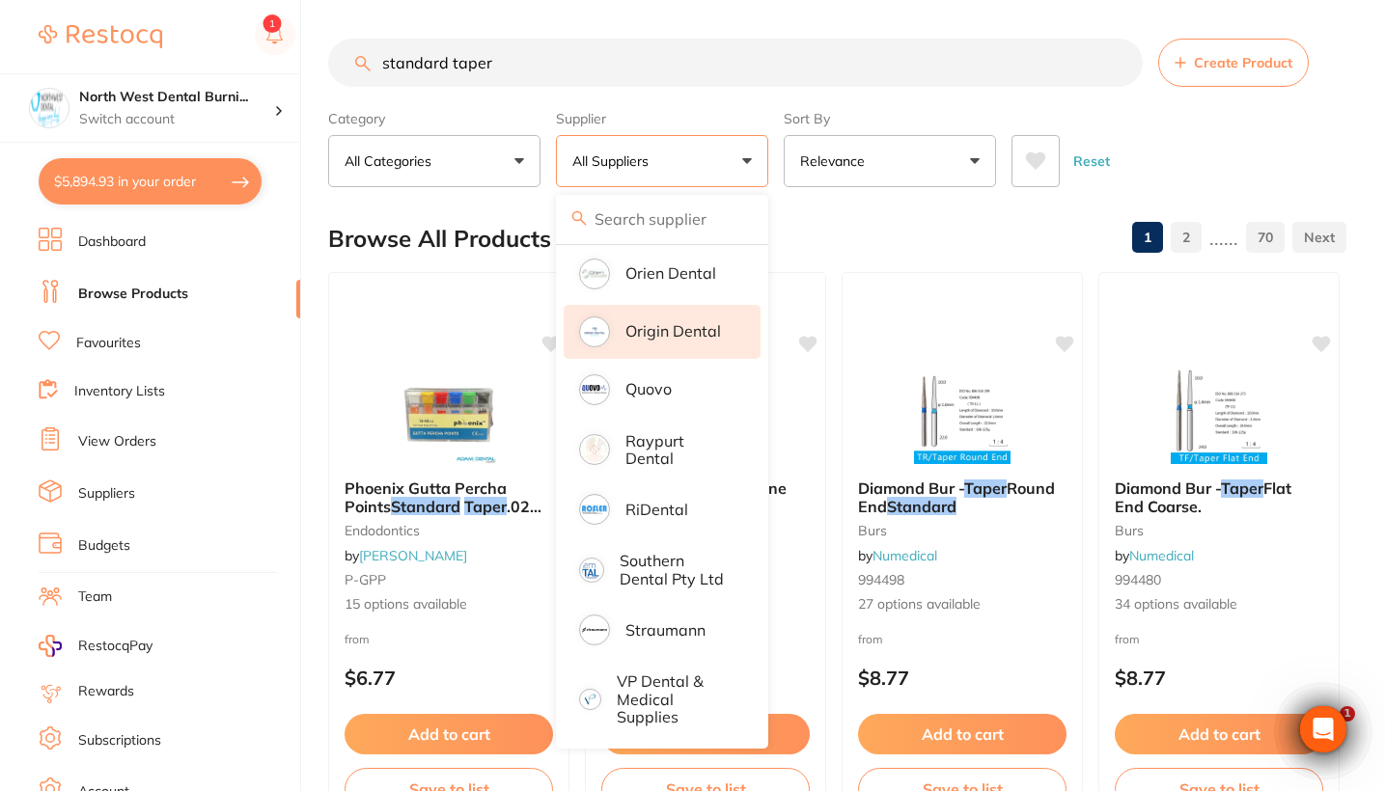
click at [673, 337] on p "Origin Dental" at bounding box center [673, 330] width 96 height 17
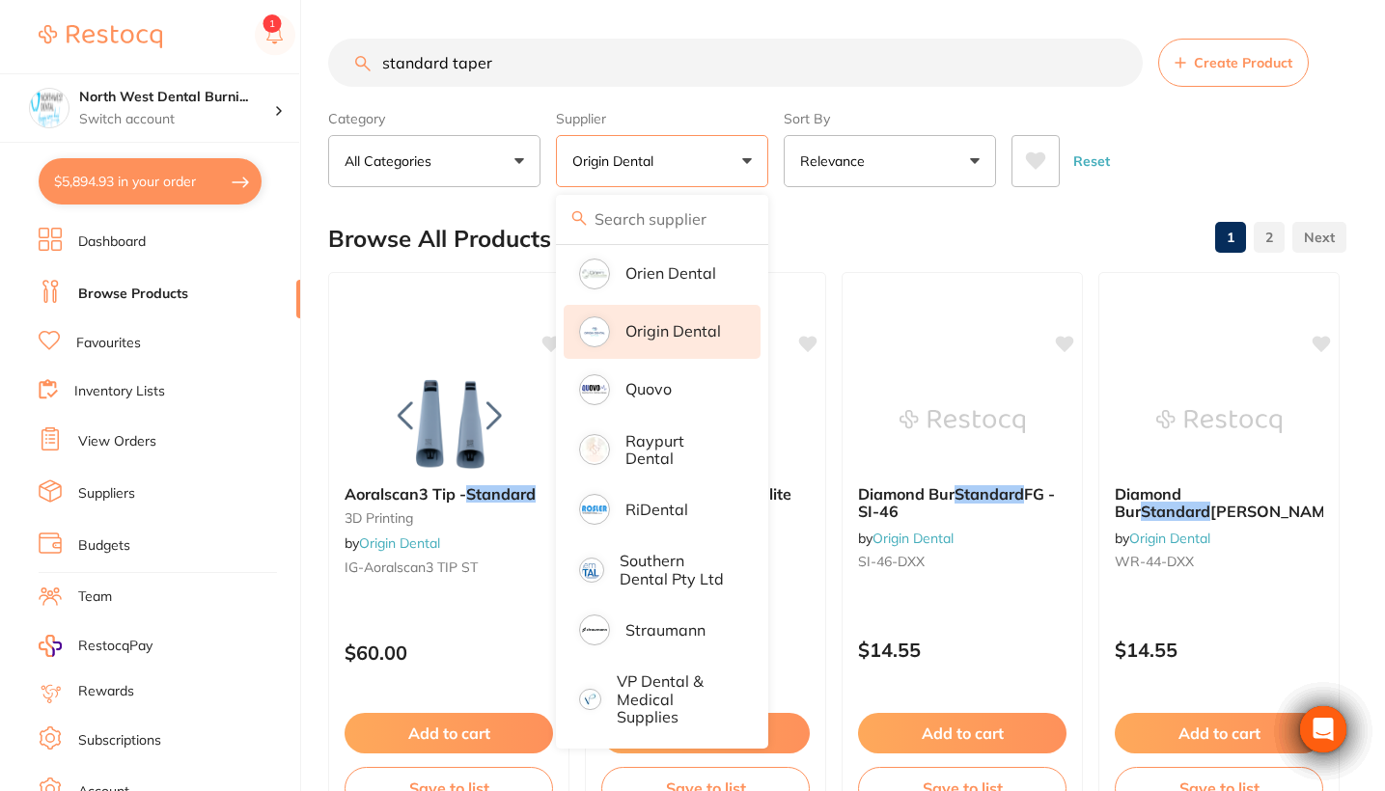
click at [1317, 149] on div "Reset" at bounding box center [1170, 154] width 319 height 68
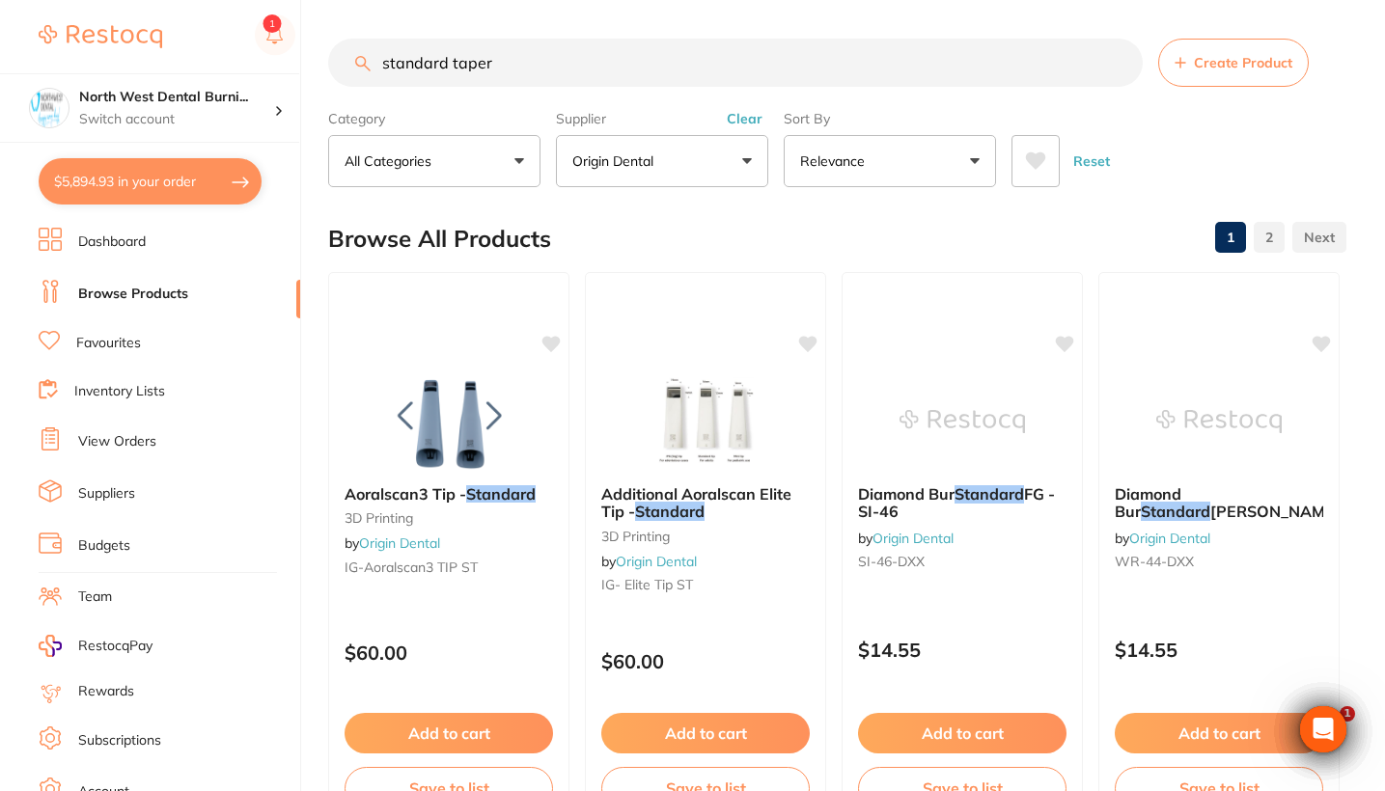
click at [451, 158] on button "All Categories" at bounding box center [434, 161] width 212 height 52
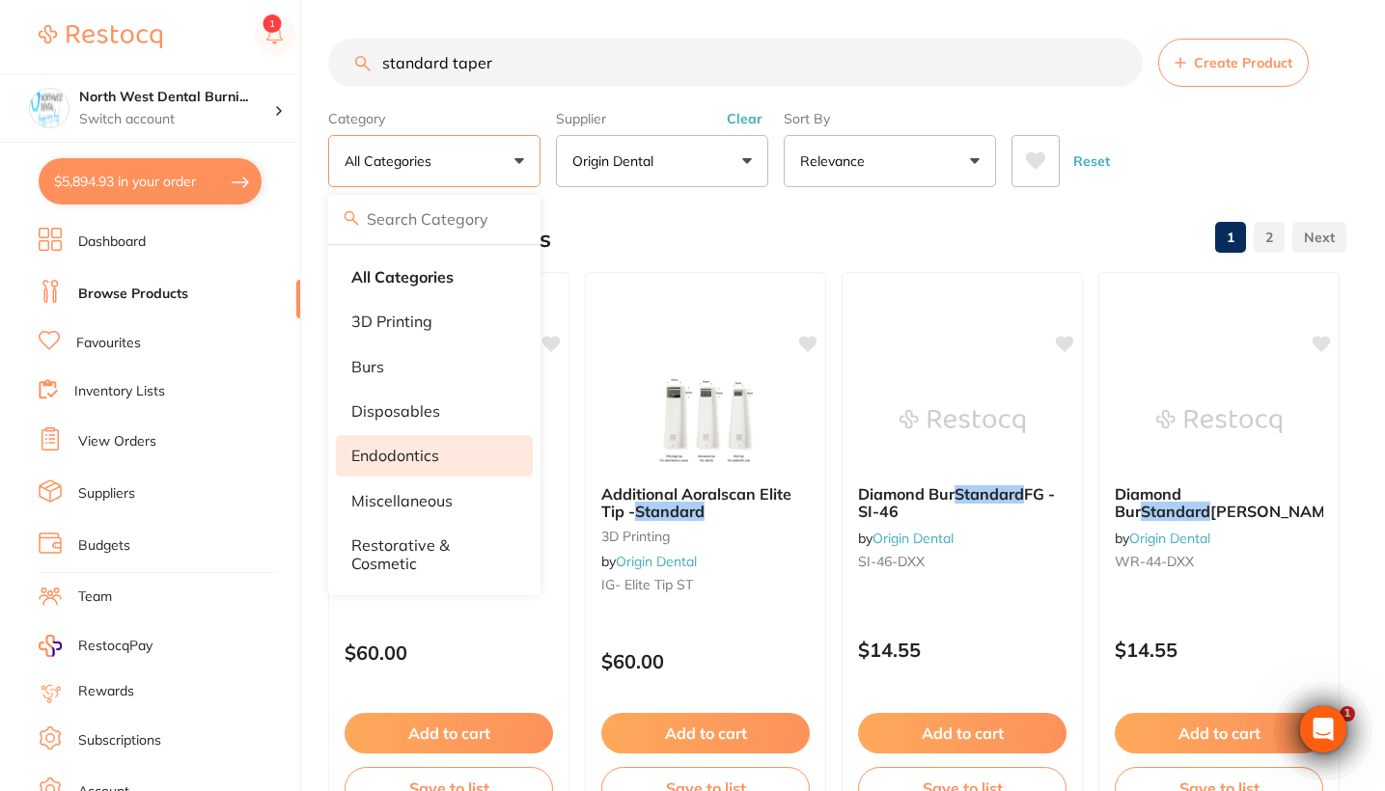
click at [447, 460] on li "endodontics" at bounding box center [434, 455] width 197 height 41
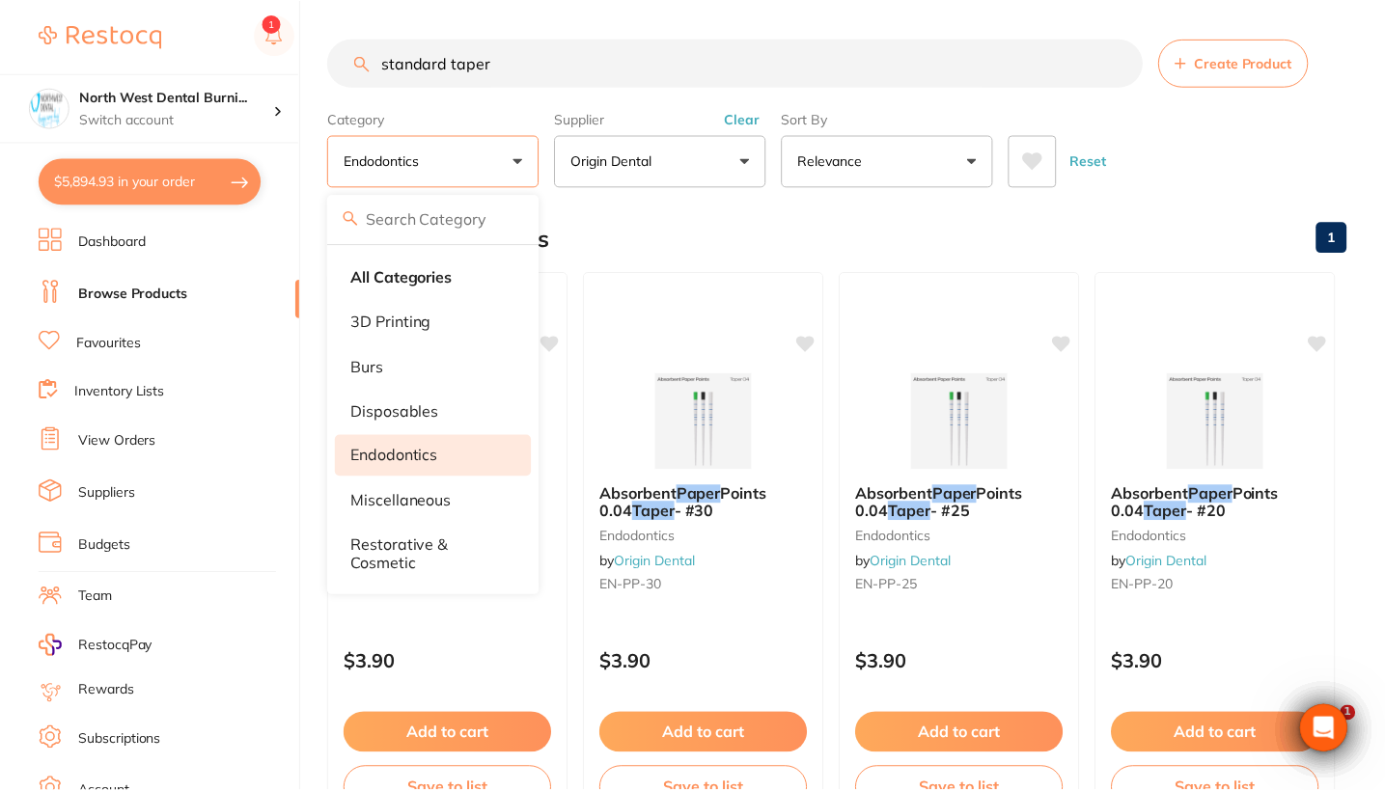
scroll to position [546, 0]
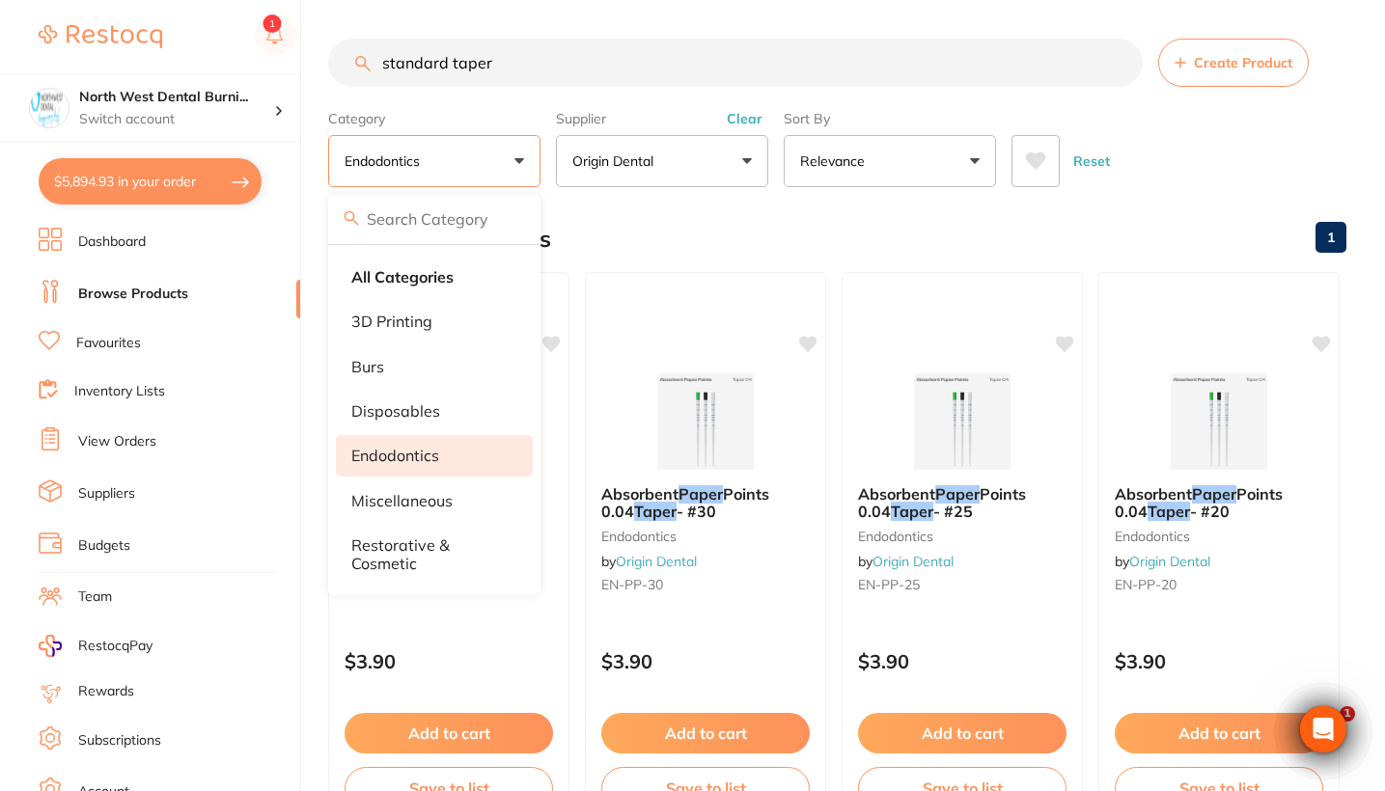
click at [1164, 141] on div "Reset" at bounding box center [1170, 154] width 319 height 68
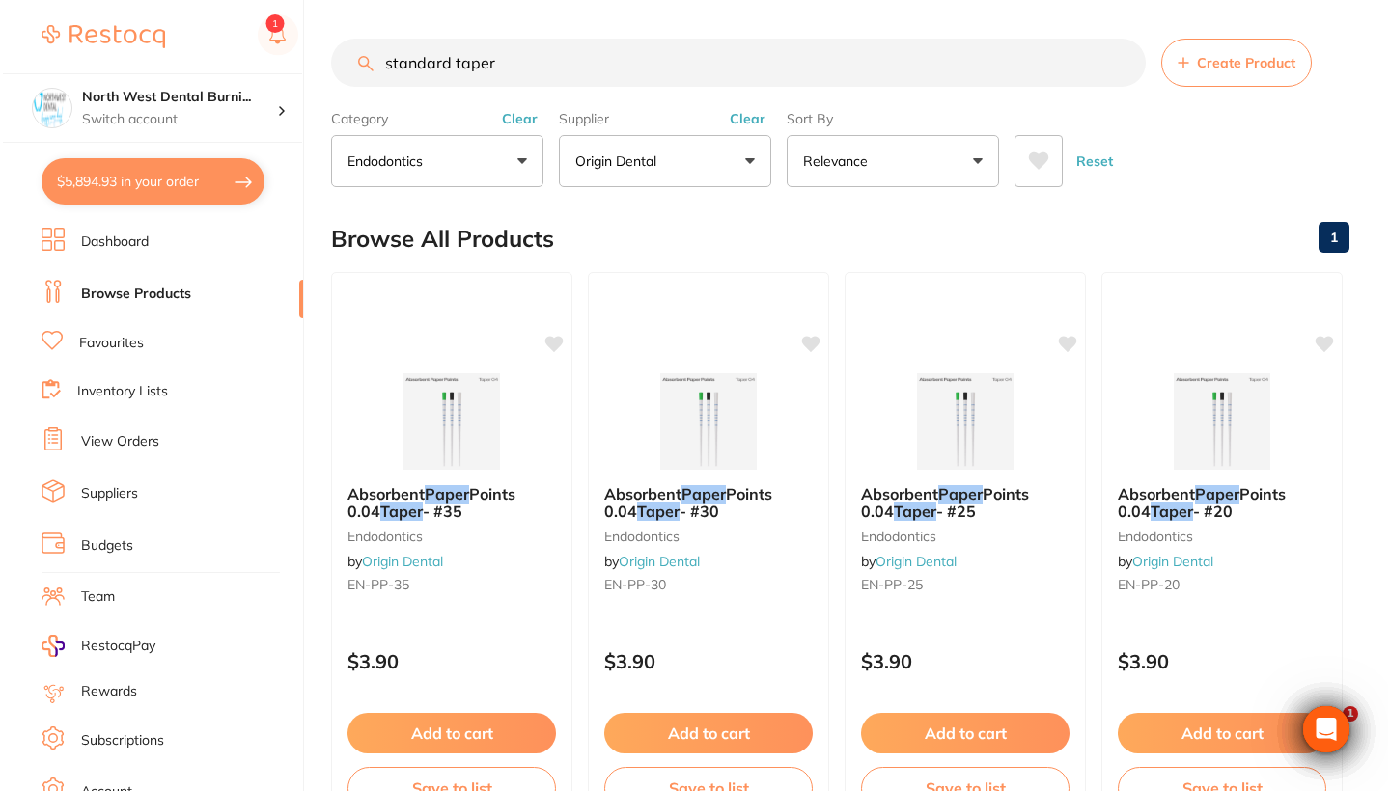
scroll to position [0, 0]
drag, startPoint x: 559, startPoint y: 58, endPoint x: 290, endPoint y: 57, distance: 268.3
click at [290, 57] on div "$5,894.93 North West Dental Burni... Switch account Riaz Dental Surgery Experte…" at bounding box center [692, 395] width 1385 height 791
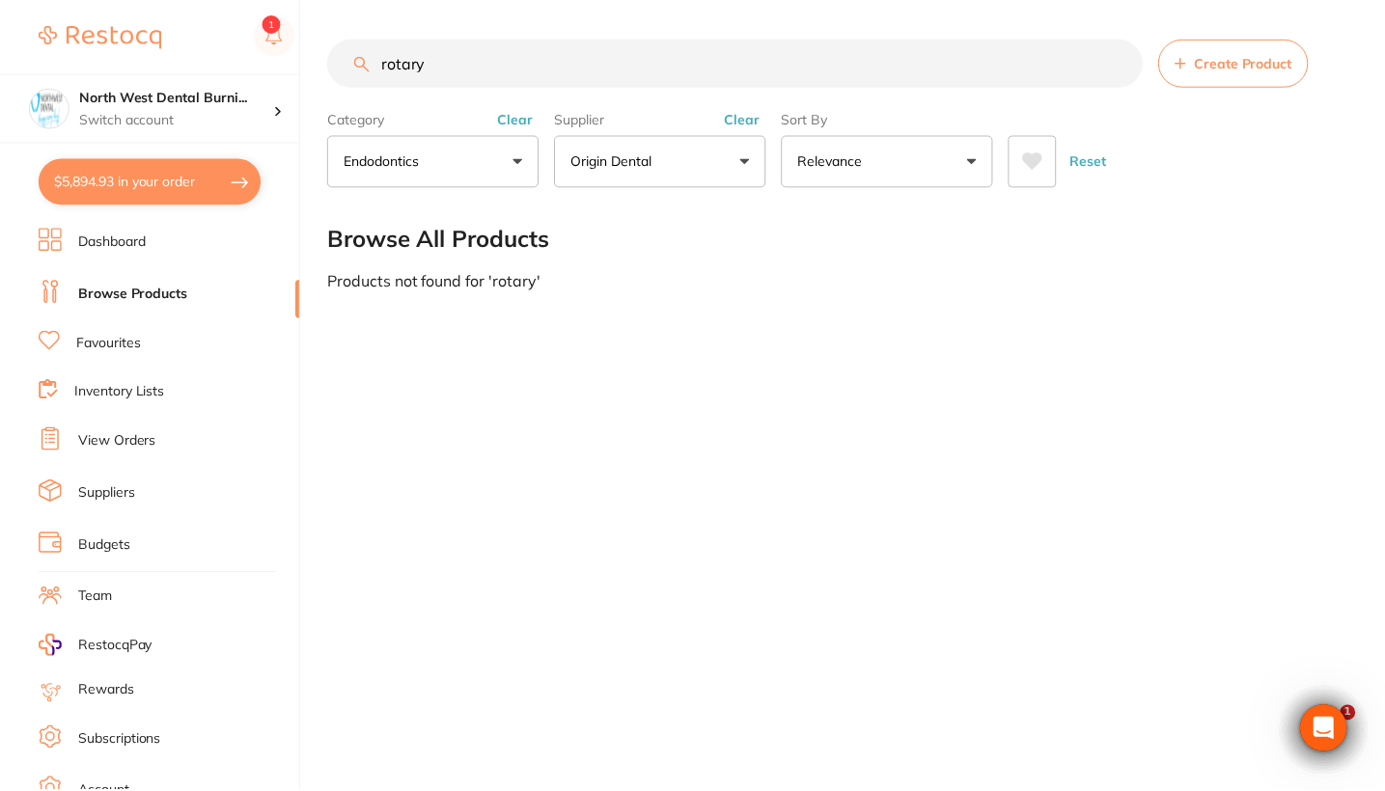
scroll to position [64, 0]
drag, startPoint x: 494, startPoint y: 84, endPoint x: 276, endPoint y: 82, distance: 218.1
click at [276, 82] on div "$5,894.93 North West Dental Burni... Switch account Riaz Dental Surgery Experte…" at bounding box center [695, 395] width 1390 height 791
type input "r"
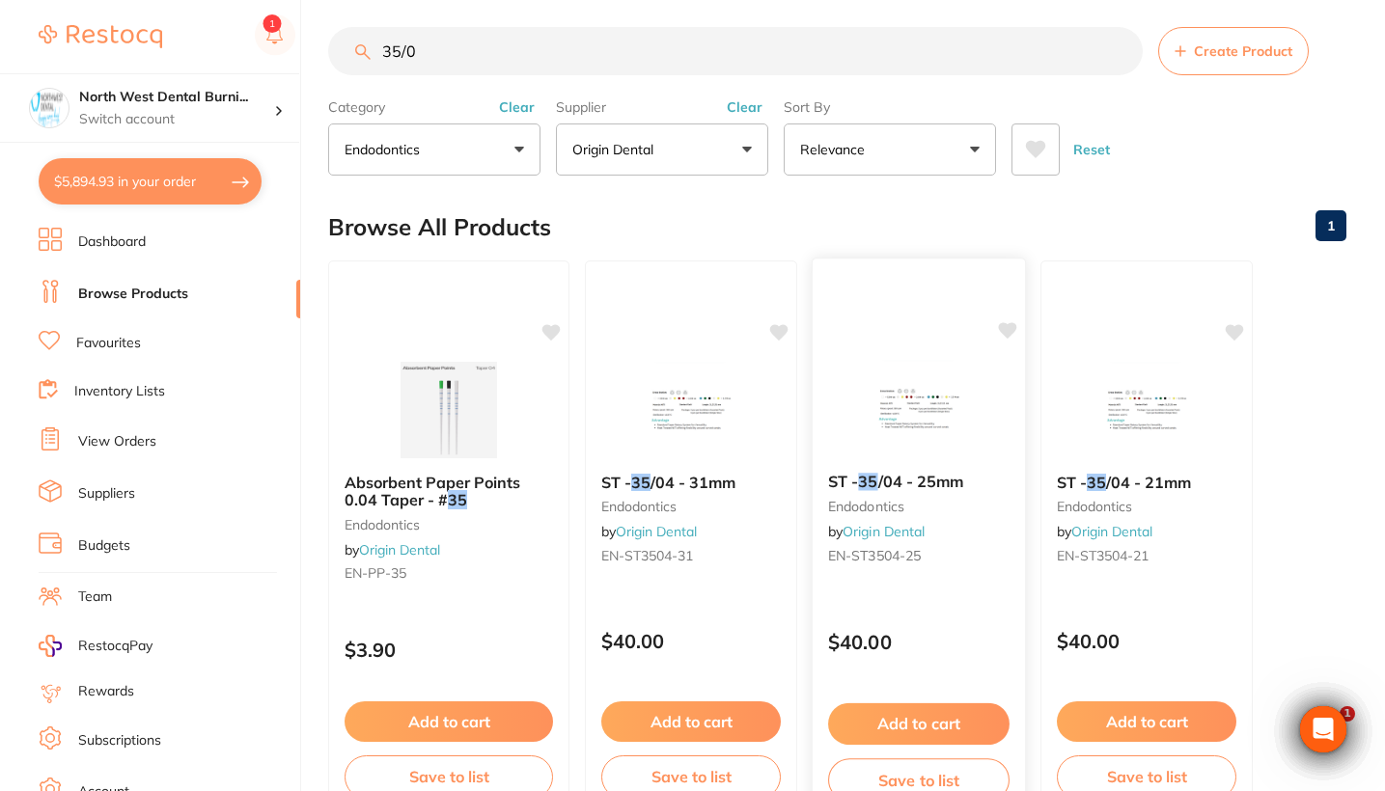
scroll to position [0, 0]
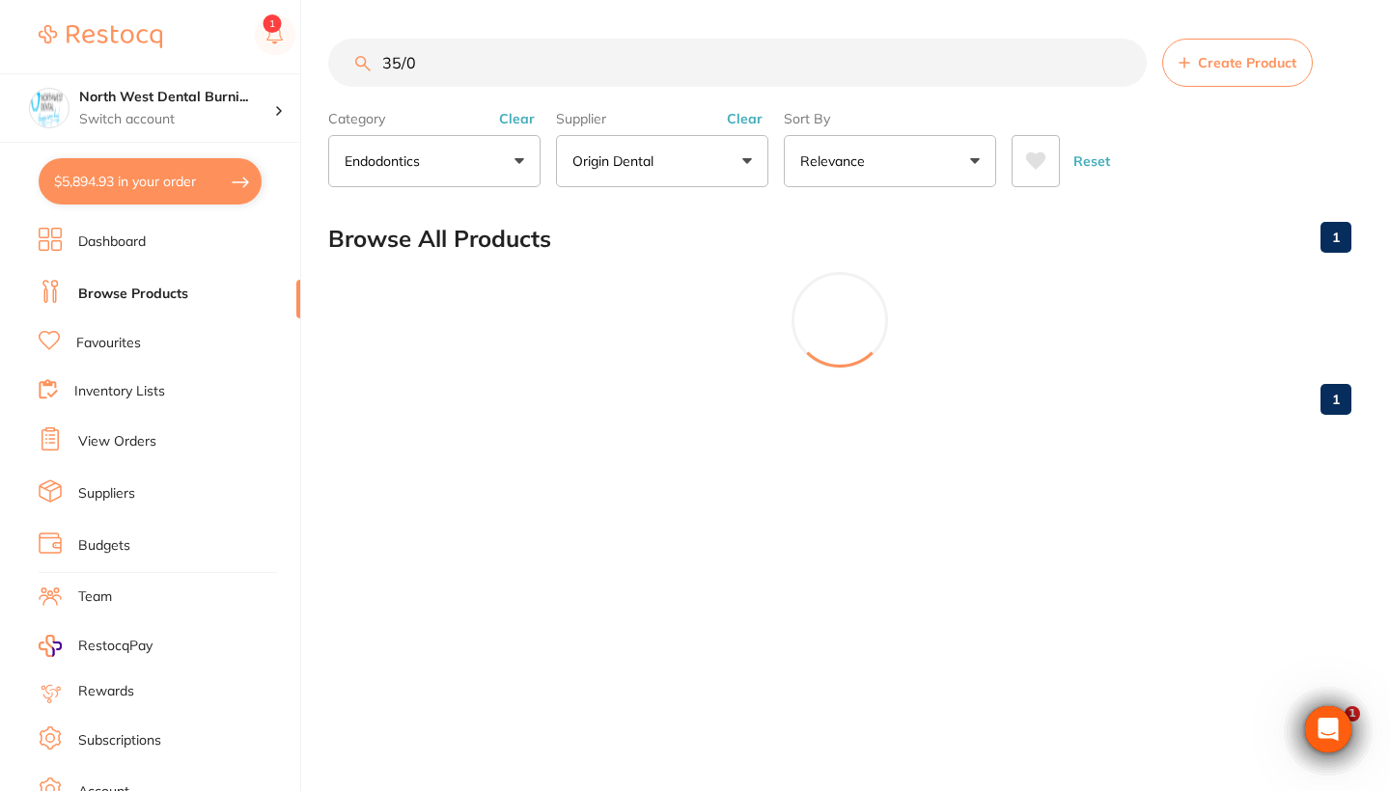
type input "35/06"
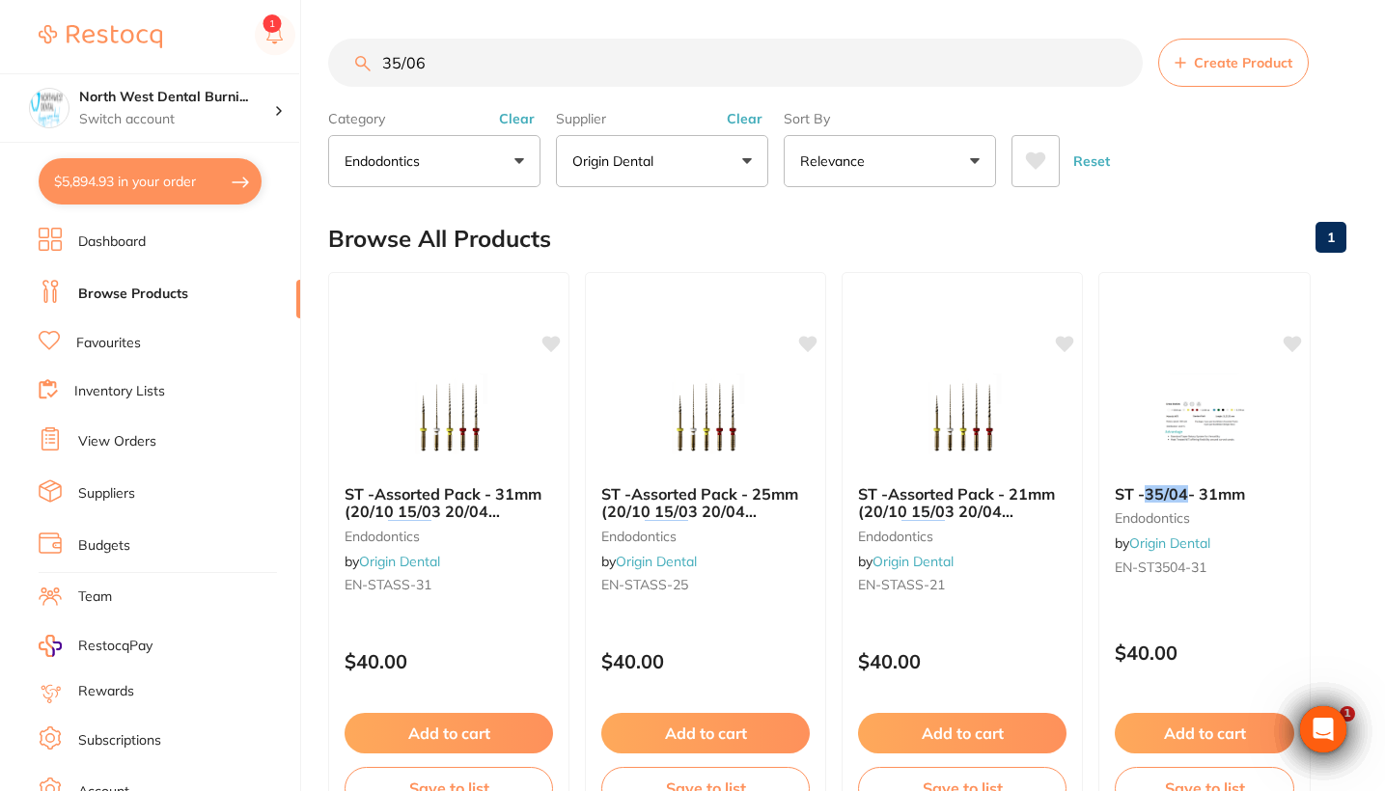
drag, startPoint x: 444, startPoint y: 69, endPoint x: 298, endPoint y: 69, distance: 145.7
click at [298, 69] on div "$5,894.93 North West Dental Burni... Switch account Riaz Dental Surgery Experte…" at bounding box center [692, 395] width 1385 height 791
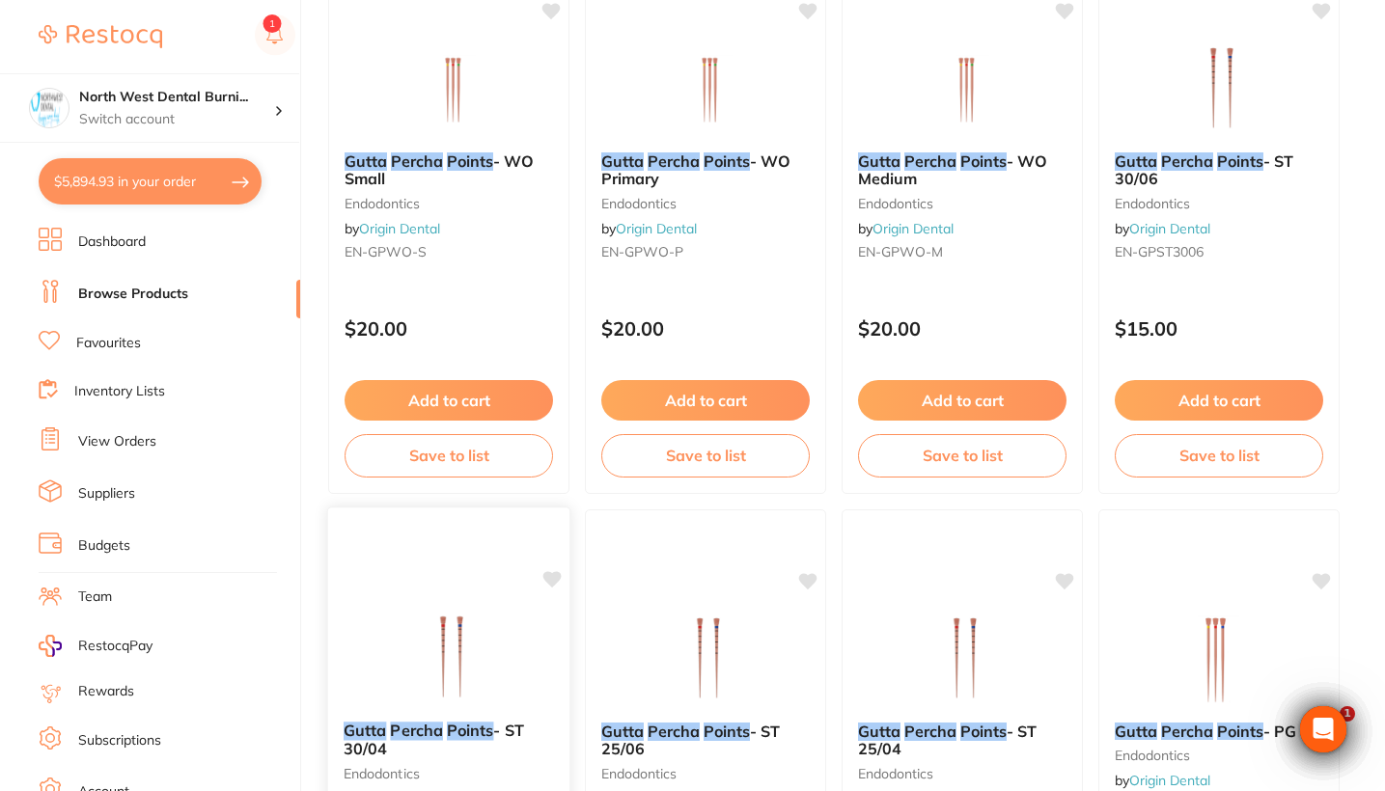
scroll to position [747, 0]
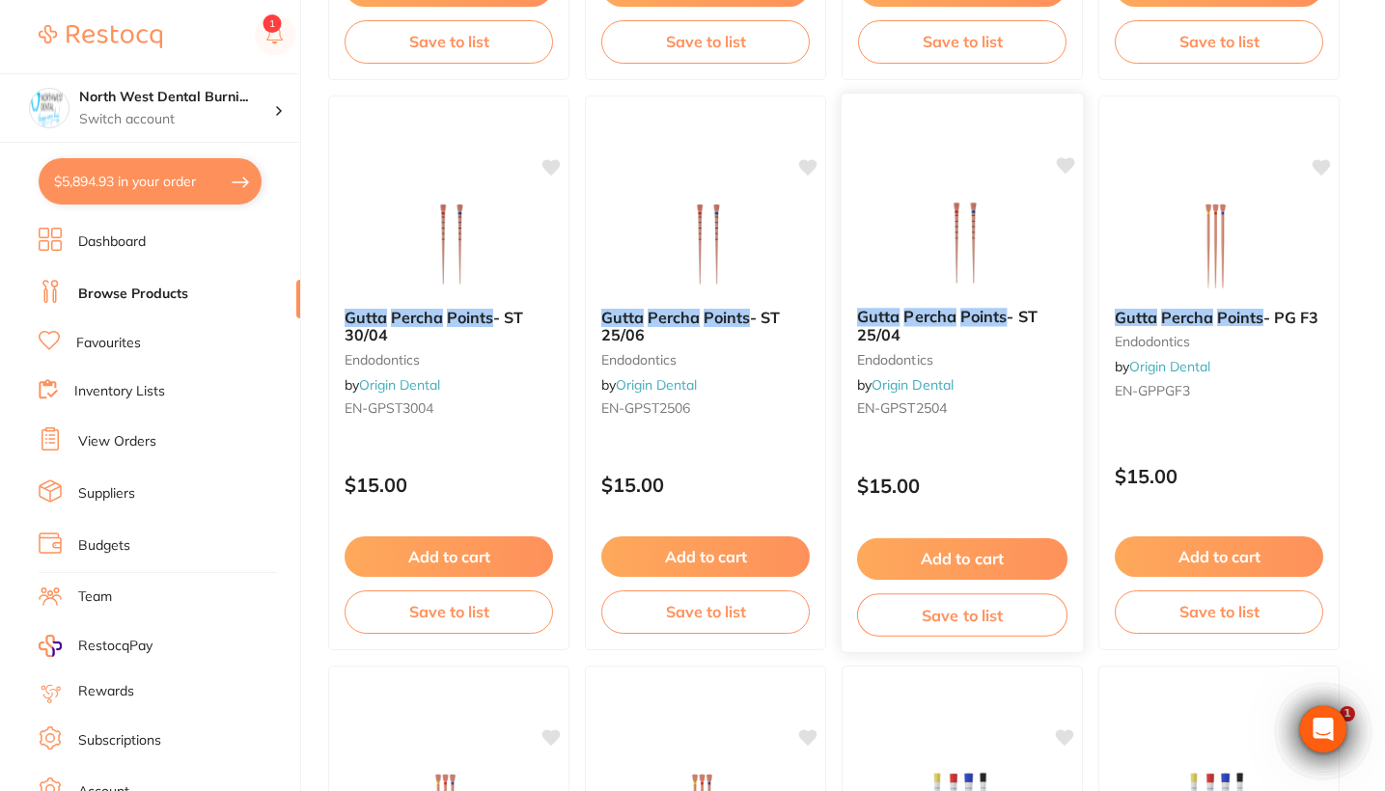
type input "Gutta percha points"
click at [962, 438] on div "Gutta Percha Points - ST 25/04 endodontics by Origin Dental EN-GPST2504" at bounding box center [961, 366] width 241 height 148
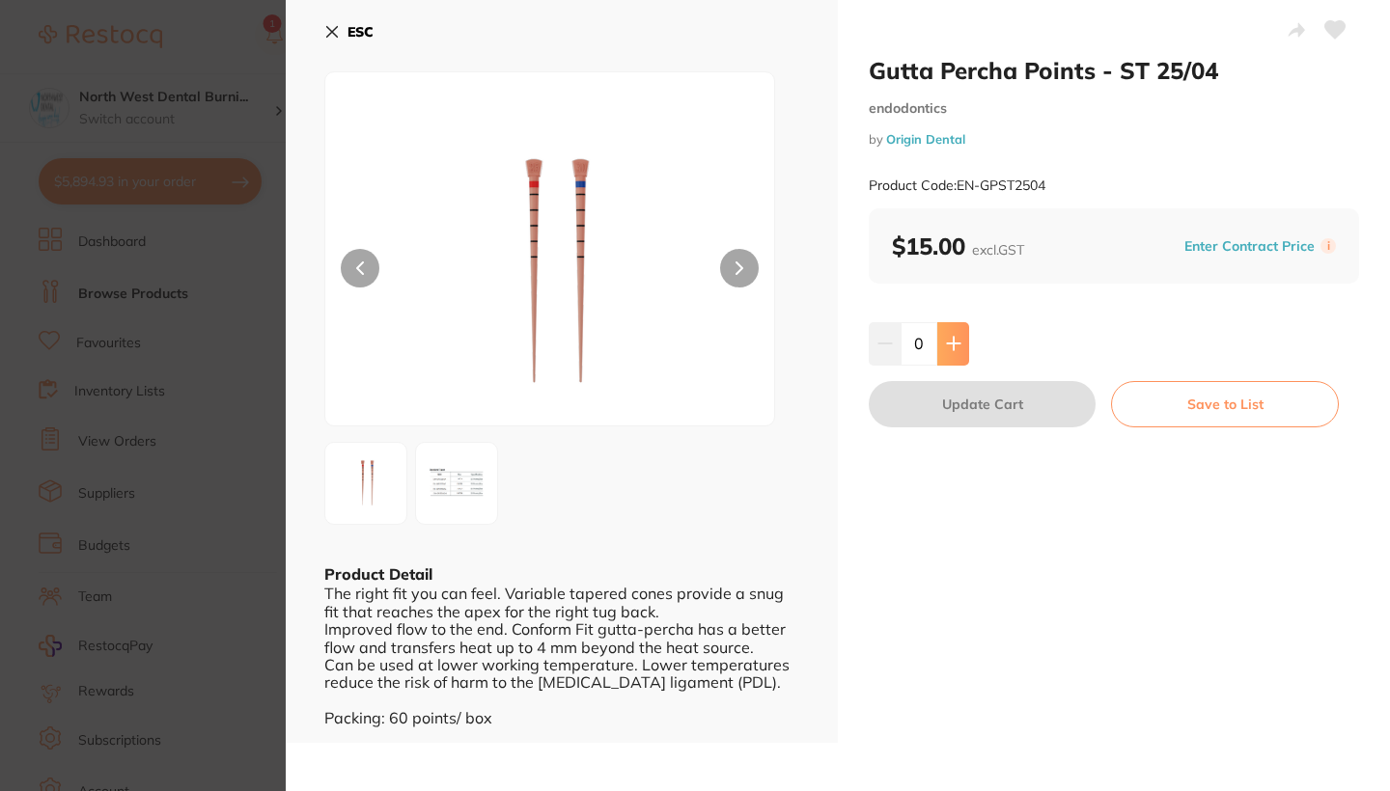
click at [946, 348] on icon at bounding box center [953, 343] width 15 height 15
type input "2"
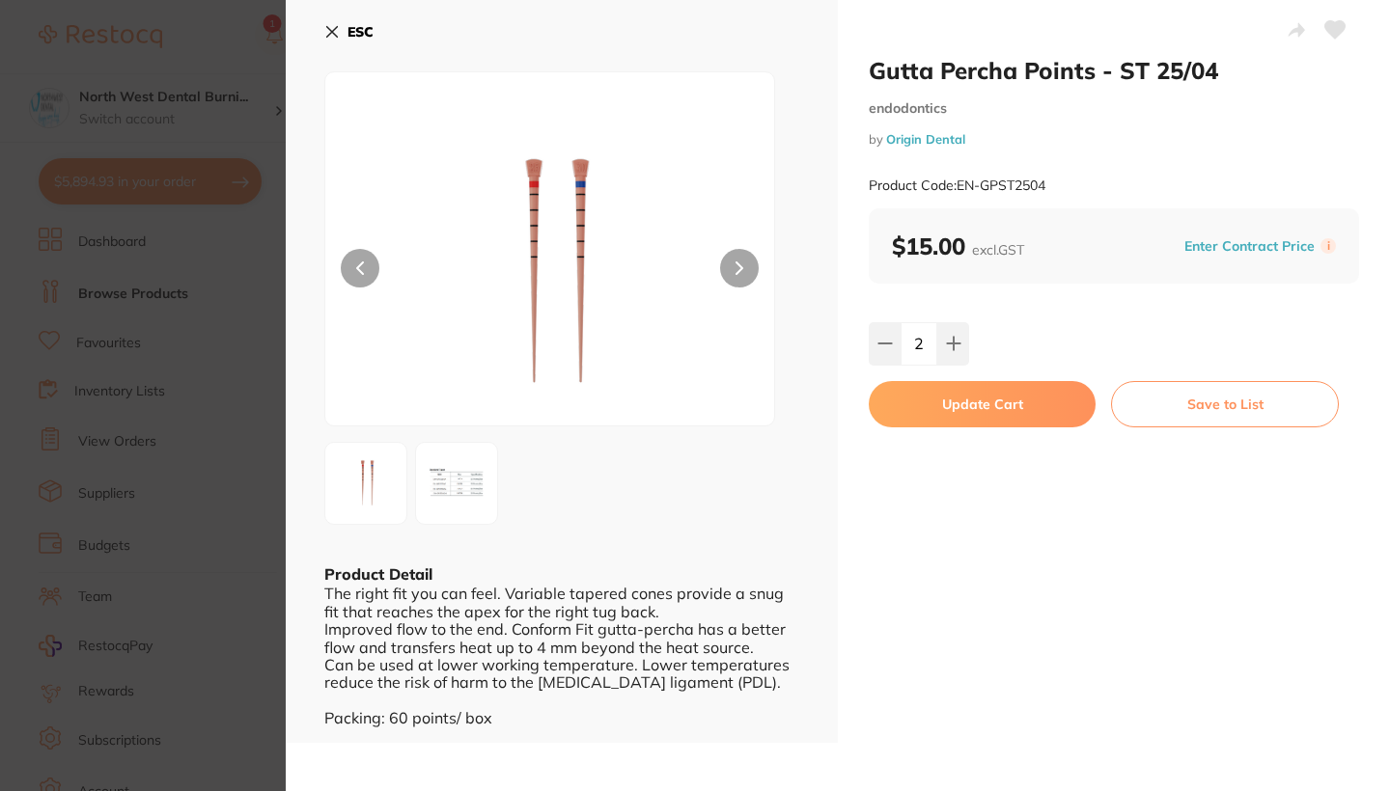
click at [936, 398] on button "Update Cart" at bounding box center [981, 404] width 227 height 46
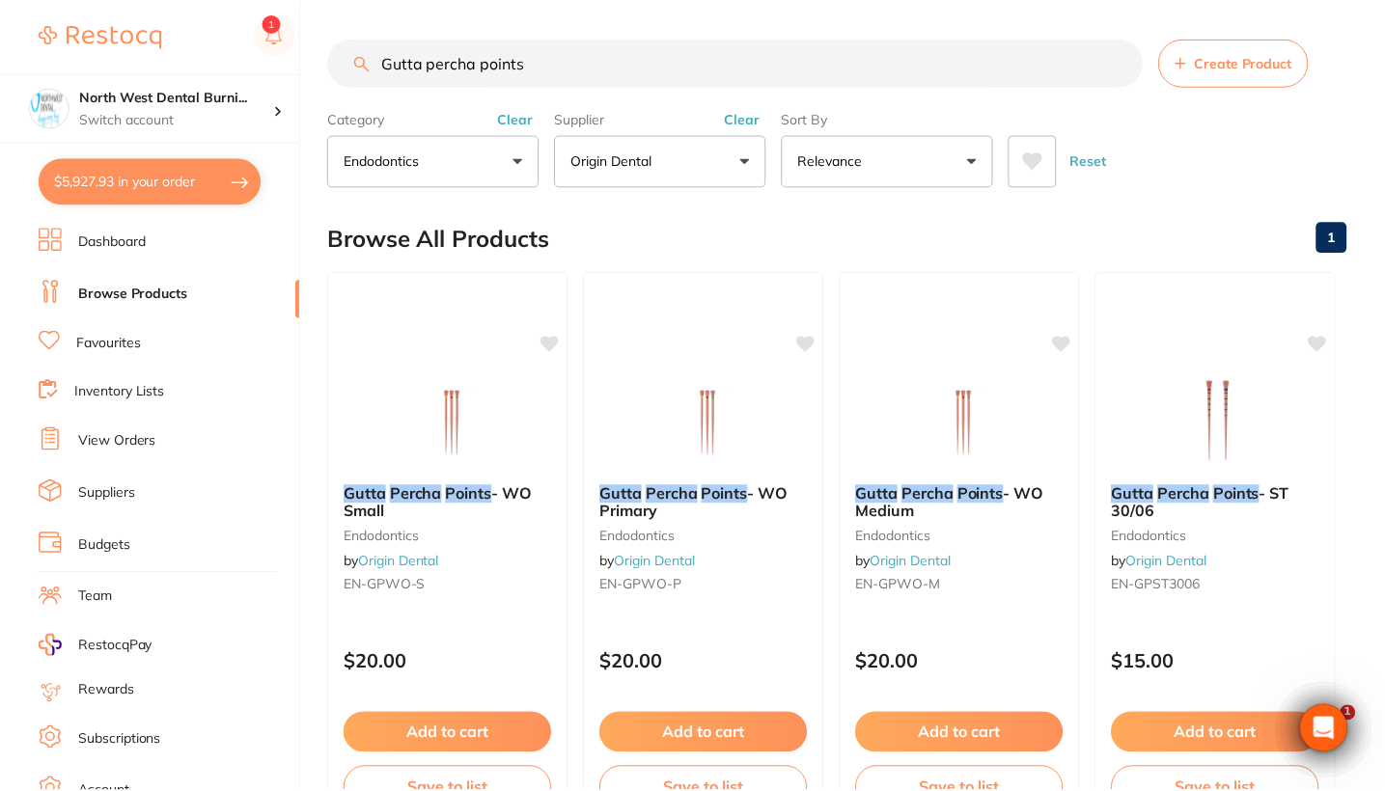
scroll to position [747, 0]
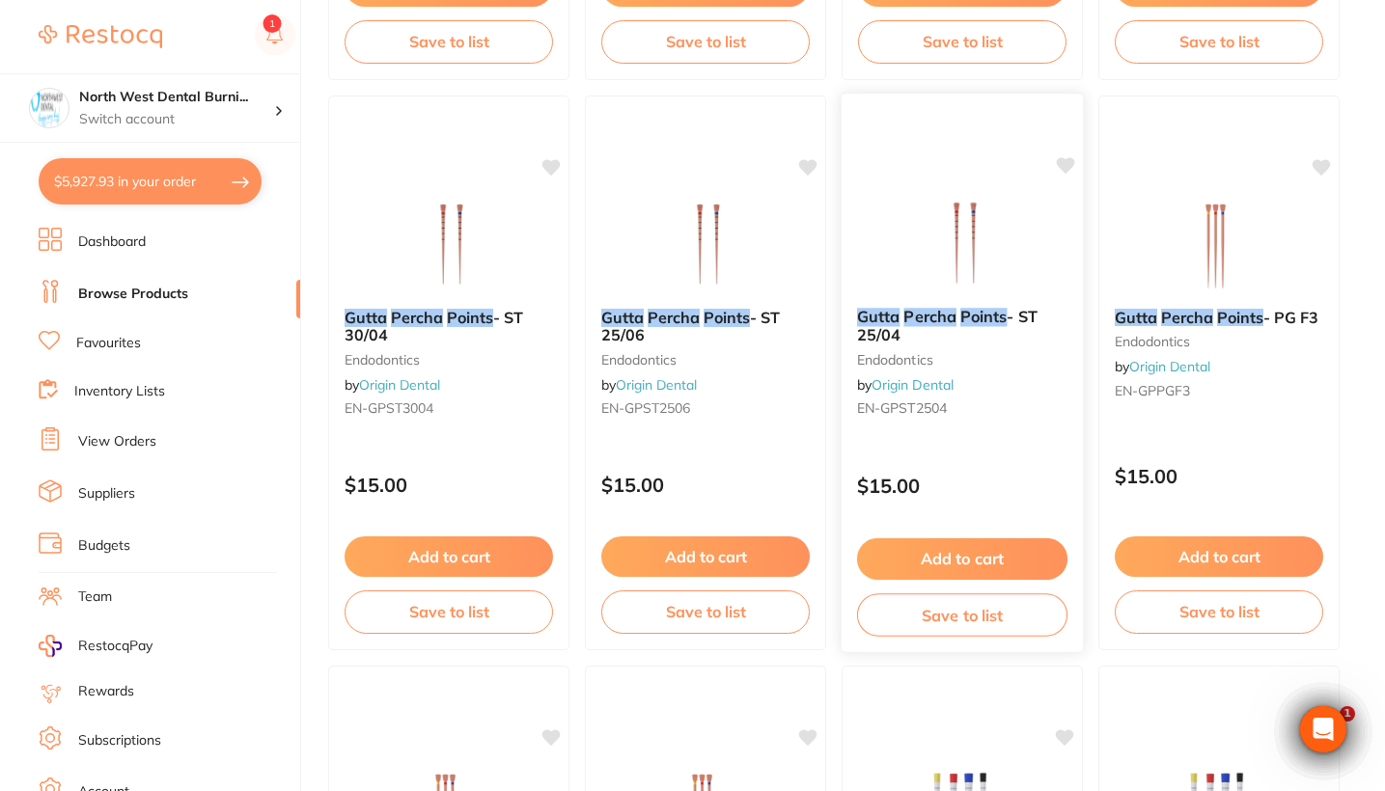
click at [1037, 400] on div "Gutta Percha Points - ST 25/04 endodontics by Origin Dental EN-GPST2504" at bounding box center [961, 366] width 241 height 148
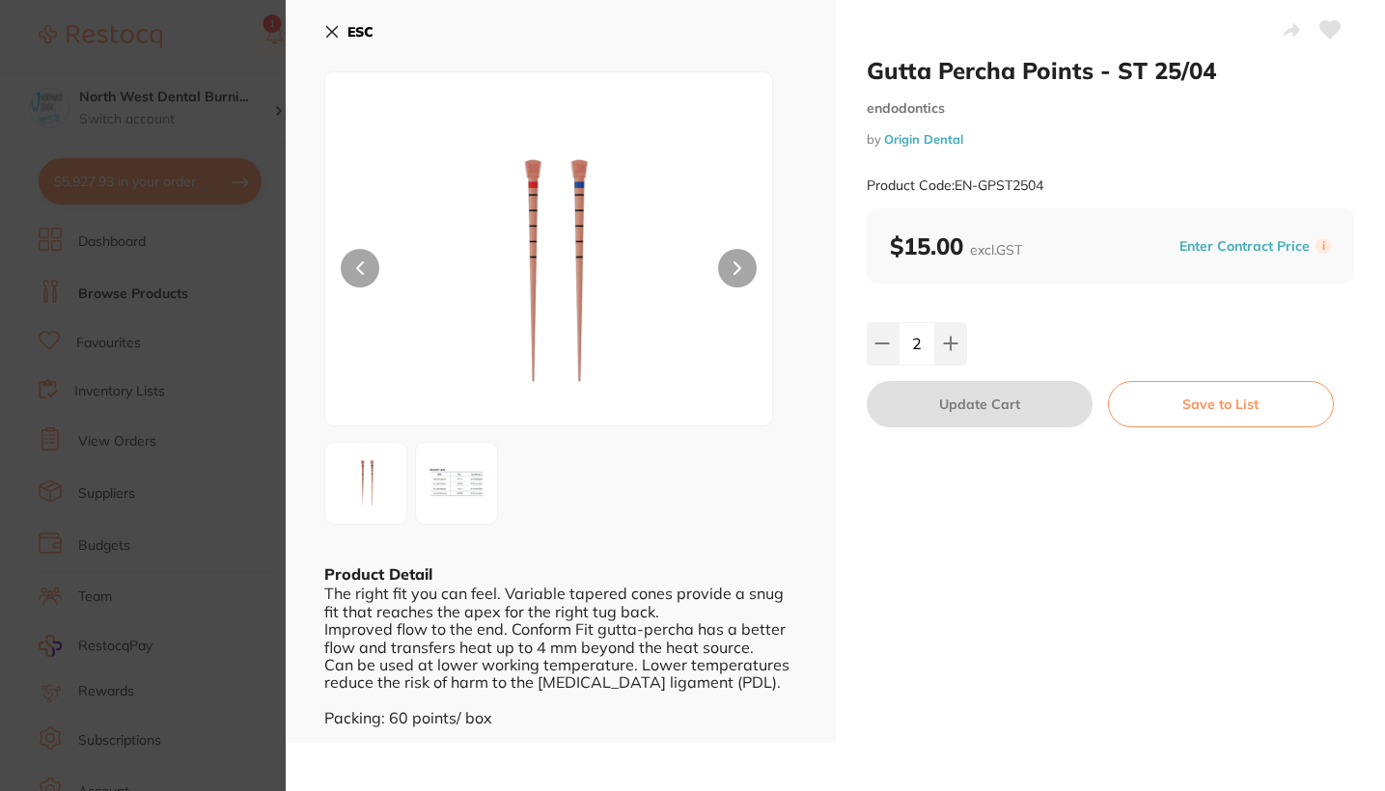
click at [234, 474] on section "Gutta Percha Points - ST 25/04 endodontics by Origin Dental Product Code: EN-GP…" at bounding box center [692, 395] width 1385 height 791
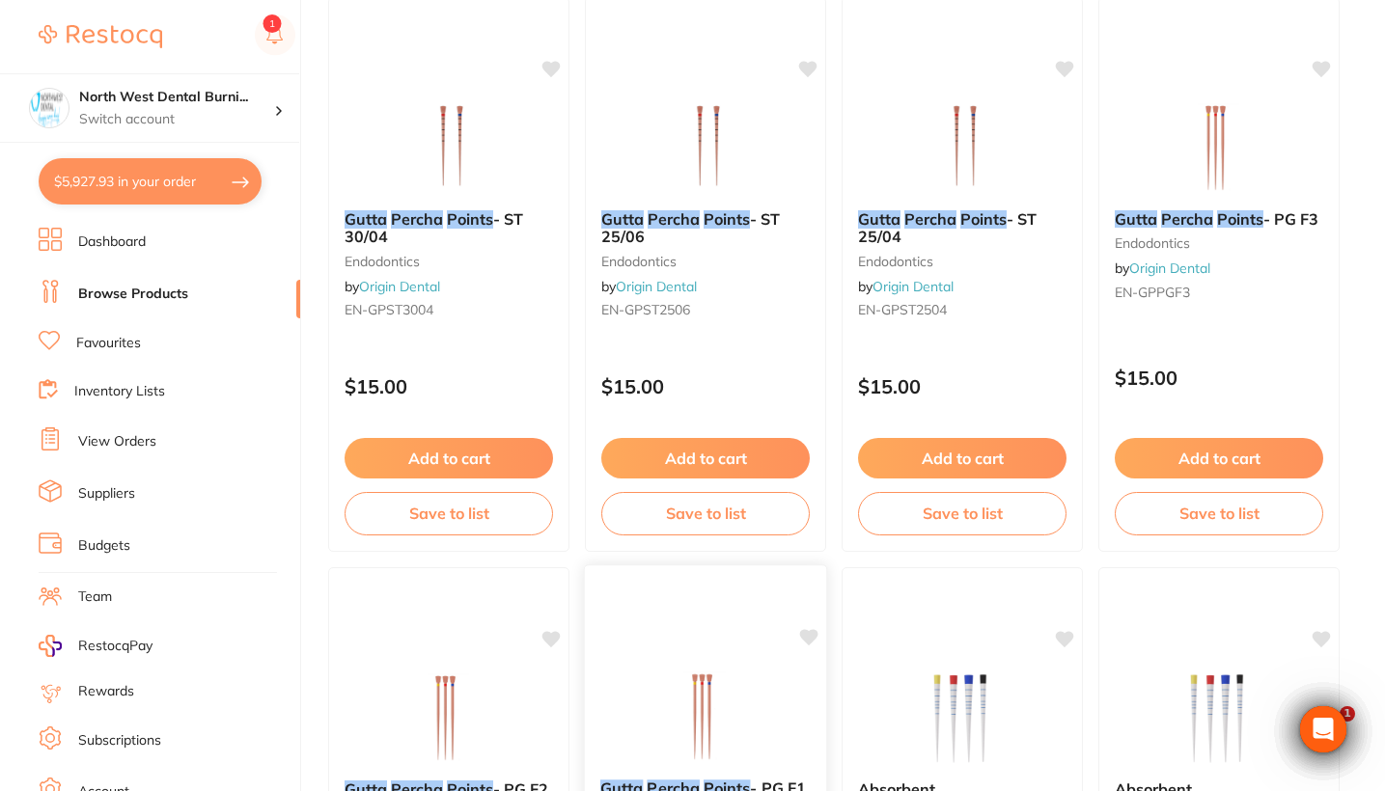
scroll to position [837, 0]
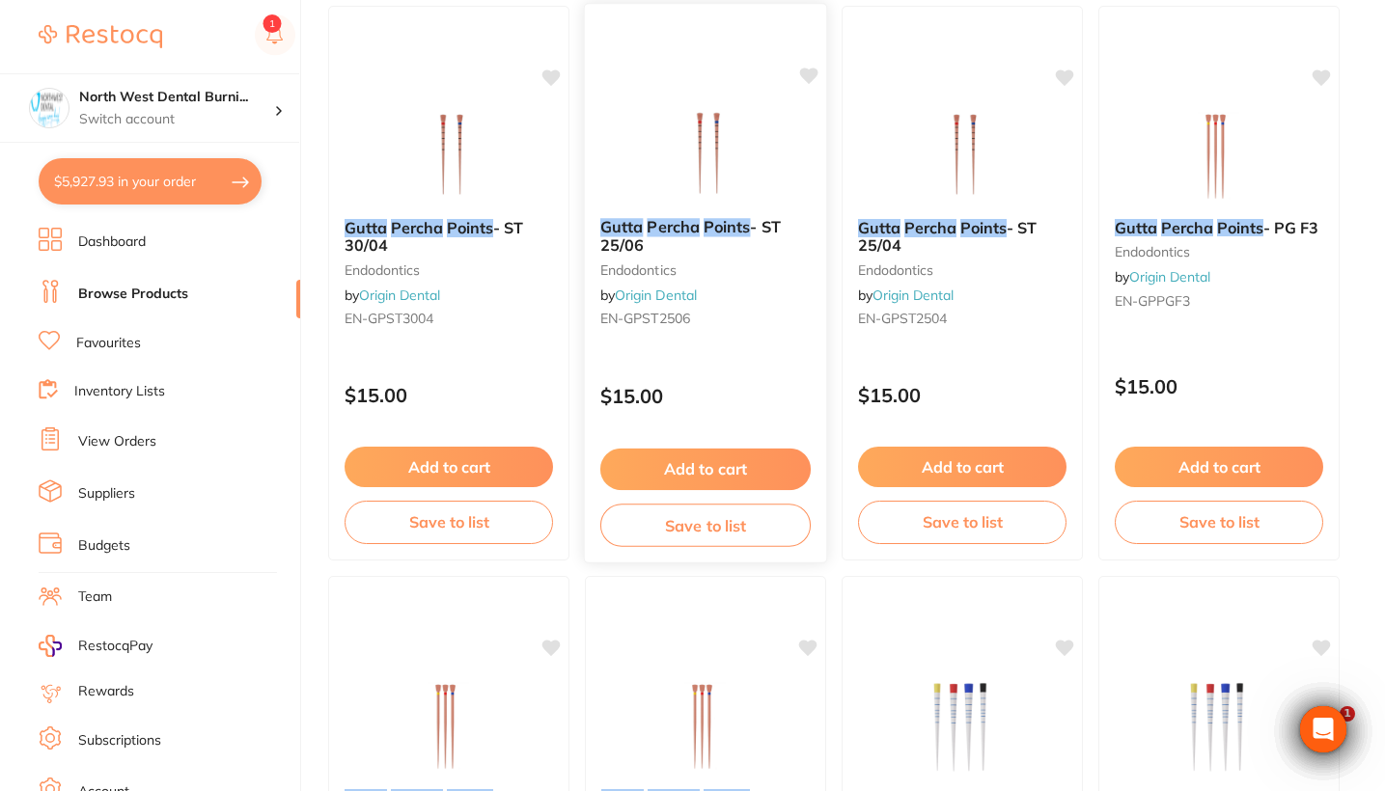
click at [723, 273] on small "endodontics" at bounding box center [705, 269] width 210 height 15
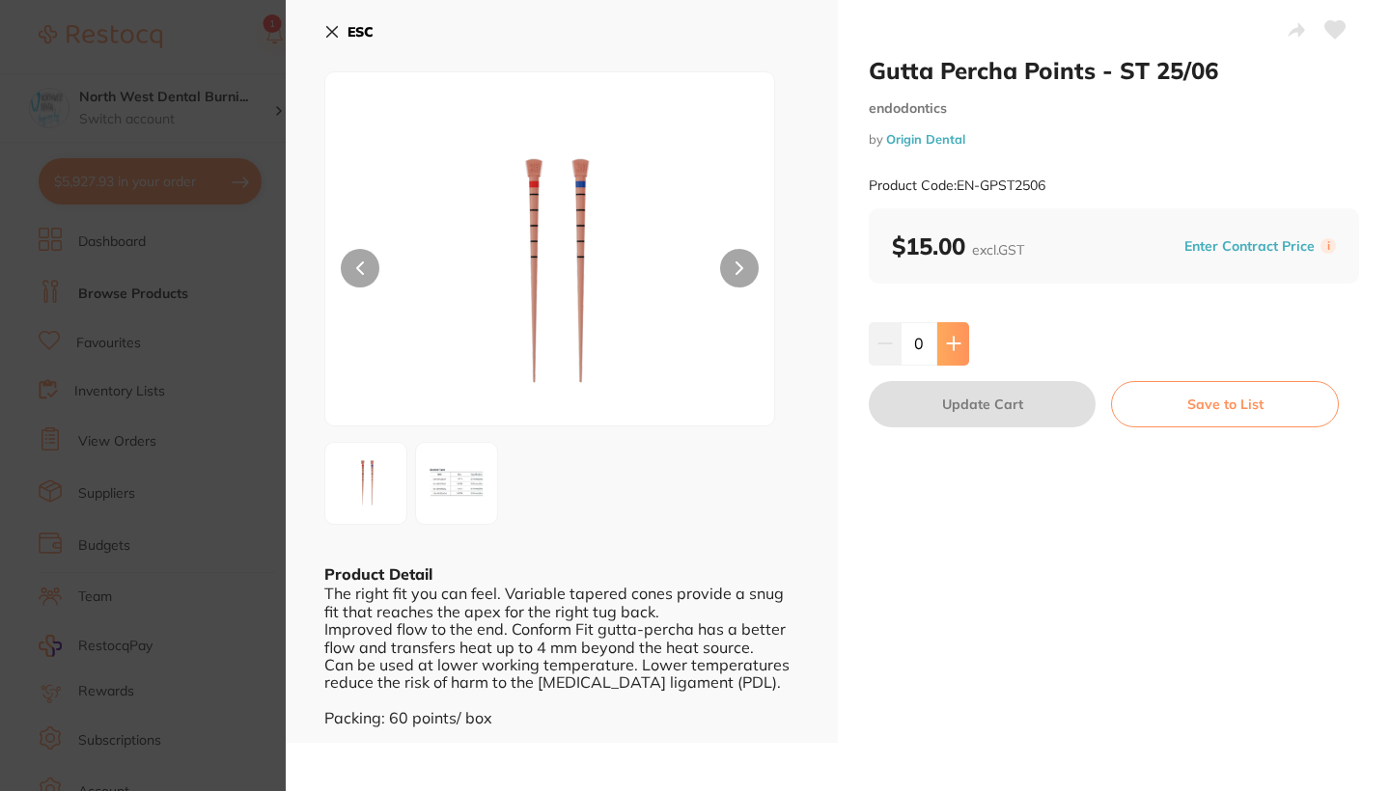
click at [950, 338] on icon at bounding box center [953, 344] width 13 height 13
type input "2"
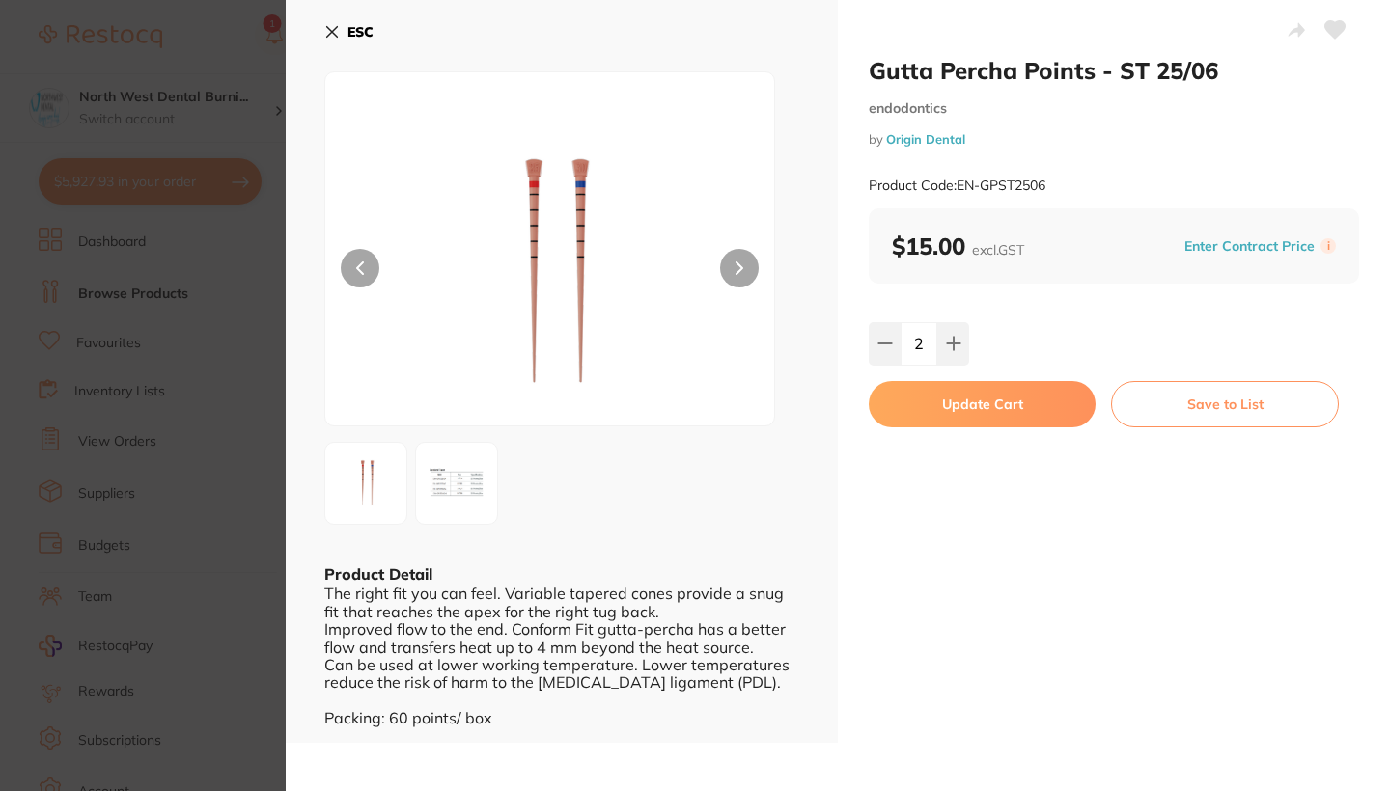
click at [954, 402] on button "Update Cart" at bounding box center [981, 404] width 227 height 46
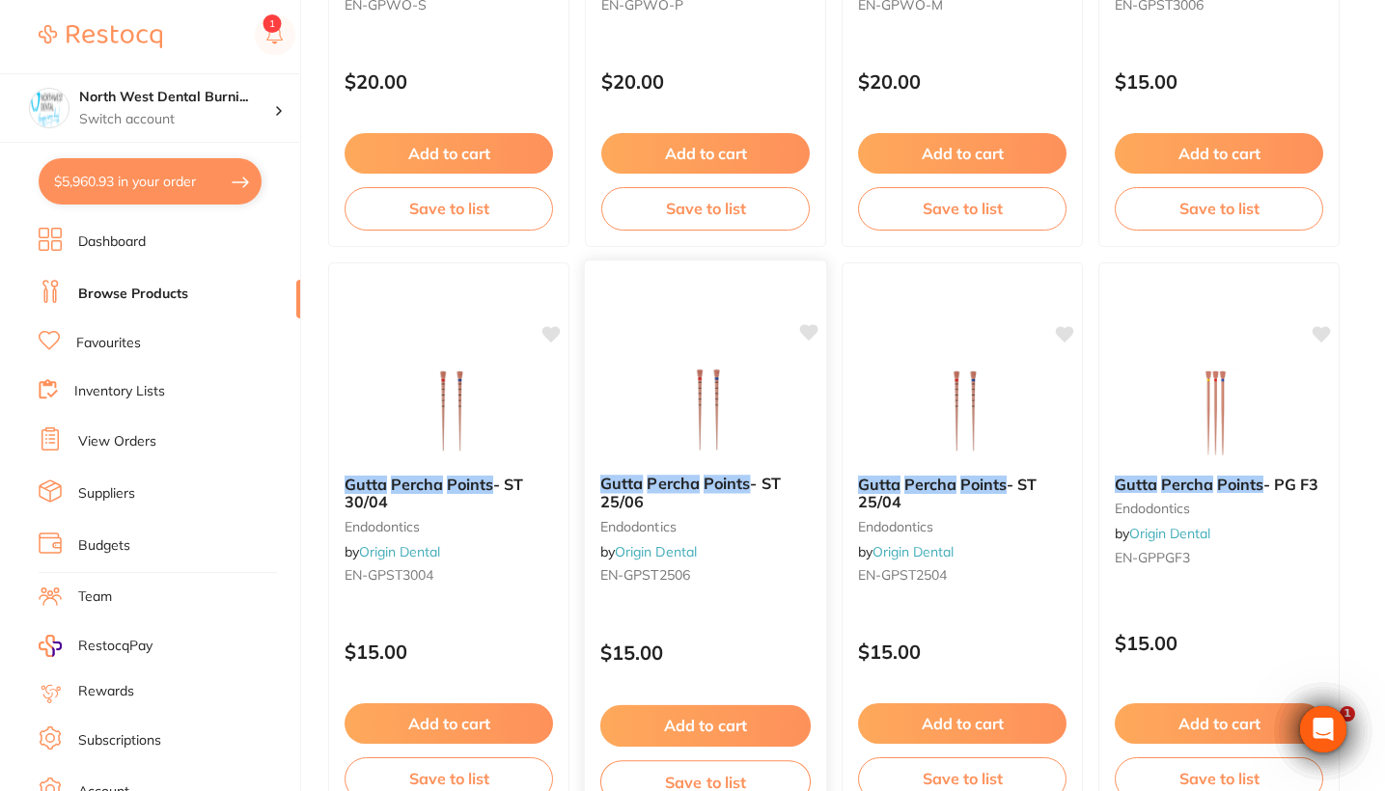
scroll to position [959, 0]
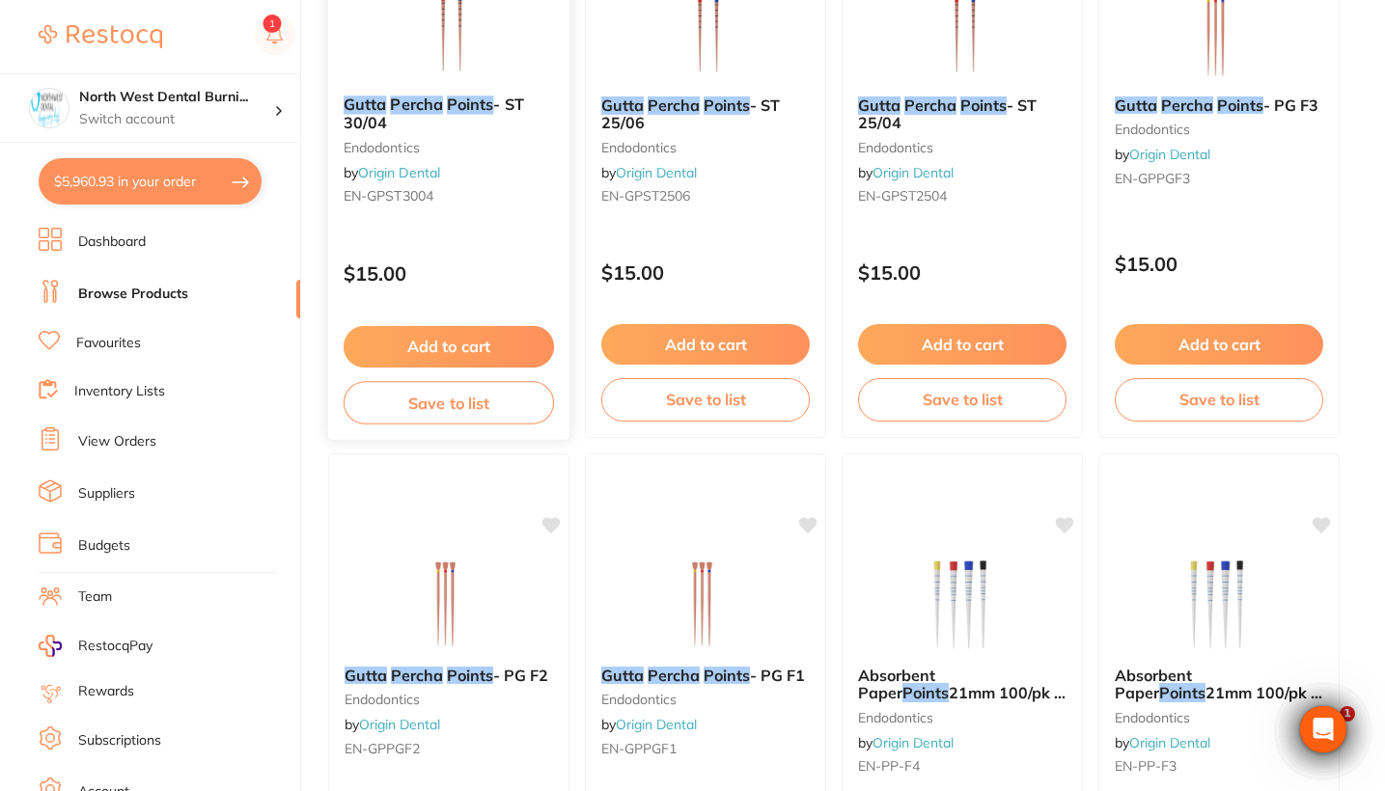
click at [445, 243] on div "Gutta Percha Points - ST 30/04 endodontics by Origin Dental EN-GPST3004 $15.00 …" at bounding box center [449, 160] width 244 height 561
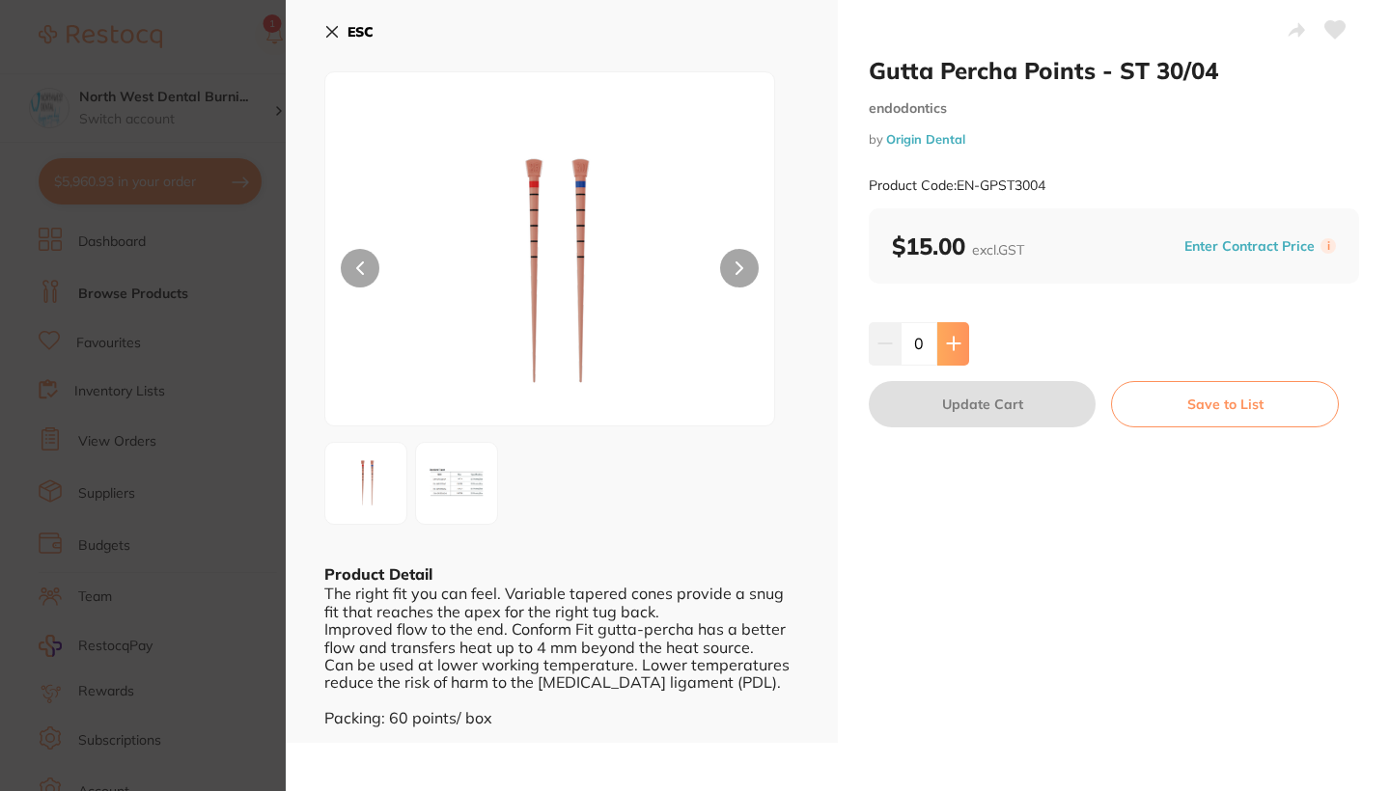
click at [956, 351] on button at bounding box center [953, 343] width 32 height 42
type input "2"
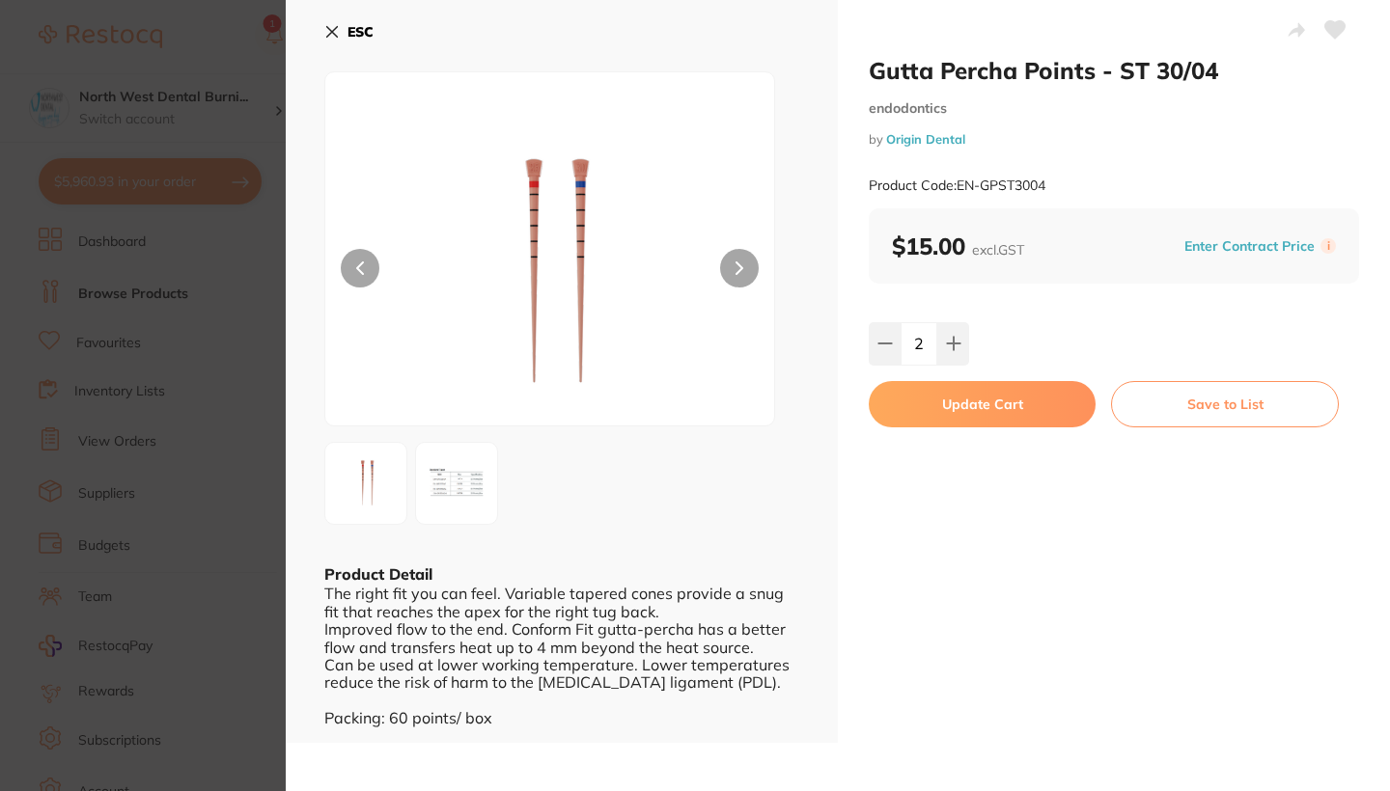
click at [951, 428] on div "Gutta Percha Points - ST 30/04 endodontics by Origin Dental Product Code: EN-GP…" at bounding box center [1114, 371] width 552 height 743
click at [973, 411] on button "Update Cart" at bounding box center [981, 404] width 227 height 46
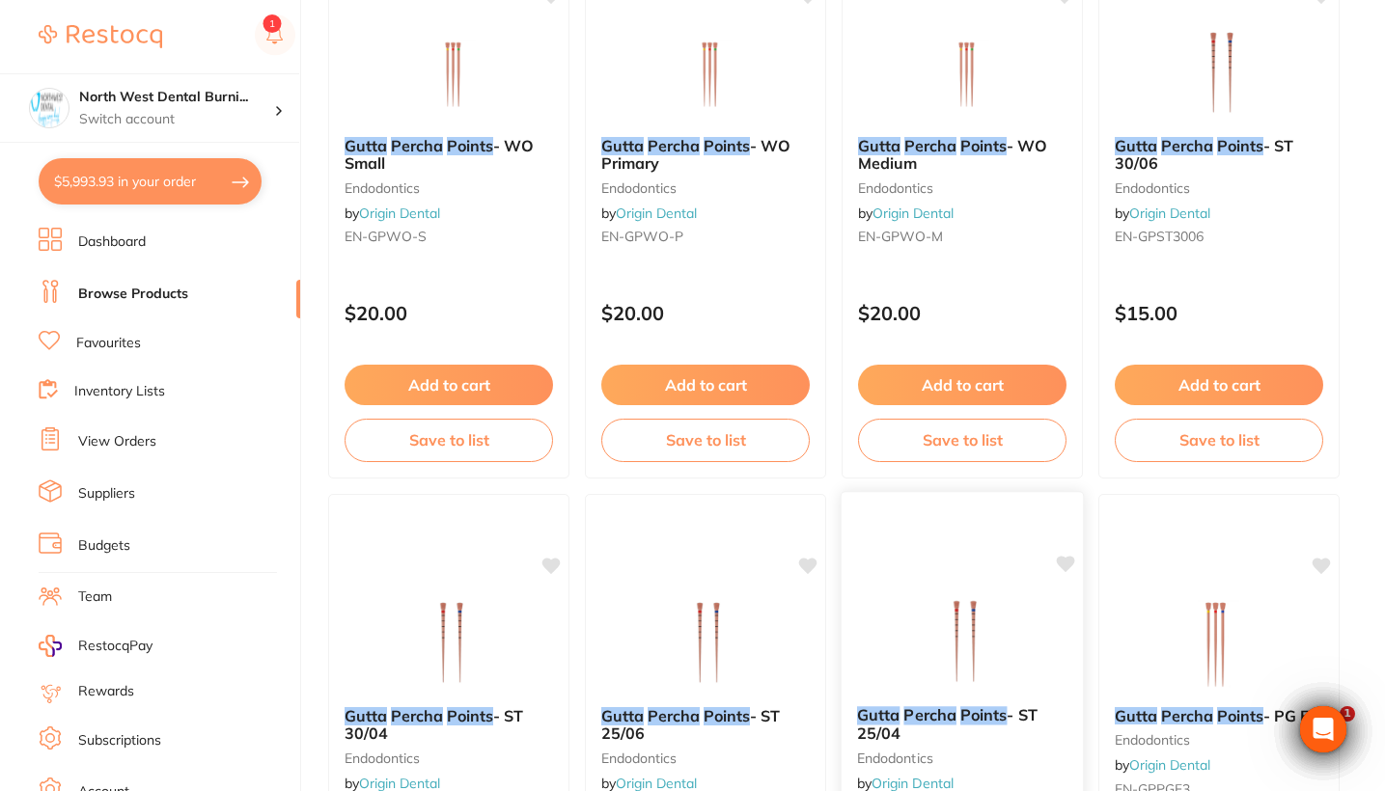
scroll to position [348, 0]
click at [1222, 276] on div "Gutta Percha Points - ST 30/06 endodontics by Origin Dental EN-GPST3006 $15.00 …" at bounding box center [1219, 201] width 244 height 561
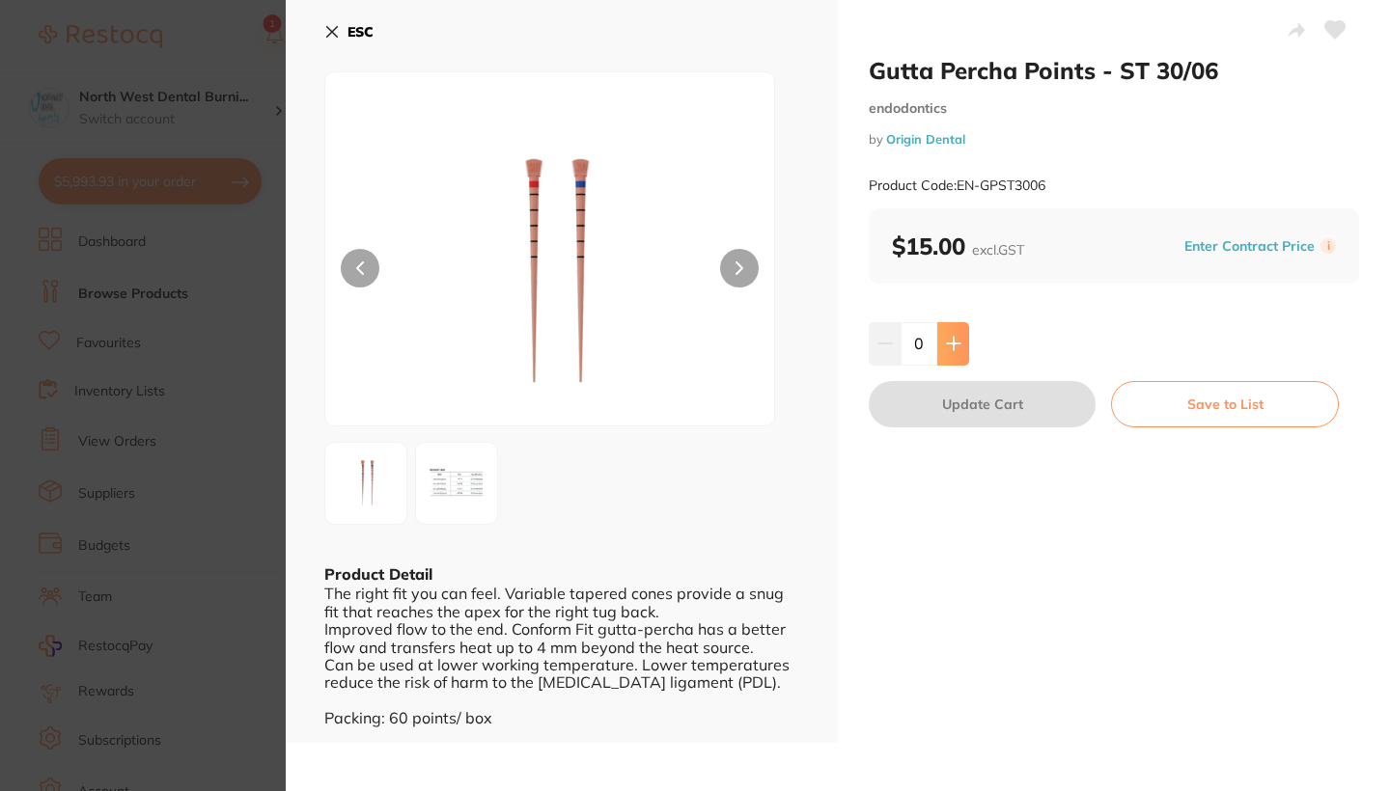
click at [942, 336] on button at bounding box center [953, 343] width 32 height 42
type input "2"
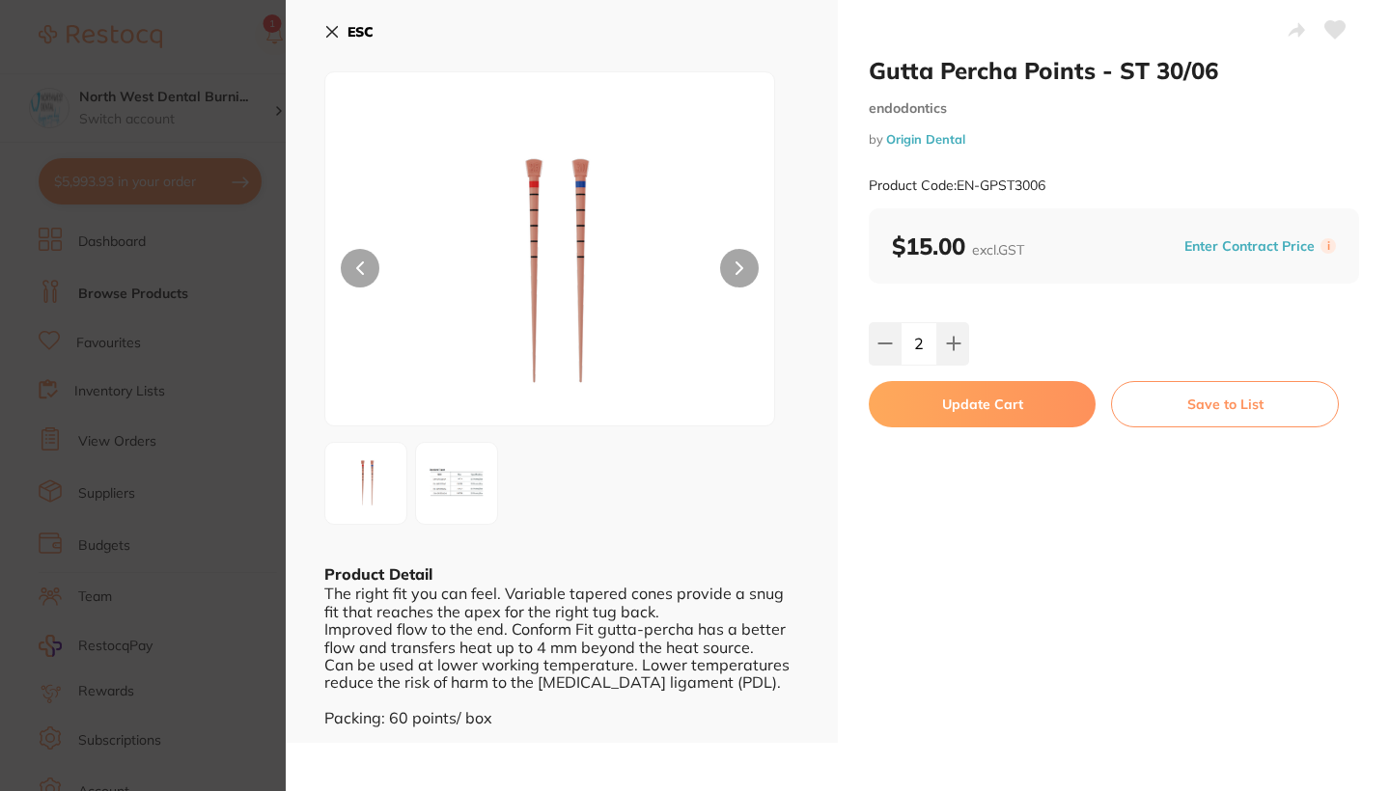
click at [950, 406] on button "Update Cart" at bounding box center [981, 404] width 227 height 46
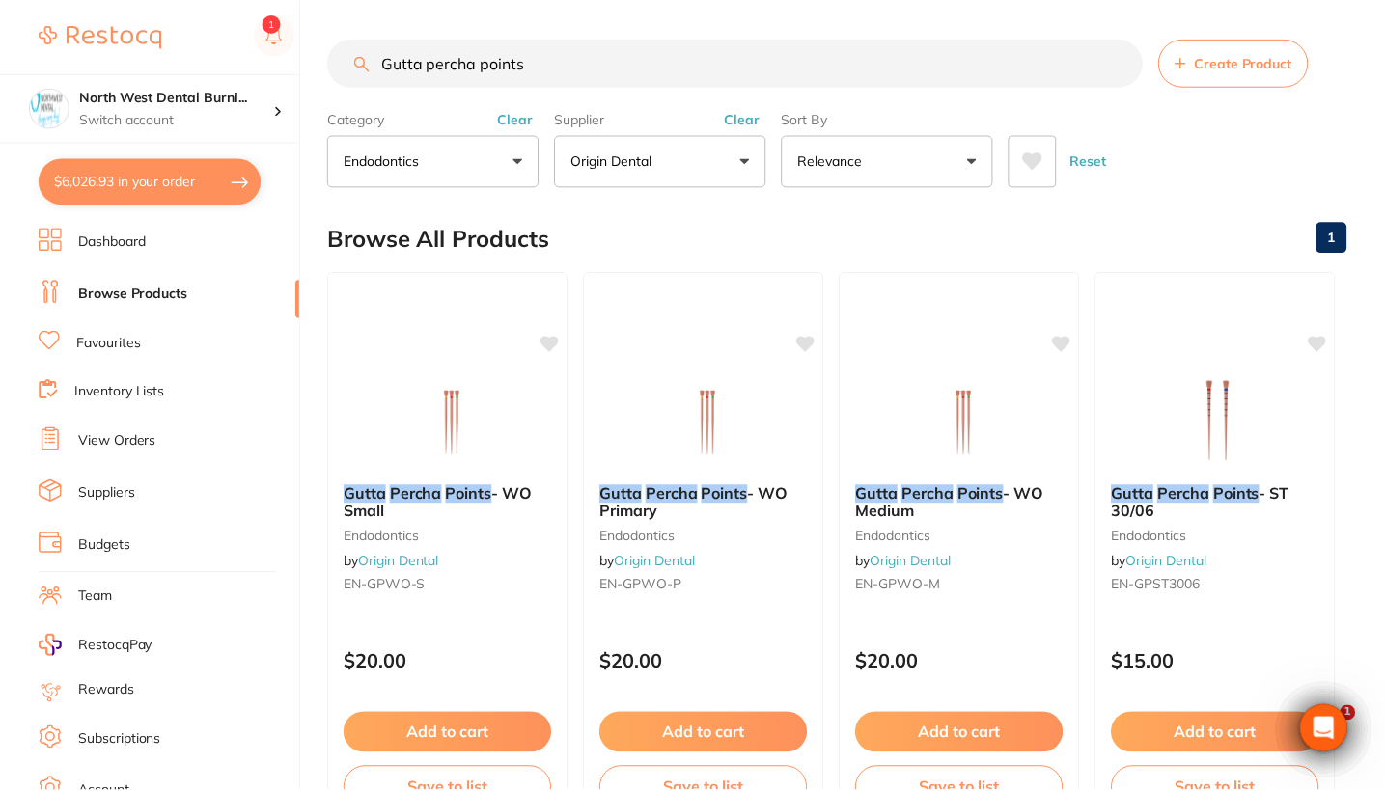
scroll to position [348, 0]
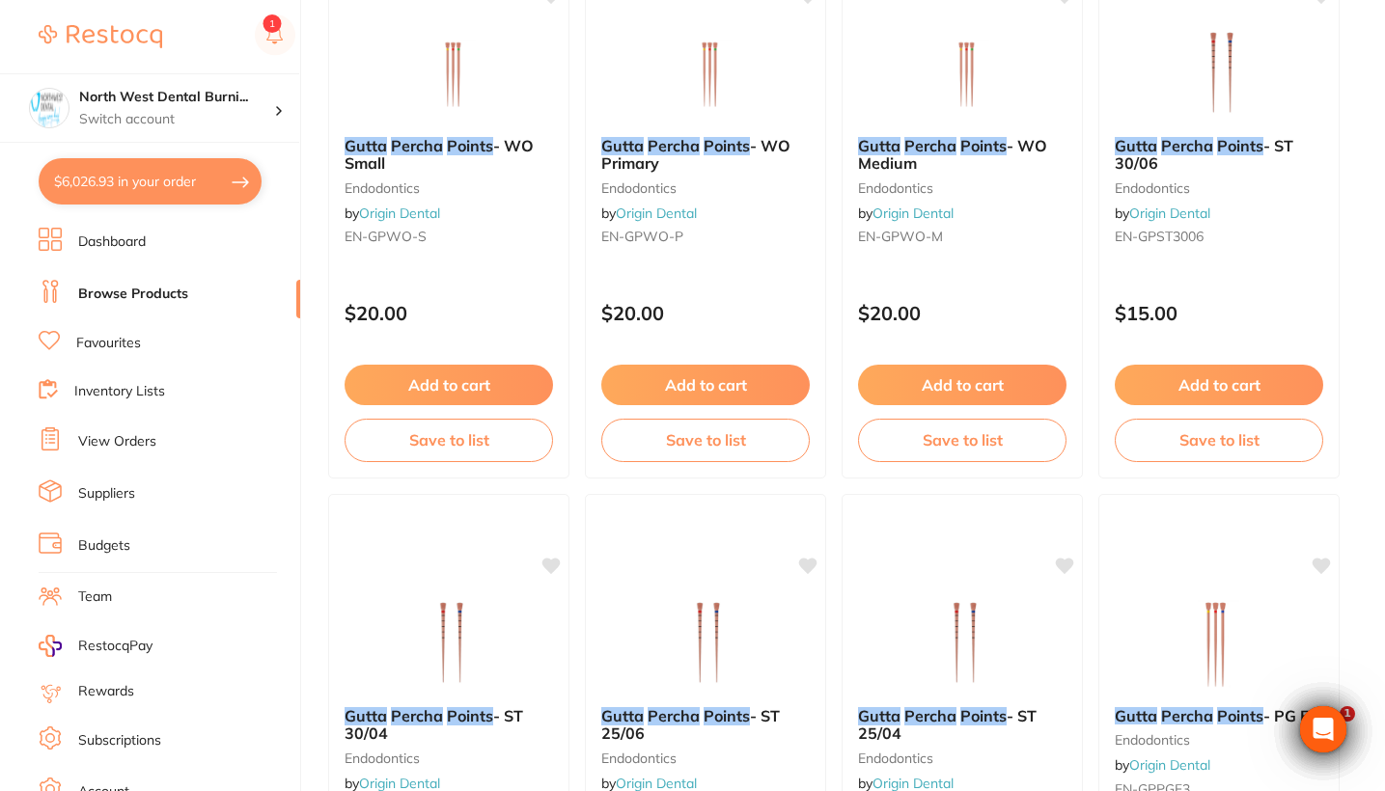
click at [116, 179] on button "$6,026.93 in your order" at bounding box center [150, 181] width 223 height 46
checkbox input "true"
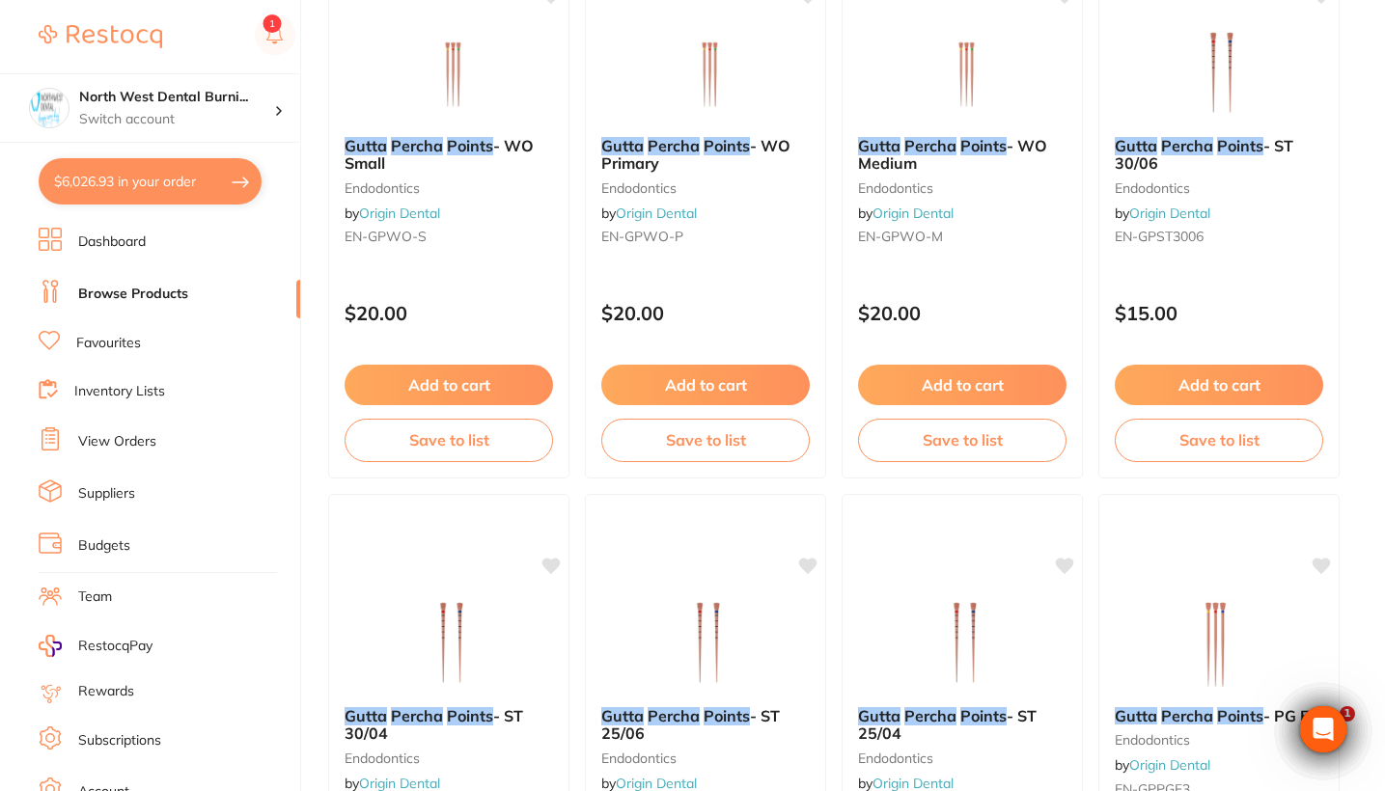
checkbox input "true"
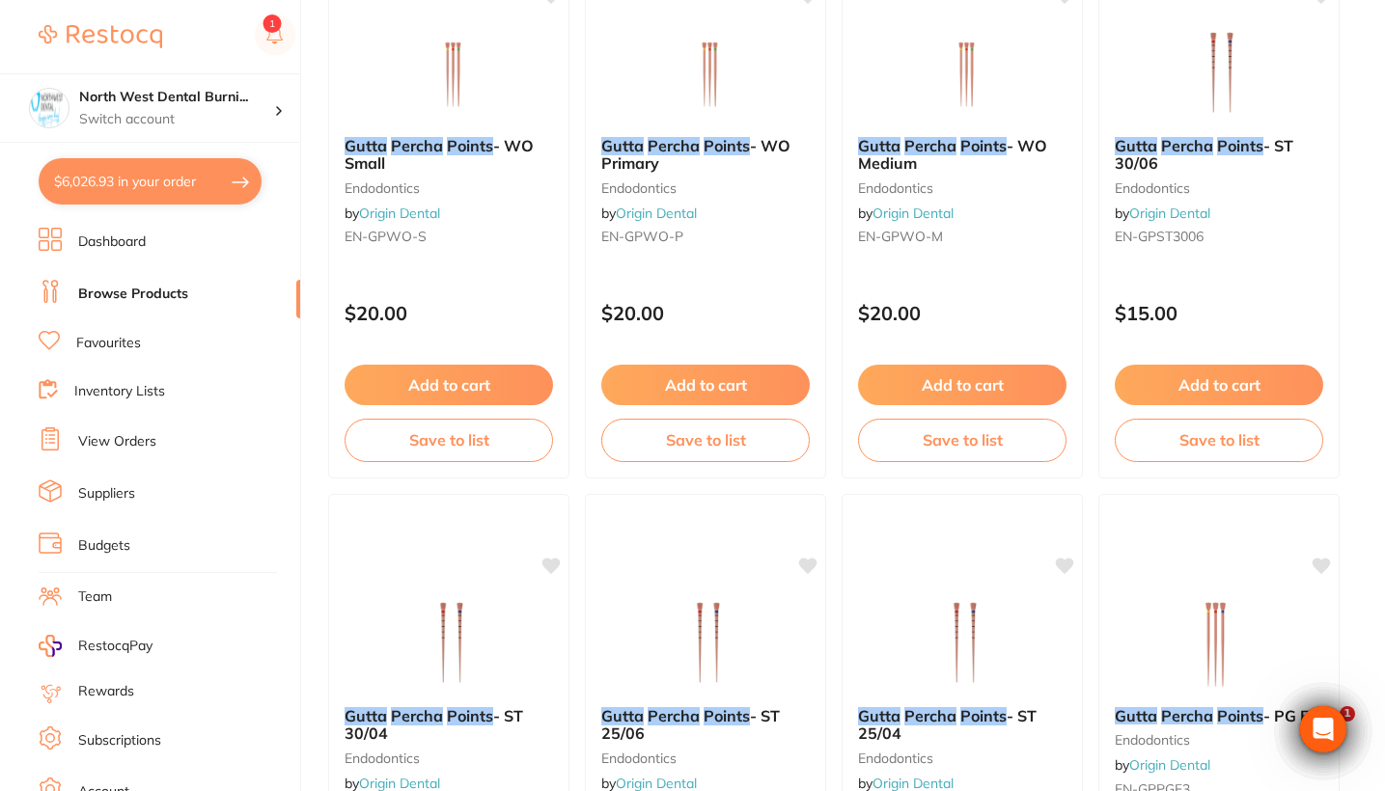
checkbox input "true"
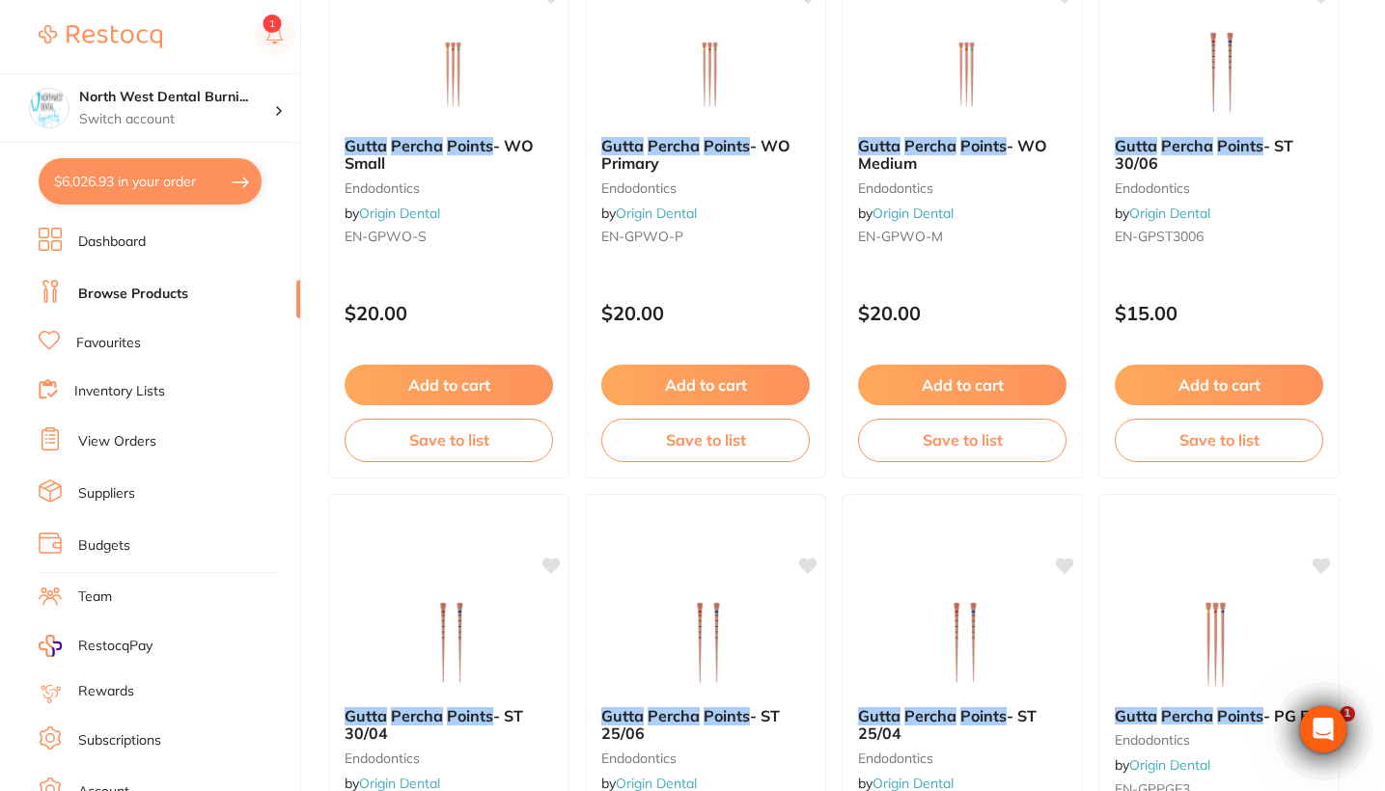
checkbox input "true"
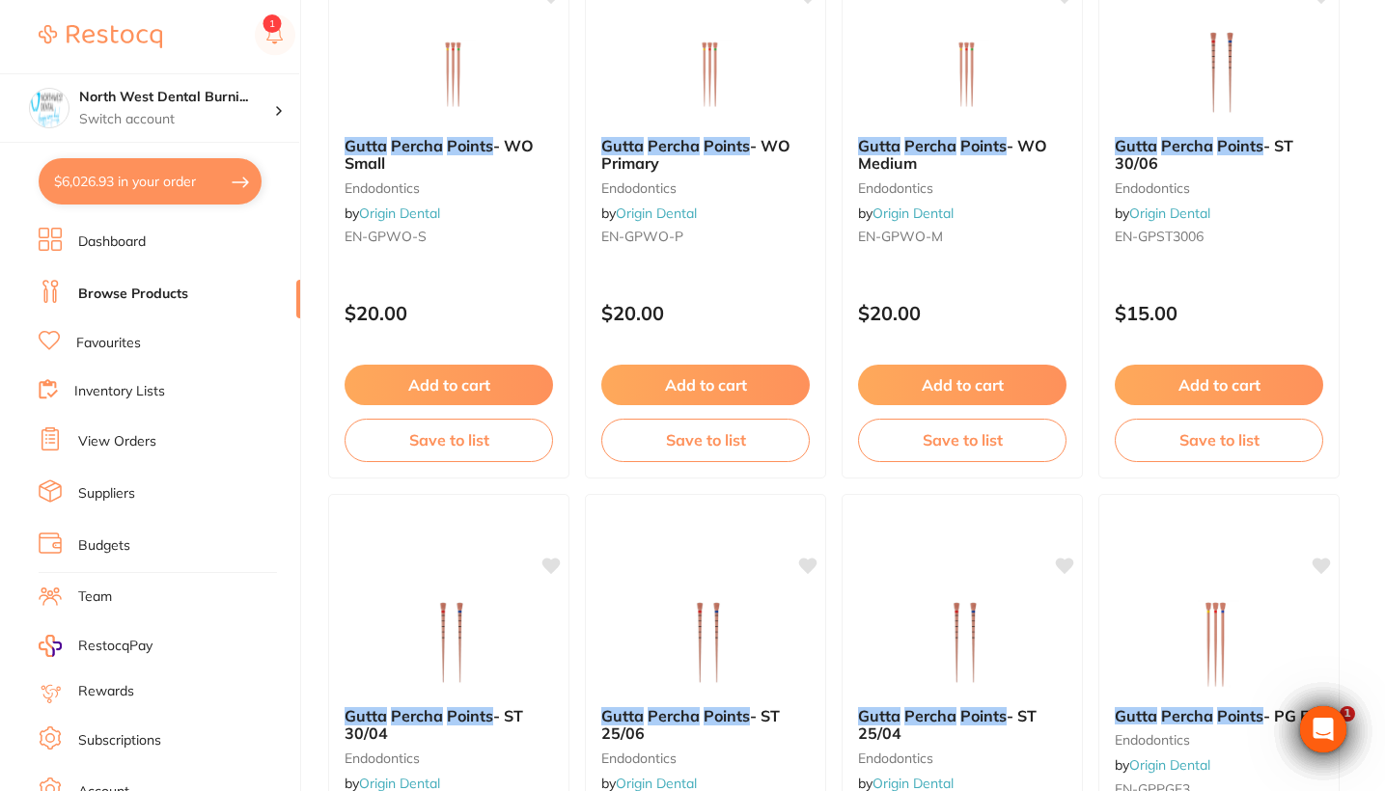
checkbox input "true"
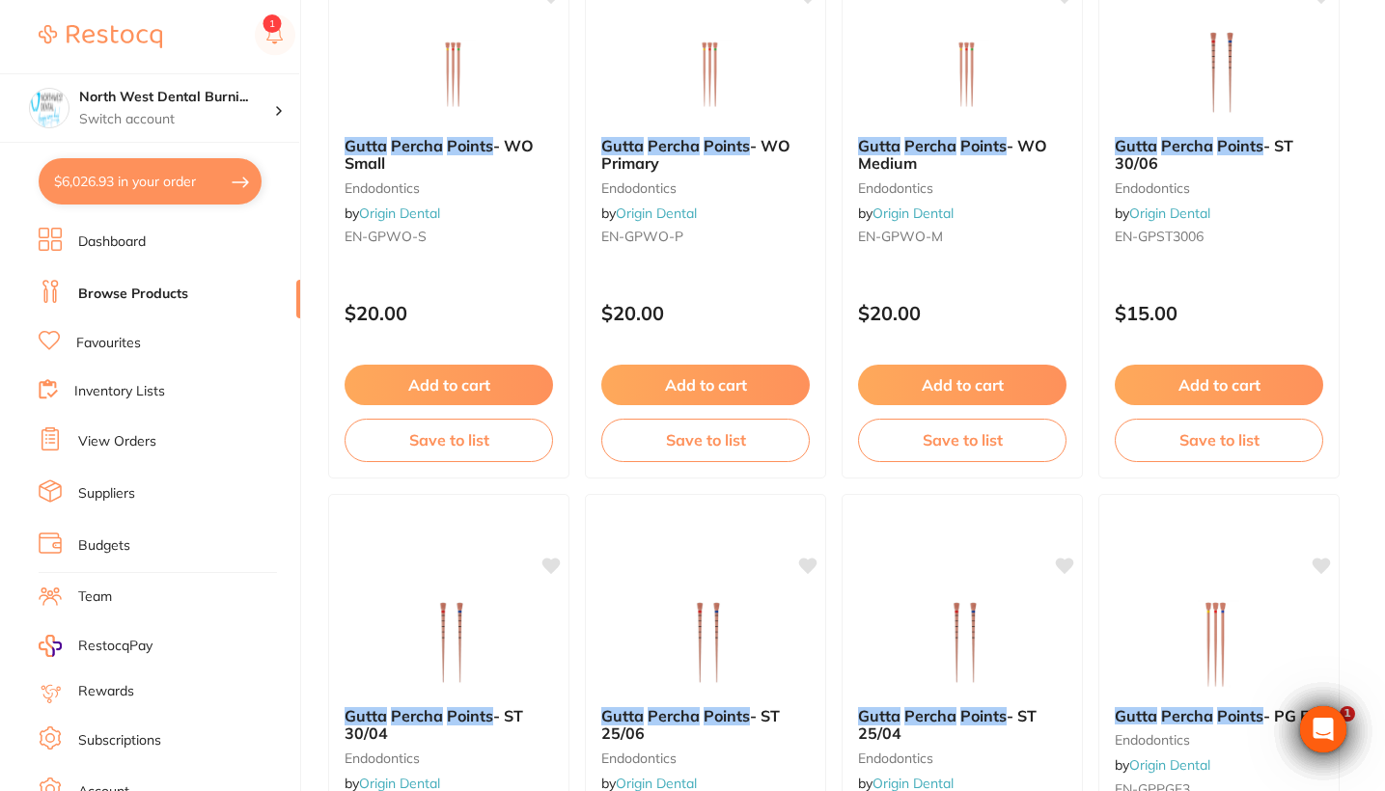
checkbox input "true"
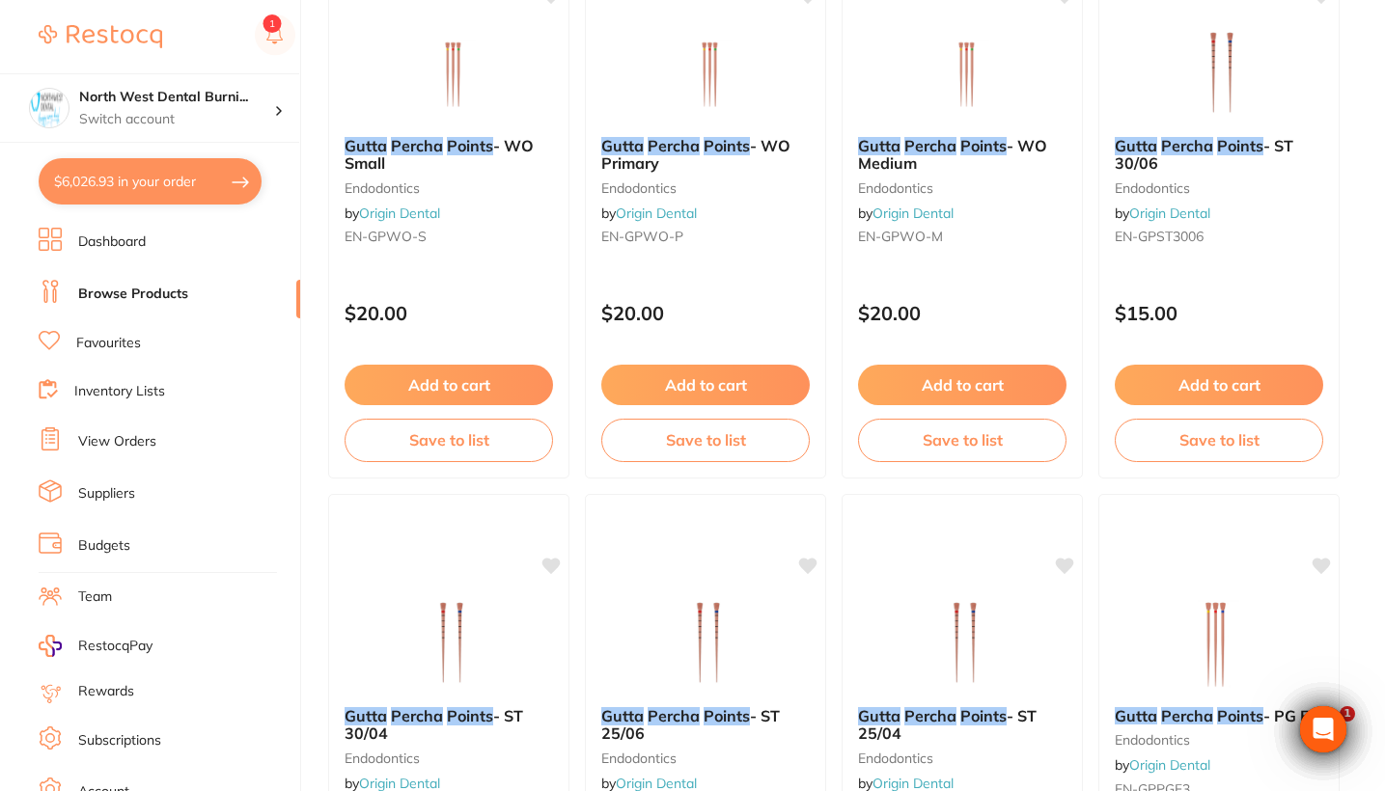
checkbox input "true"
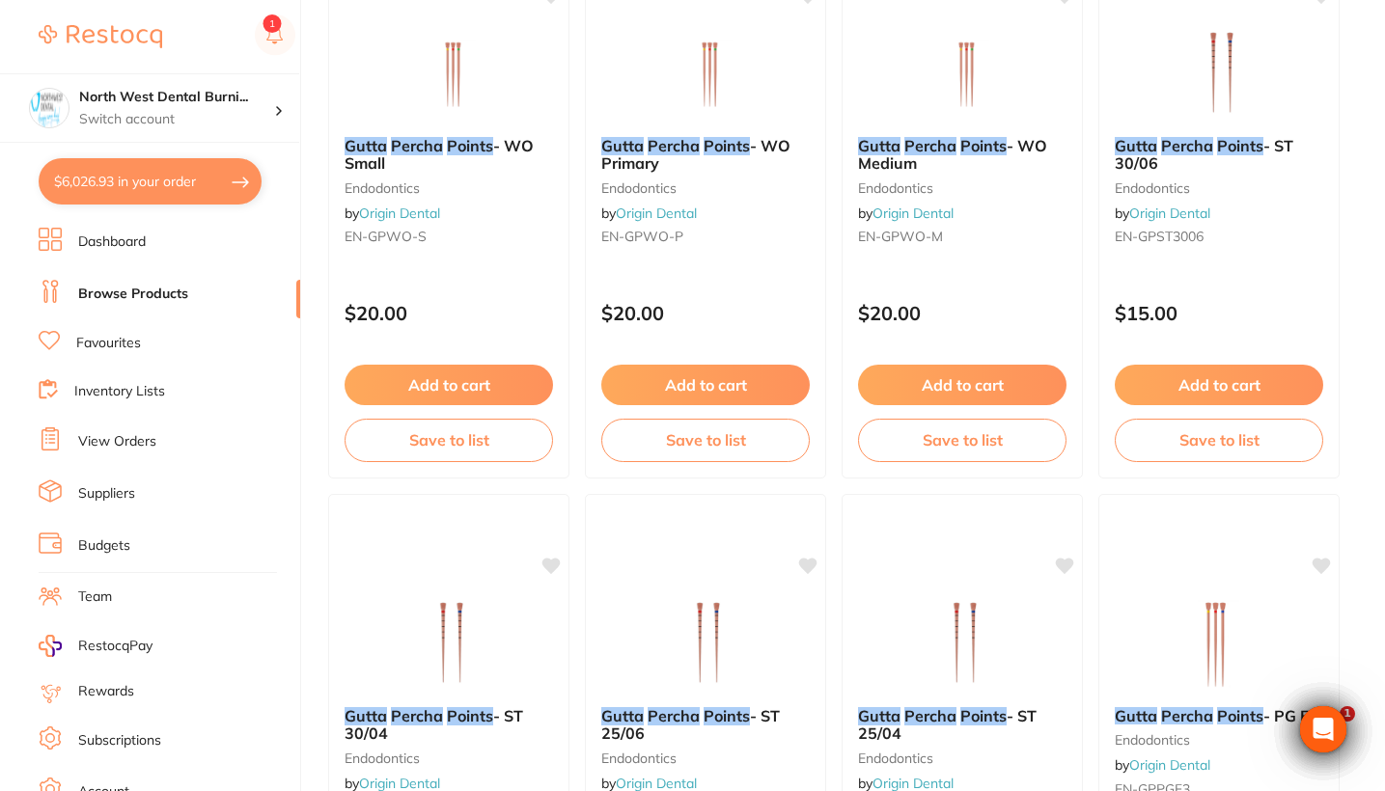
checkbox input "true"
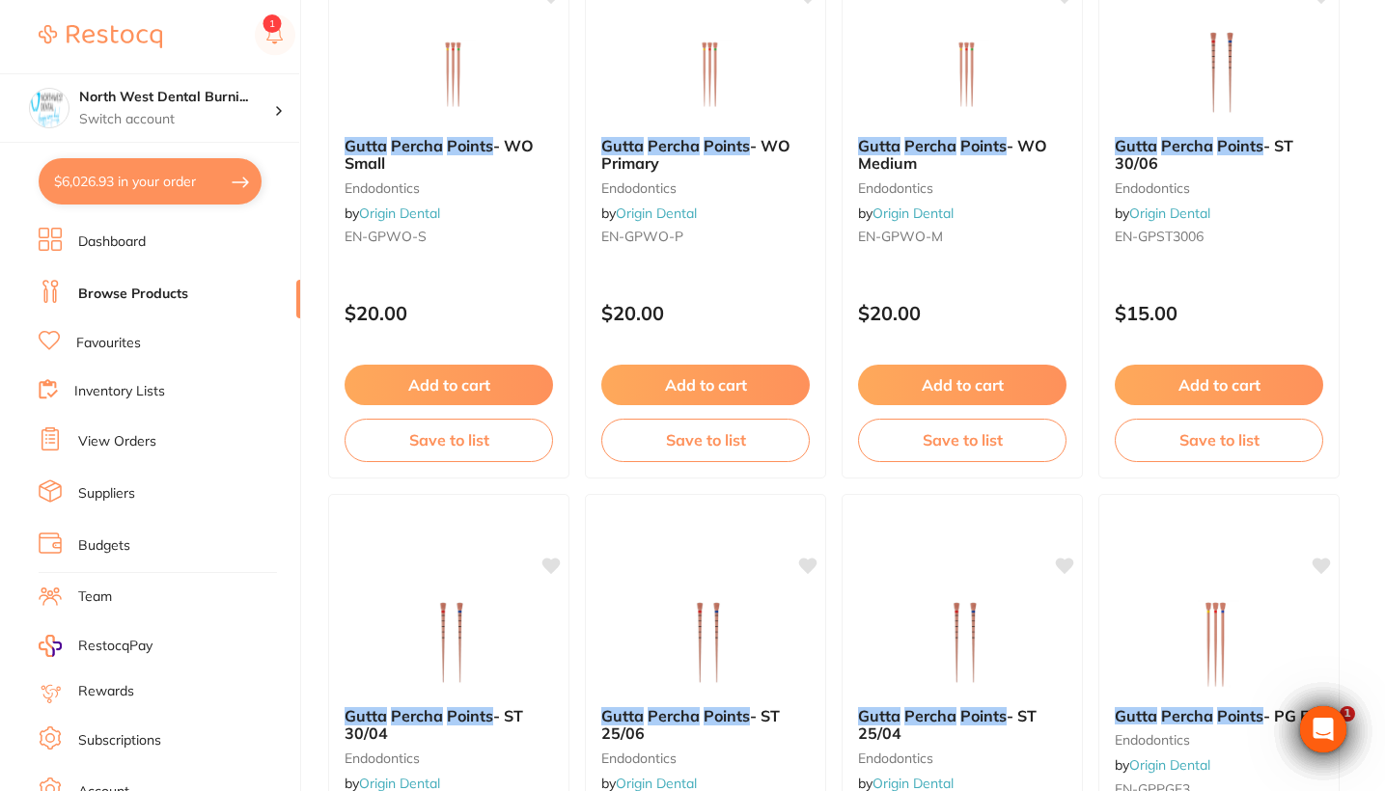
checkbox input "true"
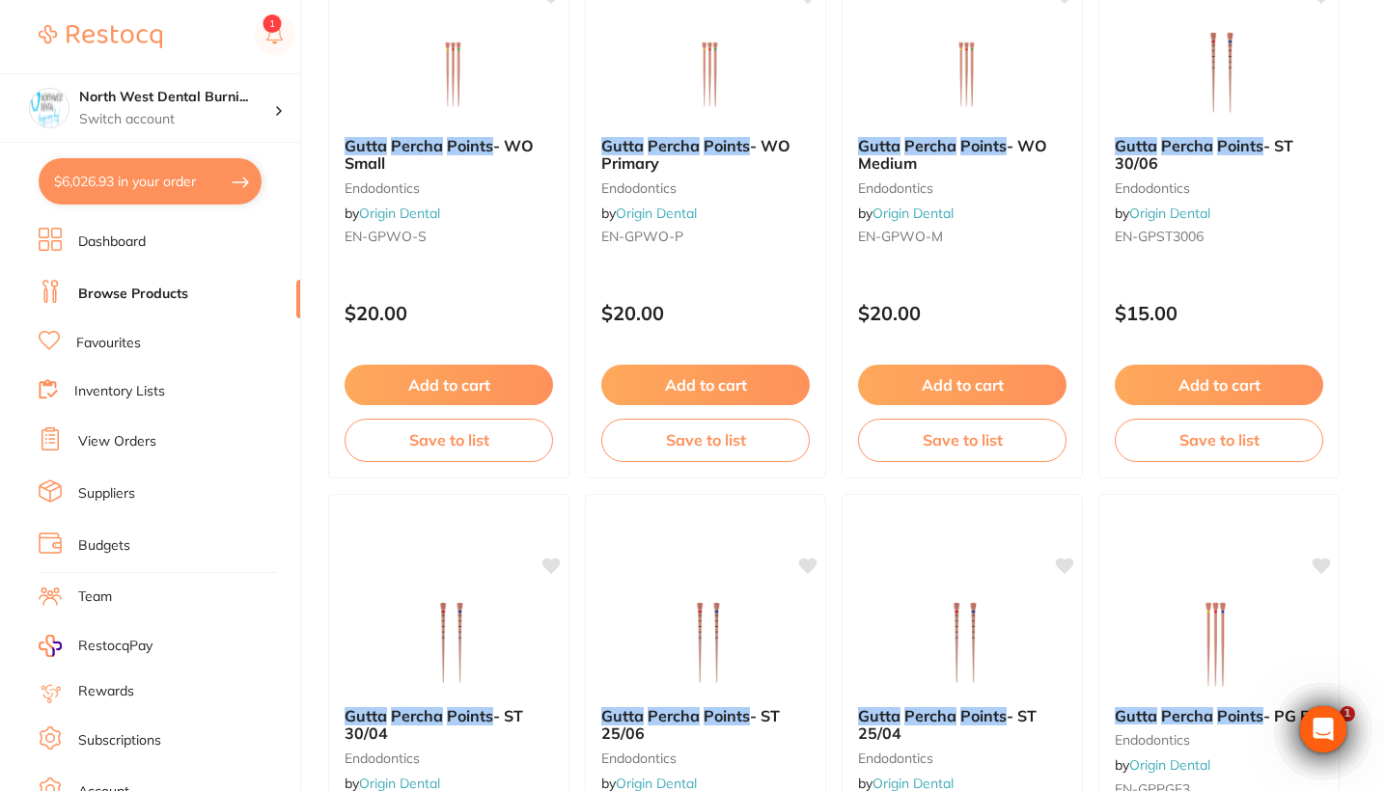
checkbox input "true"
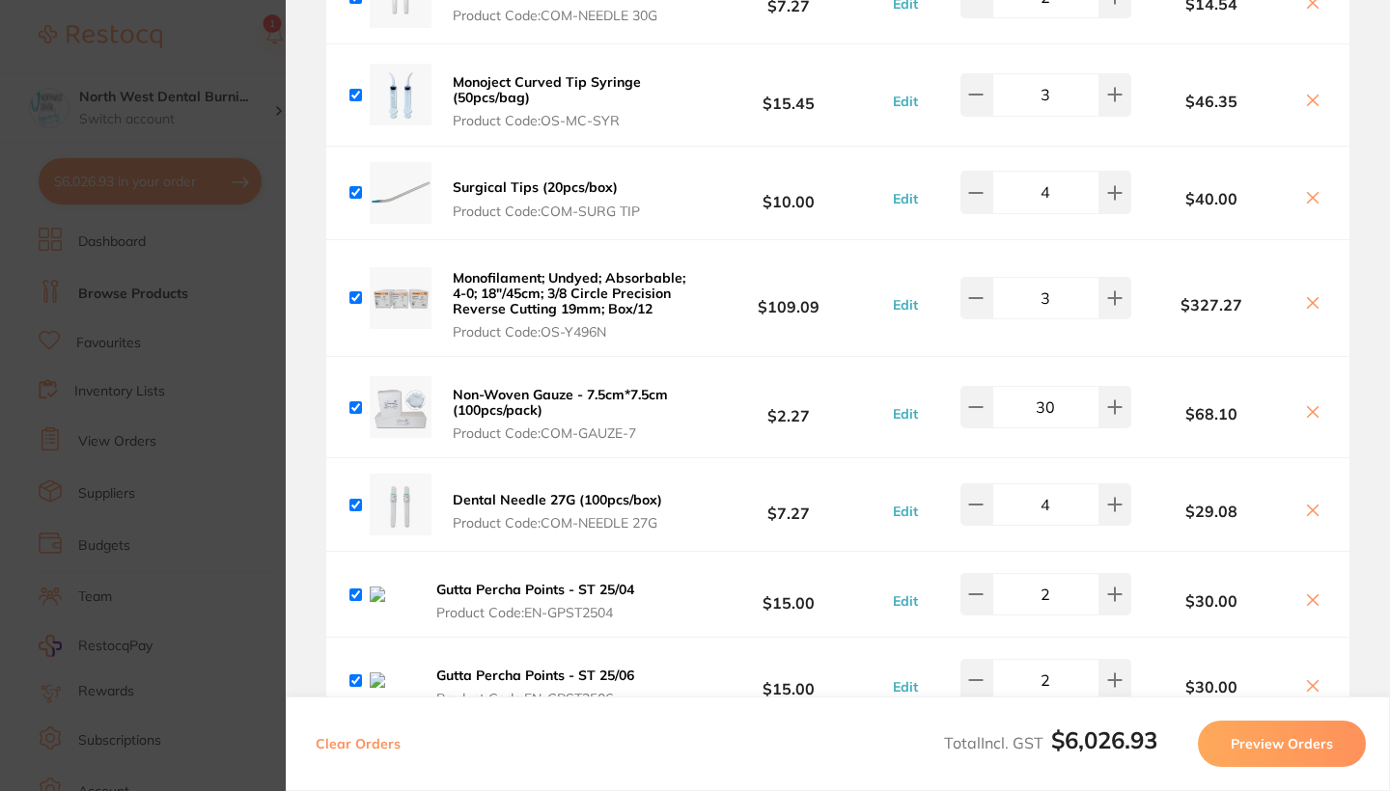
scroll to position [5109, 0]
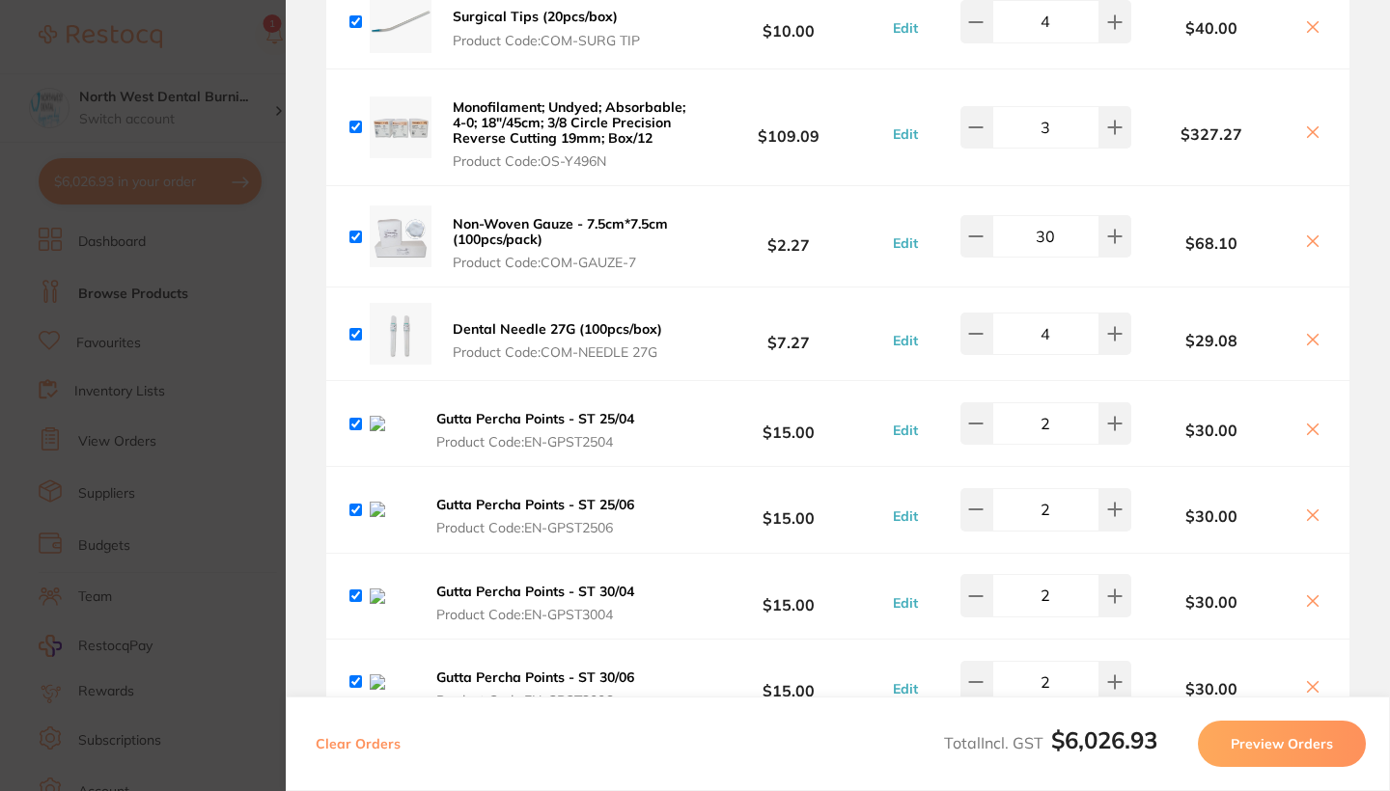
click at [1309, 424] on icon at bounding box center [1312, 429] width 15 height 15
click at [1308, 424] on icon at bounding box center [1313, 429] width 11 height 11
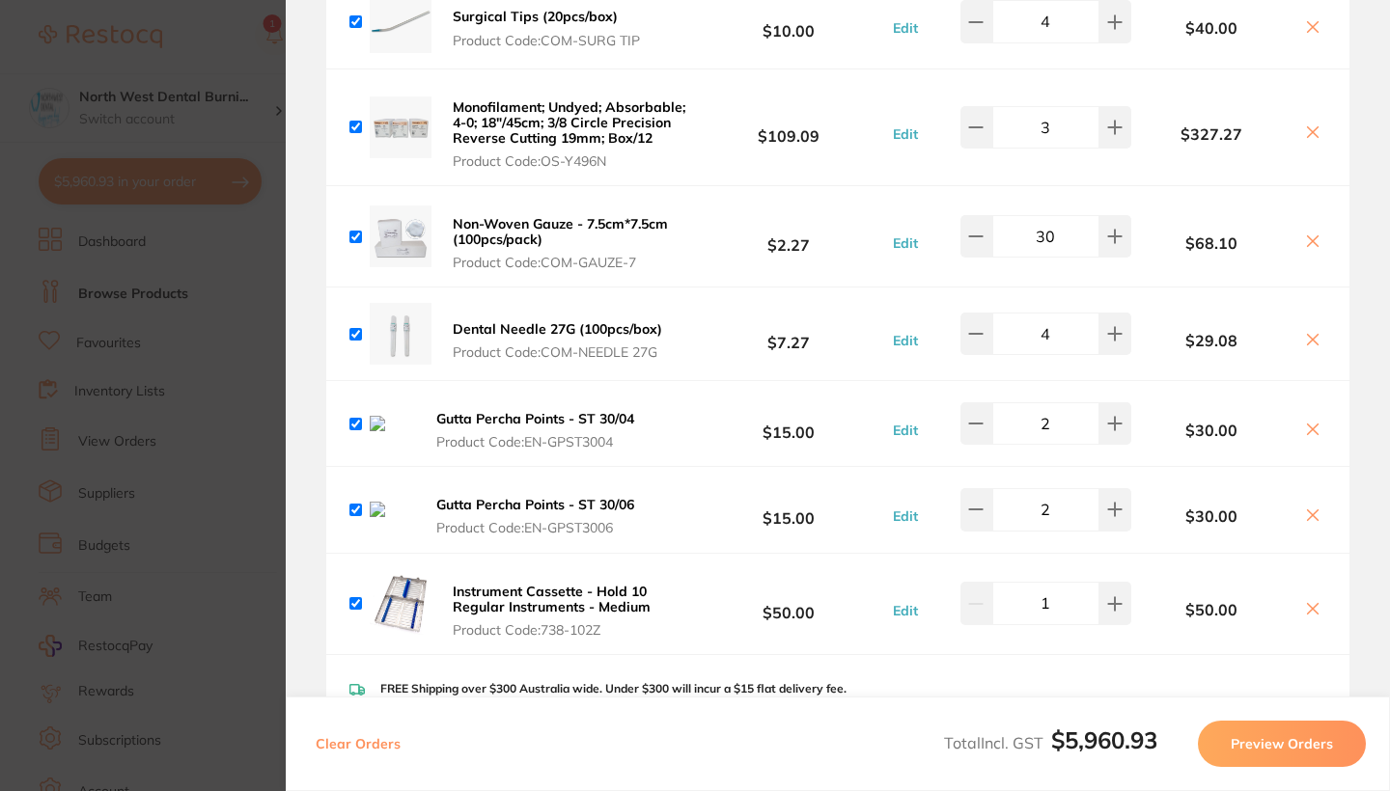
click at [1312, 422] on icon at bounding box center [1312, 429] width 15 height 15
checkbox input "false"
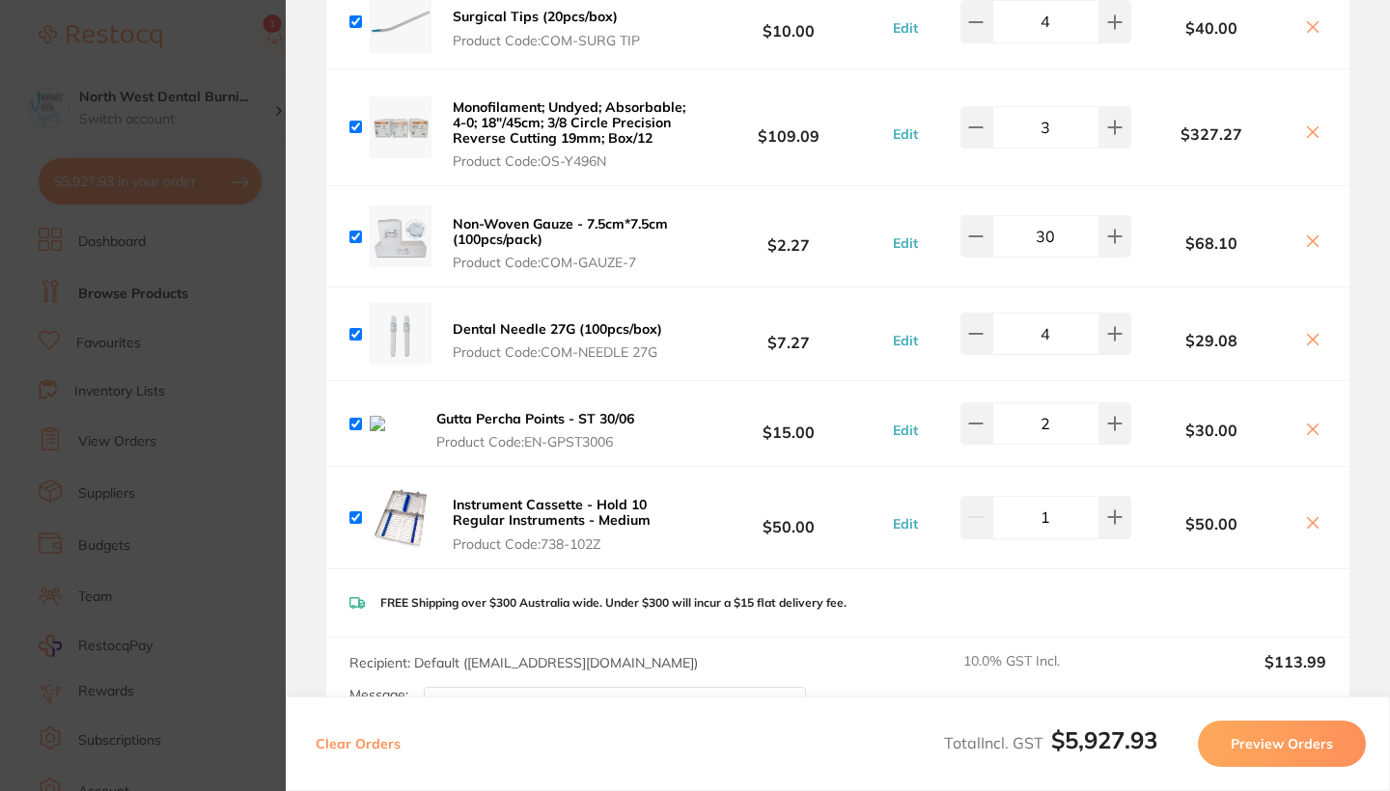
click at [1308, 424] on icon at bounding box center [1313, 429] width 11 height 11
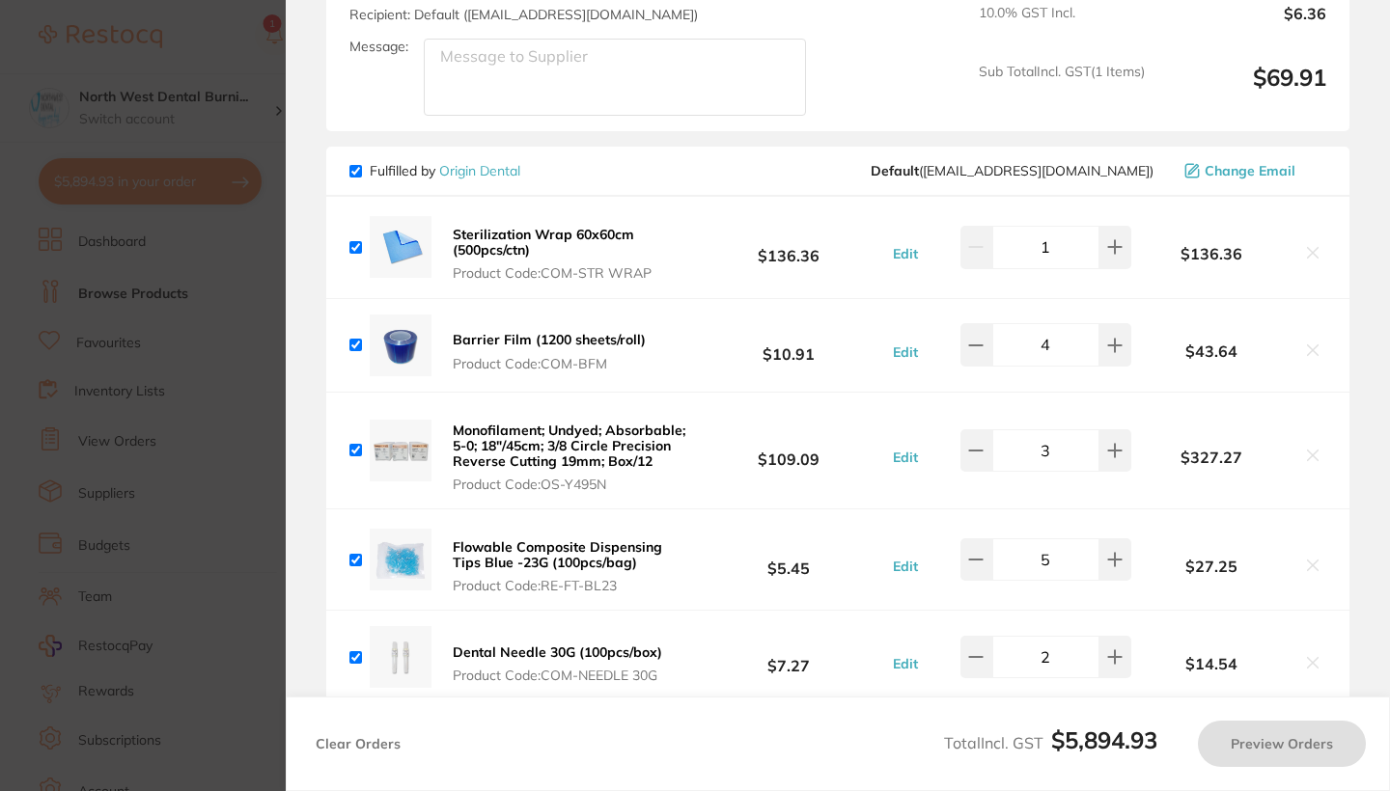
scroll to position [4198, 0]
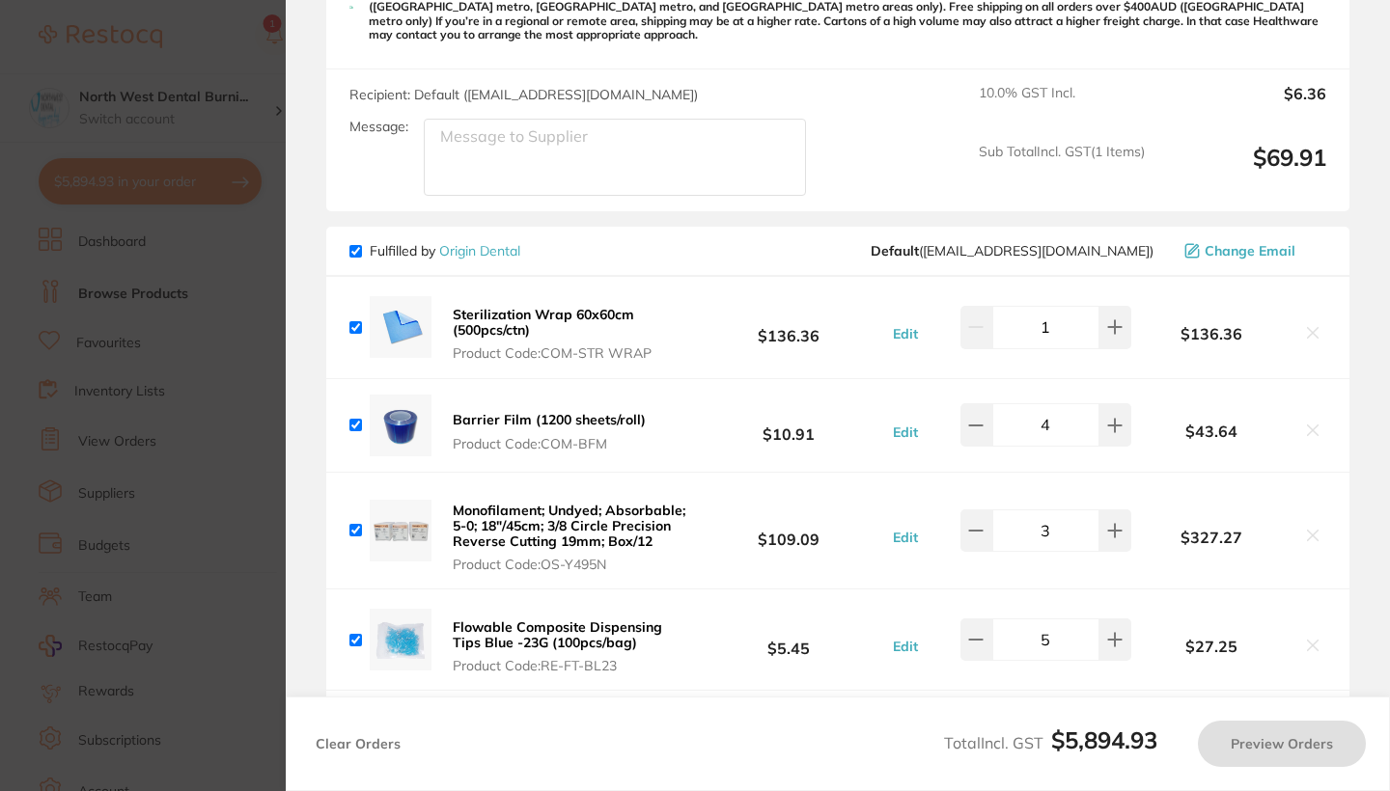
click at [191, 570] on section "Update RRP Set your pre negotiated price for this item. Item Agreed RRP (excl. …" at bounding box center [695, 395] width 1390 height 791
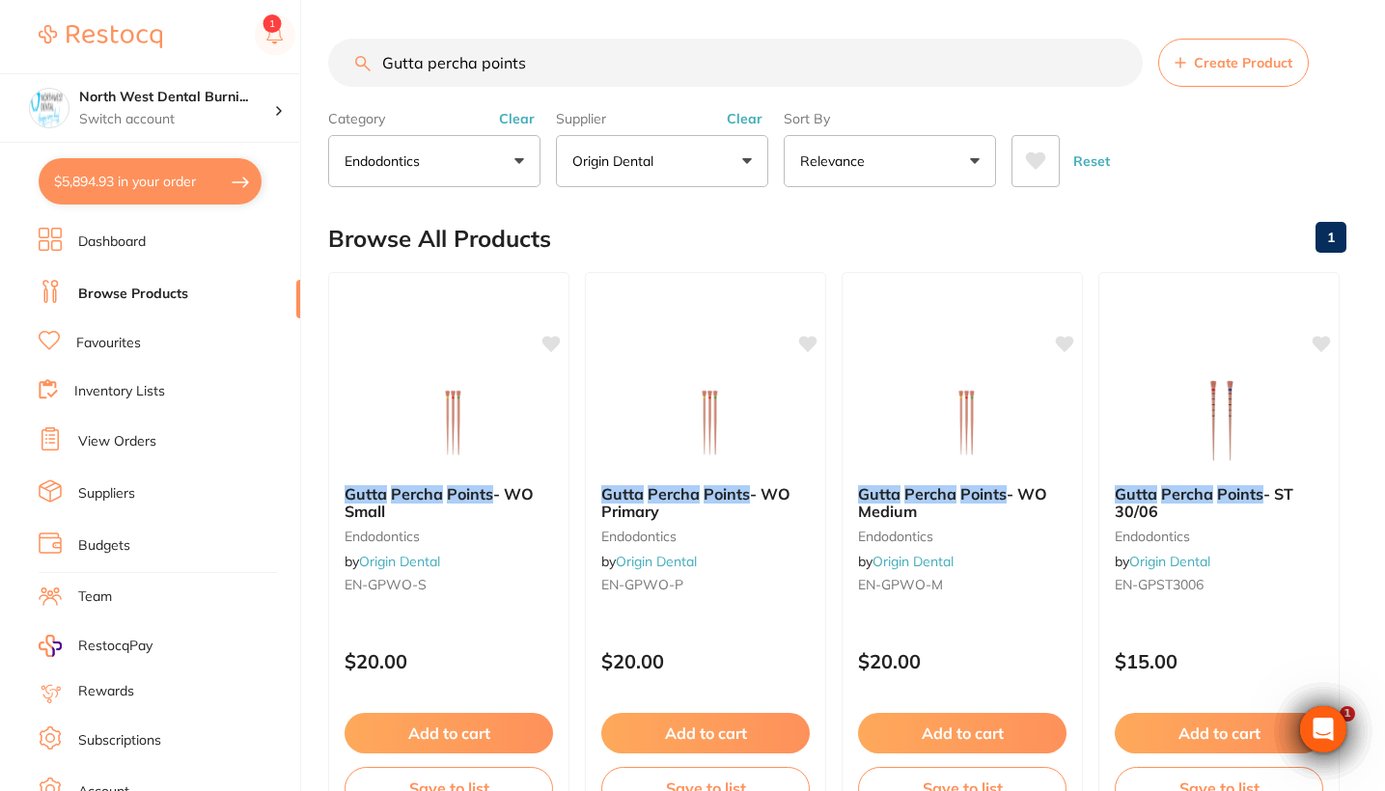
scroll to position [0, 0]
drag, startPoint x: 558, startPoint y: 68, endPoint x: 249, endPoint y: 67, distance: 308.8
click at [249, 67] on div "$5,894.93 North West Dental Burni... Switch account Riaz Dental Surgery Experte…" at bounding box center [692, 395] width 1385 height 791
type input "M"
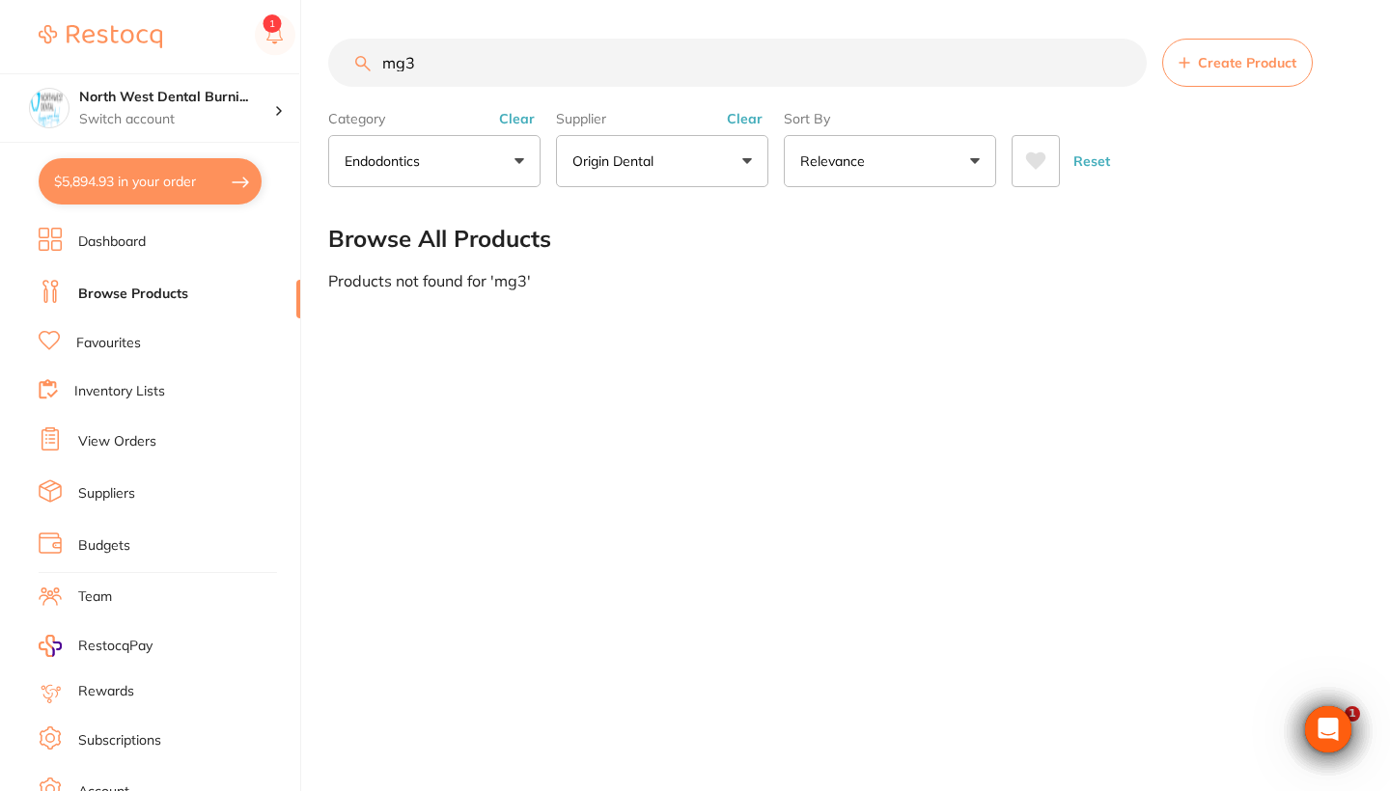
drag, startPoint x: 450, startPoint y: 69, endPoint x: 249, endPoint y: 68, distance: 200.7
click at [249, 68] on div "$5,894.93 North West Dental Burni... Switch account Riaz Dental Surgery Experte…" at bounding box center [695, 395] width 1390 height 791
click at [509, 127] on button "Clear" at bounding box center [516, 118] width 47 height 17
drag, startPoint x: 438, startPoint y: 69, endPoint x: 294, endPoint y: 71, distance: 143.8
click at [294, 71] on div "$5,894.93 North West Dental Burni... Switch account Riaz Dental Surgery Experte…" at bounding box center [695, 395] width 1390 height 791
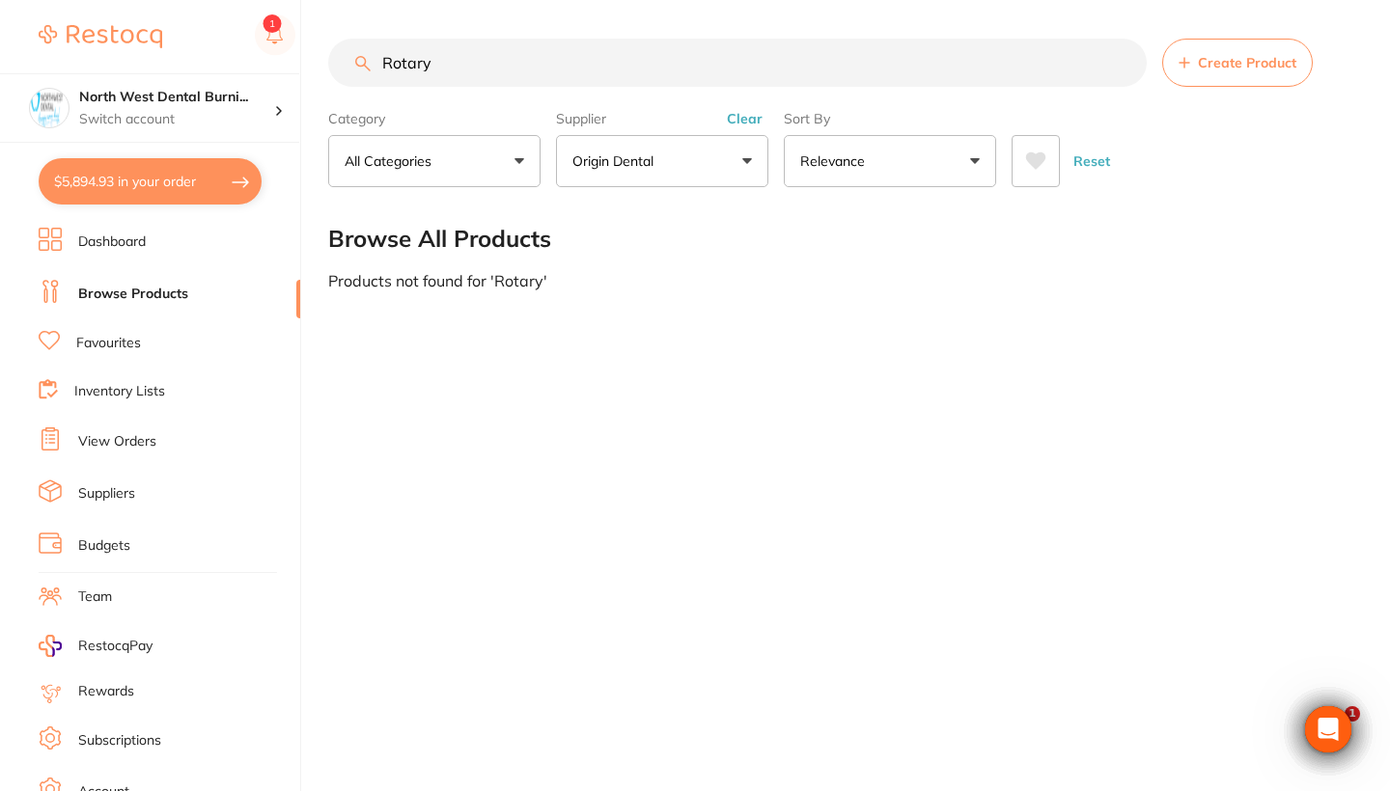
click at [773, 120] on div "Category All Categories All Categories No categories found Clear Category false…" at bounding box center [839, 144] width 1023 height 85
click at [755, 120] on button "Clear" at bounding box center [744, 118] width 47 height 17
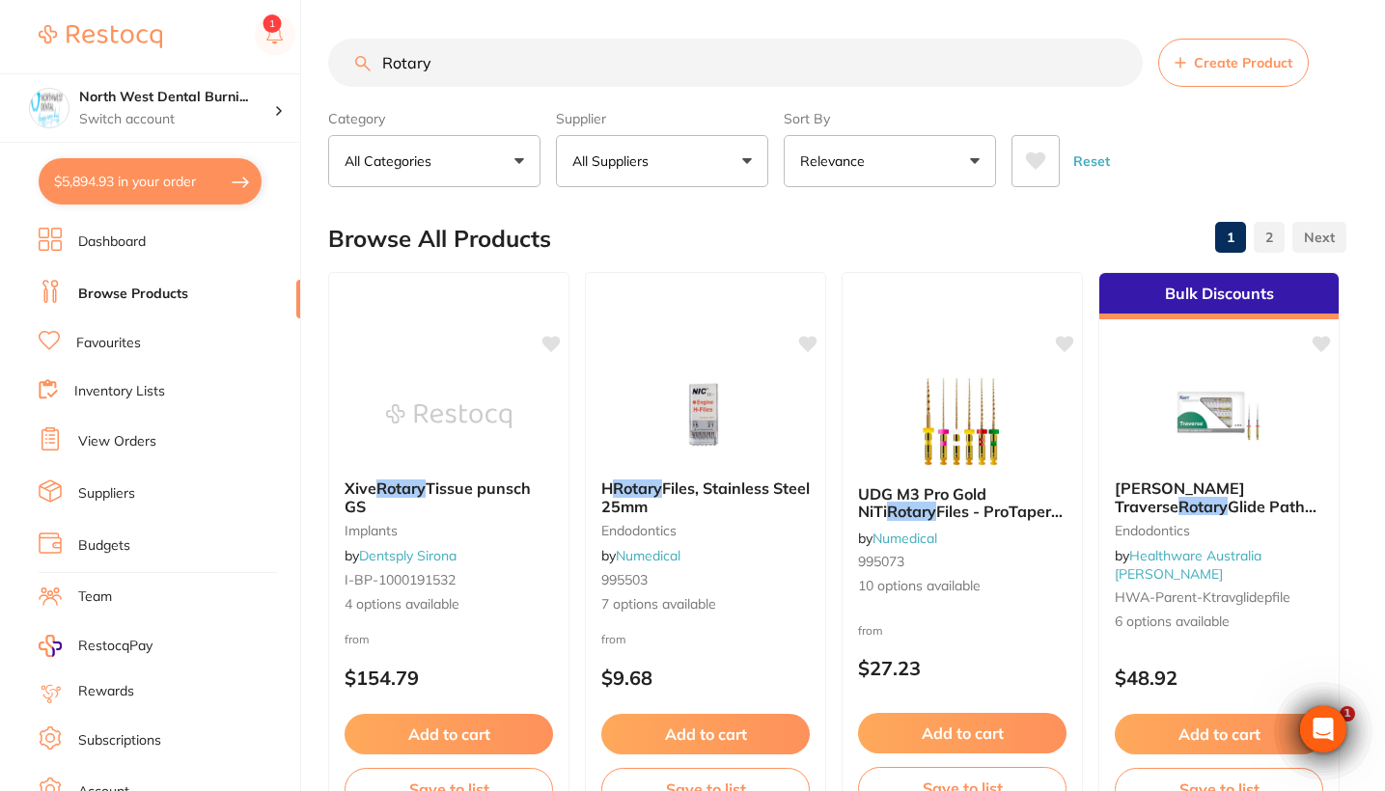
drag, startPoint x: 476, startPoint y: 66, endPoint x: 329, endPoint y: 65, distance: 146.7
click at [329, 65] on input "Rotary" at bounding box center [735, 63] width 814 height 48
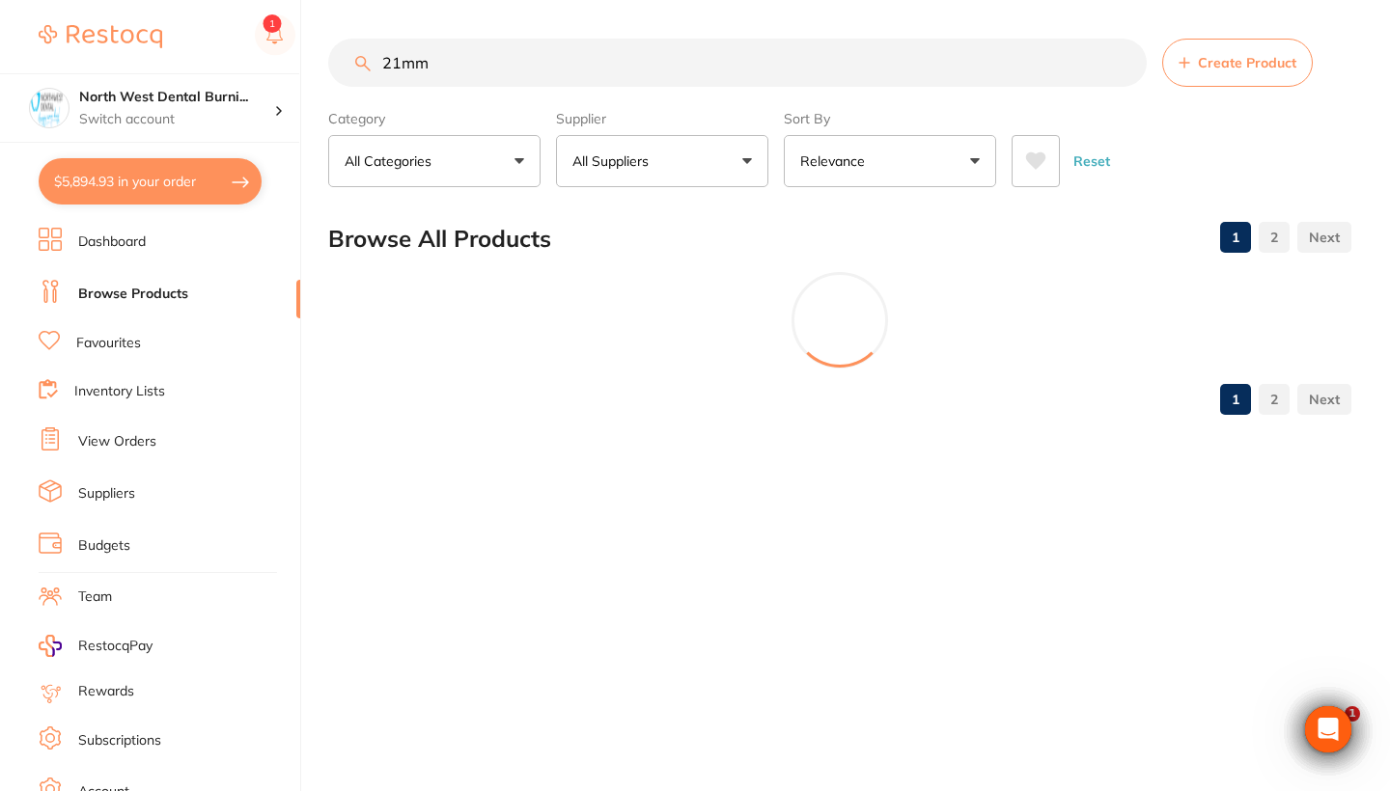
type input "21mm"
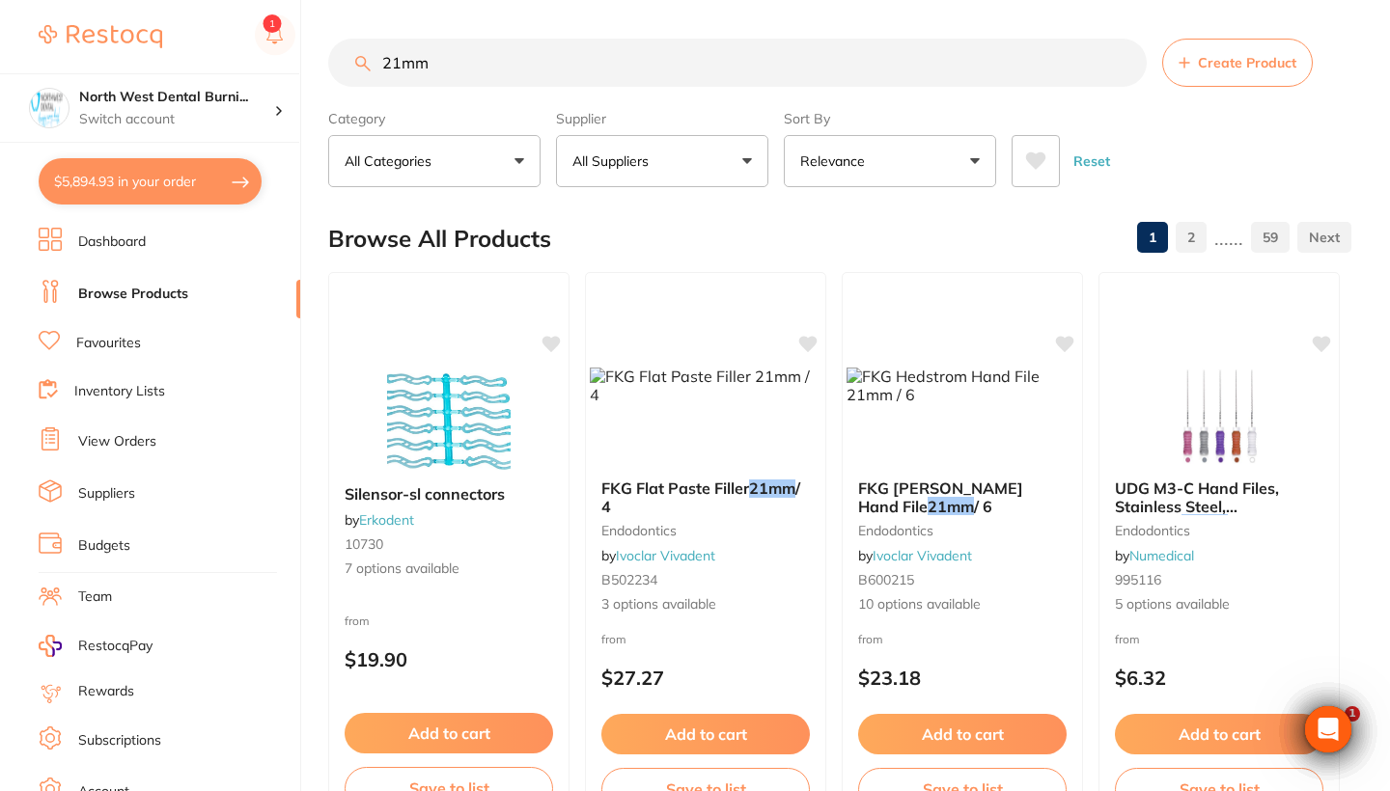
click at [646, 166] on p "All Suppliers" at bounding box center [614, 160] width 84 height 19
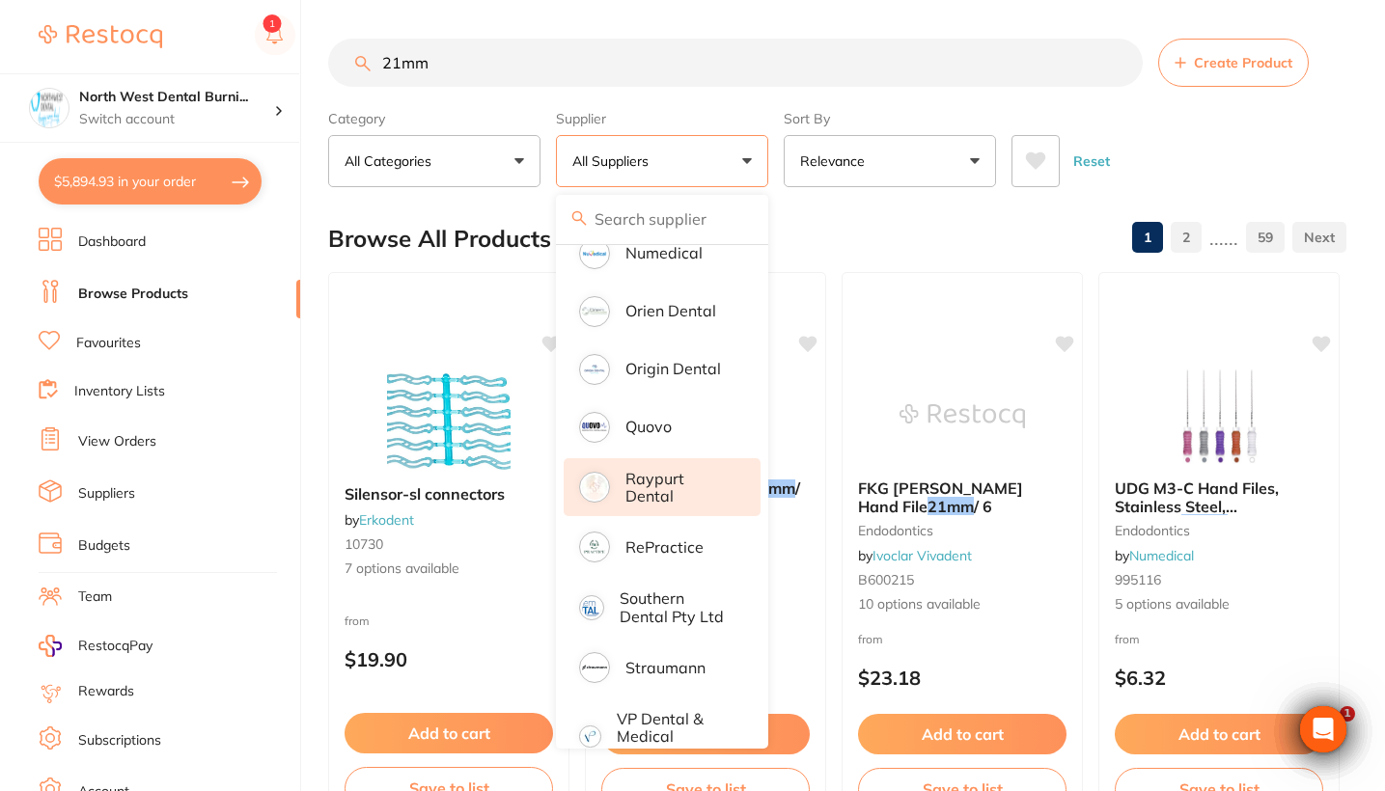
scroll to position [1383, 0]
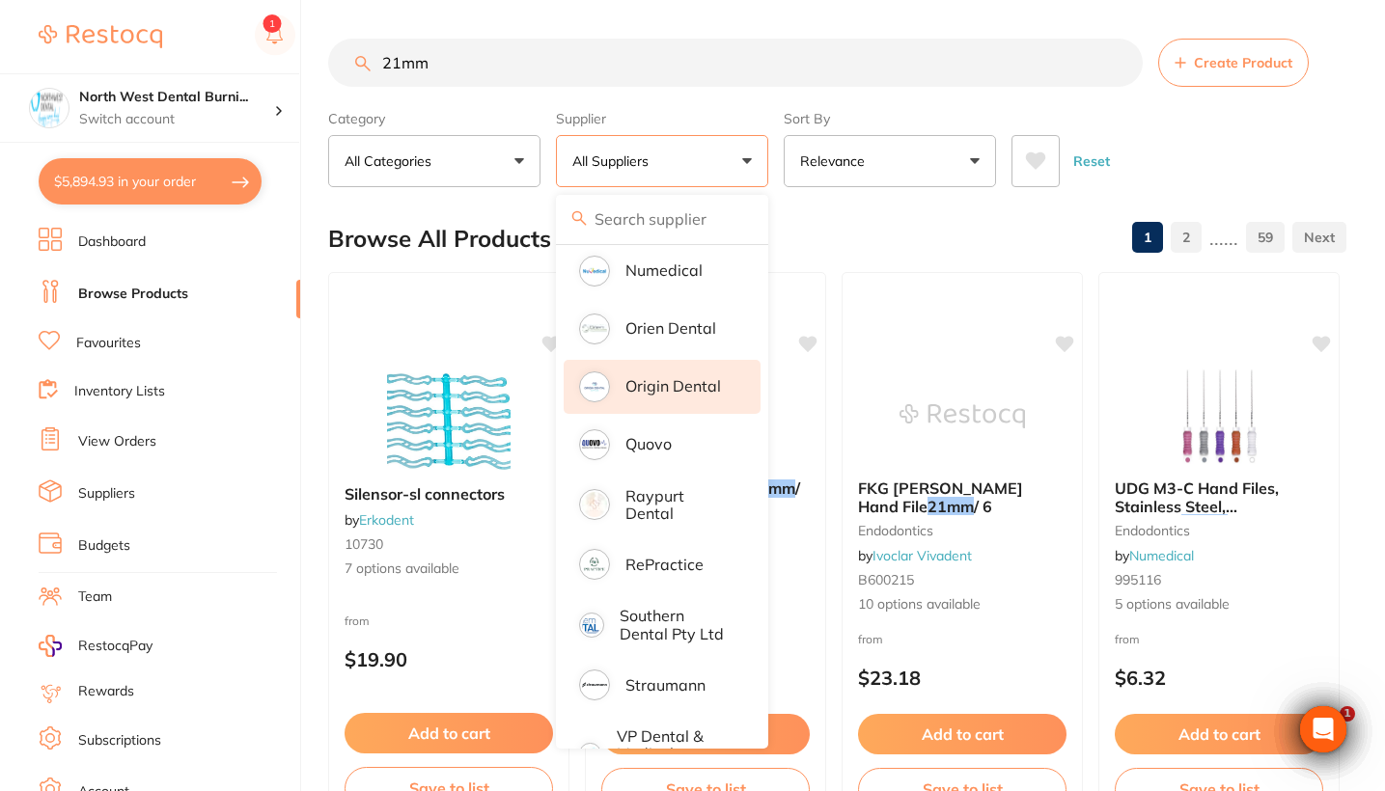
click at [697, 404] on li "Origin Dental" at bounding box center [662, 387] width 197 height 54
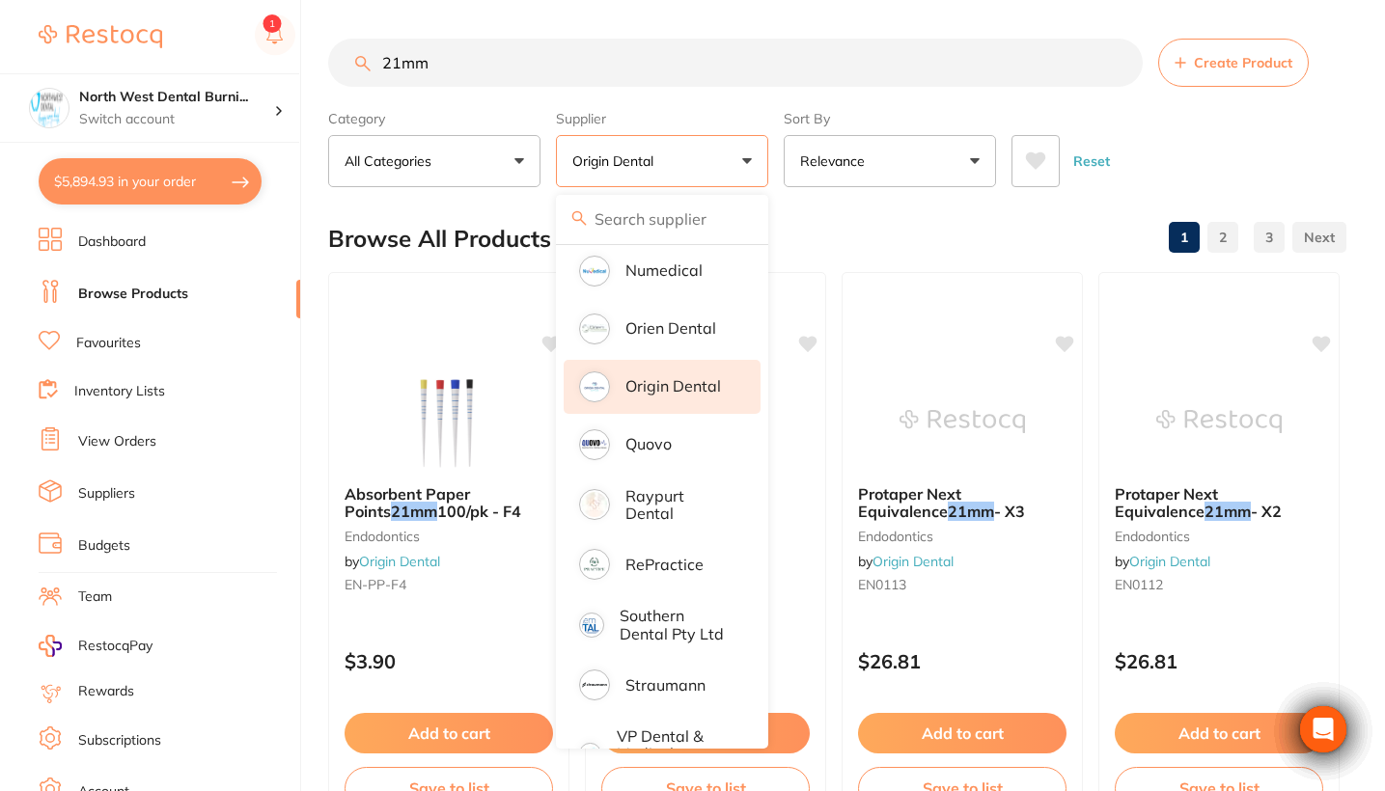
click at [1198, 134] on div "Reset" at bounding box center [1170, 154] width 319 height 68
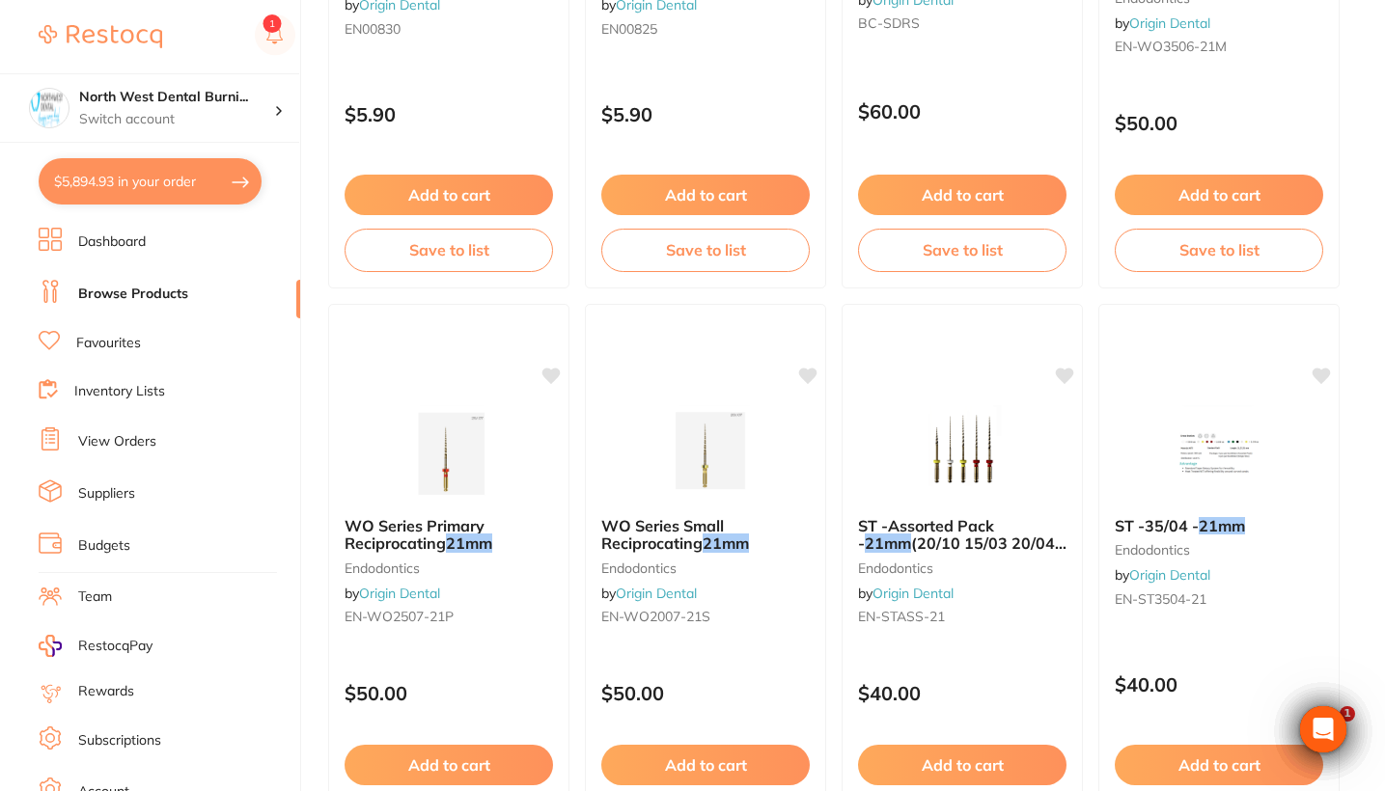
scroll to position [2248, 0]
click at [984, 629] on div "ST -Assorted Pack - 21mm (20/10 15/03 20/04 25/04 25/06) endodontics by Origin …" at bounding box center [961, 576] width 241 height 148
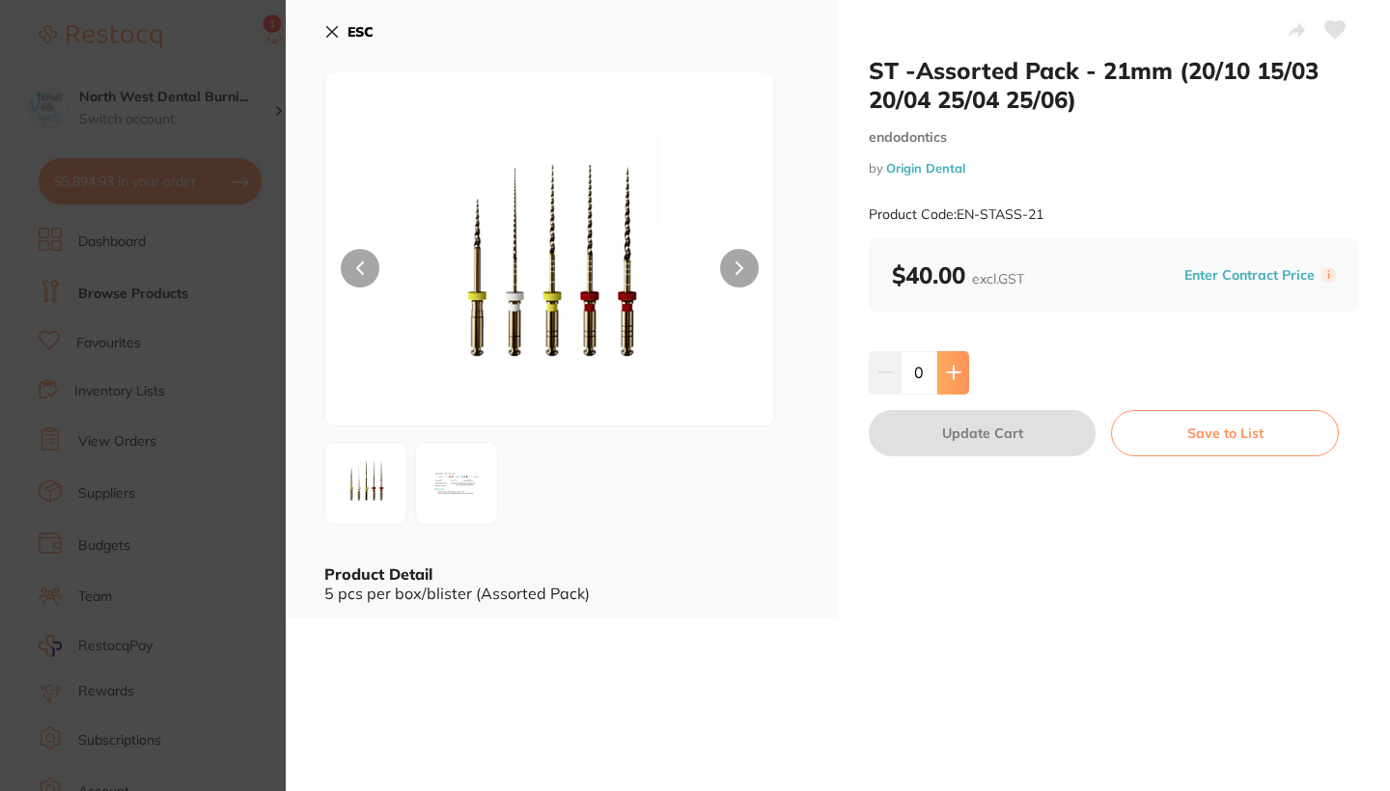
click at [946, 365] on icon at bounding box center [953, 372] width 15 height 15
click at [957, 379] on button at bounding box center [953, 372] width 32 height 42
type input "3"
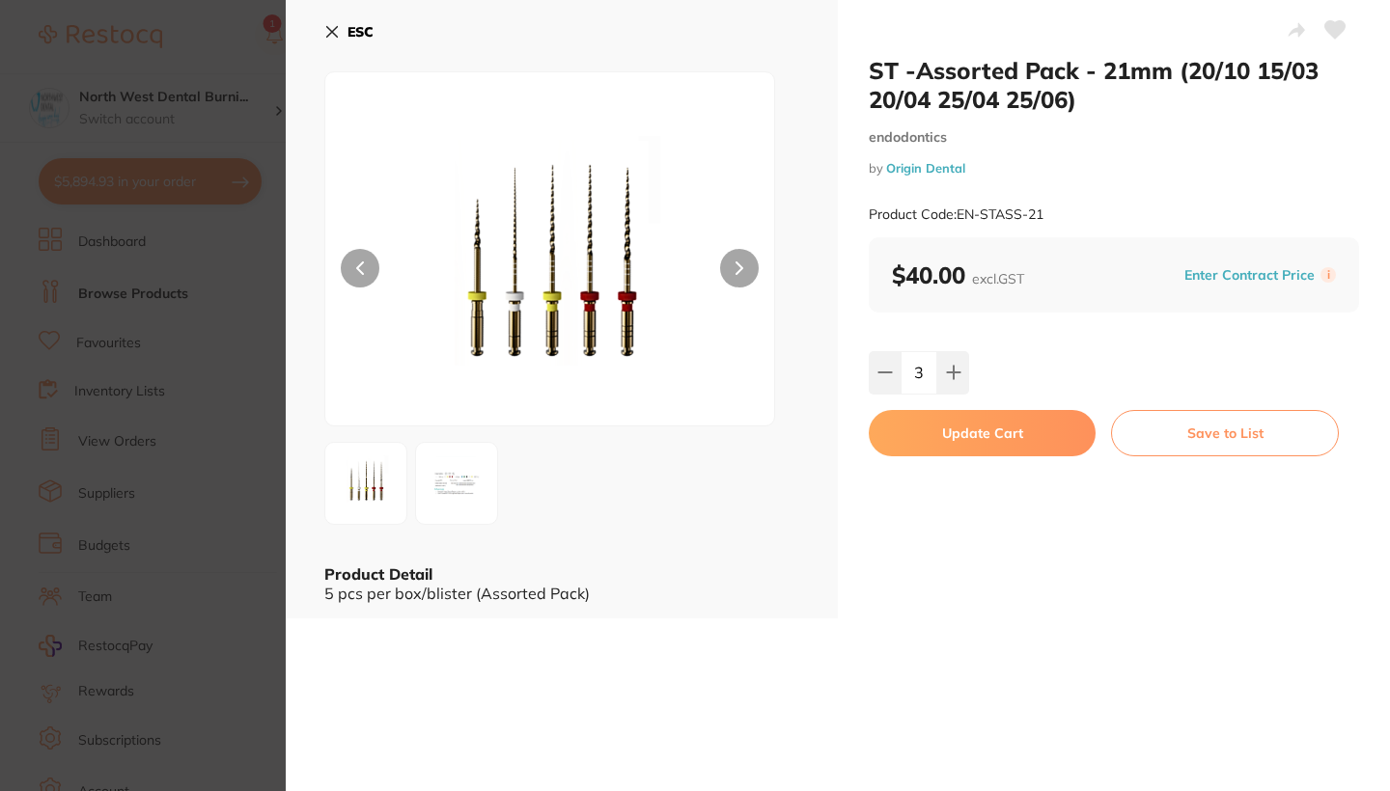
click at [962, 433] on button "Update Cart" at bounding box center [981, 433] width 227 height 46
checkbox input "false"
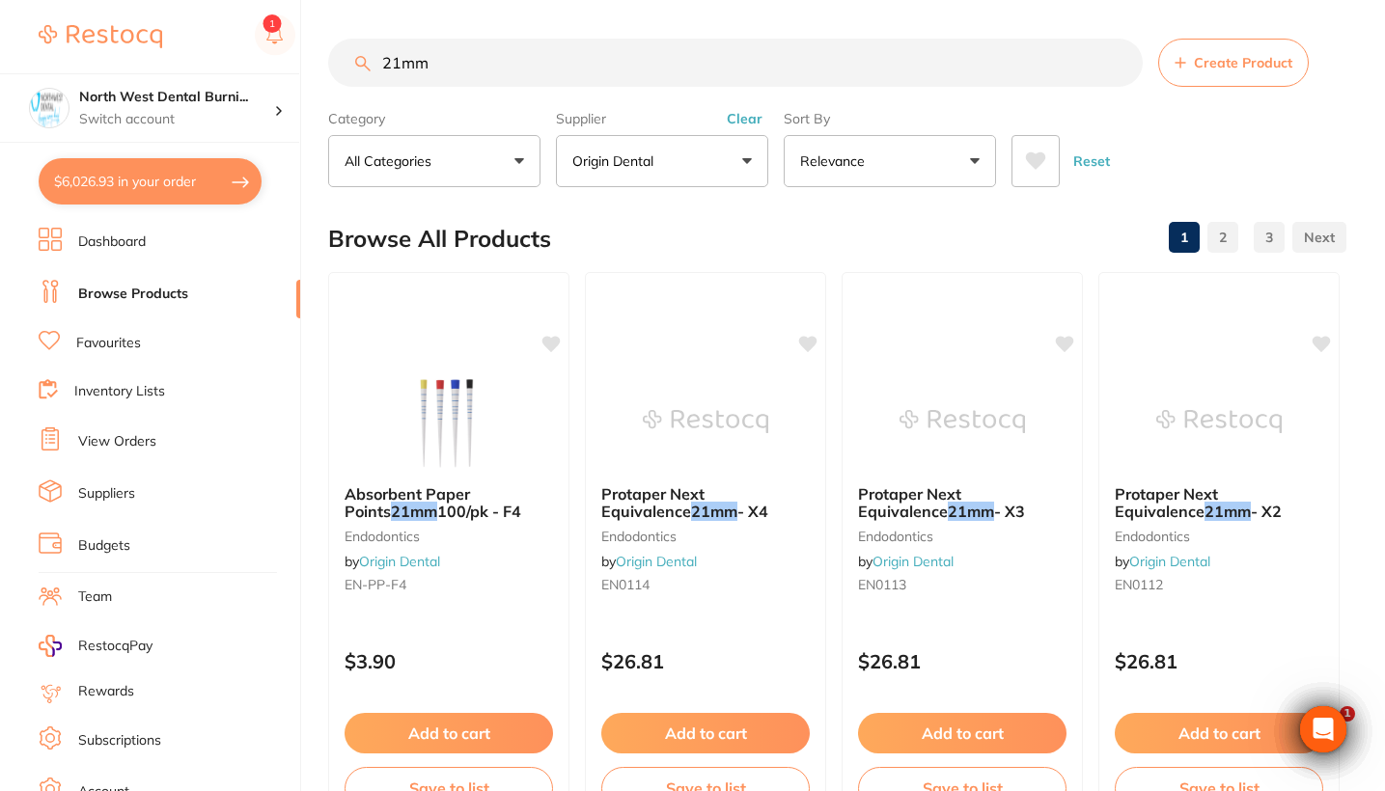
drag, startPoint x: 466, startPoint y: 71, endPoint x: 354, endPoint y: 70, distance: 111.9
click at [354, 70] on input "21mm" at bounding box center [735, 63] width 814 height 48
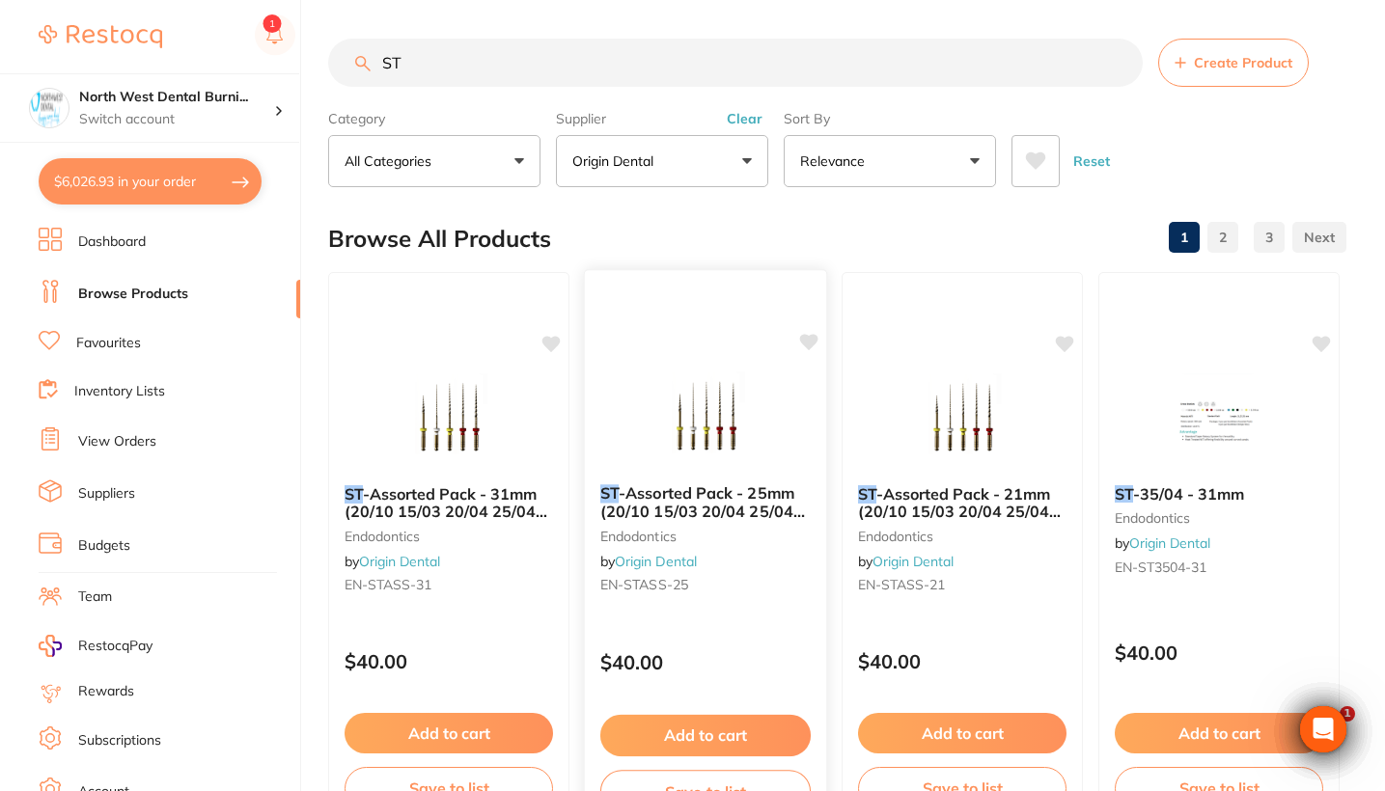
type input "ST"
click at [740, 540] on small "endodontics" at bounding box center [705, 535] width 210 height 15
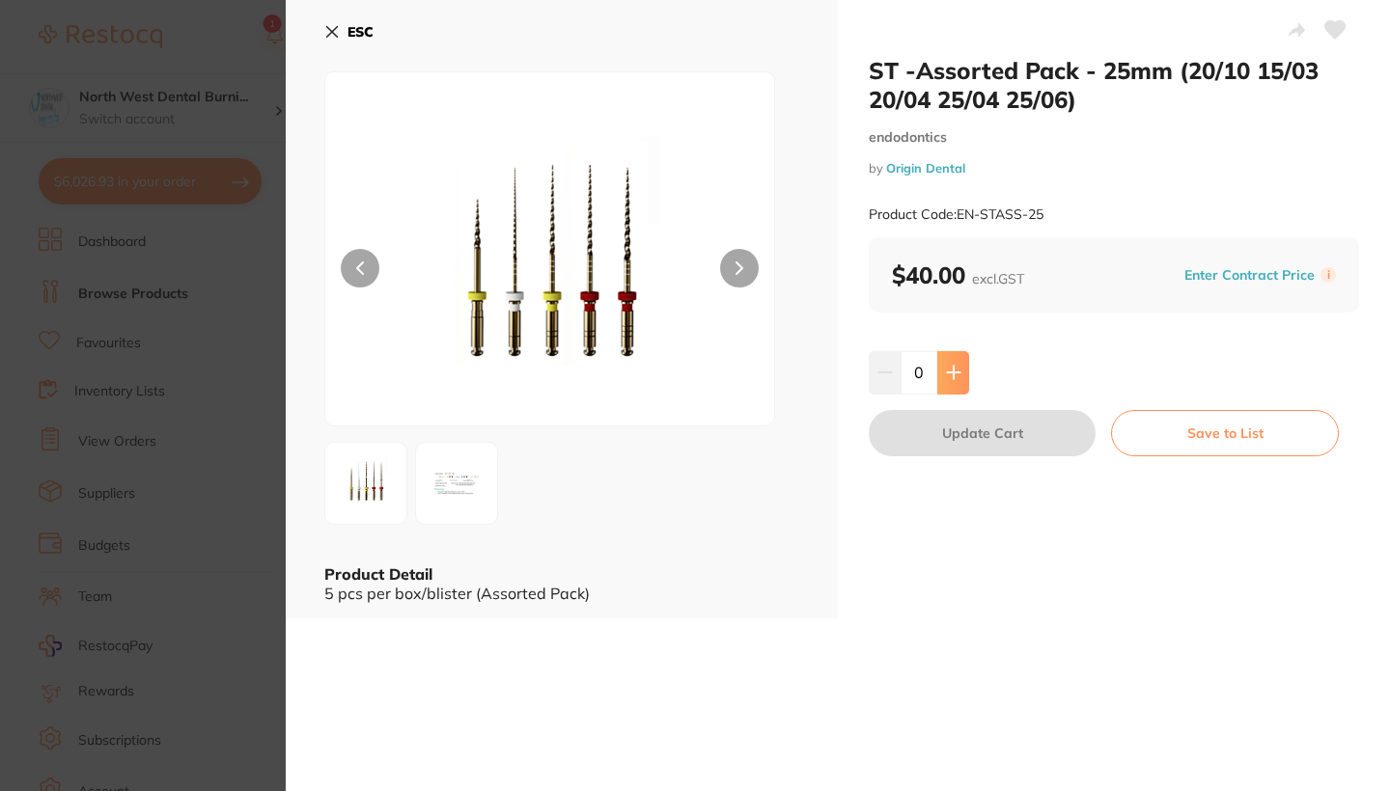
click at [954, 380] on button at bounding box center [953, 372] width 32 height 42
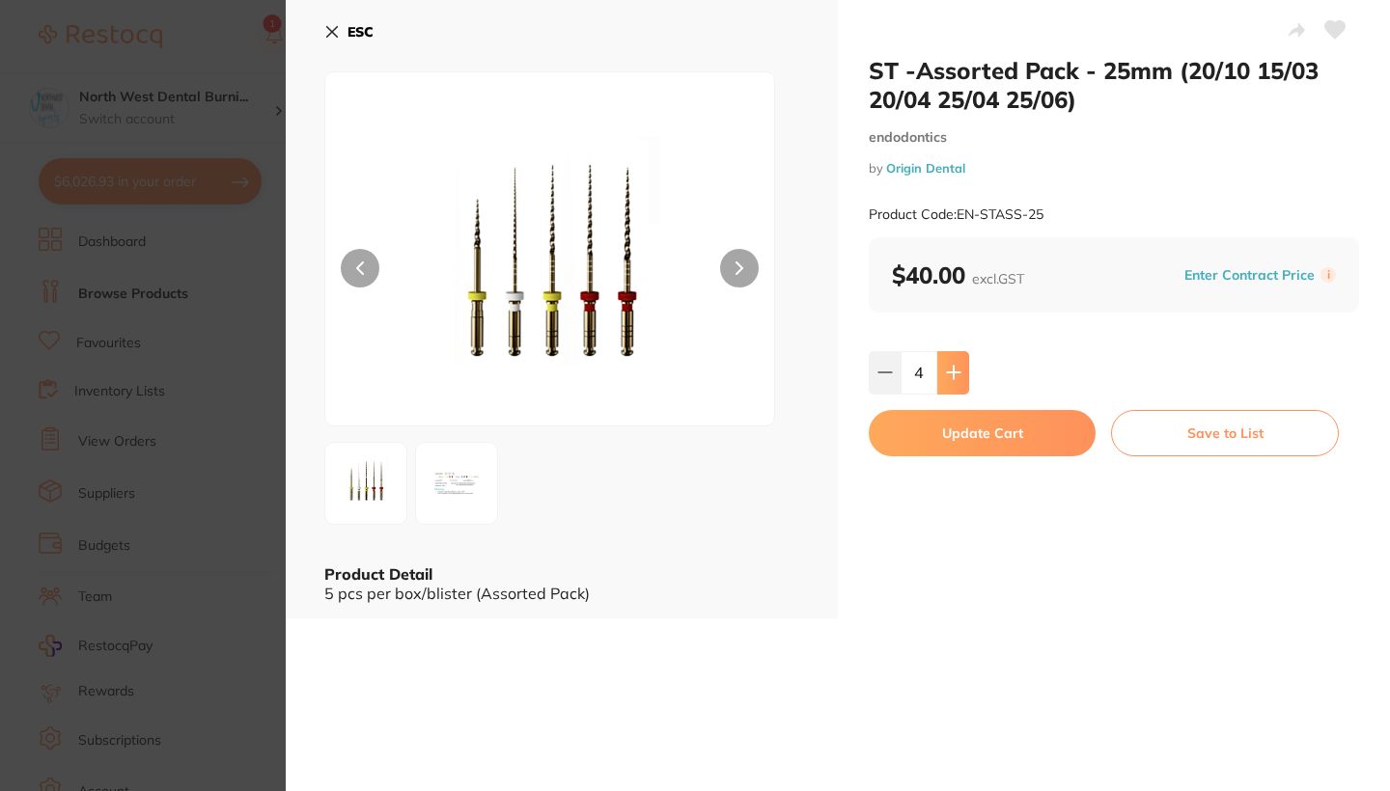
type input "5"
click at [956, 431] on button "Update Cart" at bounding box center [981, 433] width 227 height 46
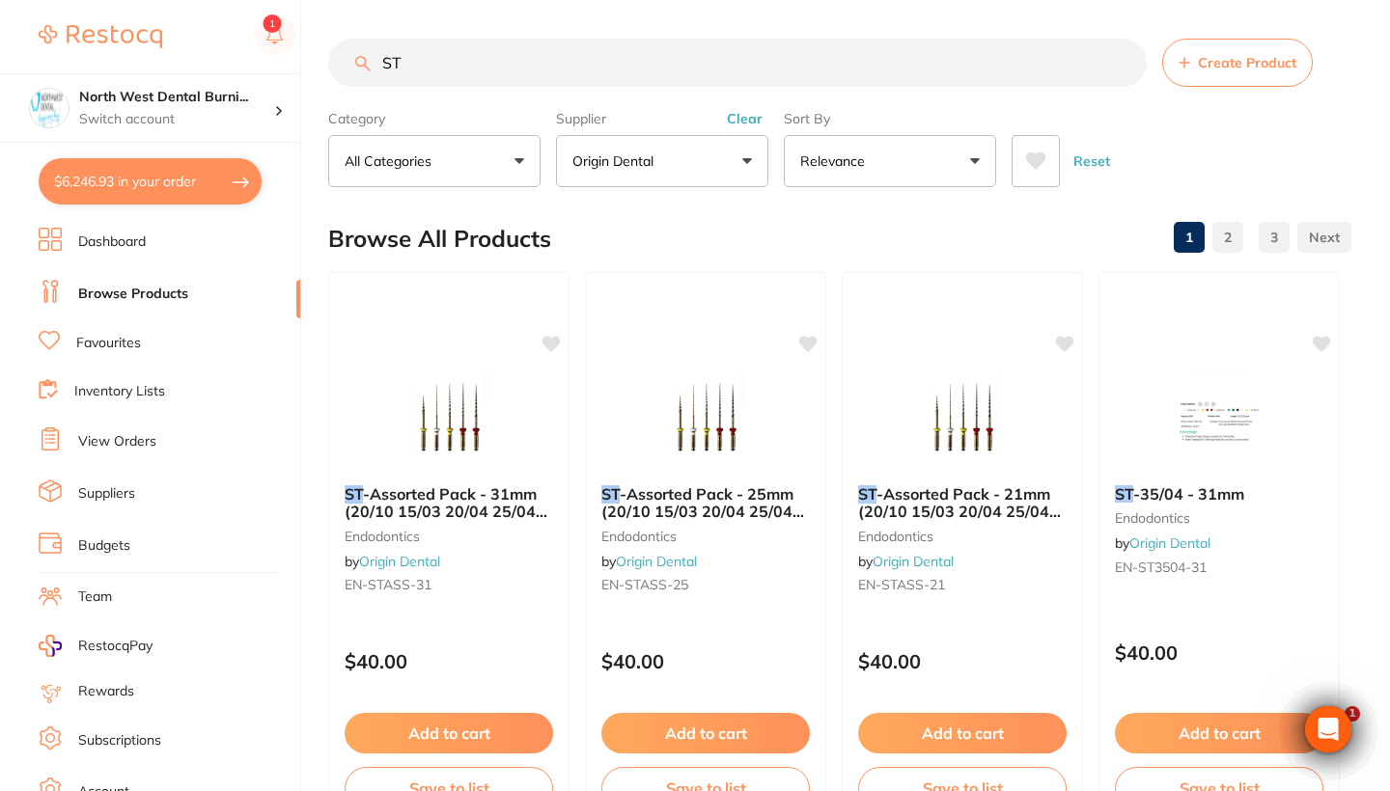
checkbox input "true"
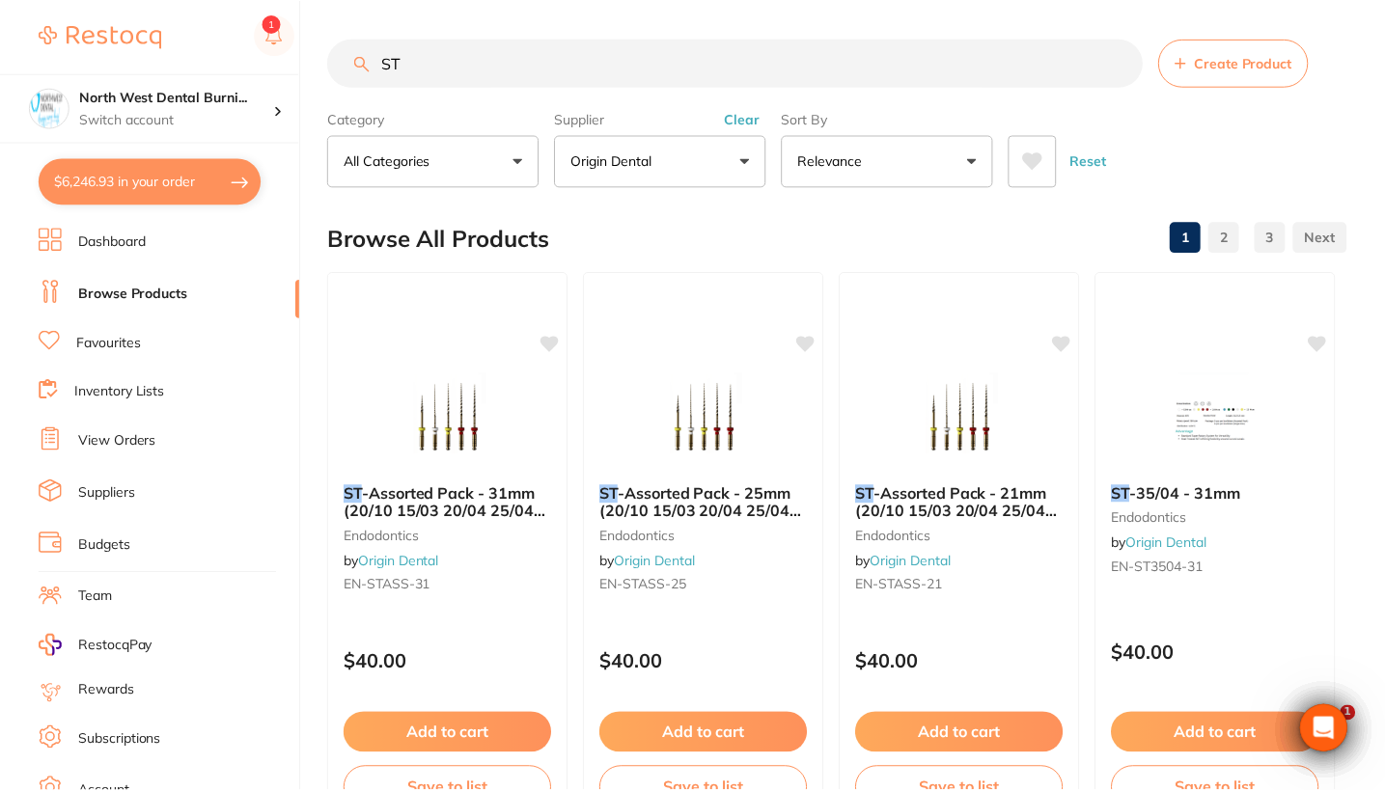
scroll to position [78, 0]
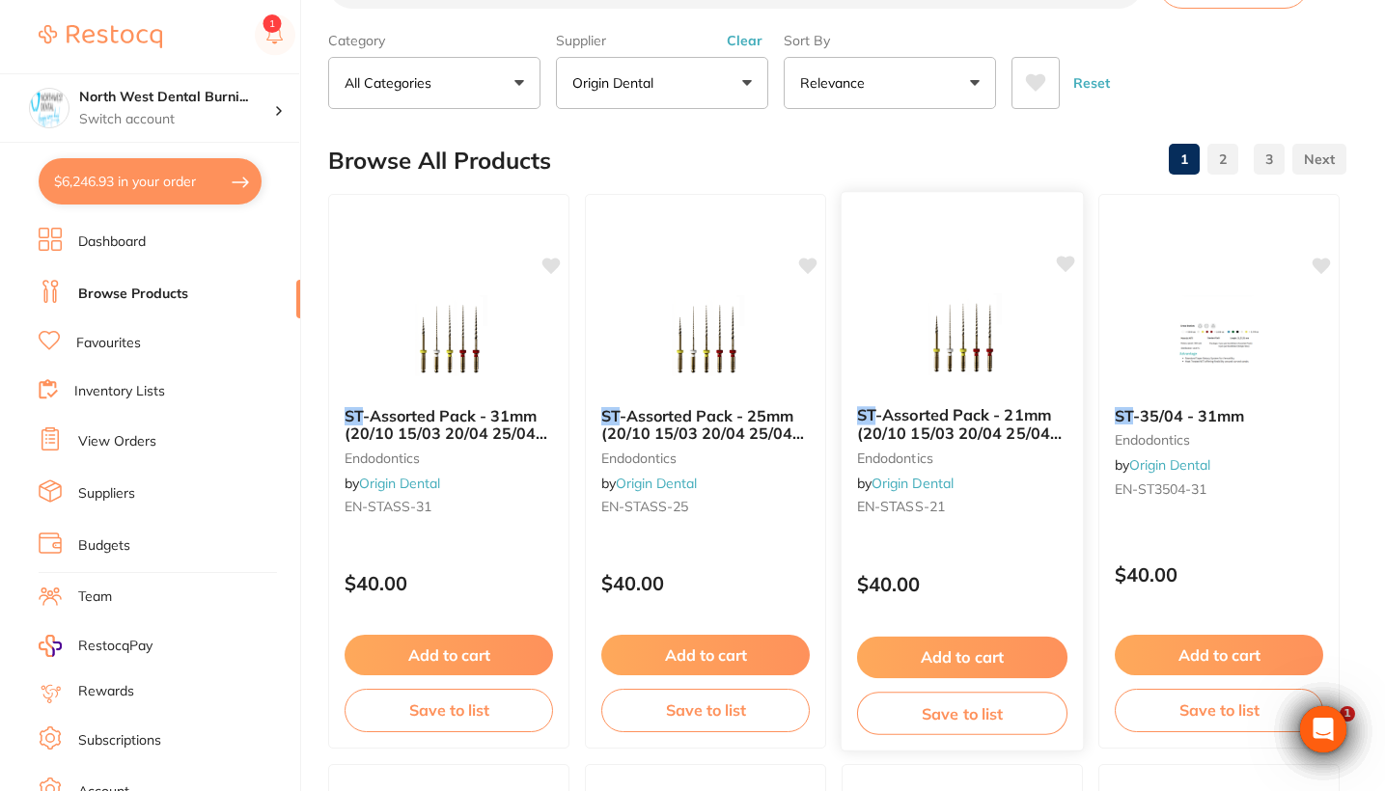
click at [1015, 518] on div "ST -Assorted Pack - 21mm (20/10 15/03 20/04 25/04 25/06) endodontics by Origin …" at bounding box center [961, 465] width 241 height 148
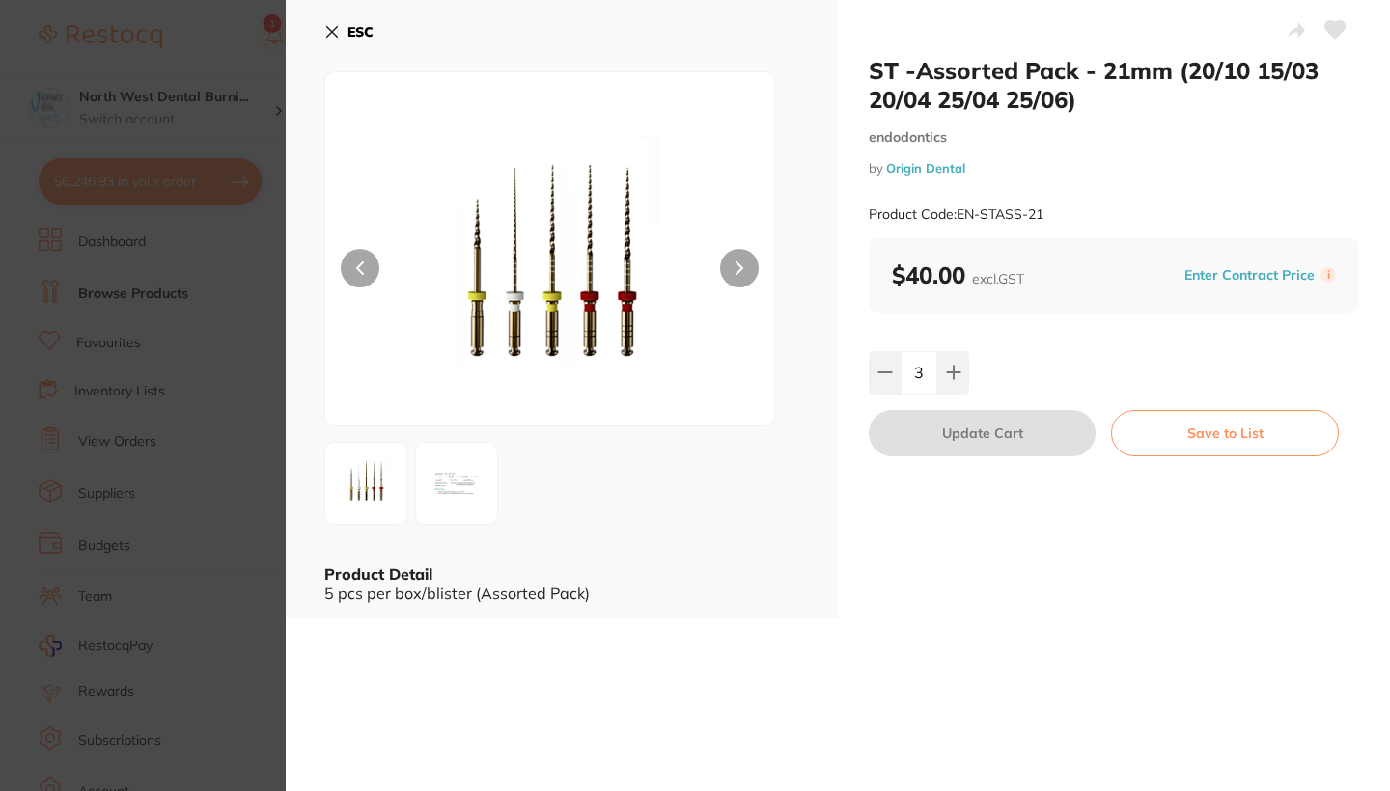
click at [153, 474] on section "ST -Assorted Pack - 21mm (20/10 15/03 20/04 25/04 25/06) endodontics by Origin …" at bounding box center [695, 395] width 1390 height 791
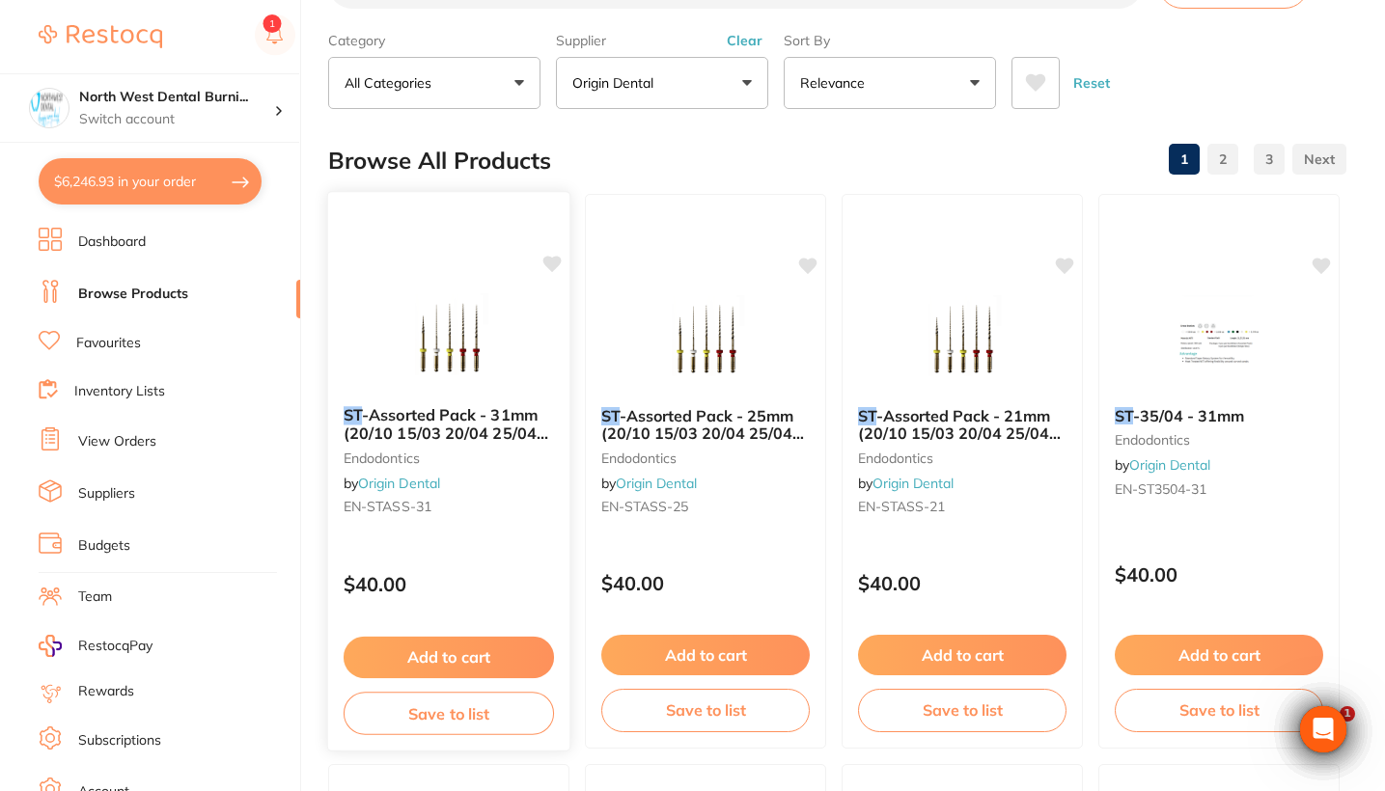
click at [506, 564] on div "$40.00" at bounding box center [448, 580] width 241 height 52
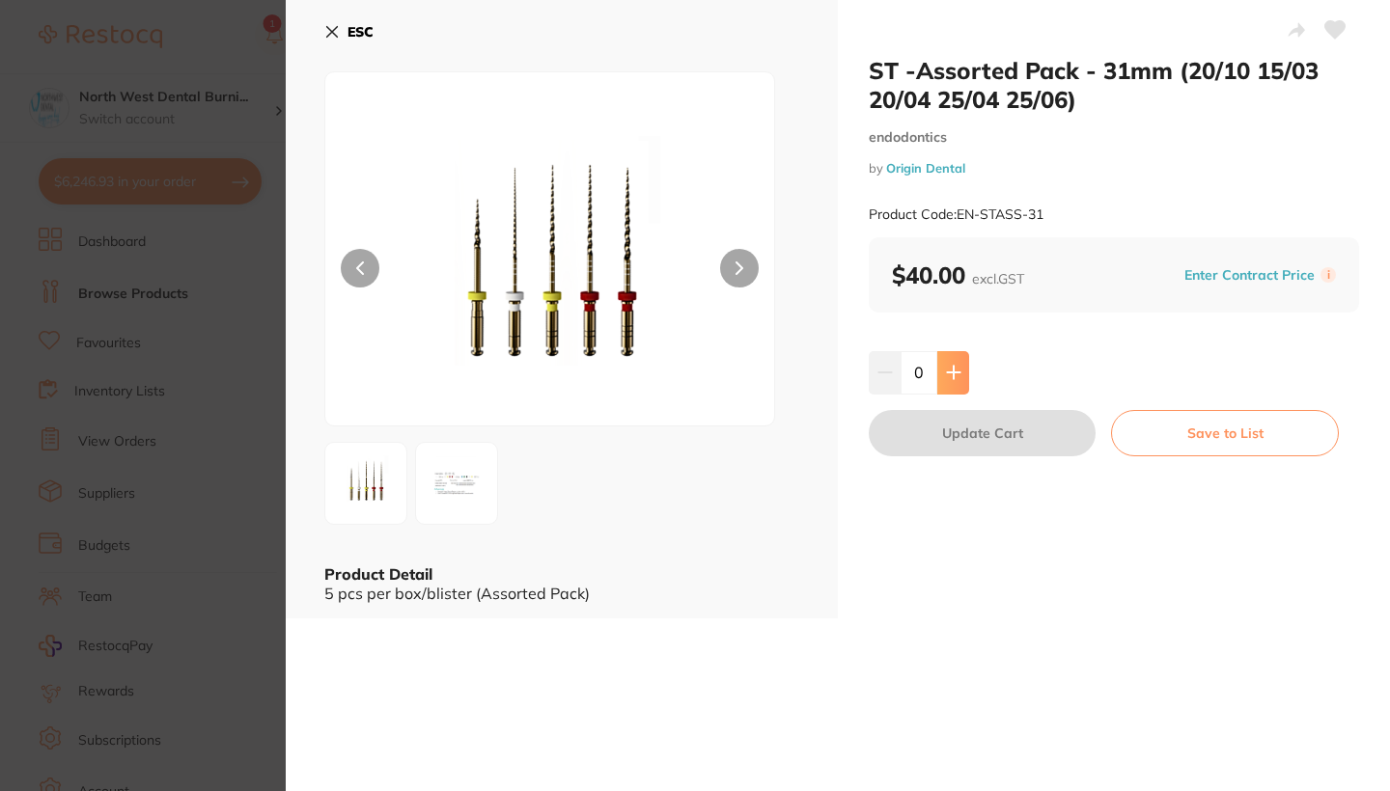
click at [948, 365] on icon at bounding box center [953, 372] width 15 height 15
type input "4"
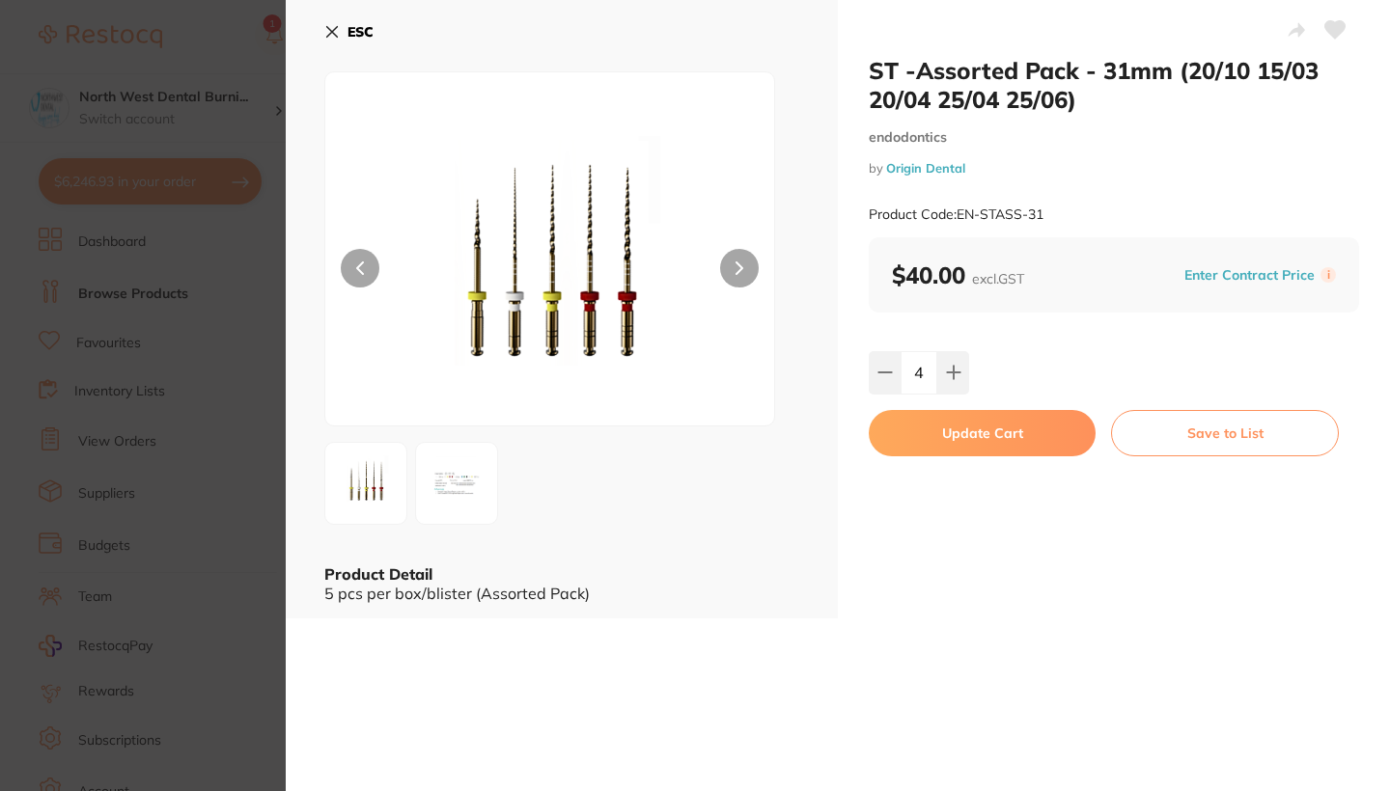
click at [950, 419] on button "Update Cart" at bounding box center [981, 433] width 227 height 46
checkbox input "false"
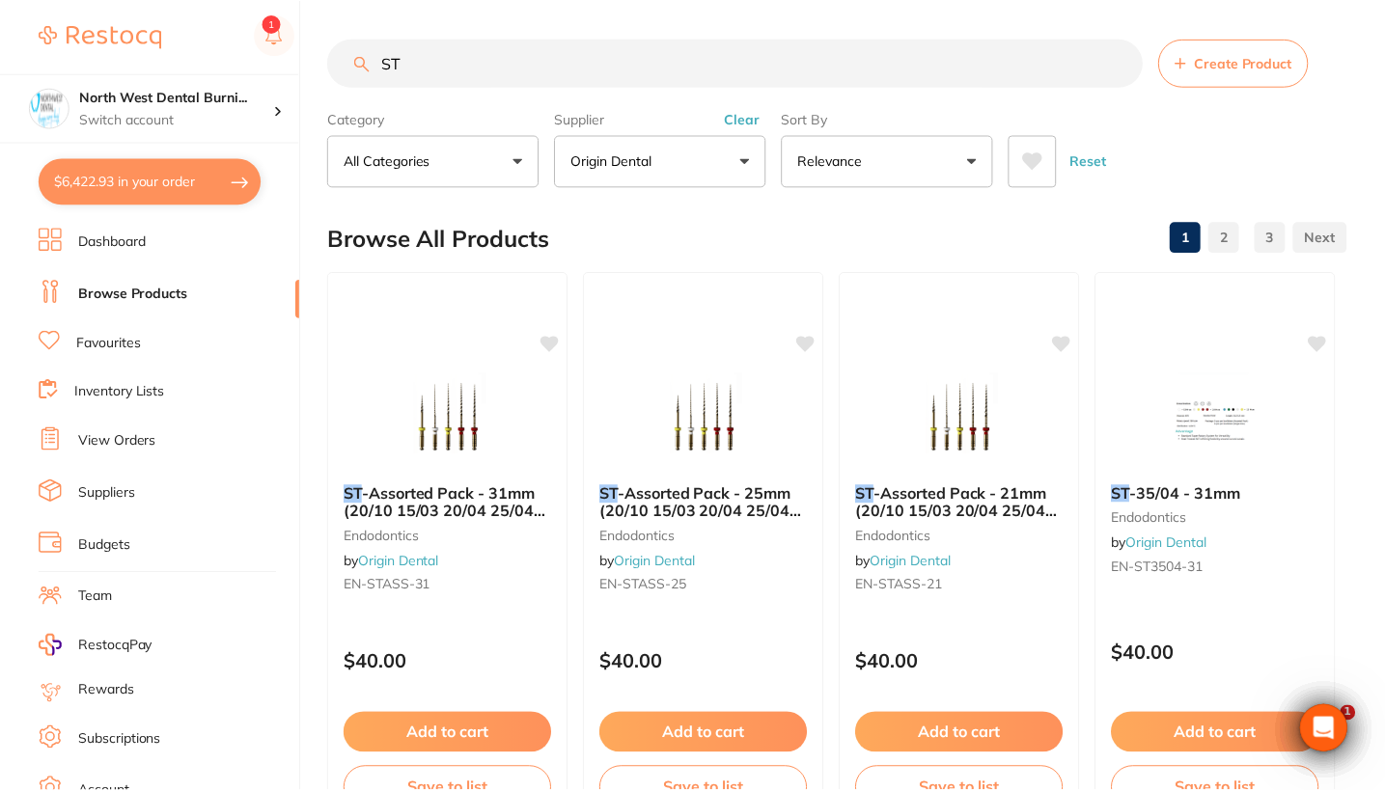
scroll to position [78, 0]
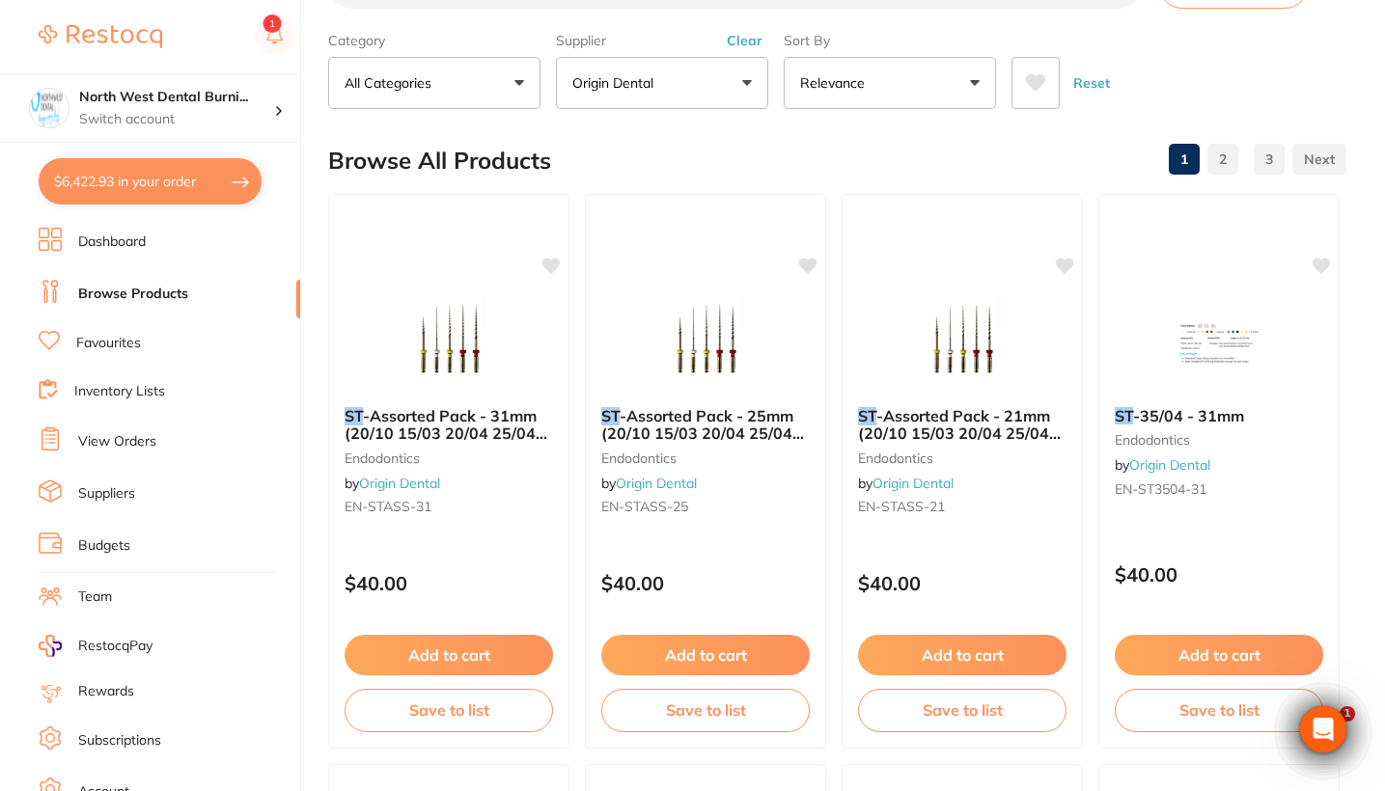
click at [740, 38] on button "Clear" at bounding box center [744, 40] width 47 height 17
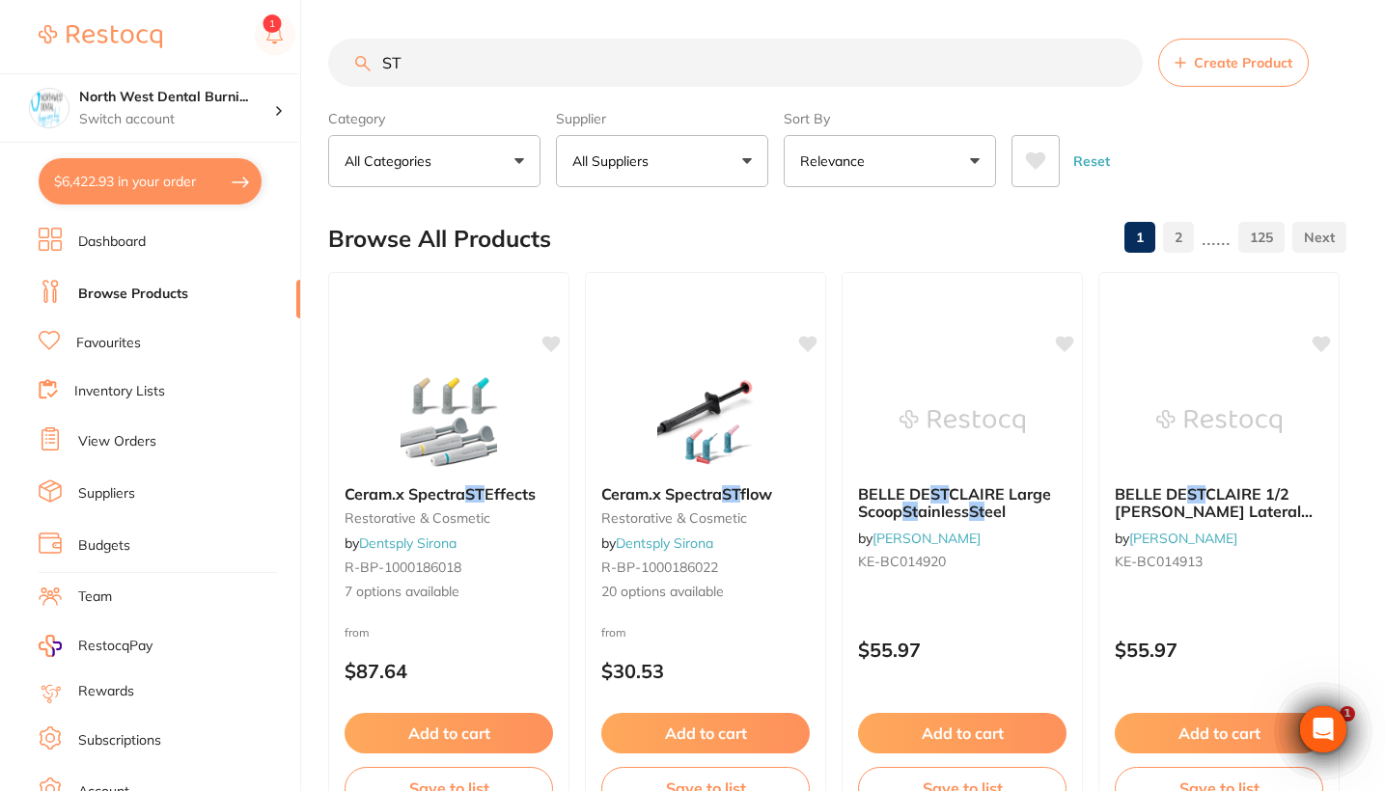
scroll to position [0, 0]
drag, startPoint x: 505, startPoint y: 77, endPoint x: 296, endPoint y: 71, distance: 208.5
click at [296, 71] on div "$6,422.93 North West Dental Burni... Switch account Riaz Dental Surgery Experte…" at bounding box center [692, 395] width 1385 height 791
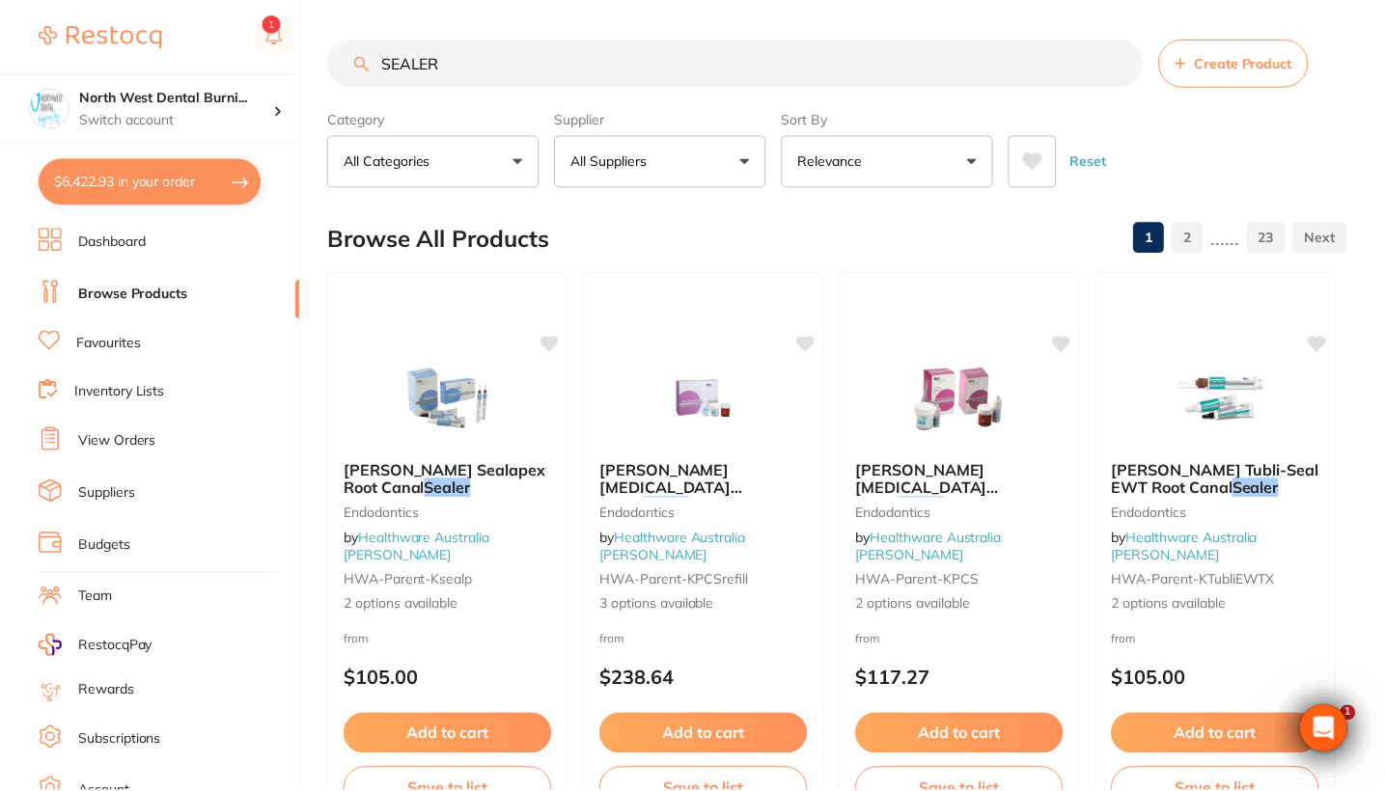
scroll to position [1104, 0]
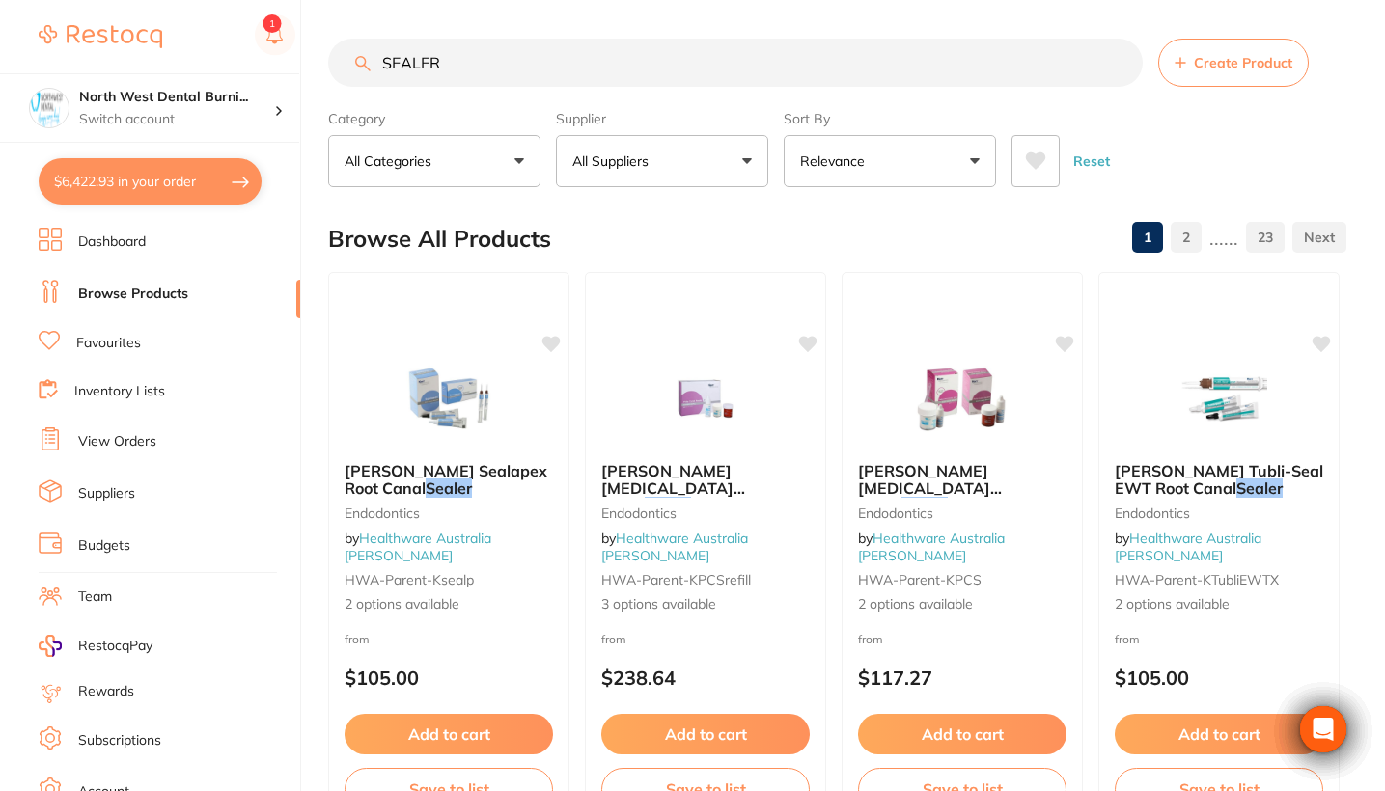
drag, startPoint x: 560, startPoint y: 55, endPoint x: 316, endPoint y: 56, distance: 244.1
click at [316, 56] on div "$6,422.93 North West Dental Burni... Switch account Riaz Dental Surgery Experte…" at bounding box center [692, 395] width 1385 height 791
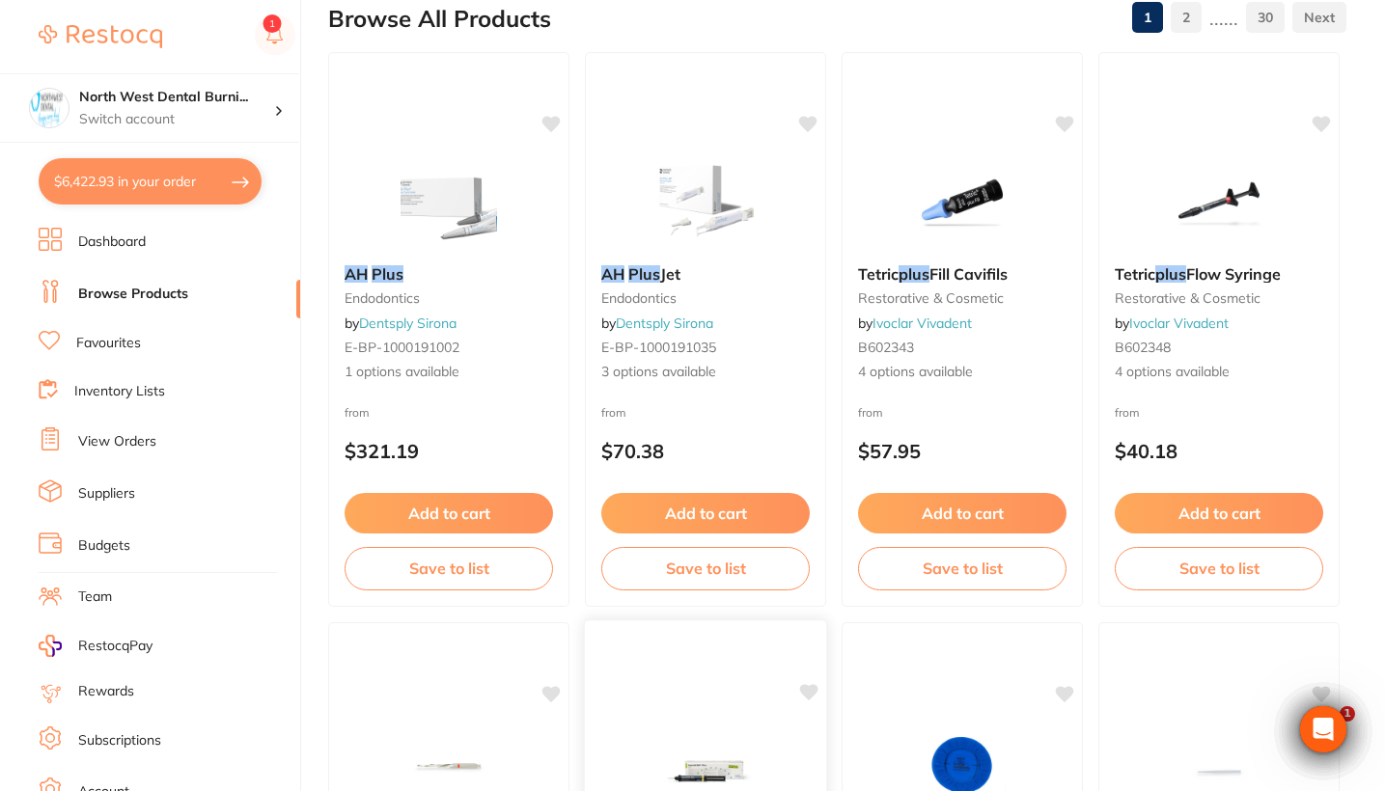
scroll to position [219, 0]
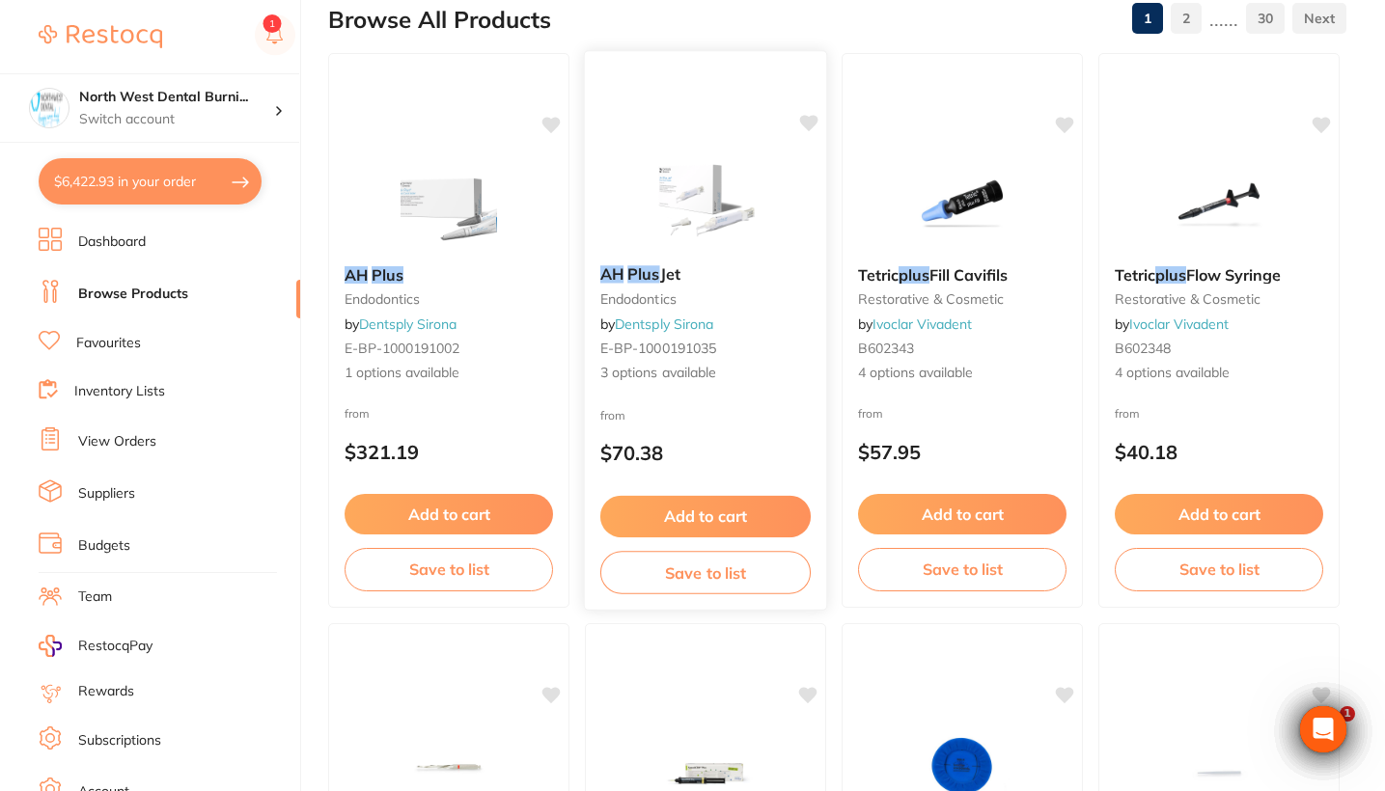
type input "AH plus"
click at [756, 321] on div "AH Plus Jet endodontics by Dentsply Sirona E-BP-1000191035 3 options available" at bounding box center [705, 324] width 241 height 149
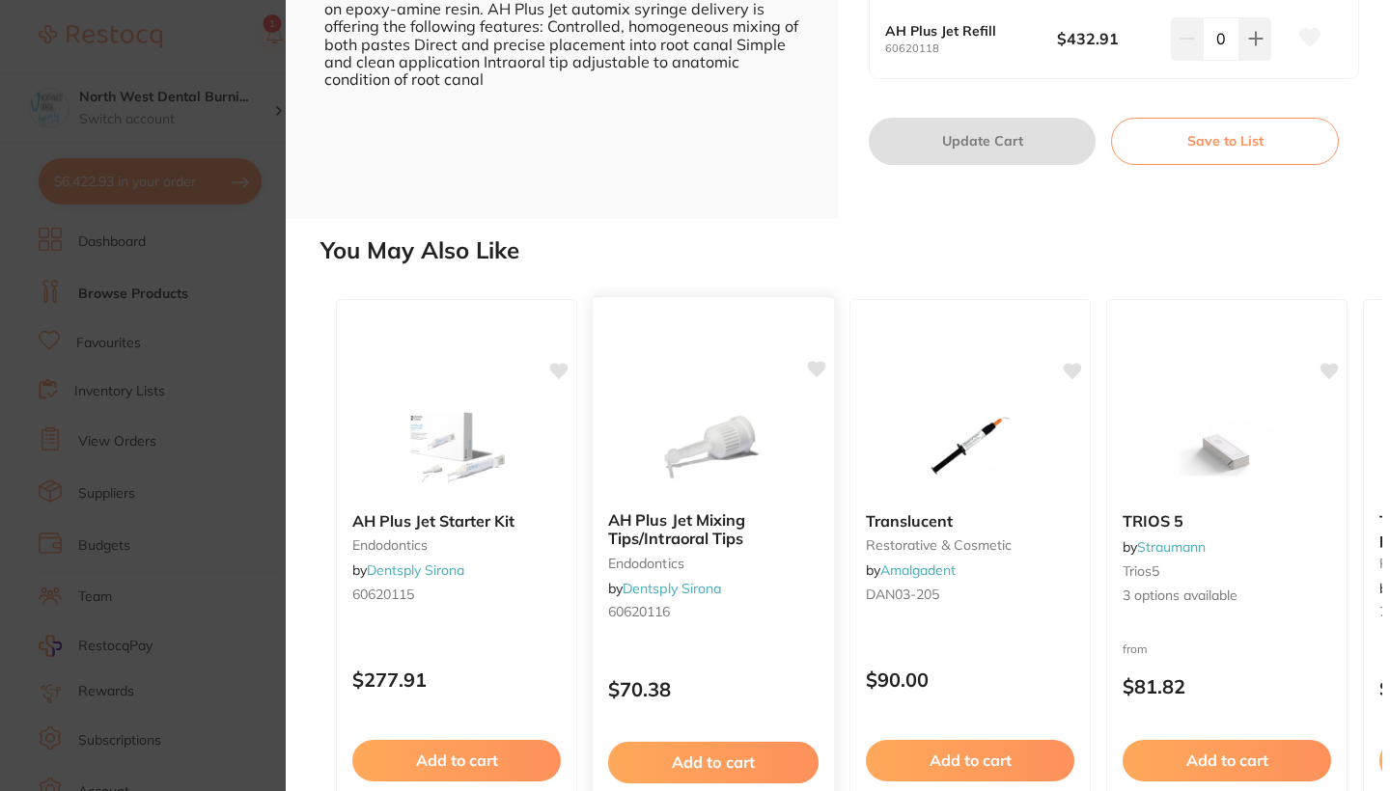
scroll to position [598, 0]
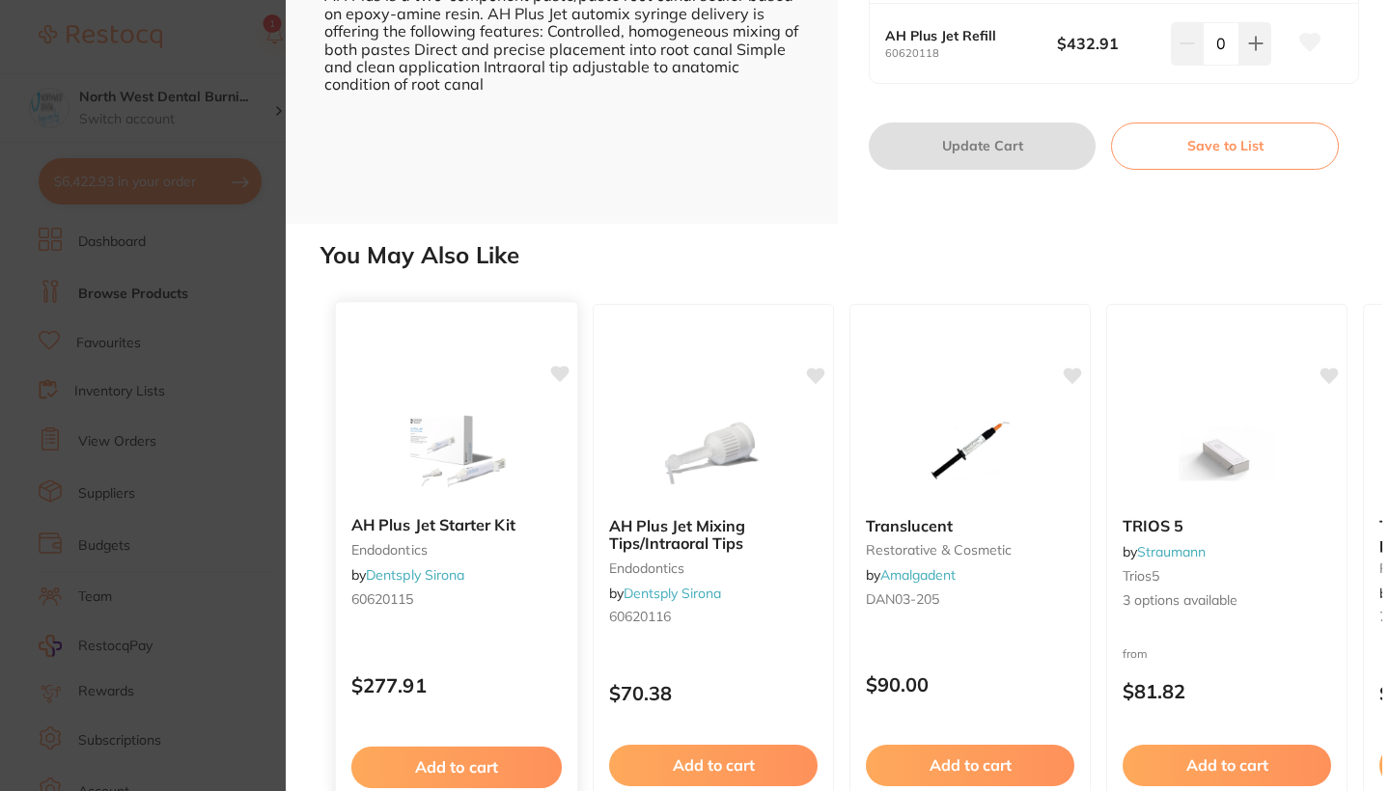
click at [519, 580] on div "AH Plus Jet Starter Kit endodontics by Dentsply Sirona 60620115" at bounding box center [456, 565] width 241 height 129
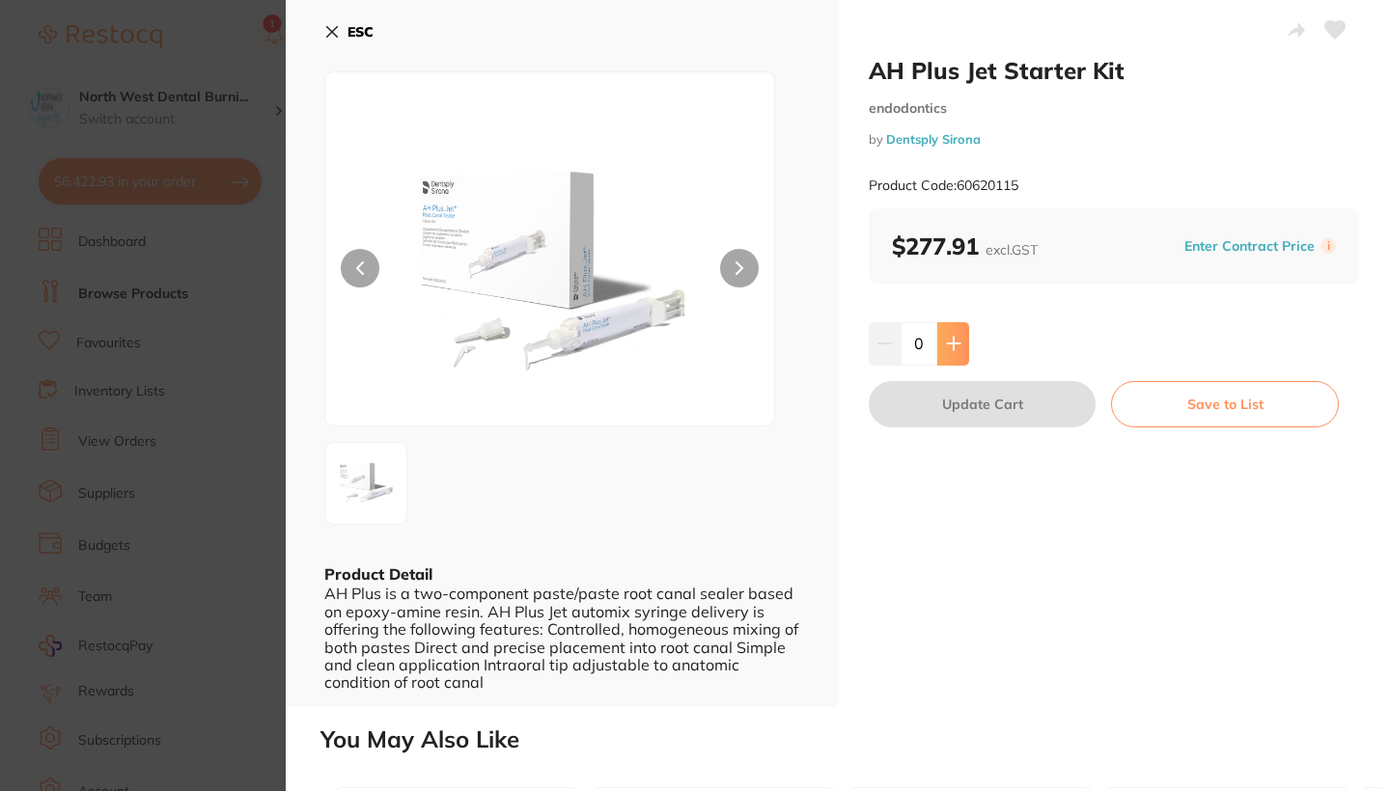
click at [953, 337] on icon at bounding box center [953, 343] width 15 height 15
type input "1"
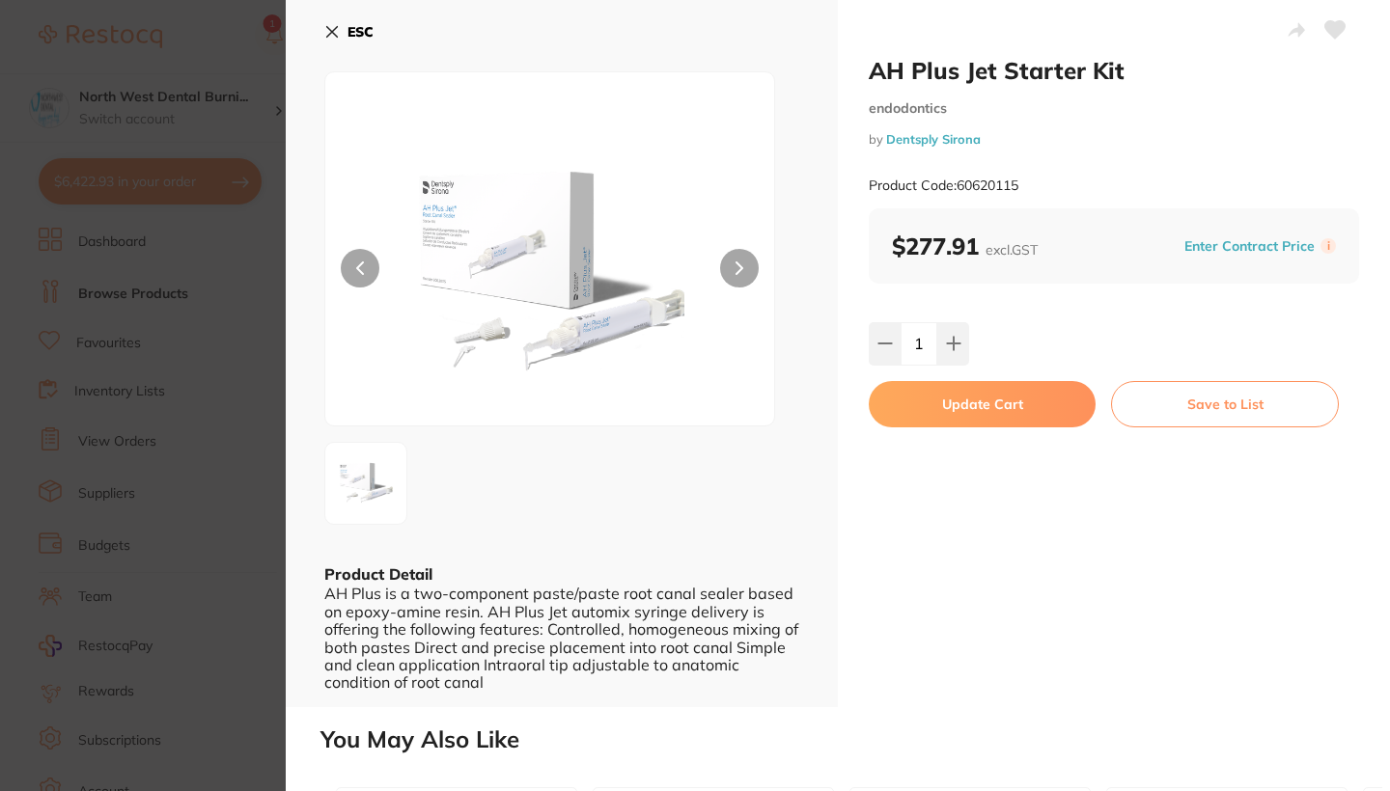
click at [958, 397] on button "Update Cart" at bounding box center [981, 404] width 227 height 46
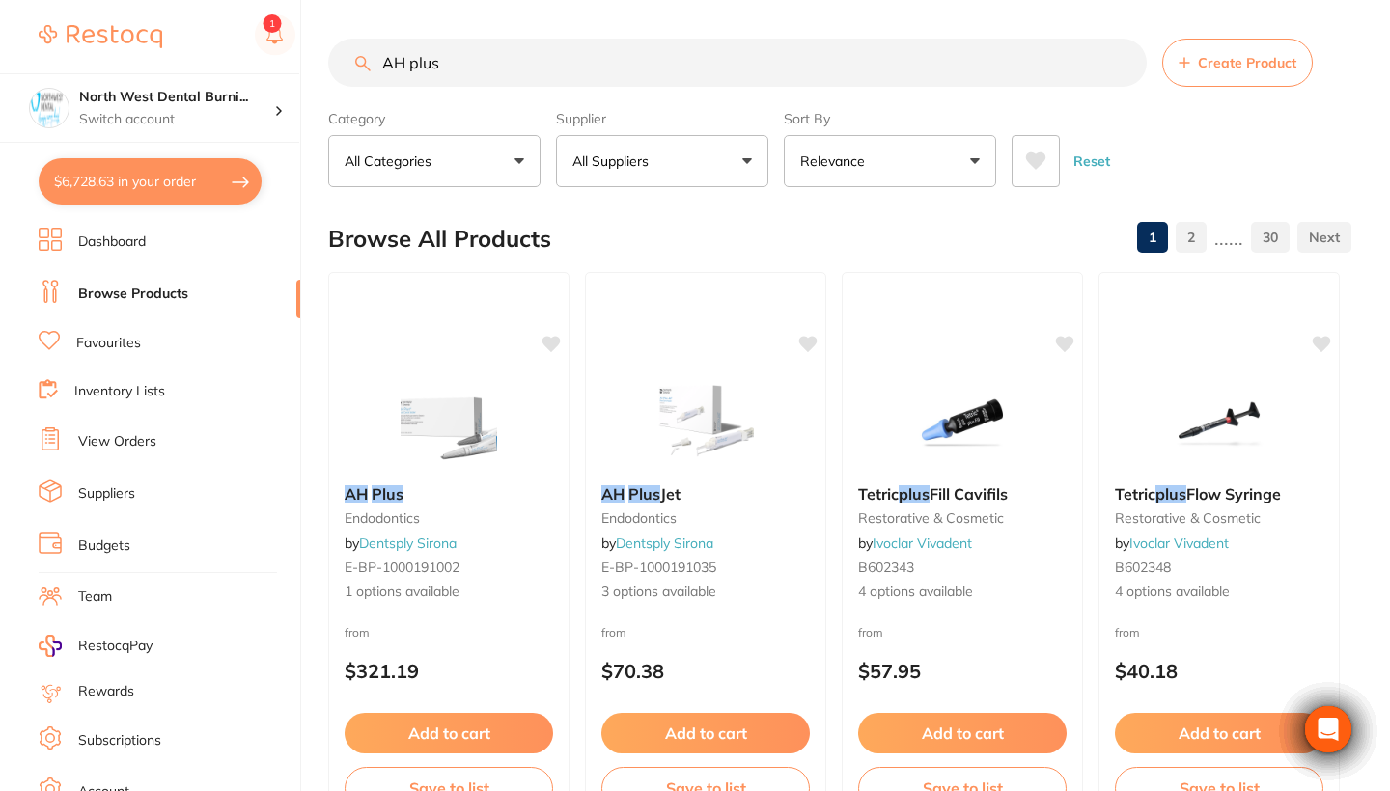
checkbox input "false"
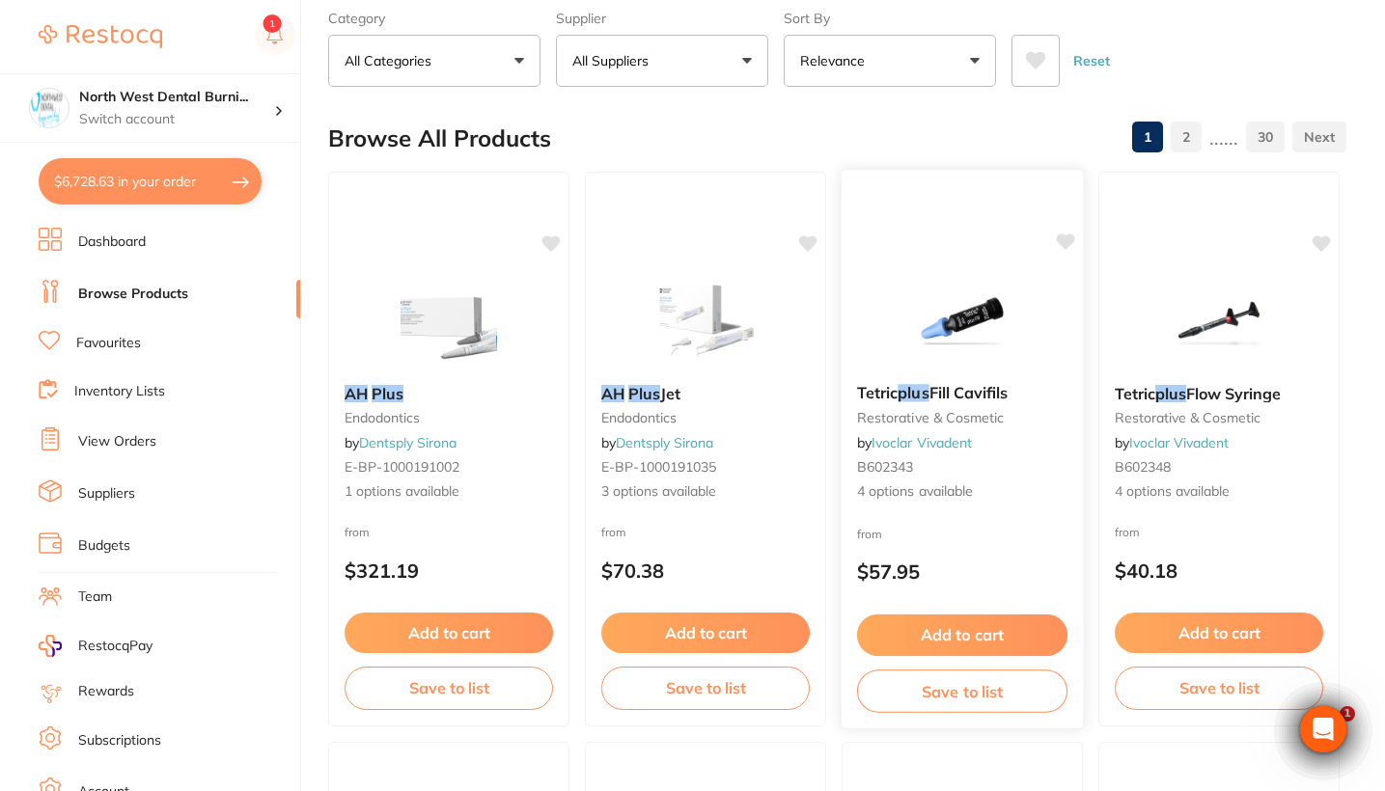
scroll to position [2, 0]
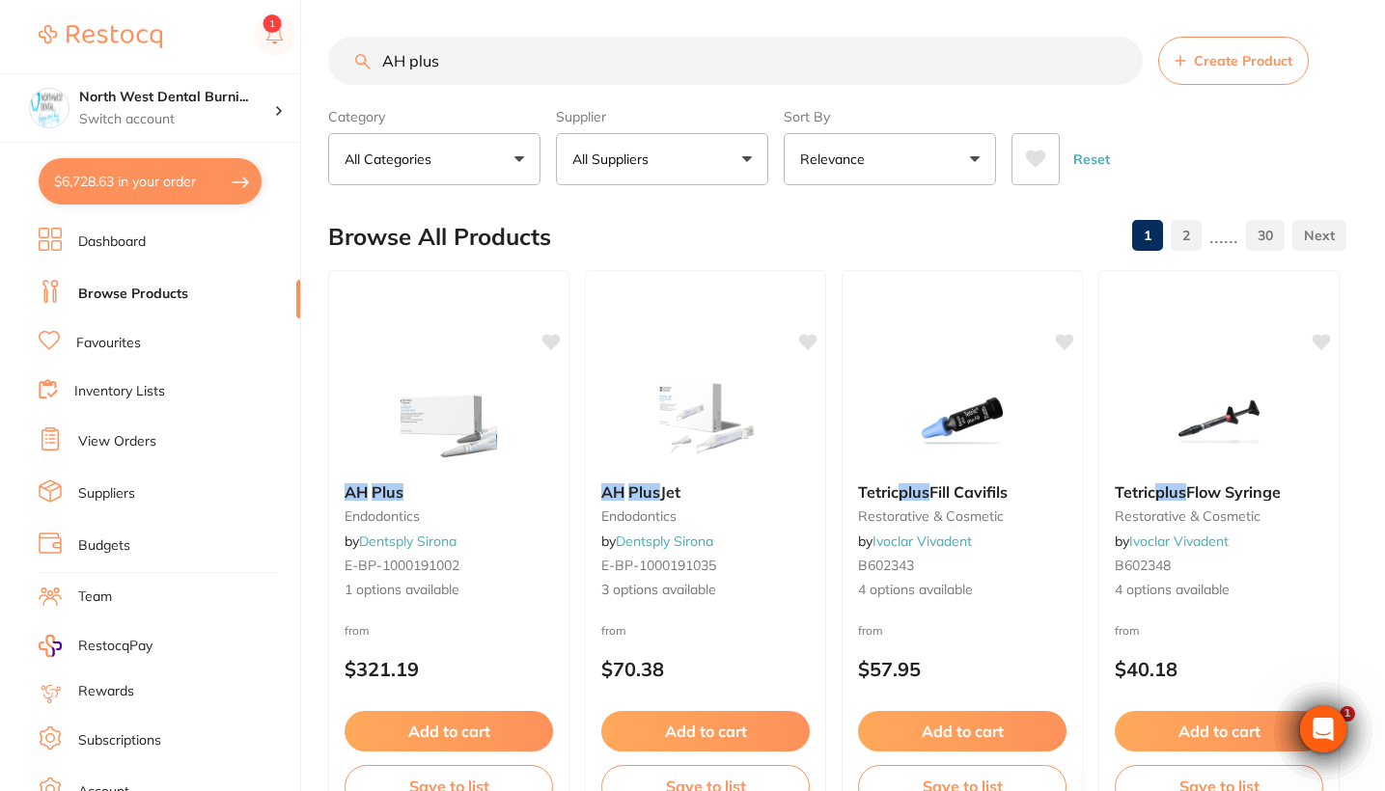
drag, startPoint x: 468, startPoint y: 58, endPoint x: 267, endPoint y: 63, distance: 200.8
click at [267, 63] on div "$6,728.63 North West Dental Burni... Switch account Riaz Dental Surgery Experte…" at bounding box center [692, 393] width 1385 height 791
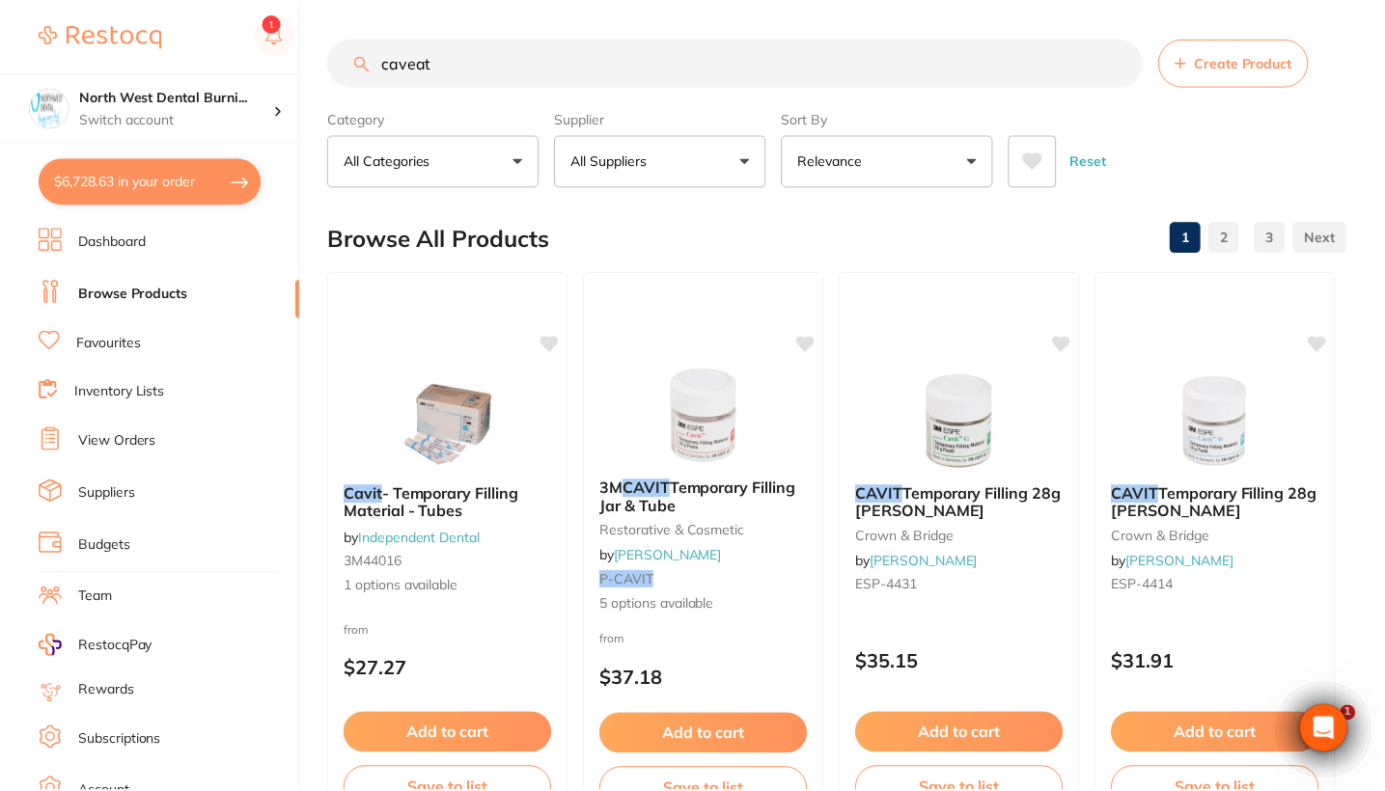
scroll to position [0, 0]
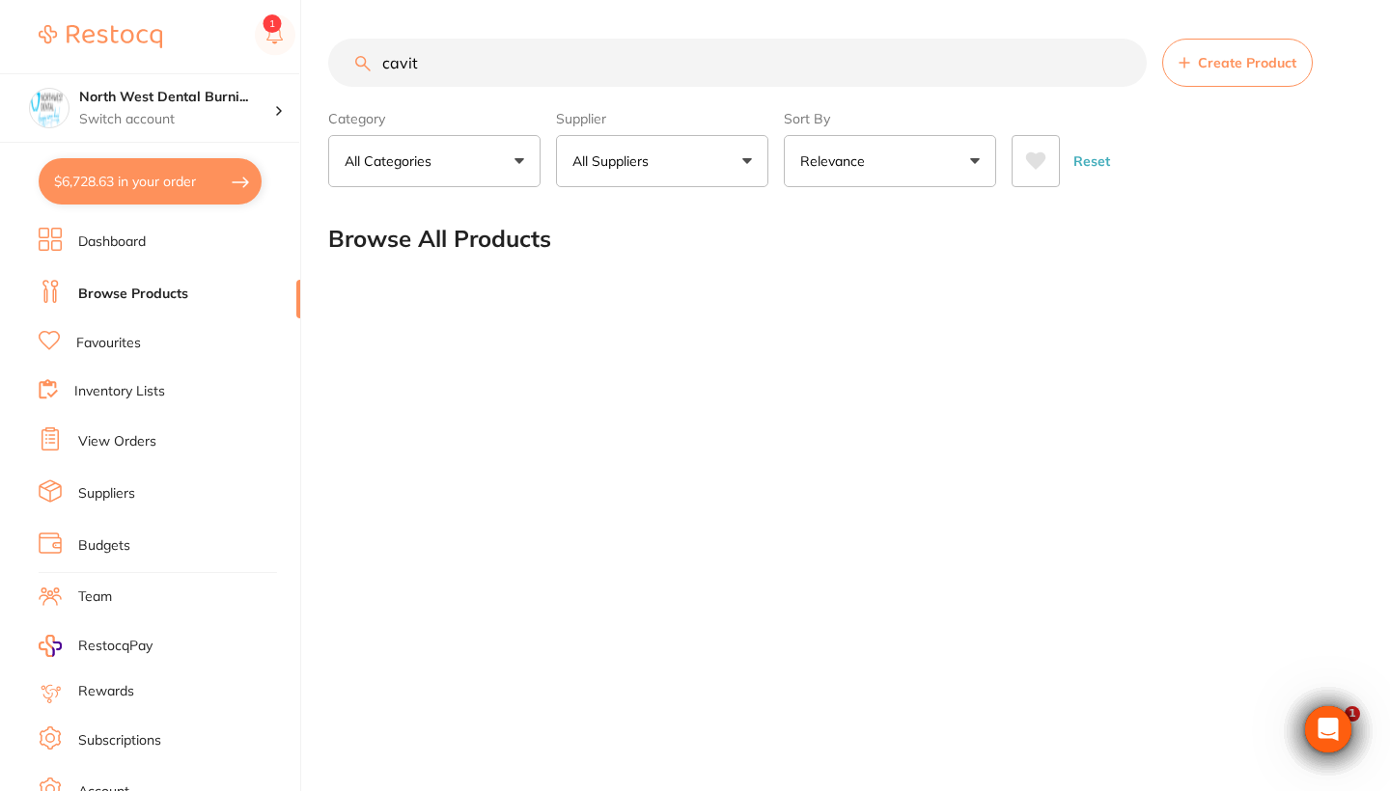
type input "cavit"
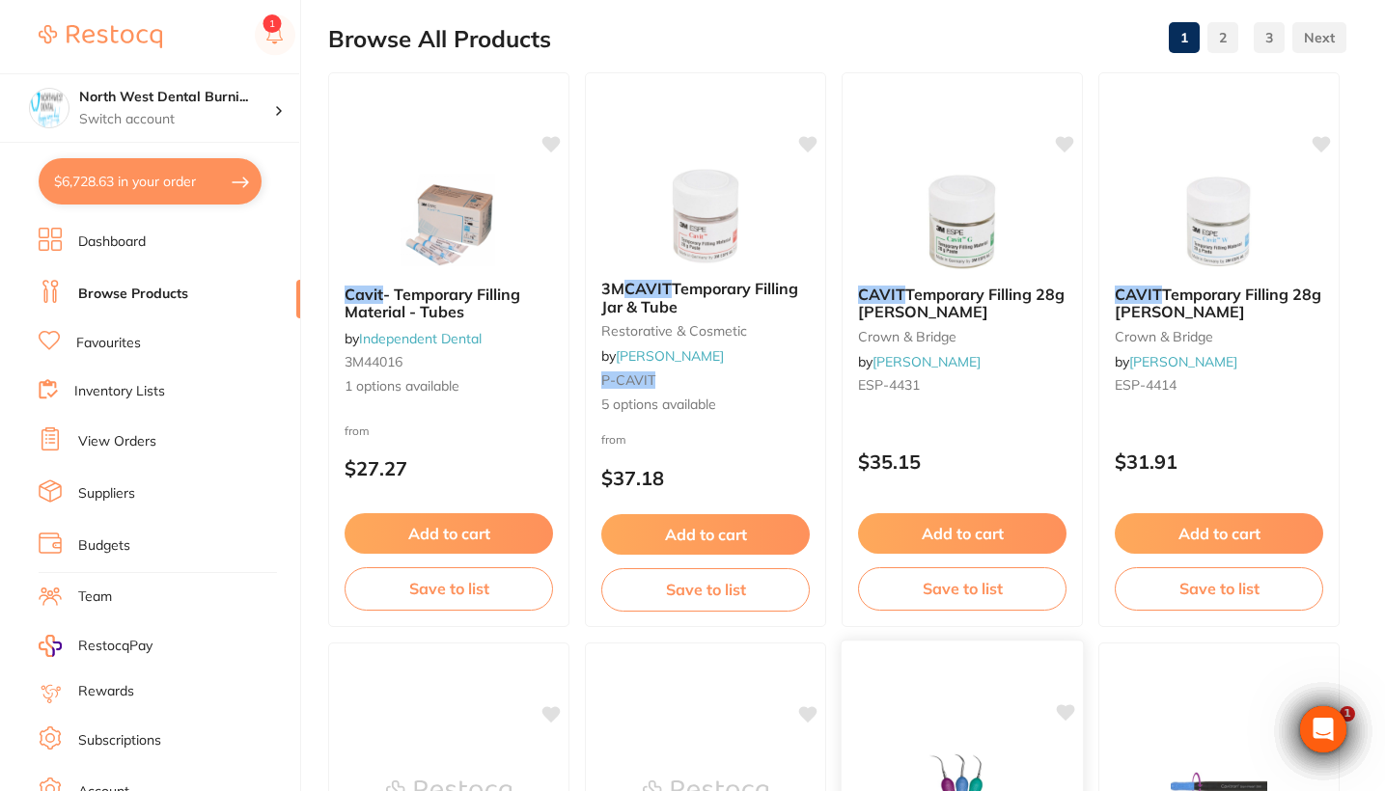
scroll to position [192, 0]
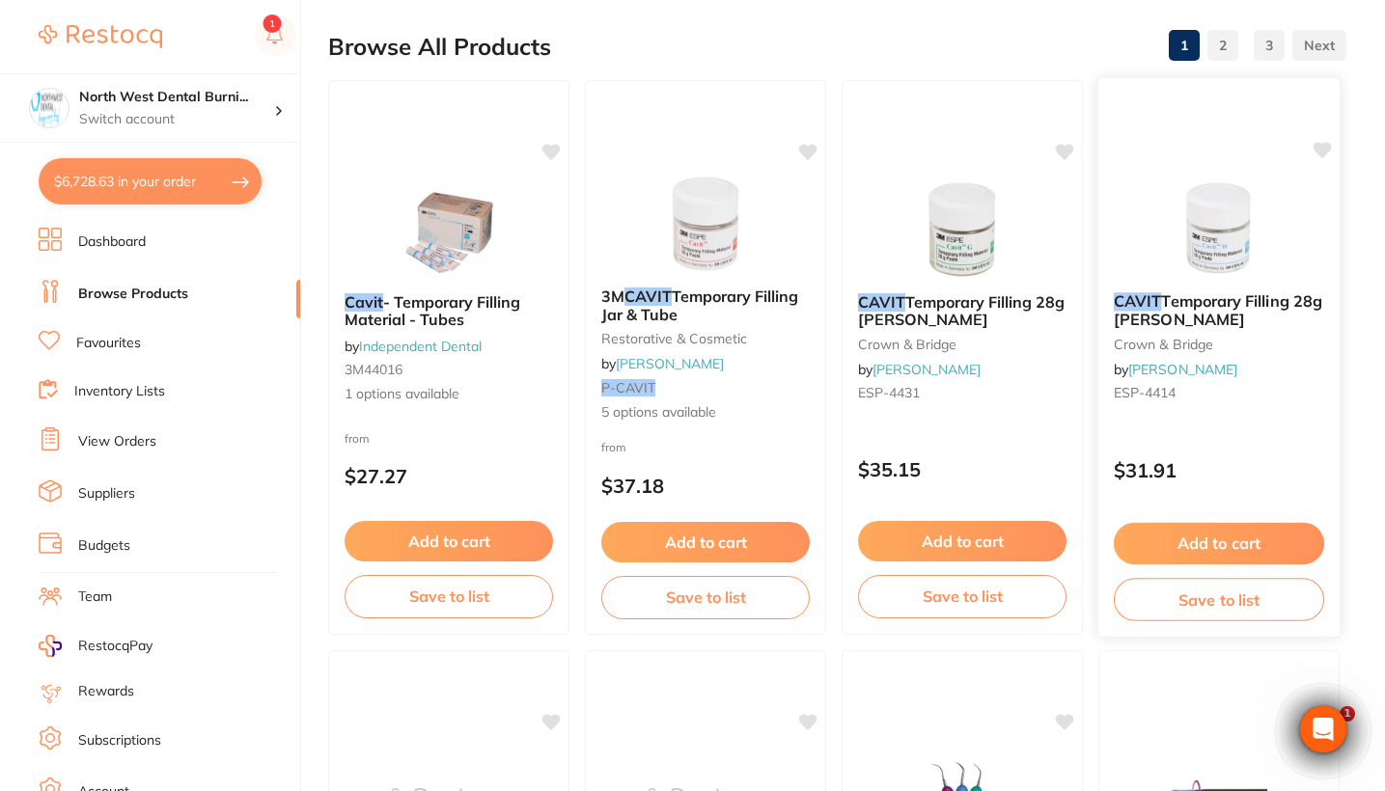
click at [1254, 393] on small "ESP-4414" at bounding box center [1219, 392] width 210 height 15
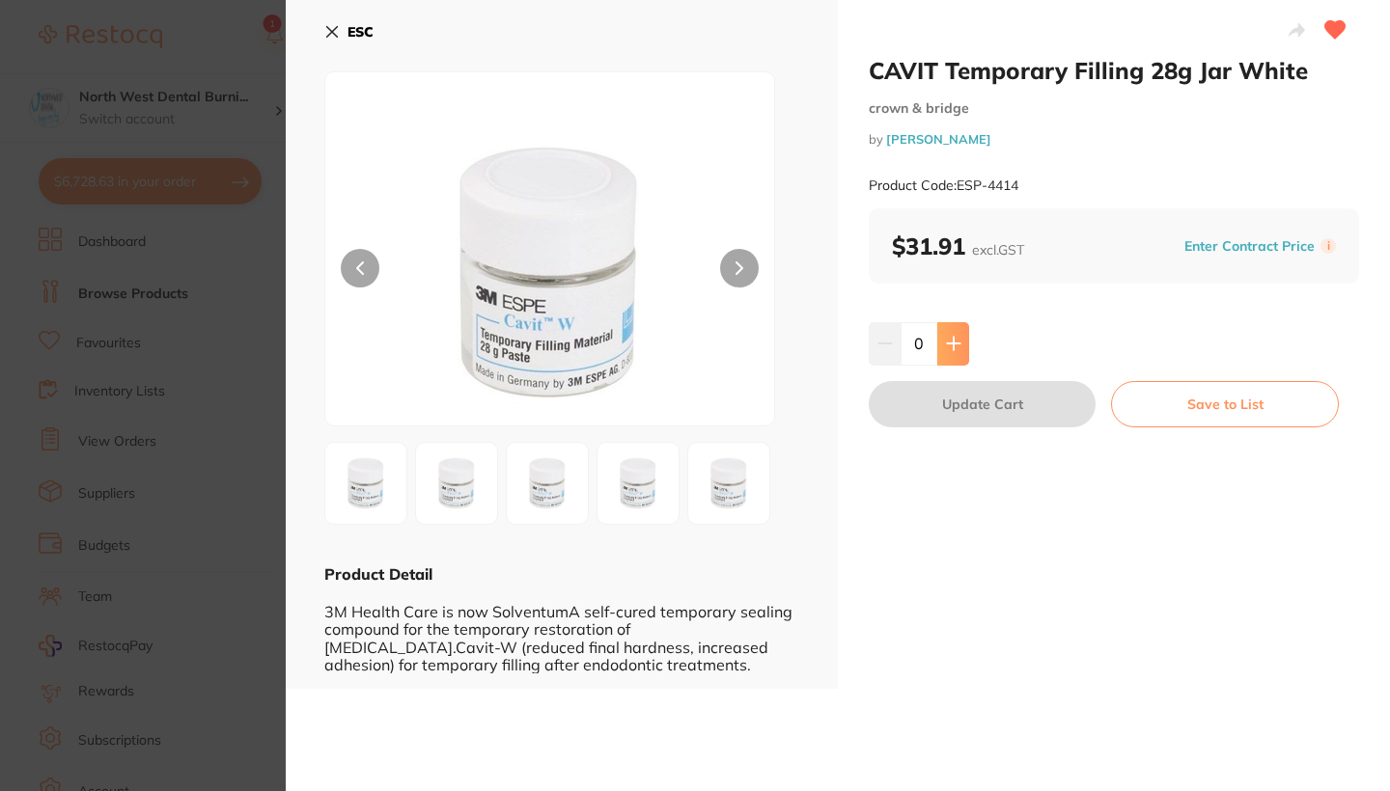
click at [947, 347] on icon at bounding box center [953, 343] width 15 height 15
type input "1"
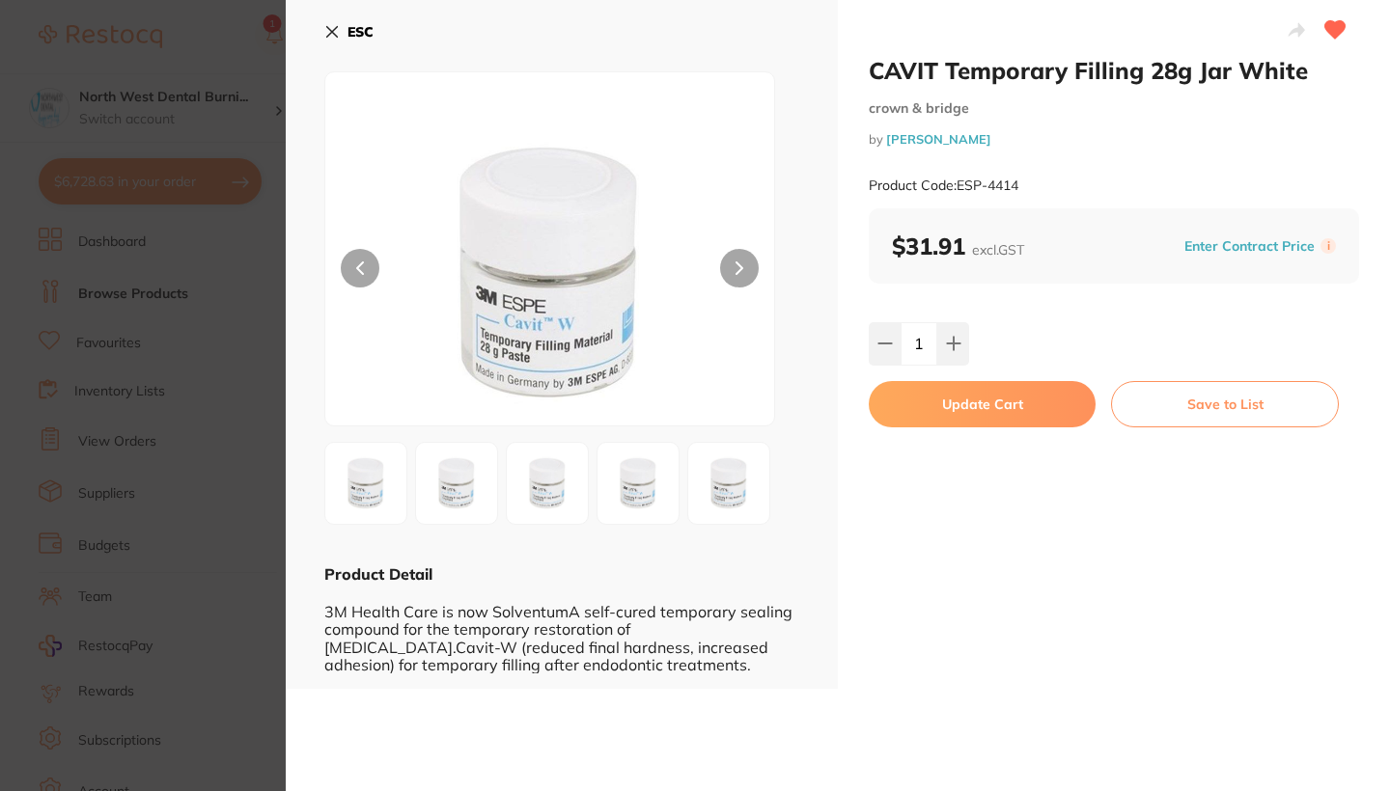
click at [947, 415] on button "Update Cart" at bounding box center [981, 404] width 227 height 46
checkbox input "false"
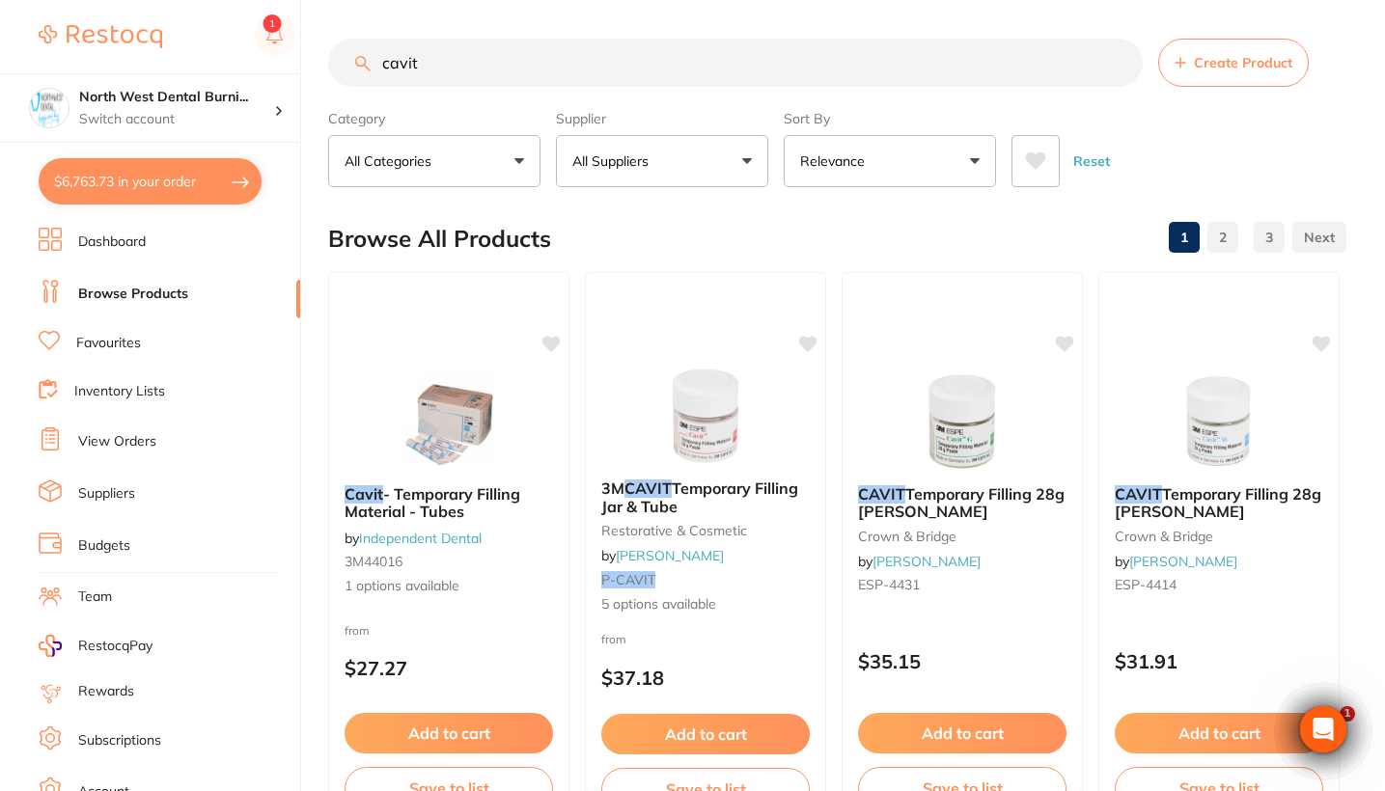
click at [170, 434] on li "View Orders" at bounding box center [170, 441] width 262 height 29
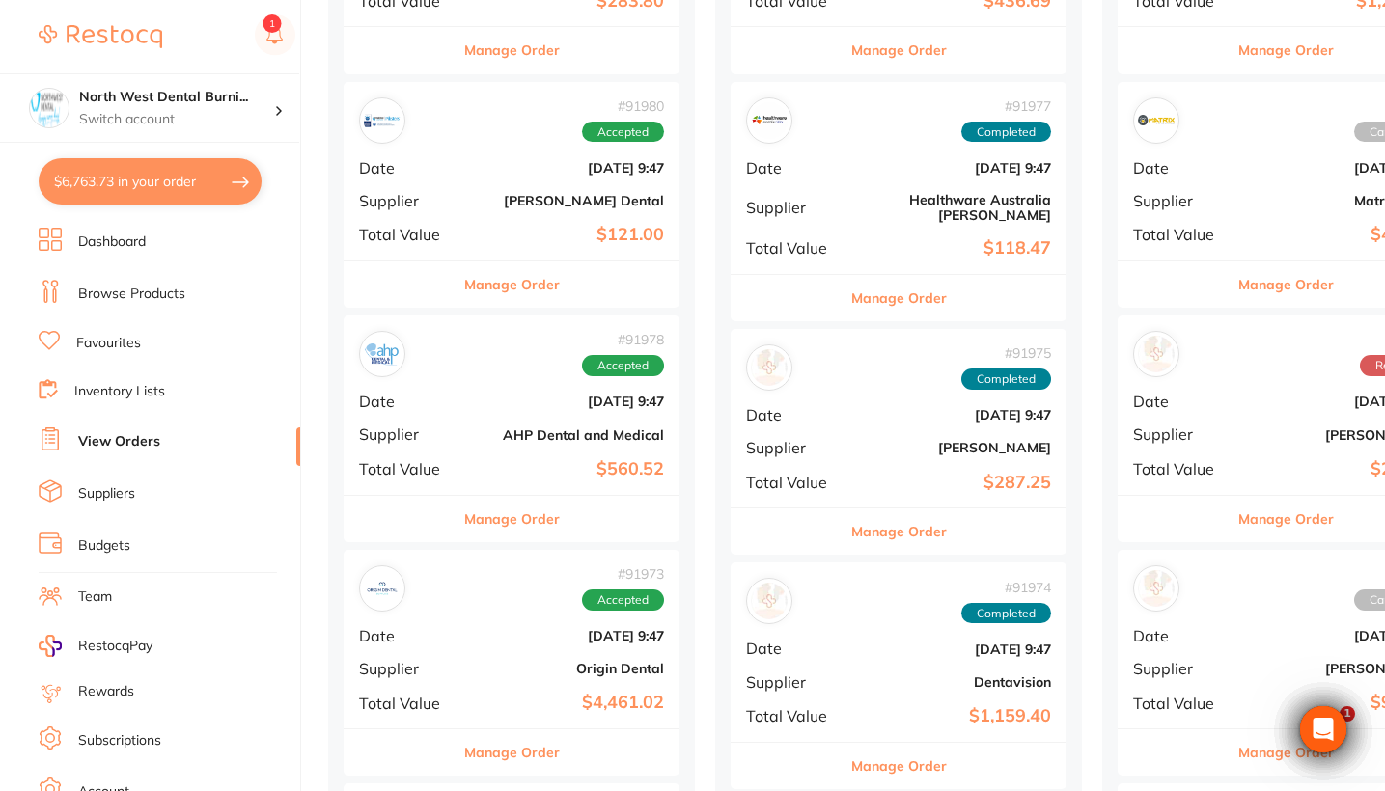
scroll to position [759, 0]
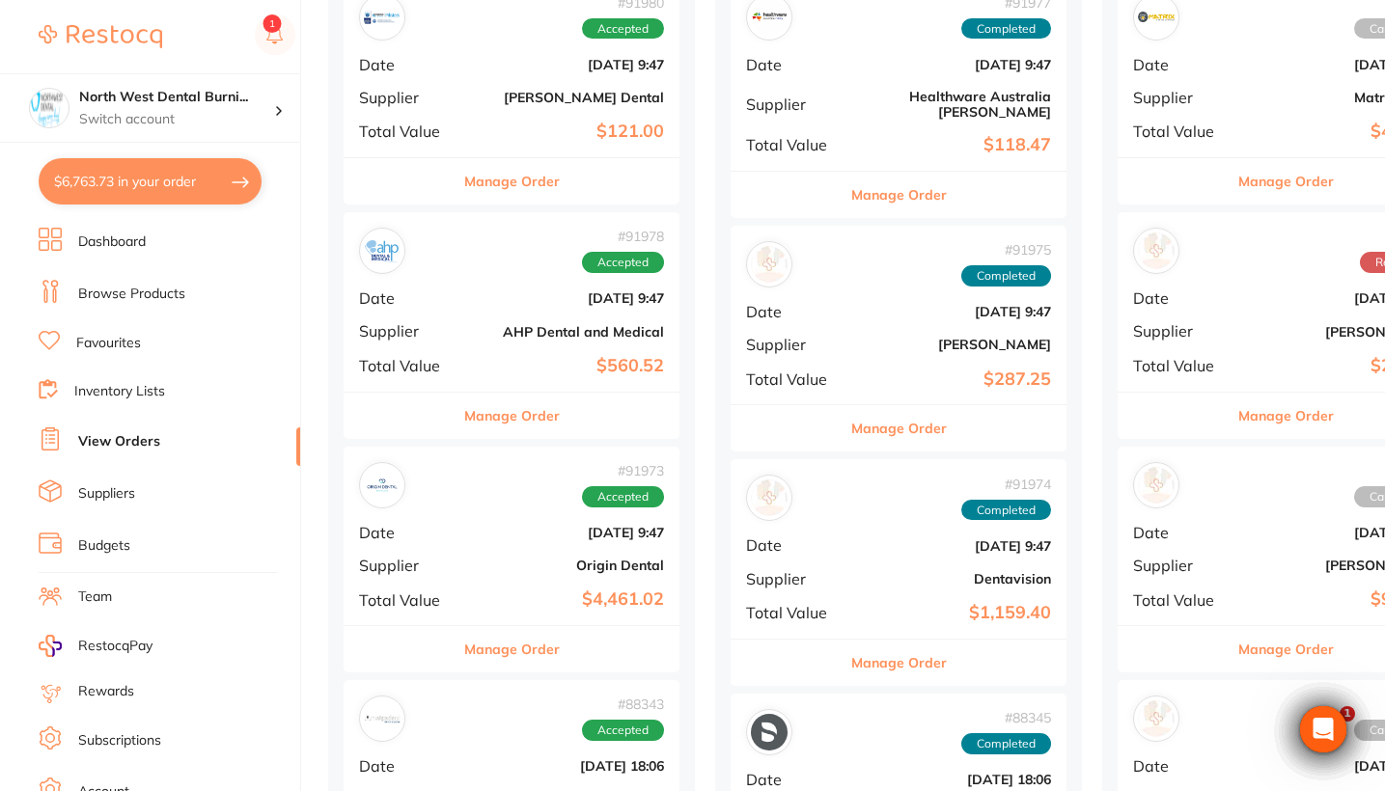
click at [550, 506] on div "# 91973 Accepted Date Sept 1 2025, 9:47 Supplier Origin Dental Total Value $4,4…" at bounding box center [512, 536] width 336 height 179
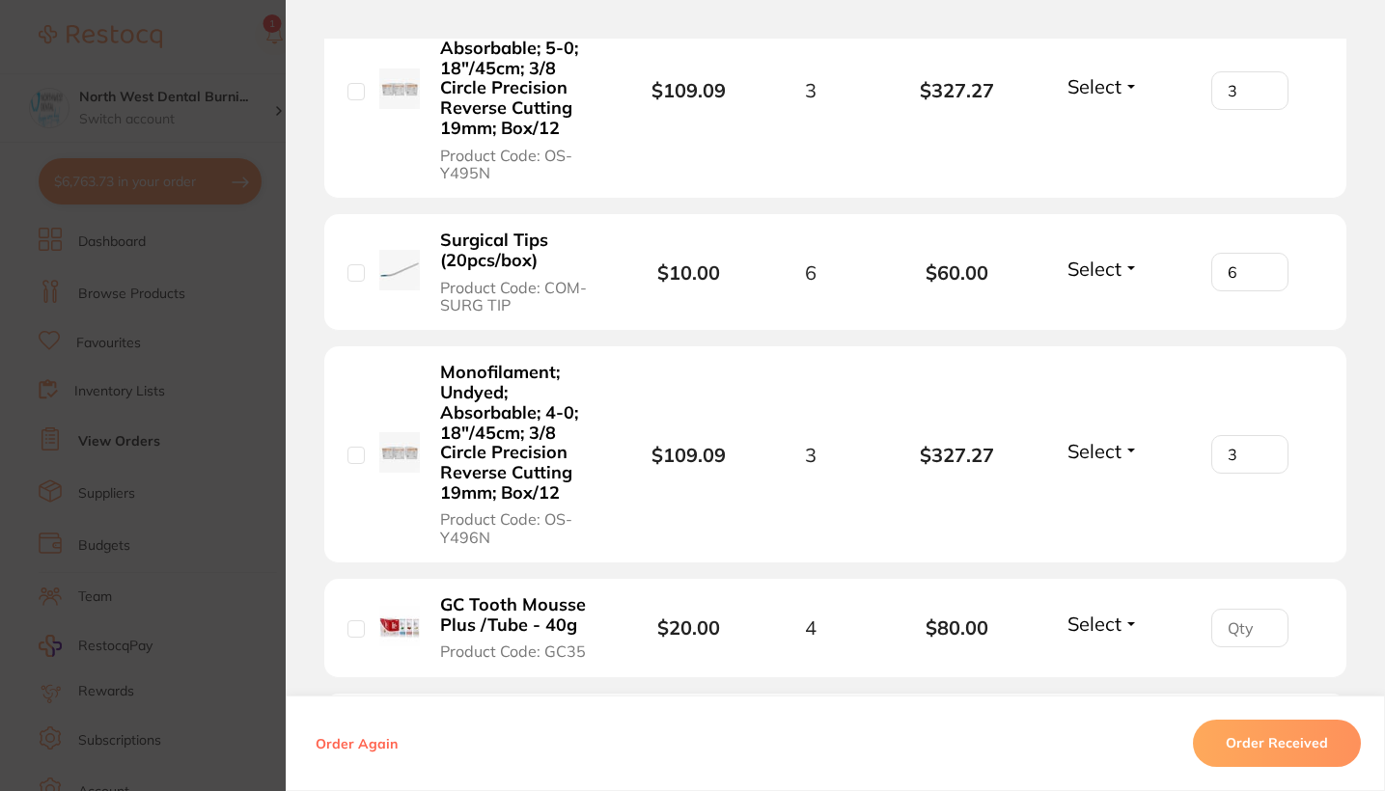
scroll to position [4453, 0]
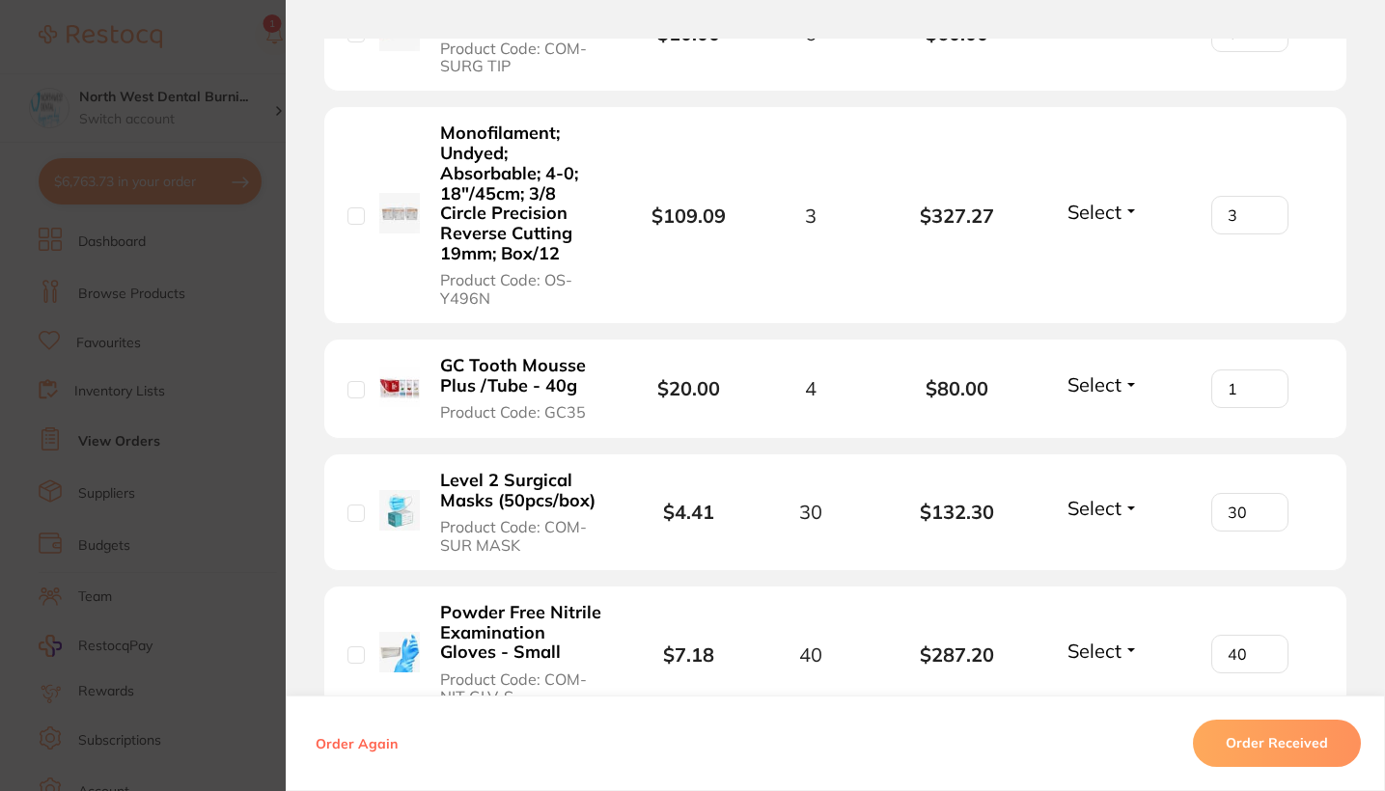
click at [1259, 370] on input "1" at bounding box center [1249, 389] width 77 height 39
click at [1259, 370] on input "2" at bounding box center [1249, 389] width 77 height 39
click at [1259, 370] on input "3" at bounding box center [1249, 389] width 77 height 39
type input "4"
click at [1259, 370] on input "4" at bounding box center [1249, 389] width 77 height 39
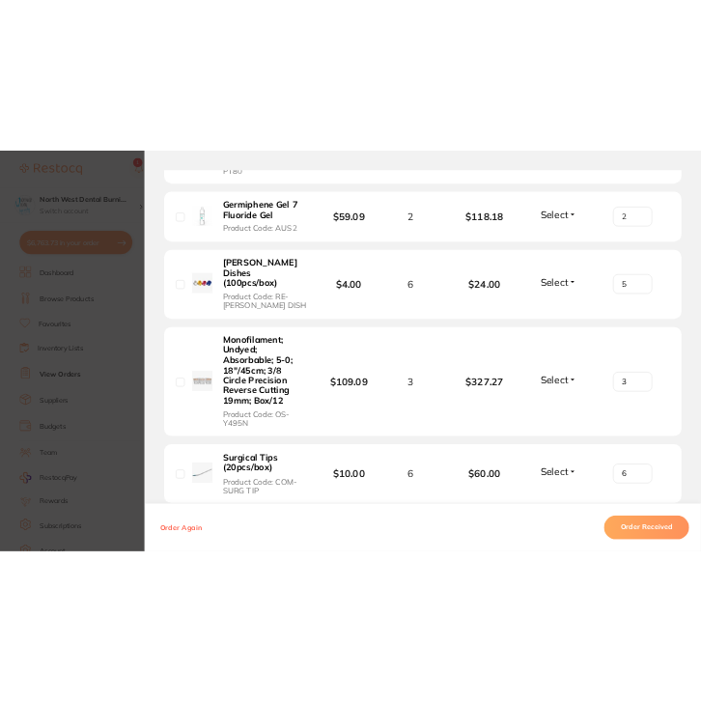
scroll to position [3892, 0]
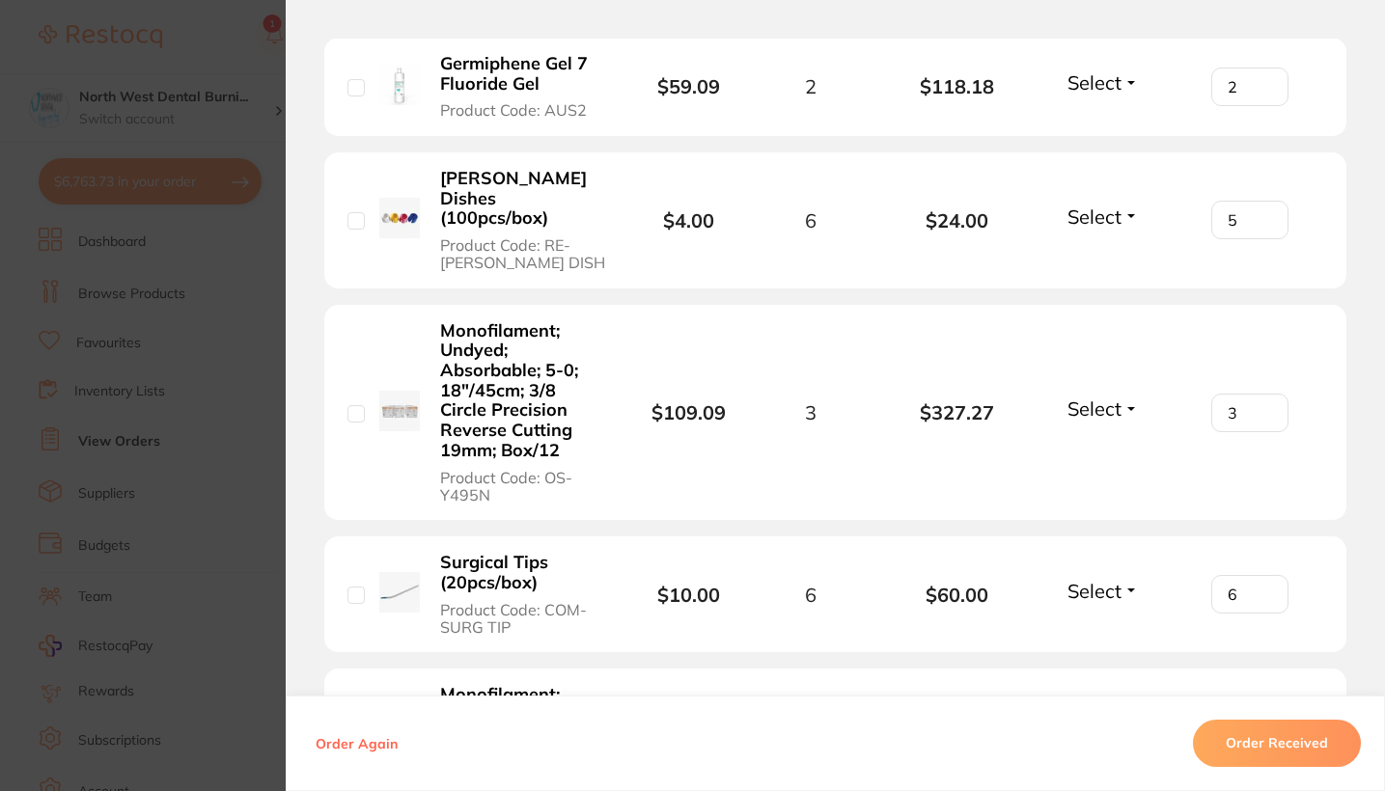
click at [210, 459] on section "Order ID: Restocq- 91973 Order Information Accepted Order Order Date Sept 1 202…" at bounding box center [692, 395] width 1385 height 791
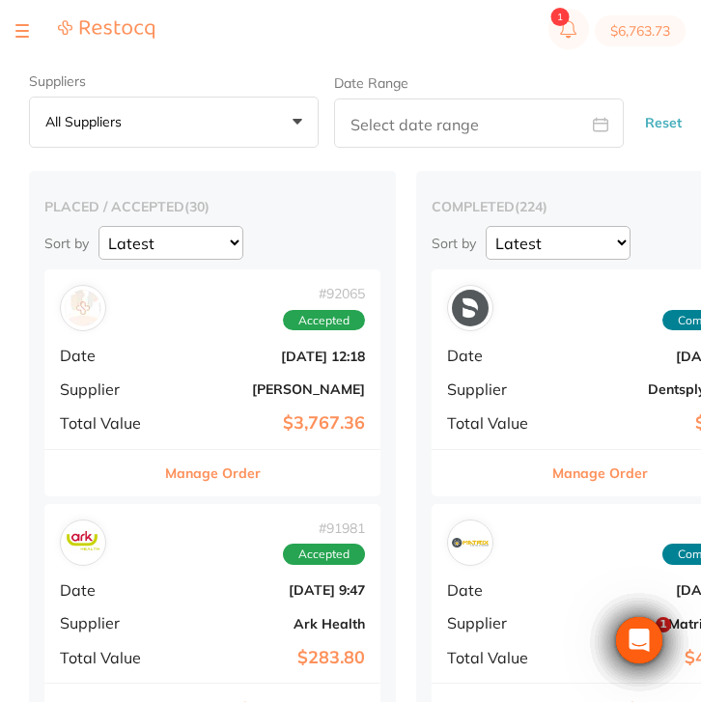
click at [25, 31] on button at bounding box center [22, 31] width 14 height 2
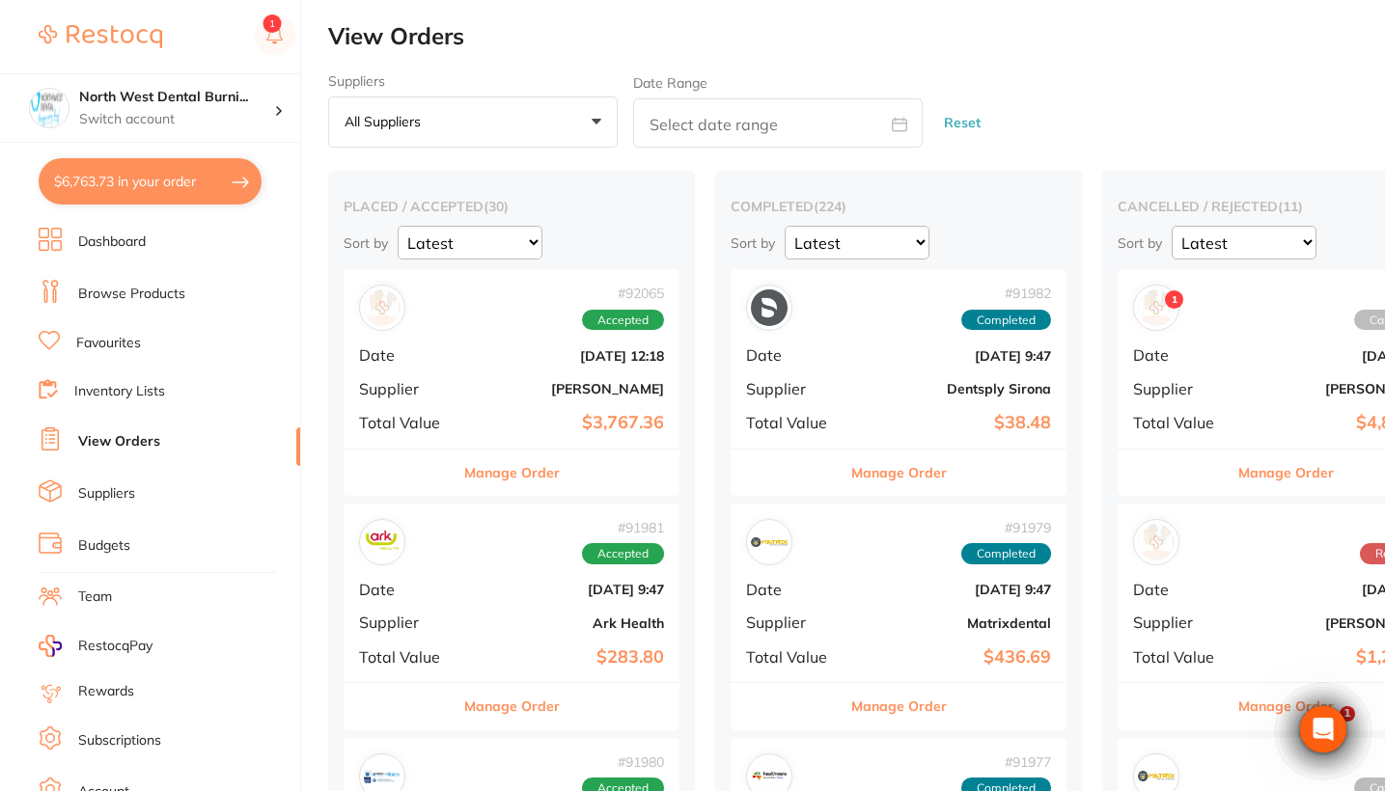
click at [205, 288] on li "Browse Products" at bounding box center [170, 294] width 262 height 29
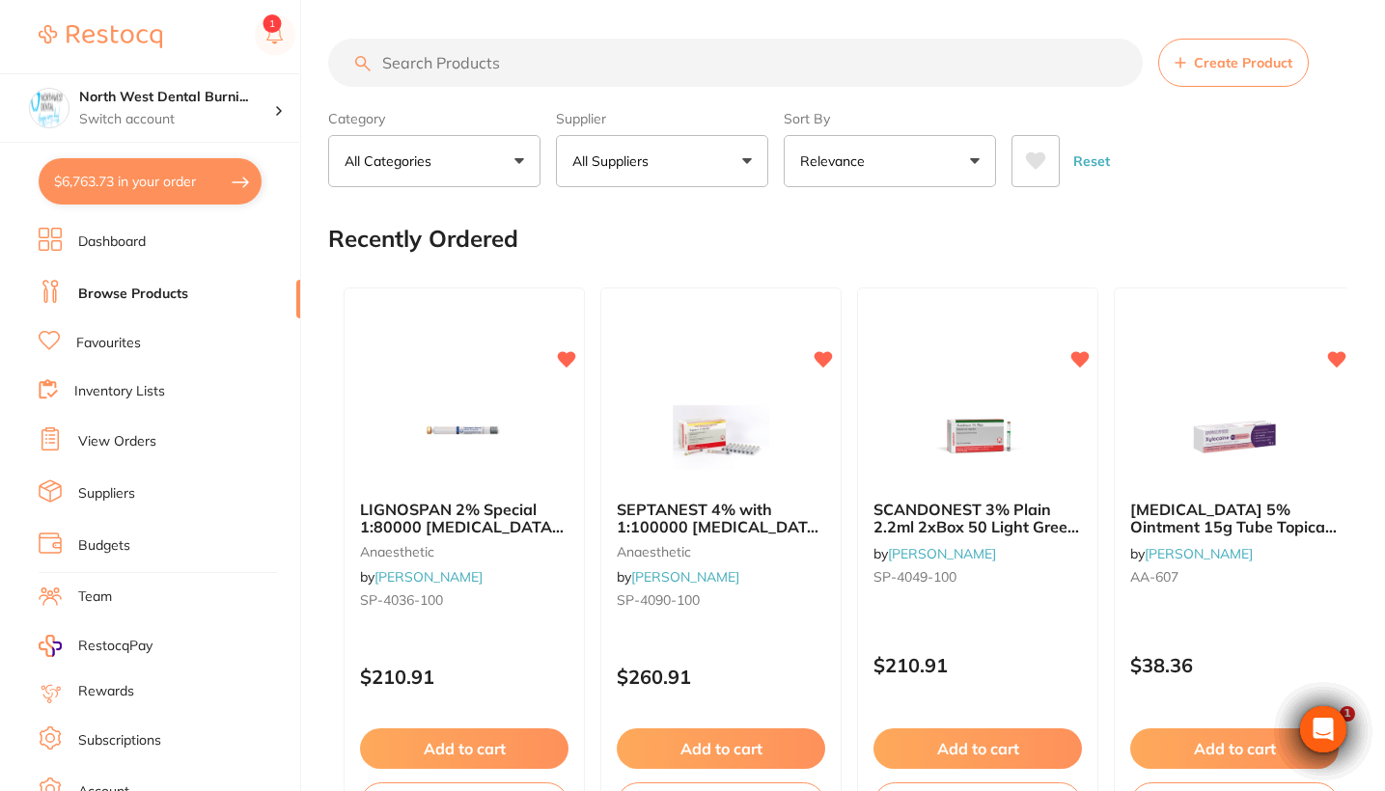
click at [492, 69] on input "search" at bounding box center [735, 63] width 814 height 48
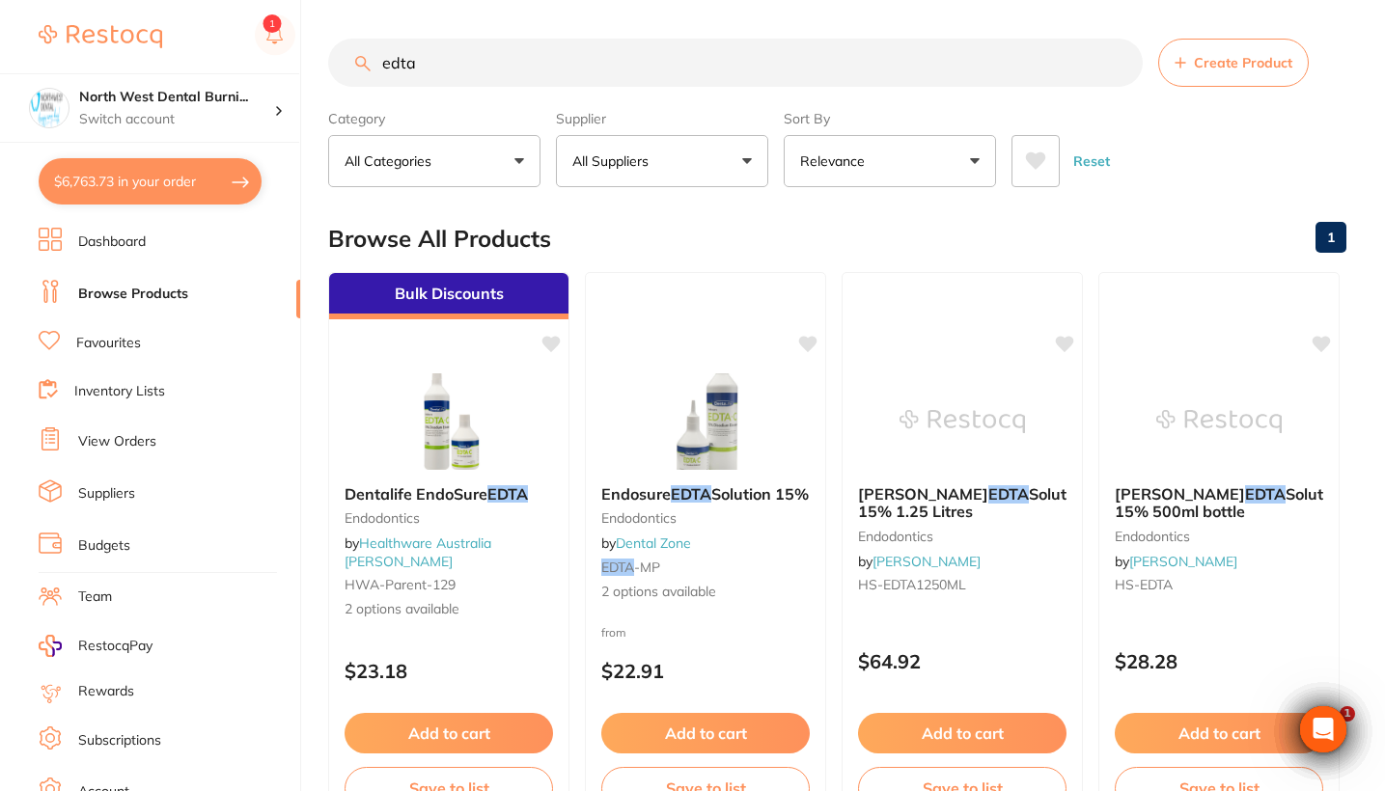
type input "edit"
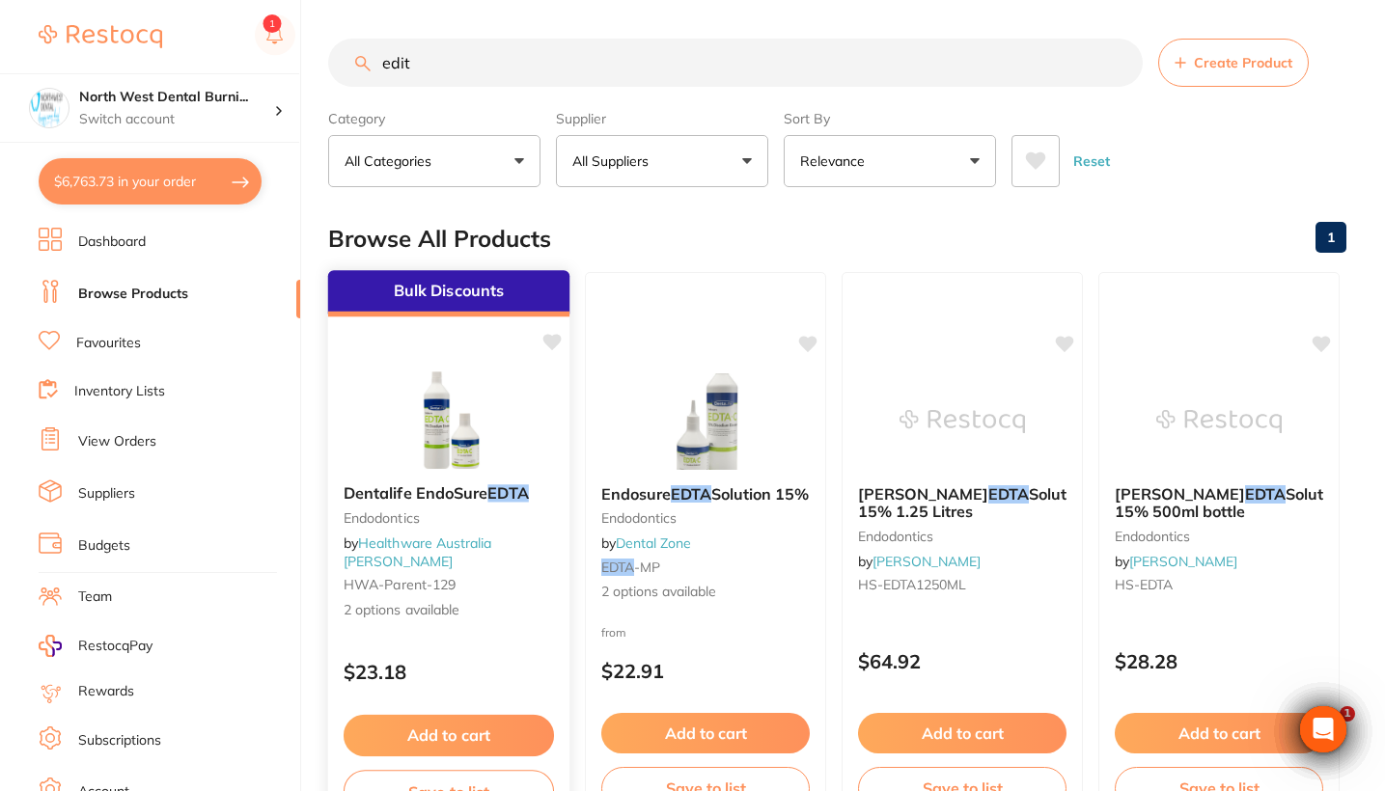
drag, startPoint x: 492, startPoint y: 69, endPoint x: 458, endPoint y: 482, distance: 413.4
click at [458, 482] on div "Dentalife EndoSure EDTA Endodontics by Healthware Australia Ridley HWA-parent-1…" at bounding box center [448, 552] width 241 height 167
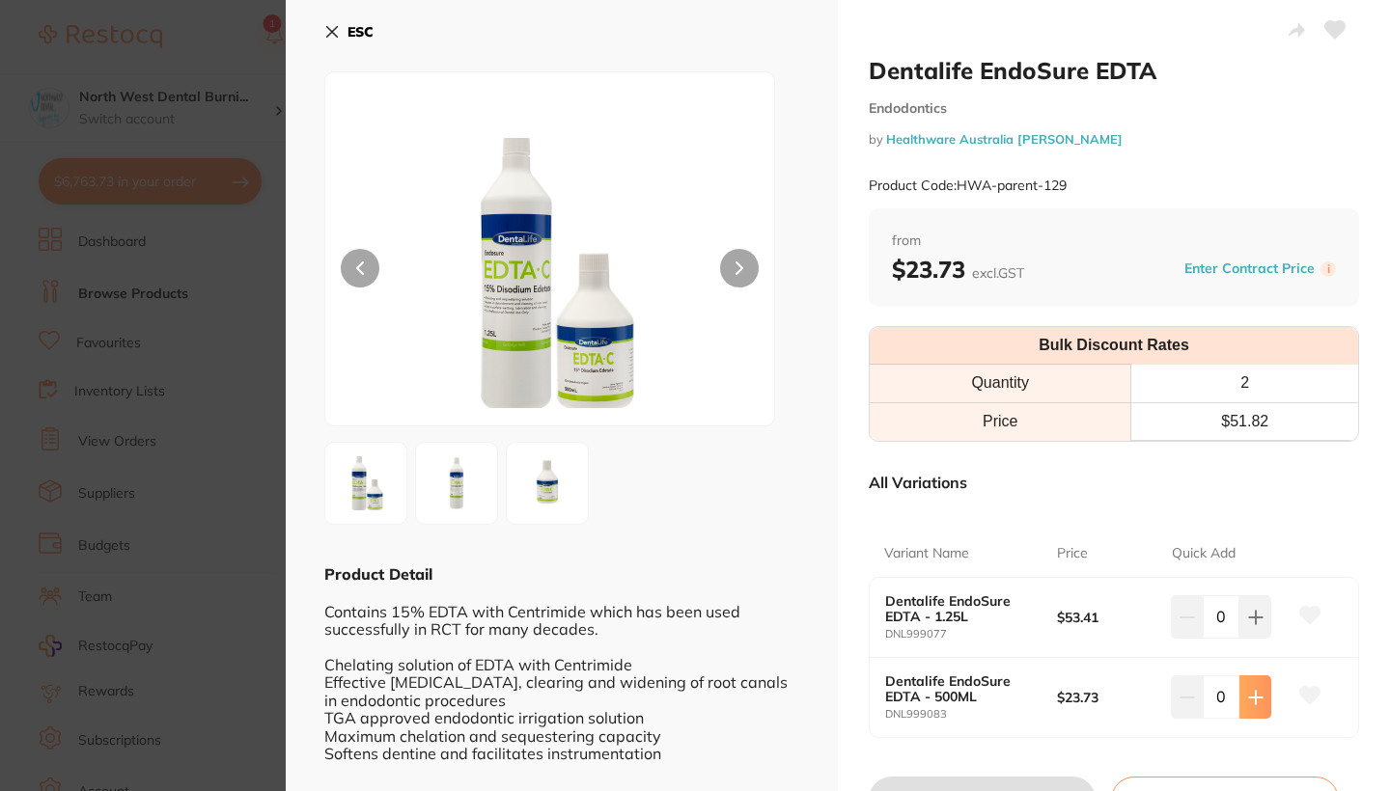
click at [1248, 698] on icon at bounding box center [1255, 697] width 15 height 15
type input "1"
click at [1050, 778] on button "Update Cart" at bounding box center [981, 800] width 227 height 46
checkbox input "false"
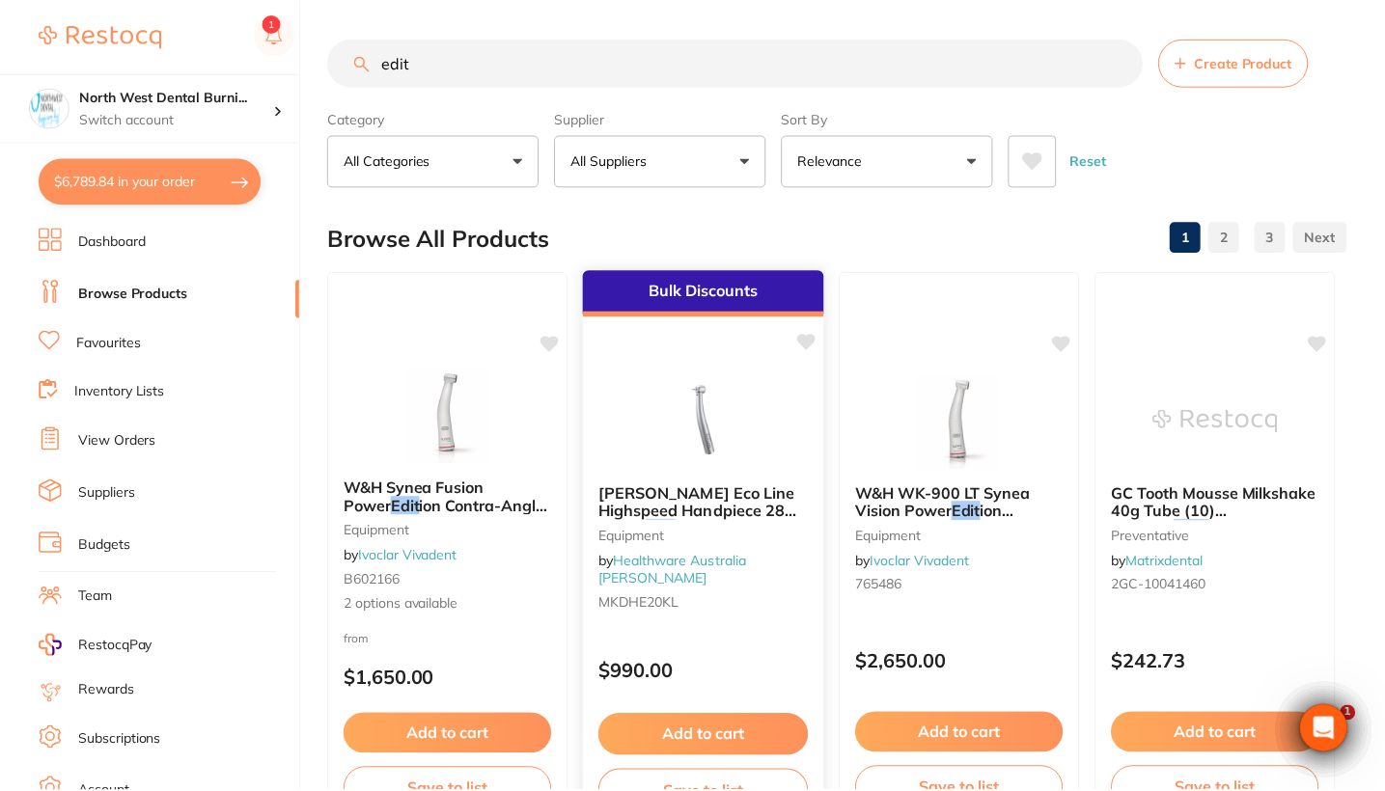
scroll to position [38, 0]
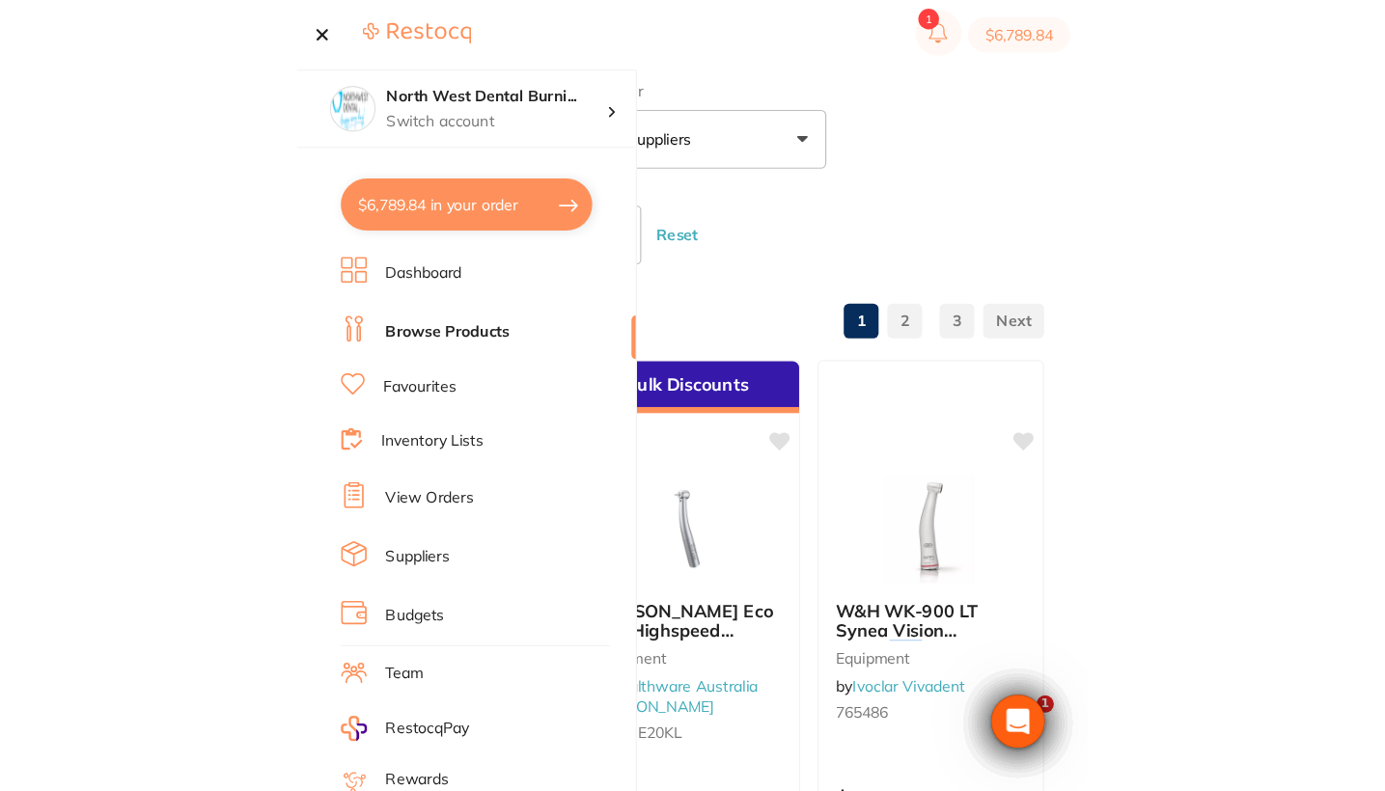
scroll to position [4198, 0]
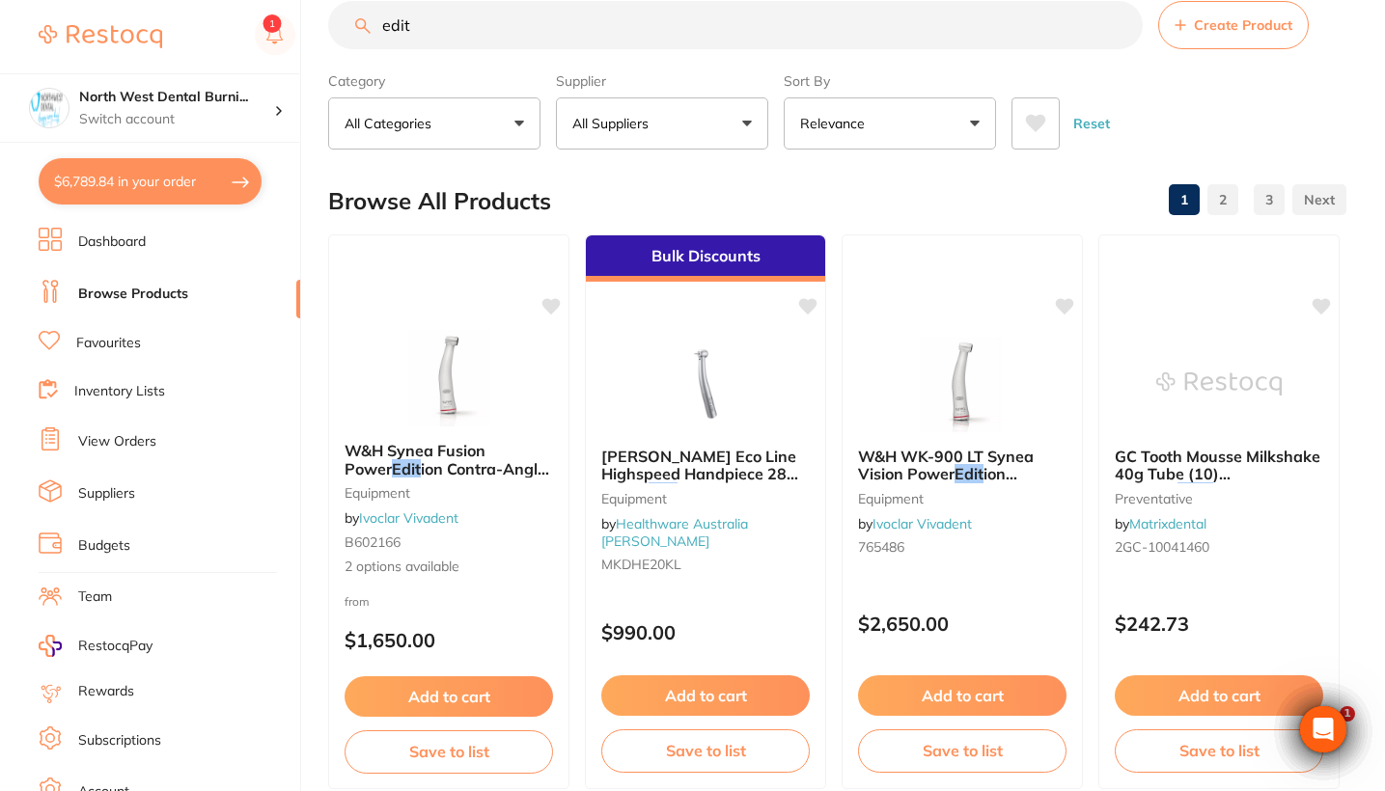
drag, startPoint x: 447, startPoint y: 28, endPoint x: 304, endPoint y: 29, distance: 142.8
click at [304, 29] on div "$6,789.84 North West Dental Burni... Switch account Riaz [MEDICAL_DATA] Experte…" at bounding box center [692, 357] width 1385 height 791
type input "g"
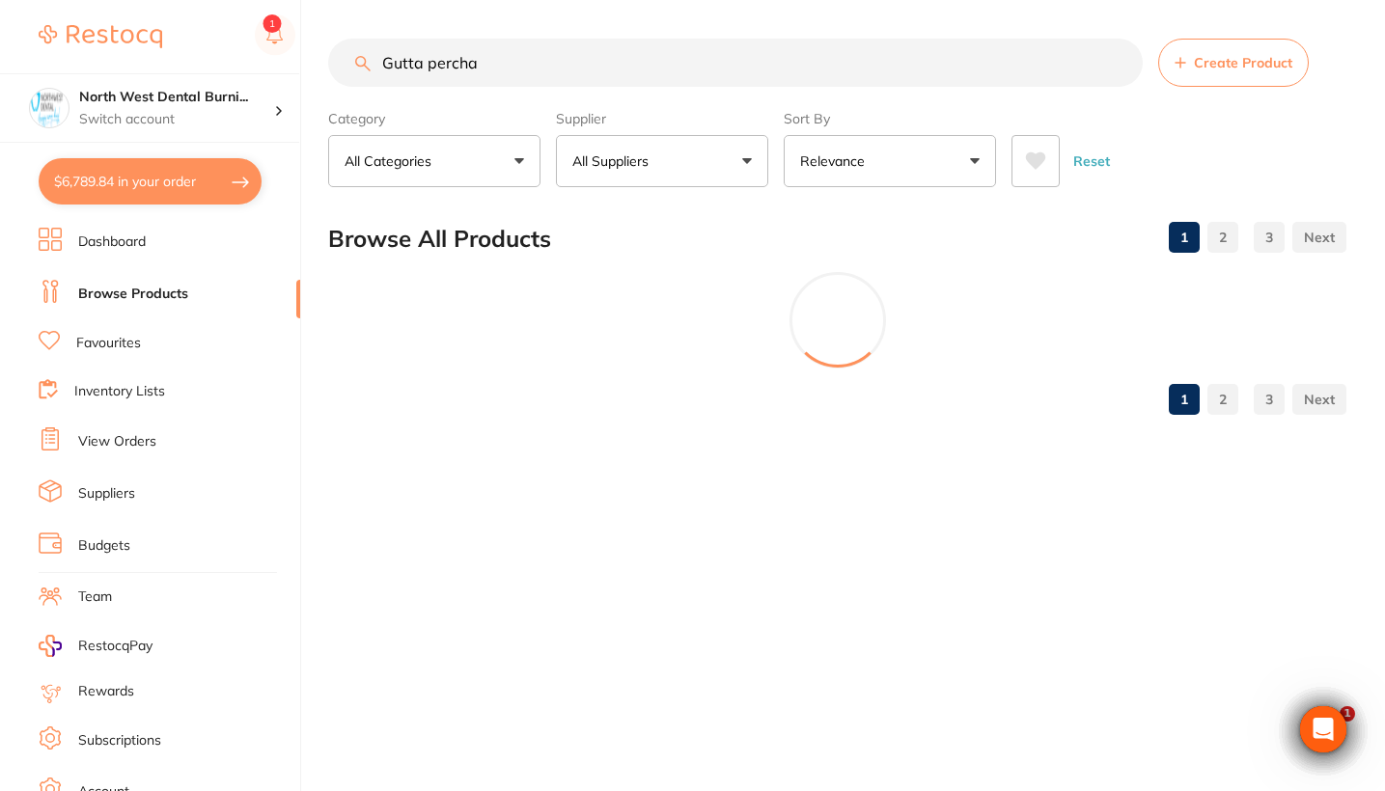
scroll to position [0, 0]
click at [661, 119] on label "Supplier" at bounding box center [662, 118] width 212 height 17
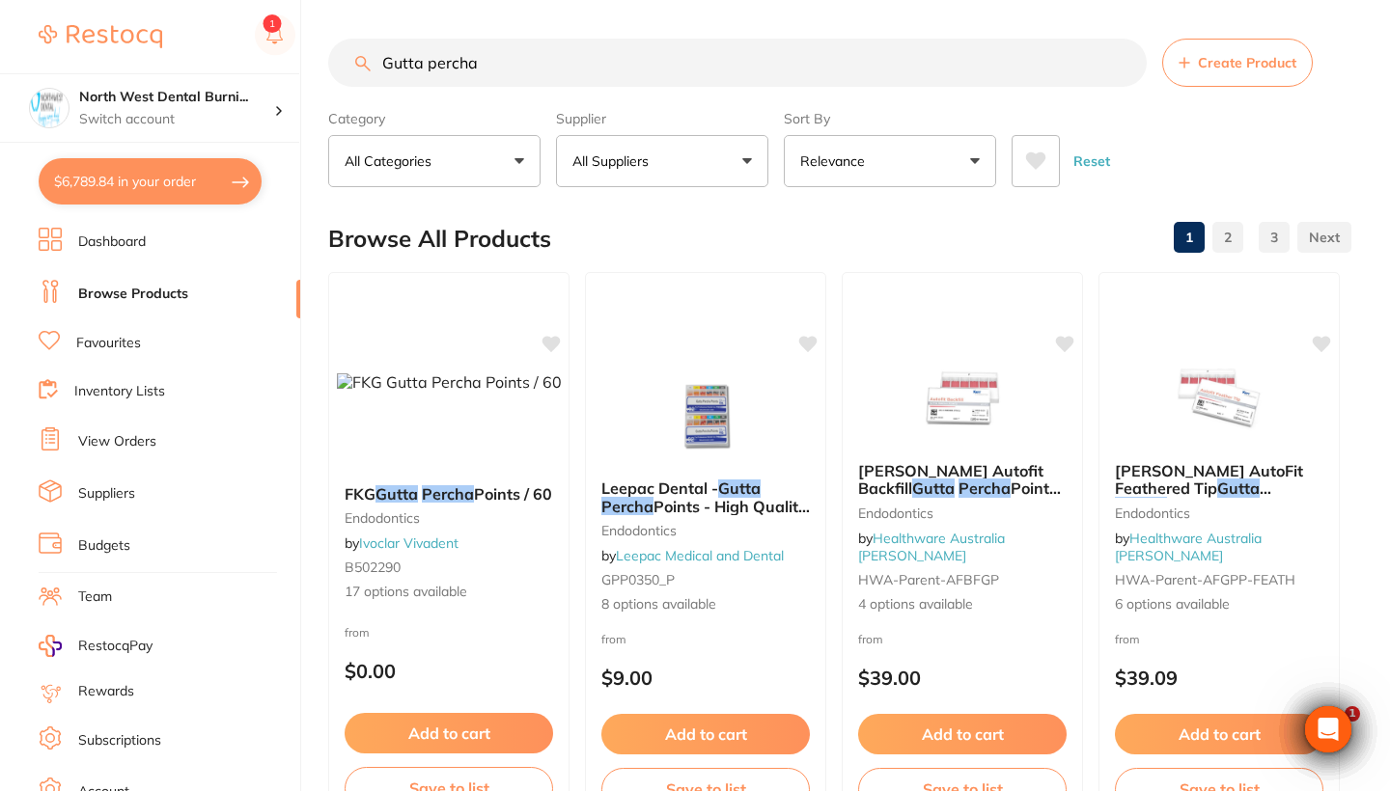
click at [660, 186] on button "All Suppliers" at bounding box center [662, 161] width 212 height 52
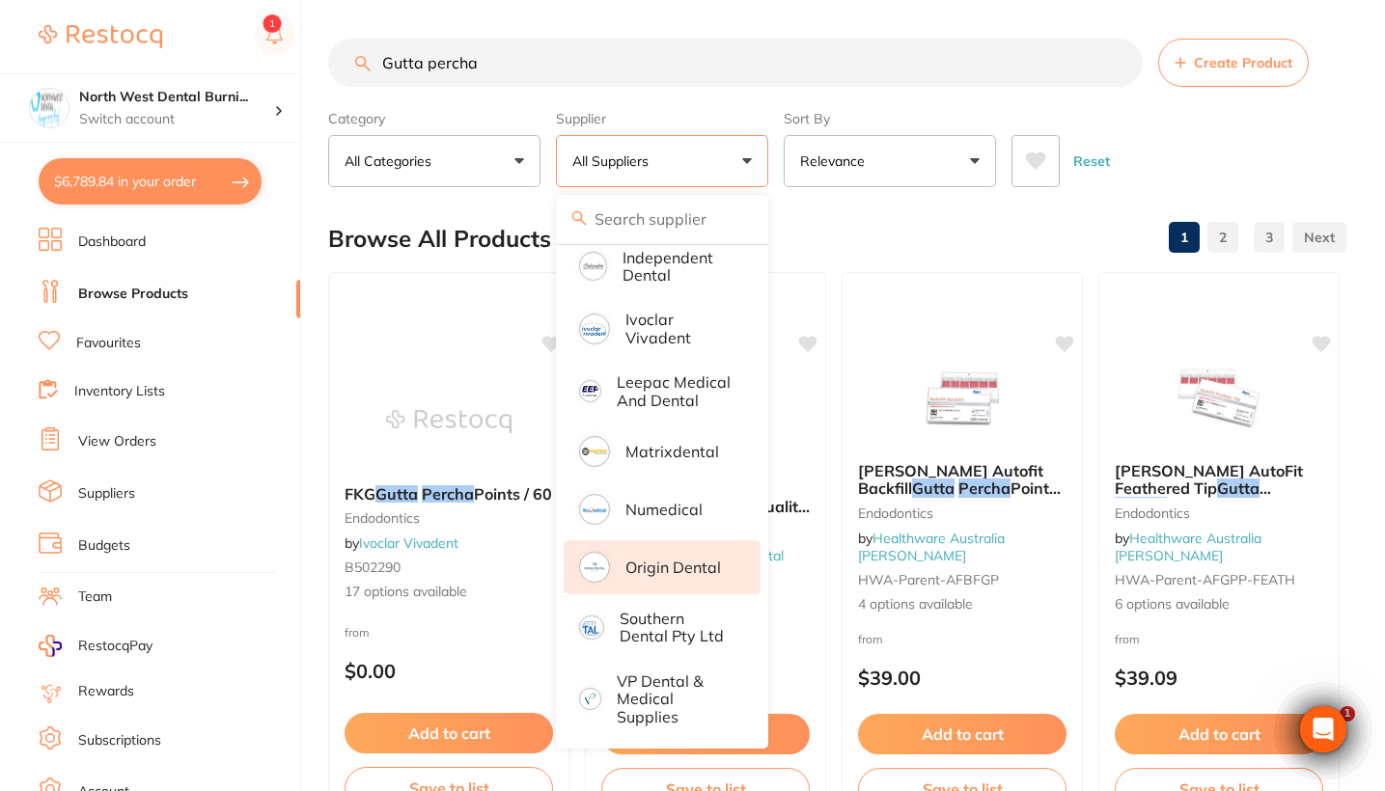
click at [681, 566] on p "Origin Dental" at bounding box center [673, 567] width 96 height 17
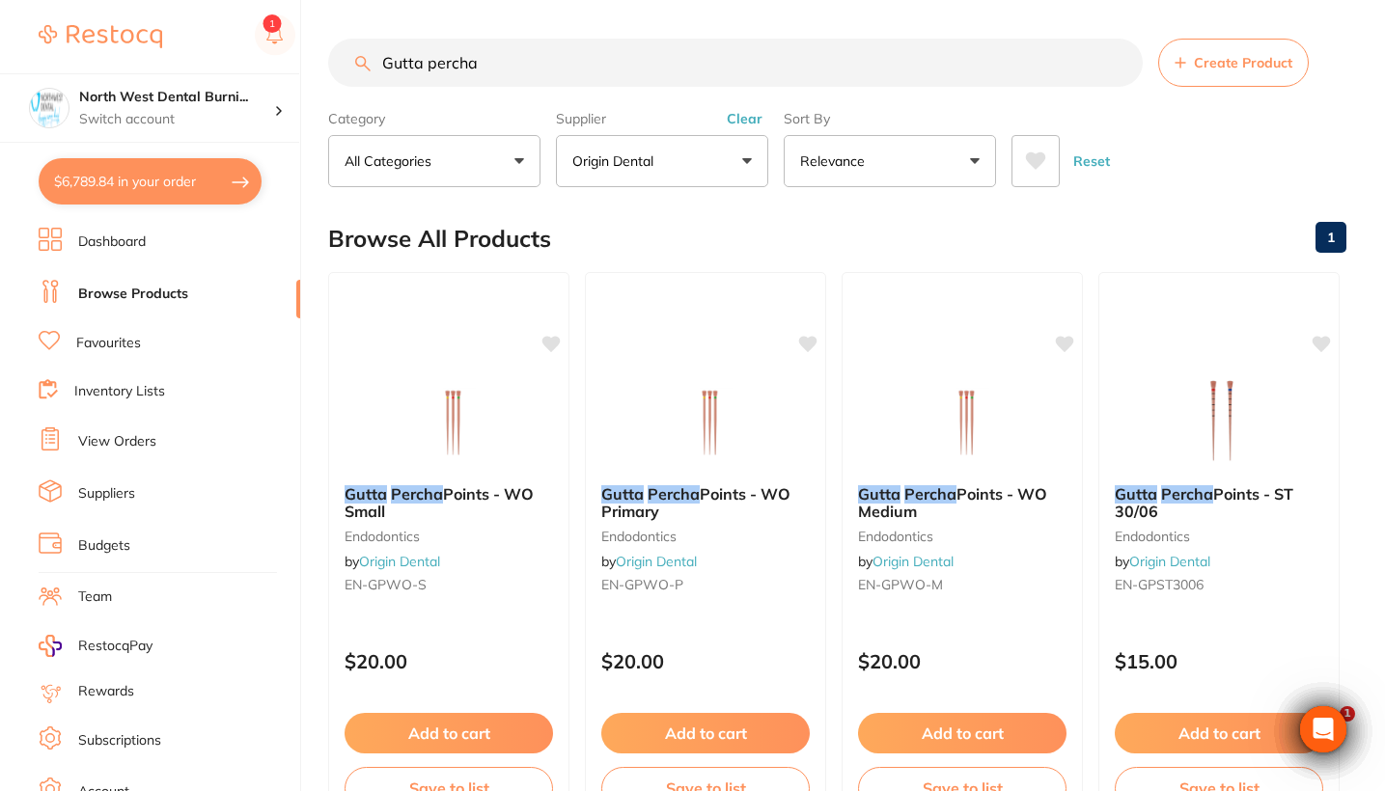
click at [563, 61] on input "Gutta percha" at bounding box center [735, 63] width 814 height 48
drag, startPoint x: 632, startPoint y: 60, endPoint x: 324, endPoint y: 61, distance: 307.8
click at [324, 61] on div "$6,789.84 North West Dental Burni... Switch account Riaz Dental Surgery Experte…" at bounding box center [692, 395] width 1385 height 791
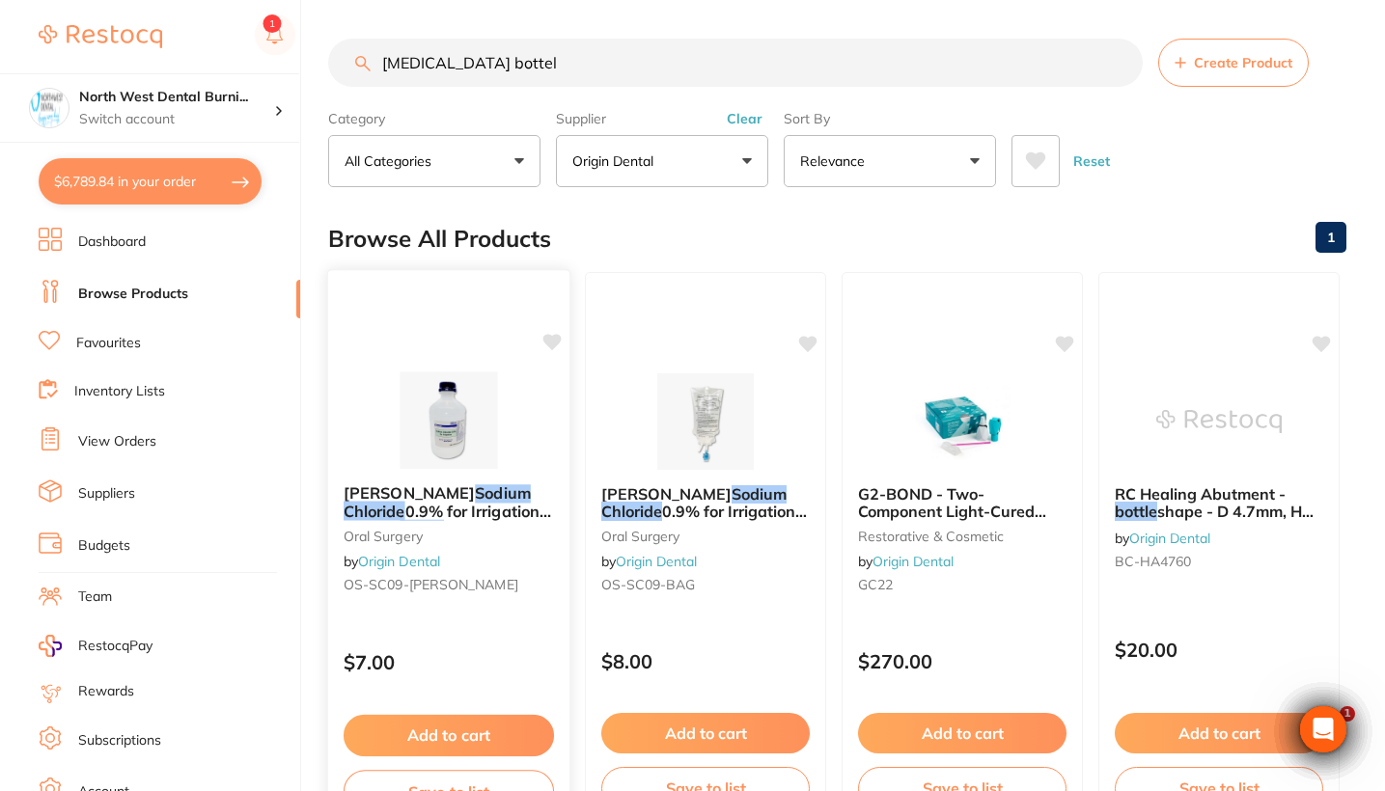
type input "sodium chloride bottel"
click at [498, 558] on div "Baxter Sodium Chloride 0.9% for Irrigation 1000ml Bottle oral surgery by Origin…" at bounding box center [448, 543] width 241 height 148
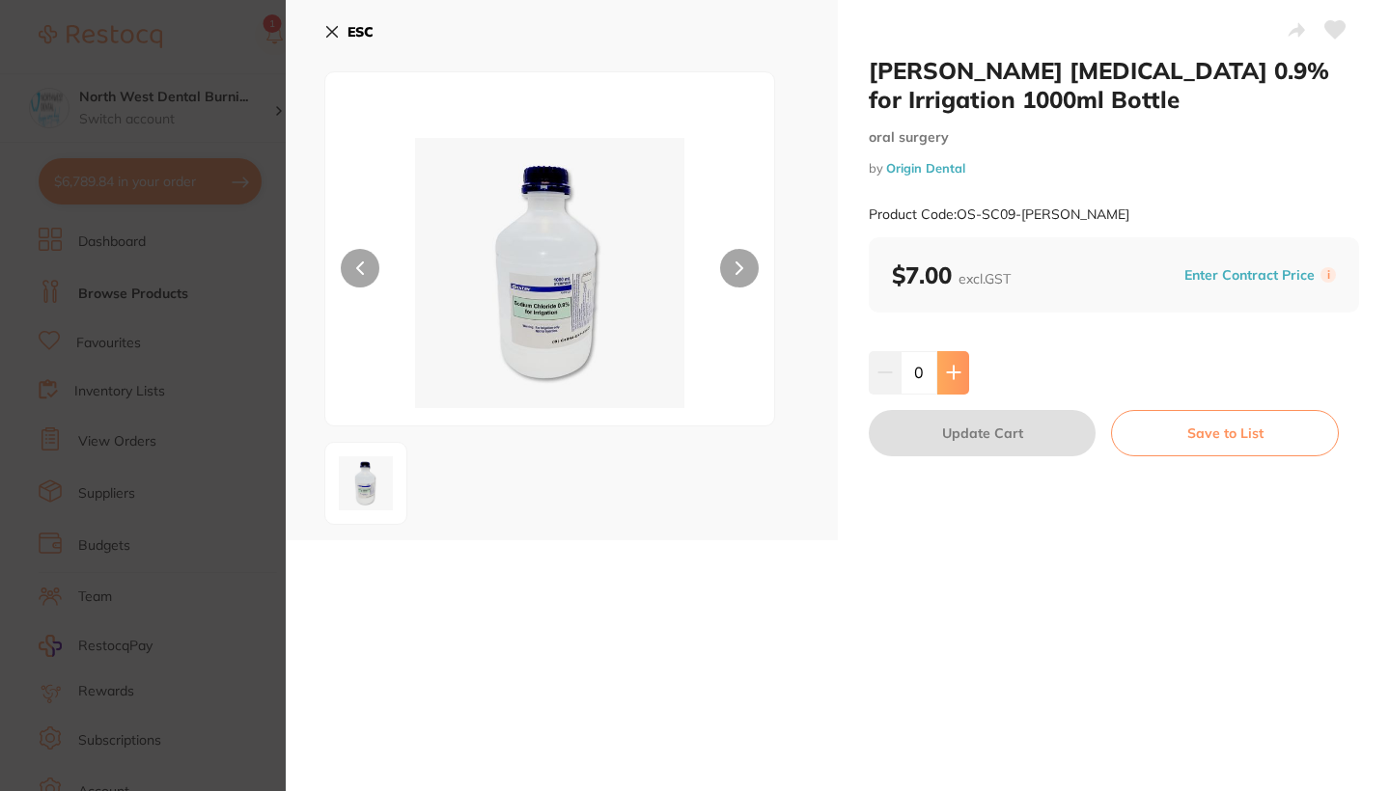
click at [700, 367] on icon at bounding box center [953, 372] width 15 height 15
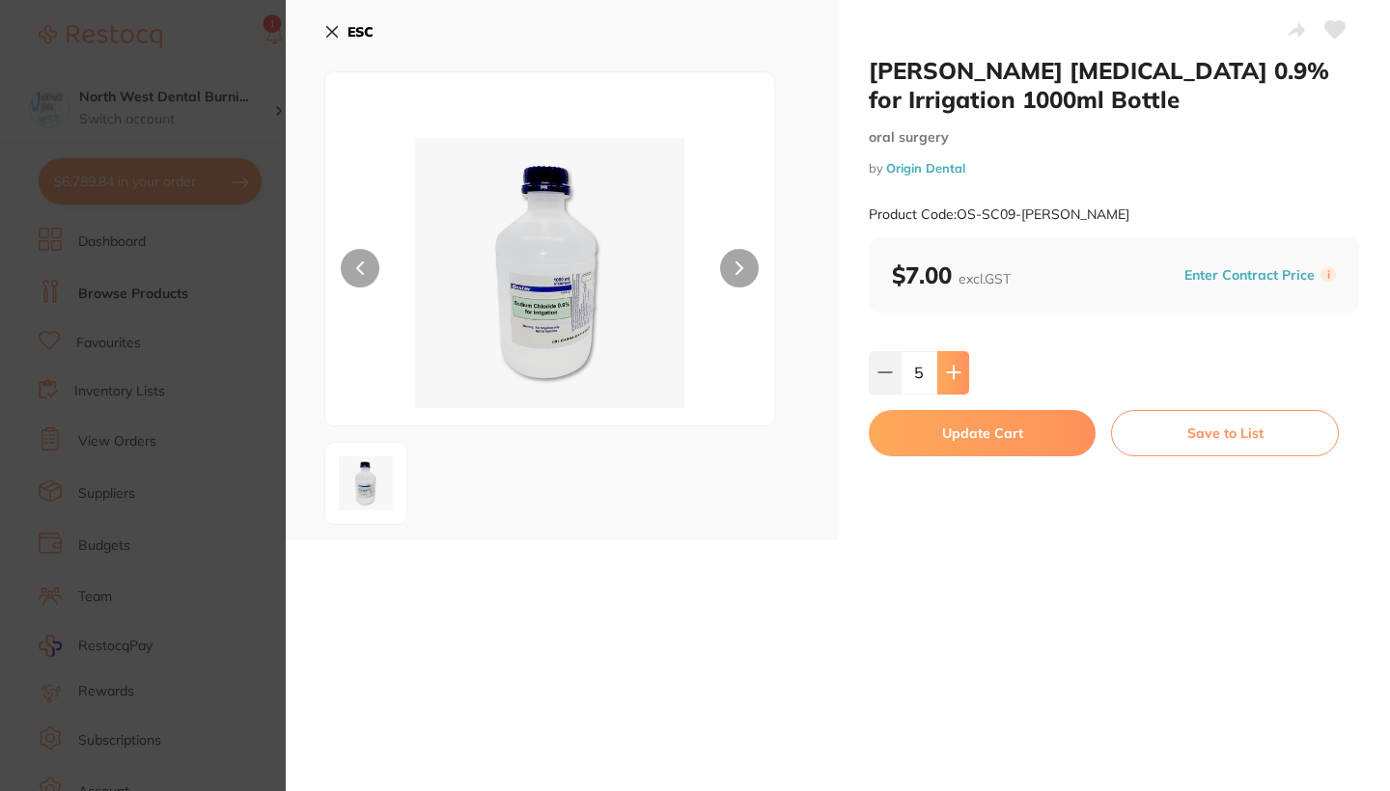
click at [700, 367] on icon at bounding box center [953, 372] width 15 height 15
type input "6"
click at [700, 433] on button "Update Cart" at bounding box center [981, 433] width 227 height 46
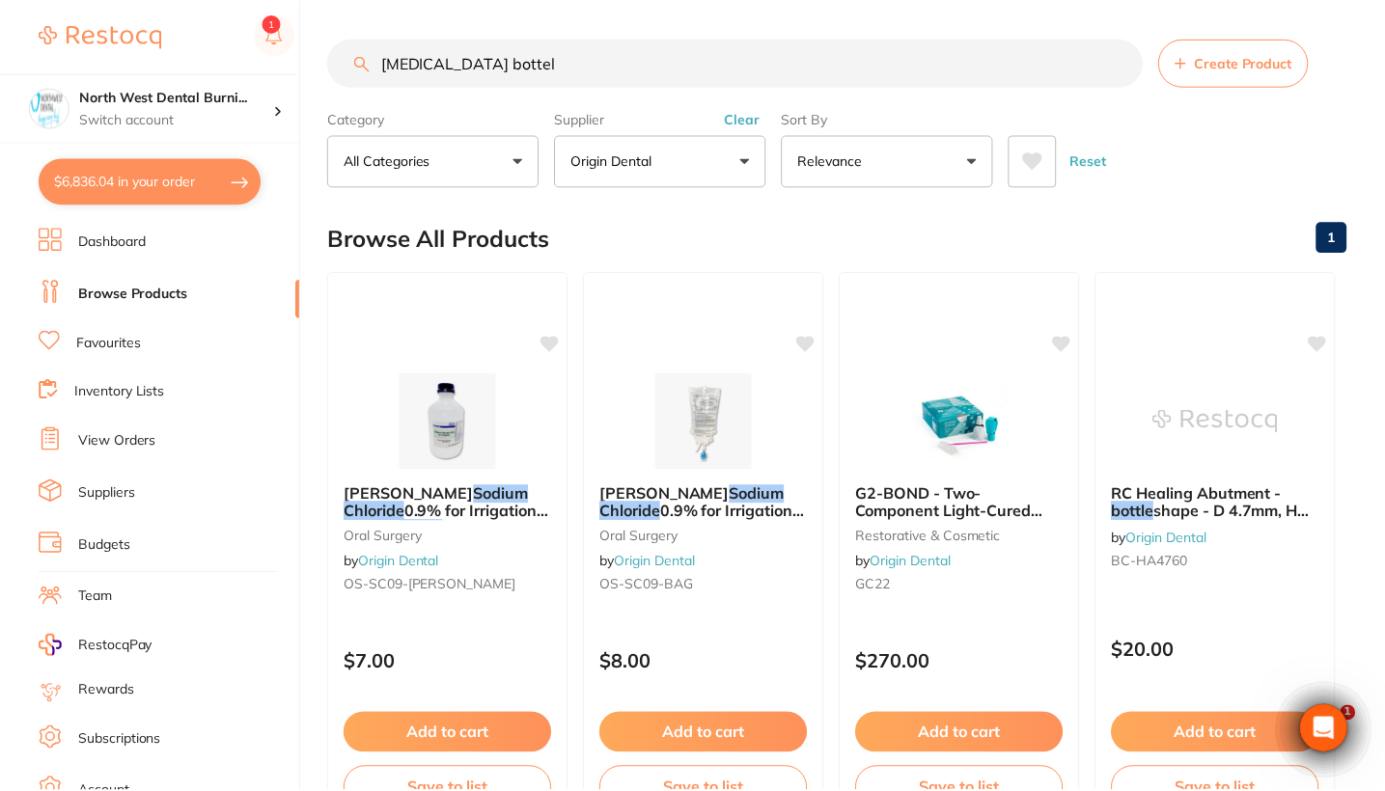
scroll to position [16, 0]
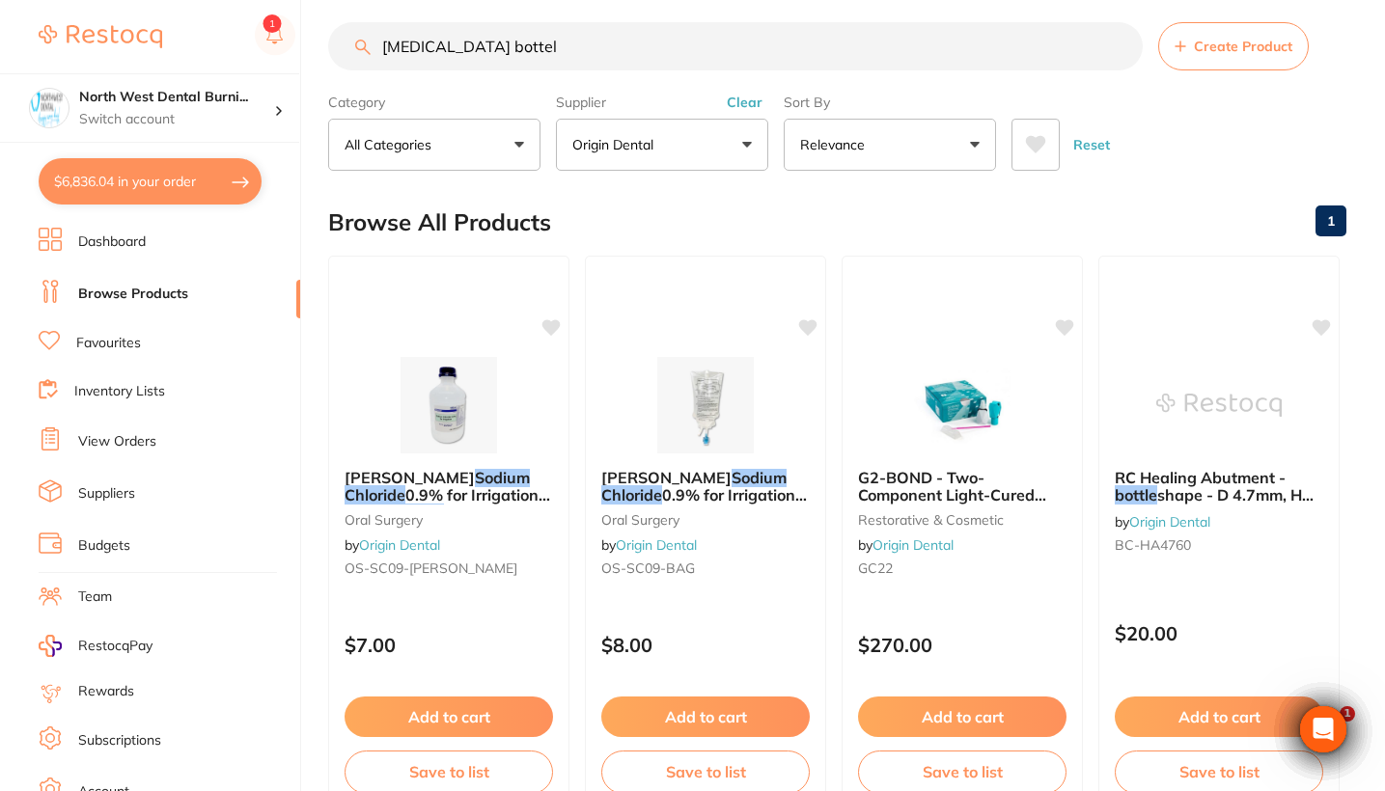
click at [700, 111] on button "Clear" at bounding box center [744, 102] width 47 height 17
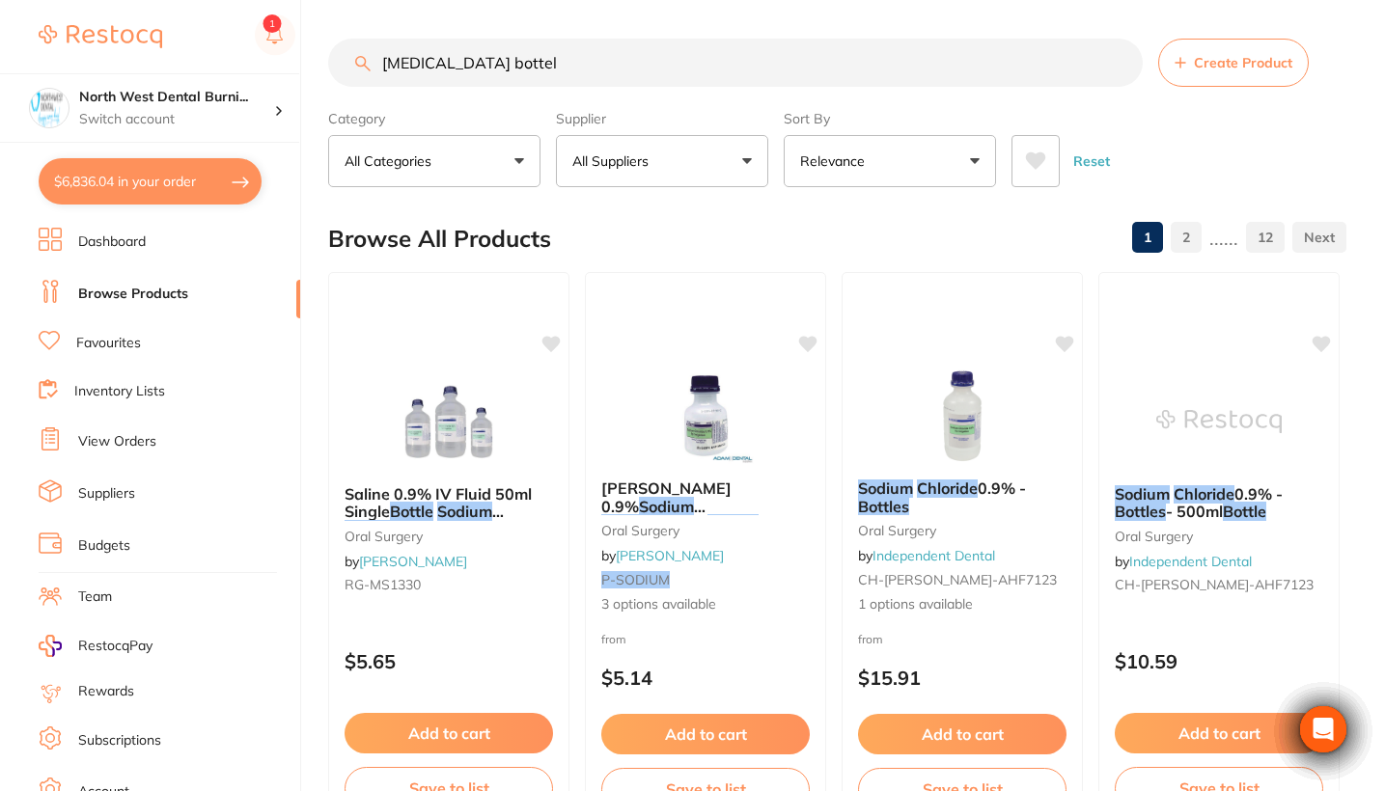
drag, startPoint x: 564, startPoint y: 62, endPoint x: 318, endPoint y: 63, distance: 245.1
click at [318, 63] on div "$6,836.04 North West Dental Burni... Switch account Riaz Dental Surgery Experte…" at bounding box center [692, 395] width 1385 height 791
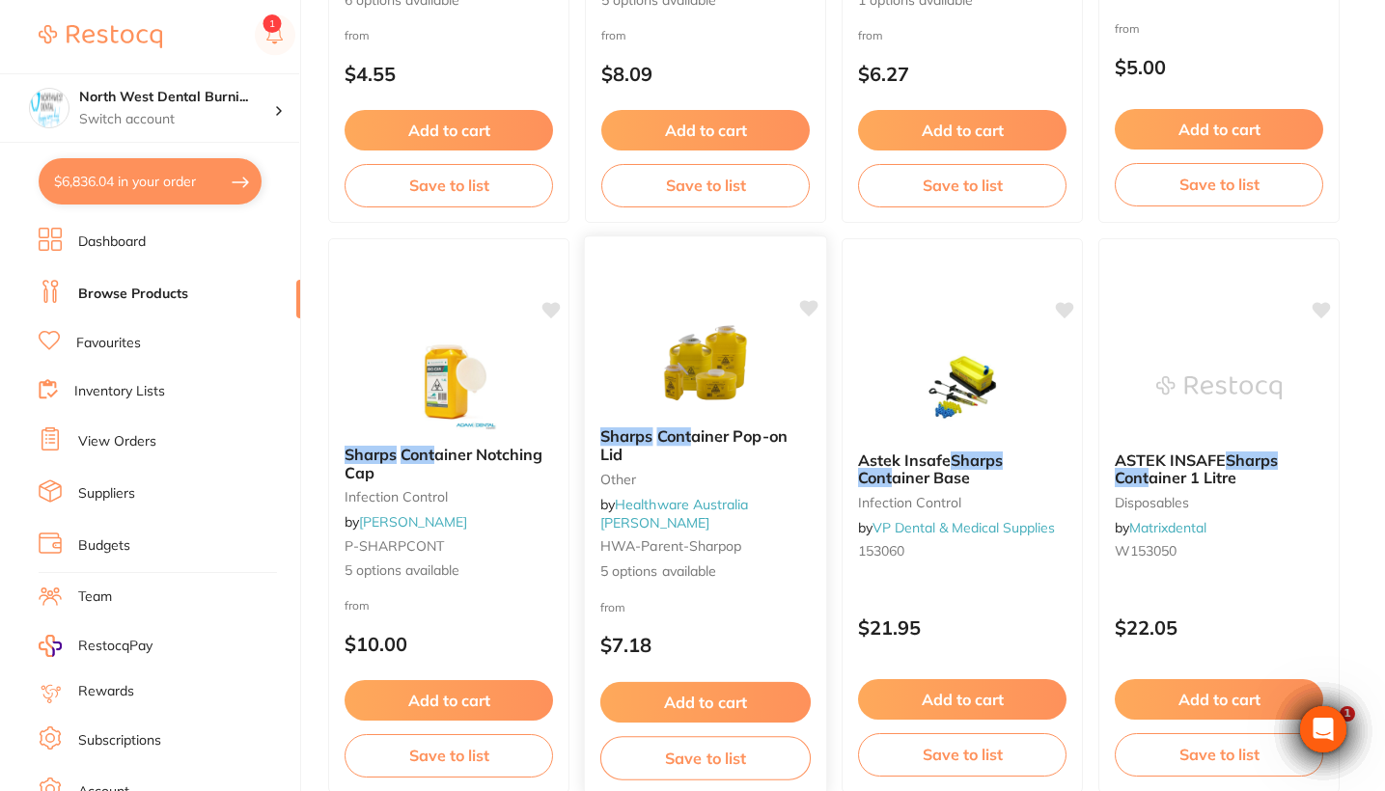
scroll to position [638, 0]
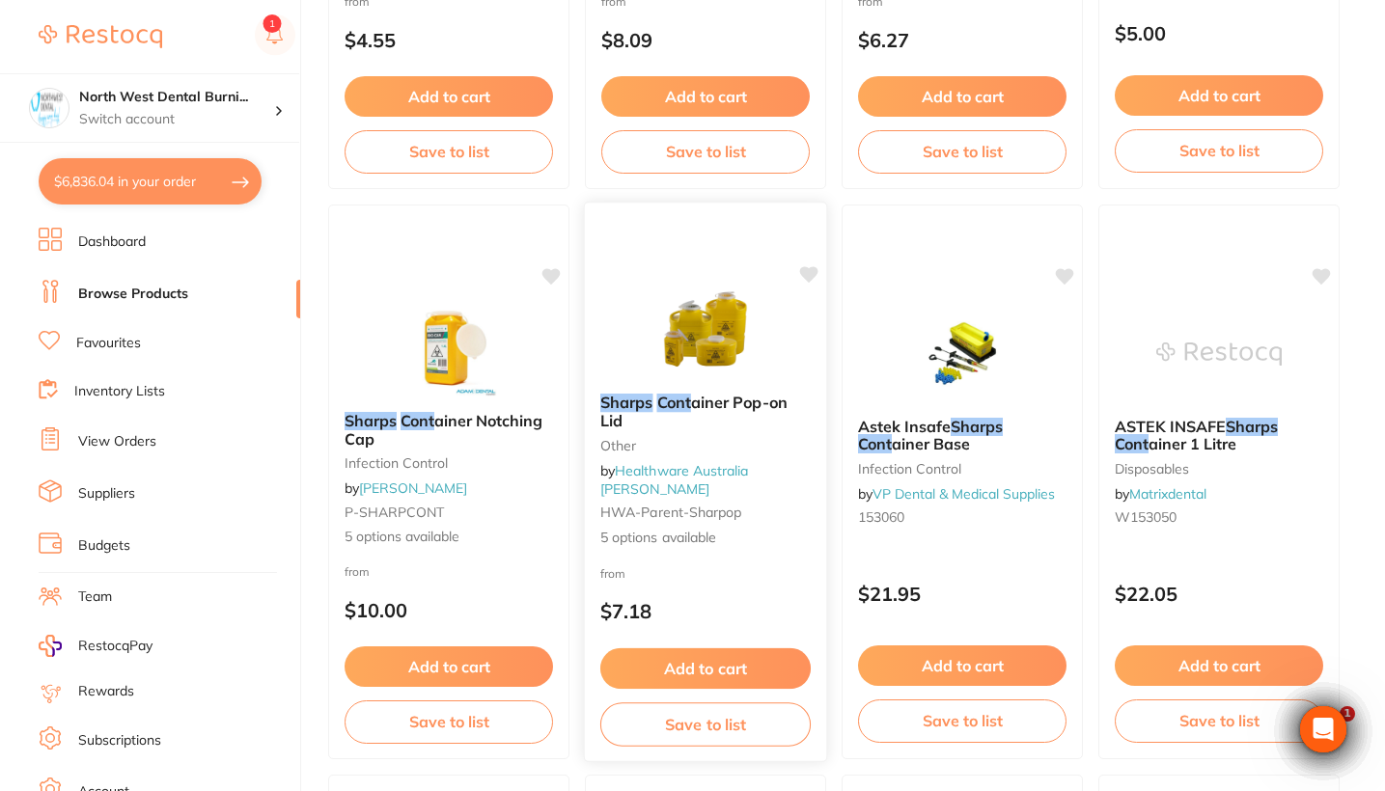
type input "sharps cont"
click at [700, 592] on div "from $7.18" at bounding box center [705, 597] width 241 height 69
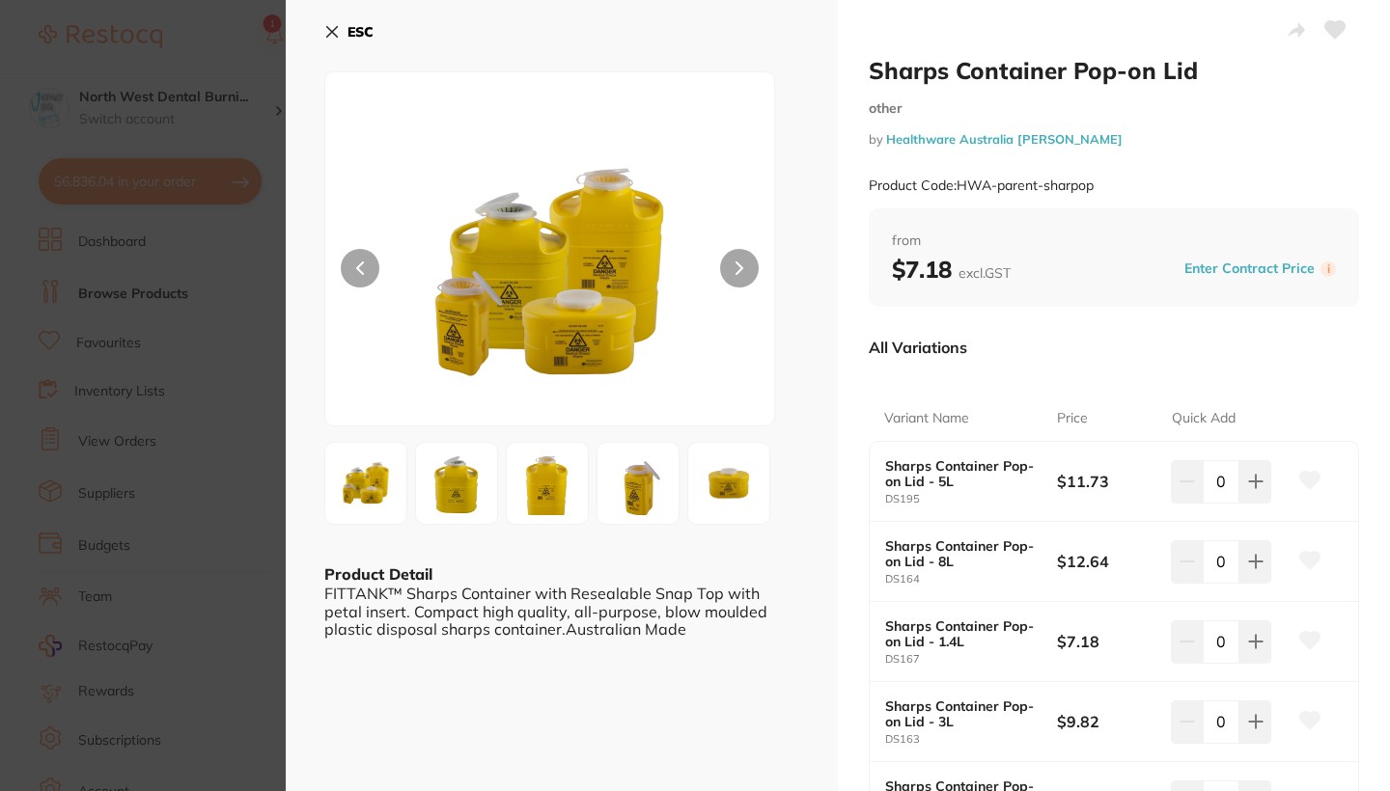
scroll to position [94, 0]
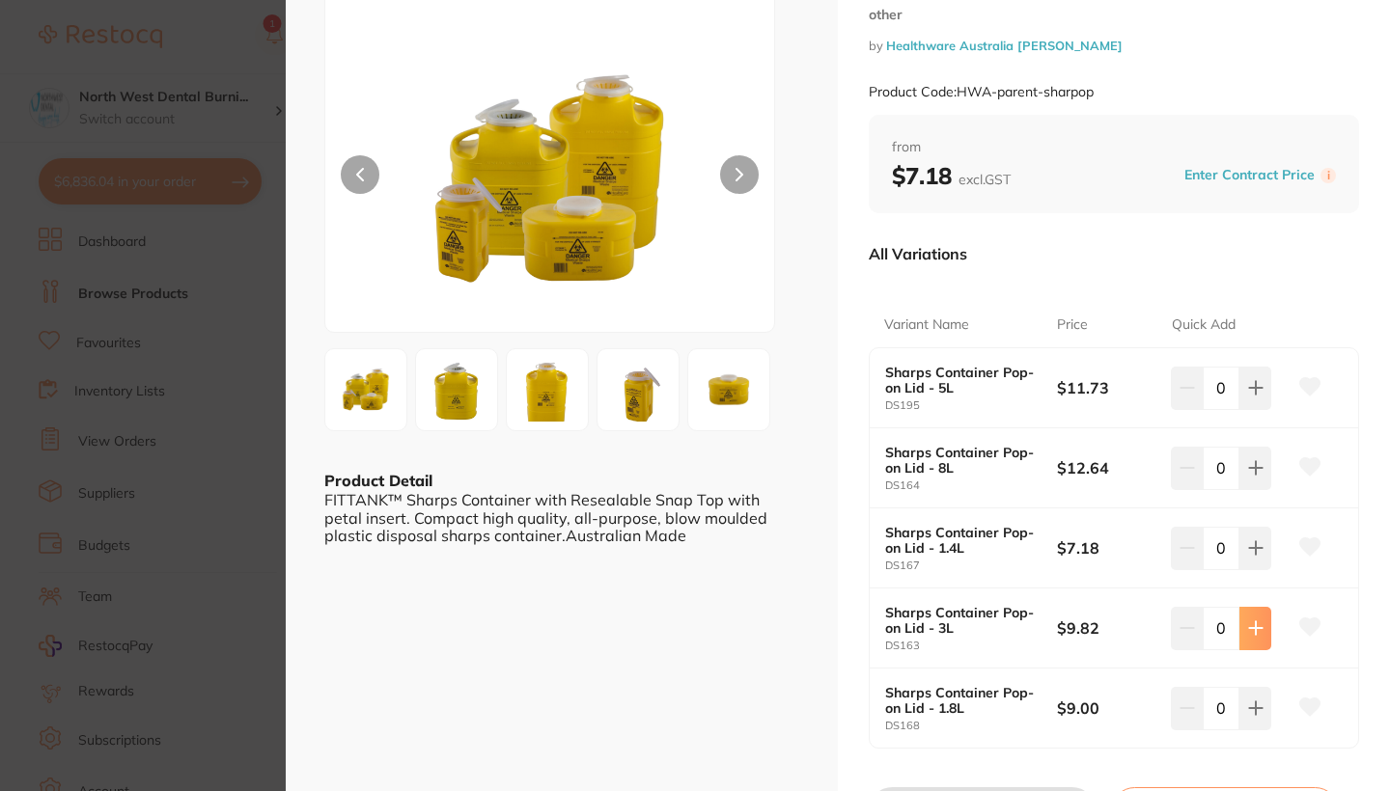
click at [700, 625] on icon at bounding box center [1255, 628] width 13 height 13
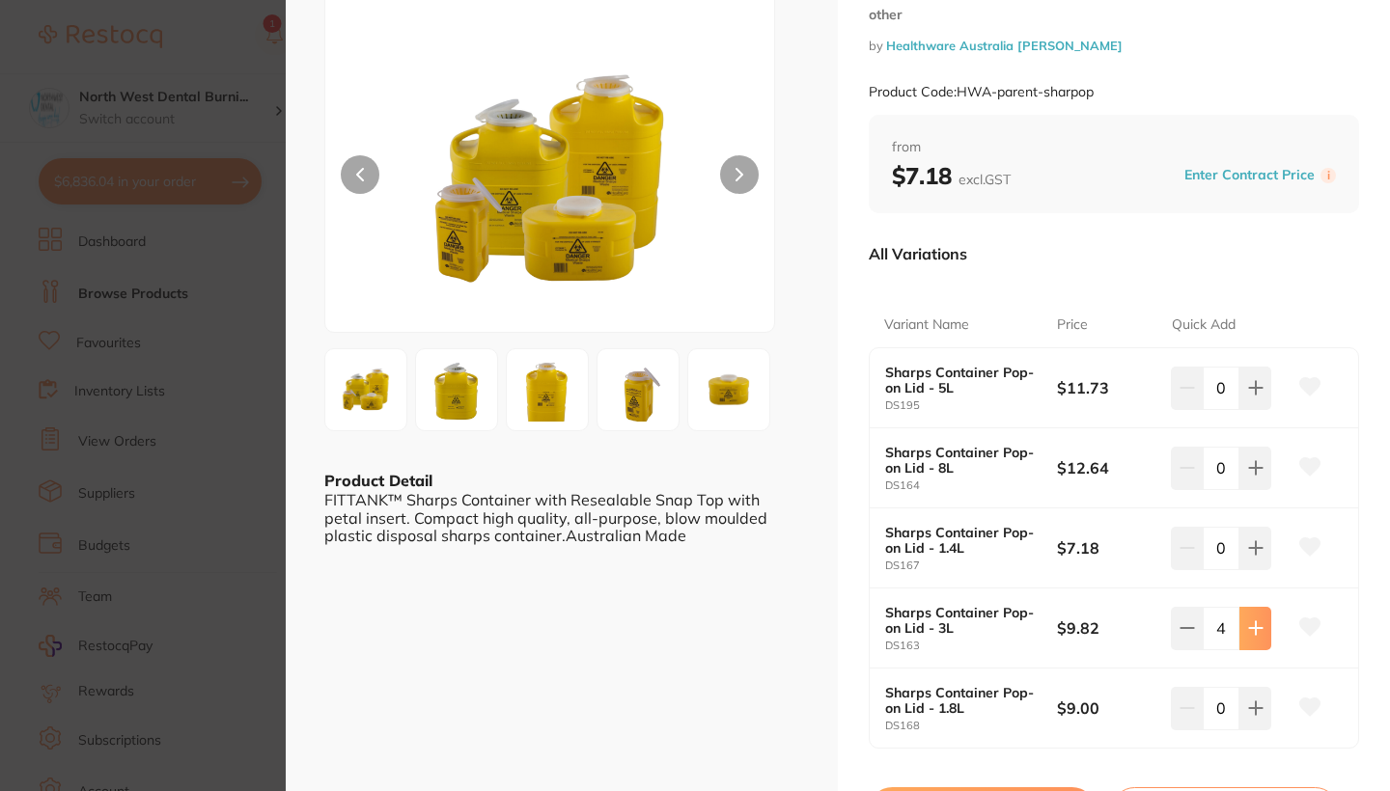
click at [700, 625] on icon at bounding box center [1255, 628] width 13 height 13
type input "6"
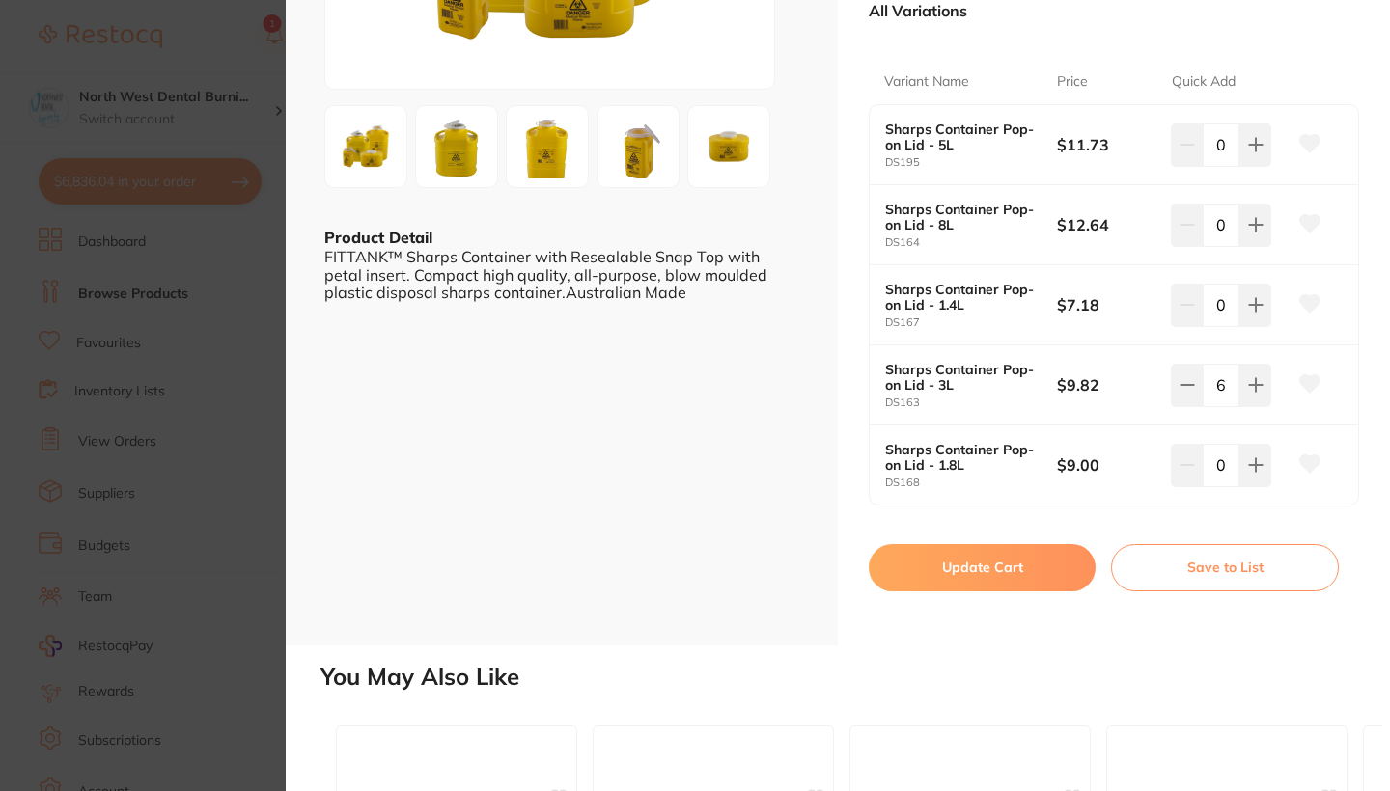
click at [700, 573] on button "Update Cart" at bounding box center [981, 567] width 227 height 46
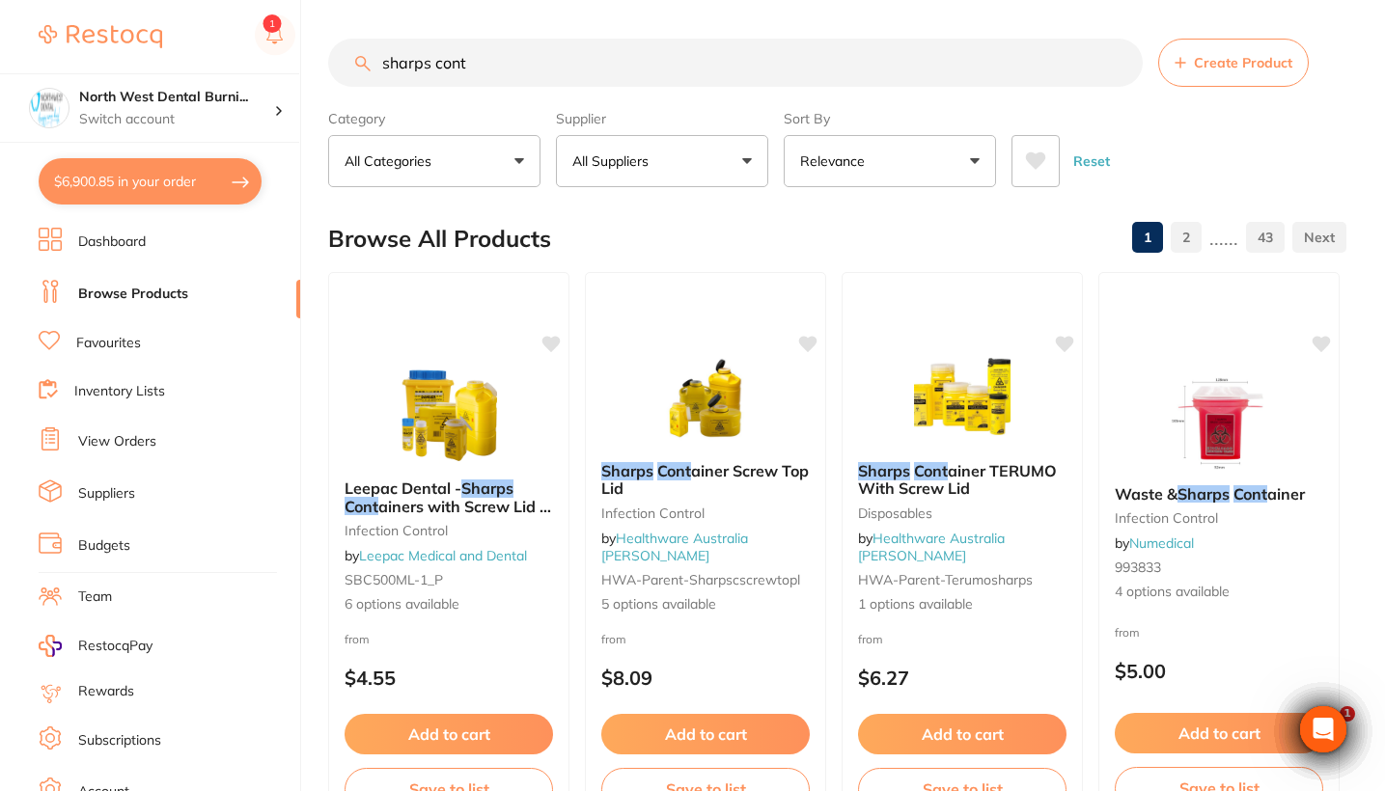
drag, startPoint x: 514, startPoint y: 67, endPoint x: 288, endPoint y: 67, distance: 226.8
click at [288, 67] on div "$6,900.85 North West Dental Burni... Switch account Riaz Dental Surgery Experte…" at bounding box center [692, 395] width 1385 height 791
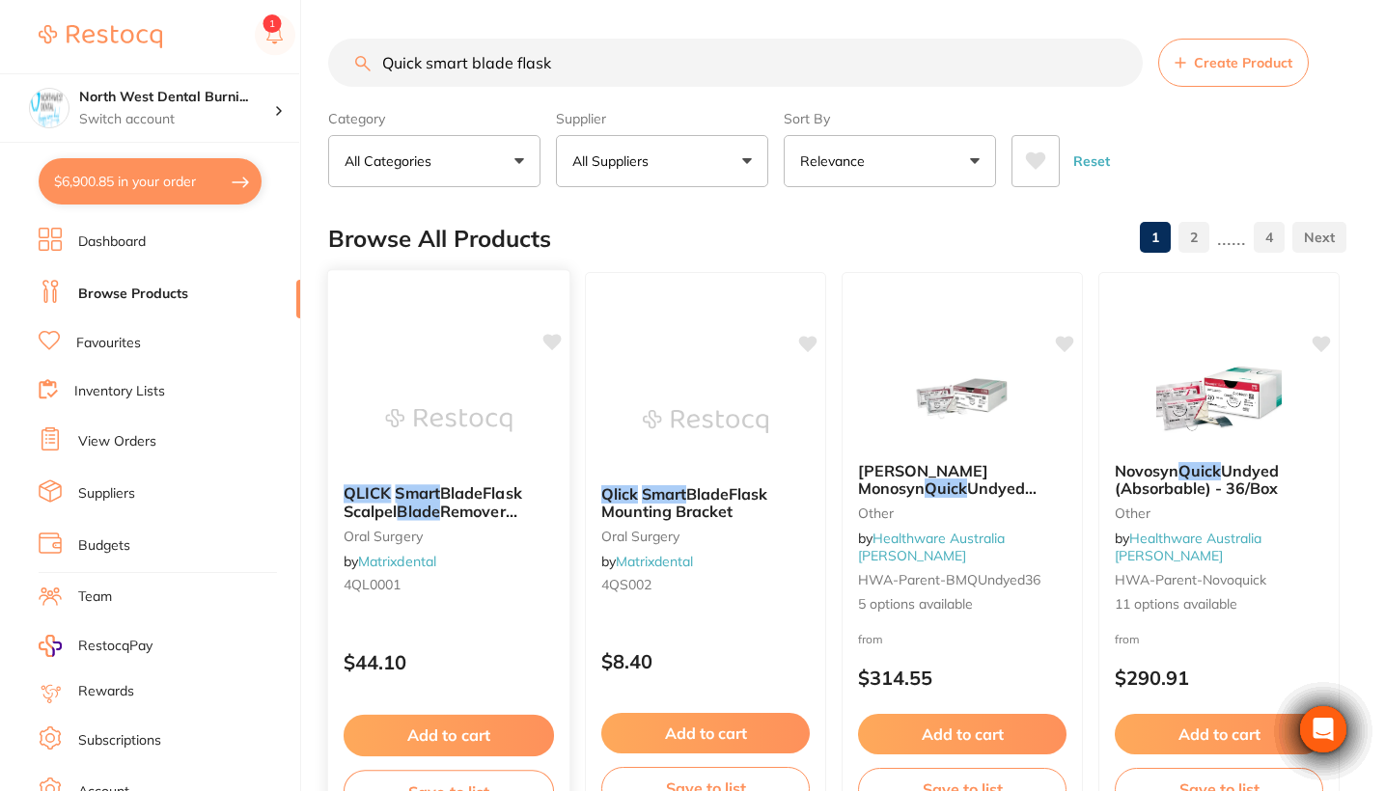
click at [508, 562] on div "QLICK Smart BladeFlask Scalpel Blade Remover Sharps Container oral surgery by M…" at bounding box center [448, 543] width 241 height 148
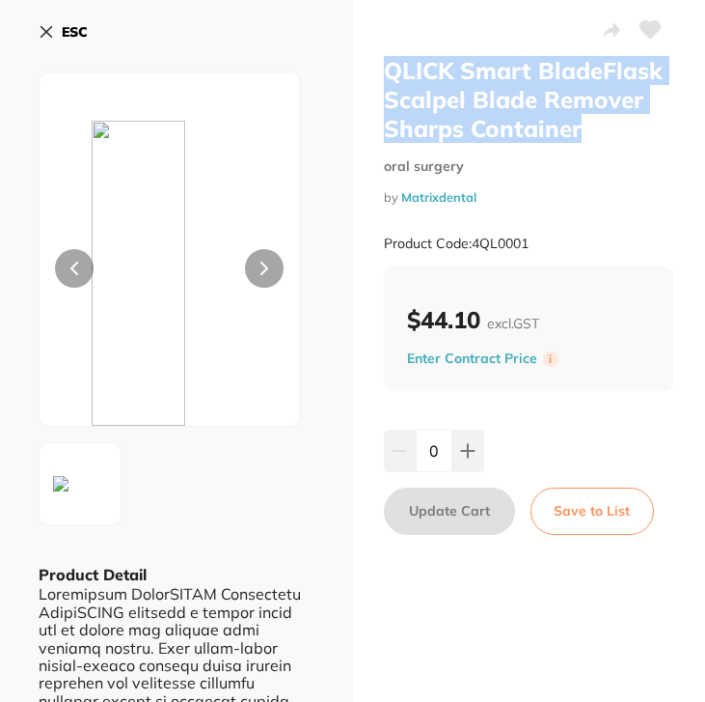
drag, startPoint x: 595, startPoint y: 133, endPoint x: 361, endPoint y: 63, distance: 244.8
copy h2 "QLICK Smart BladeFlask Scalpel Blade Remover Sharps Container"
click at [43, 35] on icon at bounding box center [46, 32] width 11 height 11
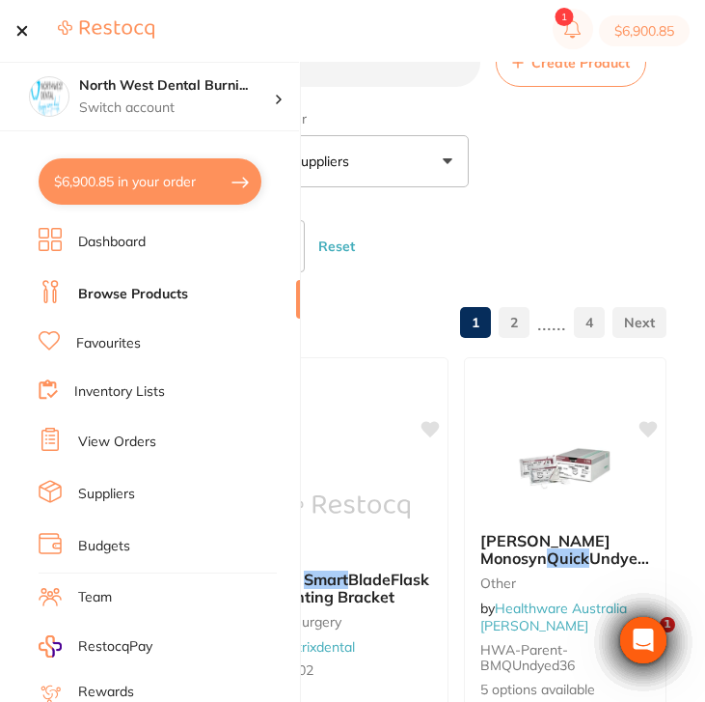
click at [43, 35] on div at bounding box center [84, 30] width 139 height 23
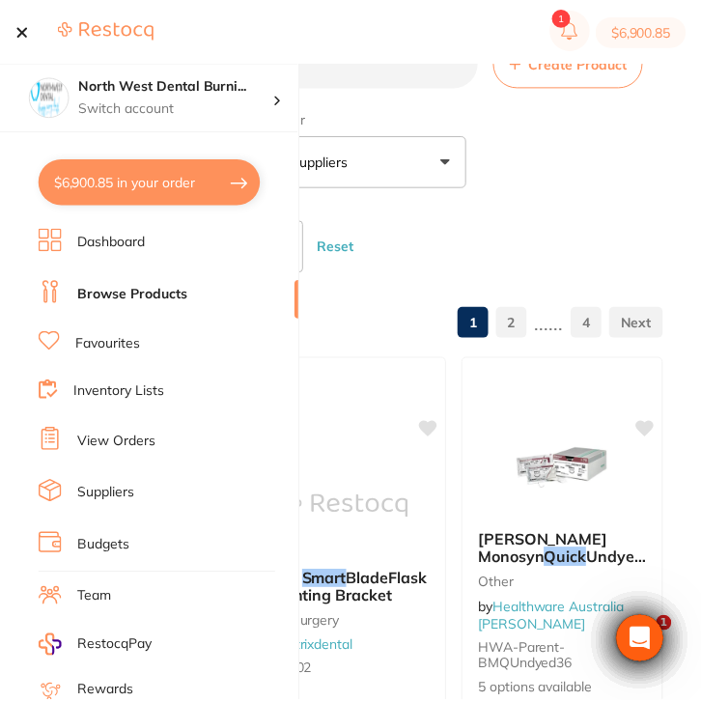
scroll to position [13, 0]
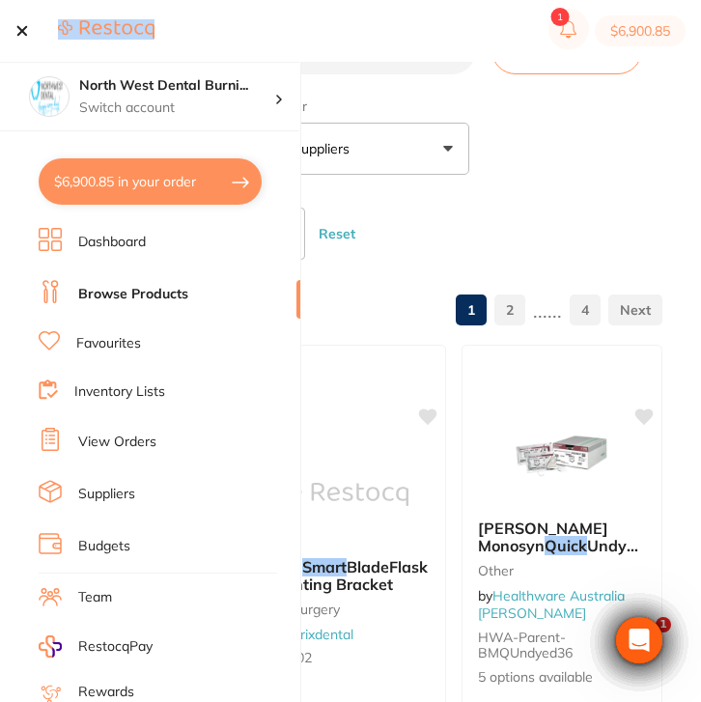
click at [24, 32] on button at bounding box center [22, 31] width 14 height 2
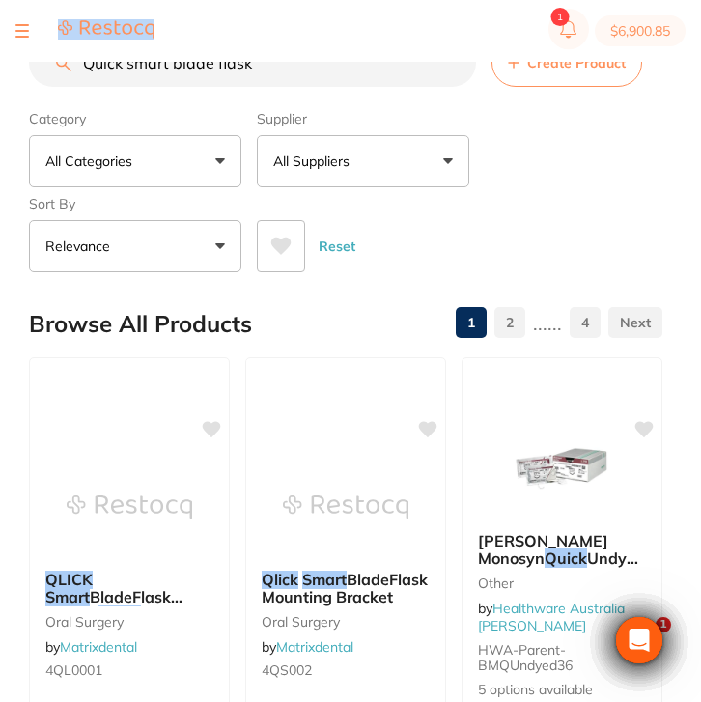
scroll to position [0, 0]
drag, startPoint x: 270, startPoint y: 67, endPoint x: 2, endPoint y: 53, distance: 268.6
click at [2, 53] on div "$6,900.85 North West Dental Burni... Switch account Riaz Dental Surgery Experte…" at bounding box center [350, 320] width 701 height 640
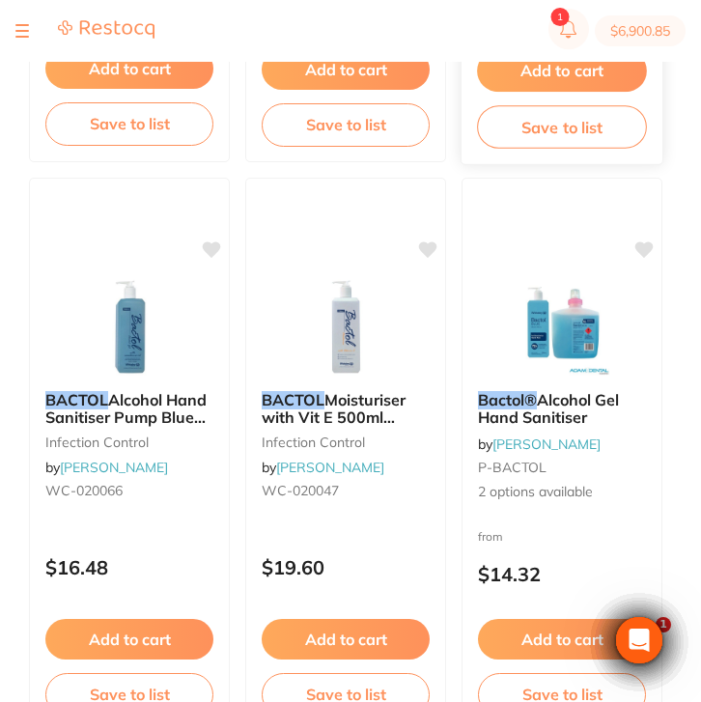
scroll to position [1321, 0]
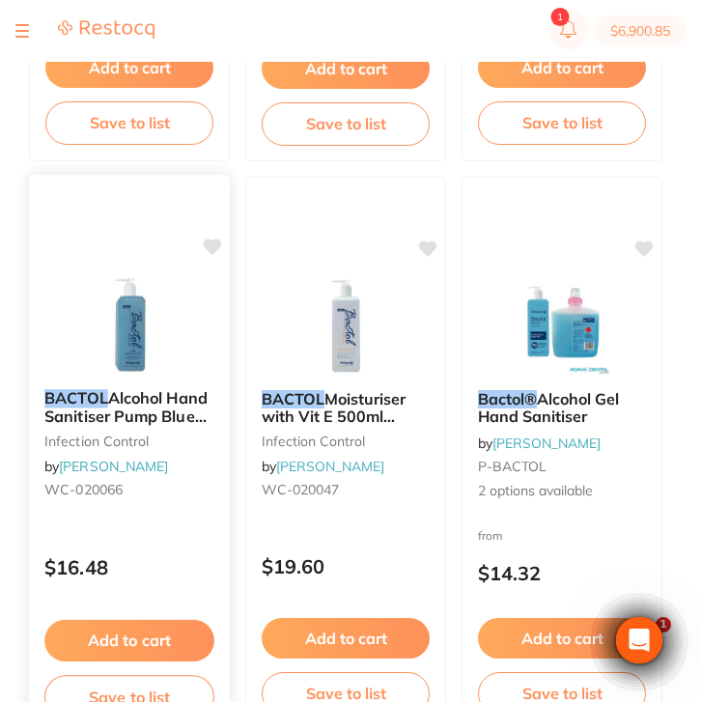
type input "bactole"
click at [137, 510] on div "BACTOL Alcohol Hand Sanitiser Pump Blue 500ml infection control by Henry Schein…" at bounding box center [129, 447] width 201 height 148
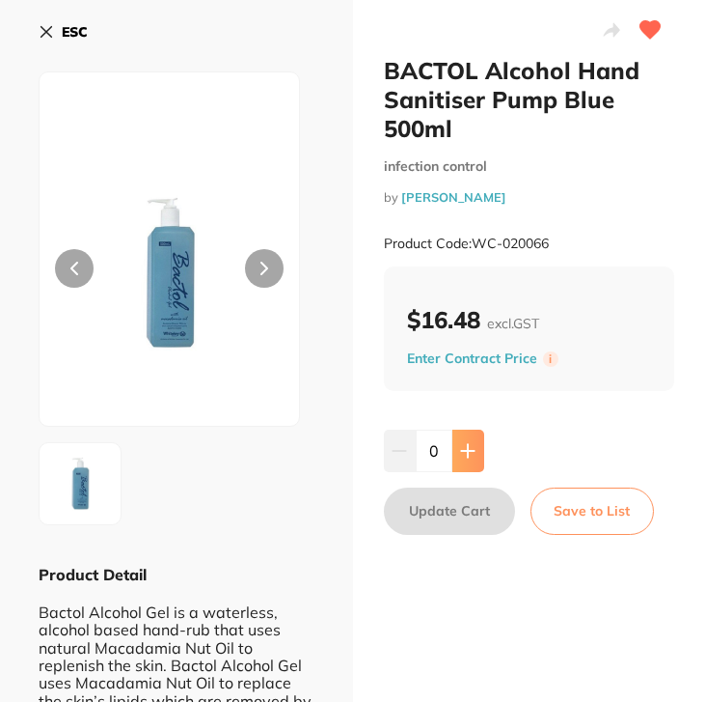
click at [469, 445] on icon at bounding box center [467, 450] width 15 height 15
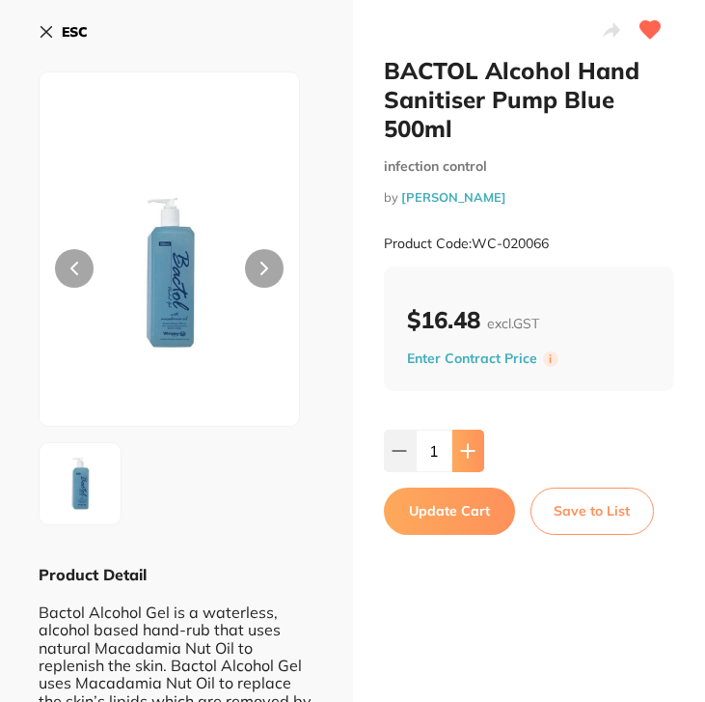
click at [469, 445] on icon at bounding box center [467, 450] width 15 height 15
type input "4"
click at [463, 510] on button "Update Cart" at bounding box center [449, 510] width 131 height 46
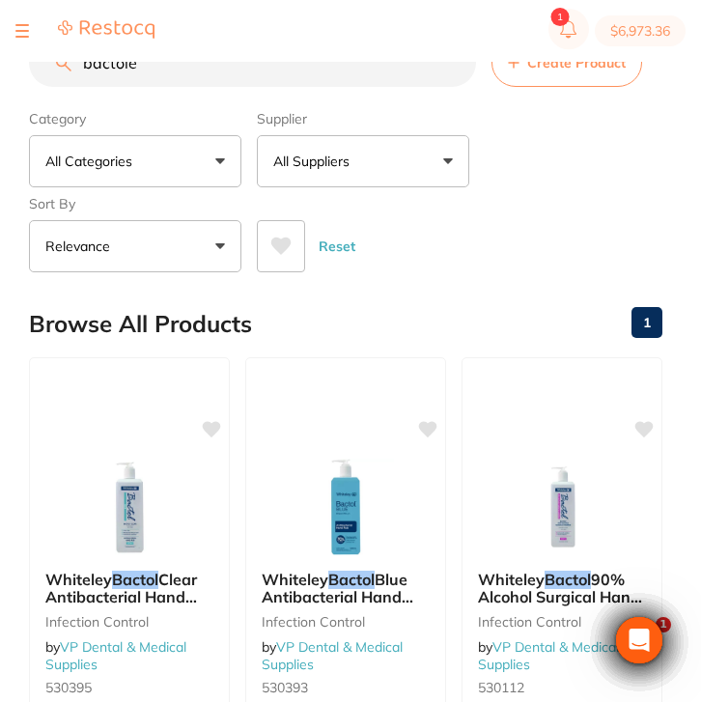
drag, startPoint x: 166, startPoint y: 75, endPoint x: 52, endPoint y: 76, distance: 113.9
click at [52, 76] on input "bactole" at bounding box center [252, 63] width 447 height 48
paste input "TM-2382C"
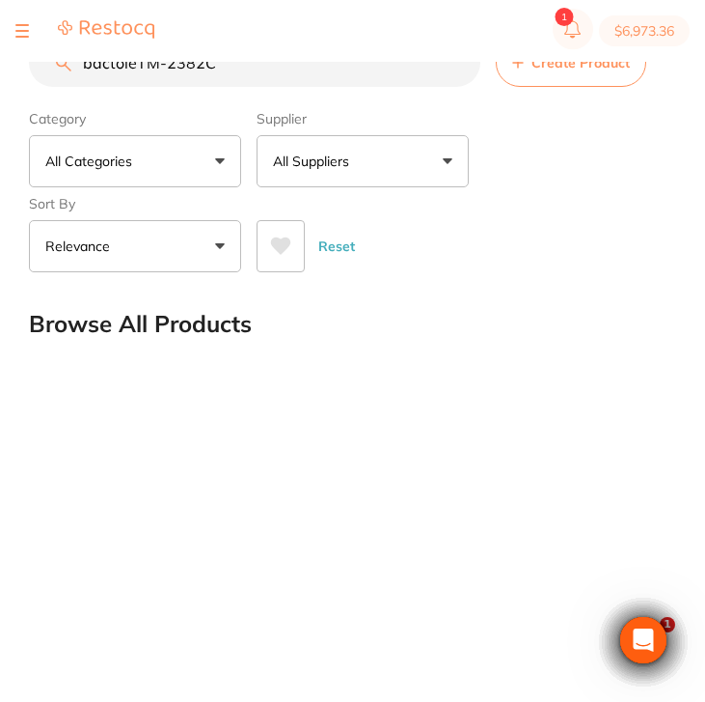
drag, startPoint x: 139, startPoint y: 66, endPoint x: 16, endPoint y: 65, distance: 122.6
click at [16, 65] on div "$6,973.36 North West Dental Burni... Switch account Riaz Dental Surgery Experte…" at bounding box center [352, 320] width 705 height 640
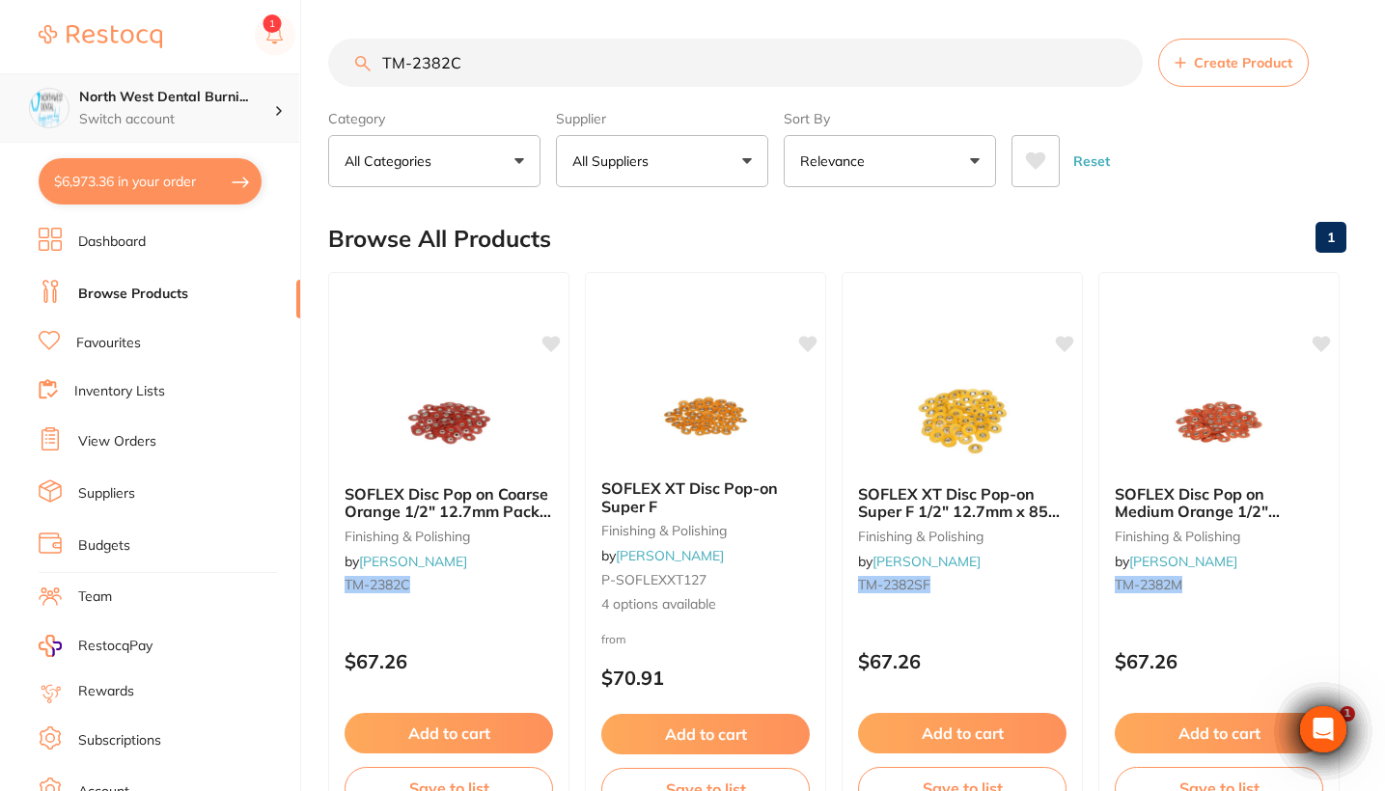
drag, startPoint x: 502, startPoint y: 74, endPoint x: 276, endPoint y: 74, distance: 225.8
click at [276, 74] on div "$6,973.36 North West Dental Burni... Switch account Riaz Dental Surgery Experte…" at bounding box center [692, 395] width 1385 height 791
drag, startPoint x: 513, startPoint y: 48, endPoint x: 355, endPoint y: 54, distance: 158.4
click at [355, 54] on input "TM-2382C" at bounding box center [735, 63] width 814 height 48
drag, startPoint x: 496, startPoint y: 58, endPoint x: 367, endPoint y: 61, distance: 129.3
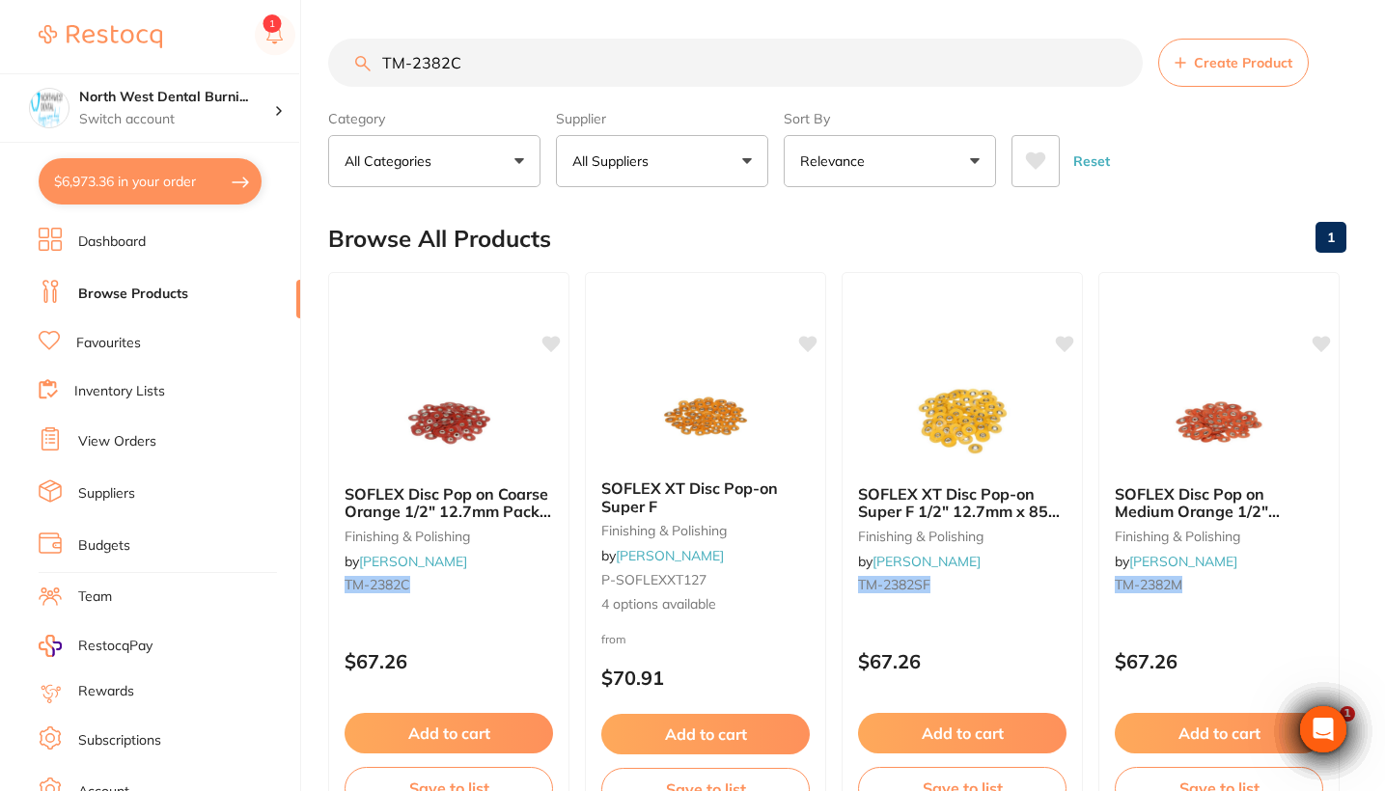
click at [367, 61] on div "TM-2382C Create Product" at bounding box center [837, 63] width 1018 height 48
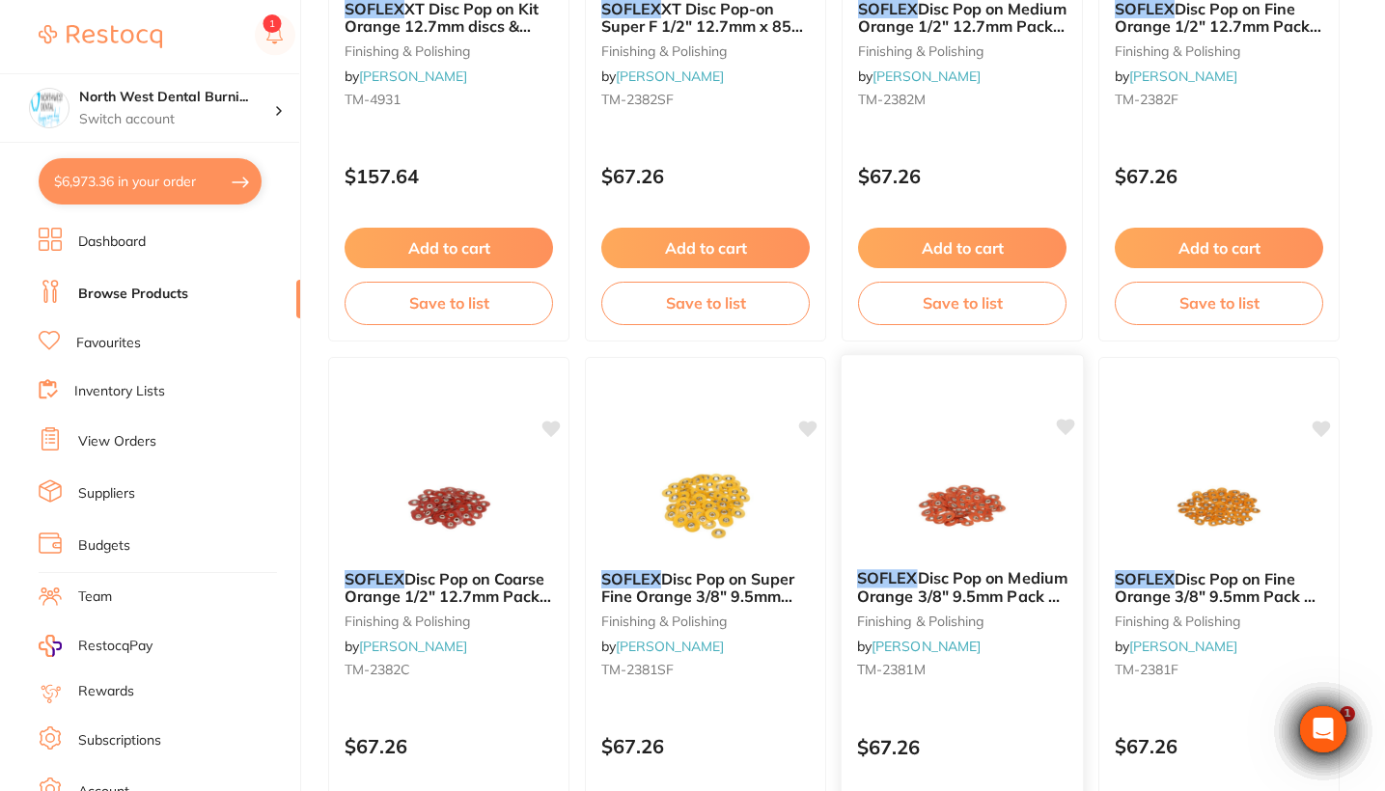
scroll to position [1669, 0]
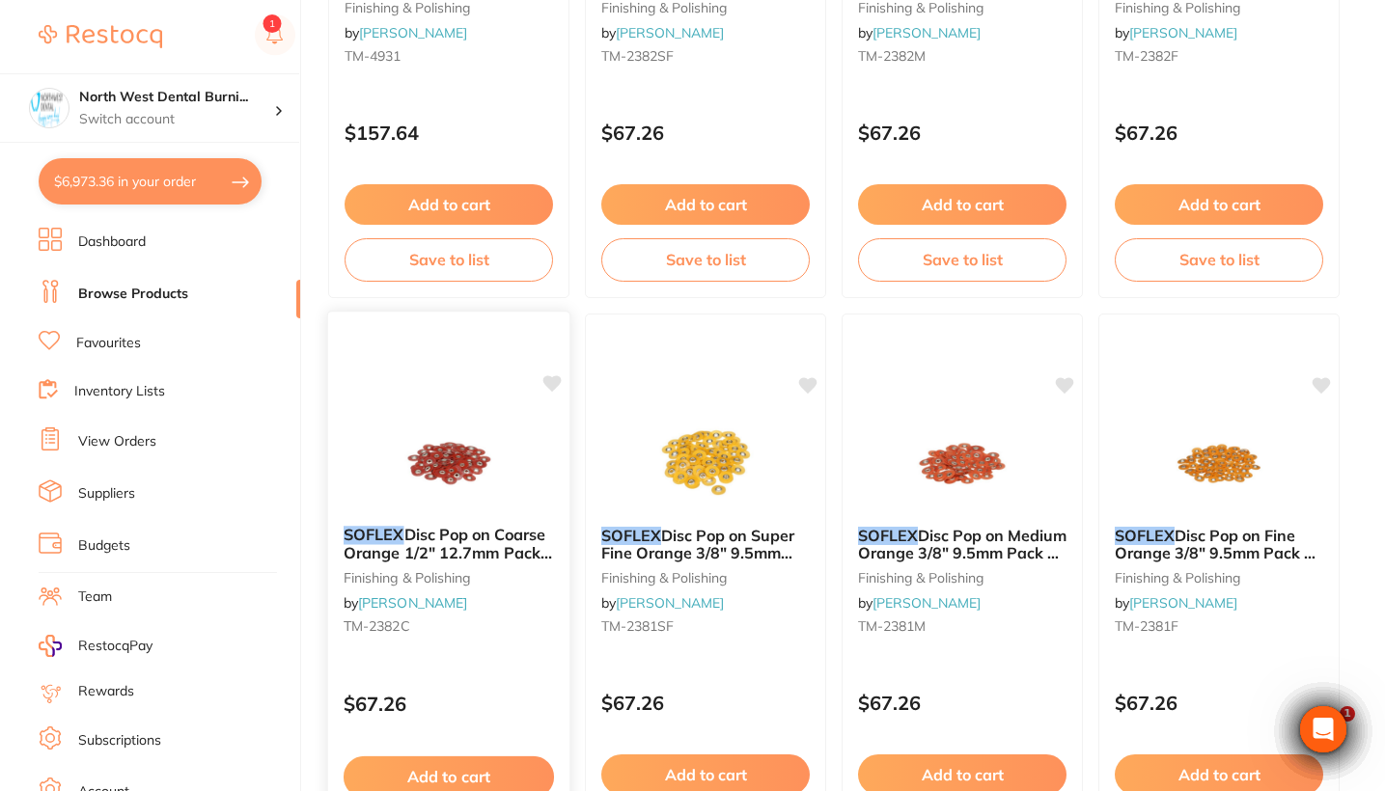
type input "soflex"
click at [488, 655] on div "SOFLEX Disc Pop on Coarse Orange 1/2" 12.7mm Pack of 85 finishing & polishing b…" at bounding box center [448, 584] width 241 height 148
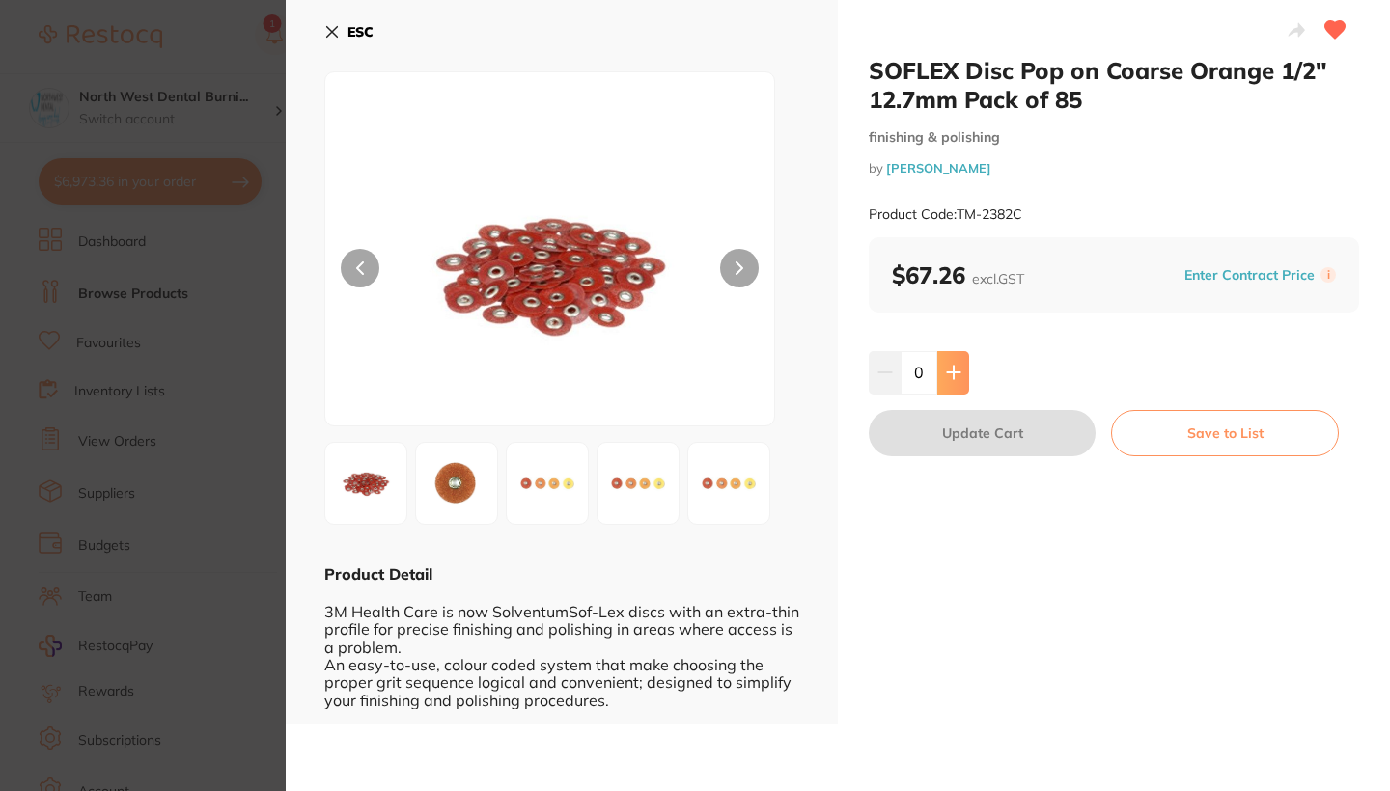
click at [700, 381] on button at bounding box center [953, 372] width 32 height 42
type input "2"
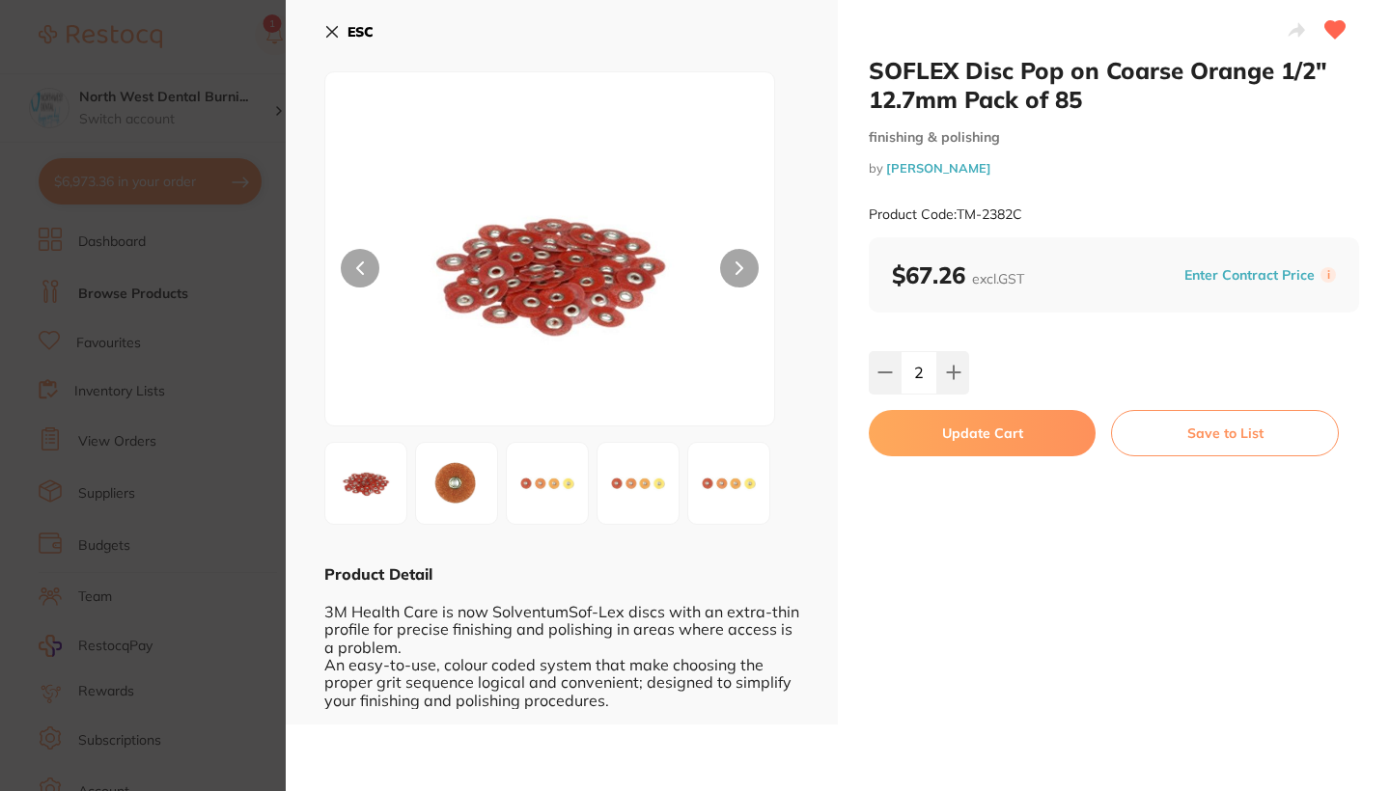
click at [700, 442] on button "Update Cart" at bounding box center [981, 433] width 227 height 46
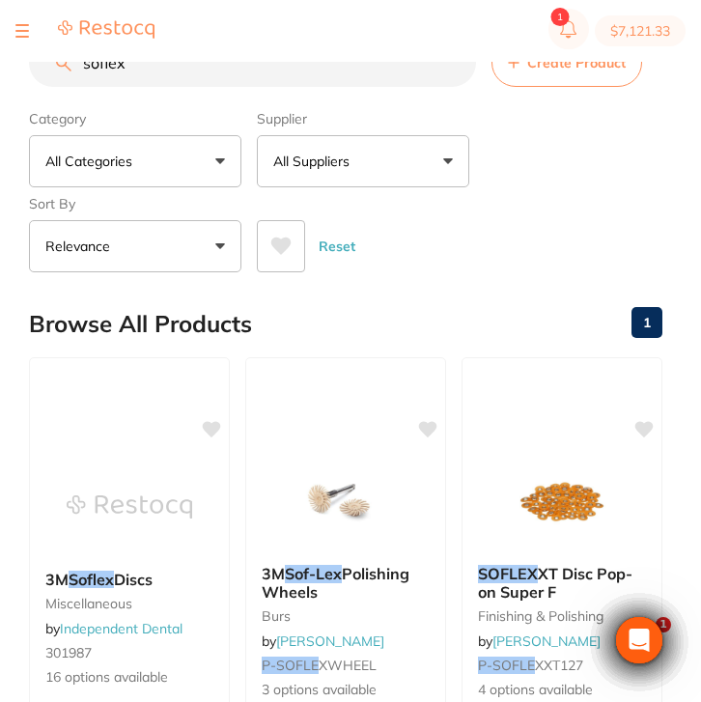
drag, startPoint x: 169, startPoint y: 82, endPoint x: 0, endPoint y: 61, distance: 170.2
click at [0, 61] on div "$7,121.33 North West Dental Burni... Switch account Riaz [MEDICAL_DATA] Experte…" at bounding box center [350, 320] width 701 height 640
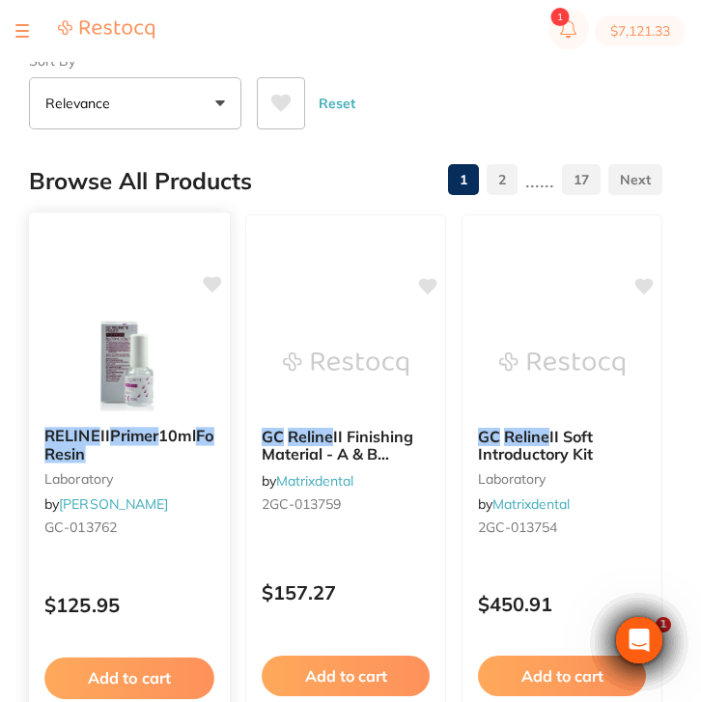
click at [143, 482] on small "laboratory" at bounding box center [129, 477] width 170 height 15
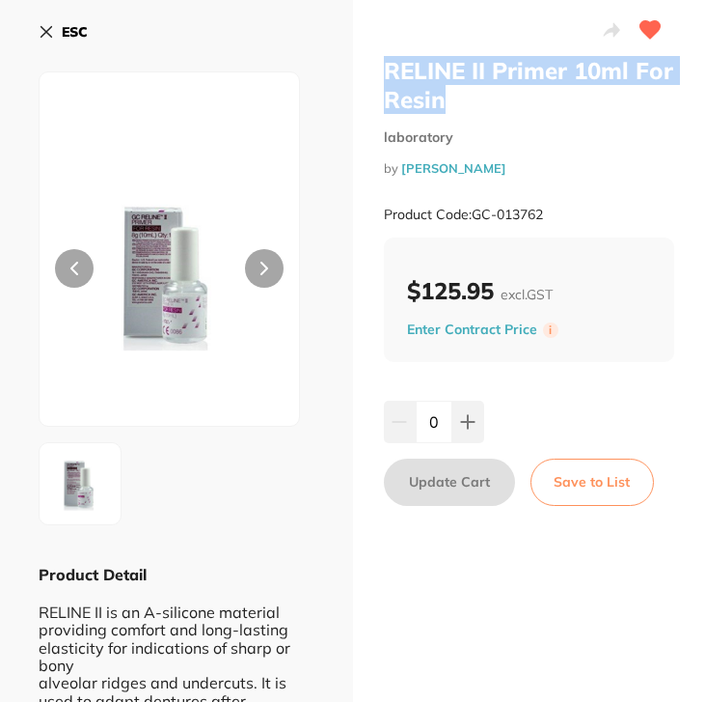
drag, startPoint x: 453, startPoint y: 109, endPoint x: 374, endPoint y: 77, distance: 84.4
click at [374, 77] on div "RELINE II Primer 10ml For Resin laboratory by [PERSON_NAME] Product Code: GC-01…" at bounding box center [529, 628] width 353 height 1257
copy h2 "RELINE II Primer 10ml For Resin"
click at [73, 29] on b "ESC" at bounding box center [75, 31] width 26 height 17
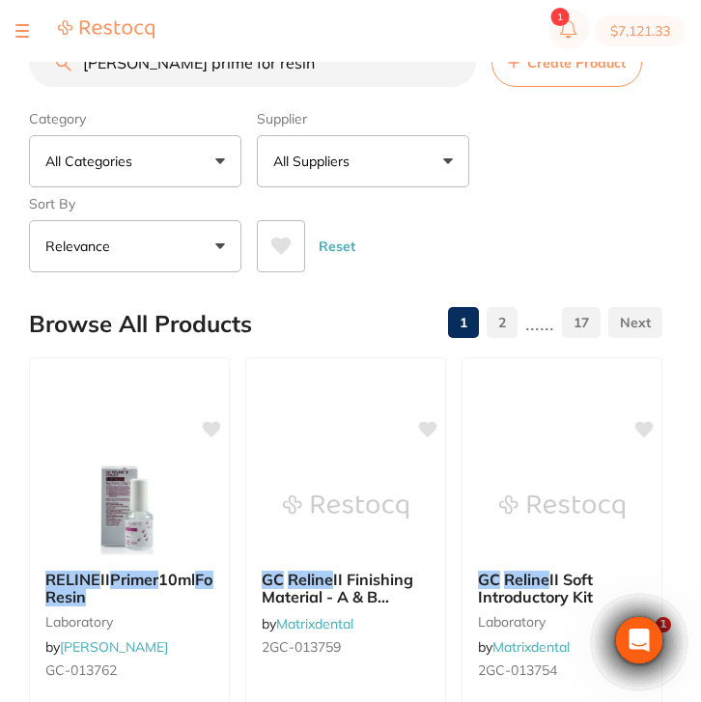
click at [264, 74] on input "[PERSON_NAME] prime for resin" at bounding box center [252, 63] width 447 height 48
drag, startPoint x: 259, startPoint y: 74, endPoint x: 32, endPoint y: 69, distance: 226.8
click at [32, 69] on input "[PERSON_NAME] prime for resin" at bounding box center [252, 63] width 447 height 48
paste input "CT-5720332"
type input "CT-5720332"
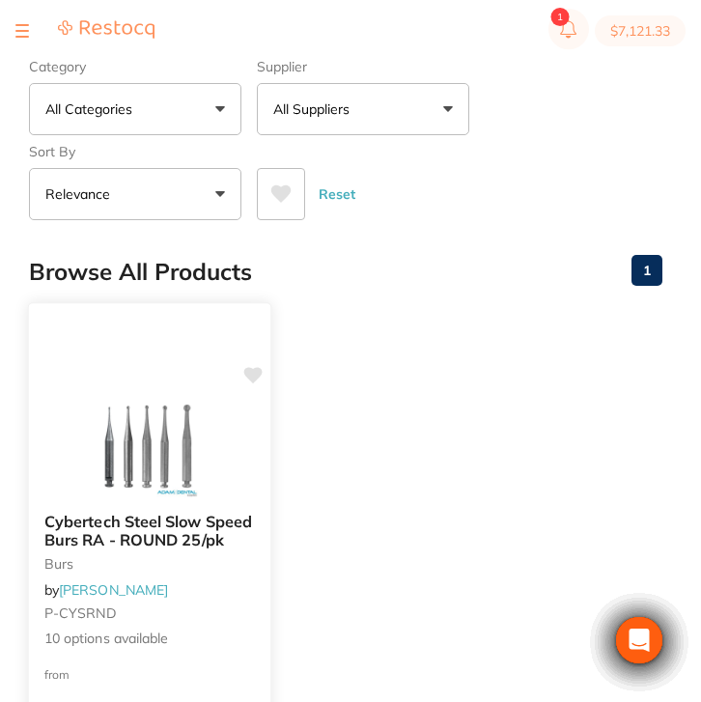
scroll to position [86, 0]
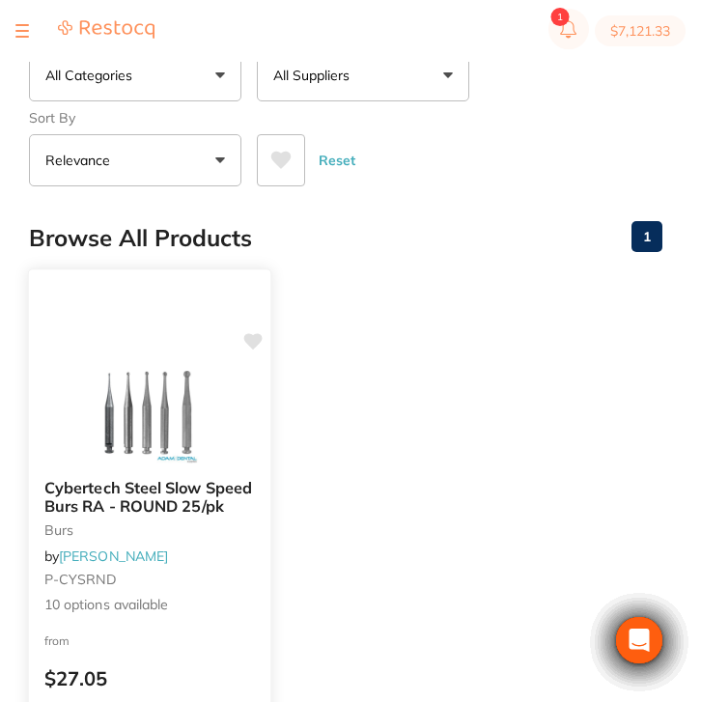
click at [168, 485] on span "Cybertech Steel Slow Speed Burs RA - ROUND 25/pk" at bounding box center [147, 497] width 207 height 38
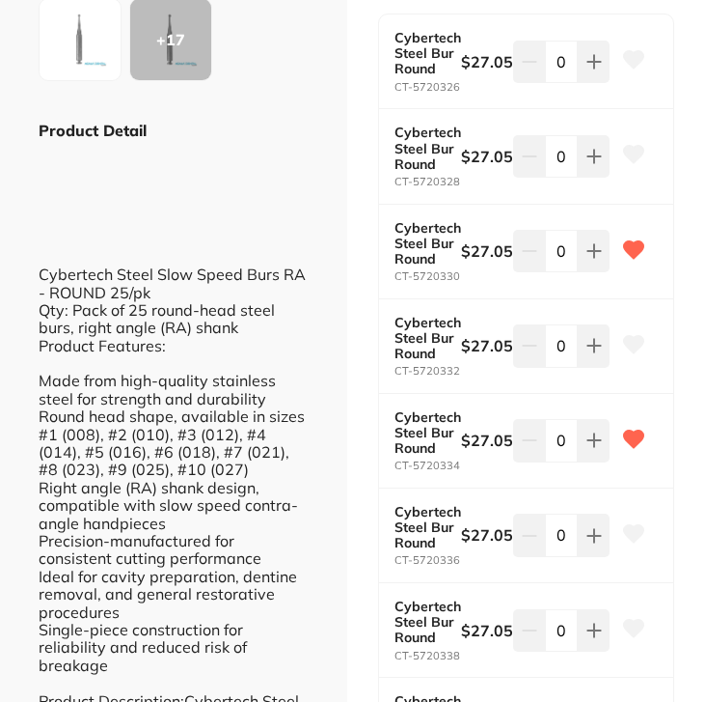
scroll to position [576, 0]
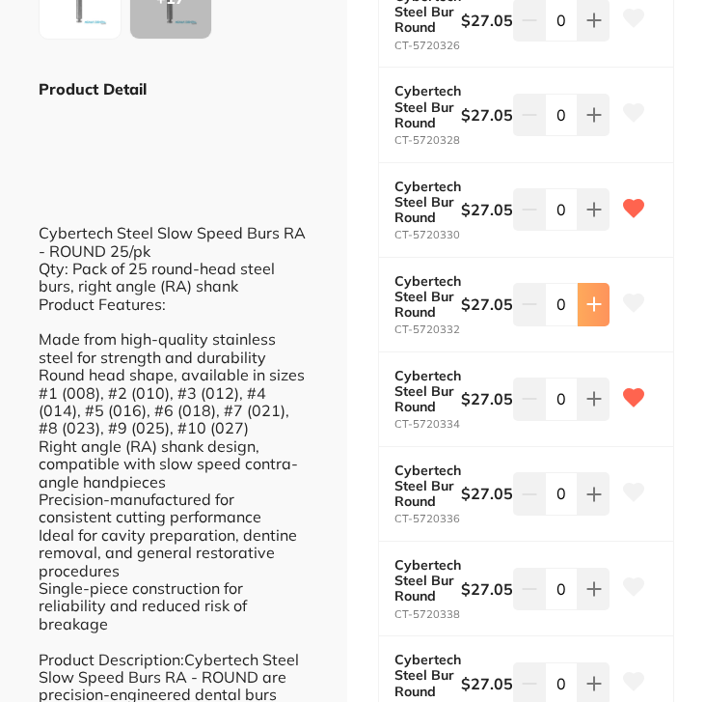
click at [578, 300] on button at bounding box center [594, 304] width 32 height 42
type input "2"
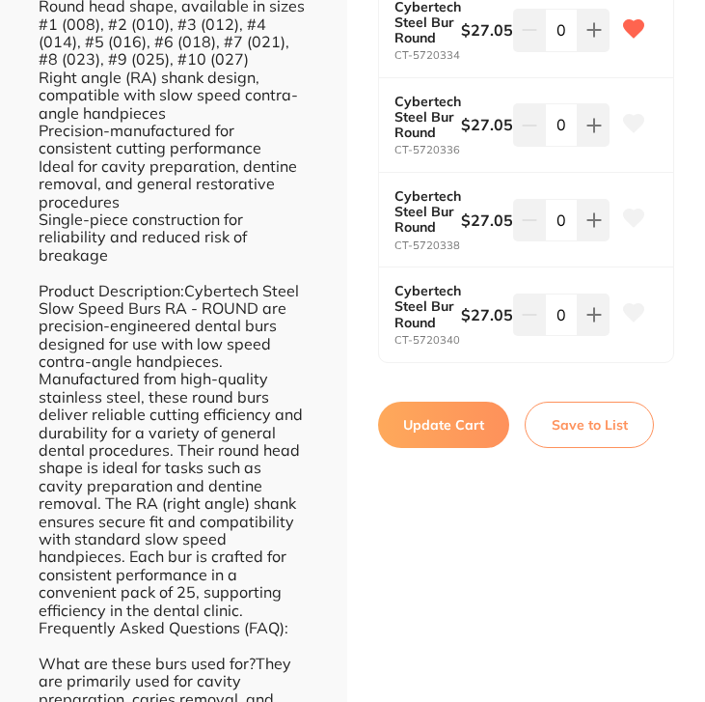
scroll to position [943, 0]
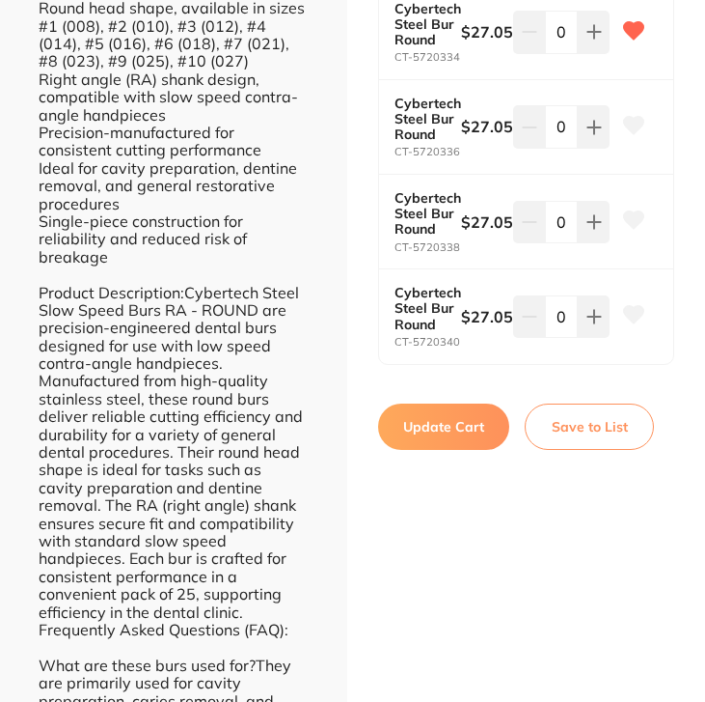
click at [457, 424] on button "Update Cart" at bounding box center [443, 426] width 131 height 46
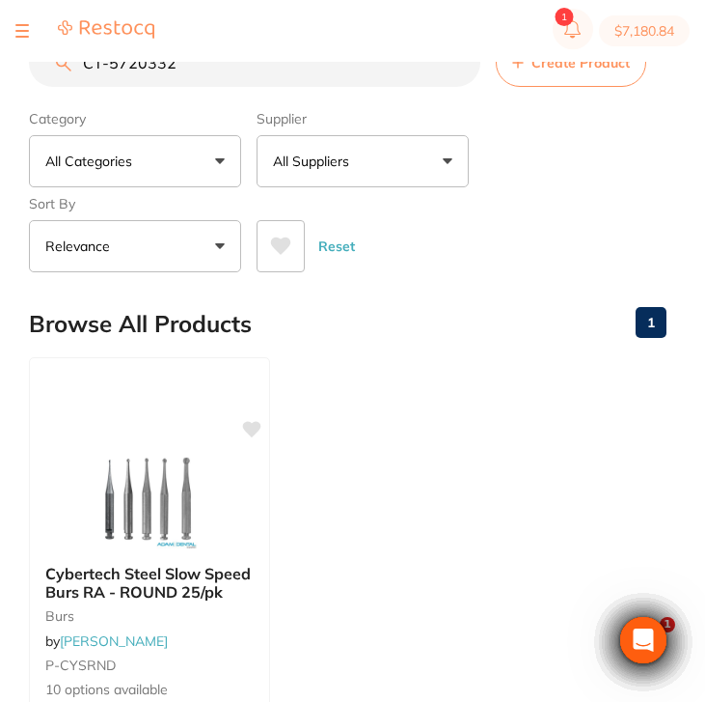
checkbox input "false"
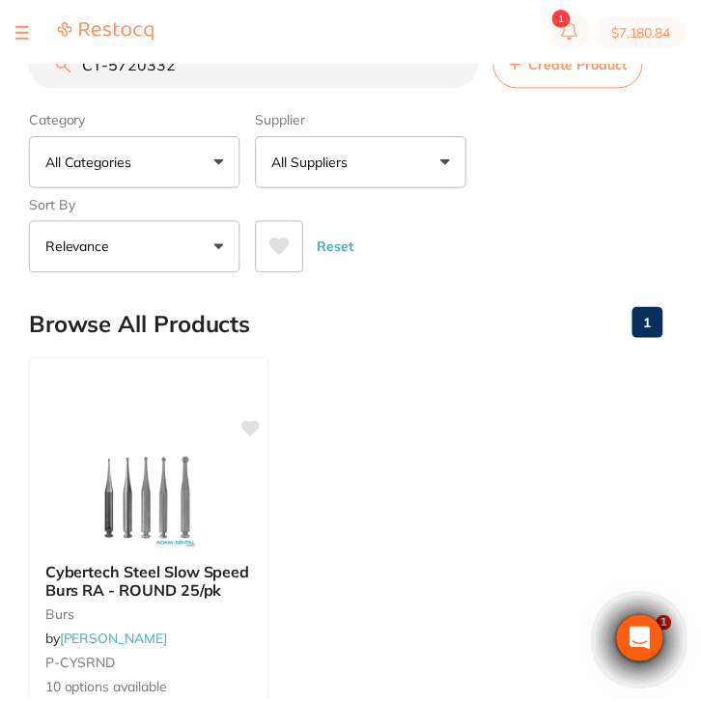
scroll to position [1, 0]
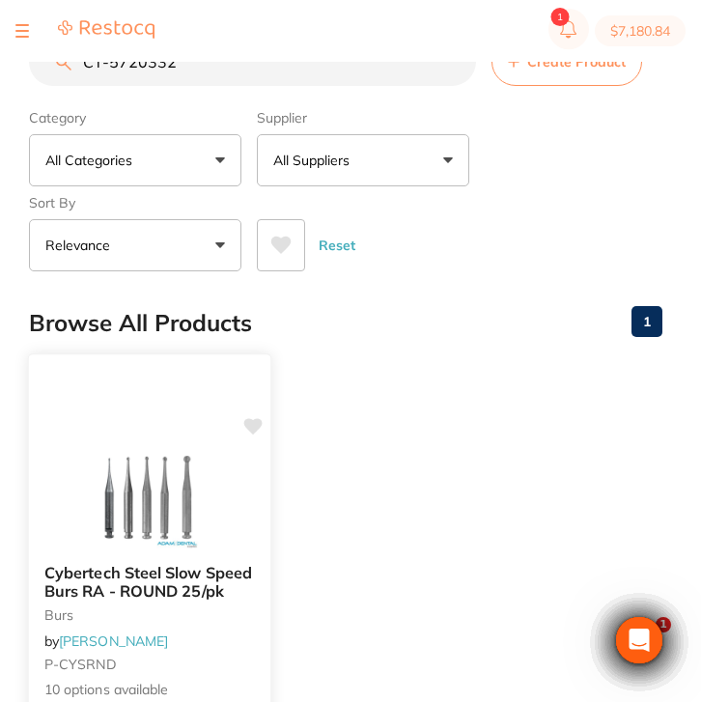
click at [203, 504] on img at bounding box center [149, 499] width 126 height 97
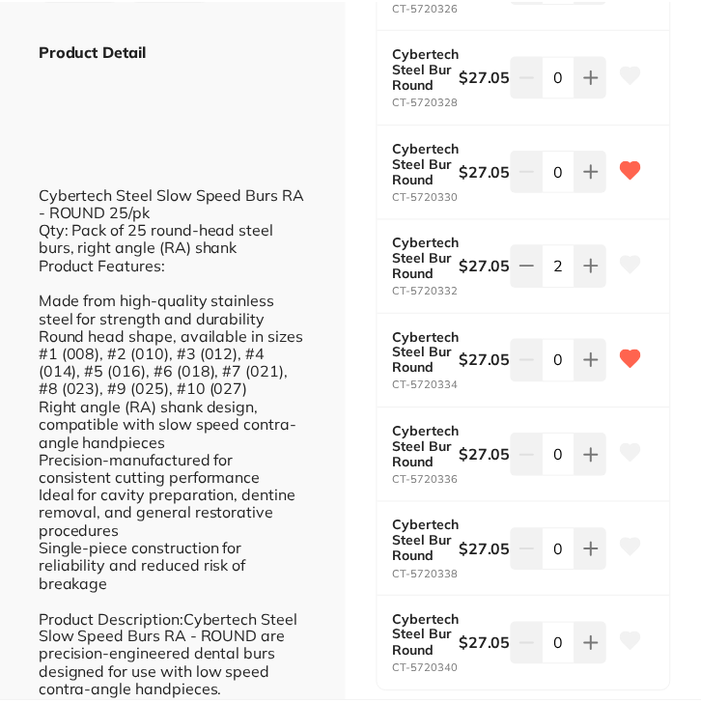
scroll to position [1, 0]
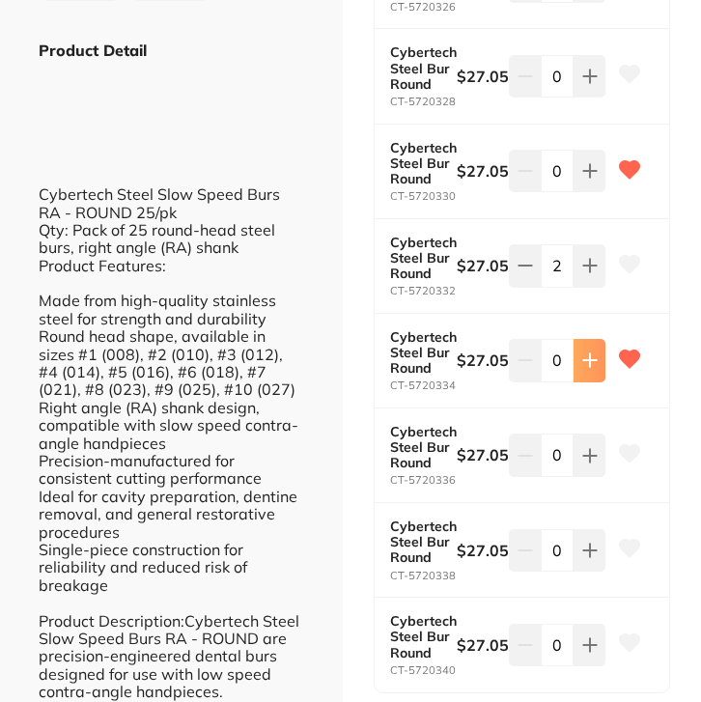
click at [582, 360] on icon at bounding box center [589, 359] width 15 height 15
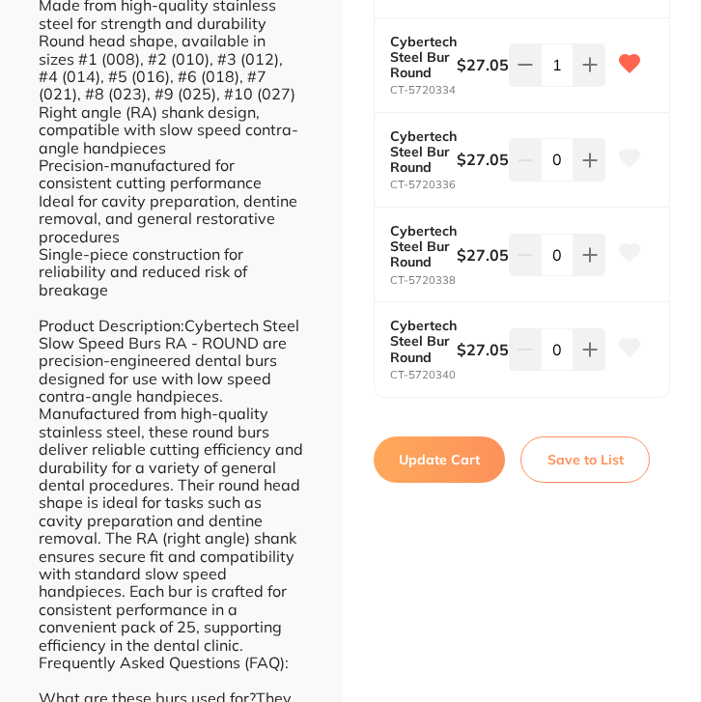
scroll to position [911, 0]
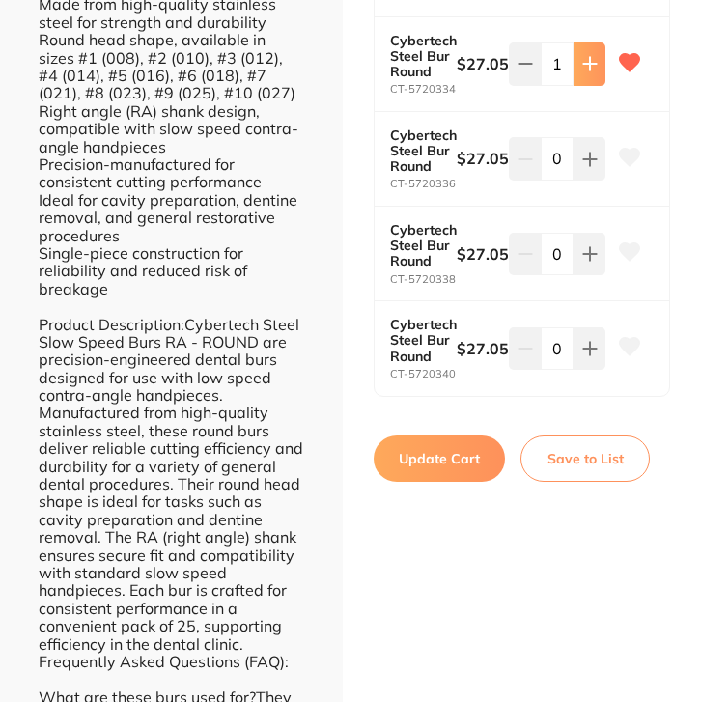
click at [587, 65] on icon at bounding box center [589, 63] width 15 height 15
type input "2"
click at [452, 450] on button "Update Cart" at bounding box center [438, 458] width 131 height 46
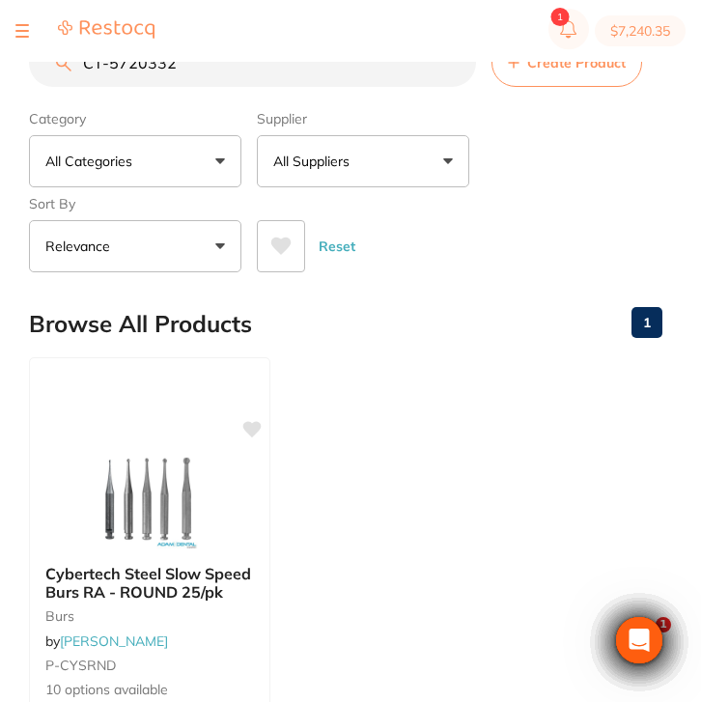
drag, startPoint x: 198, startPoint y: 73, endPoint x: 67, endPoint y: 70, distance: 131.3
click at [67, 70] on div "CT-5720332 Create Product" at bounding box center [345, 63] width 633 height 48
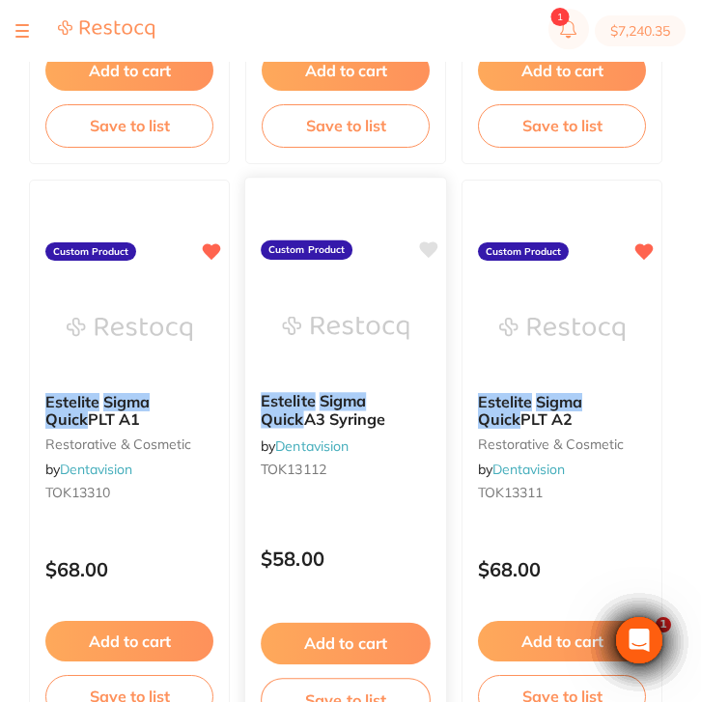
scroll to position [791, 0]
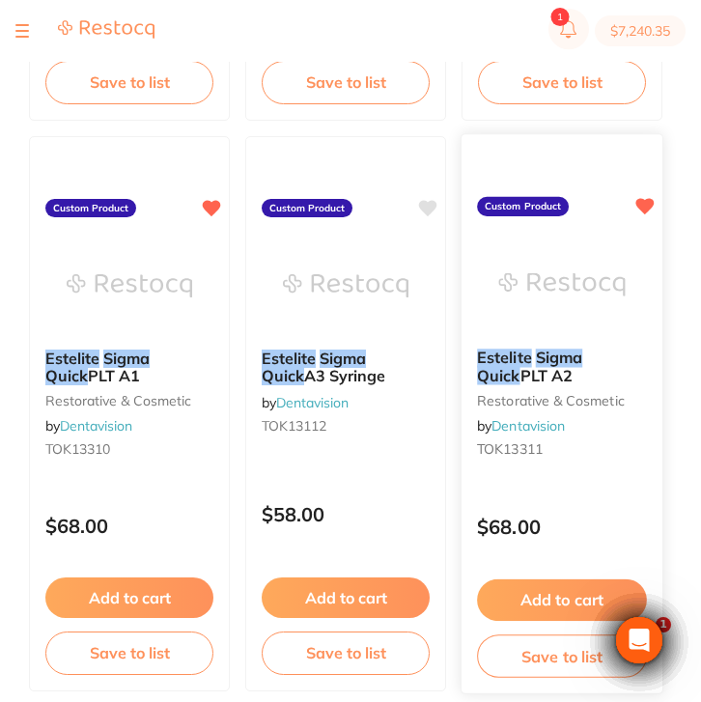
type input "Estilite sigma quick"
click at [578, 443] on div "Estelite Sigma Quick PLT A2 restorative & cosmetic by Dentavision TOK13311" at bounding box center [561, 407] width 201 height 148
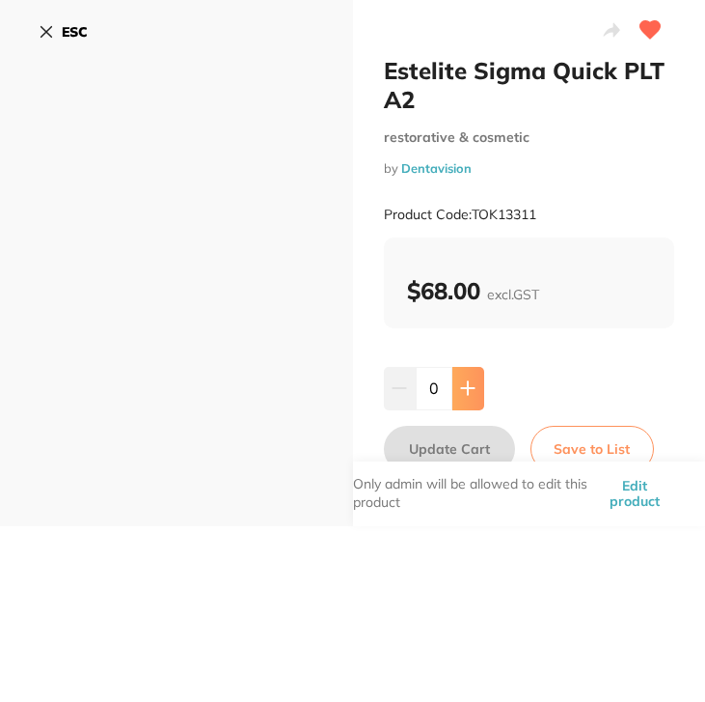
click at [462, 390] on icon at bounding box center [467, 387] width 15 height 15
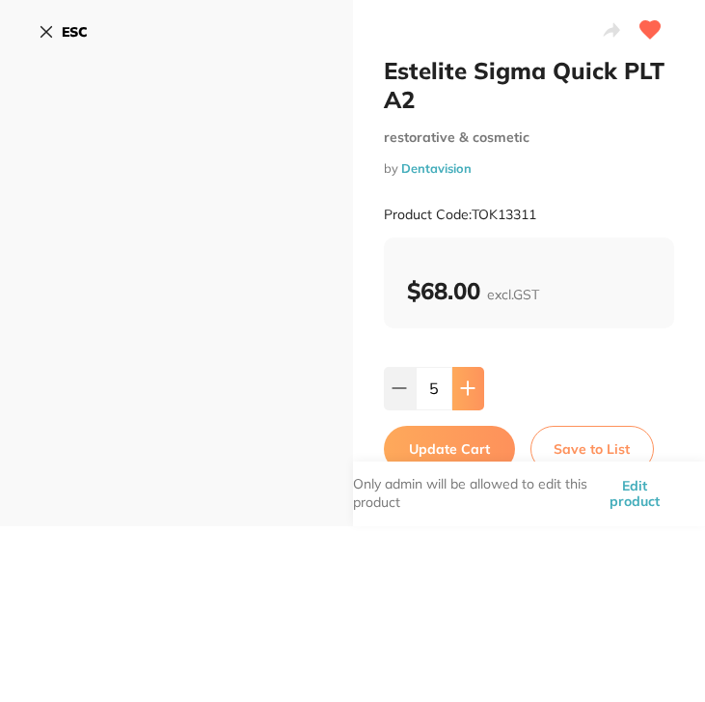
click at [462, 390] on icon at bounding box center [467, 387] width 15 height 15
type input "8"
click at [463, 441] on button "Update Cart" at bounding box center [449, 449] width 131 height 46
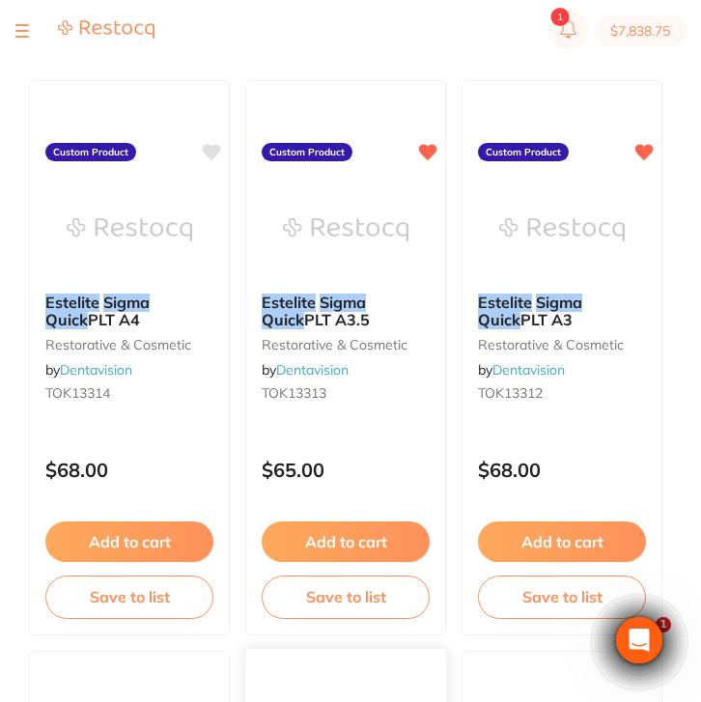
scroll to position [281, 0]
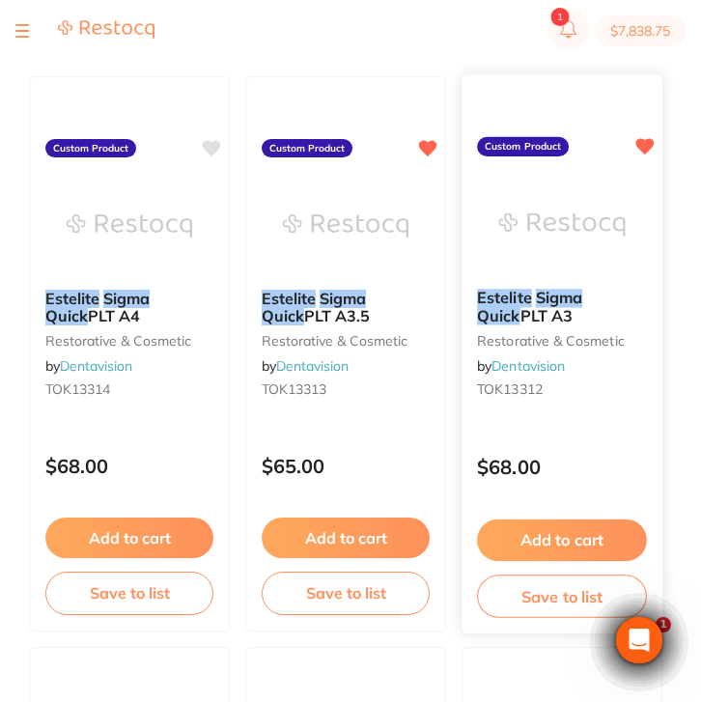
click at [586, 430] on div "Estelite Sigma Quick PLT A3 restorative & cosmetic by Dentavision TOK13312 Cust…" at bounding box center [561, 353] width 203 height 561
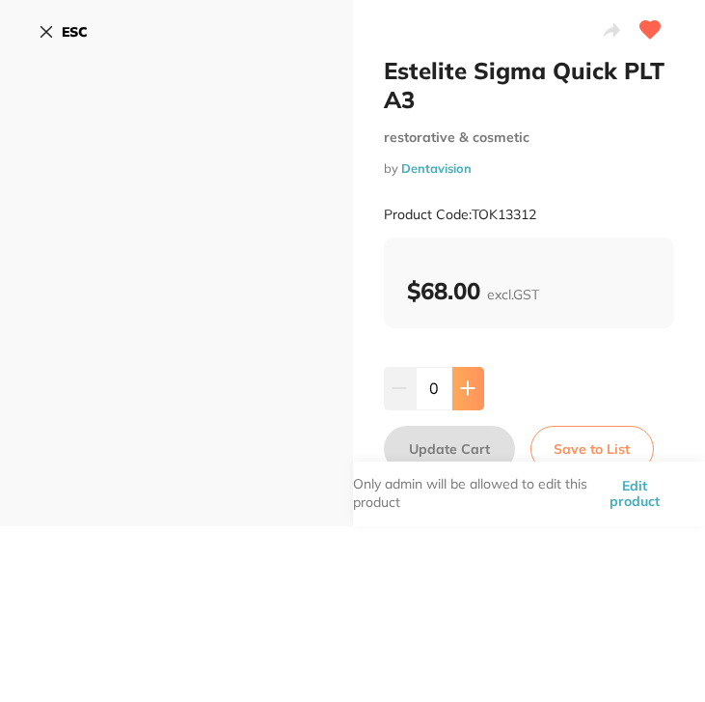
click at [470, 377] on button at bounding box center [469, 388] width 32 height 42
type input "4"
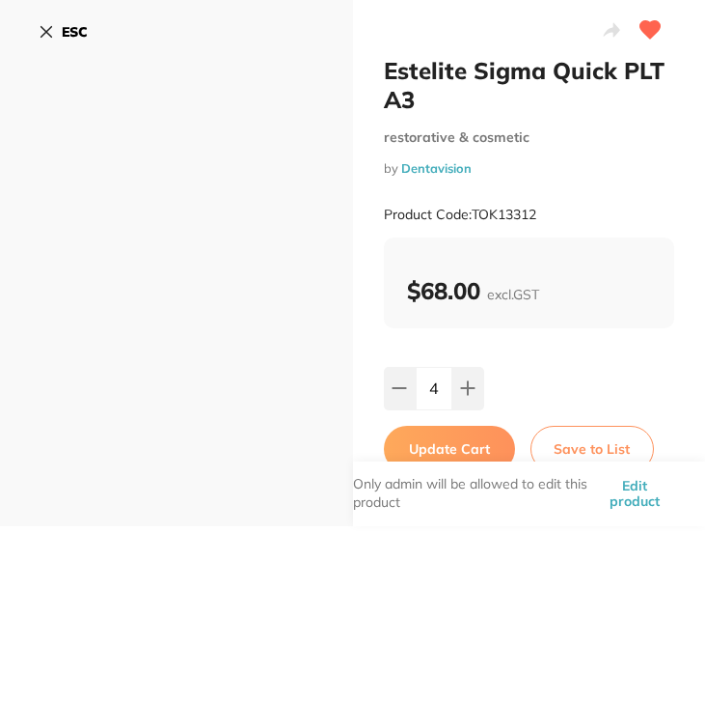
click at [454, 448] on button "Update Cart" at bounding box center [449, 449] width 131 height 46
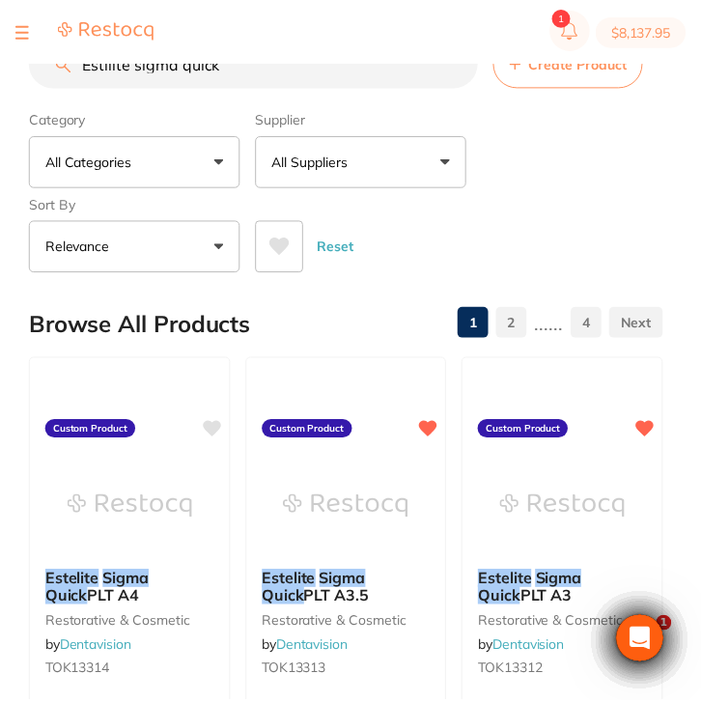
scroll to position [281, 0]
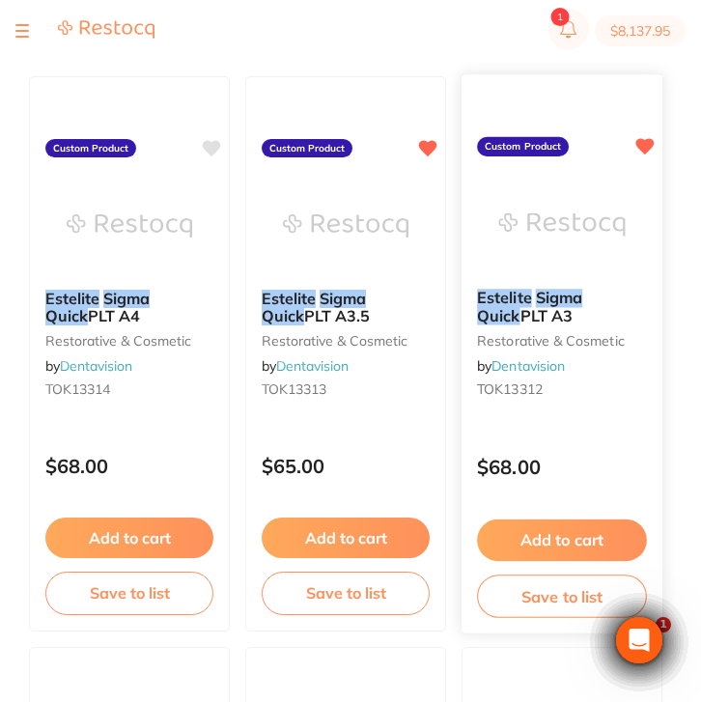
click at [546, 413] on div "Estelite Sigma Quick PLT A3 restorative & cosmetic by Dentavision TOK13312" at bounding box center [561, 347] width 201 height 148
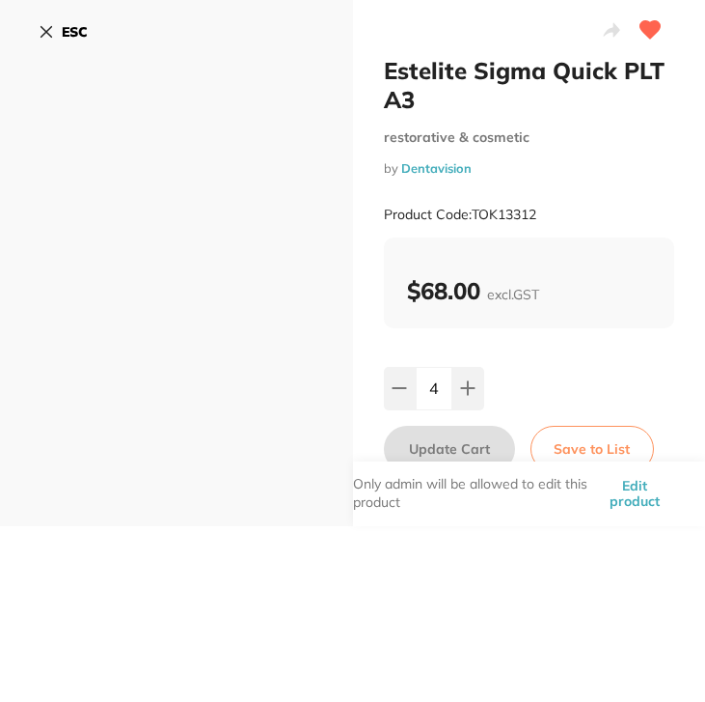
click at [94, 30] on div "ESC" at bounding box center [177, 43] width 276 height 56
click at [69, 41] on button "ESC" at bounding box center [63, 31] width 49 height 33
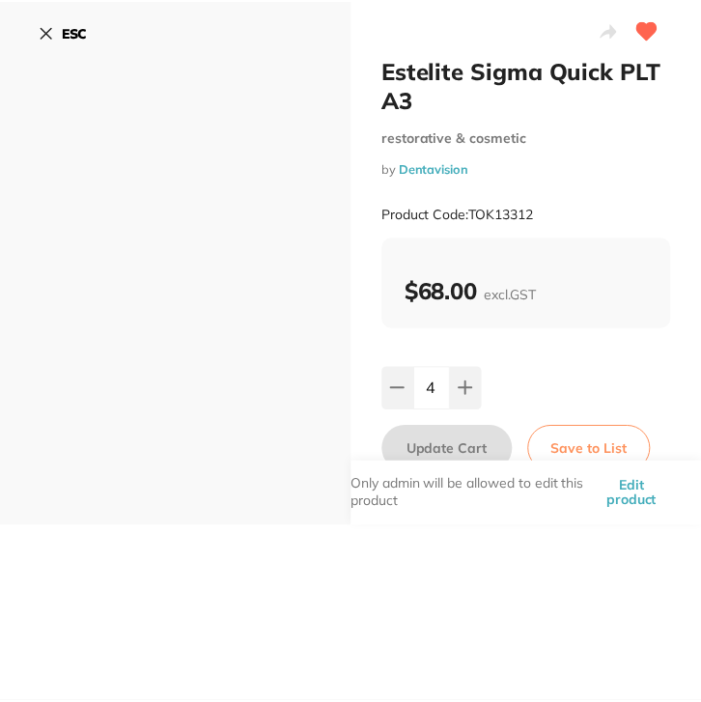
scroll to position [1, 0]
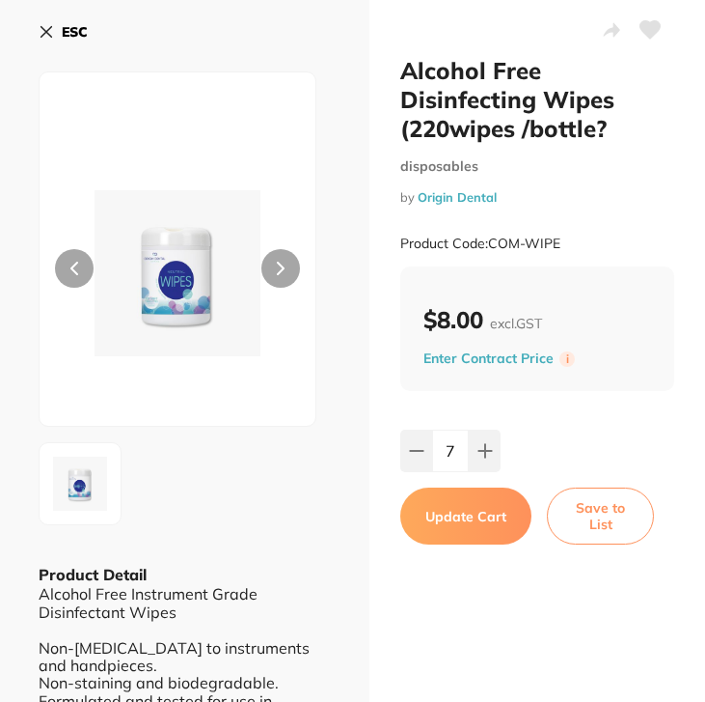
click at [481, 462] on button at bounding box center [485, 450] width 32 height 42
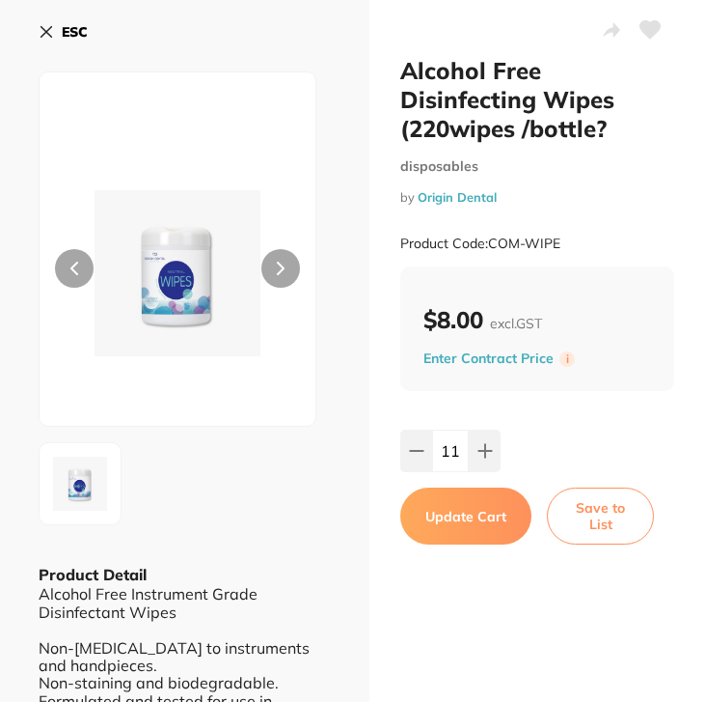
click at [481, 462] on button at bounding box center [485, 450] width 32 height 42
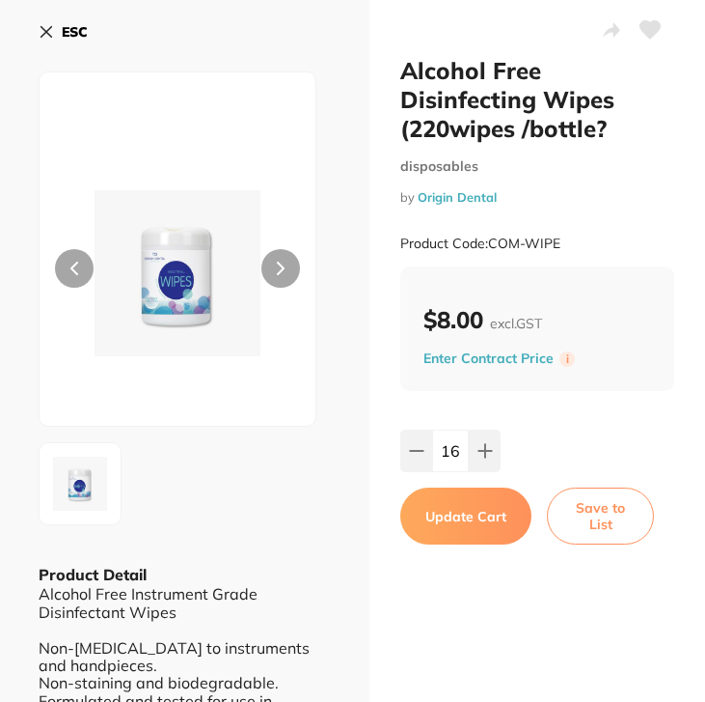
click at [481, 462] on button at bounding box center [485, 450] width 32 height 42
type input "20"
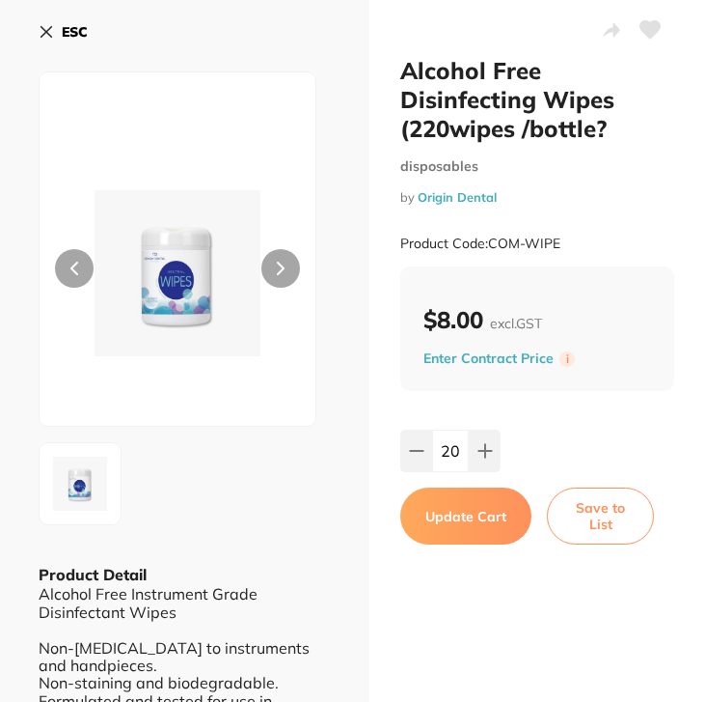
click at [481, 505] on button "Update Cart" at bounding box center [465, 515] width 131 height 56
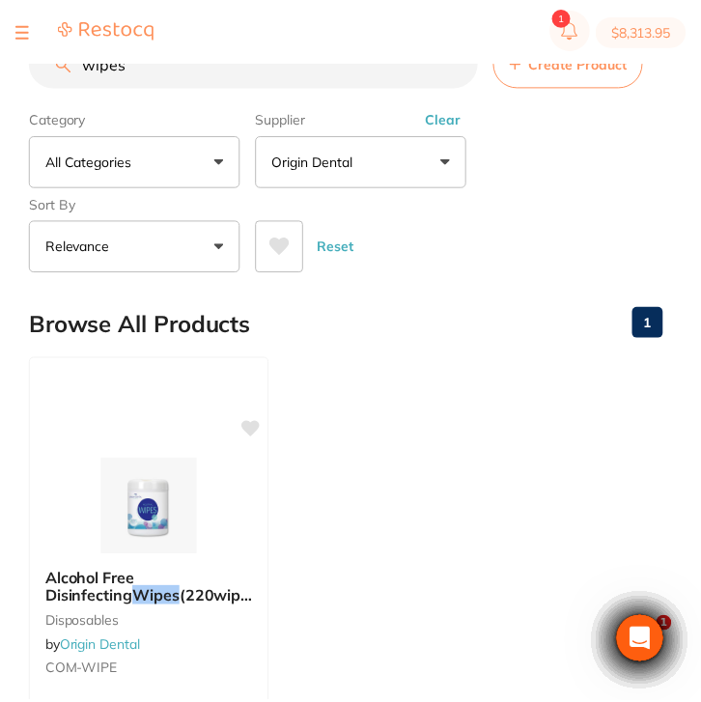
scroll to position [1, 0]
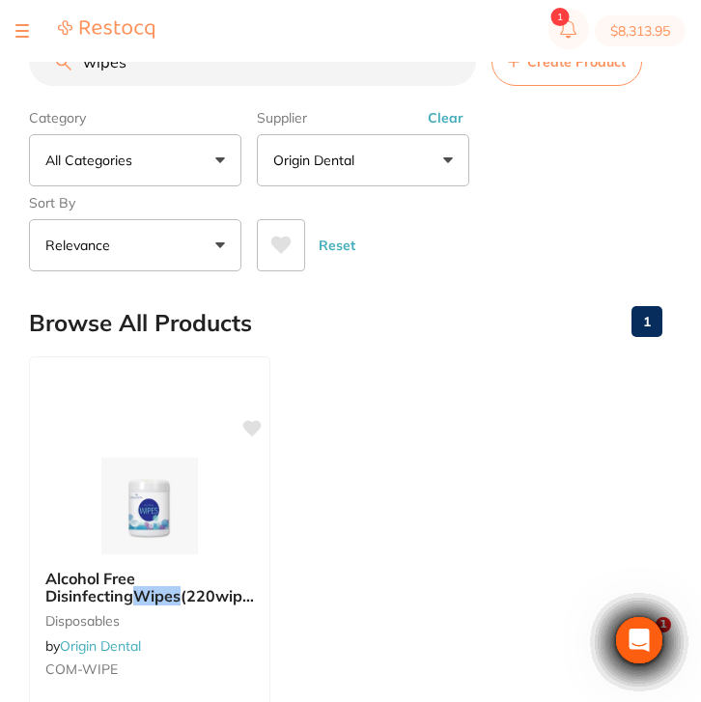
click at [440, 119] on button "Clear" at bounding box center [445, 117] width 47 height 17
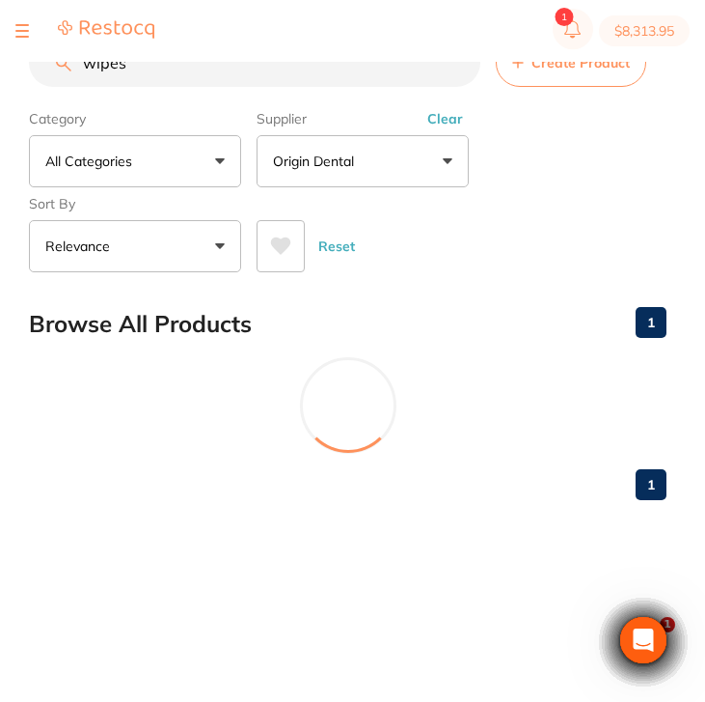
click at [157, 69] on input "wipes" at bounding box center [255, 63] width 452 height 48
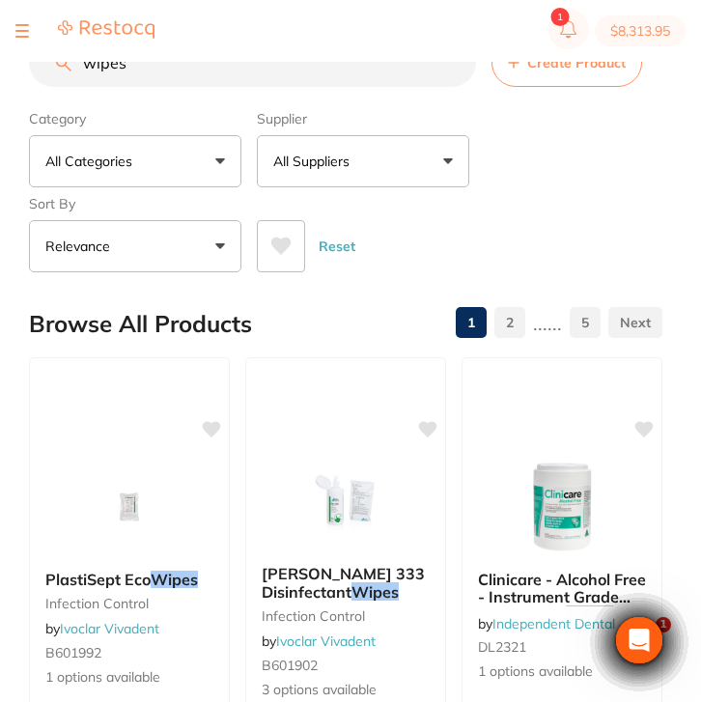
drag, startPoint x: 151, startPoint y: 69, endPoint x: 36, endPoint y: 69, distance: 115.8
click at [36, 69] on input "wipes" at bounding box center [252, 63] width 447 height 48
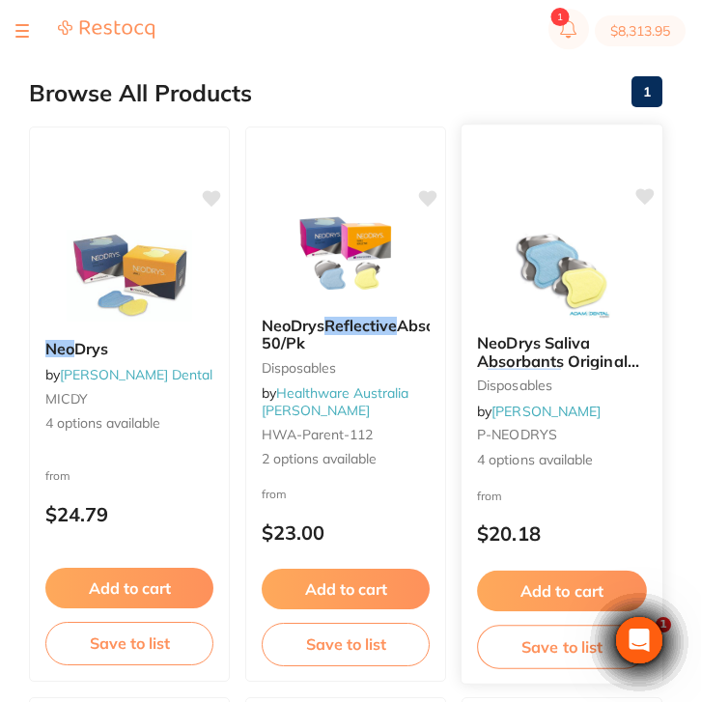
type input "neo reflective"
click at [556, 499] on div "from $20.18" at bounding box center [561, 518] width 201 height 69
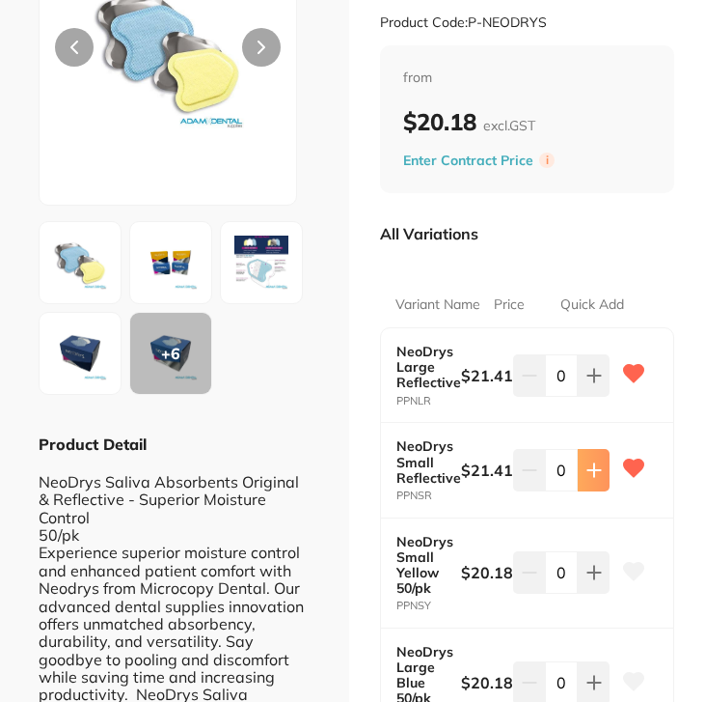
click at [597, 471] on button at bounding box center [594, 470] width 32 height 42
type input "2"
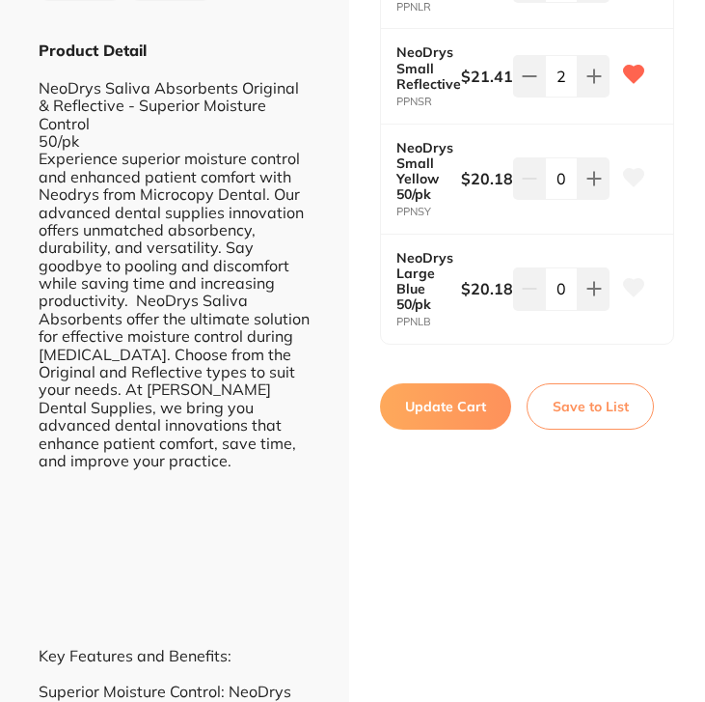
scroll to position [511, 0]
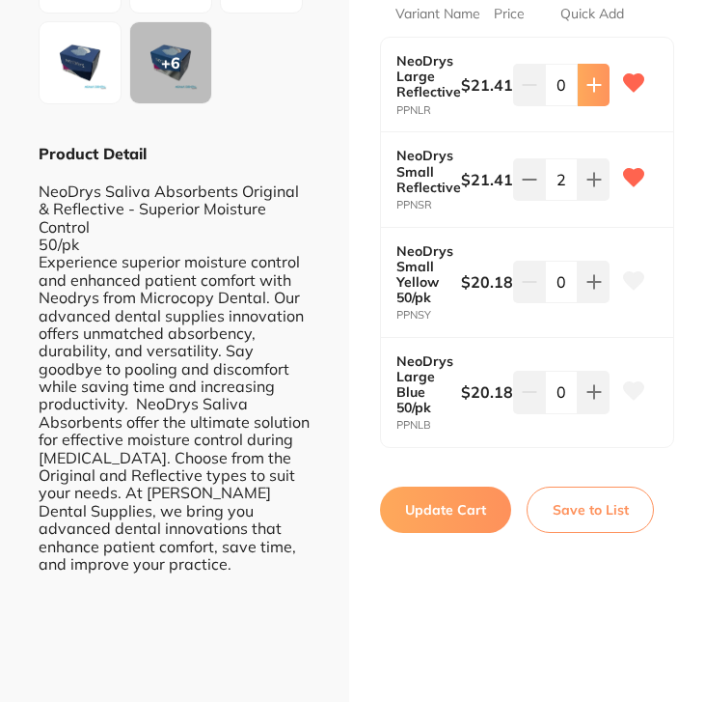
click at [592, 100] on button at bounding box center [594, 85] width 32 height 42
type input "1"
click at [428, 495] on button "Update Cart" at bounding box center [445, 509] width 131 height 46
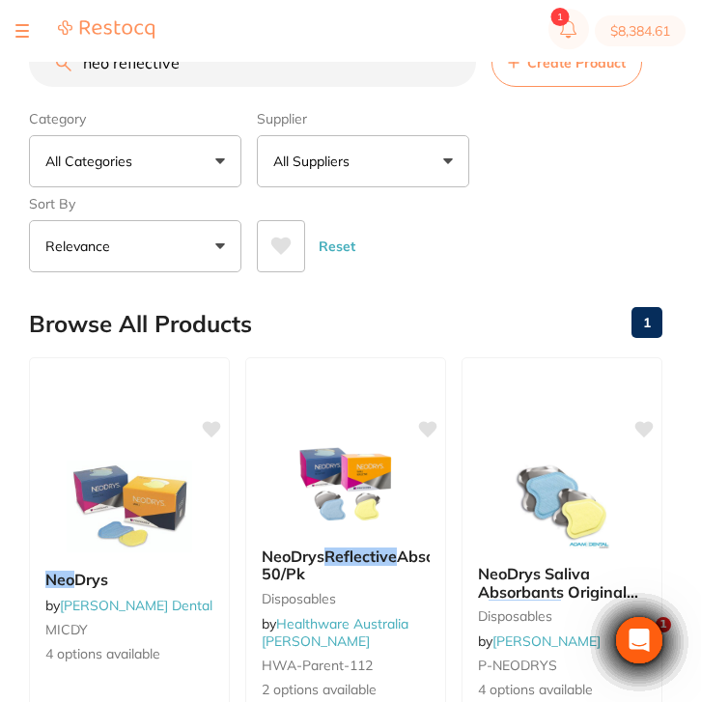
click at [195, 70] on input "neo reflective" at bounding box center [252, 63] width 447 height 48
drag, startPoint x: 195, startPoint y: 70, endPoint x: 36, endPoint y: 61, distance: 159.5
click at [36, 61] on div "$8,384.61 North West Dental Burni... Switch account Riaz [MEDICAL_DATA] Experte…" at bounding box center [350, 320] width 701 height 640
paste input "993121"
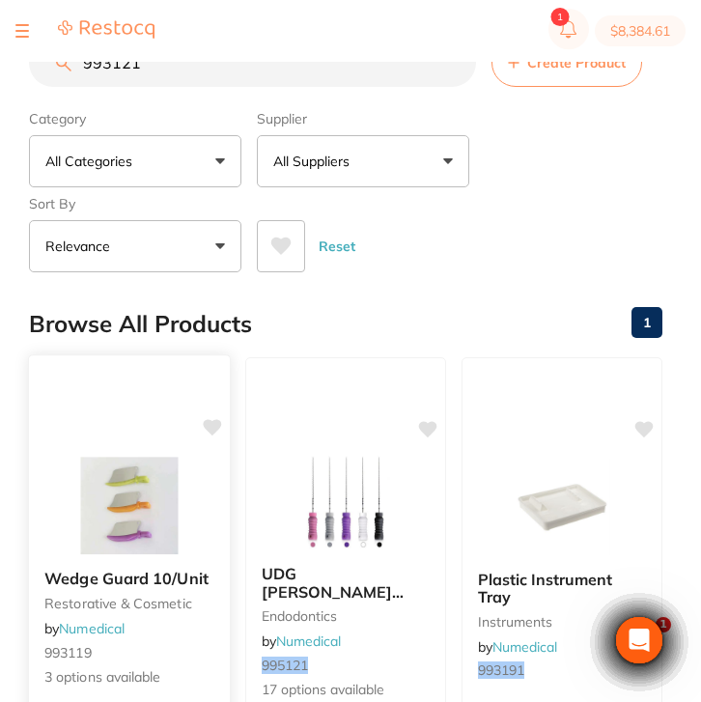
type input "993121"
click at [153, 538] on img at bounding box center [129, 504] width 126 height 97
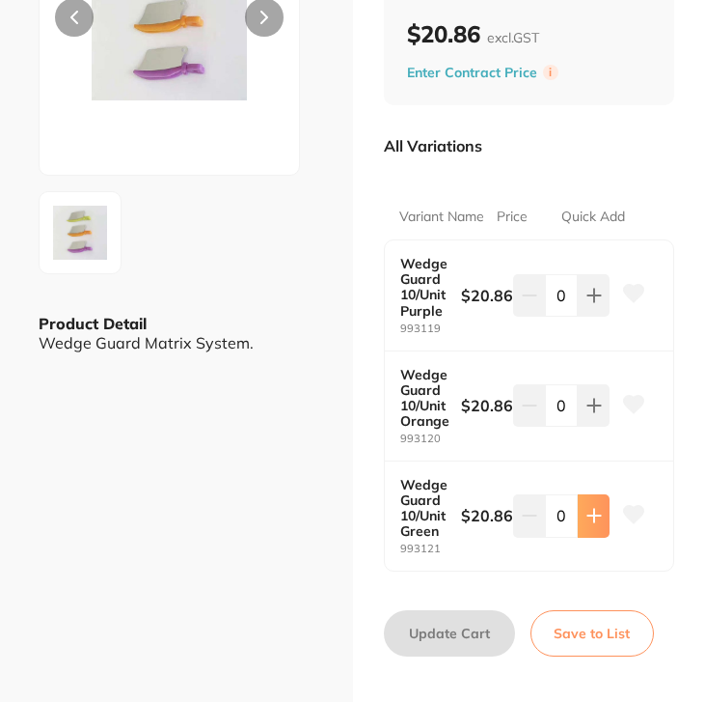
click at [580, 537] on button at bounding box center [594, 515] width 32 height 42
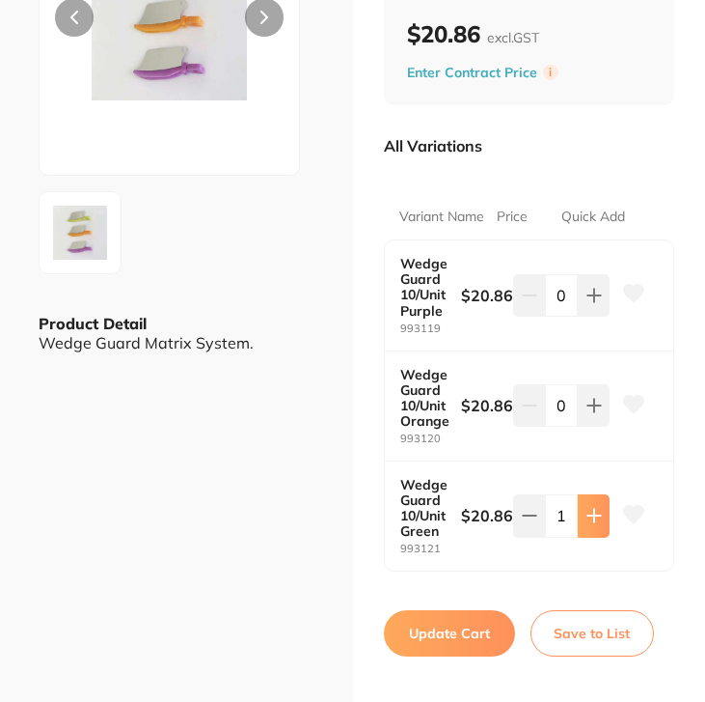
click at [582, 537] on button at bounding box center [594, 515] width 32 height 42
type input "2"
click at [477, 647] on button "Update Cart" at bounding box center [449, 633] width 131 height 46
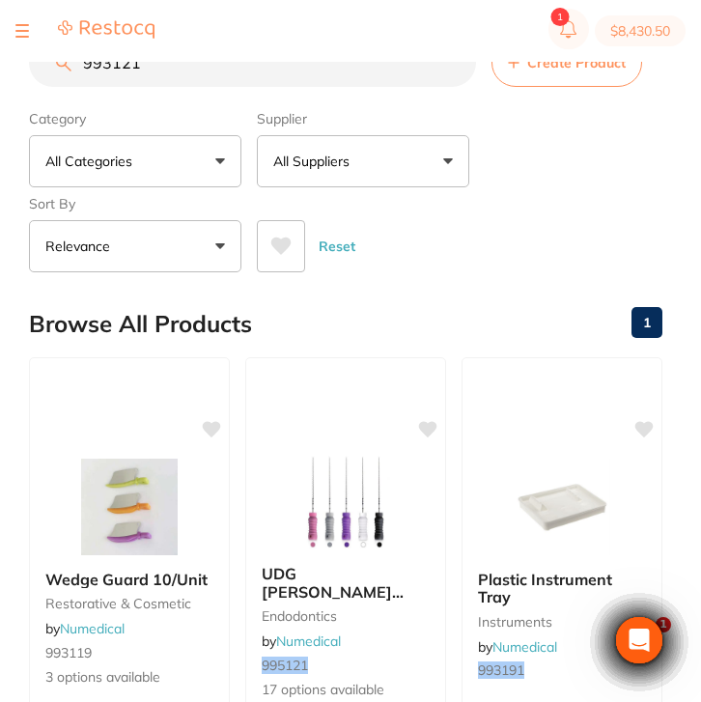
drag, startPoint x: 196, startPoint y: 67, endPoint x: 39, endPoint y: 65, distance: 157.3
click at [39, 65] on input "993121" at bounding box center [252, 63] width 447 height 48
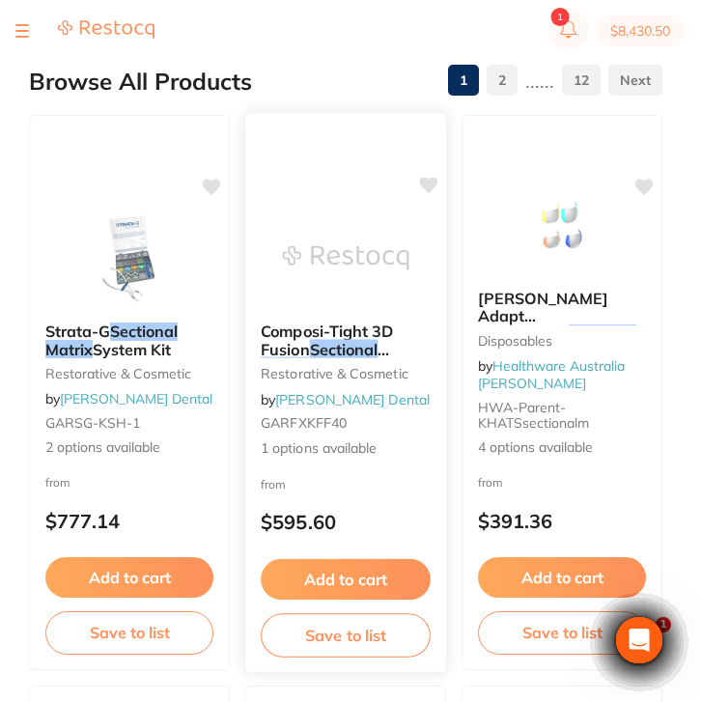
scroll to position [33, 0]
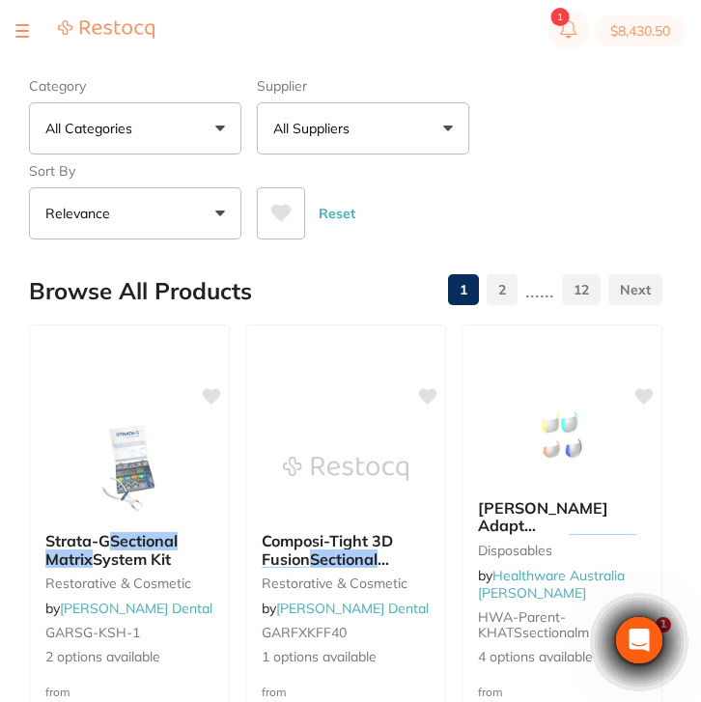
click at [344, 124] on p "All Suppliers" at bounding box center [315, 128] width 84 height 19
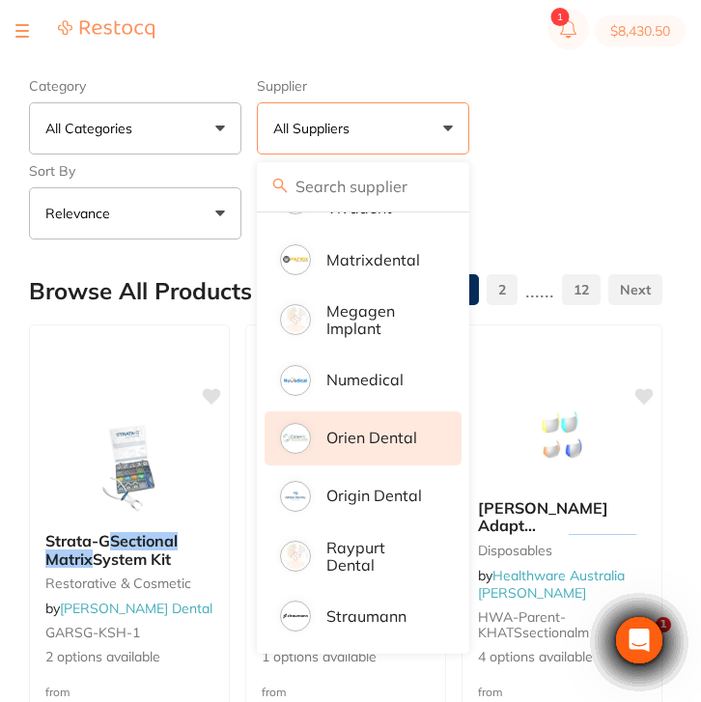
scroll to position [783, 0]
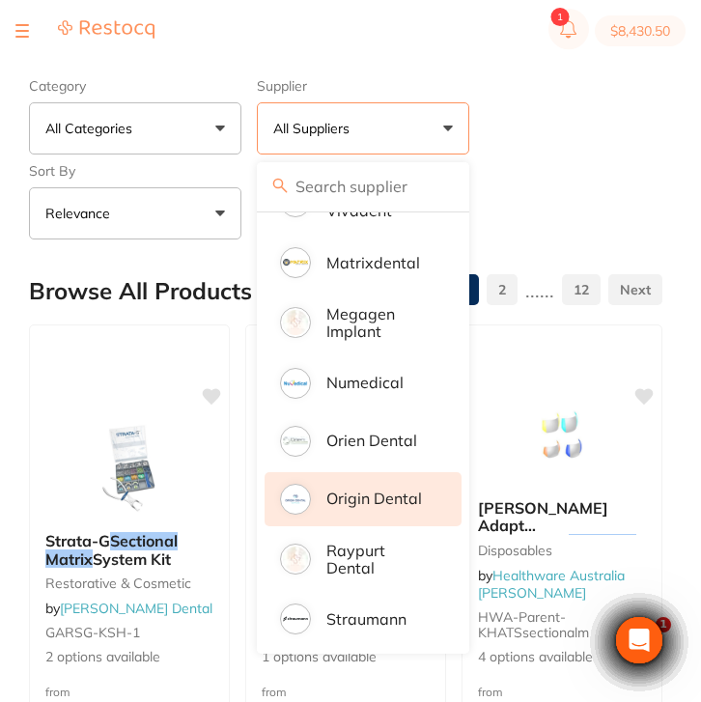
click at [379, 493] on p "Origin Dental" at bounding box center [374, 497] width 96 height 17
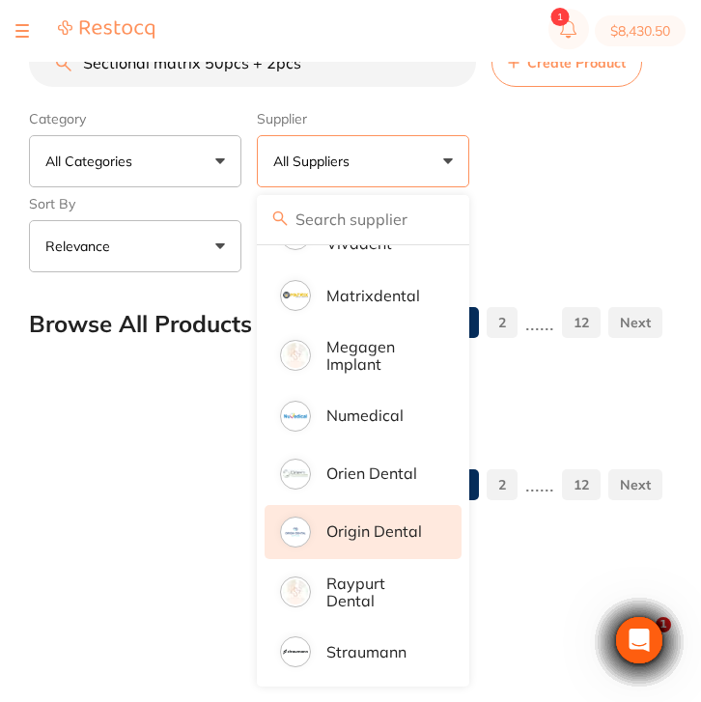
scroll to position [0, 0]
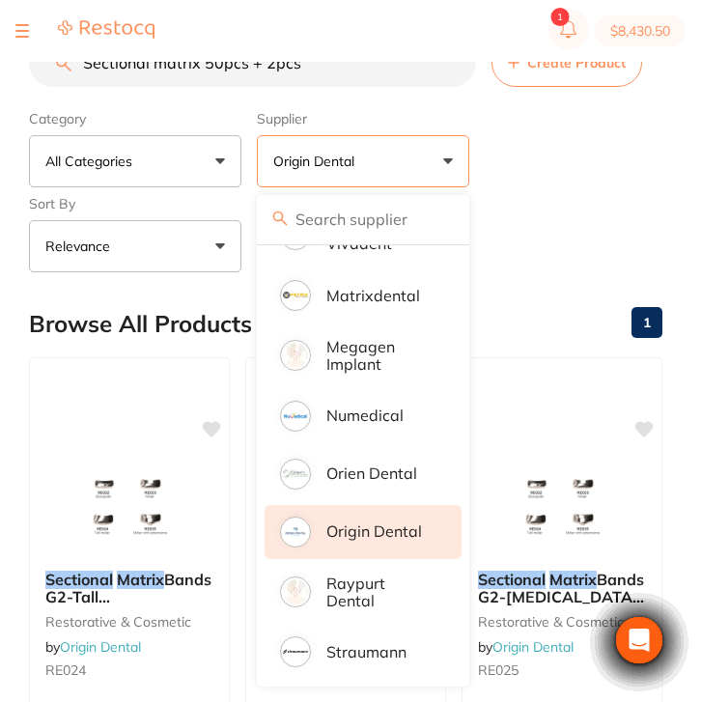
click at [585, 176] on div "Category All Categories All Categories burs disposables impression miscellaneou…" at bounding box center [345, 187] width 633 height 170
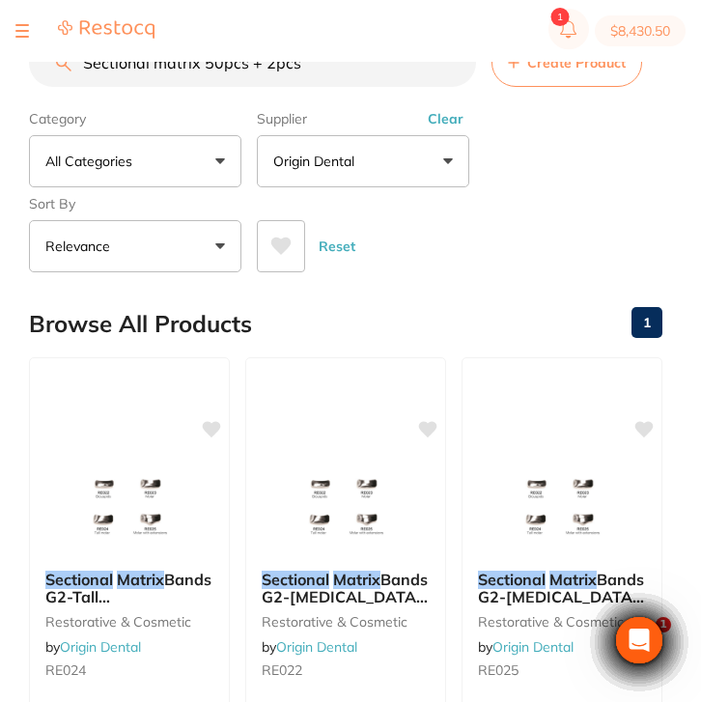
click at [337, 57] on section "$8,430.50" at bounding box center [350, 31] width 701 height 62
click at [336, 66] on input "Sectional matrix 50pcs + 2pcs" at bounding box center [252, 63] width 447 height 48
drag, startPoint x: 330, startPoint y: 66, endPoint x: 205, endPoint y: 64, distance: 125.5
click at [205, 64] on input "Sectional matrix 50pcs + 2pcs" at bounding box center [252, 63] width 447 height 48
click at [446, 125] on button "Clear" at bounding box center [445, 118] width 47 height 17
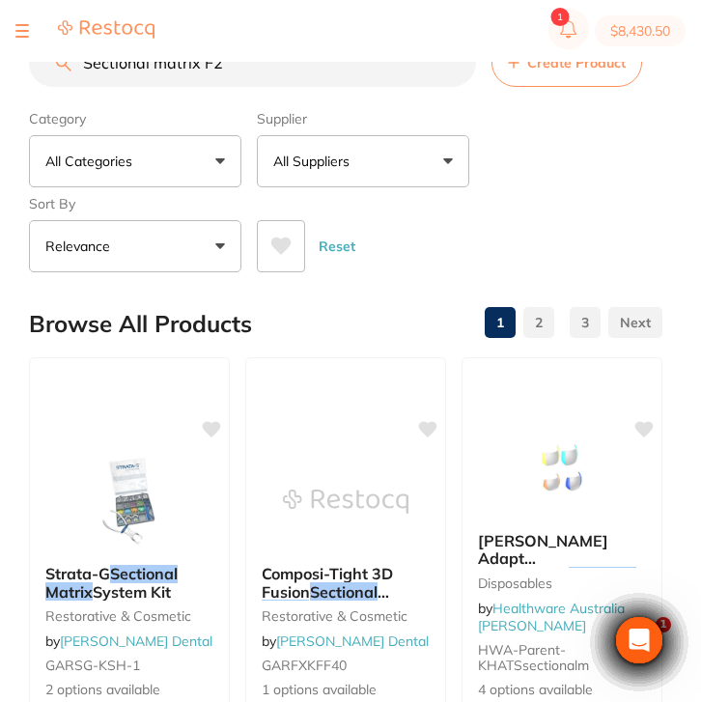
click at [276, 62] on input "Sectional matrix F2" at bounding box center [252, 63] width 447 height 48
drag, startPoint x: 253, startPoint y: 86, endPoint x: 37, endPoint y: 55, distance: 218.3
click at [37, 55] on div "$8,430.50 North West Dental Burni... Switch account Riaz [MEDICAL_DATA] Experte…" at bounding box center [350, 320] width 701 height 640
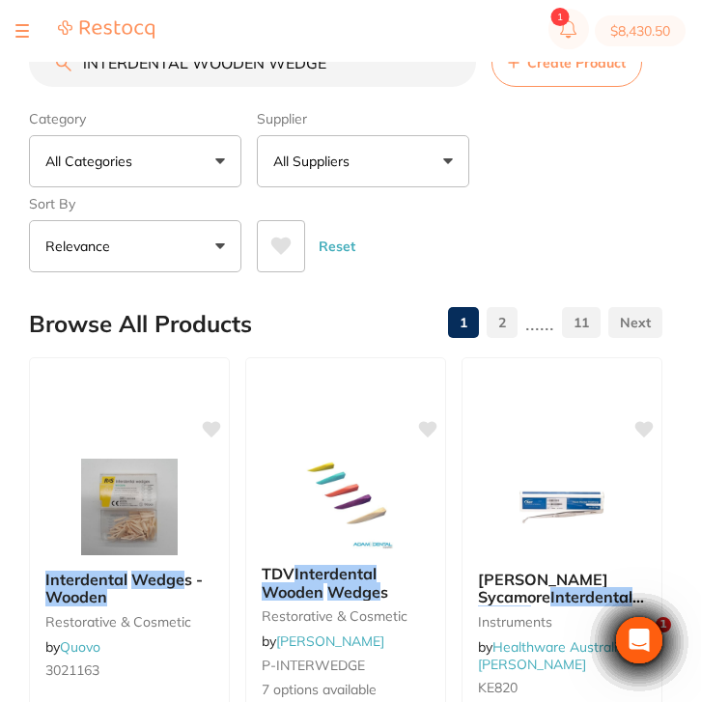
click at [339, 167] on p "All Suppliers" at bounding box center [315, 160] width 84 height 19
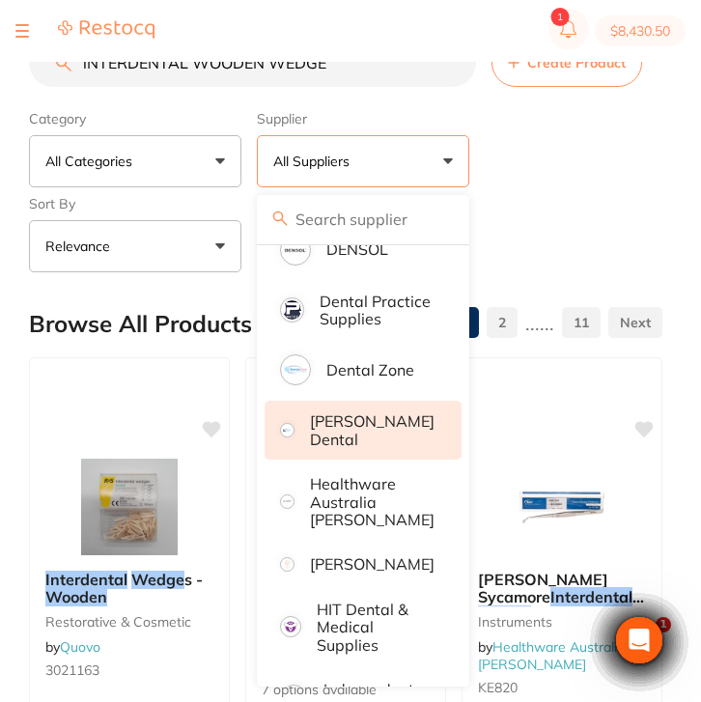
scroll to position [832, 0]
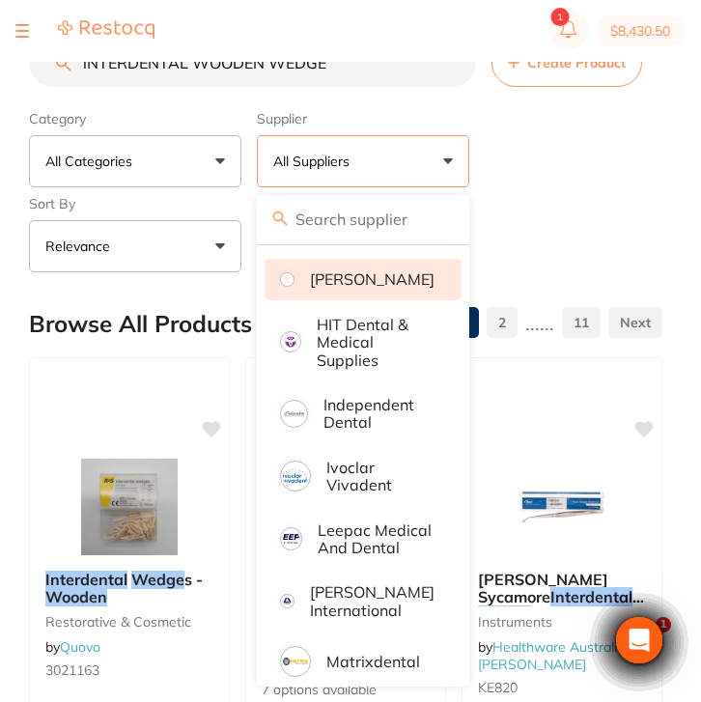
click at [375, 259] on li "[PERSON_NAME]" at bounding box center [362, 279] width 197 height 41
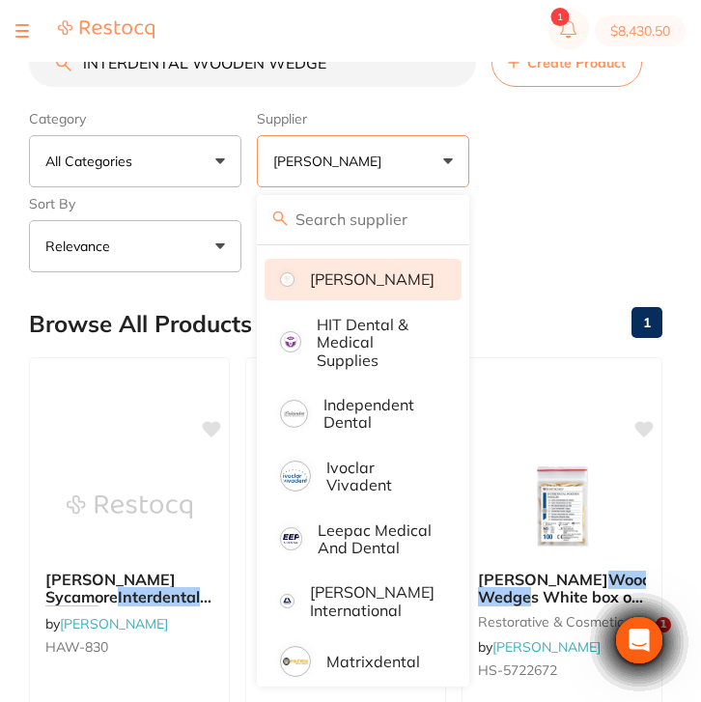
click at [531, 215] on div "Reset" at bounding box center [452, 239] width 390 height 68
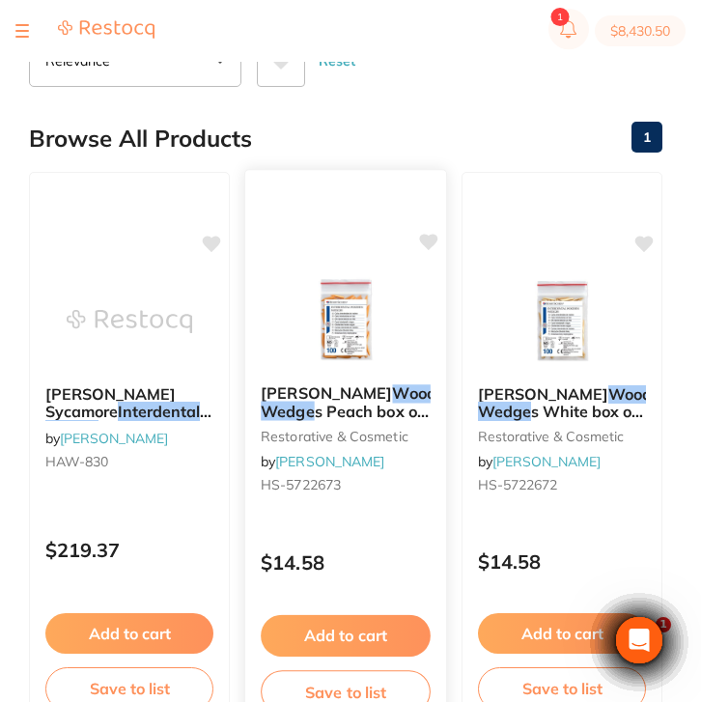
scroll to position [234, 0]
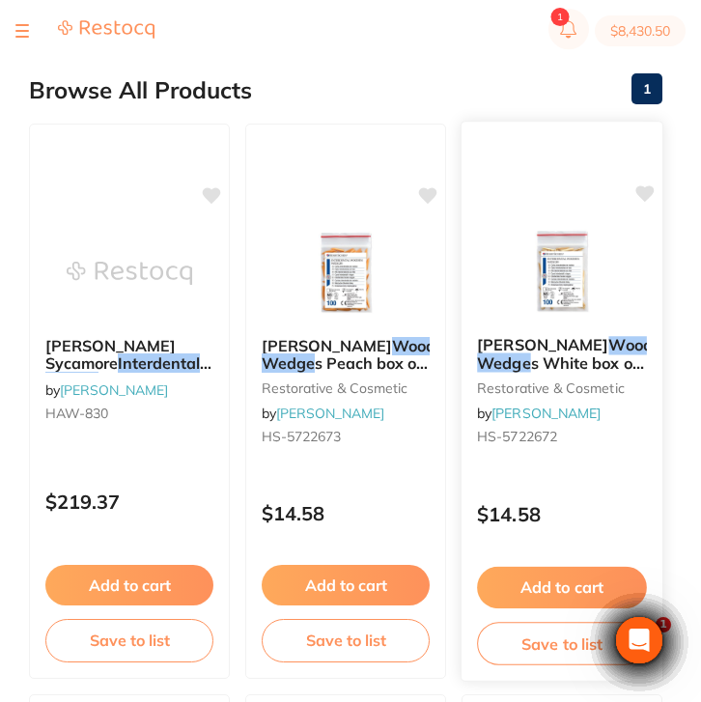
click at [563, 490] on div "$14.58" at bounding box center [561, 509] width 201 height 52
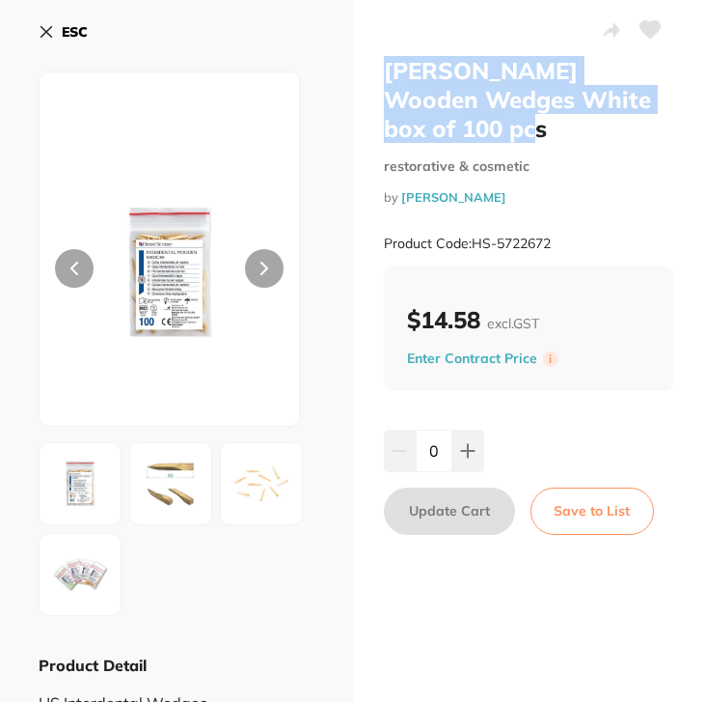
drag, startPoint x: 384, startPoint y: 69, endPoint x: 474, endPoint y: 133, distance: 110.6
click at [474, 133] on h2 "[PERSON_NAME] Wooden Wedges White box of 100 pcs" at bounding box center [529, 99] width 291 height 87
copy h2 "[PERSON_NAME] Wooden Wedges White box of 100 pcs"
click at [62, 25] on b "ESC" at bounding box center [75, 31] width 26 height 17
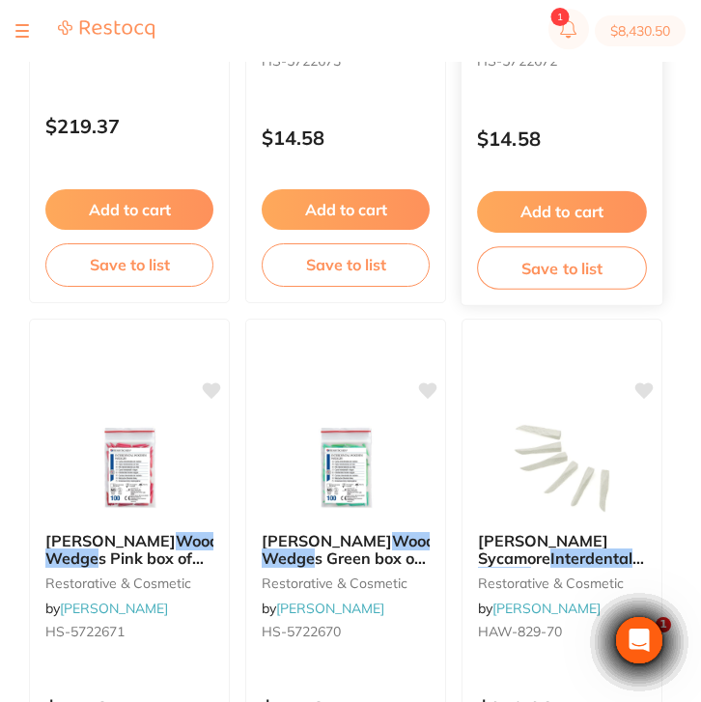
scroll to position [617, 0]
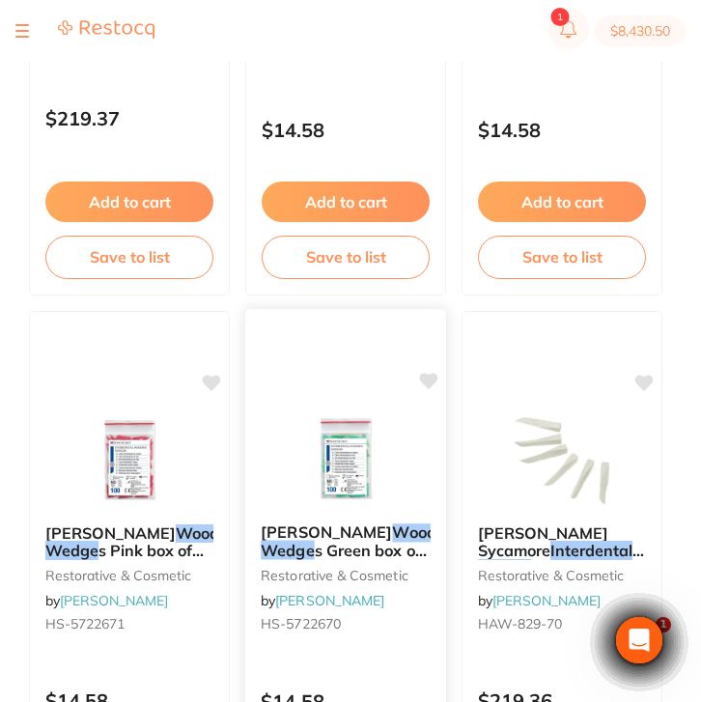
click at [376, 547] on span "s Green box of 100 pcs" at bounding box center [344, 559] width 166 height 38
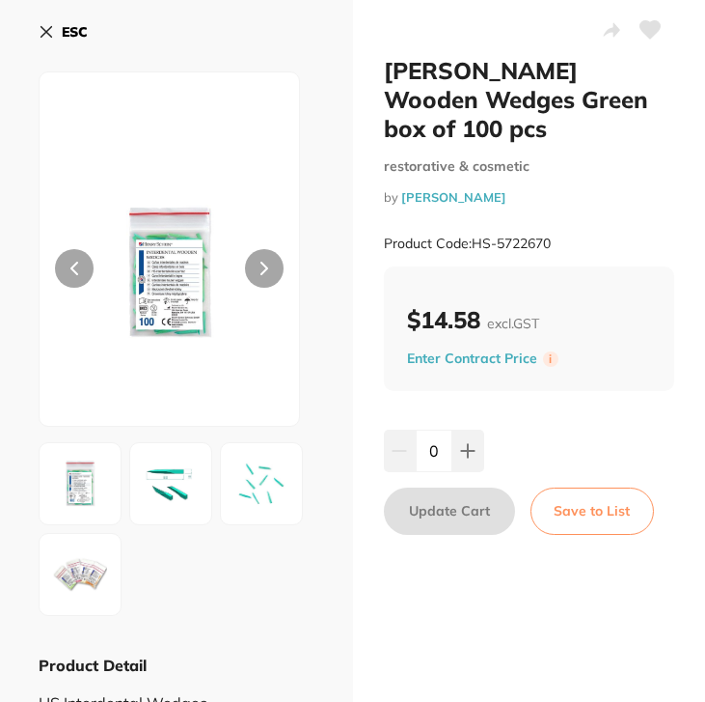
click at [86, 39] on b "ESC" at bounding box center [75, 31] width 26 height 17
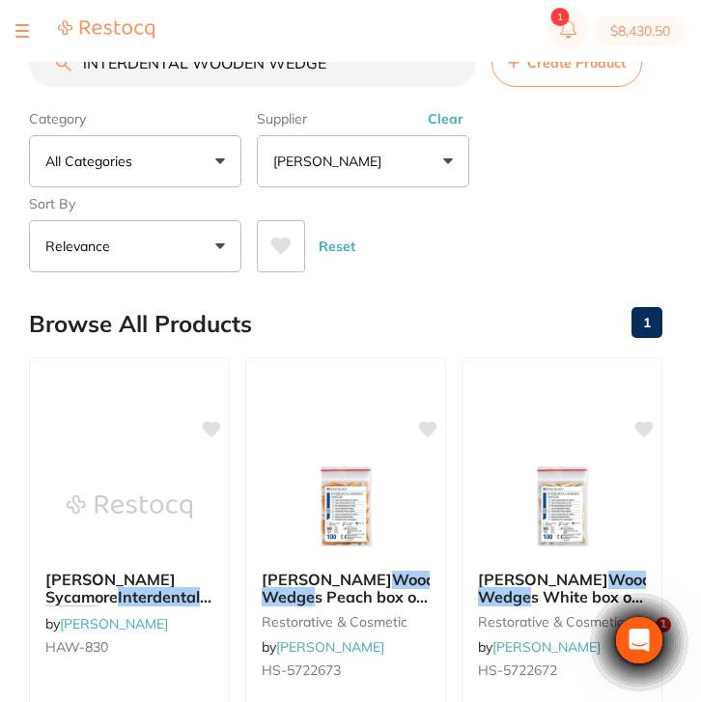
drag, startPoint x: 348, startPoint y: 73, endPoint x: 69, endPoint y: 60, distance: 280.2
click at [69, 60] on div "$8,430.50 North West Dental Burni... Switch account Riaz [MEDICAL_DATA] Experte…" at bounding box center [350, 320] width 701 height 640
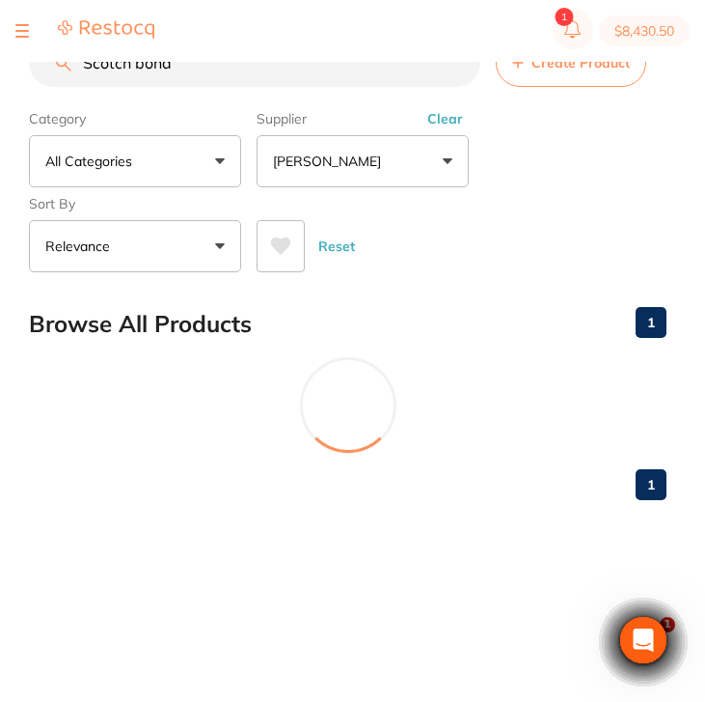
type input "Scotch bond"
click at [439, 120] on button "Clear" at bounding box center [445, 118] width 47 height 17
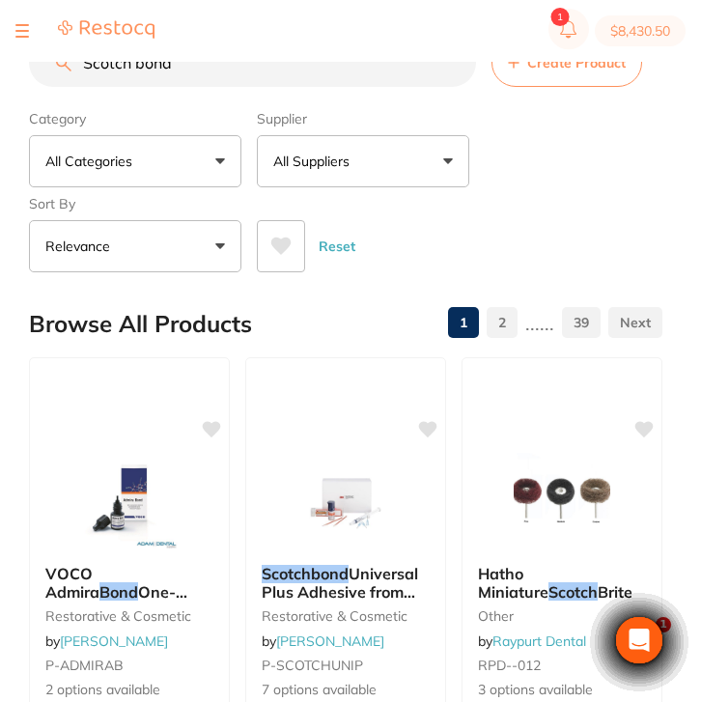
click at [325, 184] on button "All Suppliers" at bounding box center [363, 161] width 212 height 52
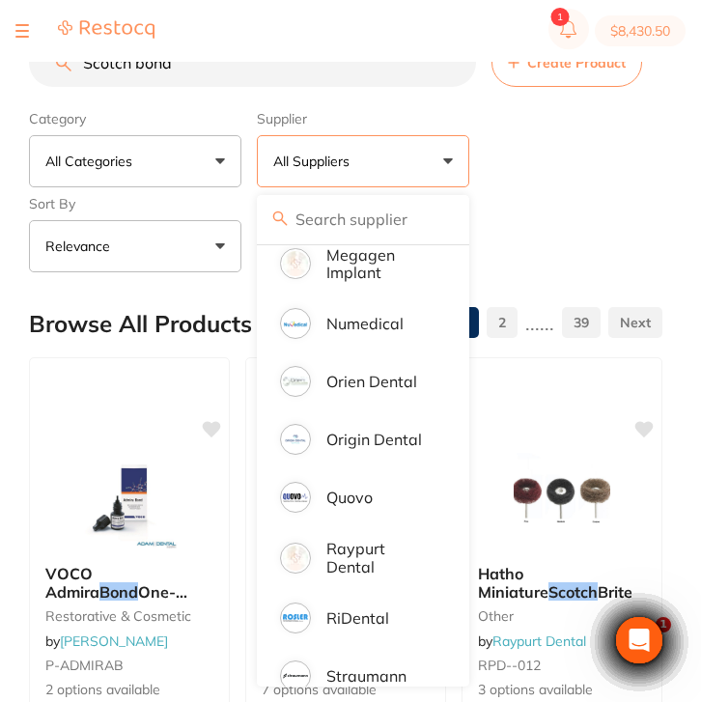
scroll to position [1399, 0]
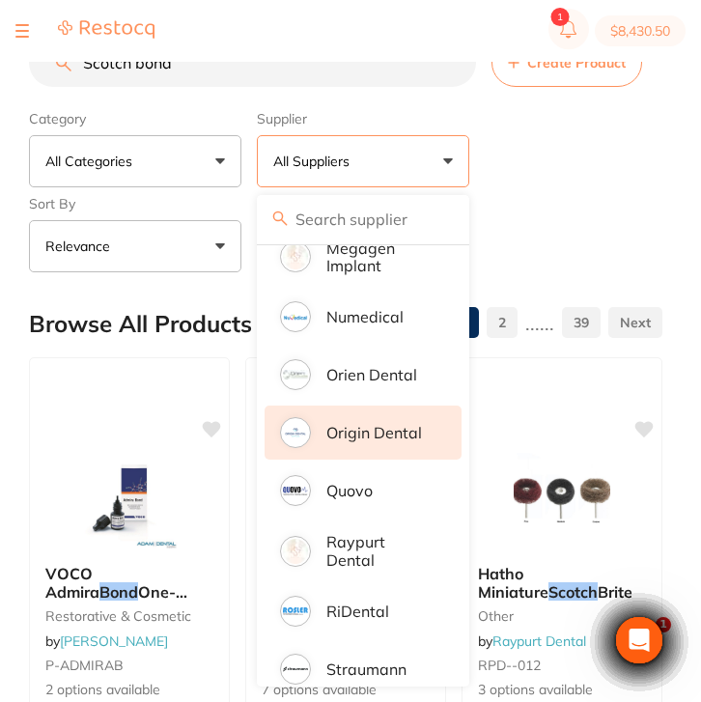
click at [354, 441] on p "Origin Dental" at bounding box center [374, 432] width 96 height 17
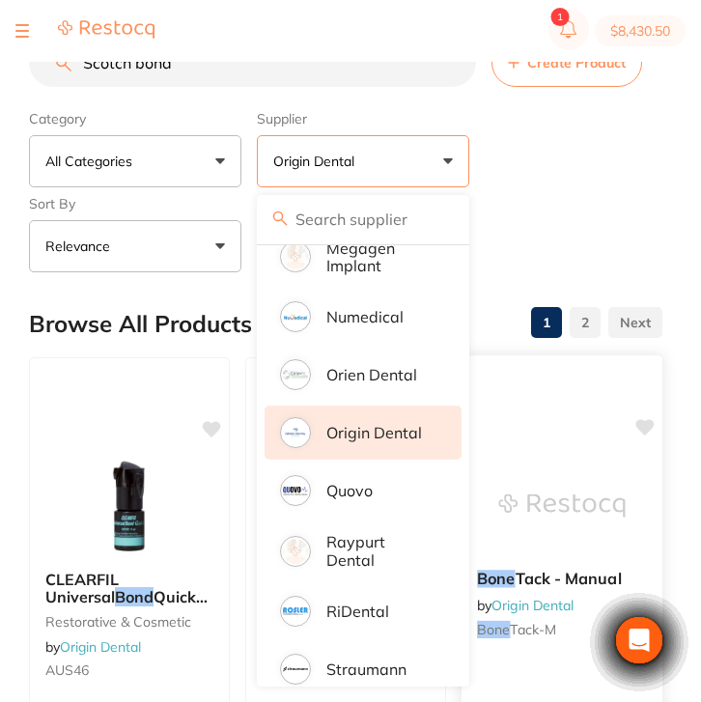
scroll to position [146, 0]
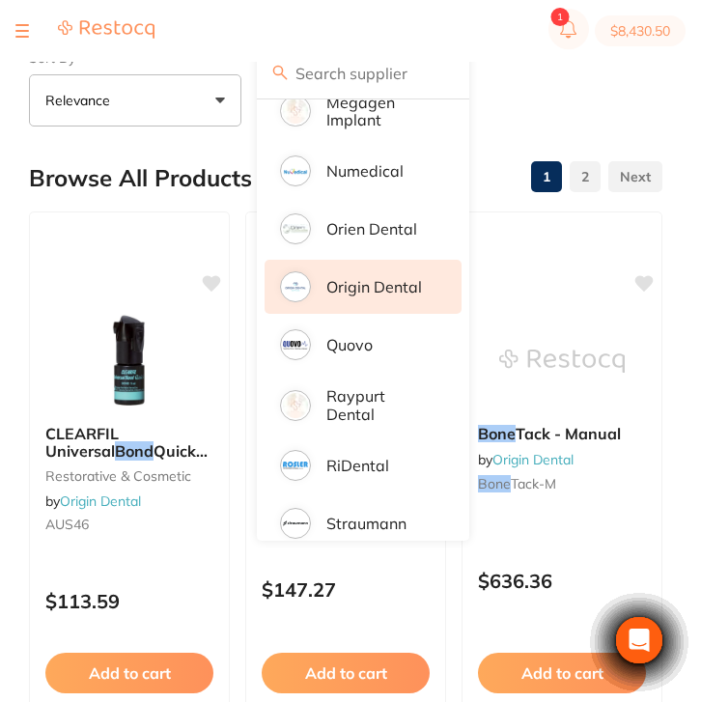
click at [615, 106] on div "Reset" at bounding box center [452, 93] width 390 height 68
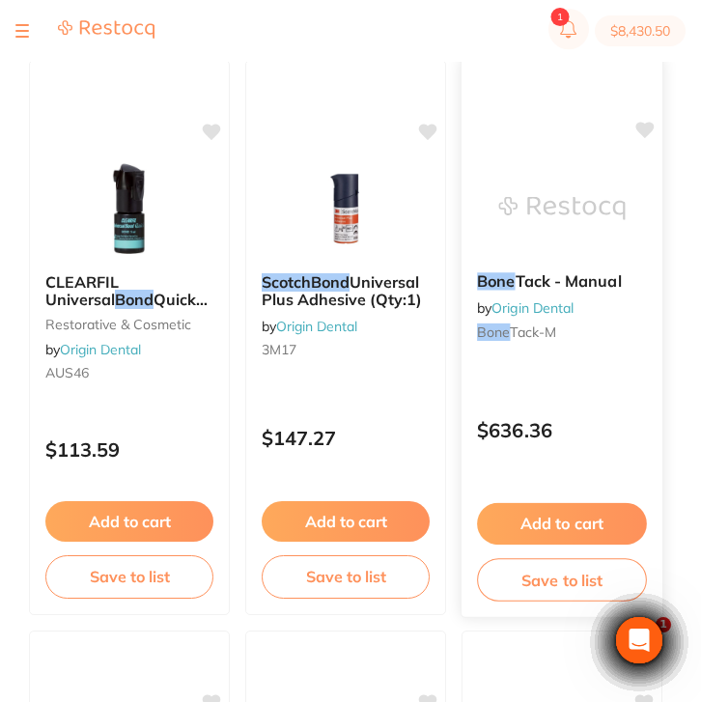
scroll to position [314, 0]
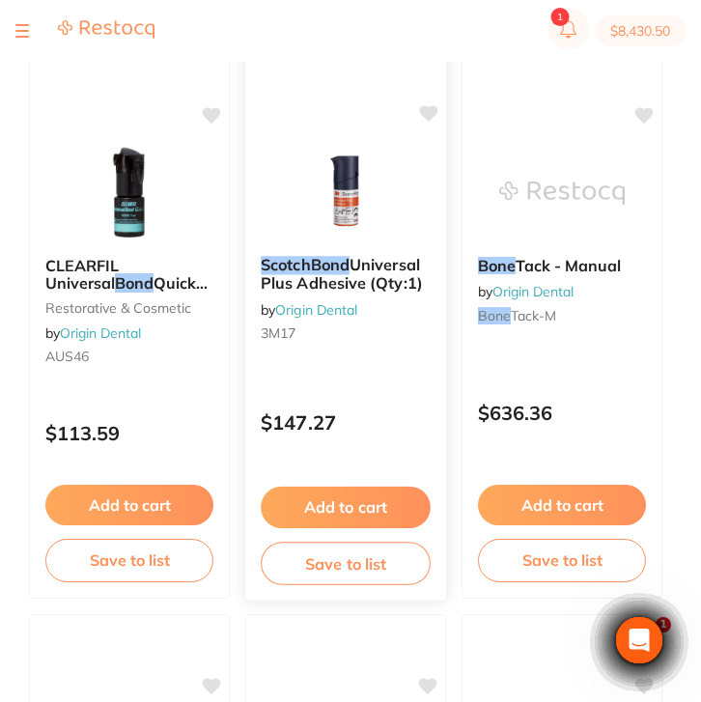
click at [380, 386] on div "ScotchBond Universal Plus Adhesive (Qty:1) by Origin Dental 3M17 $147.27 Add to…" at bounding box center [345, 321] width 203 height 561
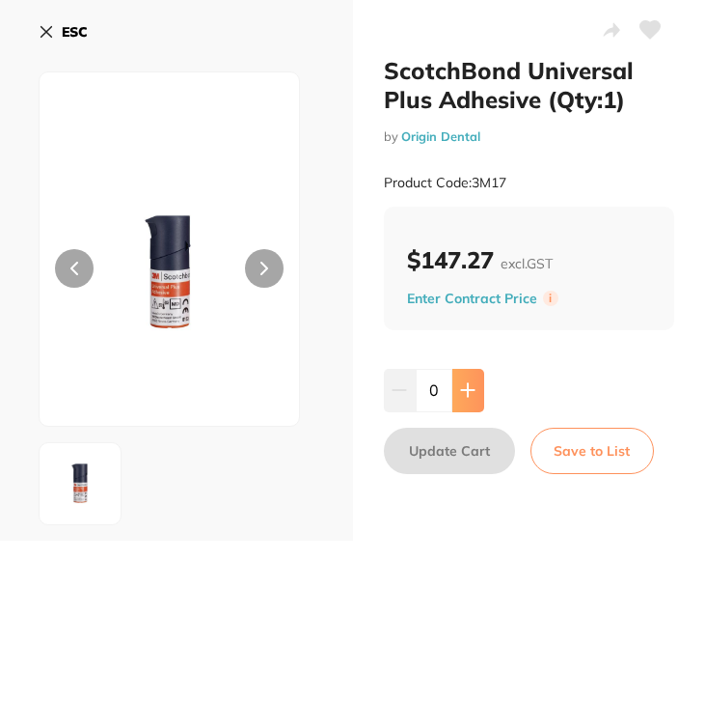
click at [465, 405] on button at bounding box center [469, 390] width 32 height 42
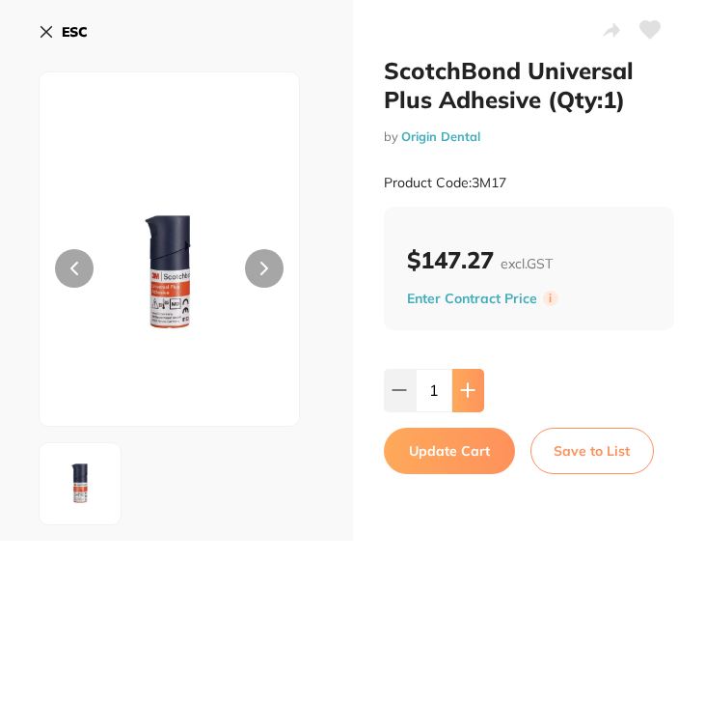
click at [465, 405] on button at bounding box center [469, 390] width 32 height 42
click at [470, 393] on icon at bounding box center [467, 390] width 13 height 13
type input "4"
click at [459, 454] on button "Update Cart" at bounding box center [449, 450] width 131 height 46
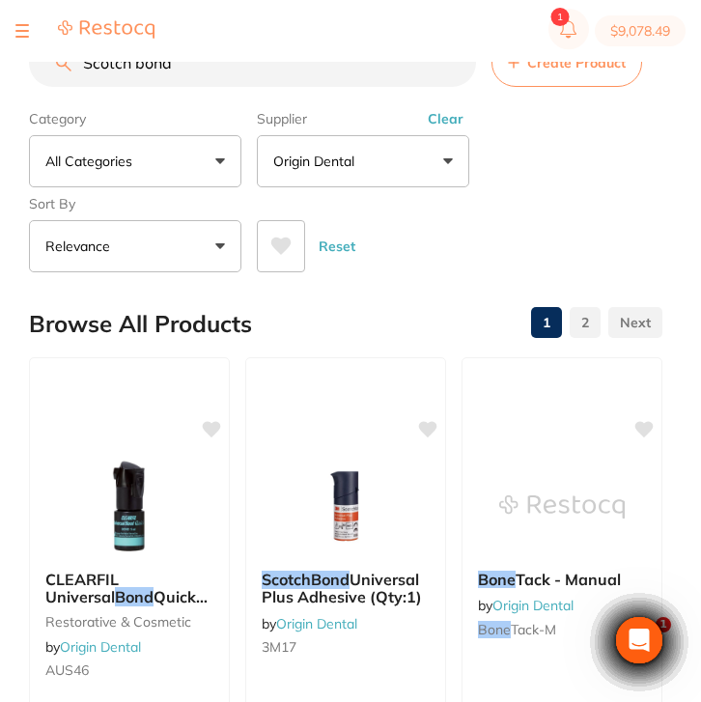
click at [443, 123] on button "Clear" at bounding box center [445, 118] width 47 height 17
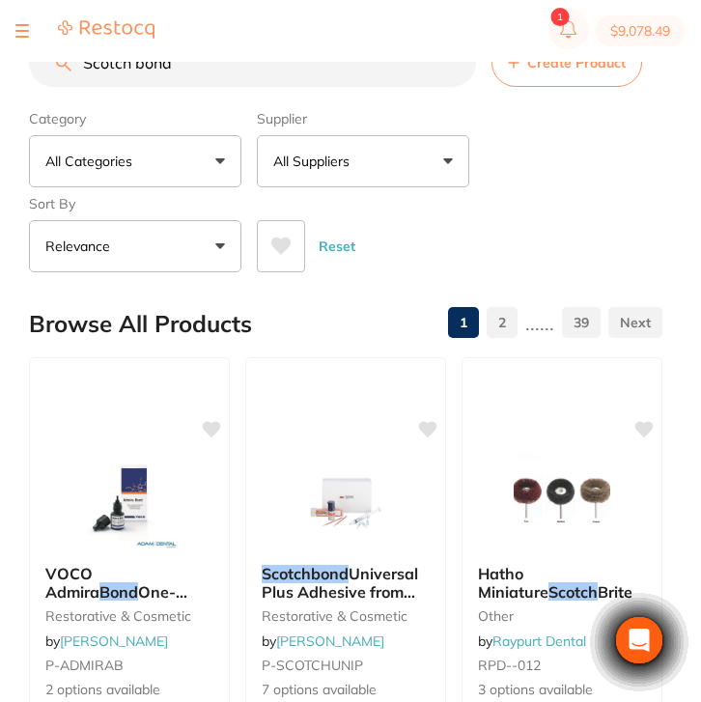
click at [193, 69] on input "Scotch bond" at bounding box center [252, 63] width 447 height 48
drag, startPoint x: 161, startPoint y: 69, endPoint x: 53, endPoint y: 64, distance: 108.2
click at [53, 64] on input "Scotch bond" at bounding box center [252, 63] width 447 height 48
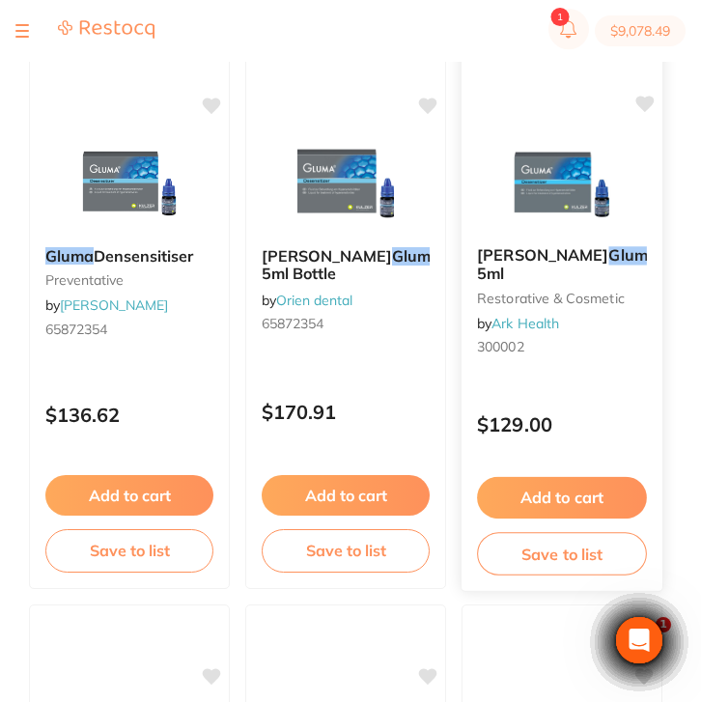
scroll to position [889, 0]
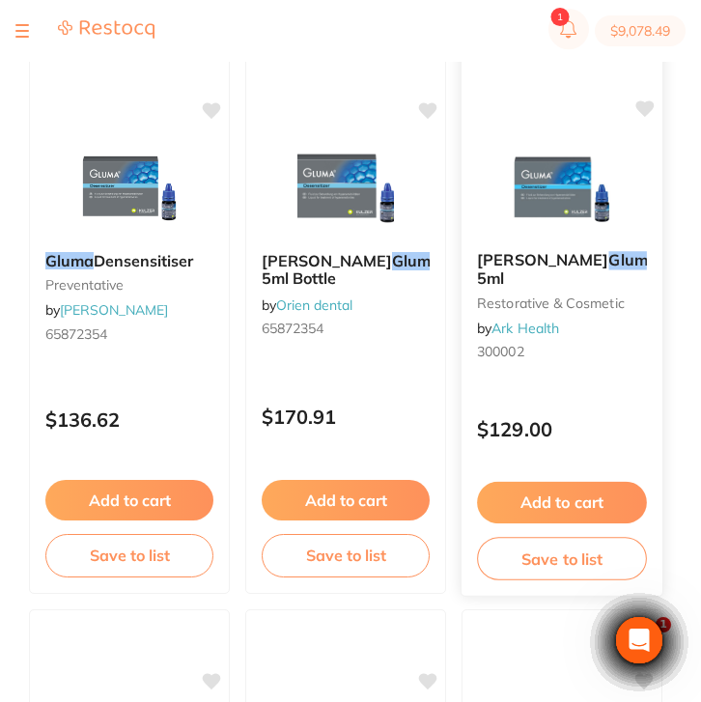
type input "Gluma"
click at [545, 366] on div "Kulzer Gluma Desensitizer 5ml restorative & cosmetic by Ark Health 300002" at bounding box center [561, 309] width 201 height 148
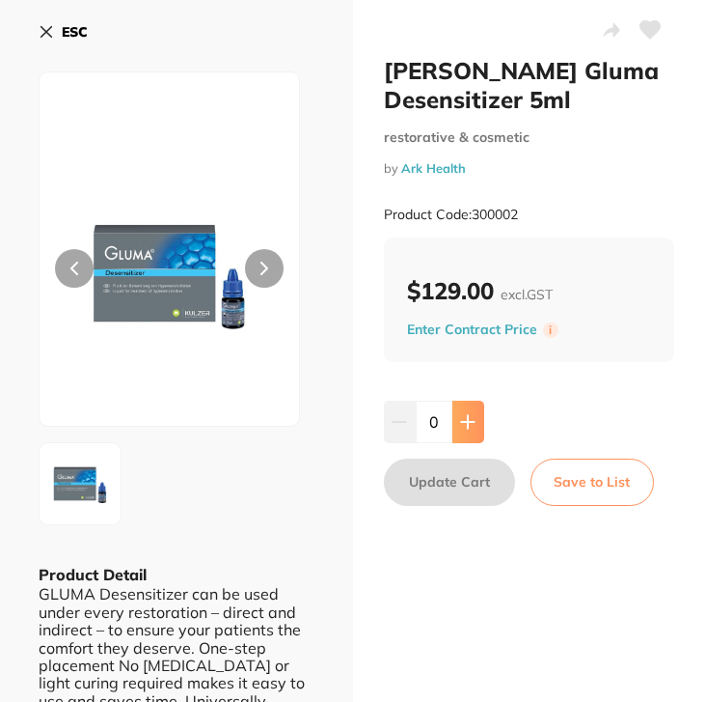
click at [467, 431] on button at bounding box center [469, 421] width 32 height 42
type input "1"
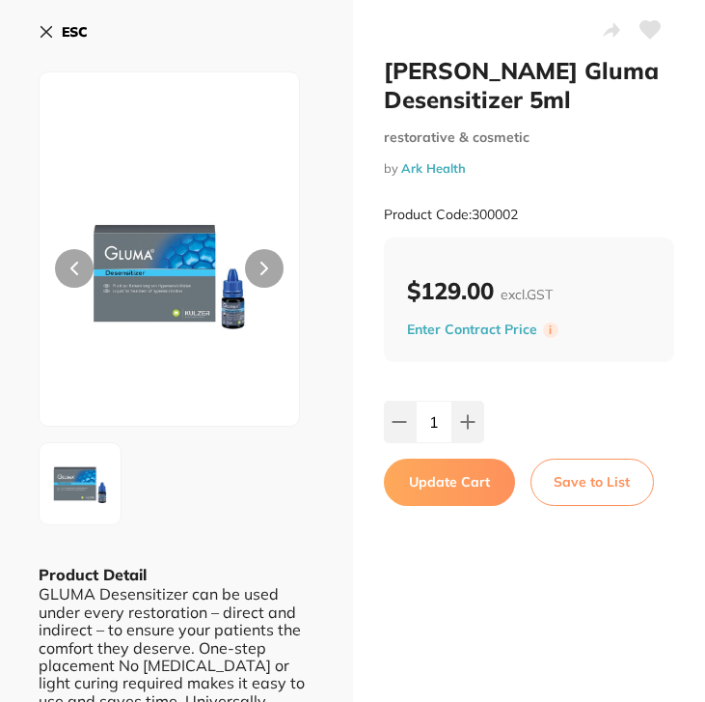
click at [470, 482] on button "Update Cart" at bounding box center [449, 481] width 131 height 46
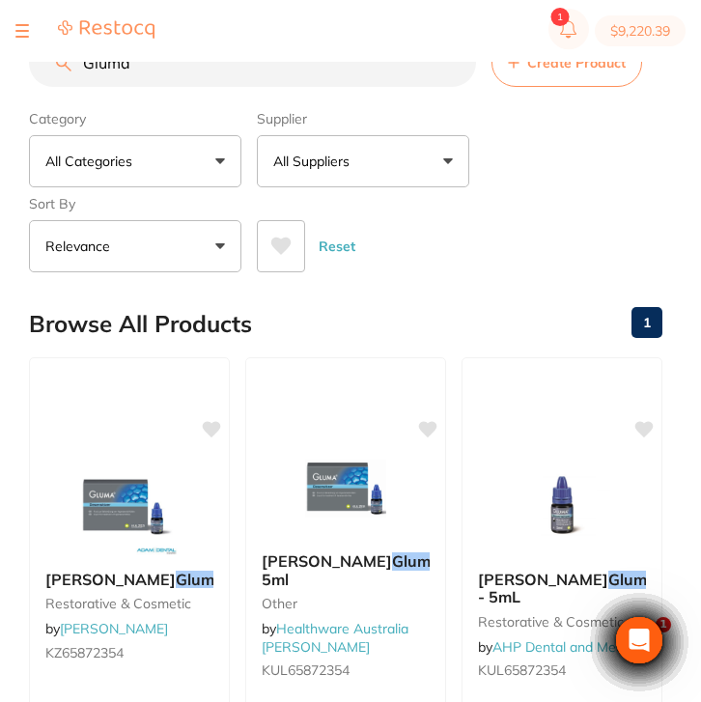
drag, startPoint x: 174, startPoint y: 76, endPoint x: 36, endPoint y: 62, distance: 138.7
click at [36, 62] on input "Gluma" at bounding box center [252, 63] width 447 height 48
paste input "BA-BK09"
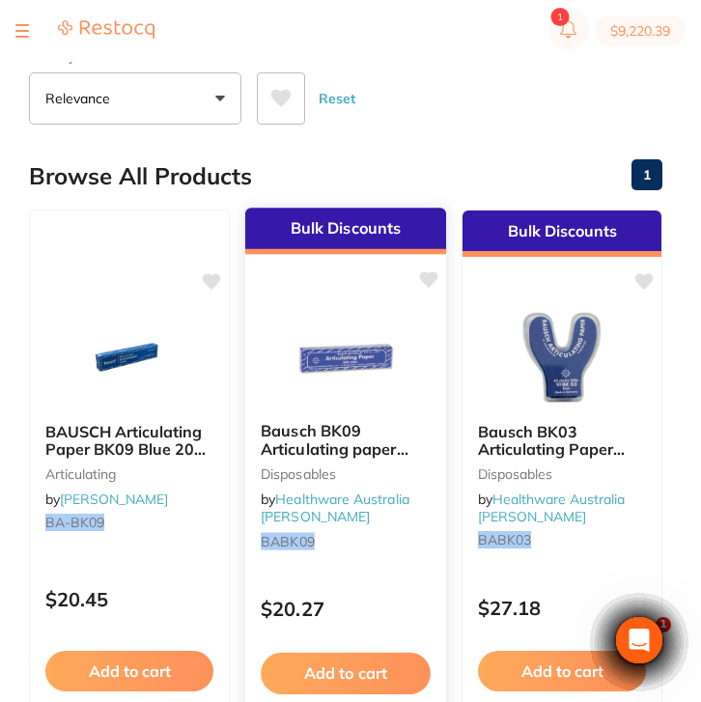
scroll to position [182, 0]
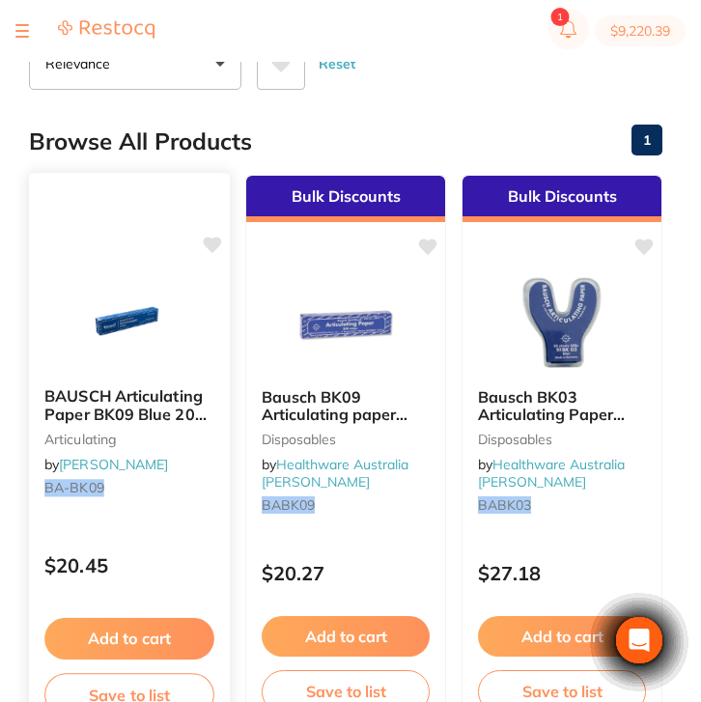
type input "BA-BK09"
click at [124, 509] on div "BAUSCH Articulating Paper BK09 Blue 200 Strips in Box 40u articulating by Henry…" at bounding box center [129, 446] width 201 height 148
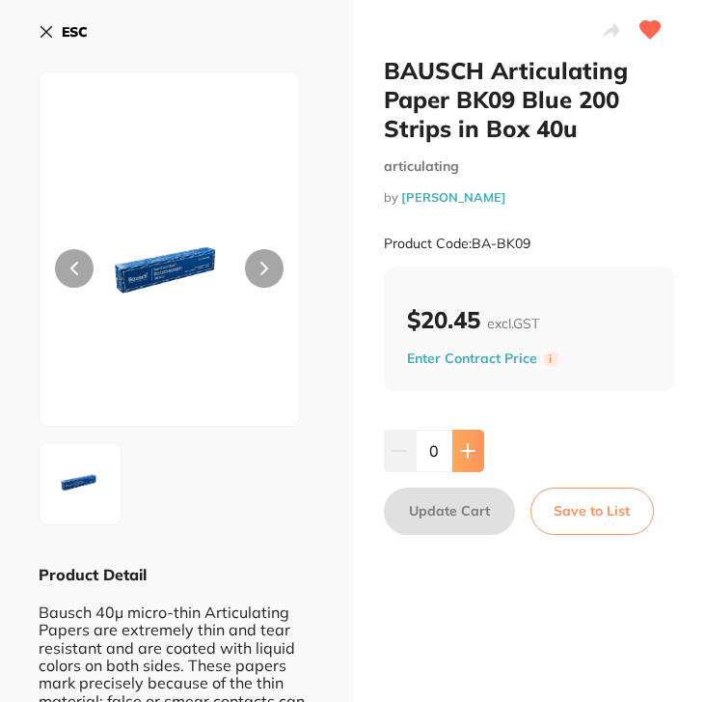
click at [466, 452] on icon at bounding box center [467, 451] width 13 height 13
type input "1"
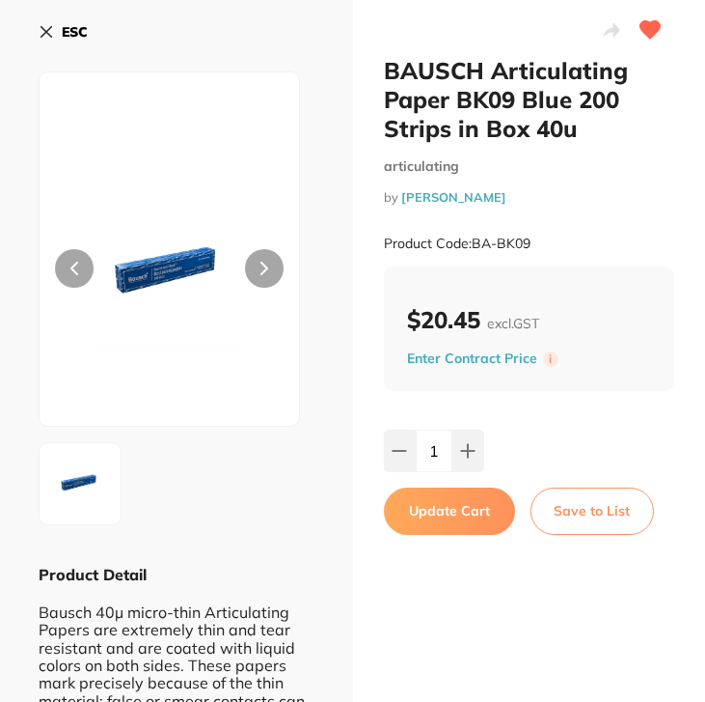
click at [466, 524] on button "Update Cart" at bounding box center [449, 510] width 131 height 46
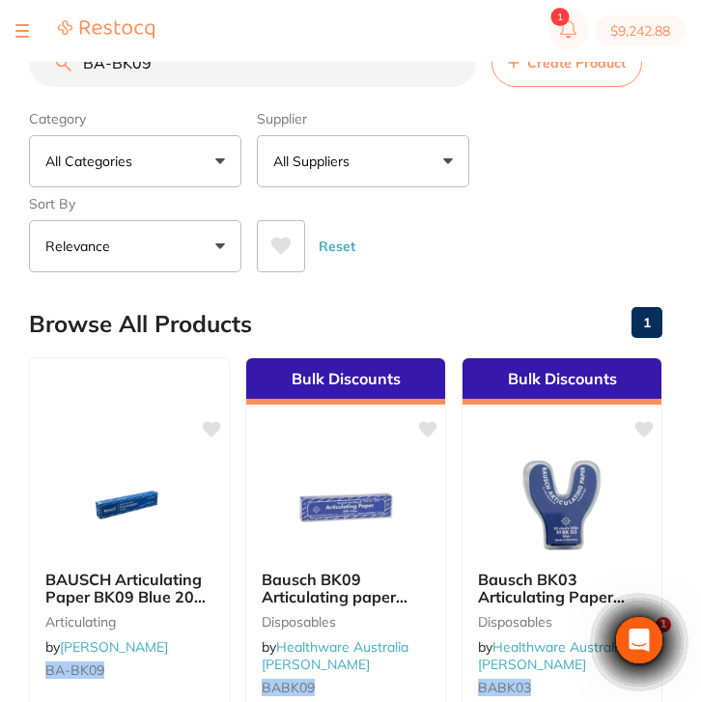
click at [177, 77] on input "BA-BK09" at bounding box center [252, 63] width 447 height 48
drag, startPoint x: 188, startPoint y: 69, endPoint x: 8, endPoint y: 69, distance: 180.4
click at [8, 69] on div "$9,242.88 North West Dental Burni... Switch account Riaz Dental Surgery Experte…" at bounding box center [350, 320] width 701 height 640
type input "saliva ejector"
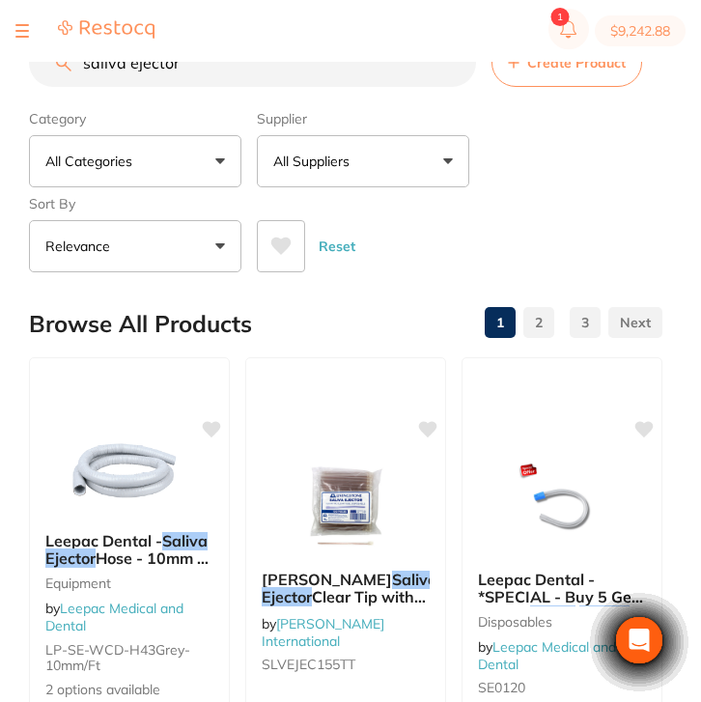
click at [371, 191] on div "Category All Categories All Categories anaesthetic disposables Disposables equi…" at bounding box center [345, 187] width 633 height 170
click at [384, 161] on button "All Suppliers" at bounding box center [363, 161] width 212 height 52
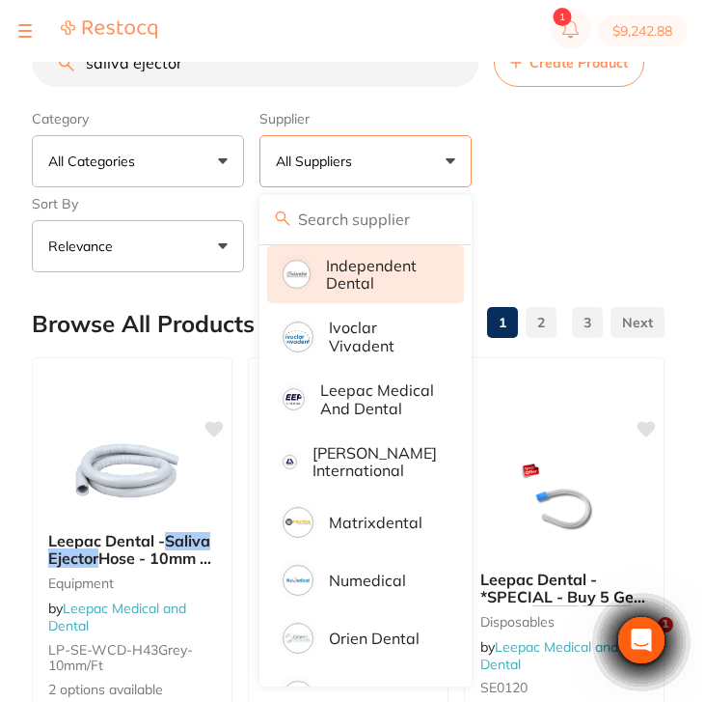
scroll to position [769, 0]
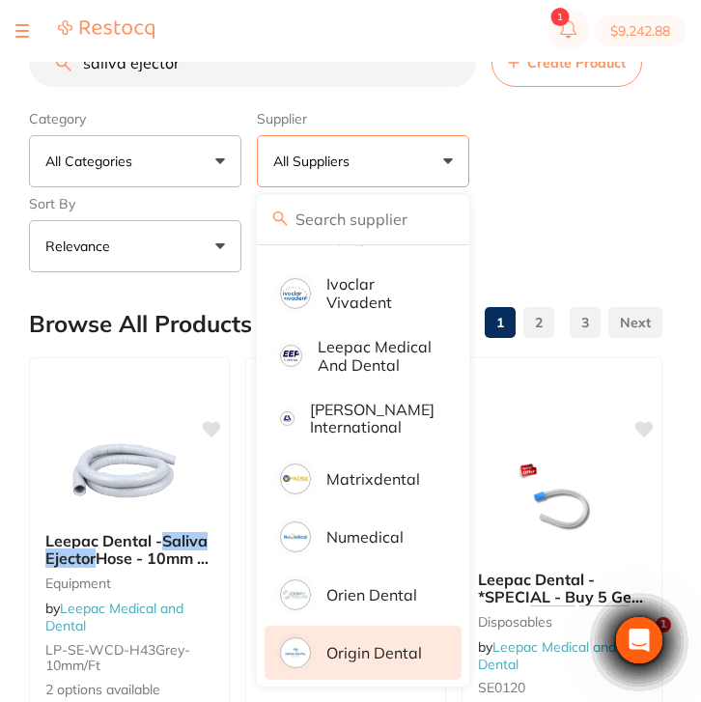
click at [393, 661] on p "Origin Dental" at bounding box center [374, 652] width 96 height 17
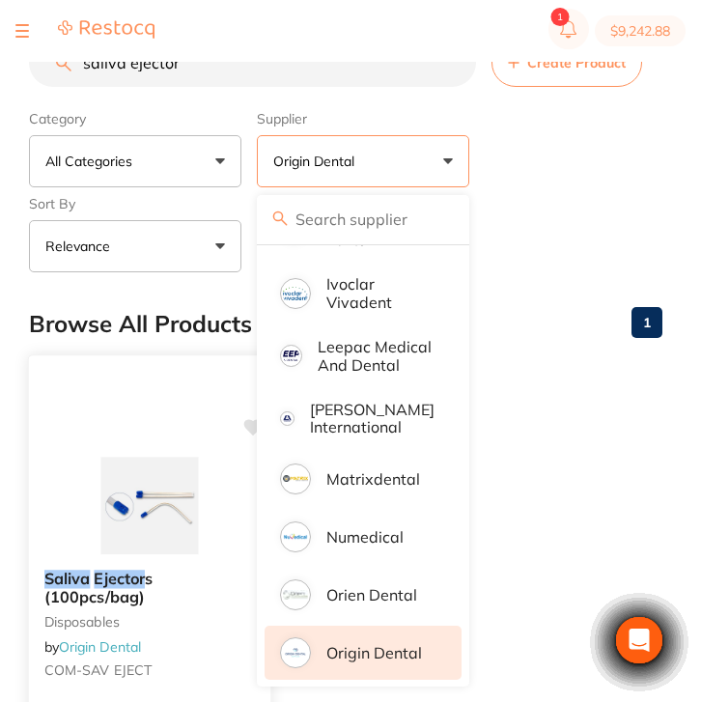
click at [166, 486] on img at bounding box center [149, 504] width 126 height 97
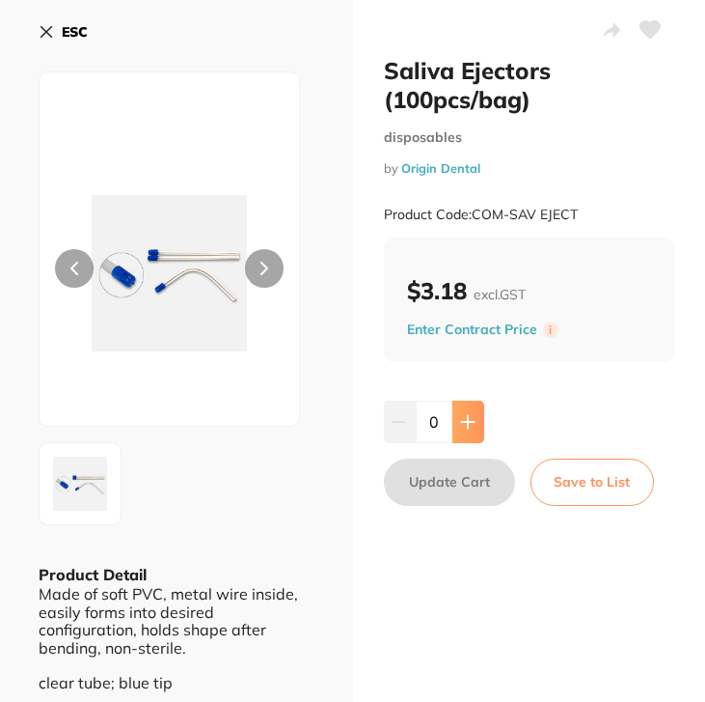
click at [464, 414] on icon at bounding box center [467, 421] width 15 height 15
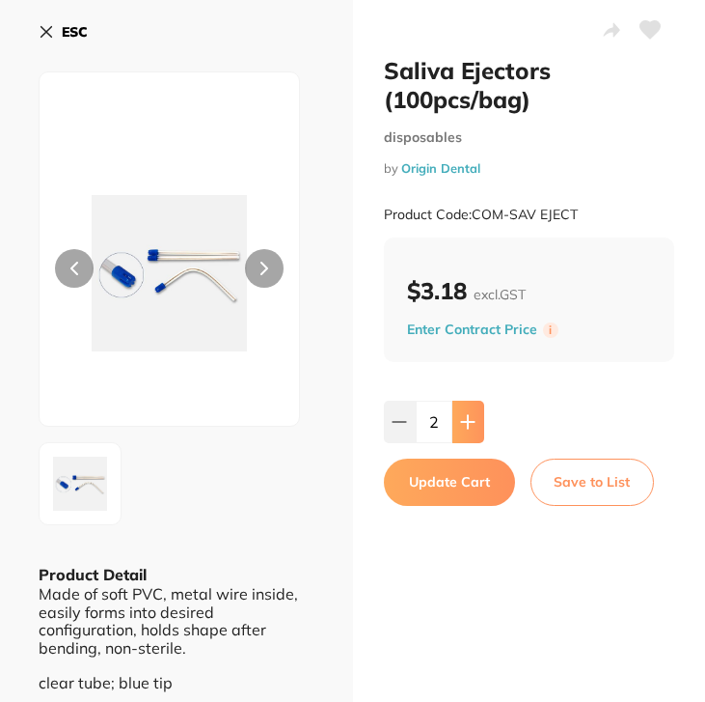
click at [464, 414] on icon at bounding box center [467, 421] width 15 height 15
type input "5"
click at [465, 482] on button "Update Cart" at bounding box center [449, 481] width 131 height 46
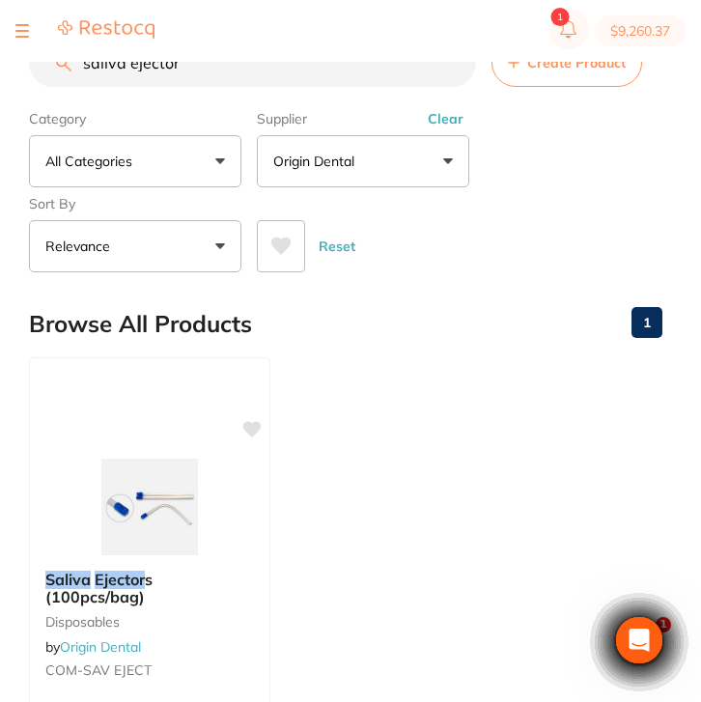
click at [194, 79] on input "saliva ejector" at bounding box center [252, 63] width 447 height 48
drag, startPoint x: 212, startPoint y: 67, endPoint x: 5, endPoint y: 63, distance: 207.5
click at [5, 63] on div "$9,260.37 North West Dental Burni... Switch account Riaz Dental Surgery Experte…" at bounding box center [350, 320] width 701 height 640
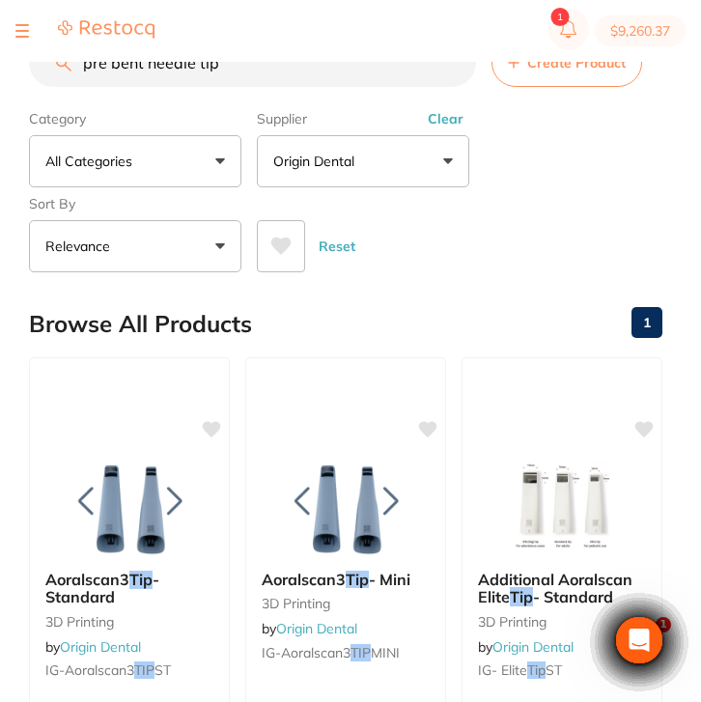
drag, startPoint x: 194, startPoint y: 65, endPoint x: 62, endPoint y: 65, distance: 132.2
click at [62, 65] on div "pre bent needle tip Create Product" at bounding box center [345, 63] width 633 height 48
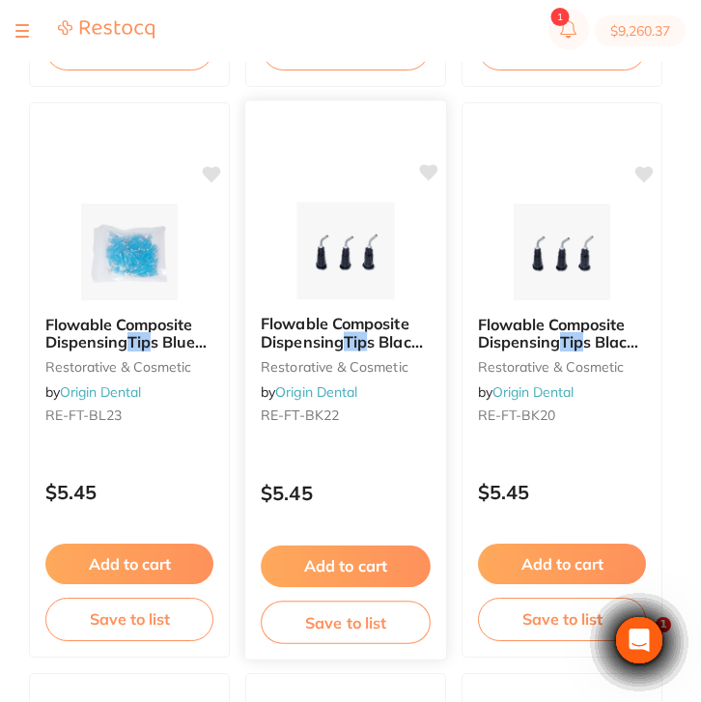
scroll to position [4259, 0]
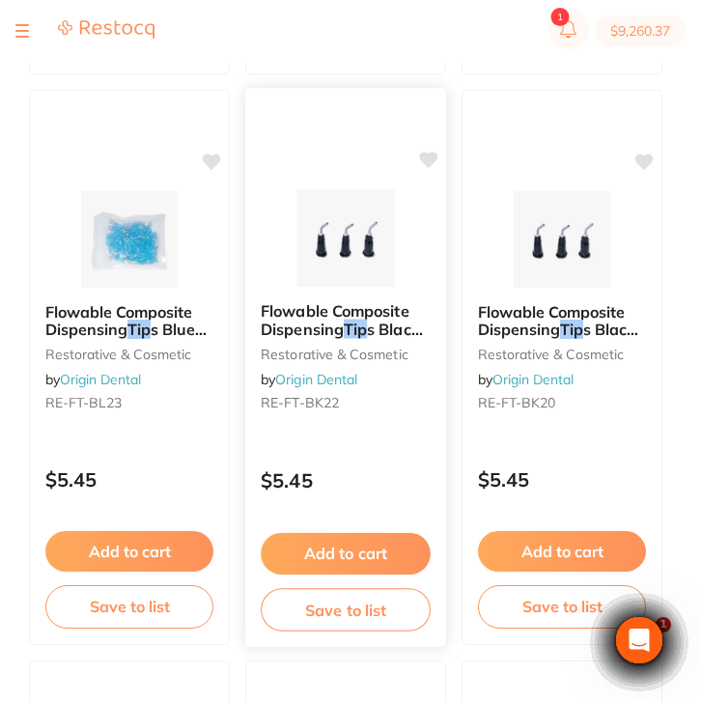
click at [372, 468] on div "$5.45" at bounding box center [345, 476] width 201 height 52
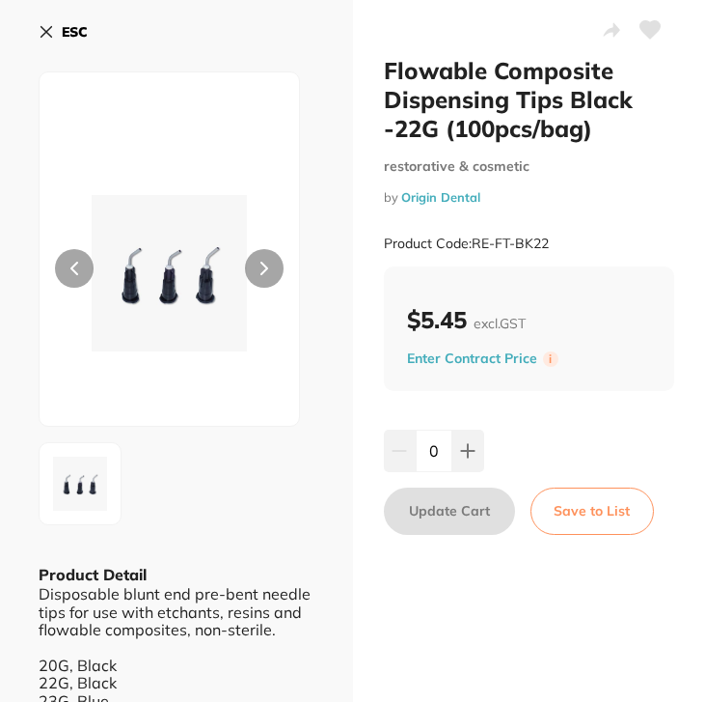
click at [47, 29] on icon at bounding box center [46, 31] width 15 height 15
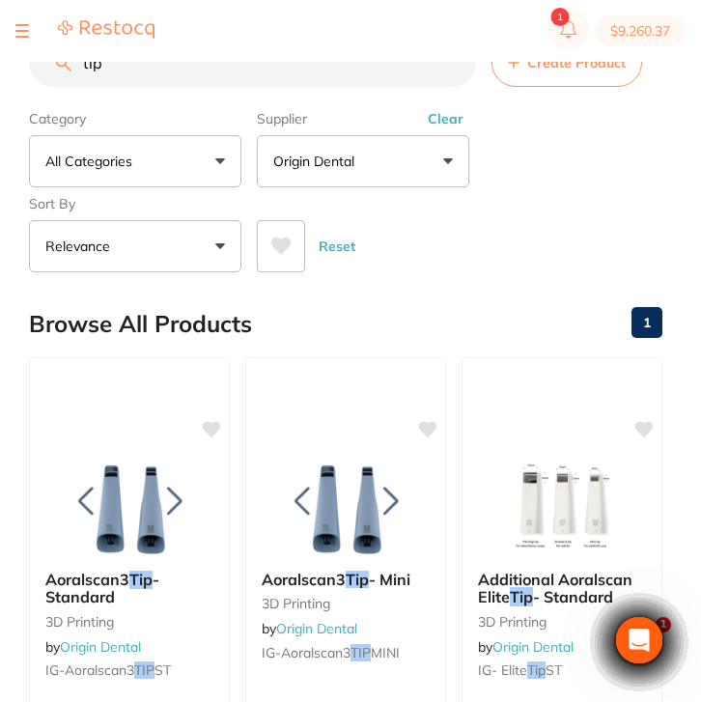
click at [137, 63] on input "tip" at bounding box center [252, 63] width 447 height 48
click at [13, 70] on div "$9,260.37 North West Dental Burni... Switch account Riaz Dental Surgery Experte…" at bounding box center [350, 320] width 701 height 640
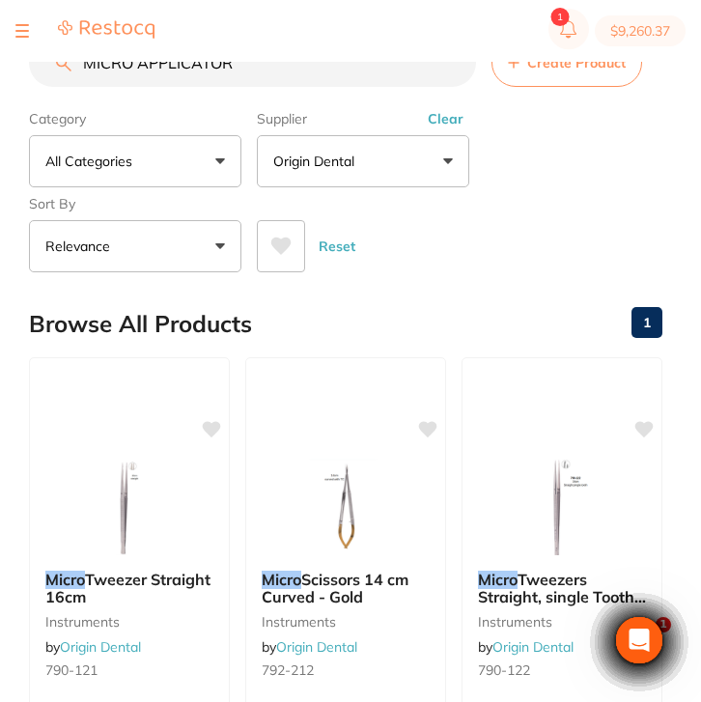
type input "MICRO APPLICATOR"
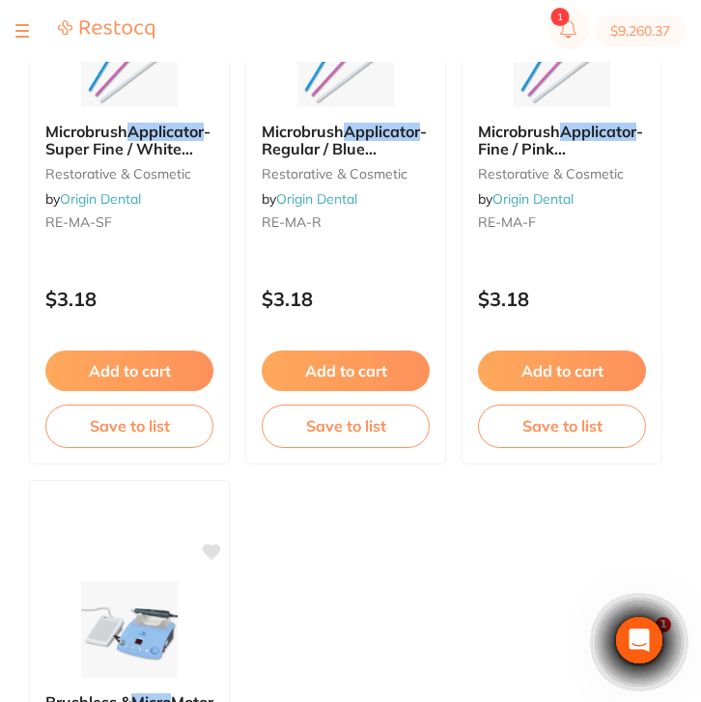
scroll to position [1014, 0]
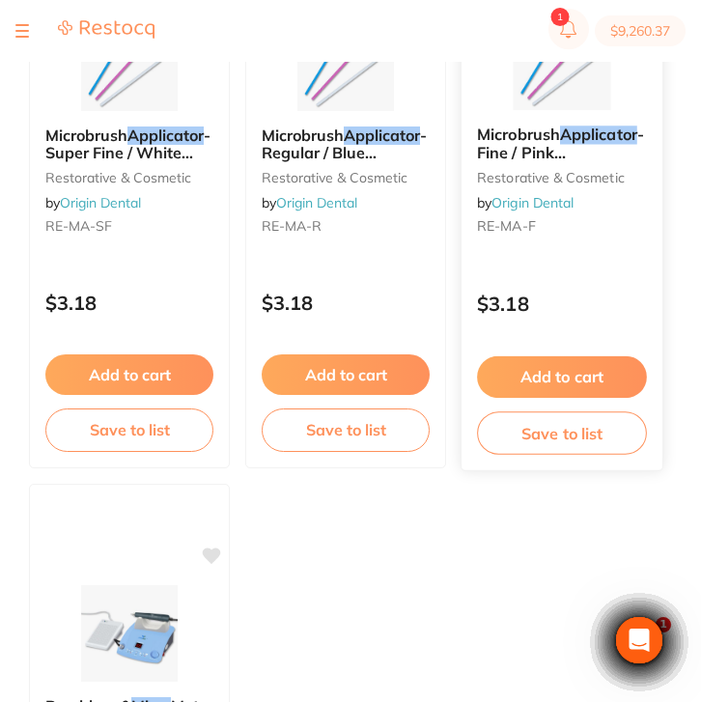
click at [629, 242] on div "Microbrush Applicator - Fine / Pink (100pcs/barrel) restorative & cosmetic by O…" at bounding box center [561, 184] width 201 height 148
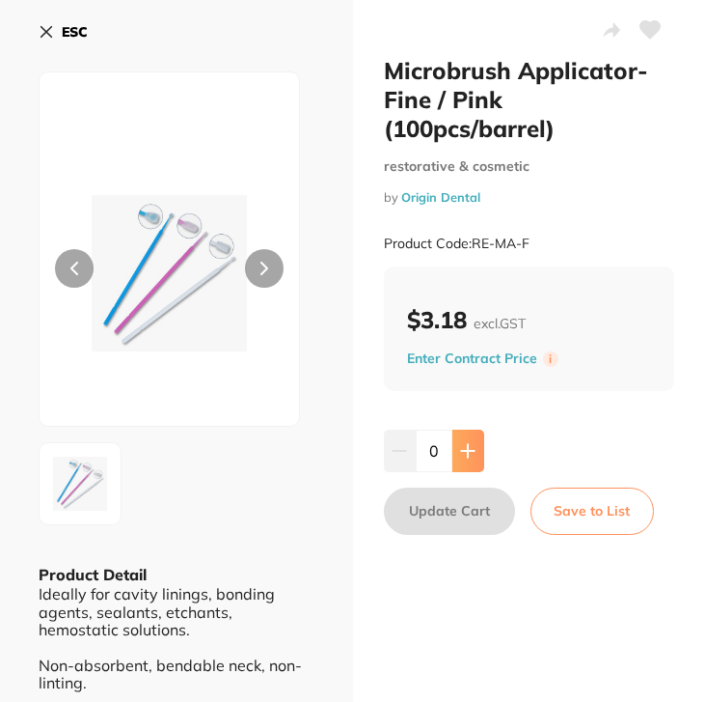
click at [473, 461] on button at bounding box center [469, 450] width 32 height 42
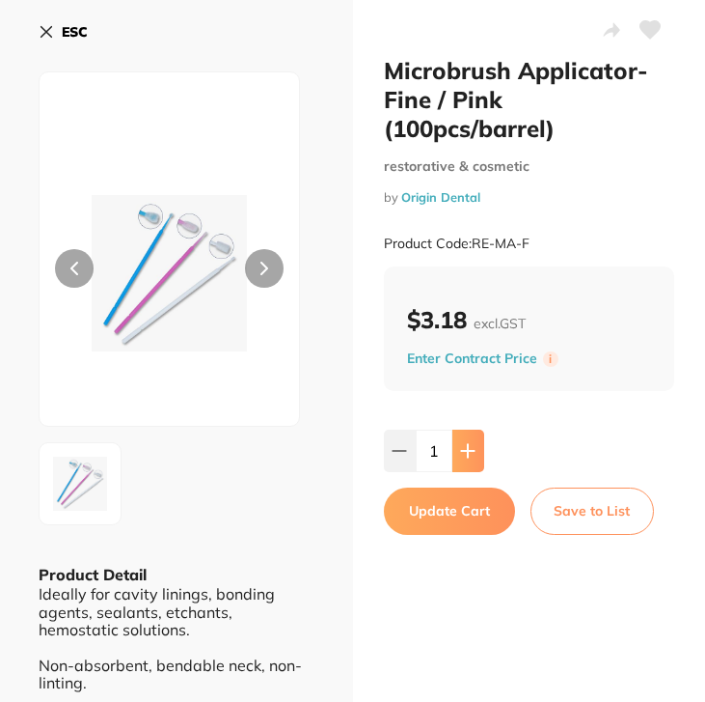
click at [473, 461] on button at bounding box center [469, 450] width 32 height 42
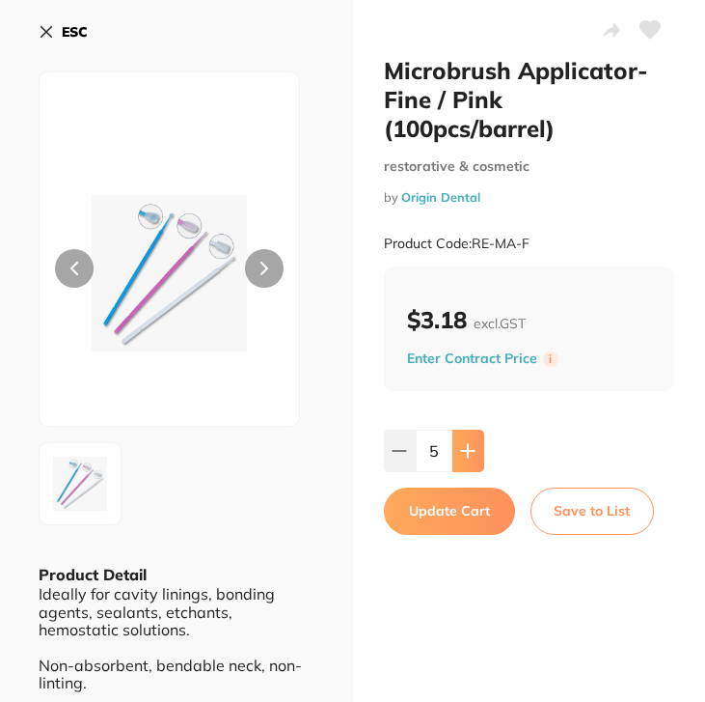
type input "6"
click at [460, 522] on button "Update Cart" at bounding box center [449, 510] width 131 height 46
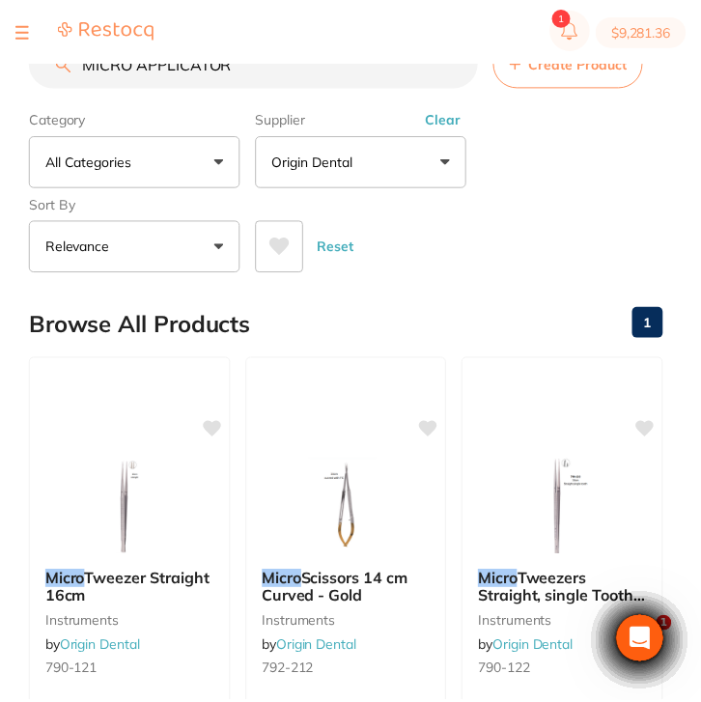
scroll to position [1014, 0]
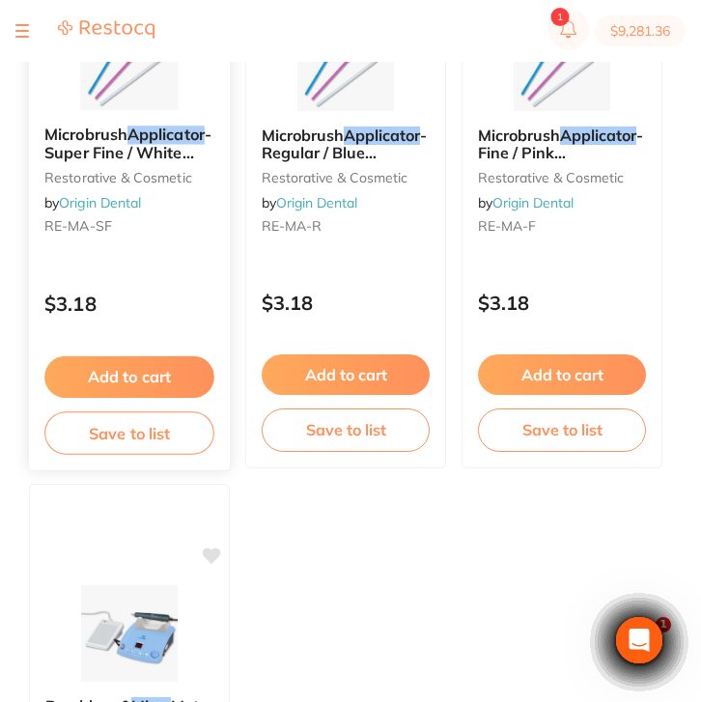
click at [201, 231] on small "RE-MA-SF" at bounding box center [129, 225] width 170 height 15
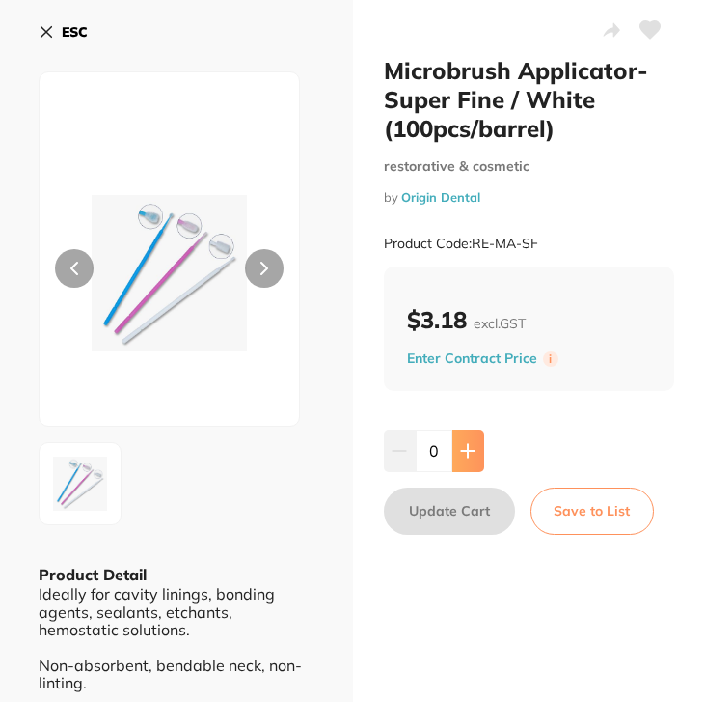
click at [462, 450] on icon at bounding box center [467, 450] width 15 height 15
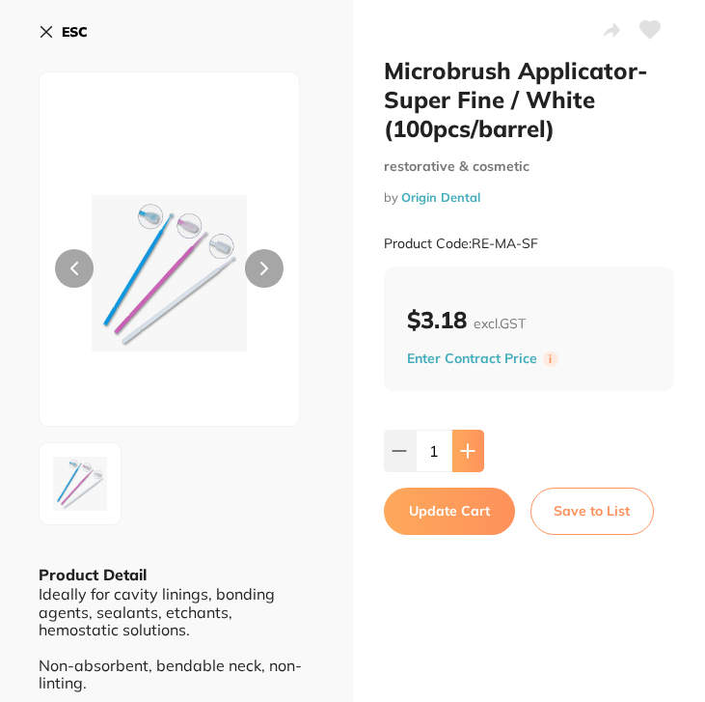
click at [462, 450] on icon at bounding box center [467, 450] width 15 height 15
type input "2"
click at [462, 501] on button "Update Cart" at bounding box center [449, 510] width 131 height 46
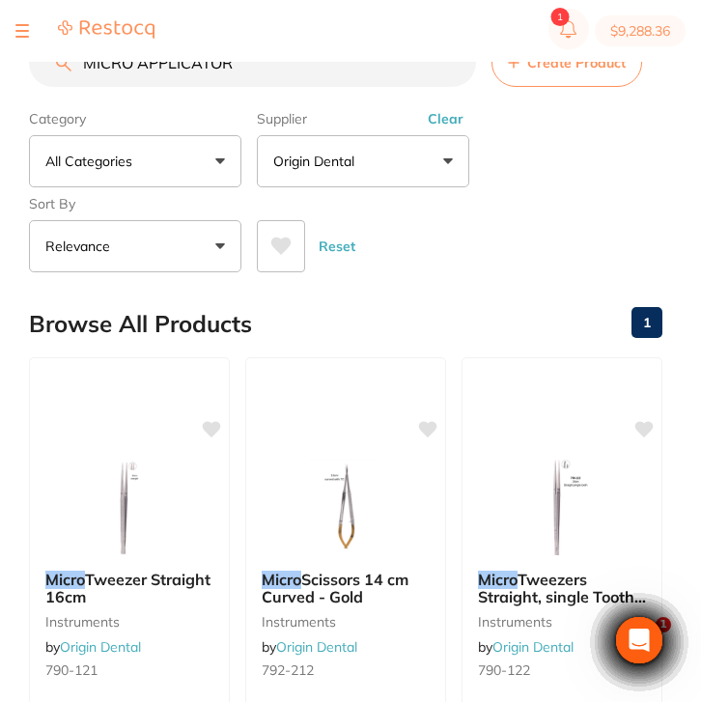
drag, startPoint x: 276, startPoint y: 78, endPoint x: 74, endPoint y: 66, distance: 202.1
click at [74, 66] on input "MICRO APPLICATOR" at bounding box center [252, 63] width 447 height 48
paste input "Intraoral Camera Sheath (500pcs/bag)"
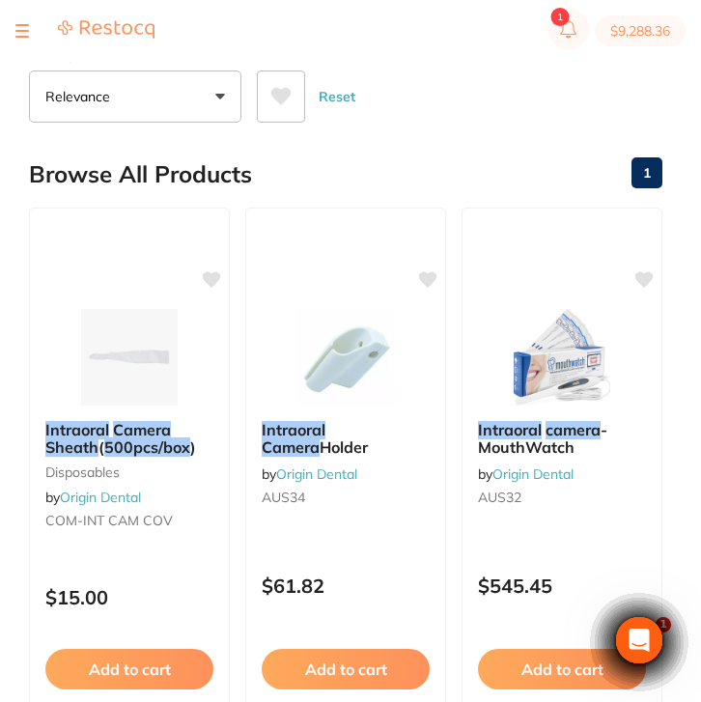
scroll to position [171, 0]
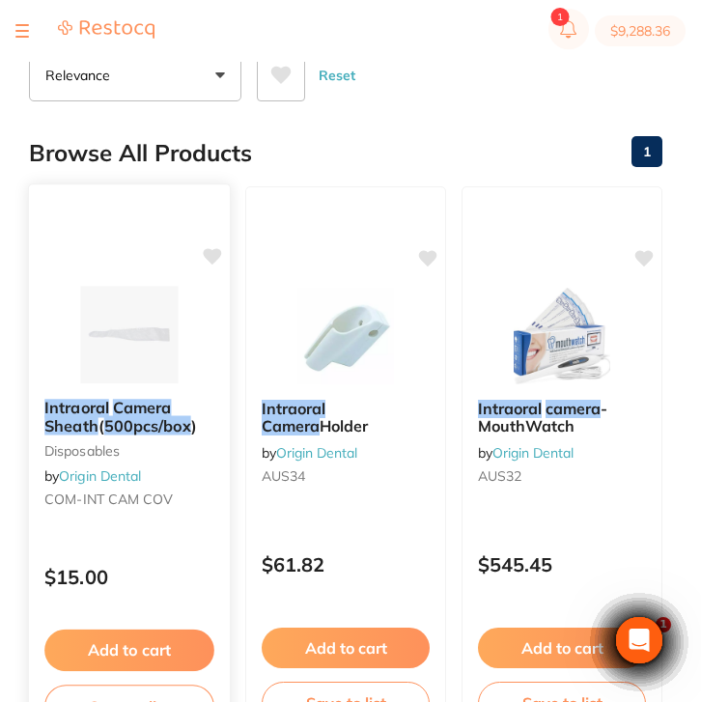
type input "Intraoral Camera Sheath (500pcs/bag)"
click at [156, 524] on div "Intraoral Camera Sheath ( 500pcs/box ) disposables by Origin Dental COM-INT CAM…" at bounding box center [129, 457] width 201 height 148
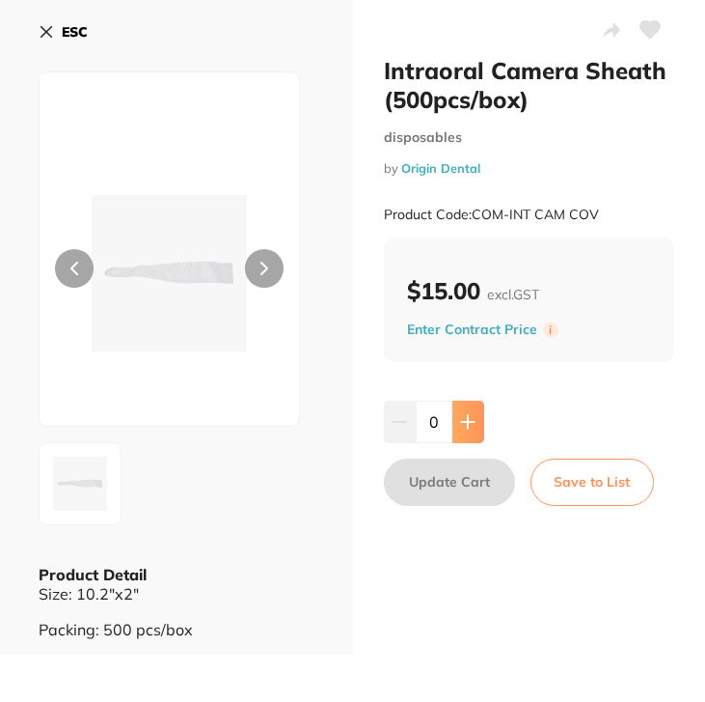
click at [463, 429] on icon at bounding box center [467, 421] width 15 height 15
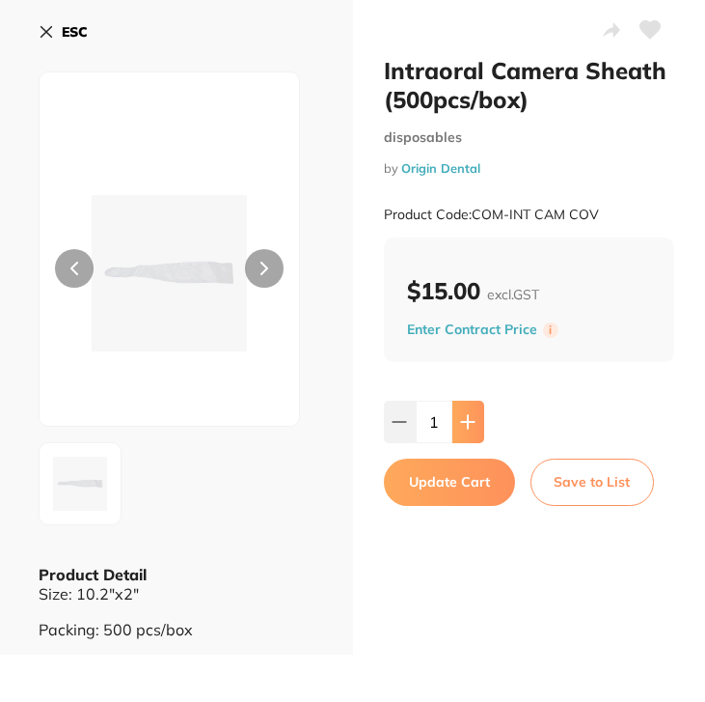
click at [463, 429] on icon at bounding box center [467, 421] width 15 height 15
drag, startPoint x: 471, startPoint y: 427, endPoint x: 459, endPoint y: 487, distance: 60.9
click at [471, 427] on icon at bounding box center [467, 421] width 15 height 15
type input "3"
click at [459, 487] on button "Update Cart" at bounding box center [449, 481] width 131 height 46
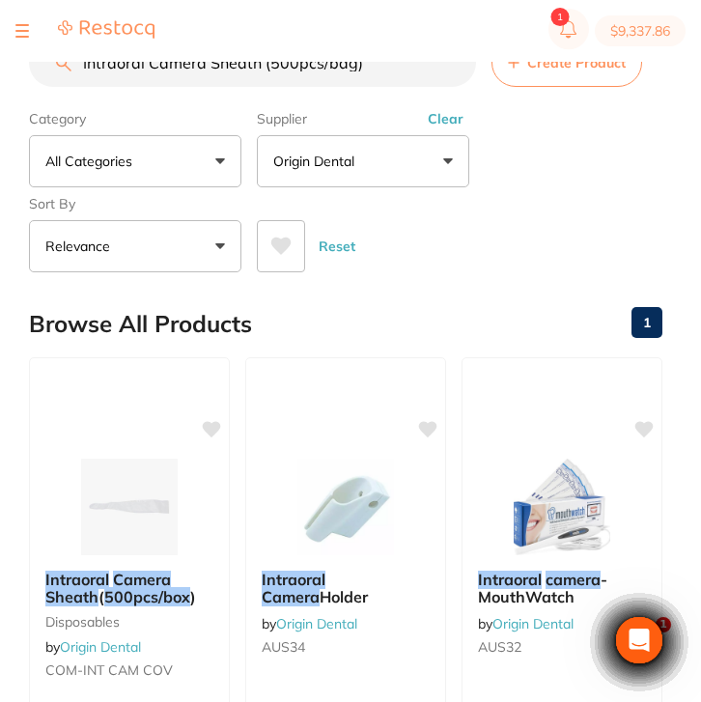
drag, startPoint x: 380, startPoint y: 73, endPoint x: 70, endPoint y: 67, distance: 309.8
click at [70, 67] on div "Intraoral Camera Sheath (500pcs/bag) Create Product" at bounding box center [345, 63] width 633 height 48
paste input "COM-SYN SLEEVE"
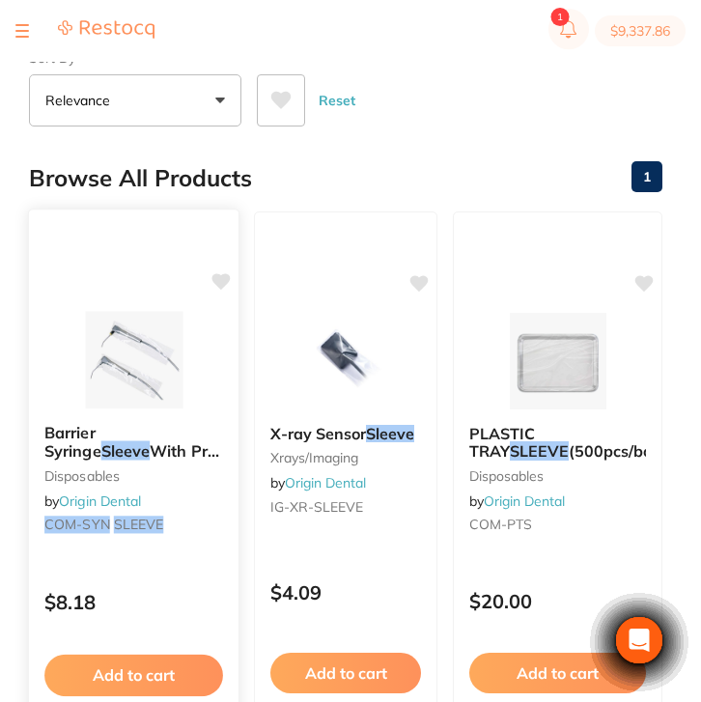
scroll to position [147, 0]
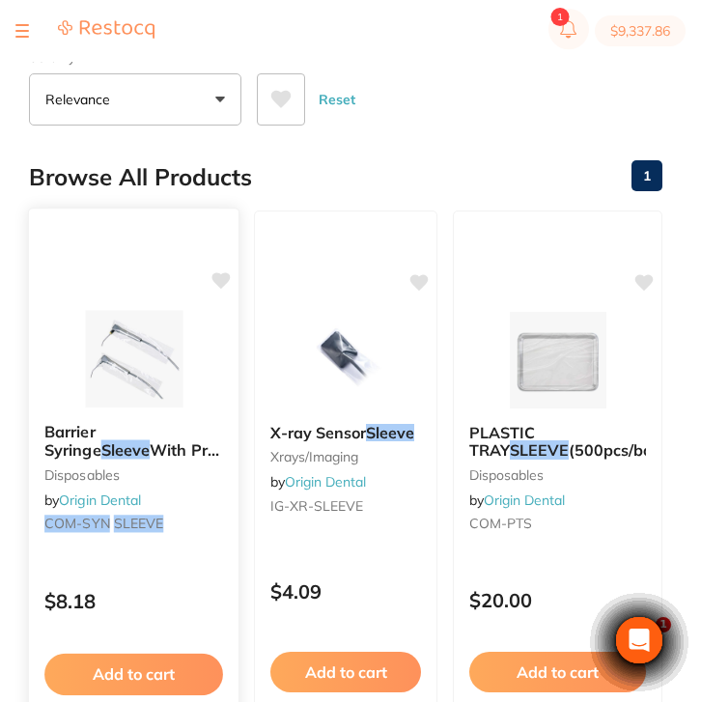
type input "COM-SYN SLEEVE"
click at [203, 497] on div "Barrier Syringe Sleeve With Pre-Cut Opening (500pcs/box) disposables by Origin …" at bounding box center [133, 481] width 209 height 148
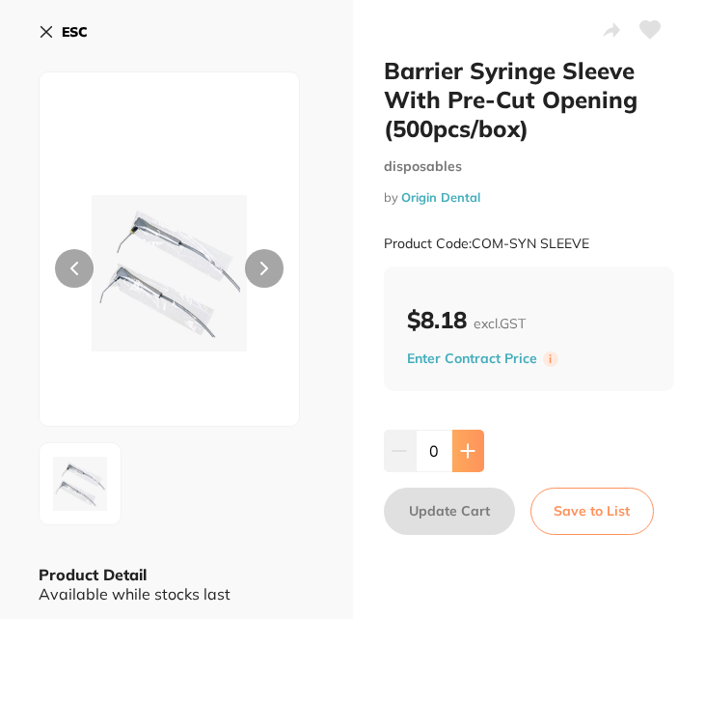
click at [459, 440] on button at bounding box center [469, 450] width 32 height 42
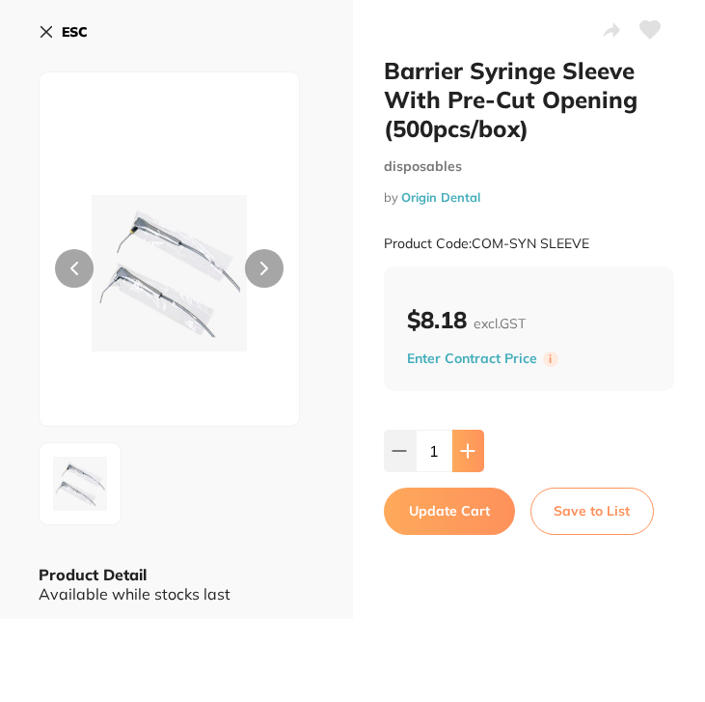
click at [459, 440] on button at bounding box center [469, 450] width 32 height 42
type input "4"
click at [476, 507] on button "Update Cart" at bounding box center [449, 510] width 131 height 46
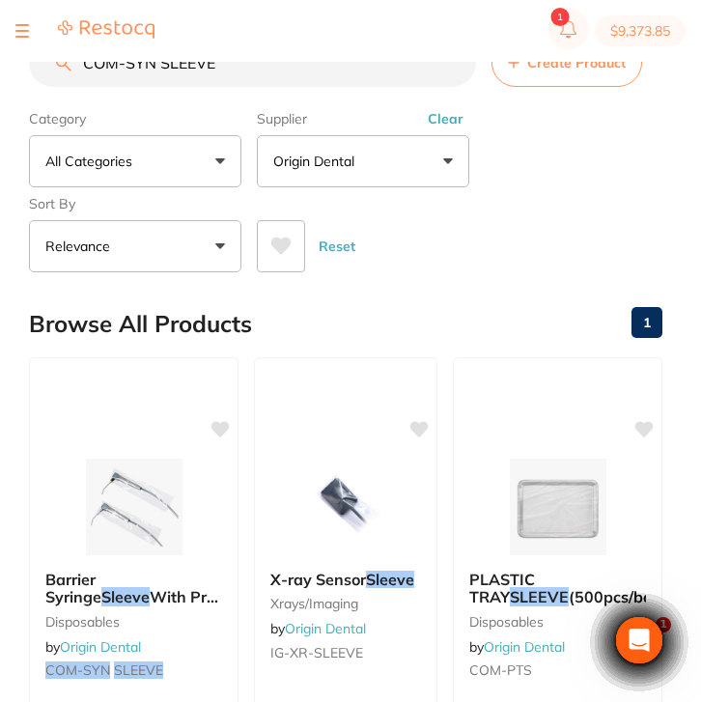
drag, startPoint x: 254, startPoint y: 74, endPoint x: 37, endPoint y: 48, distance: 218.7
click at [37, 48] on div "$9,373.85 North West Dental Burni... Switch account Riaz [MEDICAL_DATA] Experte…" at bounding box center [350, 320] width 701 height 640
paste input "uring Light tip cover I - 4.33"x2.95" (200pcs/box)"
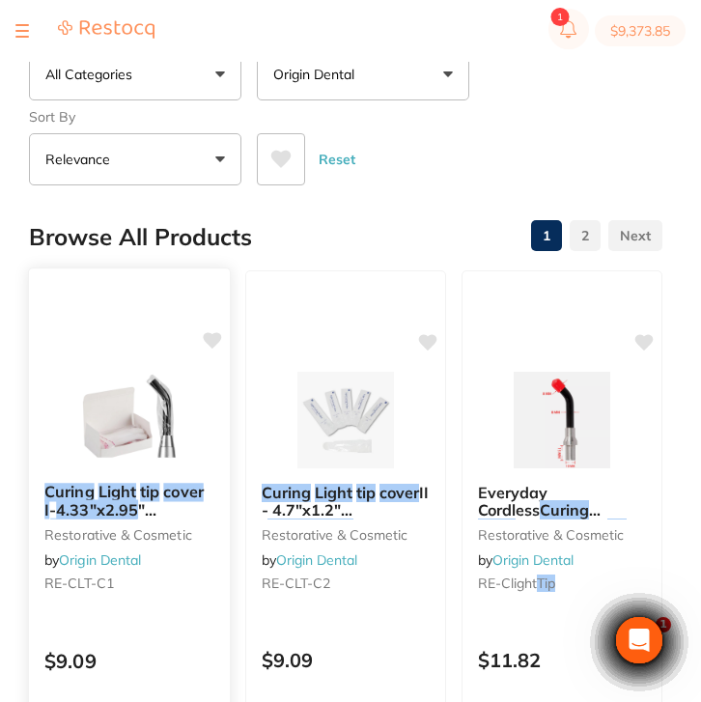
type input "Curing Light tip cover I - 4.33"x2.95" (200pcs/box)"
click at [186, 577] on div "Curing Light tip cover I - 4.33"x2.95 " ( 200pcs/box ) restorative & cosmetic b…" at bounding box center [129, 541] width 201 height 148
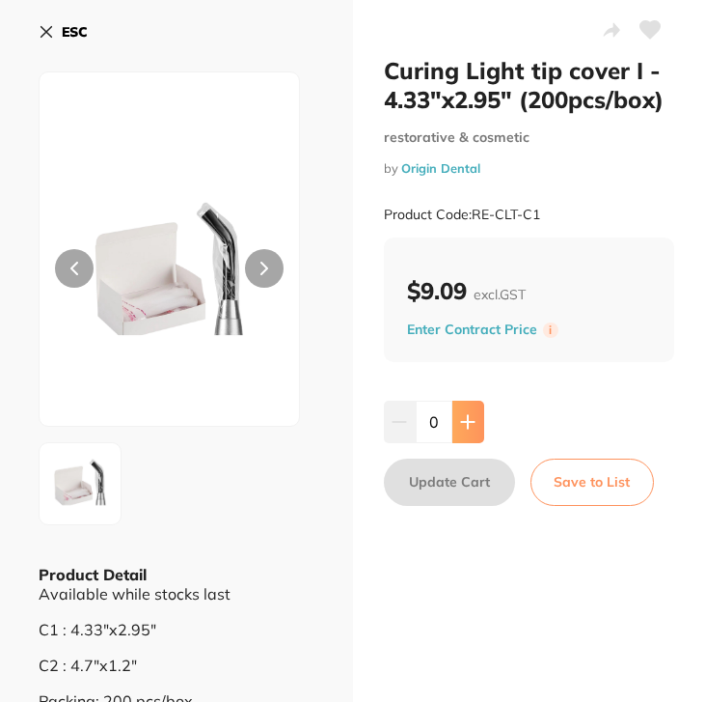
click at [456, 427] on button at bounding box center [469, 421] width 32 height 42
type input "1"
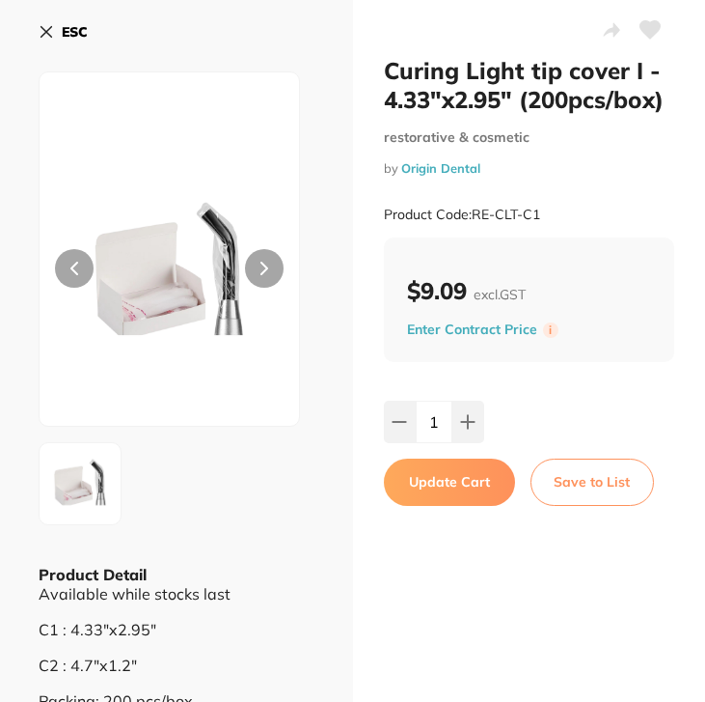
click at [469, 478] on button "Update Cart" at bounding box center [449, 481] width 131 height 46
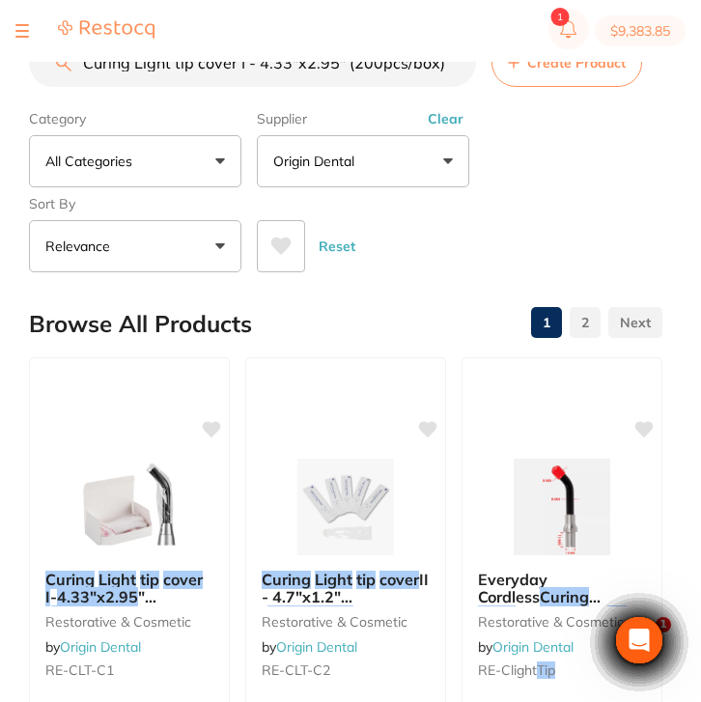
click at [450, 69] on input "Curing Light tip cover I - 4.33"x2.95" (200pcs/box)" at bounding box center [252, 63] width 447 height 48
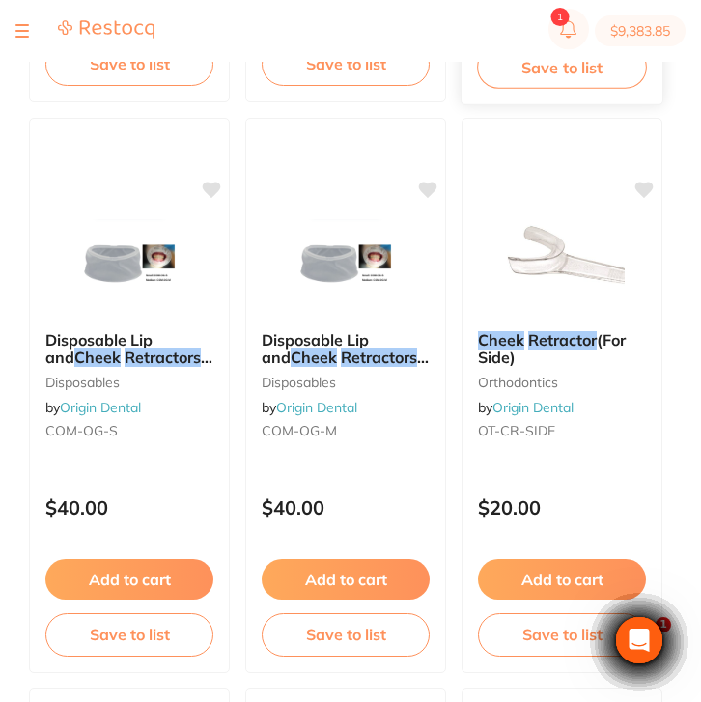
scroll to position [811, 0]
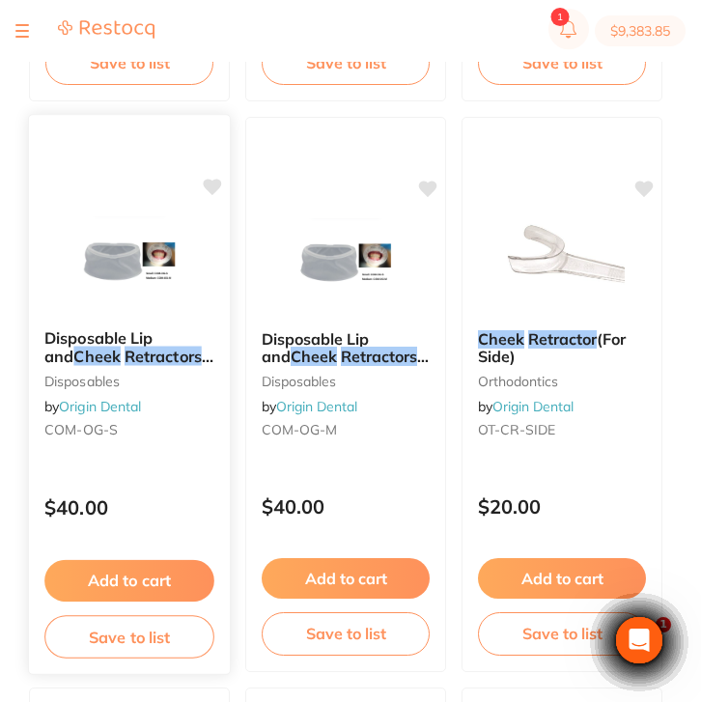
click at [164, 428] on small "COM-OG-S" at bounding box center [129, 429] width 170 height 15
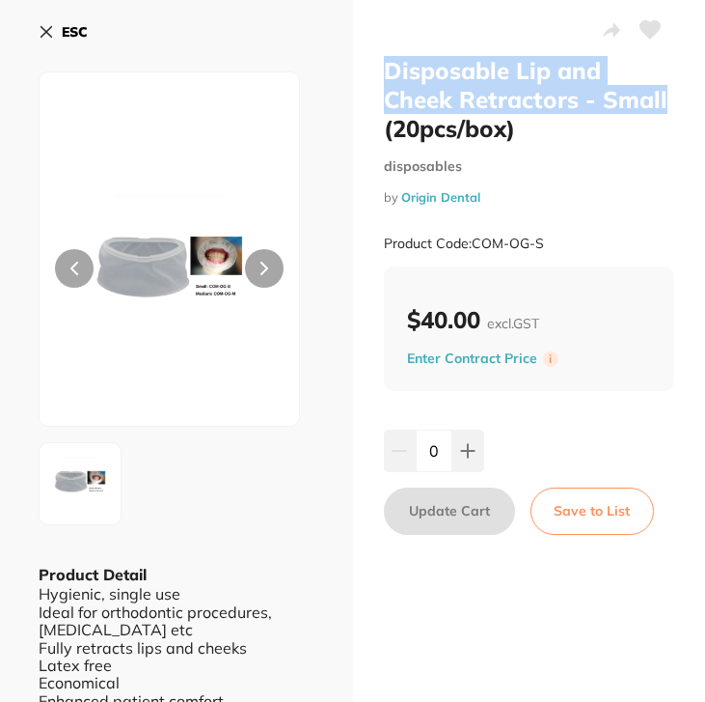
drag, startPoint x: 664, startPoint y: 96, endPoint x: 381, endPoint y: 64, distance: 284.6
click at [384, 64] on h2 "Disposable Lip and Cheek Retractors - Small (20pcs/box)" at bounding box center [529, 99] width 291 height 87
copy h2 "Disposable Lip and Cheek Retractors - Small"
click at [51, 34] on icon at bounding box center [46, 31] width 15 height 15
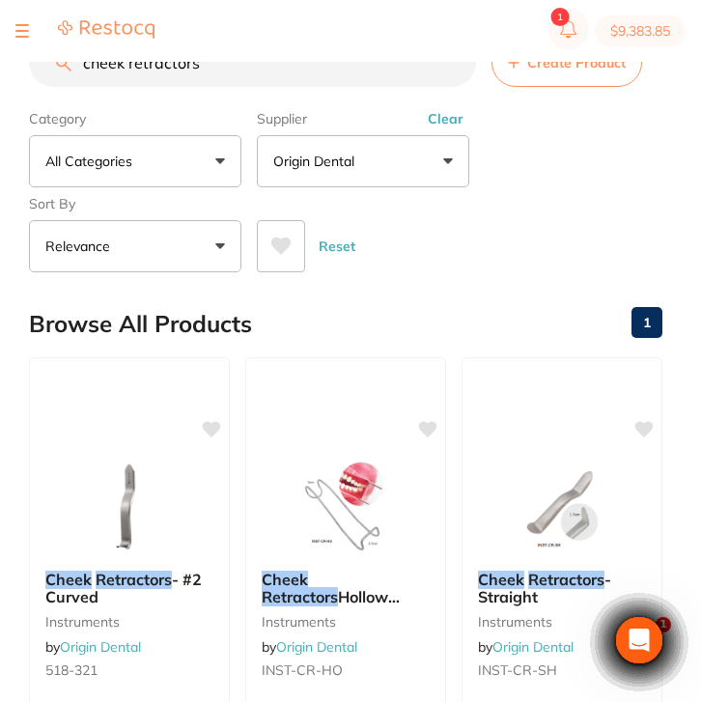
drag, startPoint x: 230, startPoint y: 76, endPoint x: 47, endPoint y: 65, distance: 182.7
click at [47, 65] on input "cheek retractors" at bounding box center [252, 63] width 447 height 48
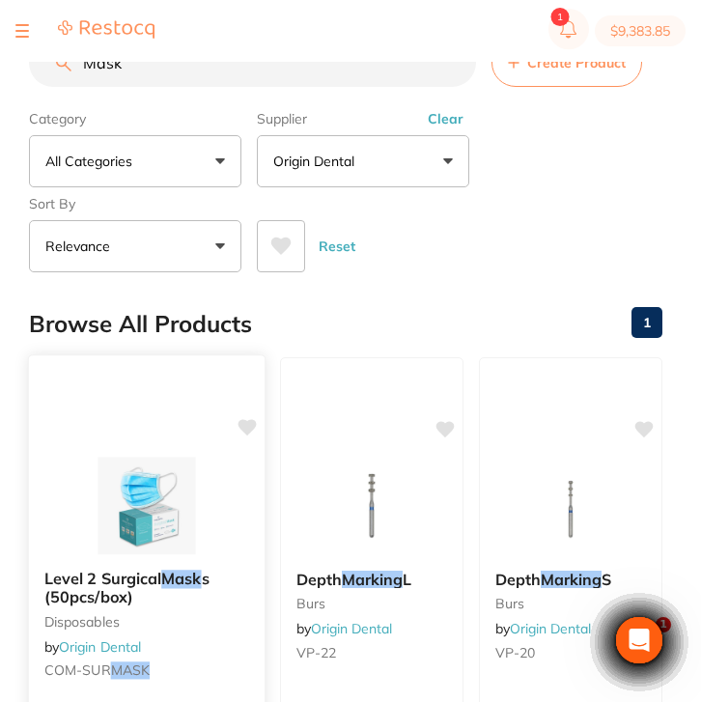
scroll to position [74, 0]
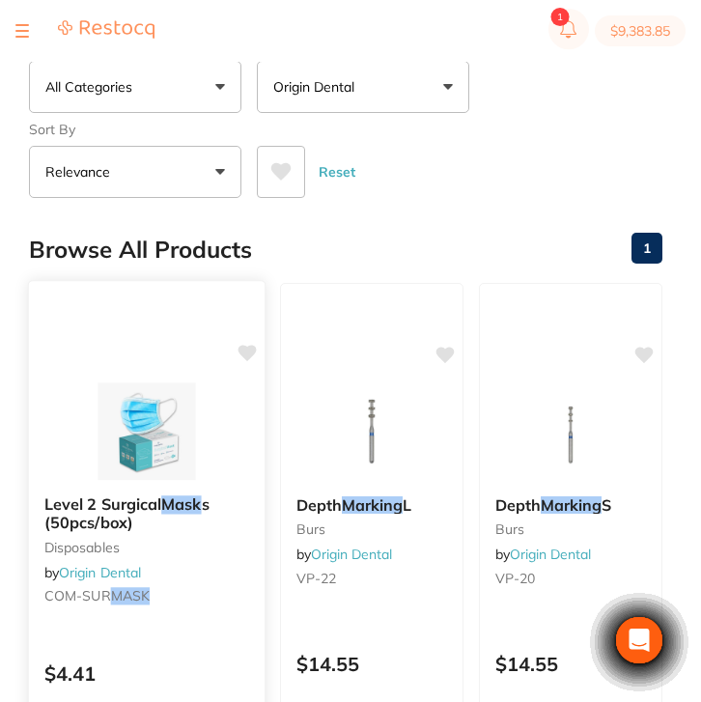
type input "Mask"
click at [185, 510] on em "Mask" at bounding box center [181, 503] width 40 height 19
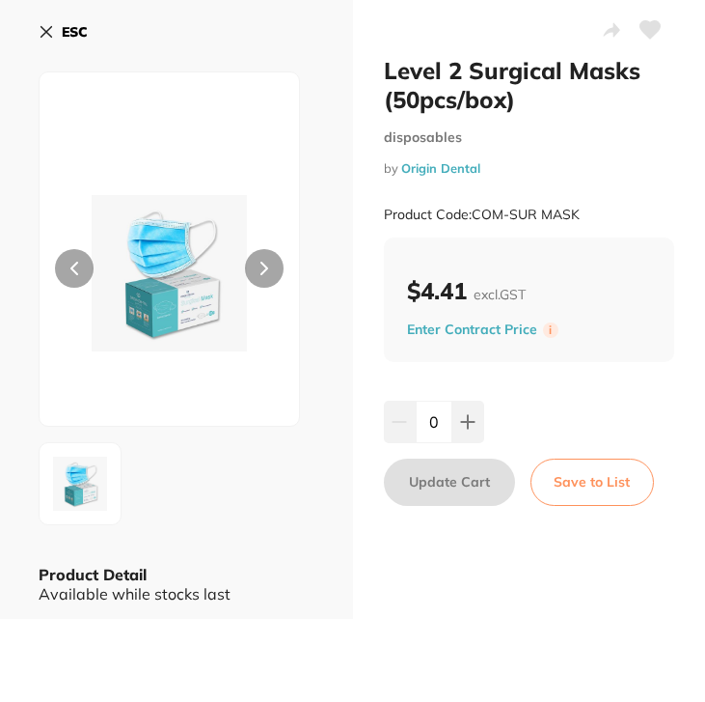
click at [437, 425] on input "0" at bounding box center [434, 421] width 37 height 42
type input "30"
click at [541, 424] on div "30" at bounding box center [529, 421] width 291 height 42
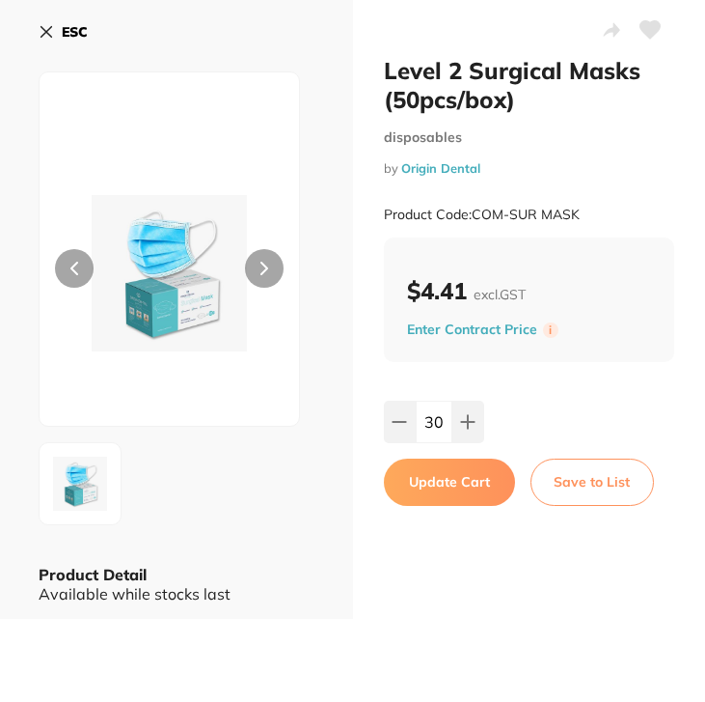
click at [435, 426] on input "30" at bounding box center [434, 421] width 37 height 42
click at [479, 491] on button "Update Cart" at bounding box center [449, 481] width 131 height 46
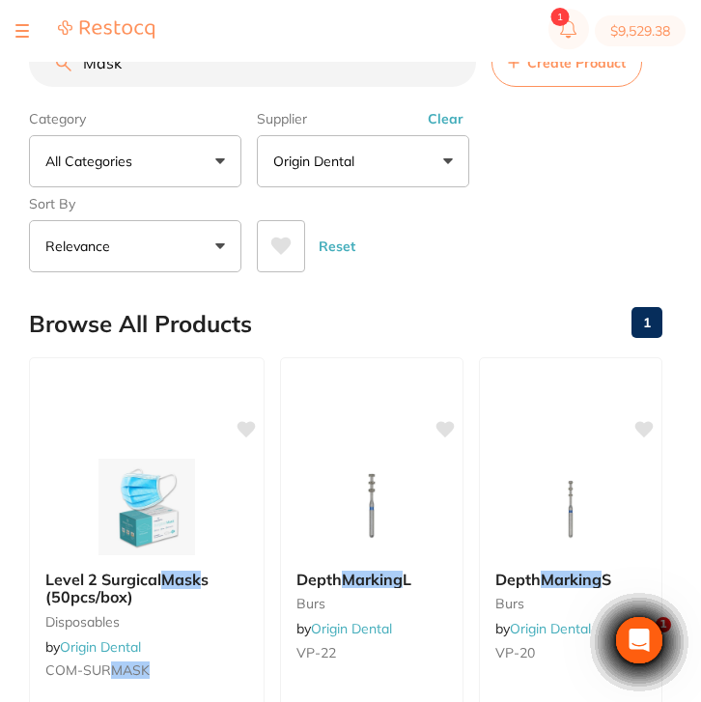
click at [145, 70] on input "Mask" at bounding box center [252, 63] width 447 height 48
click at [436, 124] on button "Clear" at bounding box center [445, 118] width 47 height 17
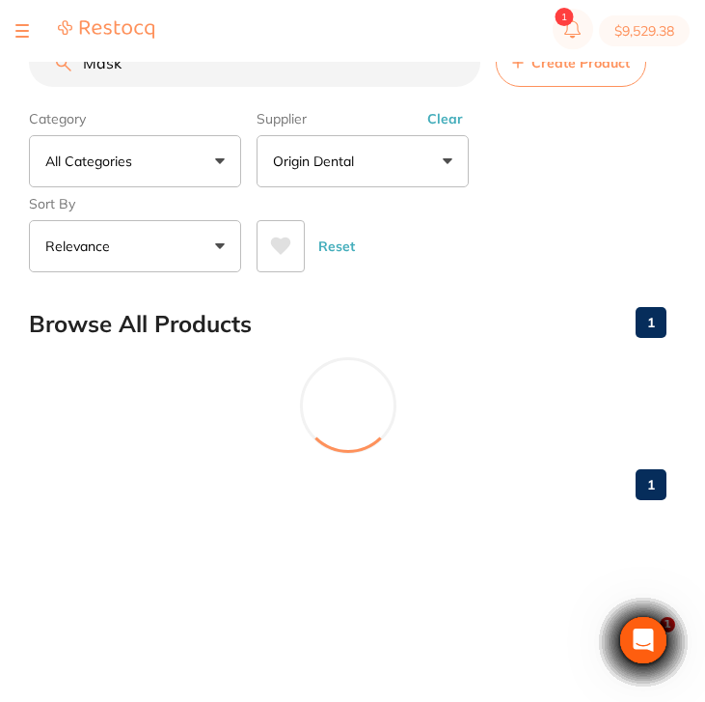
drag, startPoint x: 200, startPoint y: 63, endPoint x: 56, endPoint y: 59, distance: 143.8
click at [56, 59] on div "$9,529.38 North West Dental Burni... Switch account Riaz [MEDICAL_DATA] Experte…" at bounding box center [352, 320] width 705 height 640
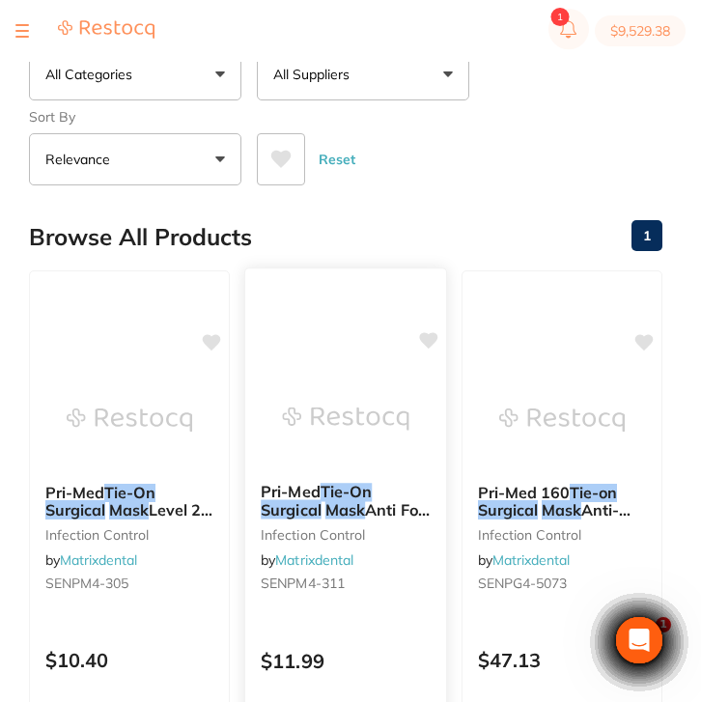
scroll to position [63, 0]
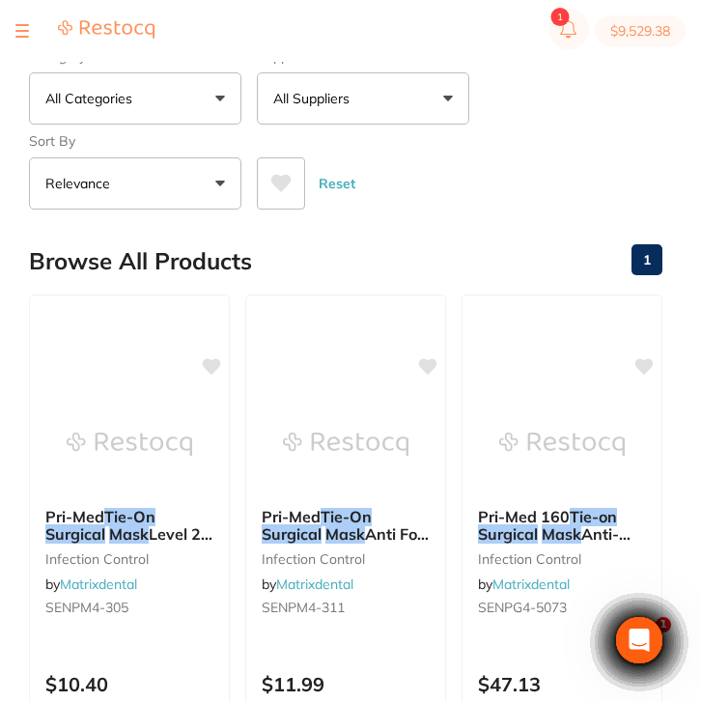
click at [396, 75] on div "Supplier All Suppliers All Suppliers AHP Dental and Medical Dental Zone Healthw…" at bounding box center [363, 82] width 212 height 85
click at [393, 102] on button "All Suppliers" at bounding box center [363, 98] width 212 height 52
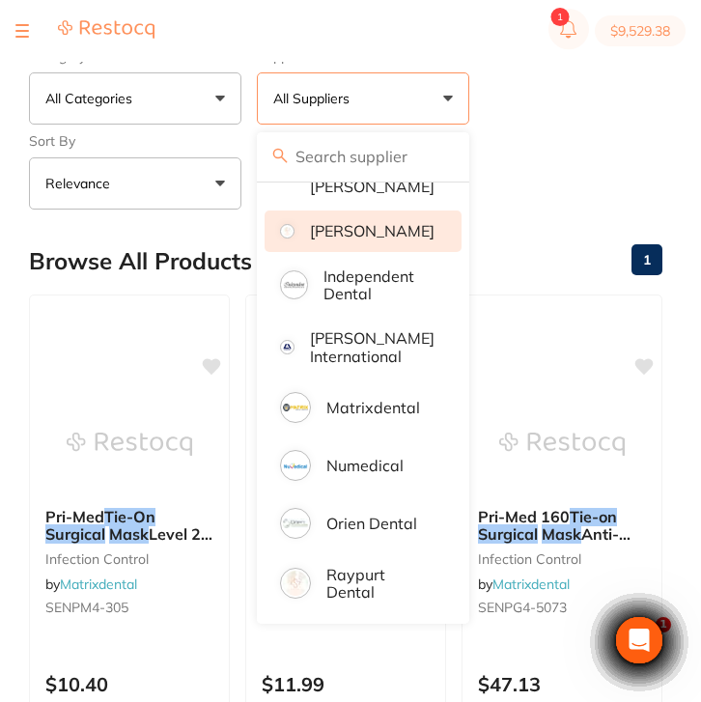
click at [379, 227] on p "[PERSON_NAME]" at bounding box center [372, 230] width 124 height 17
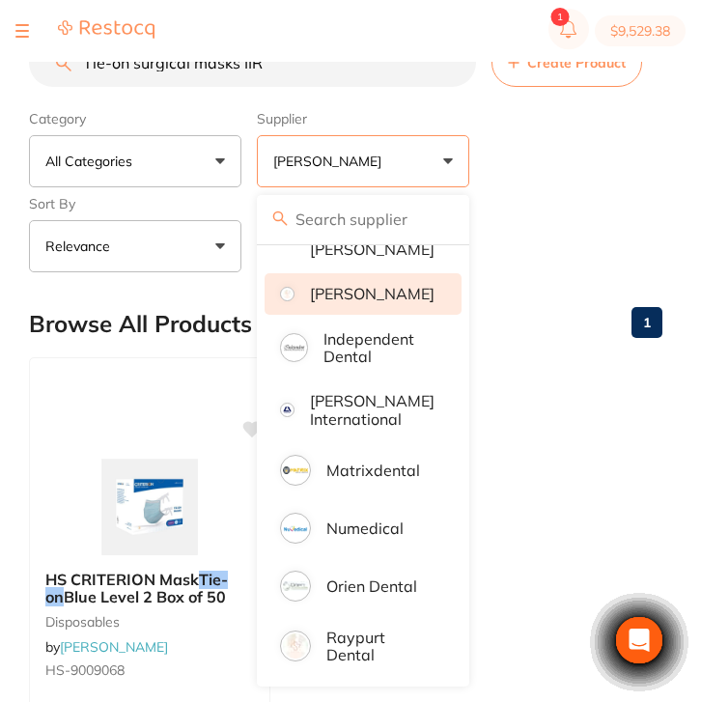
click at [579, 393] on ul "HS CRITERION Mask Tie-on Blue Level 2 Box of 50 disposables by [PERSON_NAME] [P…" at bounding box center [345, 634] width 633 height 555
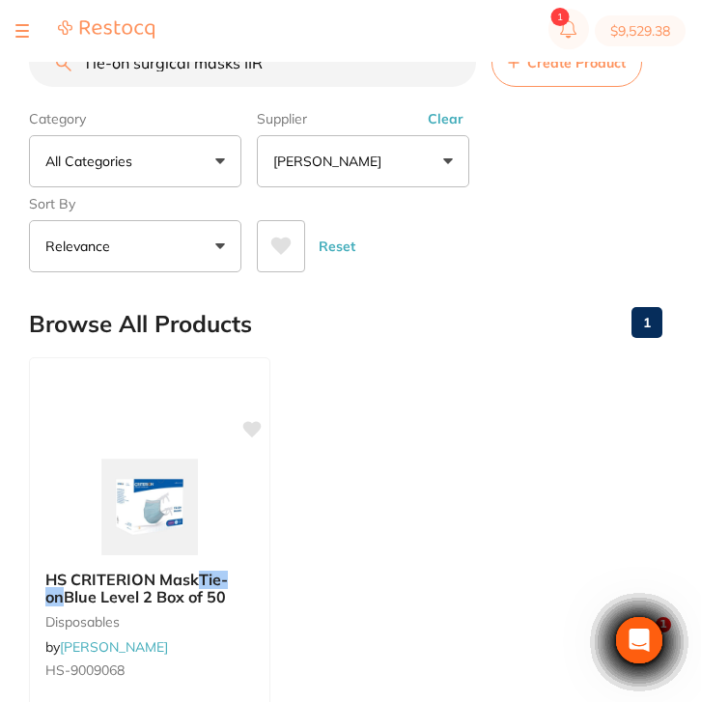
click at [441, 127] on button "Clear" at bounding box center [445, 118] width 47 height 17
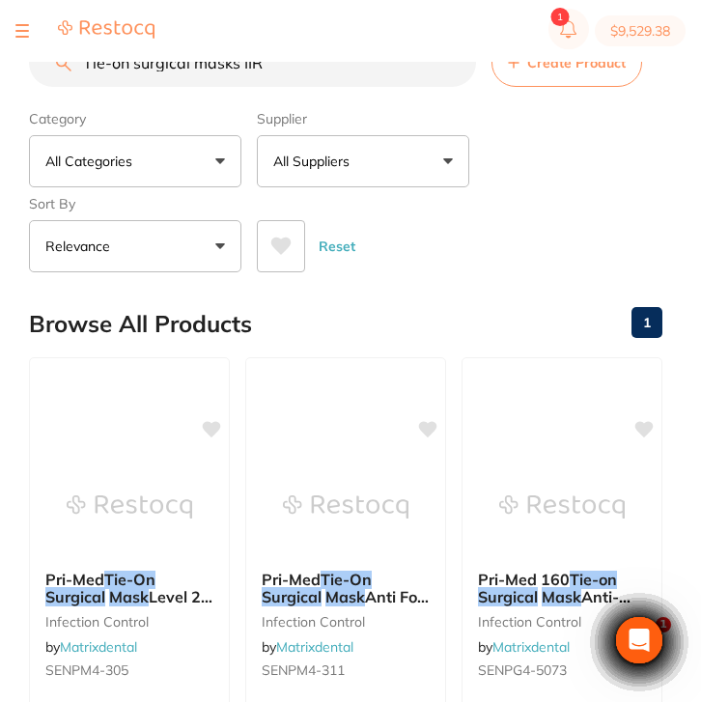
click at [89, 67] on input "Tie-on surgical masks IIR" at bounding box center [252, 63] width 447 height 48
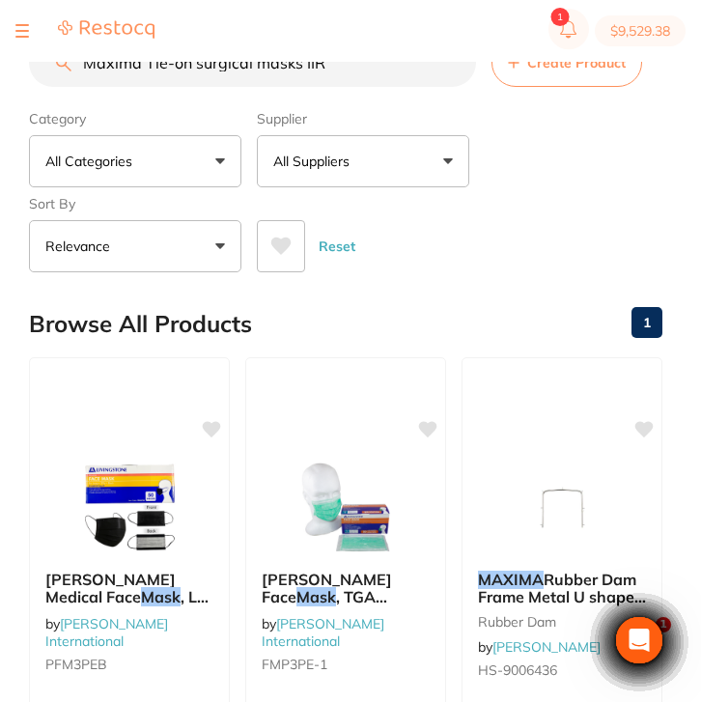
drag, startPoint x: 342, startPoint y: 66, endPoint x: 120, endPoint y: 57, distance: 222.1
click at [120, 57] on div "$9,529.38 North West Dental Burni... Switch account Riaz [MEDICAL_DATA] Experte…" at bounding box center [350, 320] width 701 height 640
type input "M"
paste input "COM-BIB"
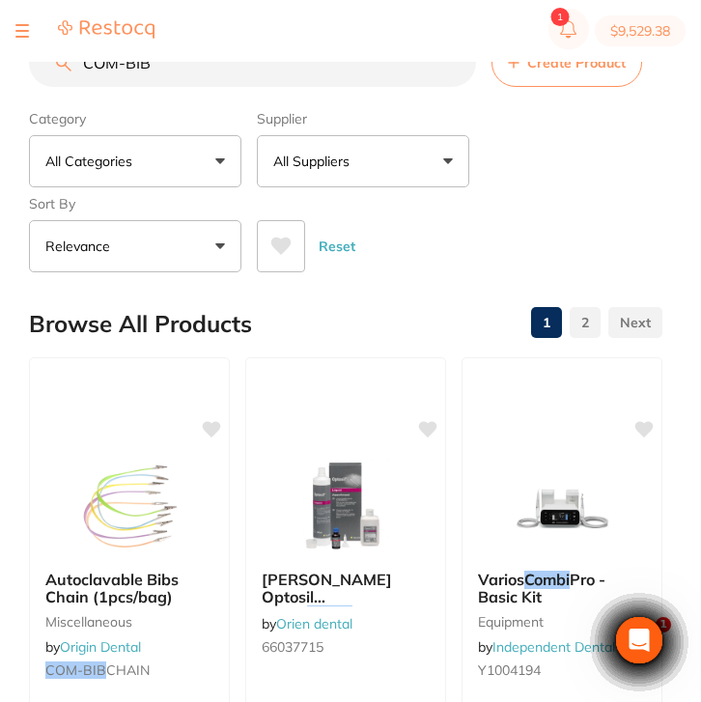
click at [366, 178] on button "All Suppliers" at bounding box center [363, 161] width 212 height 52
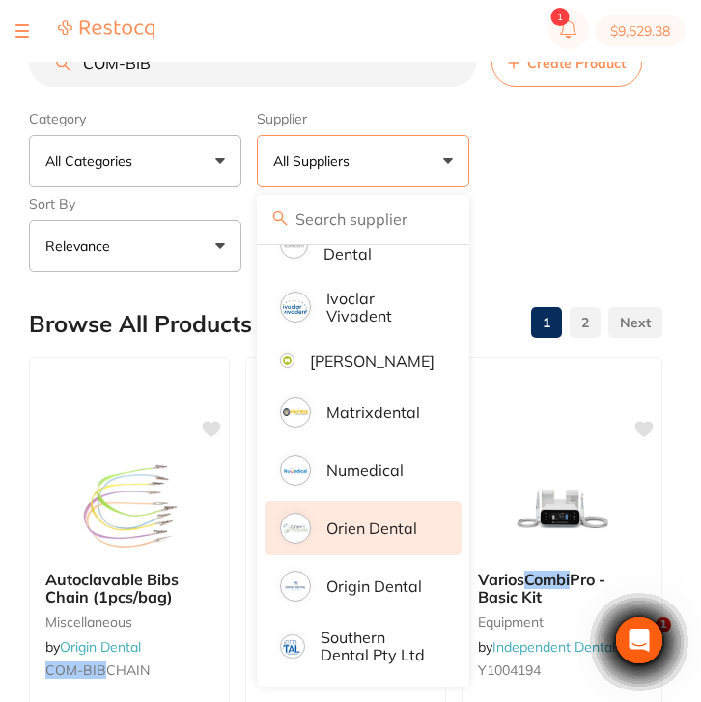
scroll to position [460, 0]
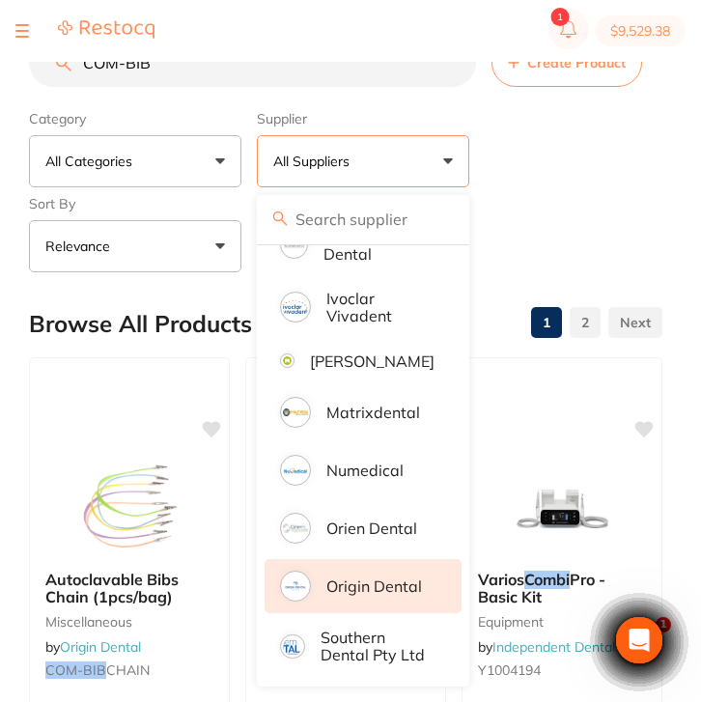
click at [378, 596] on li "Origin Dental" at bounding box center [362, 586] width 197 height 54
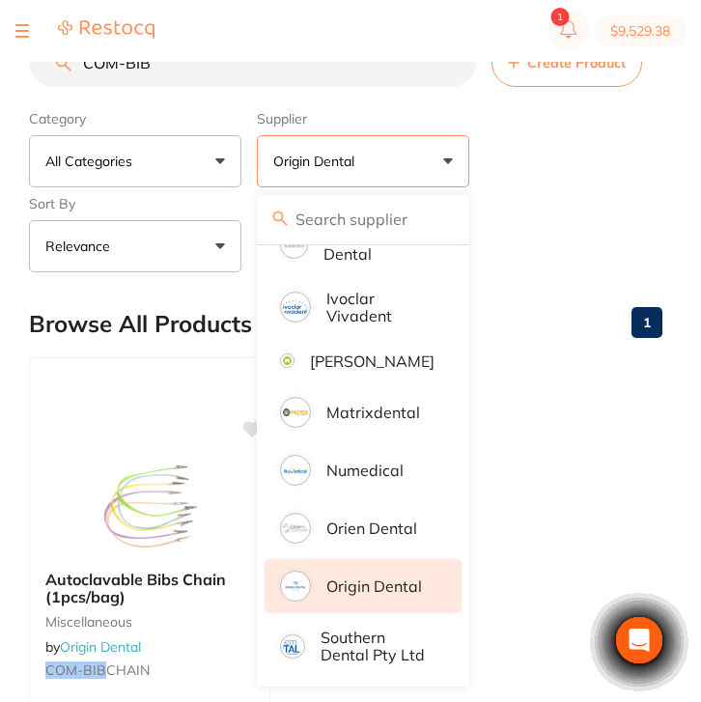
click at [615, 147] on div "Category All Categories All Categories miscellaneous Clear Category false All C…" at bounding box center [345, 187] width 633 height 170
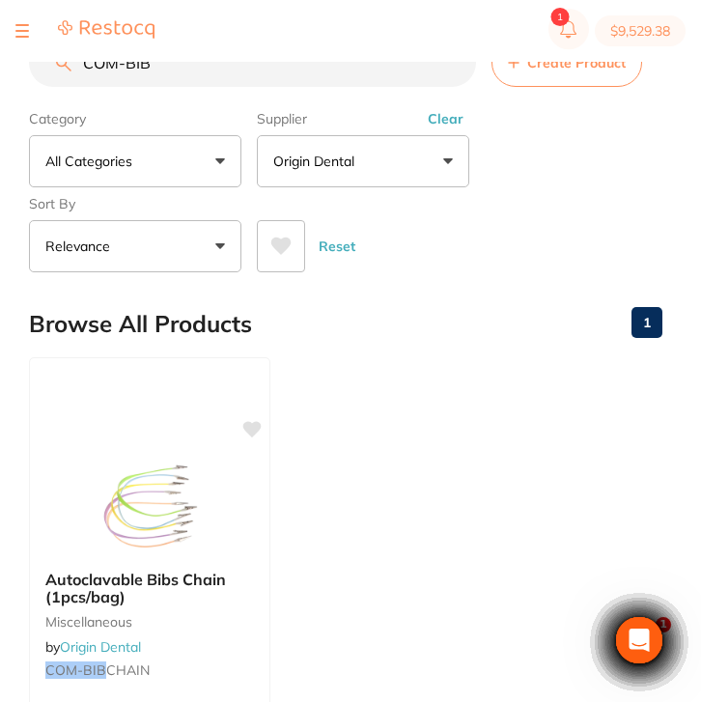
scroll to position [0, 0]
click at [450, 125] on button "Clear" at bounding box center [445, 118] width 47 height 17
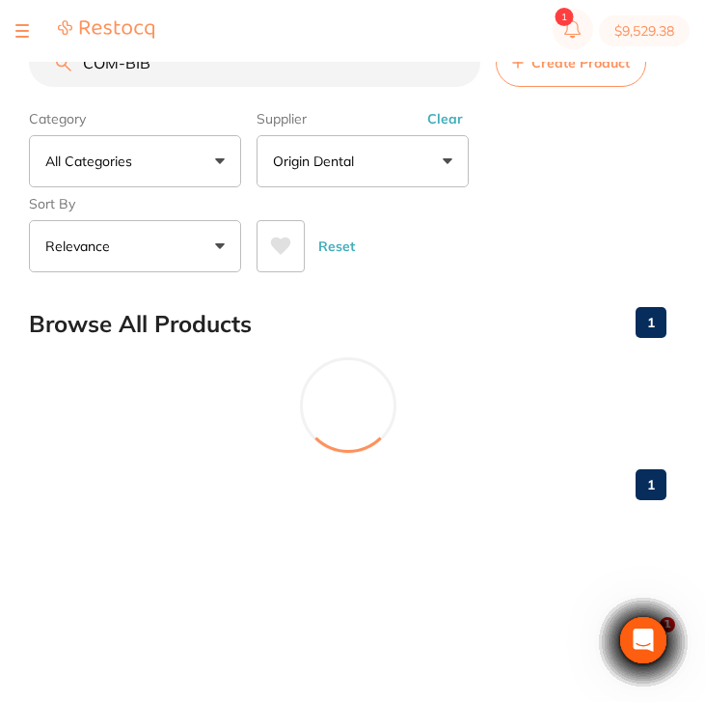
click at [220, 66] on input "COM-BIB" at bounding box center [255, 63] width 452 height 48
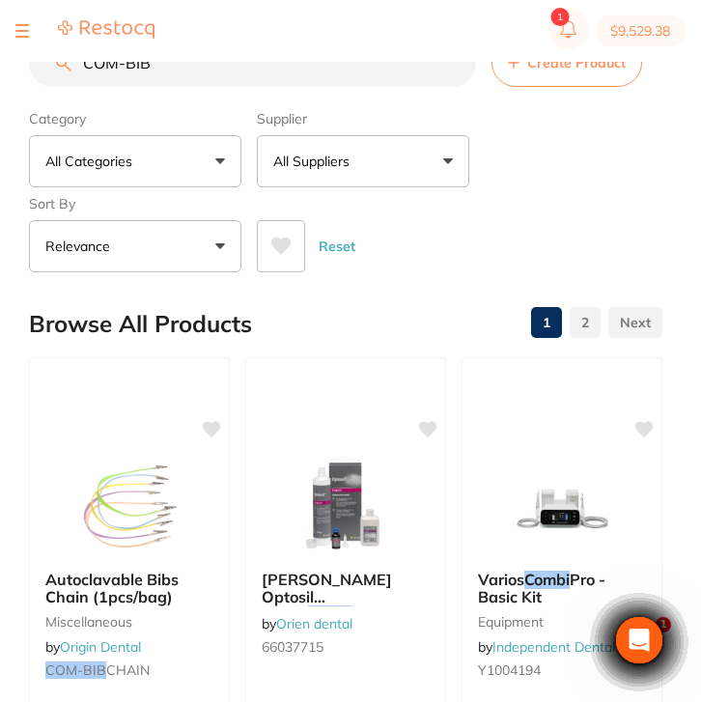
drag, startPoint x: 180, startPoint y: 68, endPoint x: 60, endPoint y: 66, distance: 120.6
click at [60, 66] on div "COM-BIB Create Product" at bounding box center [345, 63] width 633 height 48
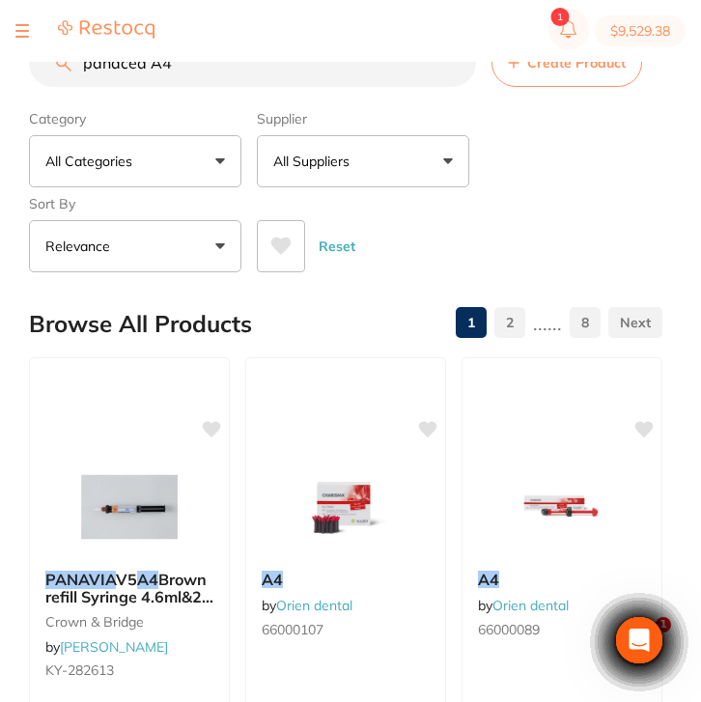
type input "panacea A4"
click at [338, 161] on p "All Suppliers" at bounding box center [315, 160] width 84 height 19
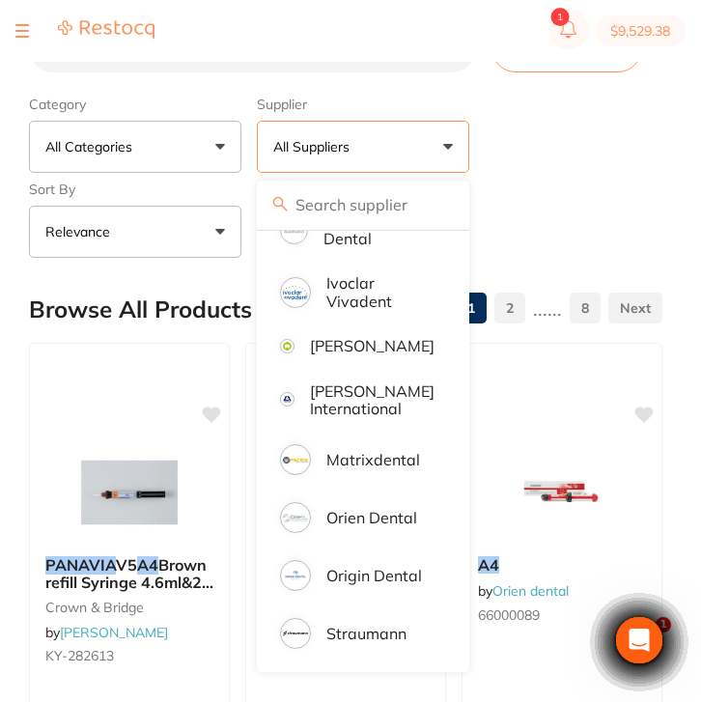
scroll to position [15, 0]
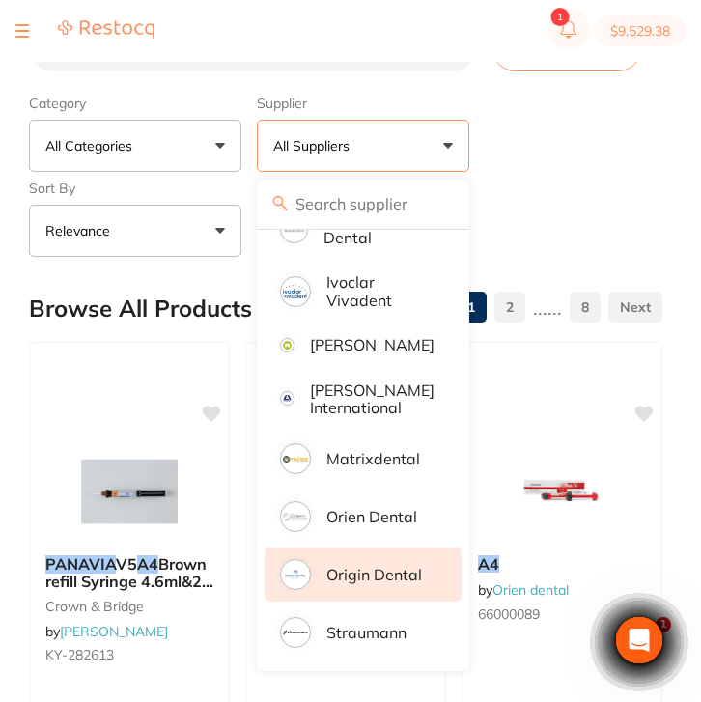
click at [356, 593] on li "Origin Dental" at bounding box center [362, 574] width 197 height 54
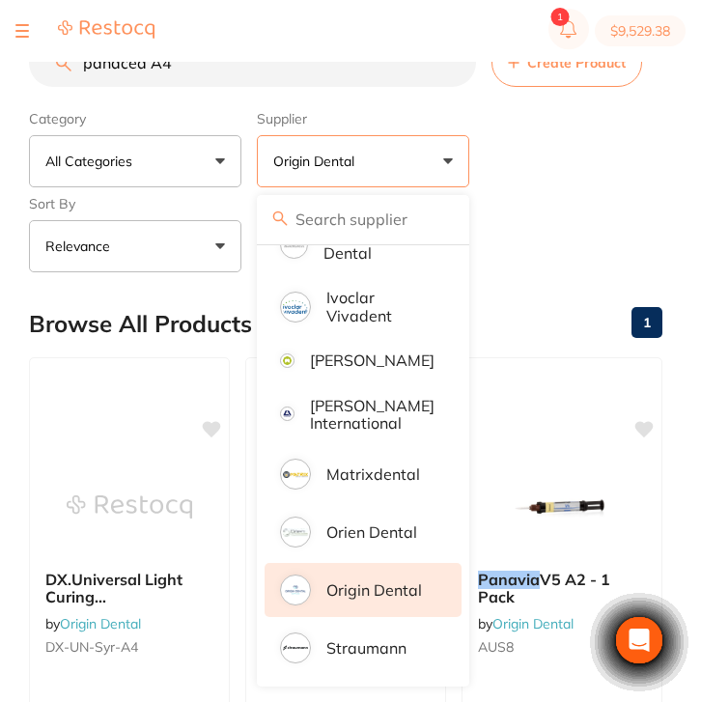
click at [547, 208] on div "Reset" at bounding box center [452, 239] width 390 height 68
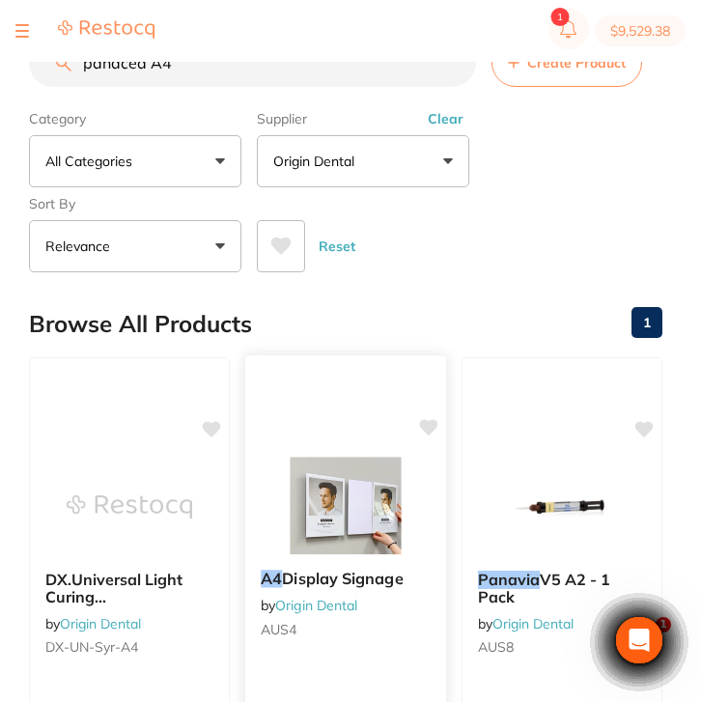
scroll to position [336, 0]
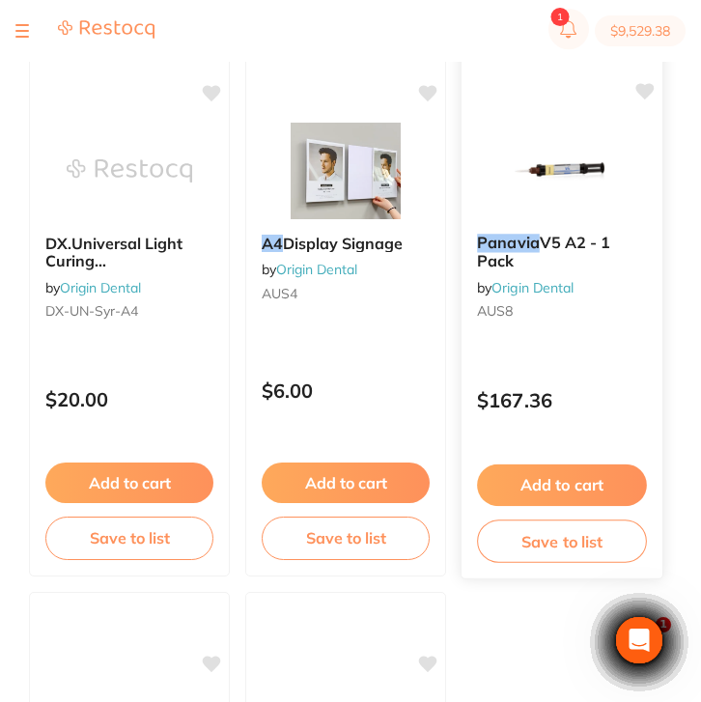
click at [577, 498] on button "Add to cart" at bounding box center [562, 484] width 170 height 41
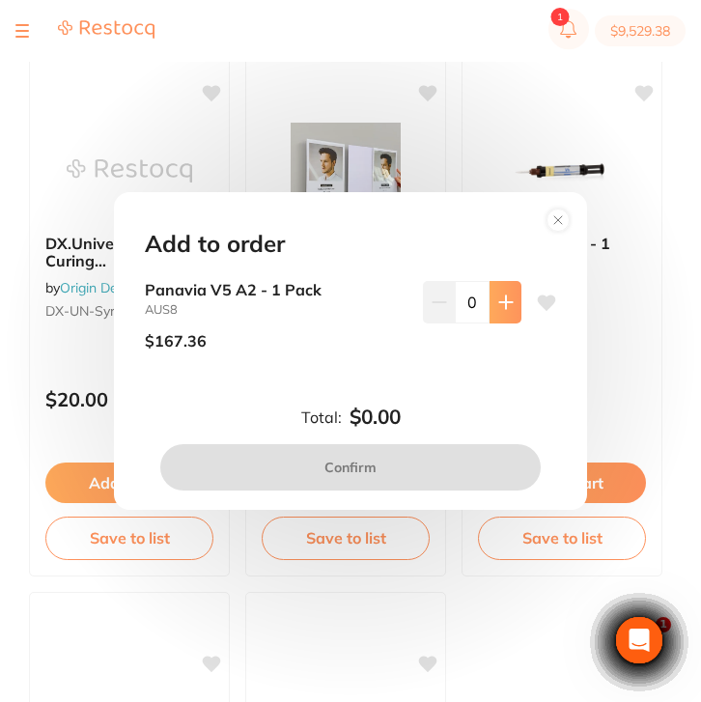
scroll to position [0, 0]
click at [502, 298] on icon at bounding box center [505, 301] width 13 height 13
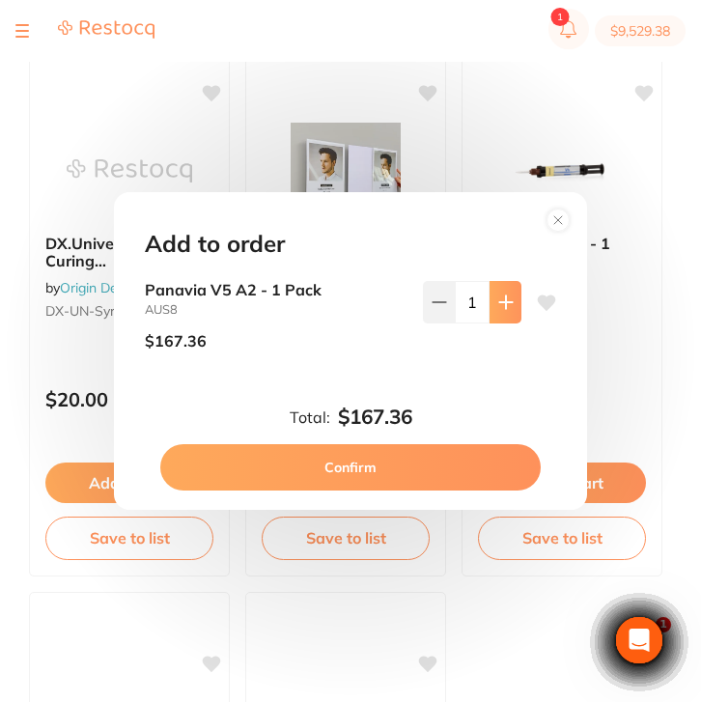
click at [502, 298] on icon at bounding box center [505, 301] width 13 height 13
type input "2"
click at [466, 468] on button "Confirm" at bounding box center [350, 467] width 380 height 46
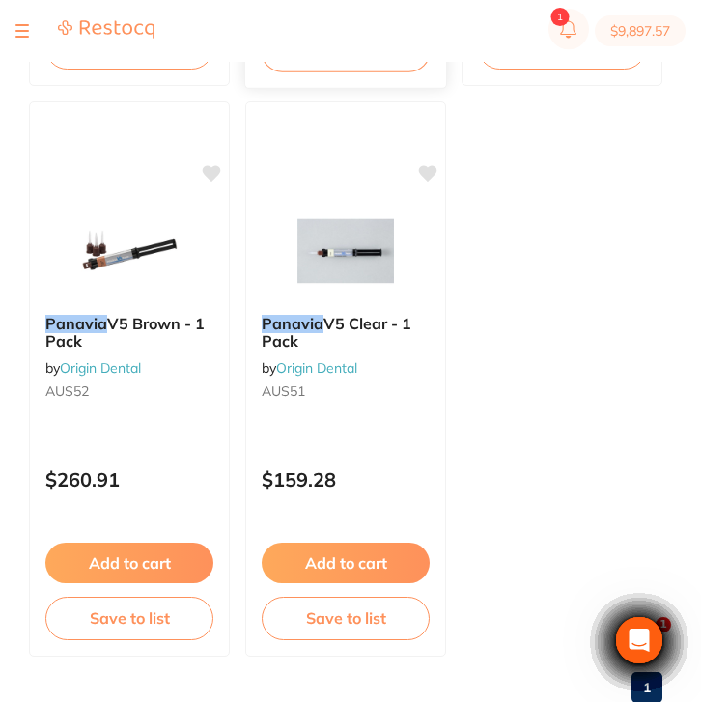
scroll to position [825, 0]
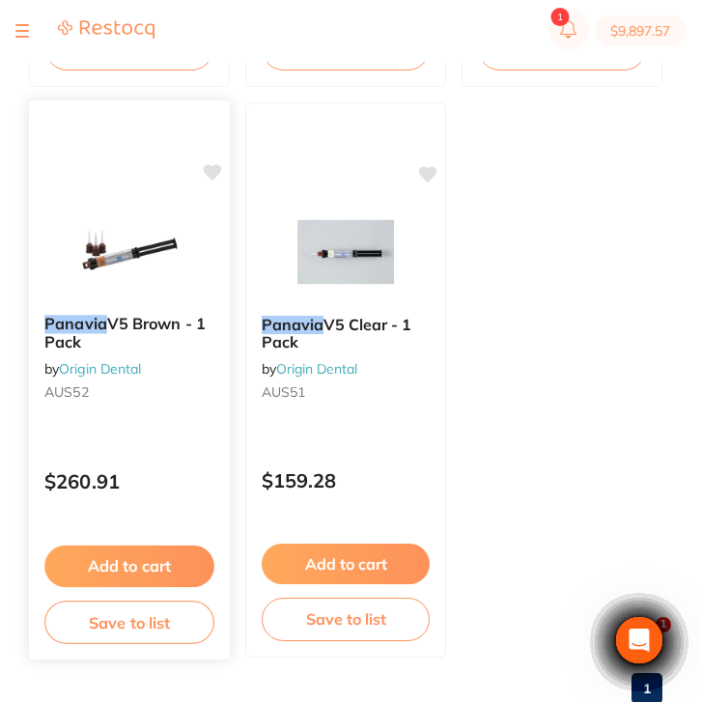
click at [185, 483] on p "$260.91" at bounding box center [129, 481] width 170 height 22
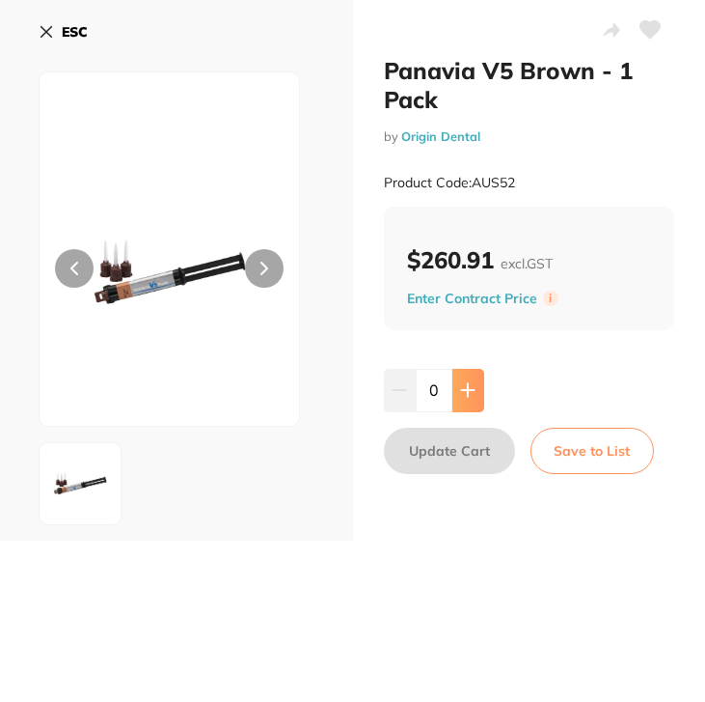
click at [468, 399] on button at bounding box center [469, 390] width 32 height 42
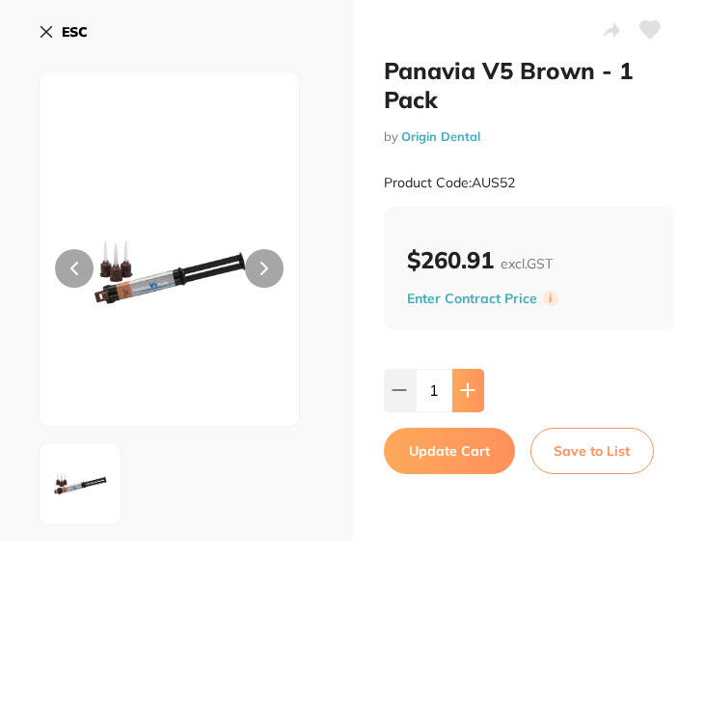
click at [468, 399] on button at bounding box center [469, 390] width 32 height 42
type input "2"
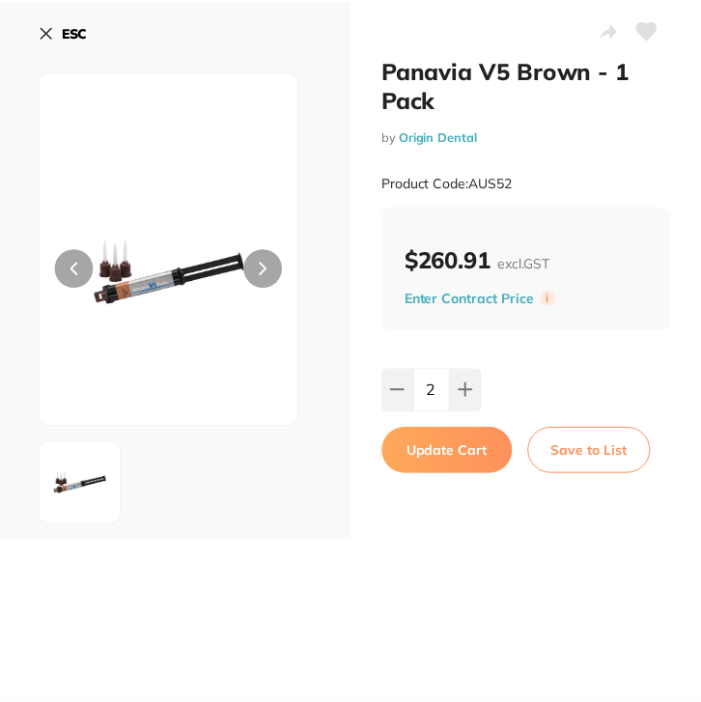
scroll to position [825, 0]
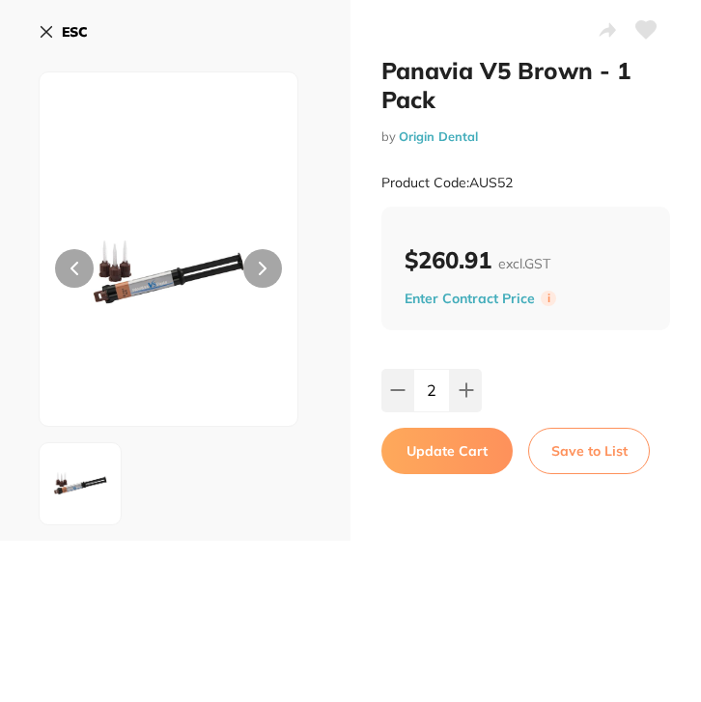
click at [463, 451] on button "Update Cart" at bounding box center [446, 450] width 131 height 46
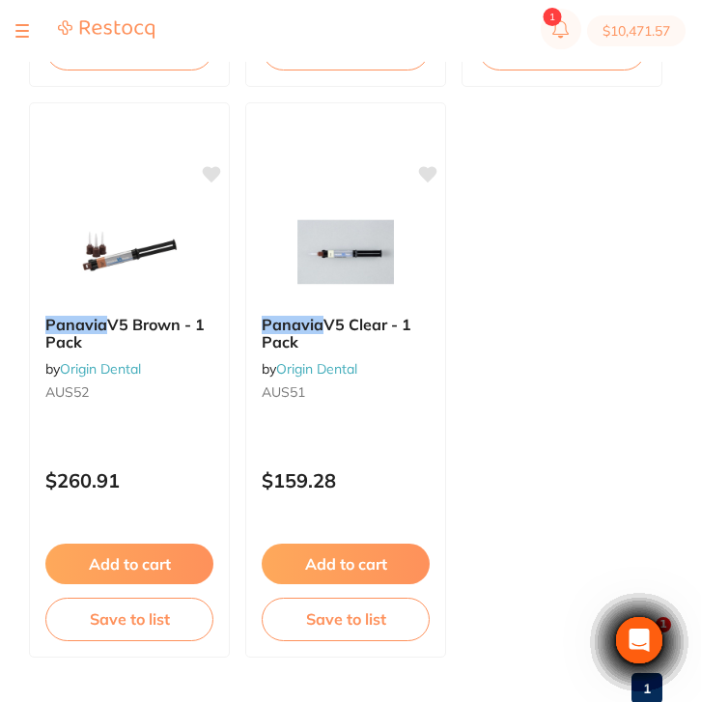
click at [28, 32] on button at bounding box center [22, 31] width 14 height 2
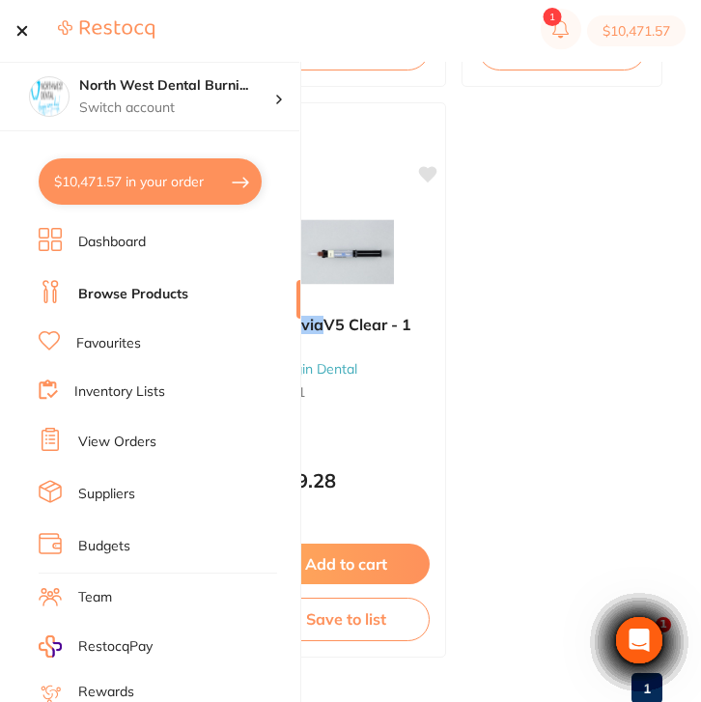
click at [135, 179] on button "$10,471.57 in your order" at bounding box center [150, 181] width 223 height 46
checkbox input "true"
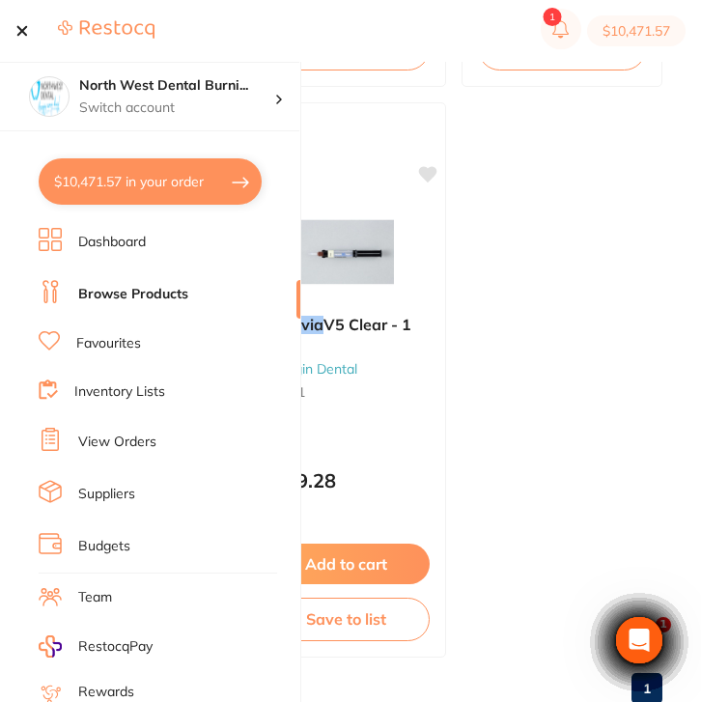
checkbox input "true"
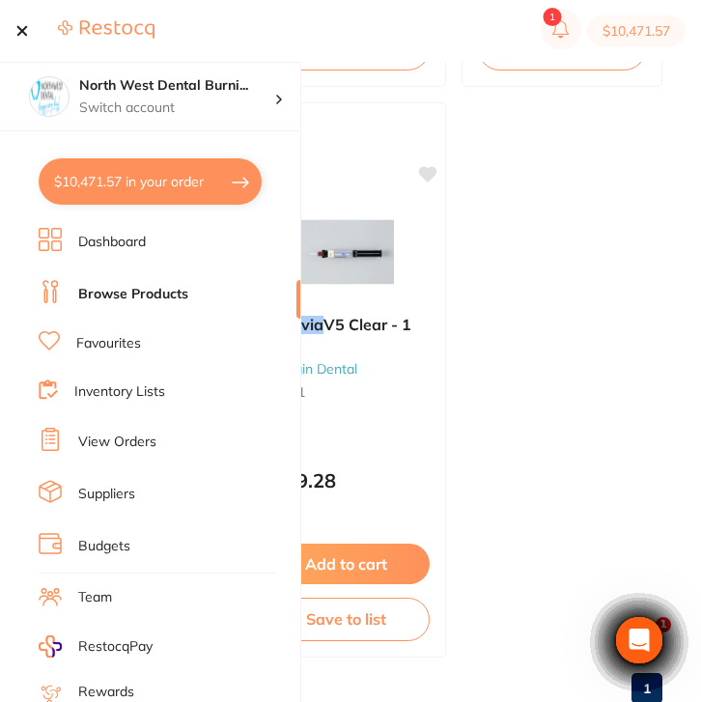
checkbox input "true"
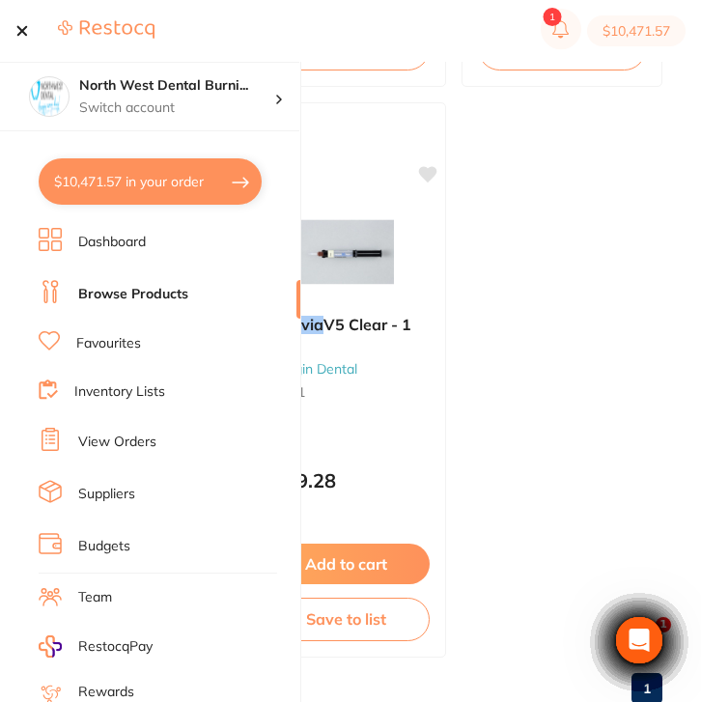
checkbox input "true"
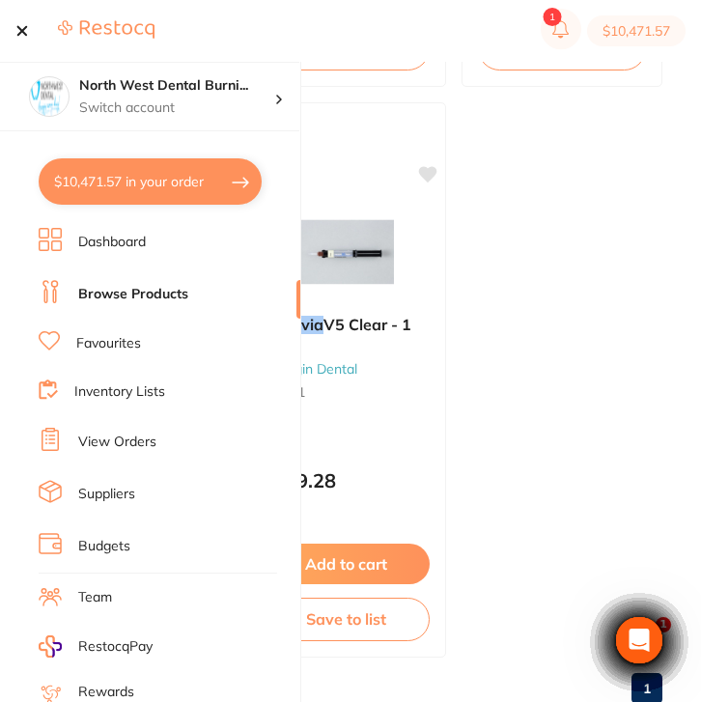
checkbox input "true"
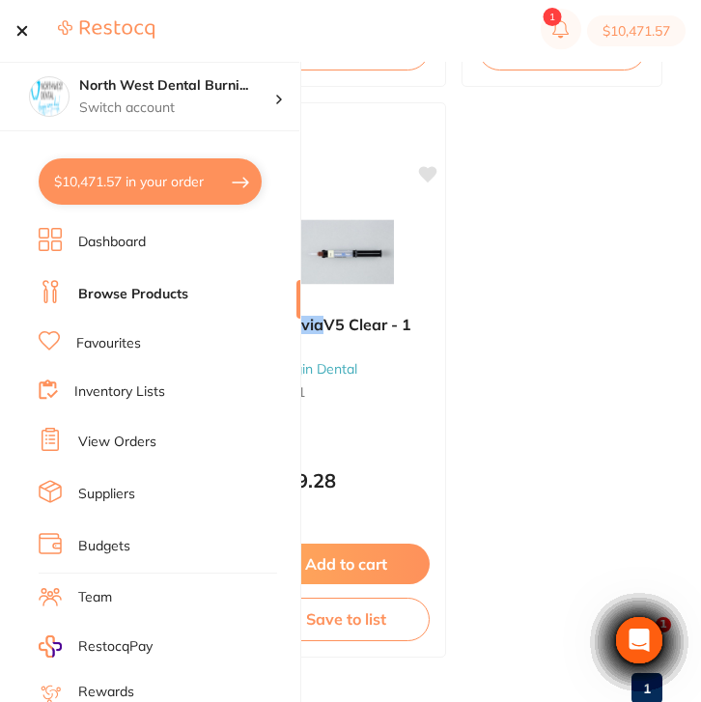
checkbox input "true"
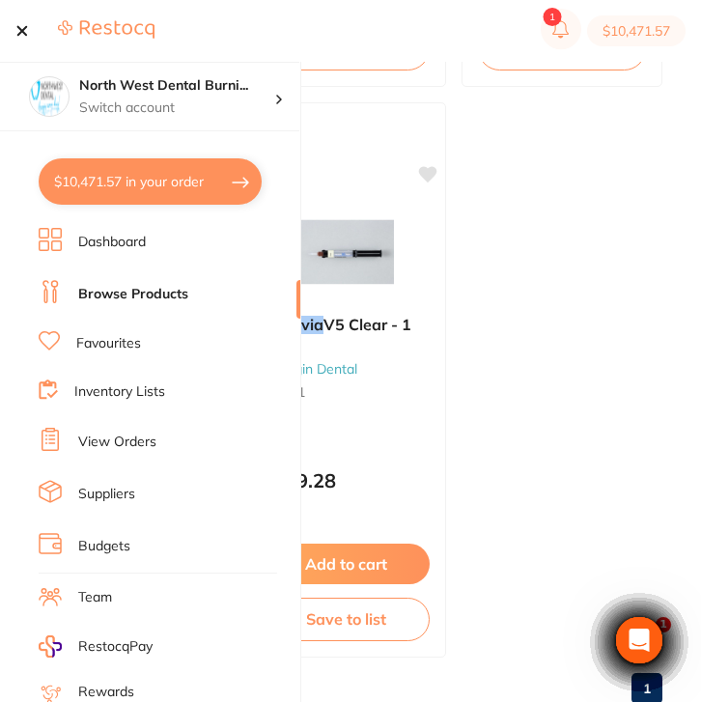
checkbox input "true"
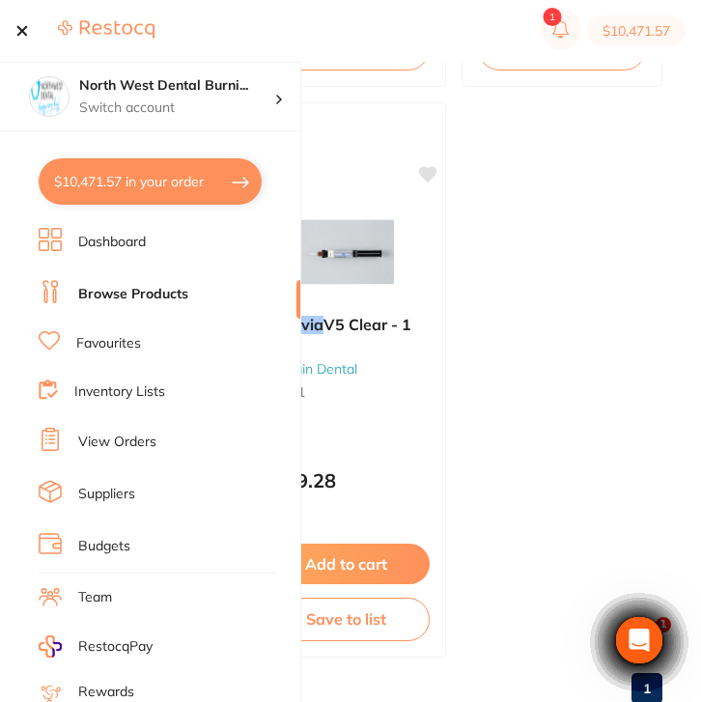
checkbox input "true"
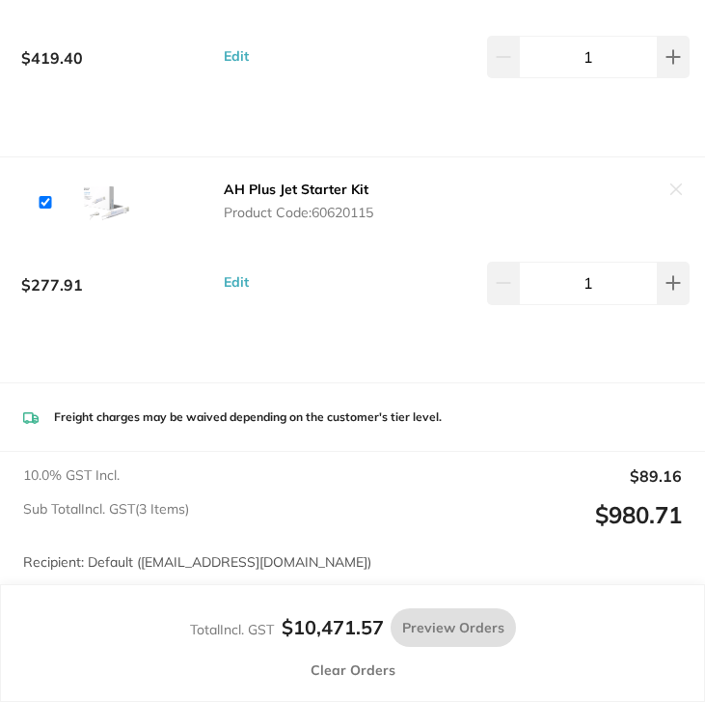
checkbox input "true"
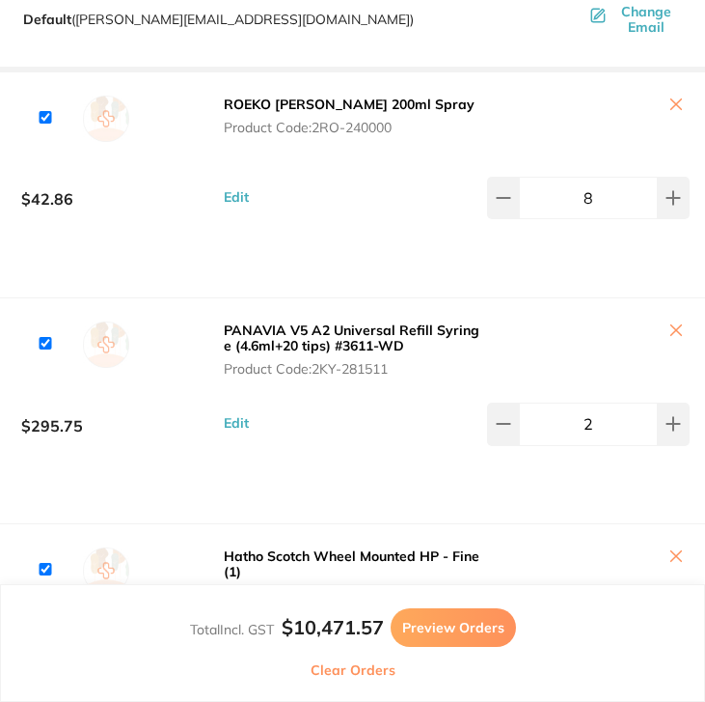
scroll to position [7391, 0]
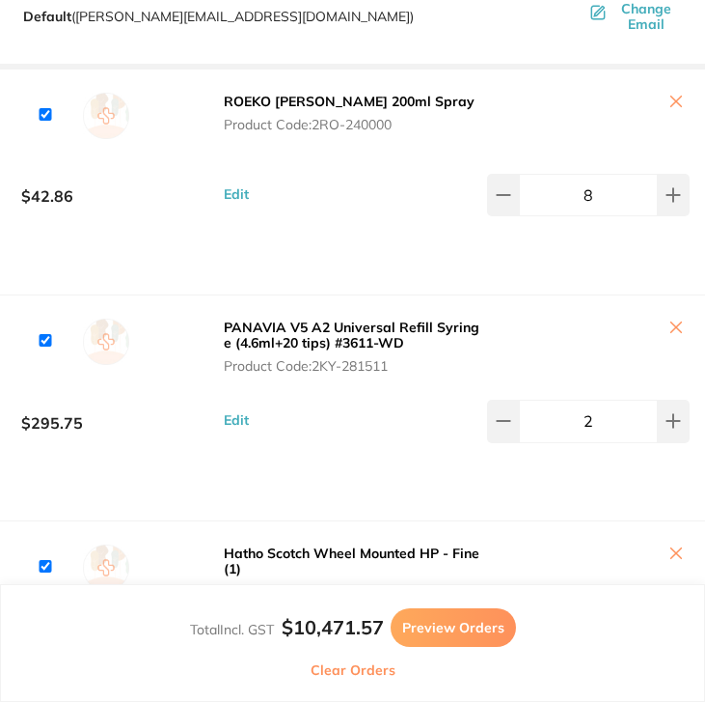
click at [670, 339] on button at bounding box center [588, 328] width 203 height 20
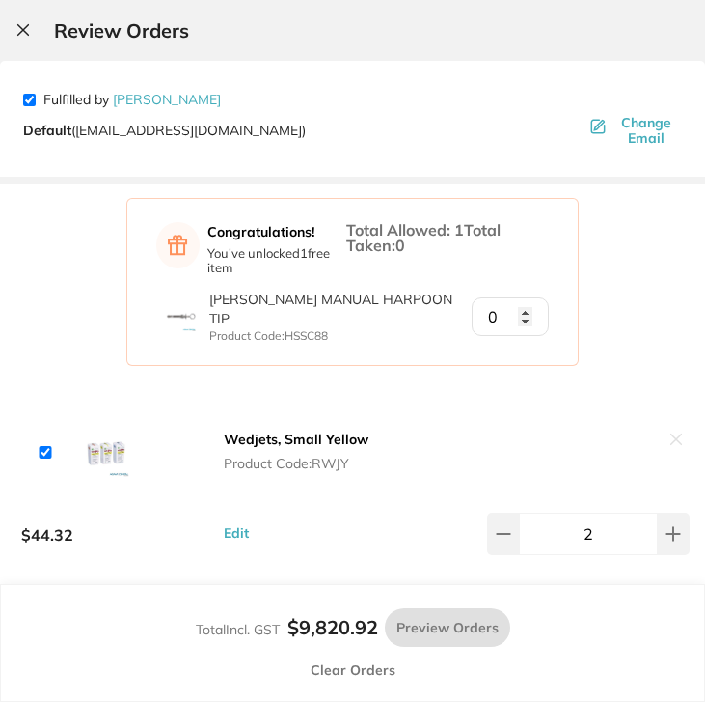
scroll to position [0, 0]
click at [20, 29] on icon at bounding box center [22, 29] width 15 height 15
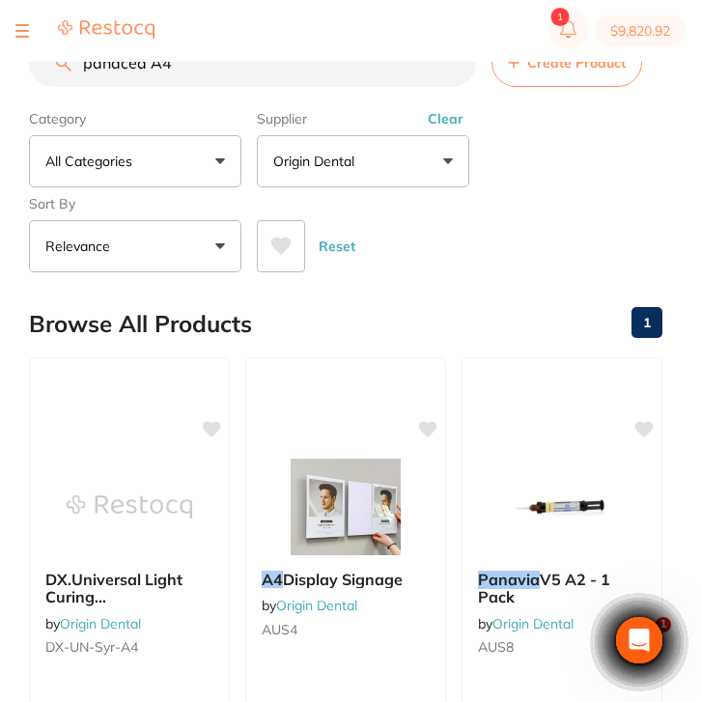
click at [453, 127] on button "Clear" at bounding box center [445, 118] width 47 height 17
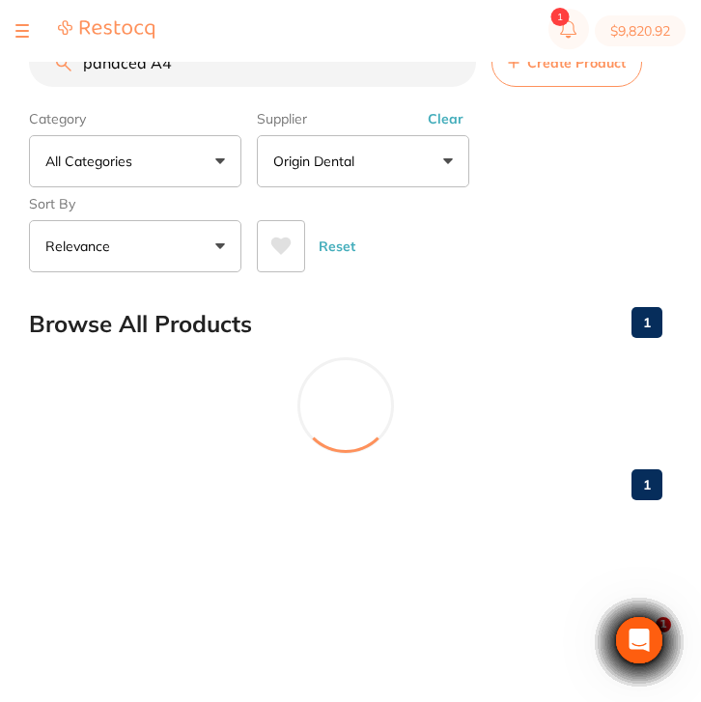
click at [453, 127] on button "Clear" at bounding box center [445, 118] width 47 height 17
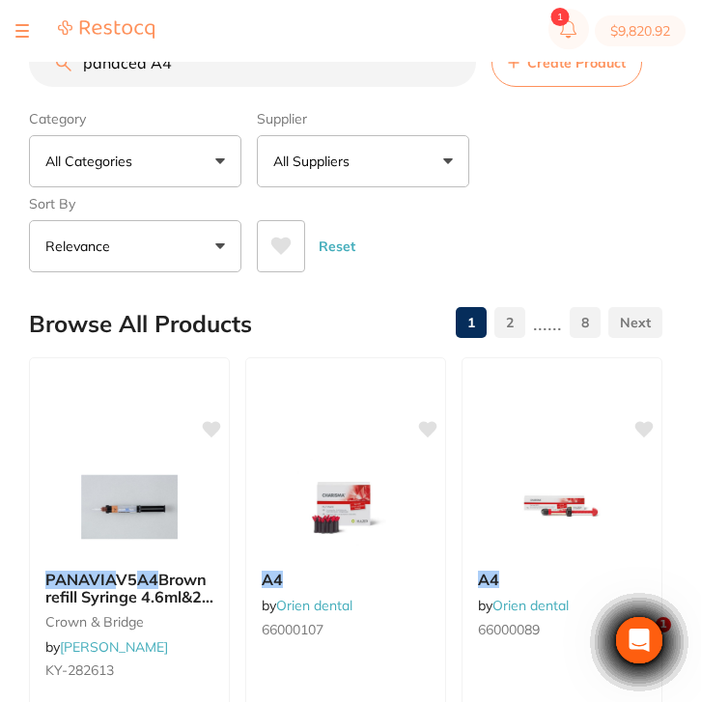
drag, startPoint x: 229, startPoint y: 76, endPoint x: 41, endPoint y: 66, distance: 188.5
click at [41, 66] on input "panacea A4" at bounding box center [252, 63] width 447 height 48
paste input "CT-9889873"
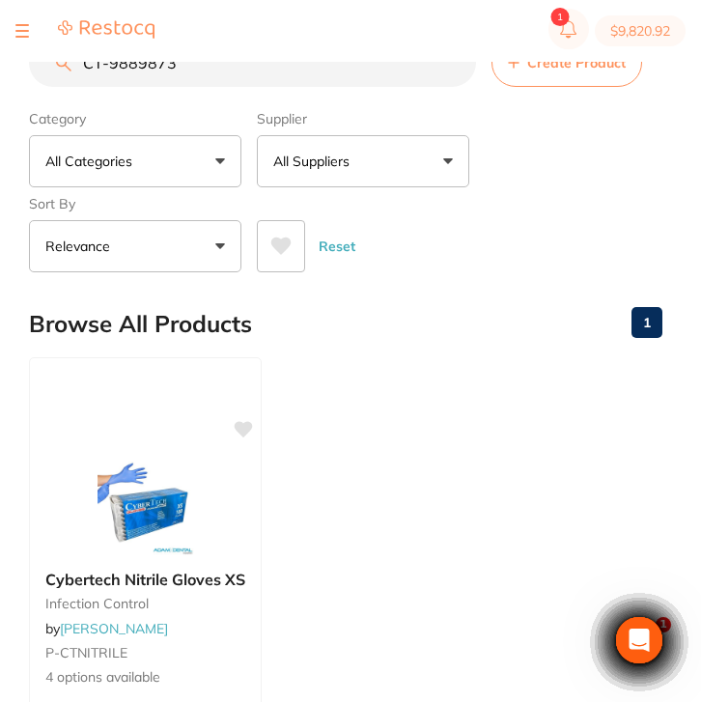
type input "CT-9889873"
click at [174, 565] on div "Cybertech Nitrile Gloves XS infection control by Adam Dental P-CTNITRILE 4 opti…" at bounding box center [145, 629] width 231 height 148
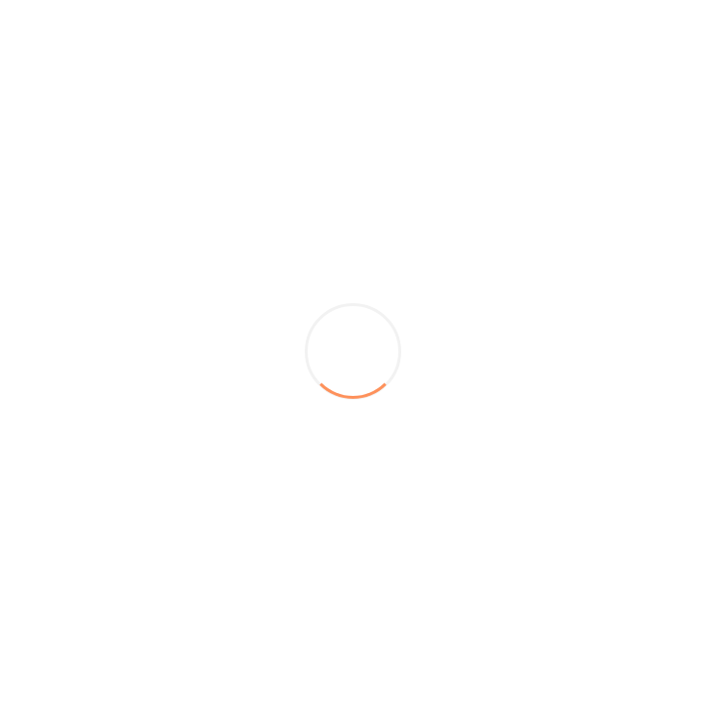
click at [192, 507] on div at bounding box center [352, 351] width 705 height 702
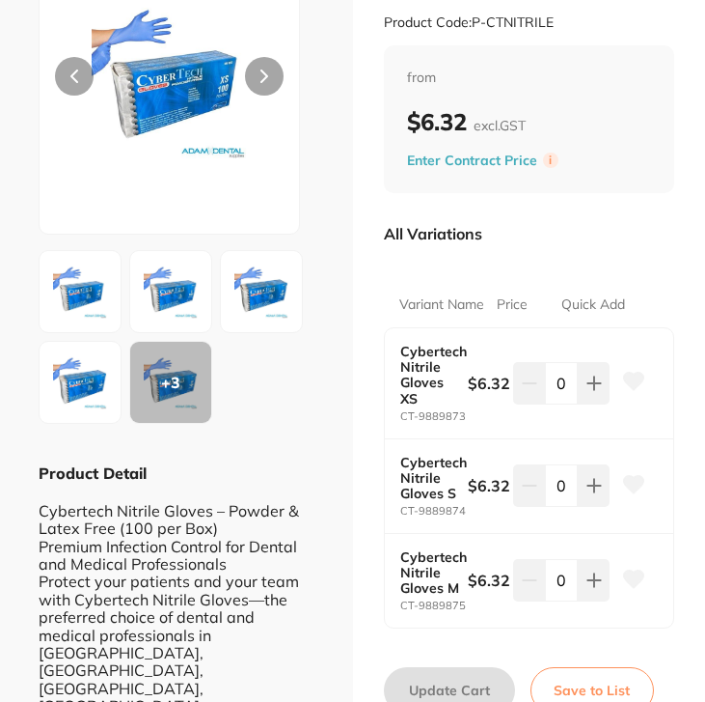
click at [560, 399] on input "0" at bounding box center [561, 383] width 33 height 42
type input "40"
click at [510, 648] on div "All Variations Variant Name Price Quick Add Cybertech Nitrile Gloves XS CT-9889…" at bounding box center [529, 429] width 291 height 443
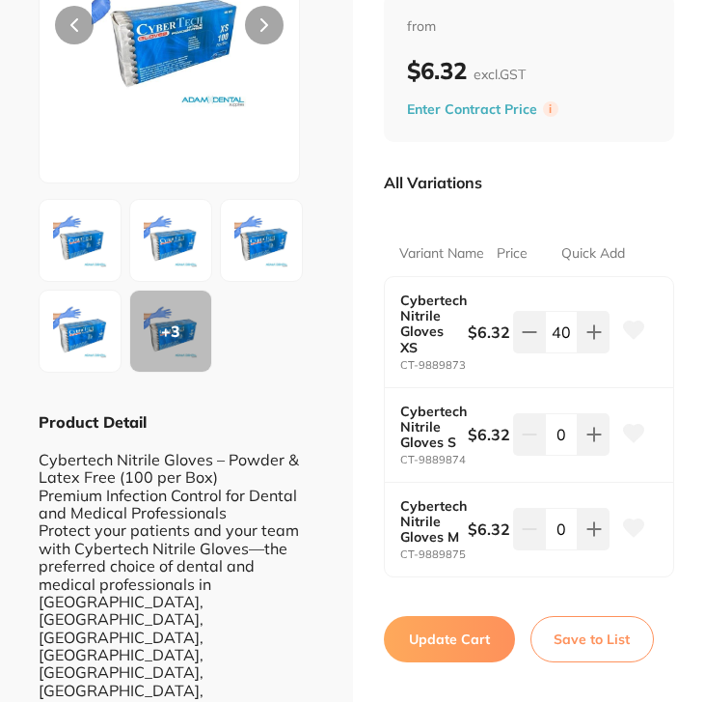
click at [463, 659] on button "Update Cart" at bounding box center [449, 639] width 131 height 46
checkbox input "false"
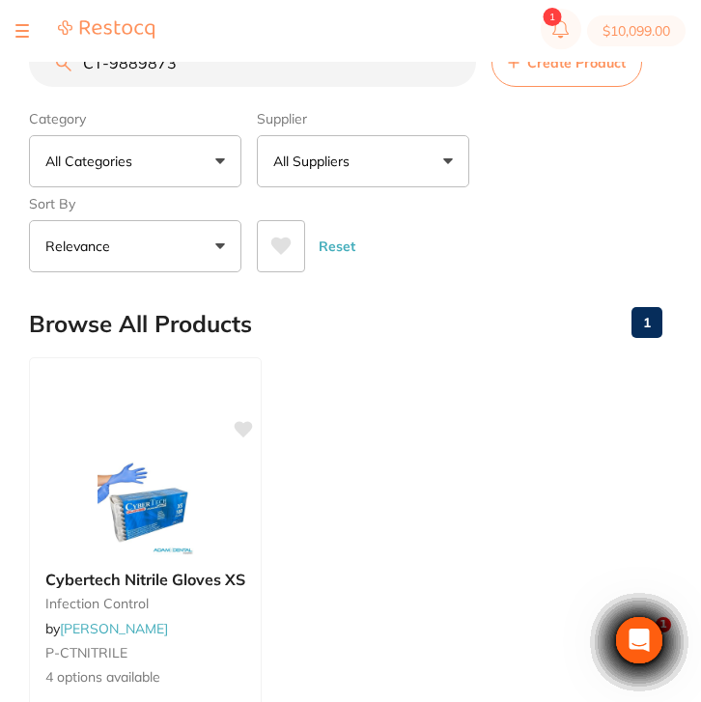
drag, startPoint x: 222, startPoint y: 67, endPoint x: 13, endPoint y: 66, distance: 209.4
click at [13, 66] on div "$10,099.00 North West Dental Burni... Switch account Riaz Dental Surgery Expert…" at bounding box center [350, 320] width 701 height 640
type input "GLOVES"
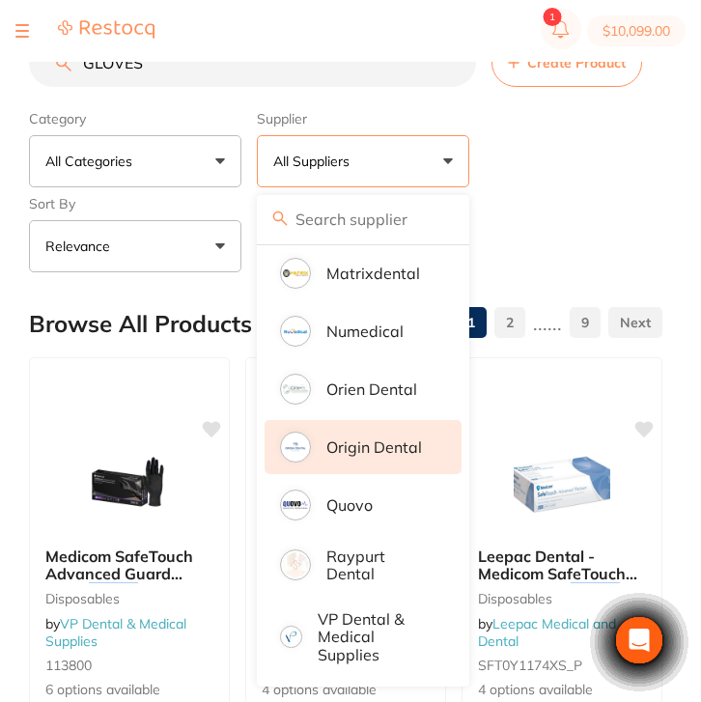
scroll to position [862, 0]
click at [381, 443] on p "Origin Dental" at bounding box center [374, 446] width 96 height 17
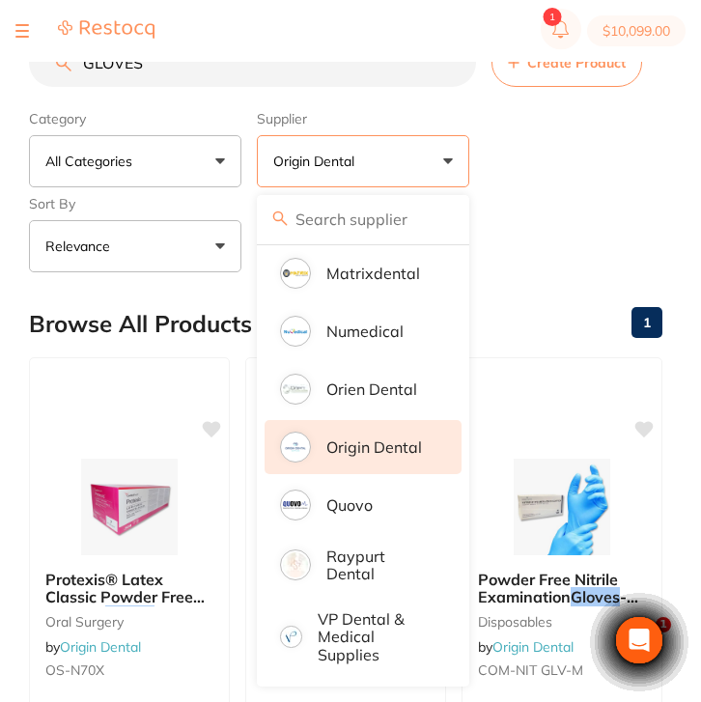
click at [623, 177] on div "Category All Categories All Categories disposables [MEDICAL_DATA] Clear Categor…" at bounding box center [345, 187] width 633 height 170
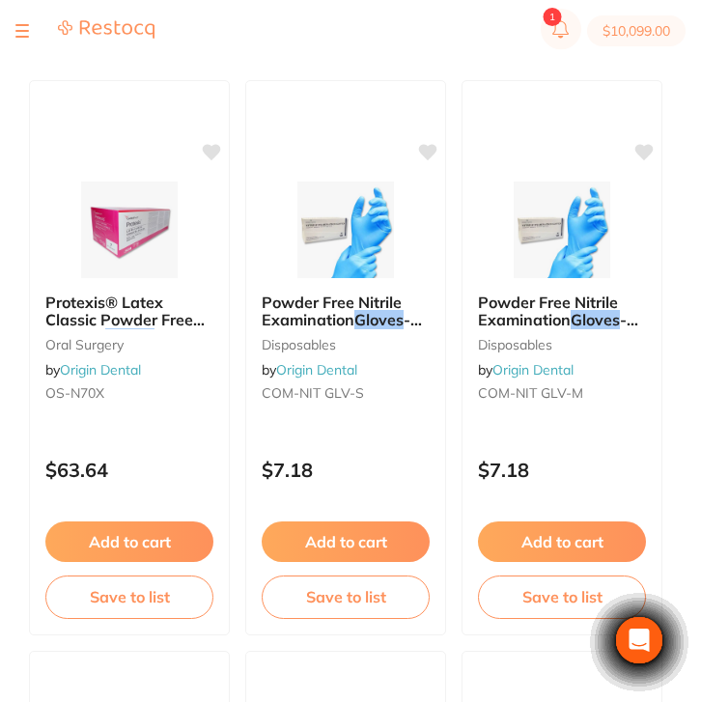
scroll to position [338, 0]
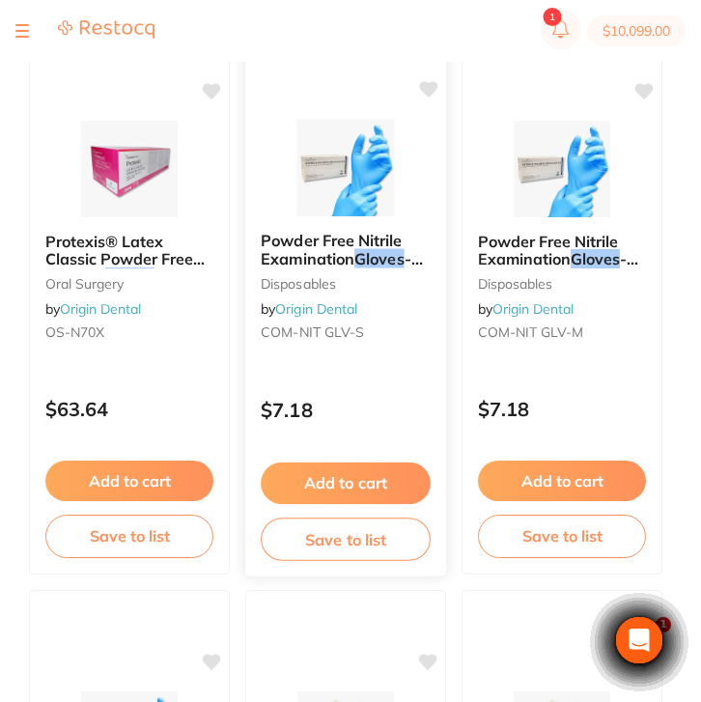
click at [399, 336] on small "COM-NIT GLV-S" at bounding box center [346, 331] width 170 height 15
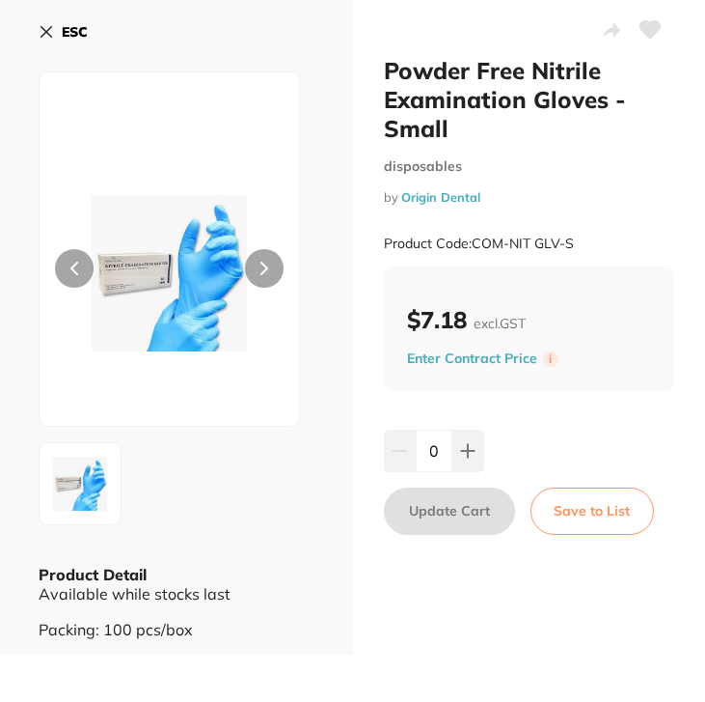
click at [443, 452] on input "0" at bounding box center [434, 450] width 37 height 42
type input "60"
click at [552, 416] on div "Powder Free Nitrile Examination Gloves - Small disposables by Origin Dental Pro…" at bounding box center [529, 327] width 353 height 654
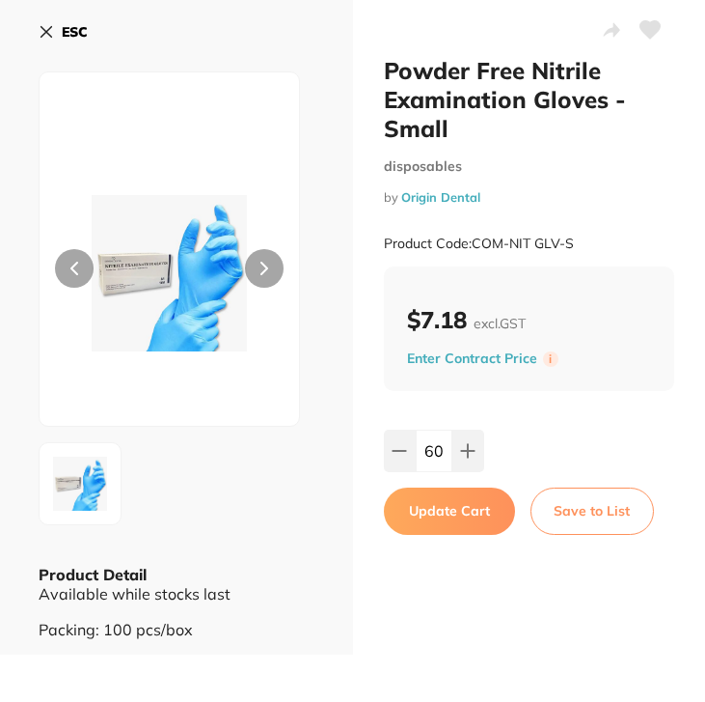
click at [475, 510] on button "Update Cart" at bounding box center [449, 510] width 131 height 46
checkbox input "false"
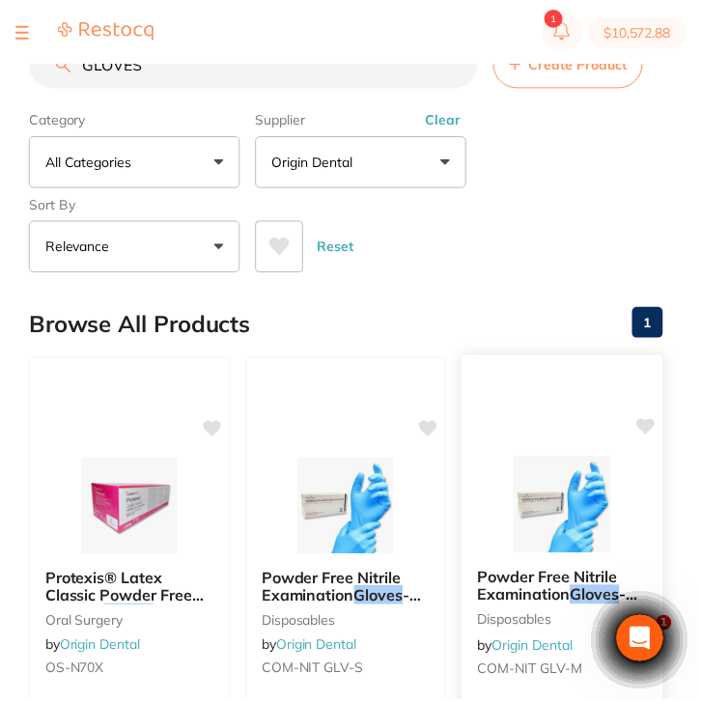
scroll to position [338, 0]
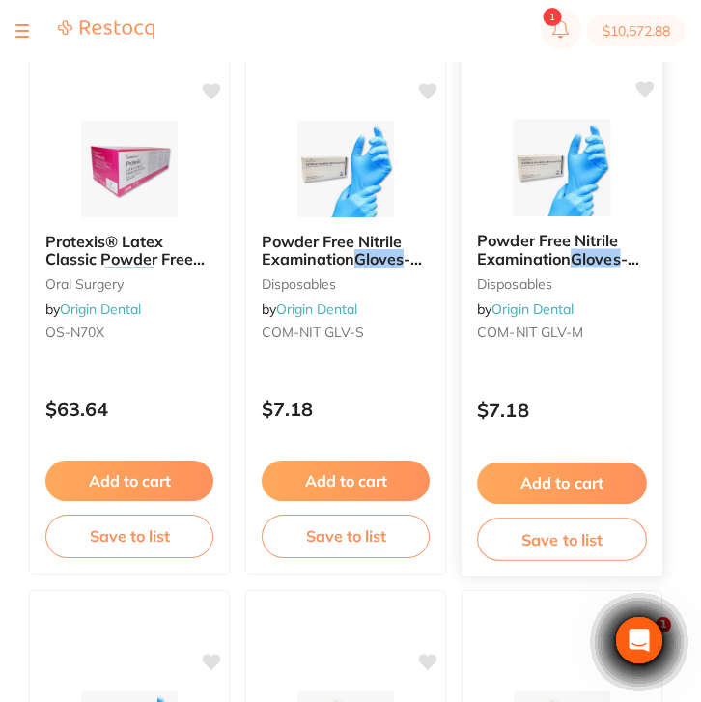
click at [589, 324] on div "Powder Free Nitrile Examination Gloves - Medium disposables by Origin Dental CO…" at bounding box center [561, 290] width 201 height 148
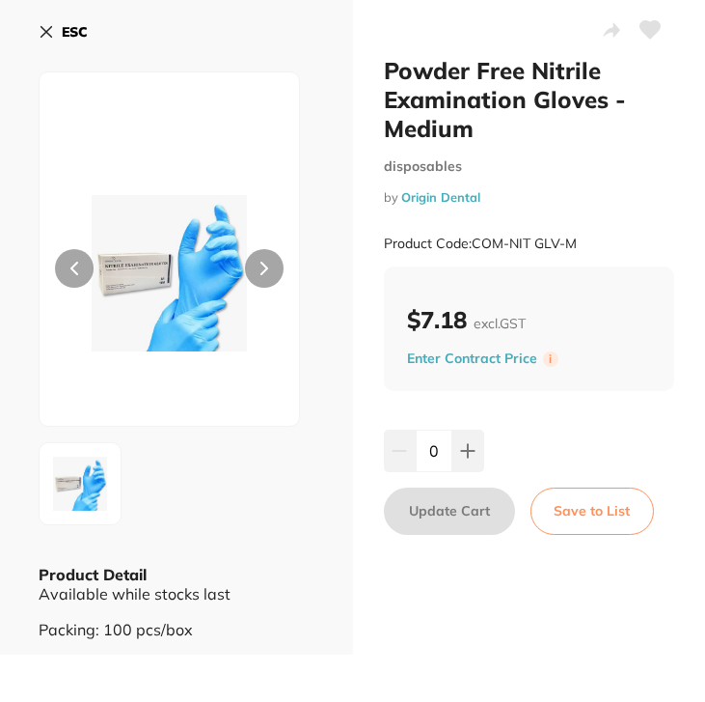
click at [440, 453] on input "0" at bounding box center [434, 450] width 37 height 42
type input "40"
click at [587, 437] on div "40" at bounding box center [529, 450] width 291 height 42
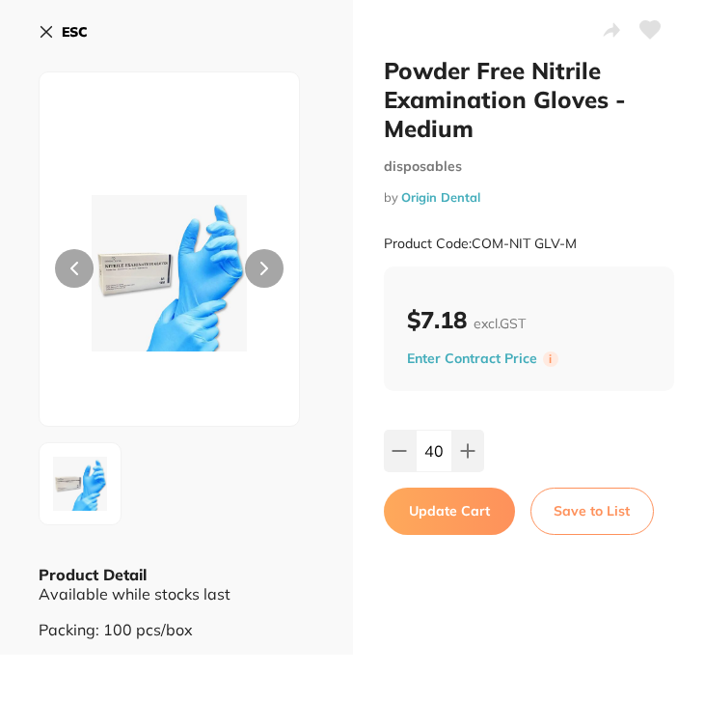
click at [480, 504] on button "Update Cart" at bounding box center [449, 510] width 131 height 46
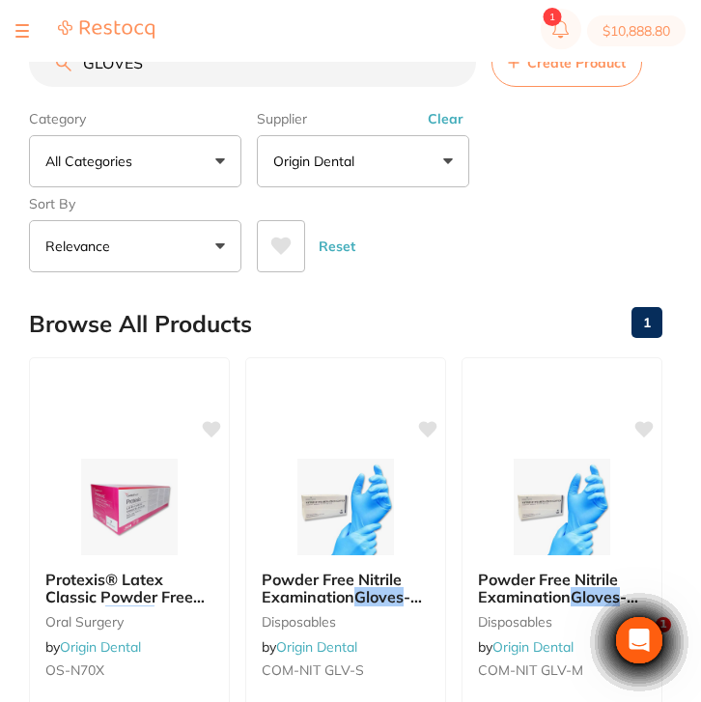
drag, startPoint x: 190, startPoint y: 69, endPoint x: 60, endPoint y: 63, distance: 130.4
click at [60, 63] on div "GLOVES Create Product" at bounding box center [345, 63] width 633 height 48
type input "vONFLEX PUTTY"
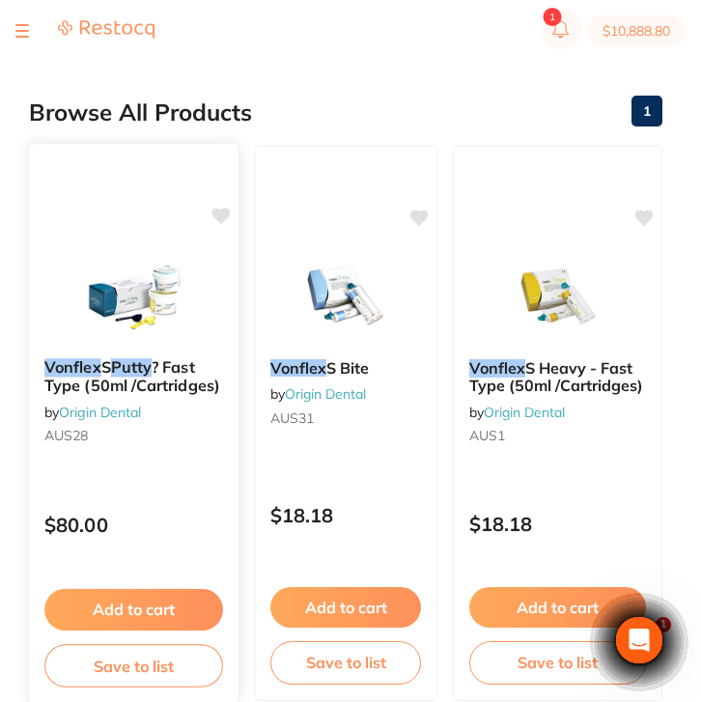
scroll to position [211, 0]
click at [183, 435] on small "AUS28" at bounding box center [133, 434] width 179 height 15
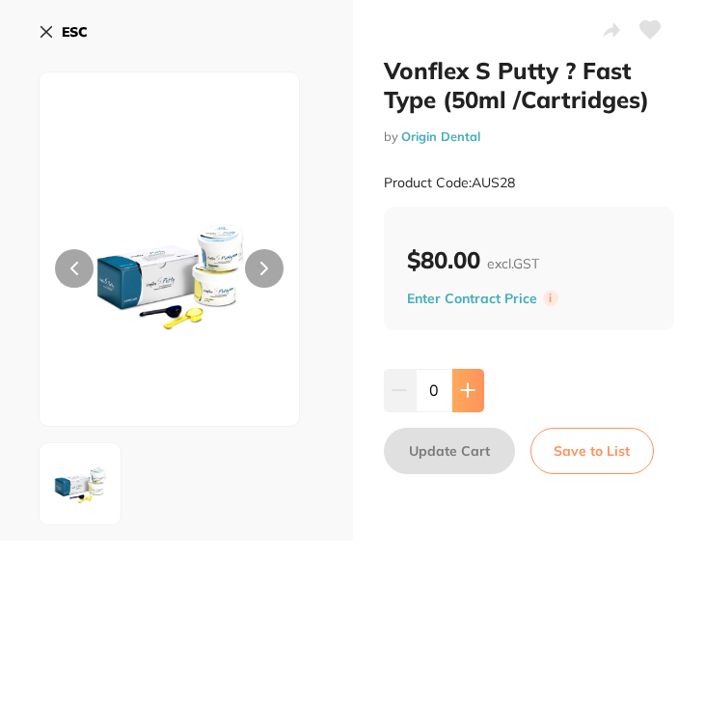
click at [465, 397] on icon at bounding box center [467, 390] width 13 height 13
type input "1"
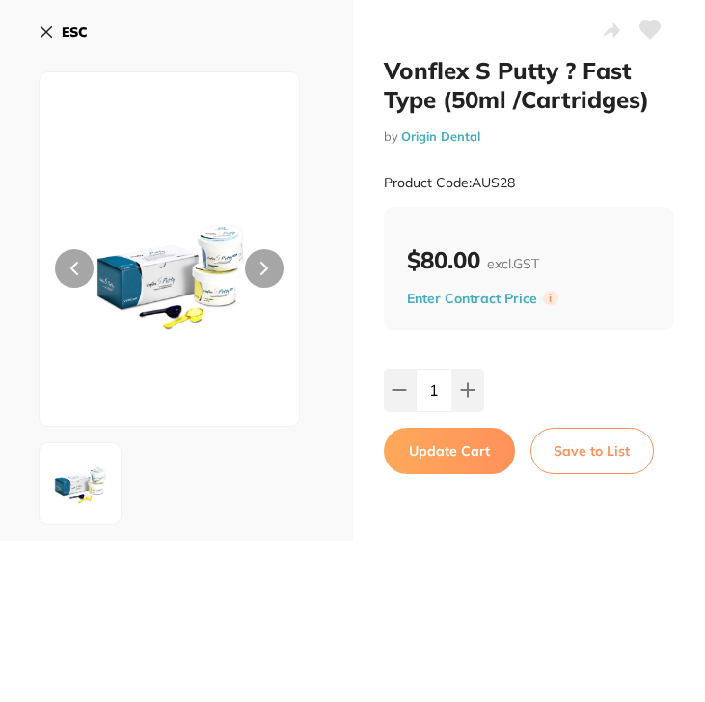
click at [462, 452] on button "Update Cart" at bounding box center [449, 450] width 131 height 46
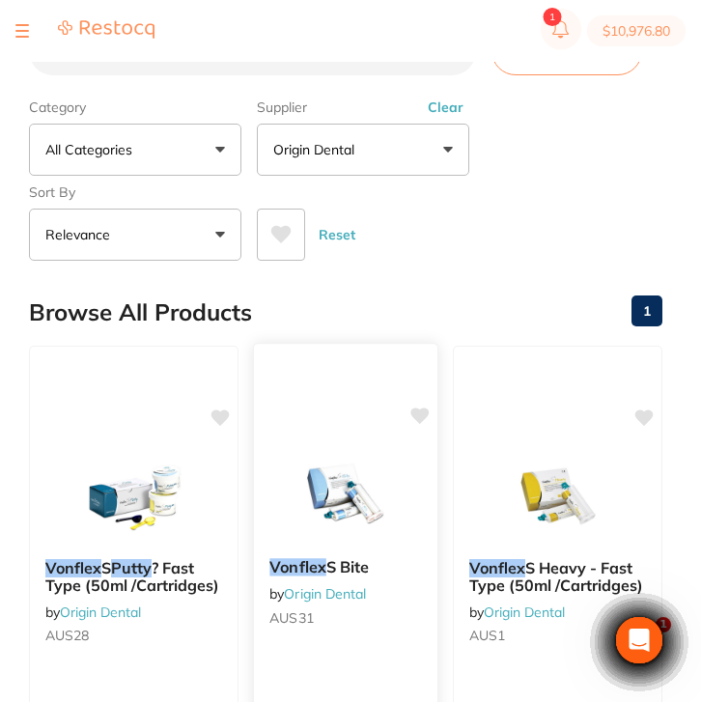
scroll to position [7, 0]
